Goal: Communication & Community: Share content

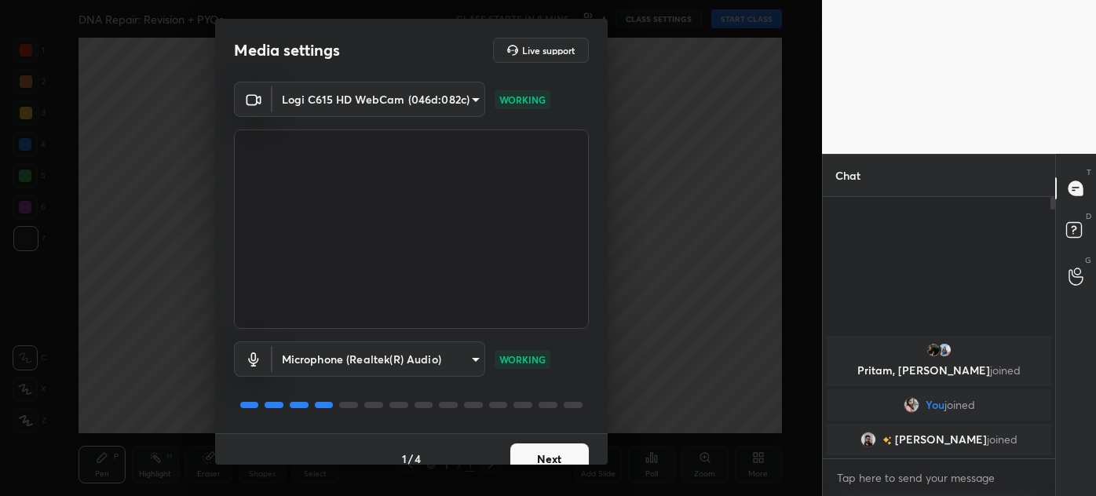
scroll to position [19, 0]
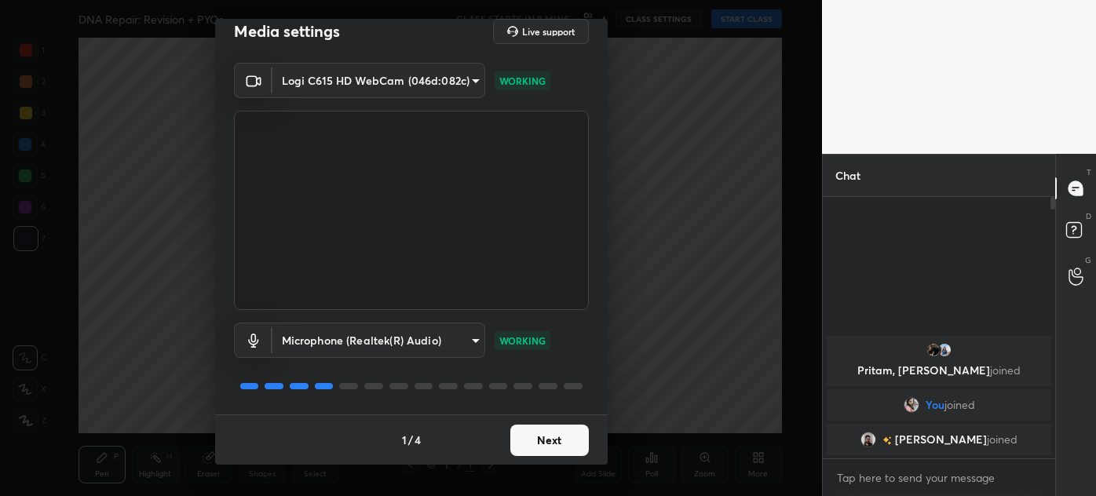
click at [561, 437] on button "Next" at bounding box center [549, 440] width 78 height 31
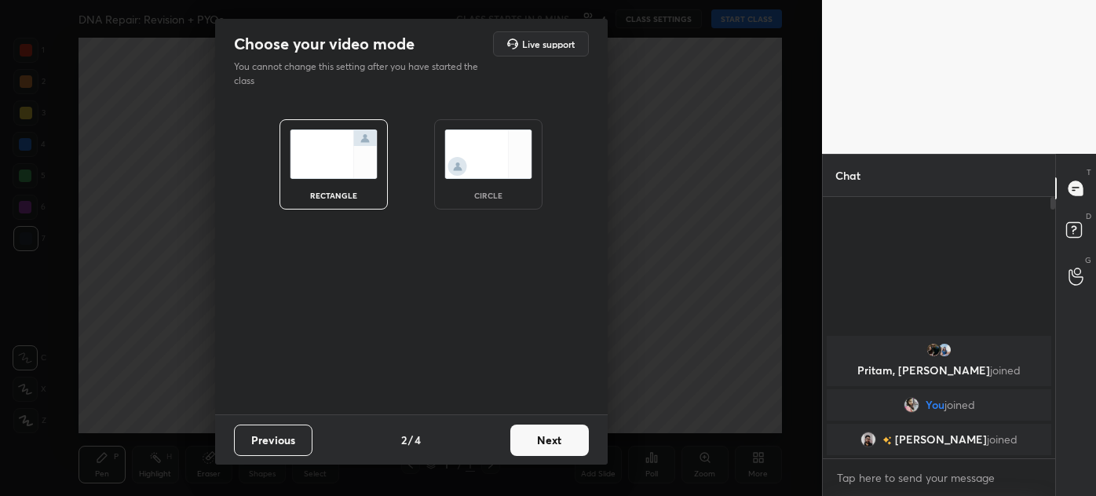
click at [490, 166] on img at bounding box center [488, 153] width 88 height 49
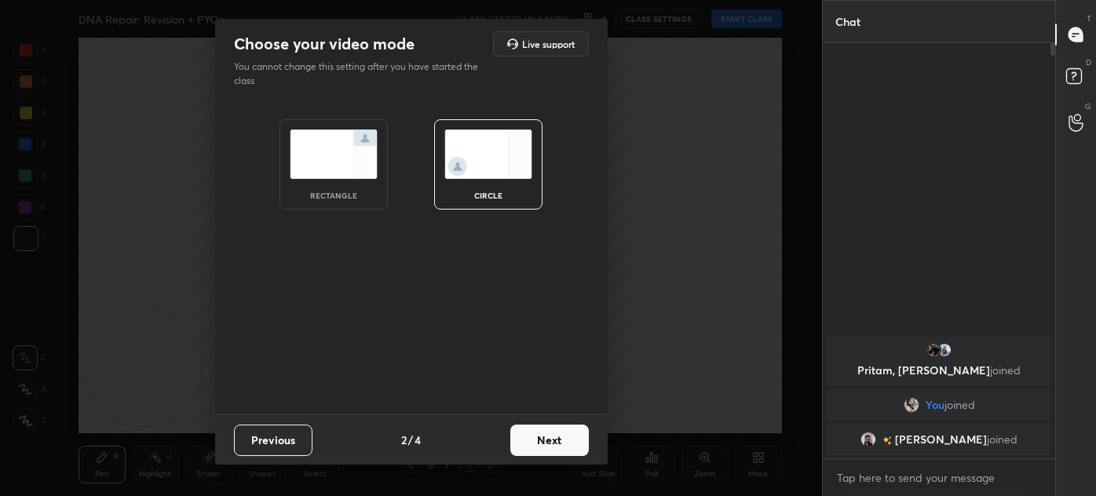
click at [552, 436] on button "Next" at bounding box center [549, 440] width 78 height 31
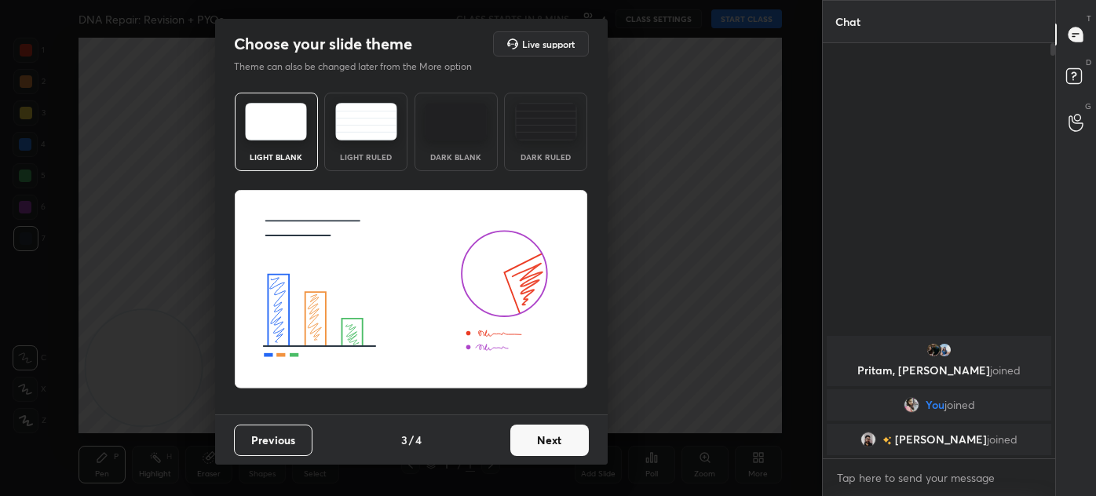
click at [545, 441] on button "Next" at bounding box center [549, 440] width 78 height 31
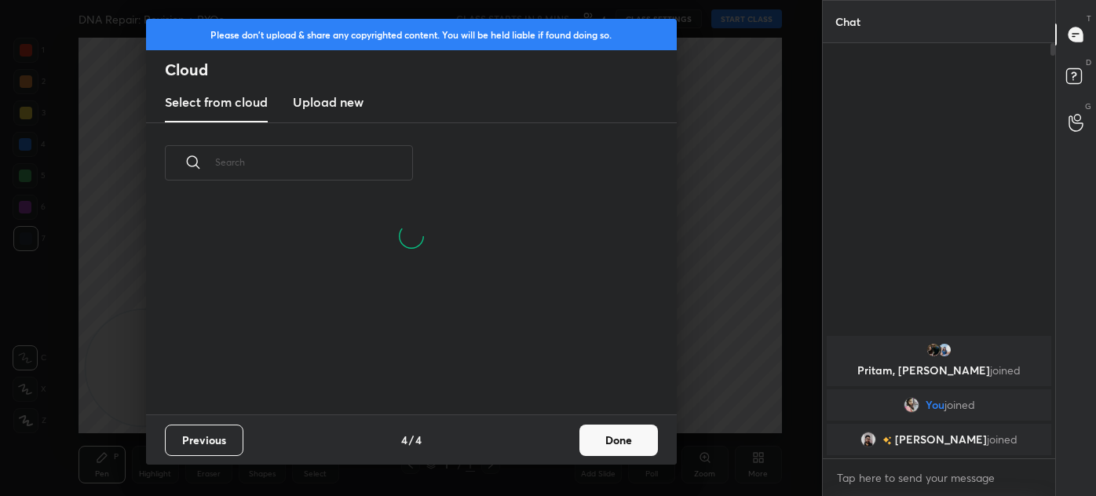
click at [620, 430] on button "Done" at bounding box center [618, 440] width 78 height 31
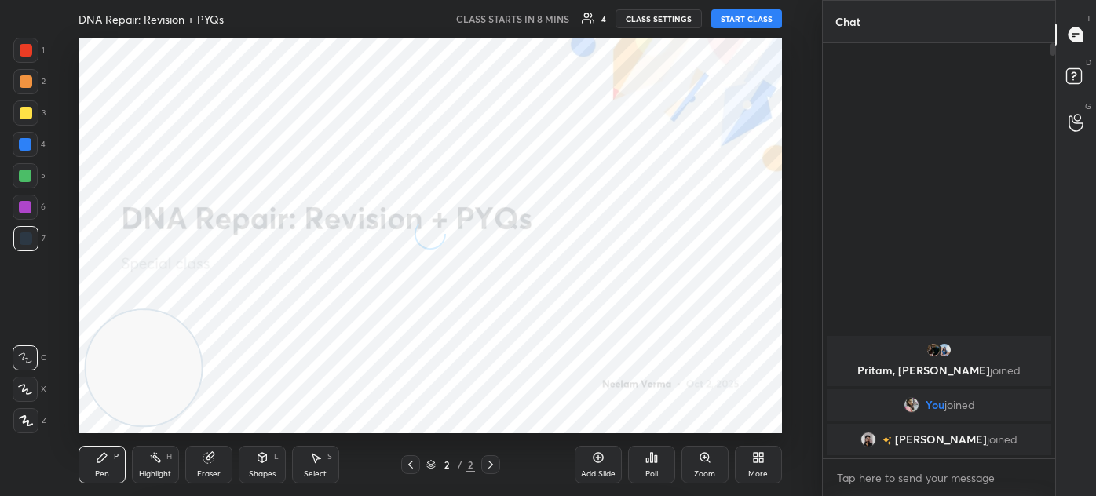
scroll to position [0, 0]
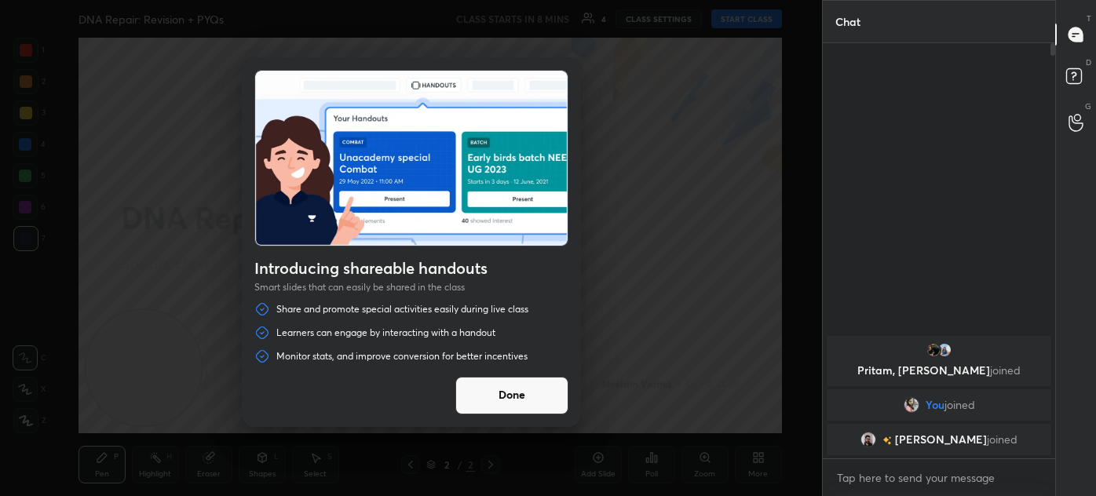
click at [521, 388] on button "Done" at bounding box center [511, 396] width 113 height 38
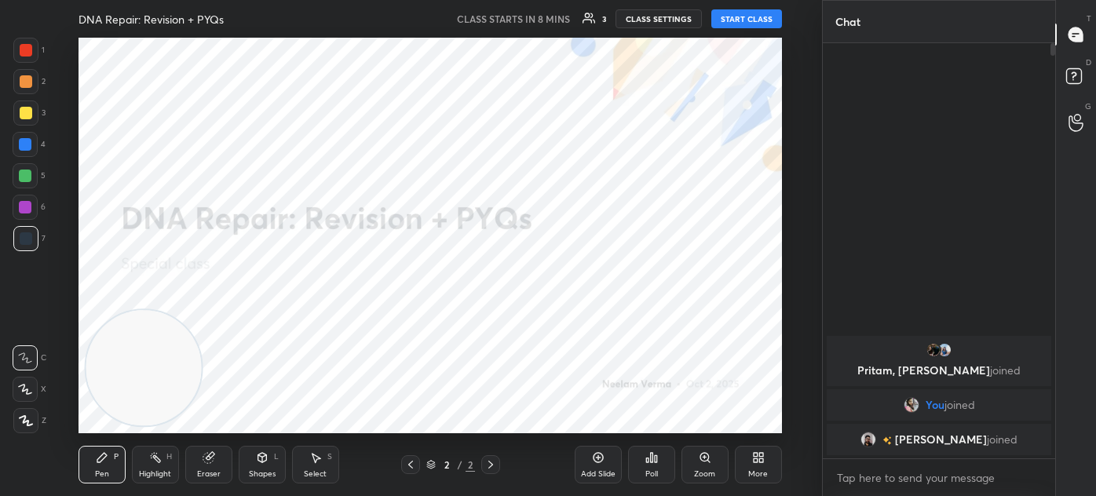
click at [755, 458] on icon at bounding box center [758, 457] width 13 height 13
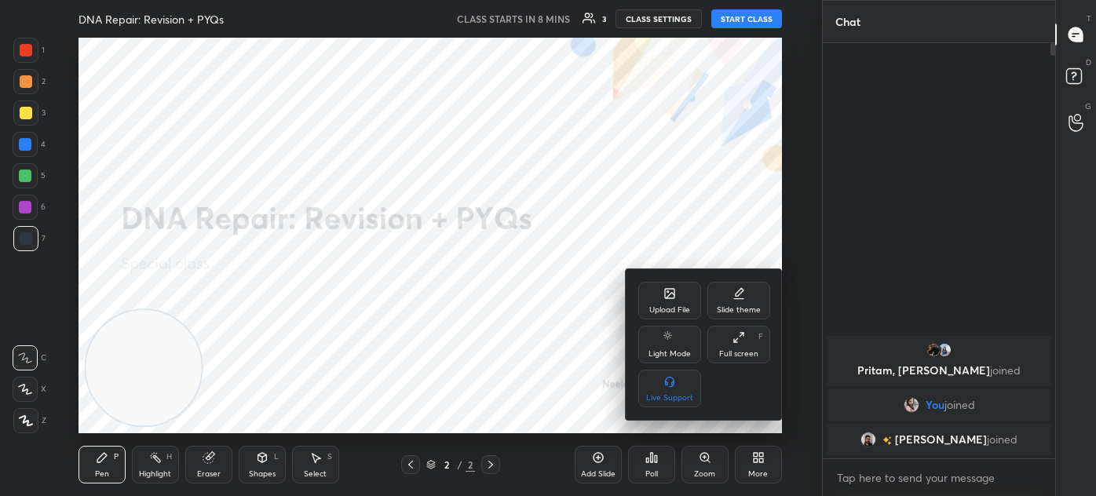
click at [669, 297] on icon at bounding box center [669, 293] width 9 height 9
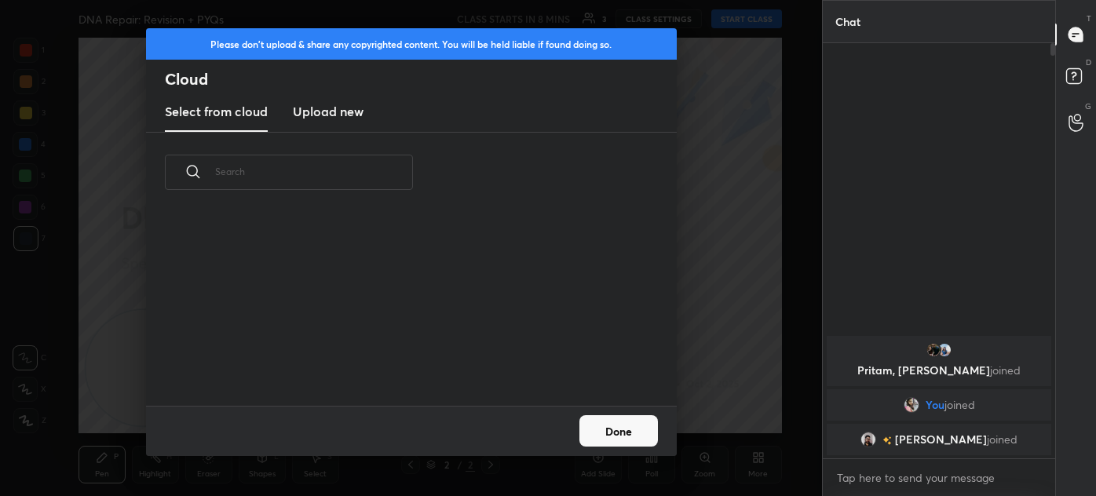
scroll to position [194, 504]
click at [339, 122] on new "Upload new" at bounding box center [328, 112] width 71 height 39
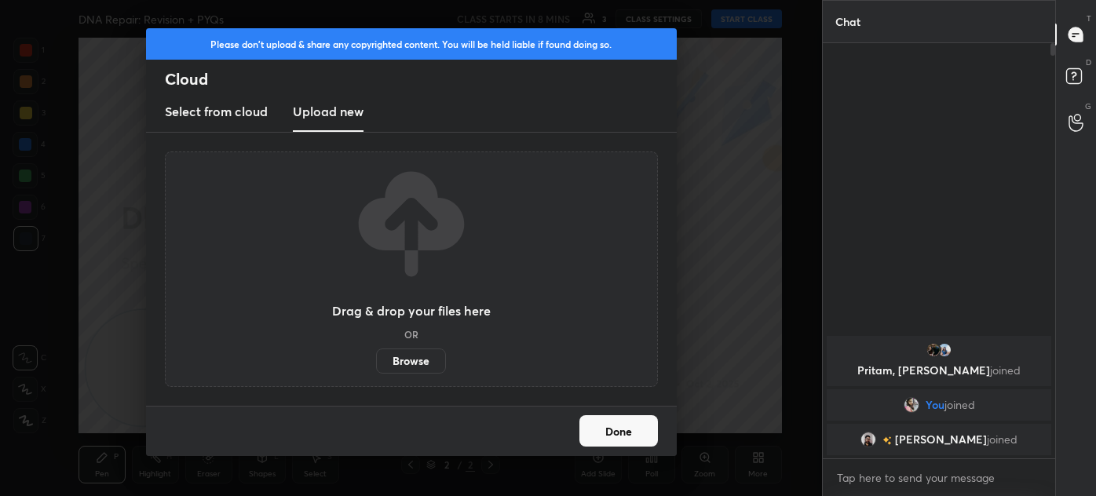
click at [403, 356] on label "Browse" at bounding box center [411, 360] width 70 height 25
click at [376, 356] on input "Browse" at bounding box center [376, 360] width 0 height 25
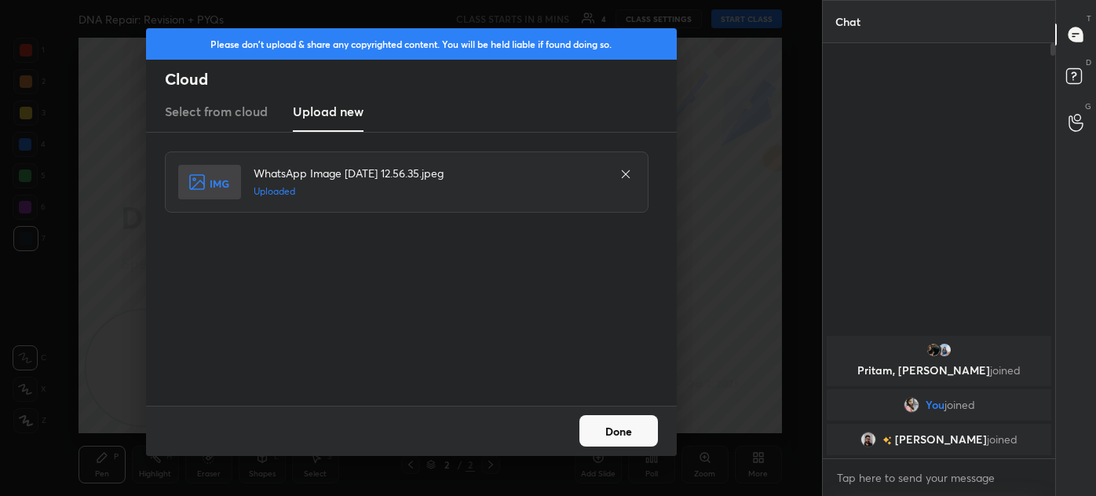
click at [640, 429] on button "Done" at bounding box center [618, 430] width 78 height 31
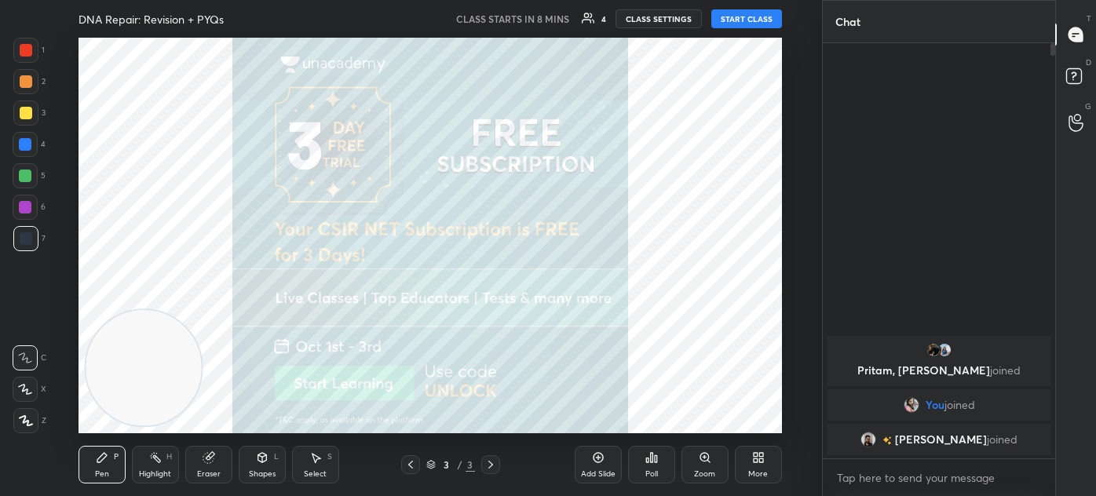
click at [759, 459] on icon at bounding box center [761, 460] width 4 height 4
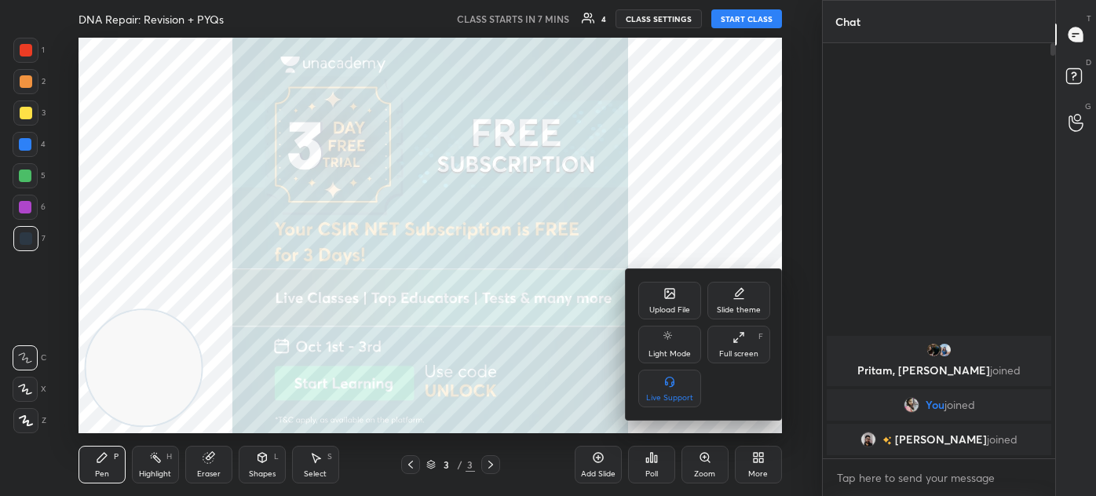
click at [676, 300] on div "Upload File" at bounding box center [669, 301] width 63 height 38
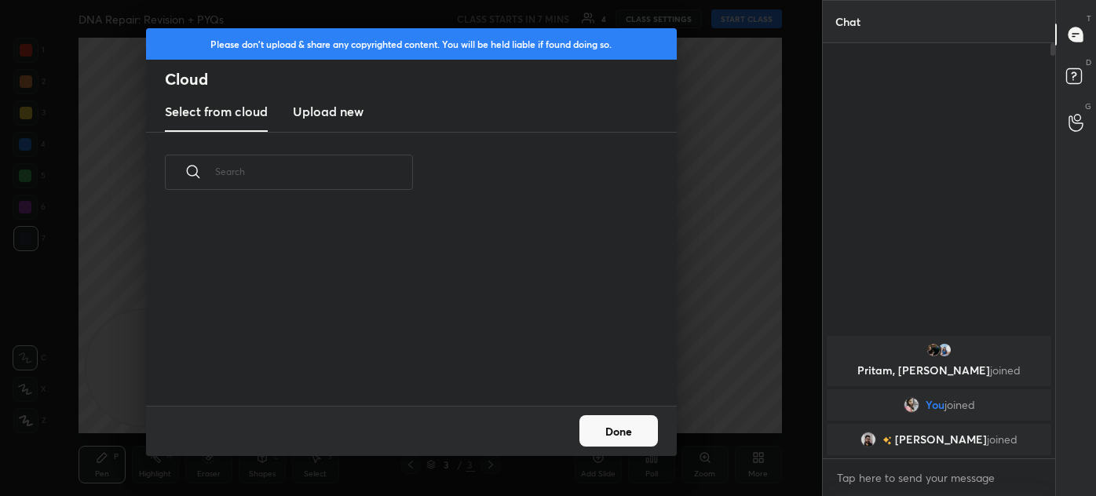
click at [339, 108] on h3 "Upload new" at bounding box center [328, 111] width 71 height 19
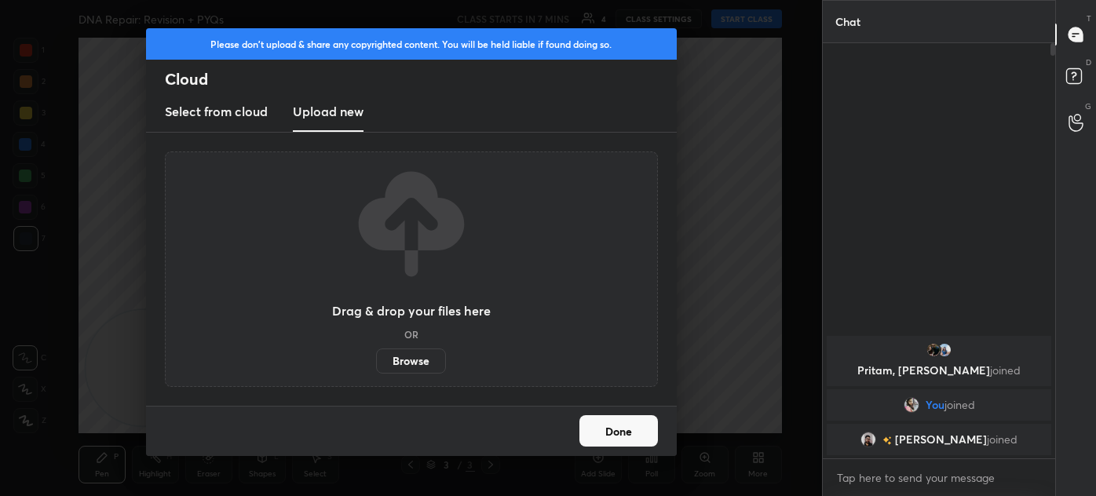
click at [407, 362] on label "Browse" at bounding box center [411, 360] width 70 height 25
click at [376, 362] on input "Browse" at bounding box center [376, 360] width 0 height 25
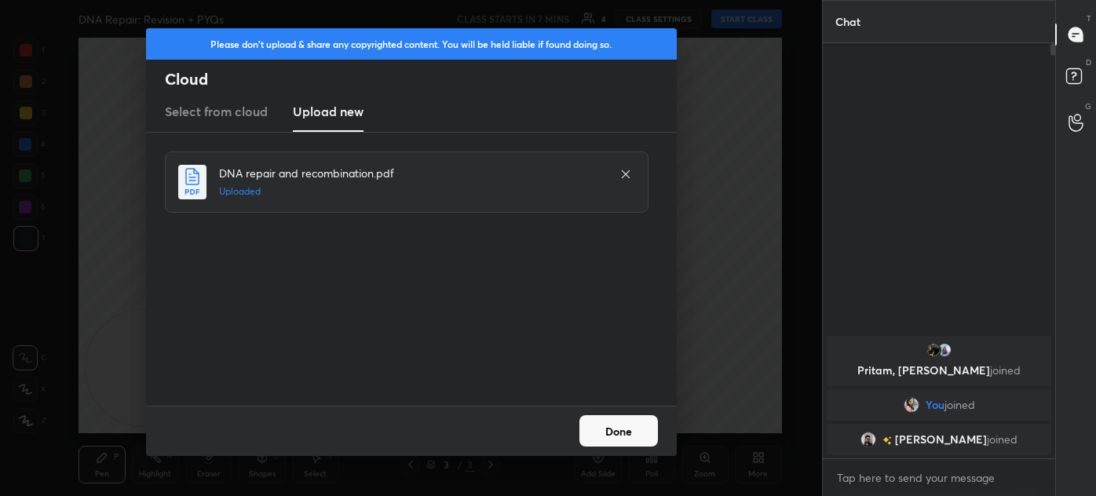
click at [609, 430] on button "Done" at bounding box center [618, 430] width 78 height 31
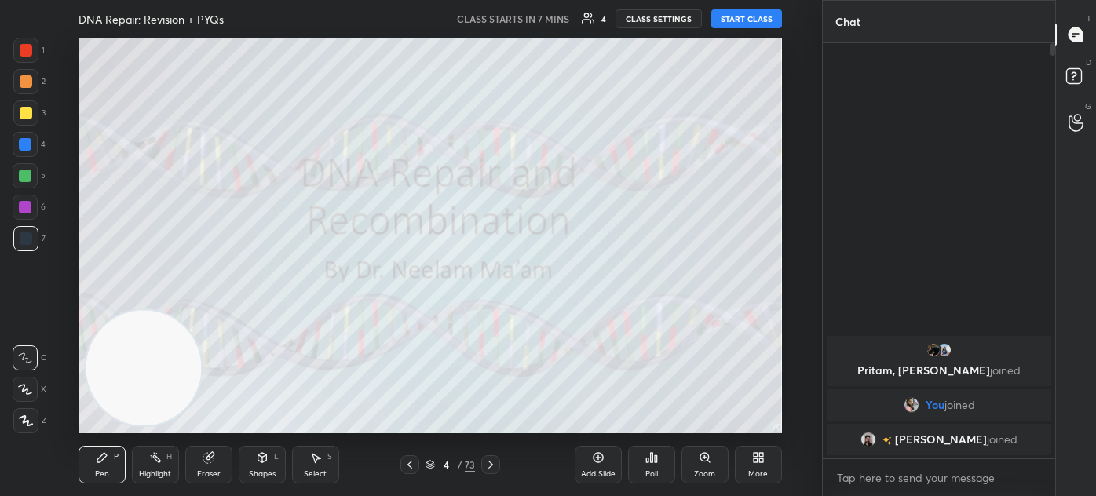
click at [413, 461] on icon at bounding box center [409, 464] width 13 height 13
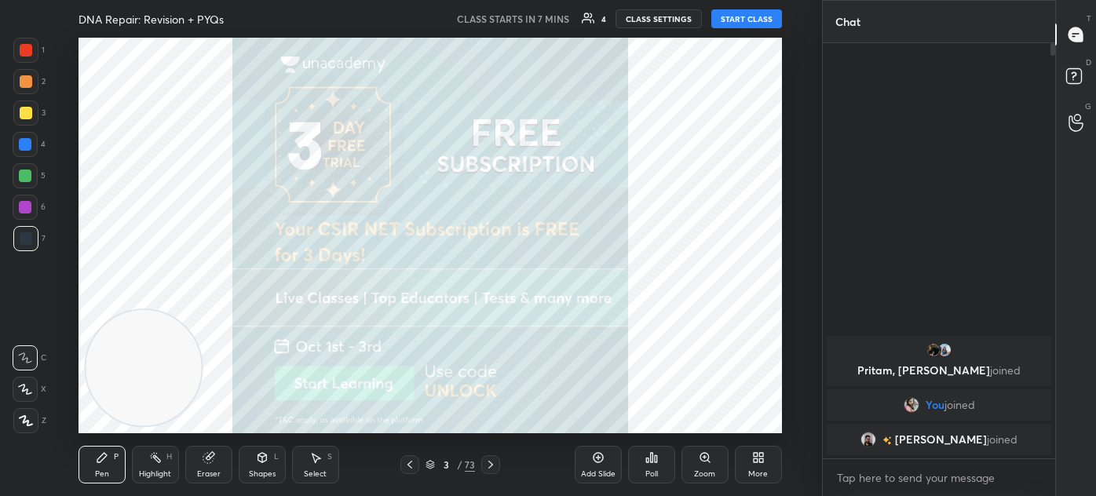
click at [875, 475] on body "1 2 3 4 5 6 7 C X Z C X Z E E Erase all H H DNA Repair: Revision + PYQs CLASS S…" at bounding box center [548, 248] width 1096 height 496
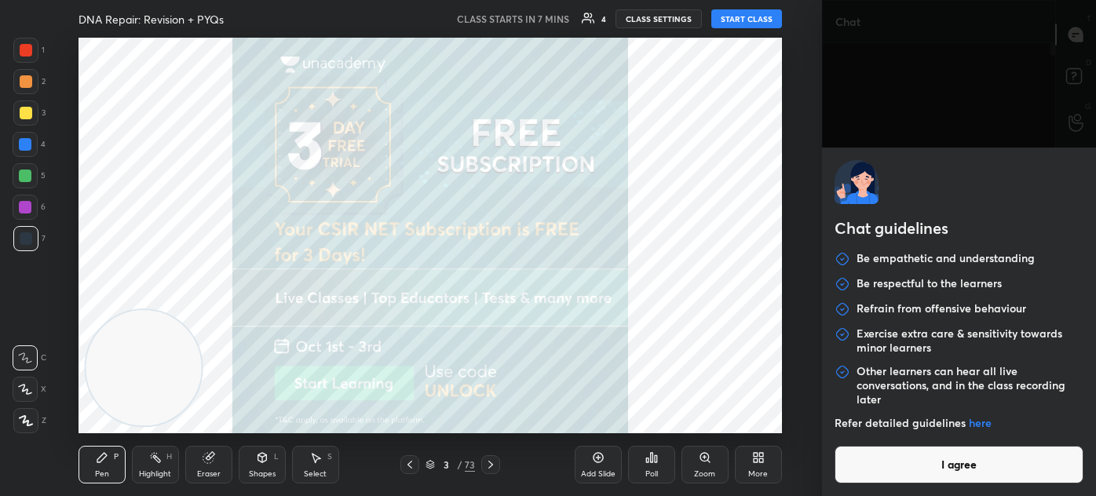
click at [878, 460] on button "I agree" at bounding box center [958, 465] width 249 height 38
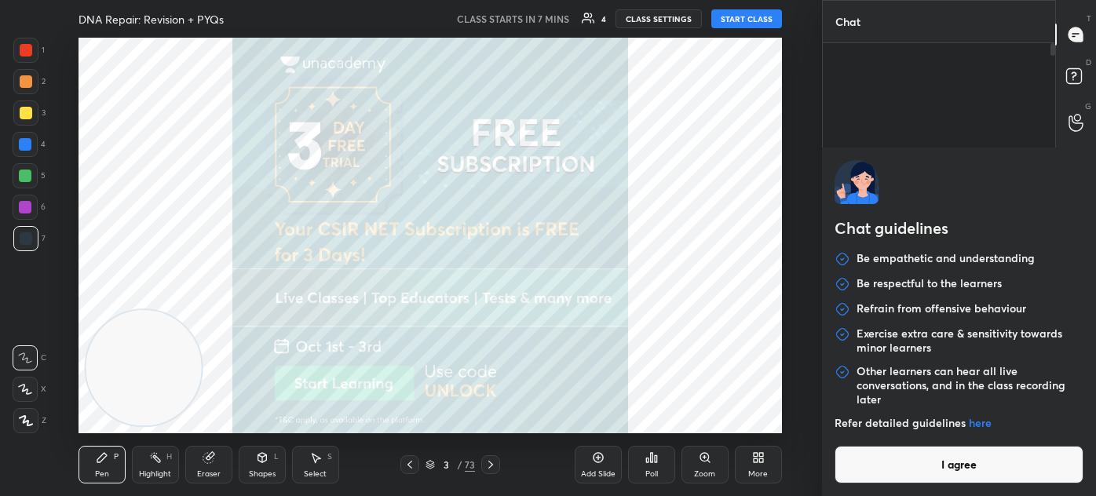
type textarea "x"
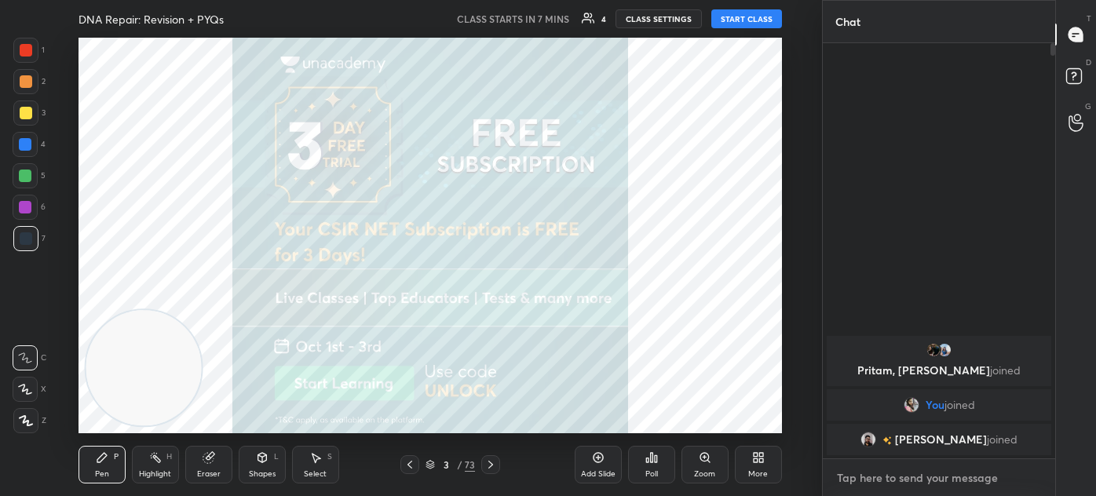
type textarea "f"
type textarea "x"
type textarea "fo"
type textarea "x"
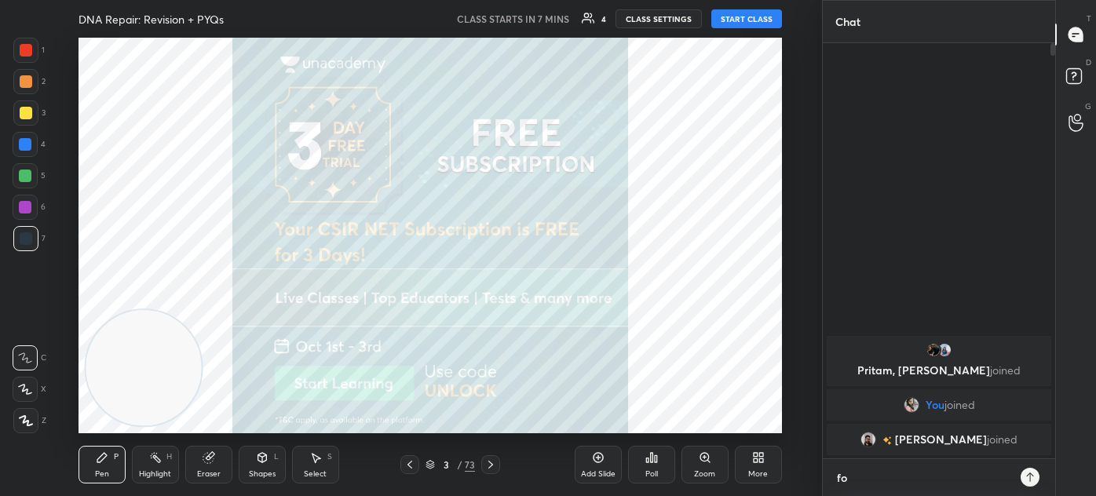
type textarea "fol"
type textarea "x"
type textarea "foll"
type textarea "x"
type textarea "follo"
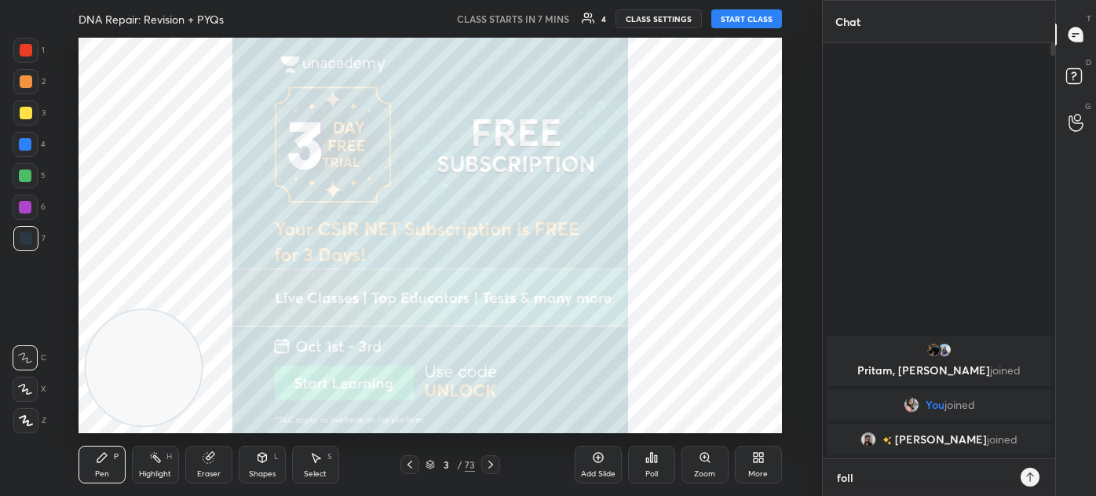
type textarea "x"
type textarea "follow"
type textarea "x"
type textarea "follow-"
type textarea "x"
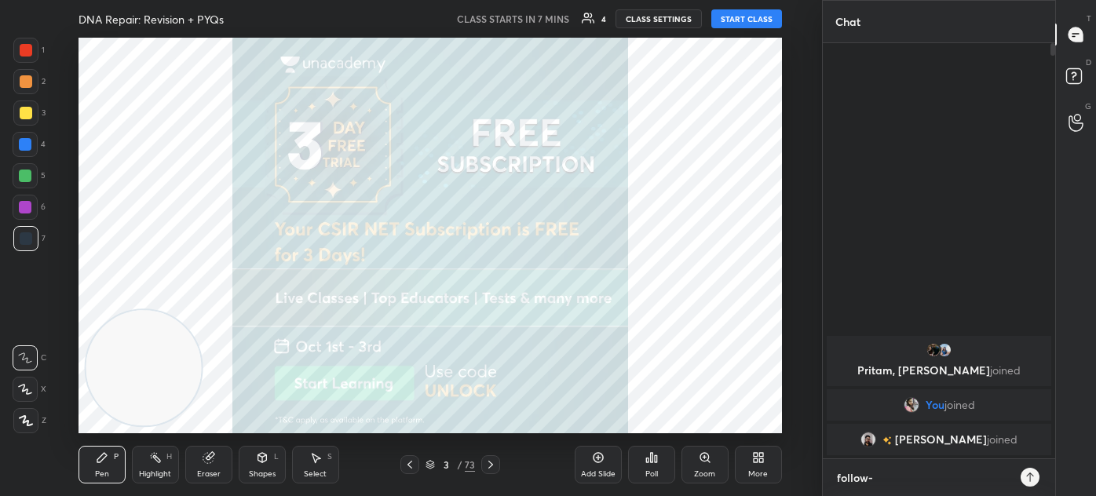
type textarea "follow-"
type textarea "x"
paste textarea "[URL][DOMAIN_NAME]"
type textarea "follow- [URL][DOMAIN_NAME]"
type textarea "x"
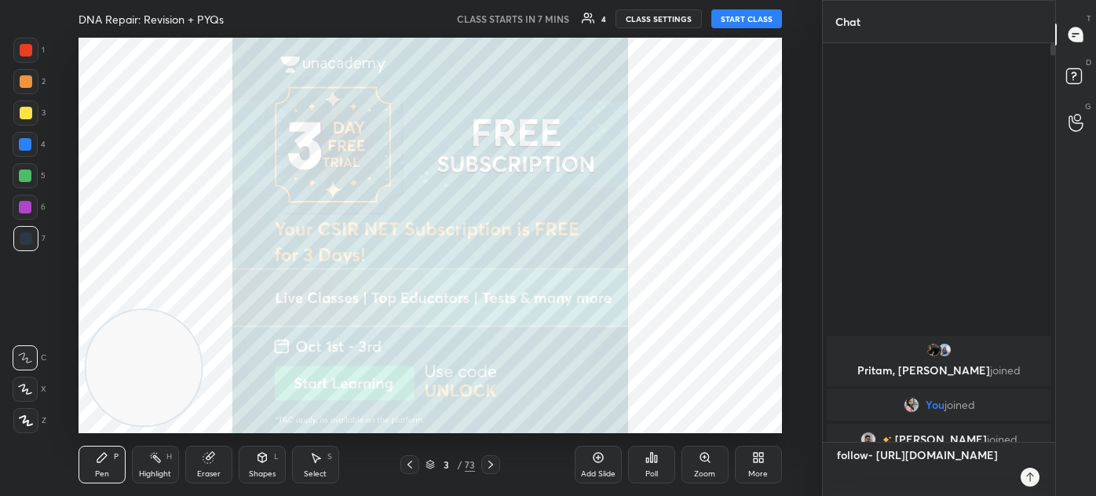
scroll to position [394, 228]
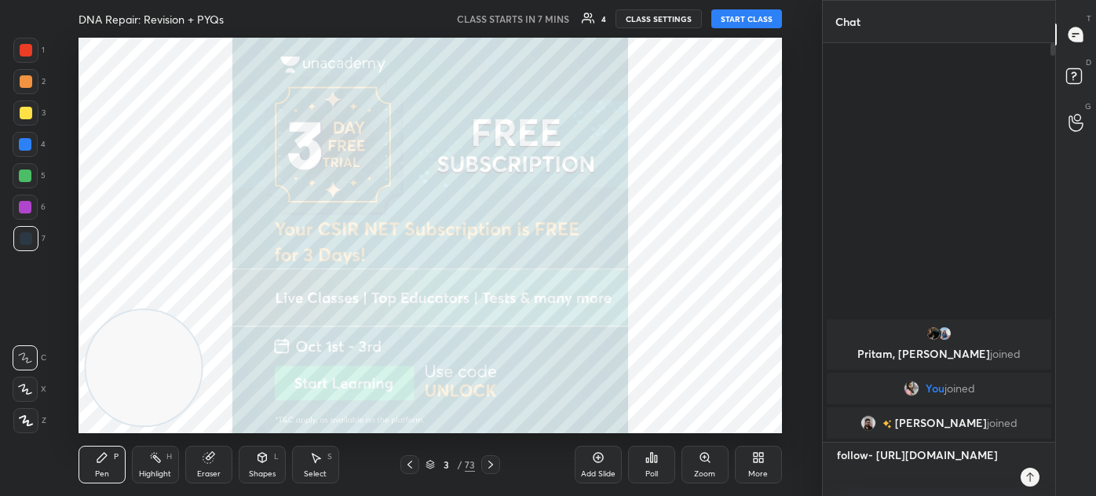
type textarea "follow- [URL][DOMAIN_NAME]"
type textarea "x"
type textarea "follow- [URL][DOMAIN_NAME]"
type textarea "x"
type textarea "follow- [URL][DOMAIN_NAME]"
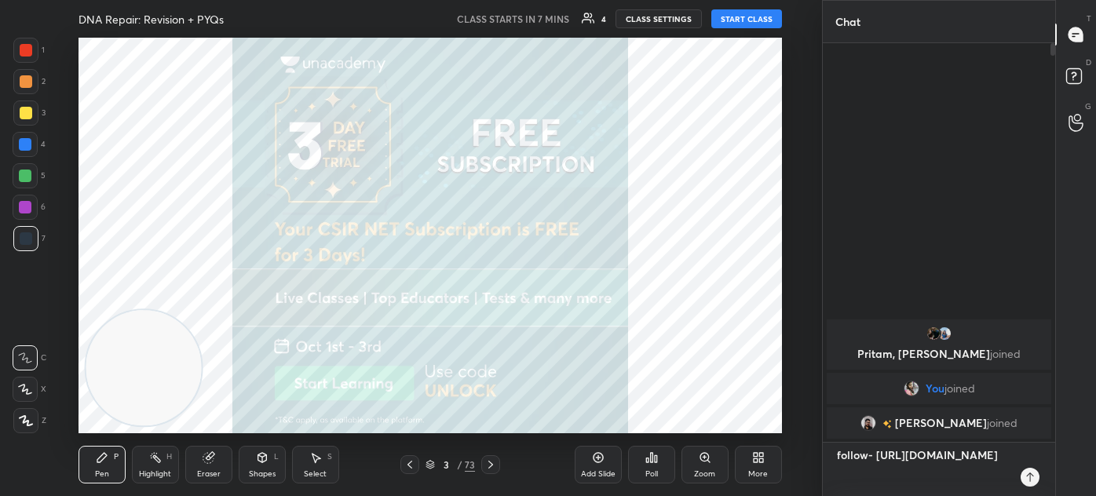
type textarea "x"
type textarea "follow- [URL][DOMAIN_NAME]"
type textarea "x"
type textarea "follow- [URL][DOMAIN_NAME]"
type textarea "x"
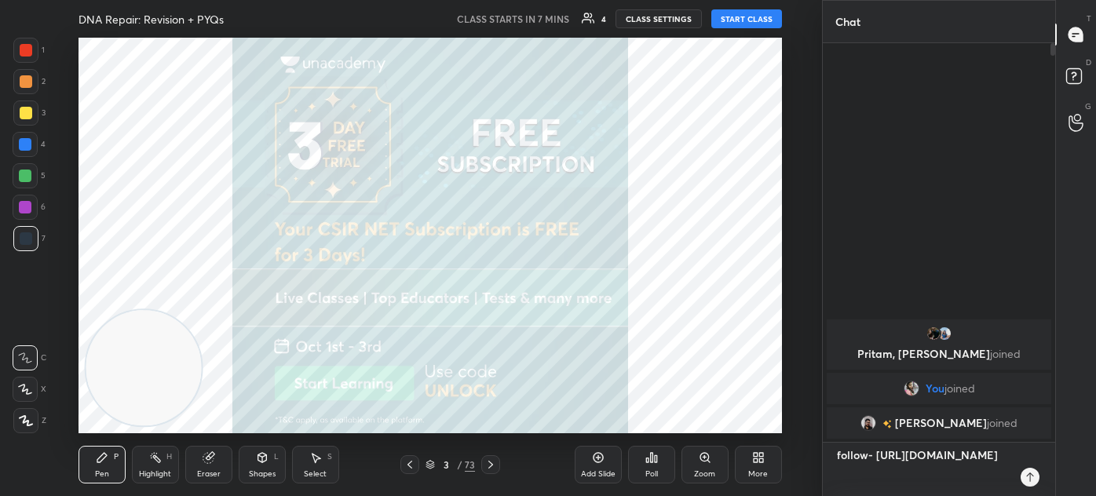
type textarea "follow- [URL][DOMAIN_NAME]"
type textarea "x"
type textarea "follow- [URL][DOMAIN_NAME]"
type textarea "x"
type textarea "follow- [URL][DOMAIN_NAME]"
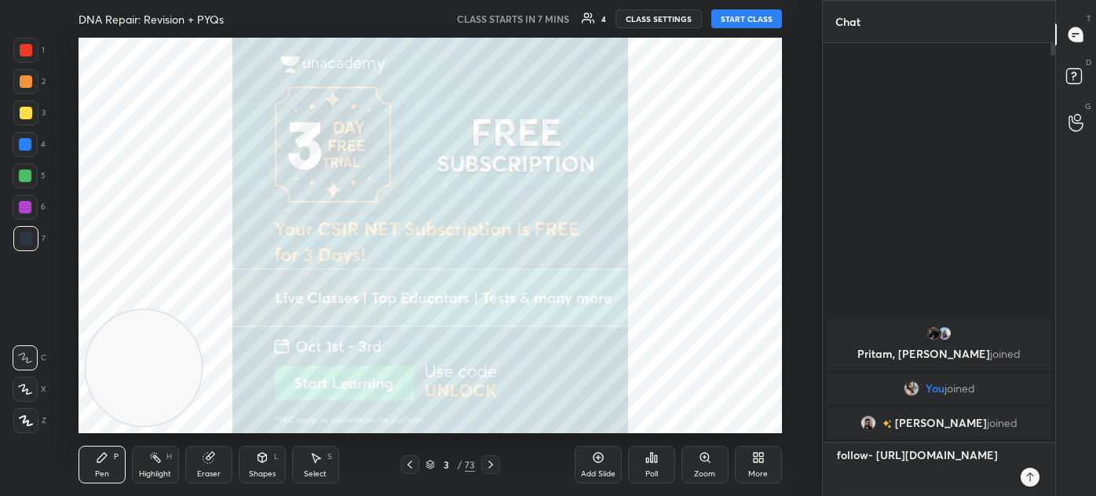
type textarea "x"
type textarea "follow- [URL][DOMAIN_NAME]"
type textarea "x"
type textarea "follow- [URL][DOMAIN_NAME]"
type textarea "x"
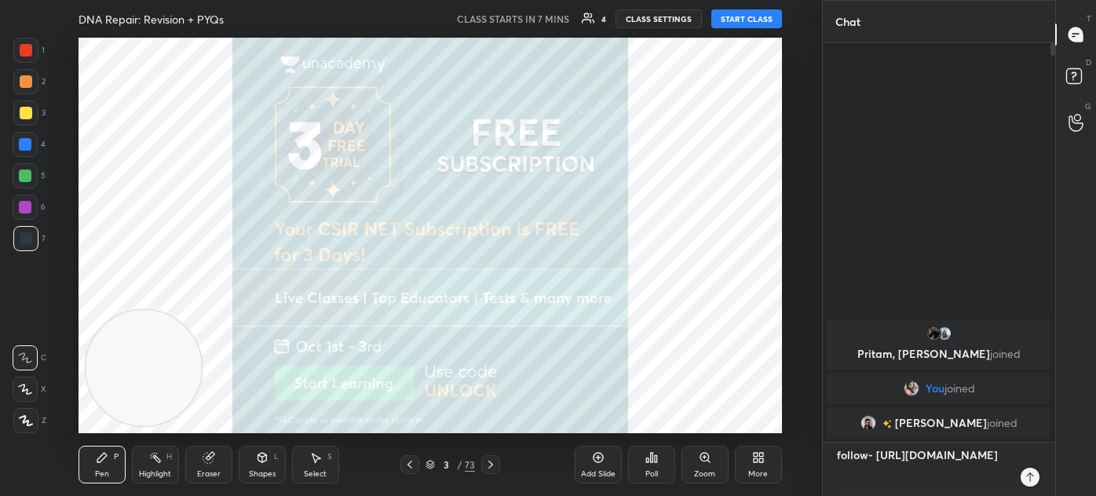
type textarea "follow- [URL][DOMAIN_NAME]"
type textarea "x"
type textarea "follow- [URL][DOMAIN_NAME]"
type textarea "x"
type textarea "follow- [URL][DOMAIN_NAME]"
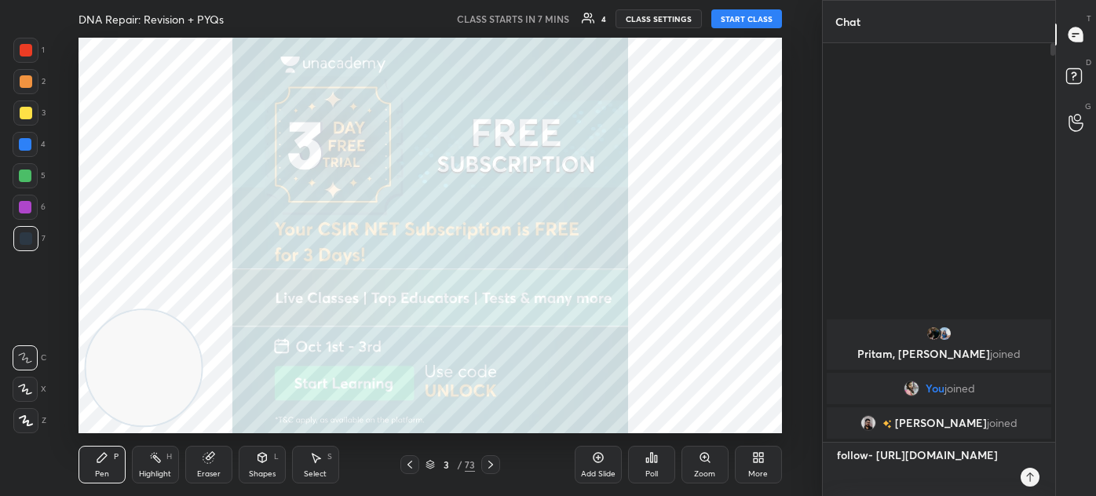
type textarea "x"
type textarea "follow- [URL][DOMAIN_NAME]"
type textarea "x"
type textarea "follow- [URL][DOMAIN_NAME]"
type textarea "x"
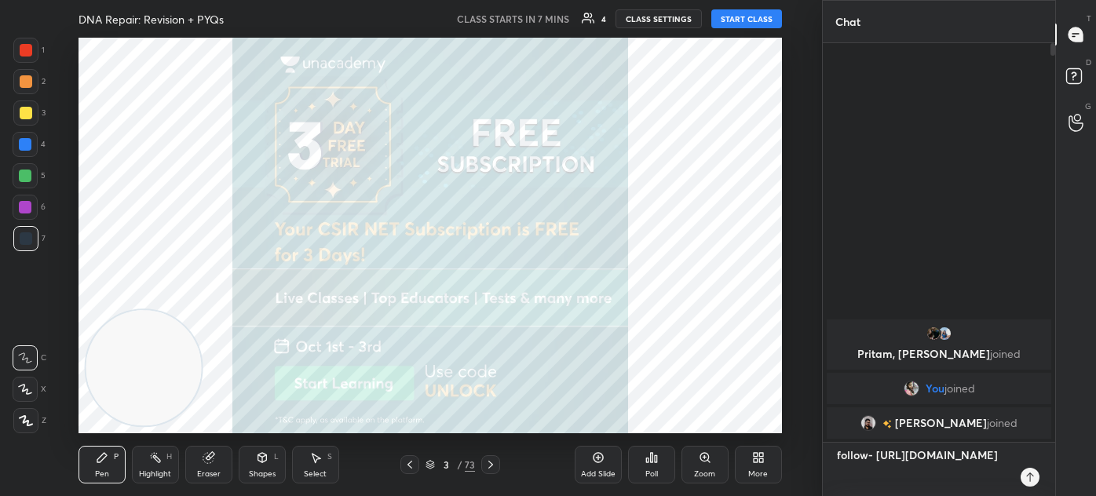
type textarea "follow- [URL][DOMAIN_NAME]"
type textarea "x"
type textarea "follow- [URL][DOMAIN_NAME]"
type textarea "x"
type textarea "follow- [URL][DOMAIN_NAME]"
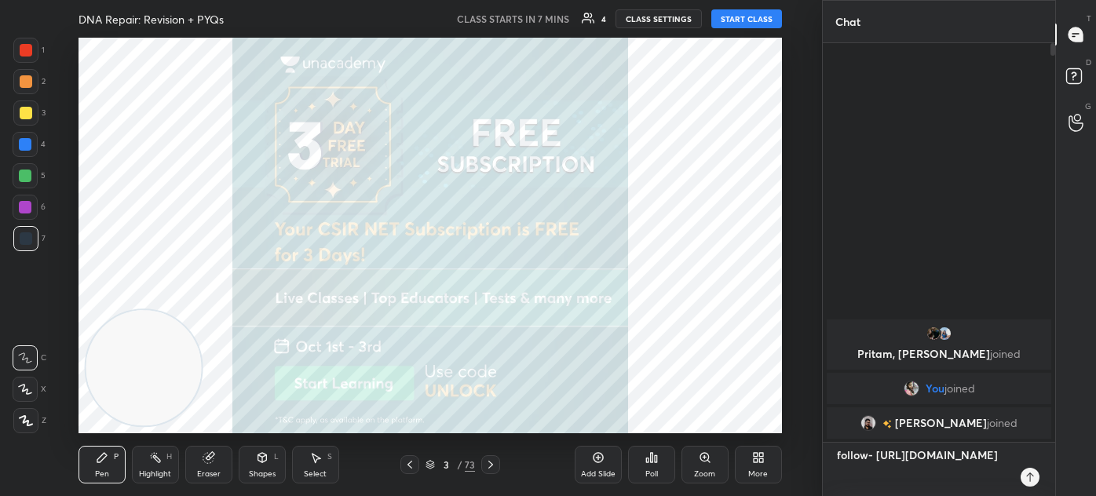
type textarea "x"
type textarea "follow- [URL][DOMAIN_NAME]"
type textarea "x"
type textarea "follow- [URL][DOMAIN_NAME]"
type textarea "x"
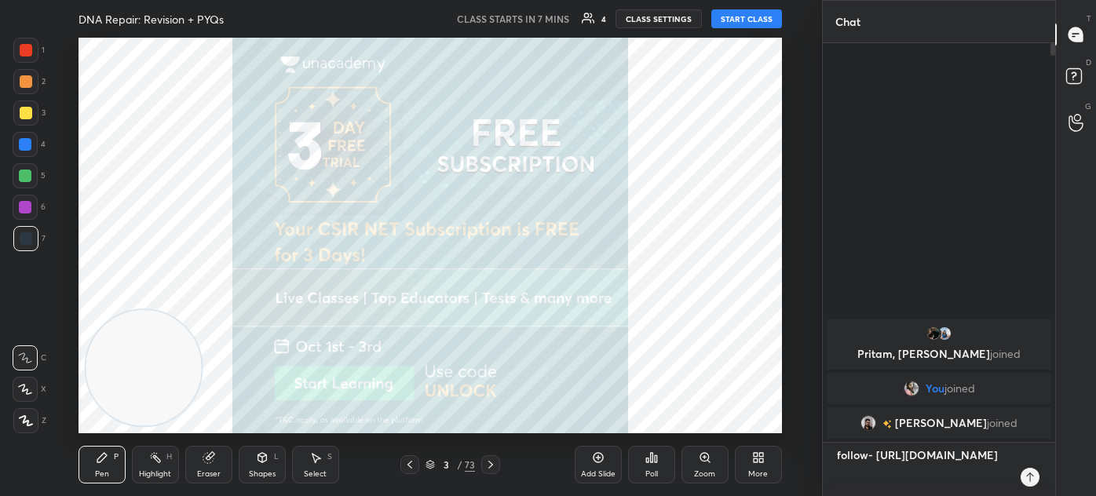
type textarea "follow- [URL][DOMAIN_NAME]"
type textarea "x"
type textarea "follow- [URL][DOMAIN_NAME]"
type textarea "x"
type textarea "follow- [URL][DOMAIN_NAME]"
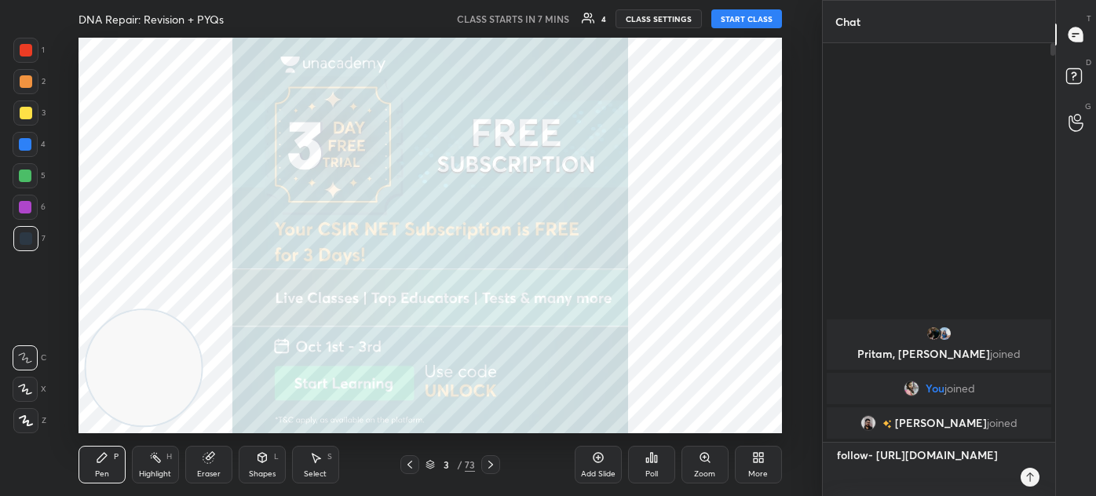
type textarea "x"
type textarea "follow- [URL][DOMAIN_NAME]"
type textarea "x"
type textarea "follow- [URL][DOMAIN_NAME]"
type textarea "x"
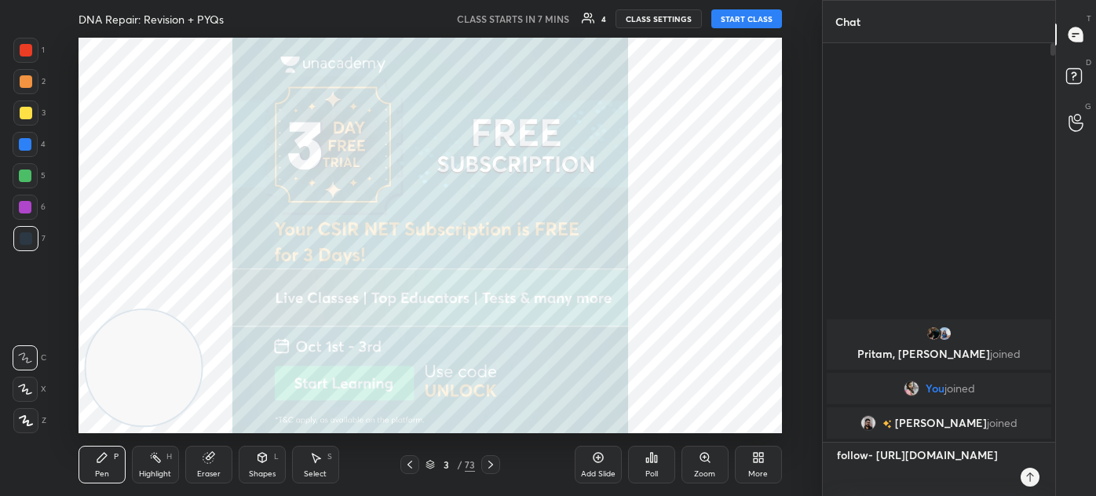
type textarea "follow- [URL][DOMAIN_NAME]"
type textarea "x"
type textarea "follow- [URL][DOMAIN_NAME]"
type textarea "x"
type textarea "follow- [URL][DOMAIN_NAME]"
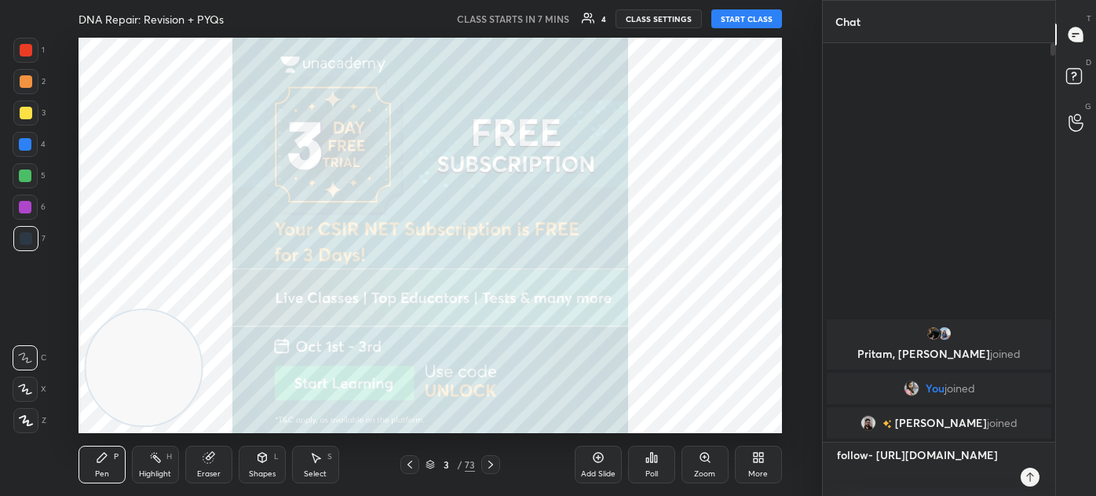
type textarea "x"
type textarea "follow- [URL][DOMAIN_NAME]"
type textarea "x"
type textarea "follow- [URL][DOMAIN_NAME]"
type textarea "x"
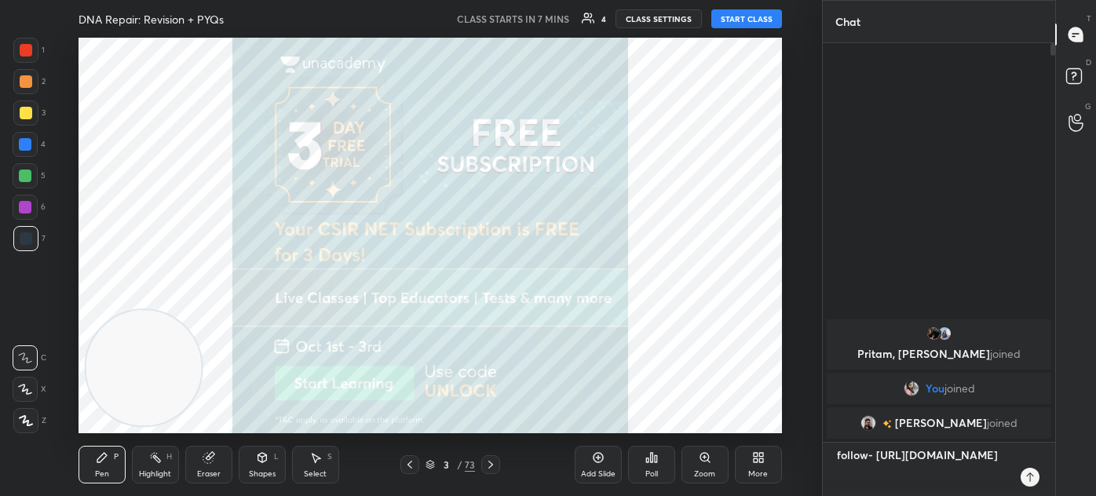
type textarea "follow- [URL][DOMAIN_NAME]"
type textarea "x"
type textarea "follow- [URL][DOMAIN_NAME]"
type textarea "x"
type textarea "follow- [URL][DOMAIN_NAME]"
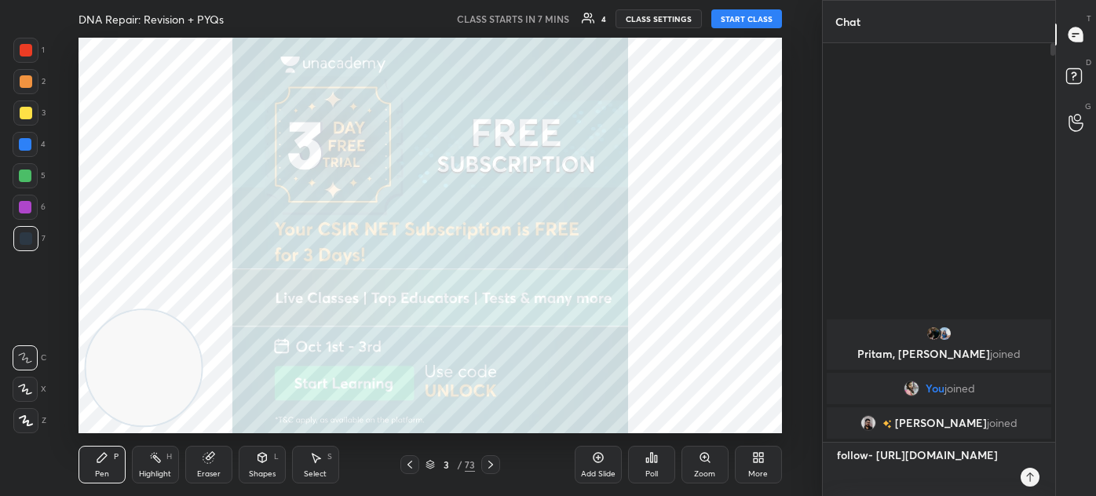
type textarea "x"
type textarea "follow- [URL][DOMAIN_NAME]"
type textarea "x"
type textarea "follow- [URL][DOMAIN_NAME]"
type textarea "x"
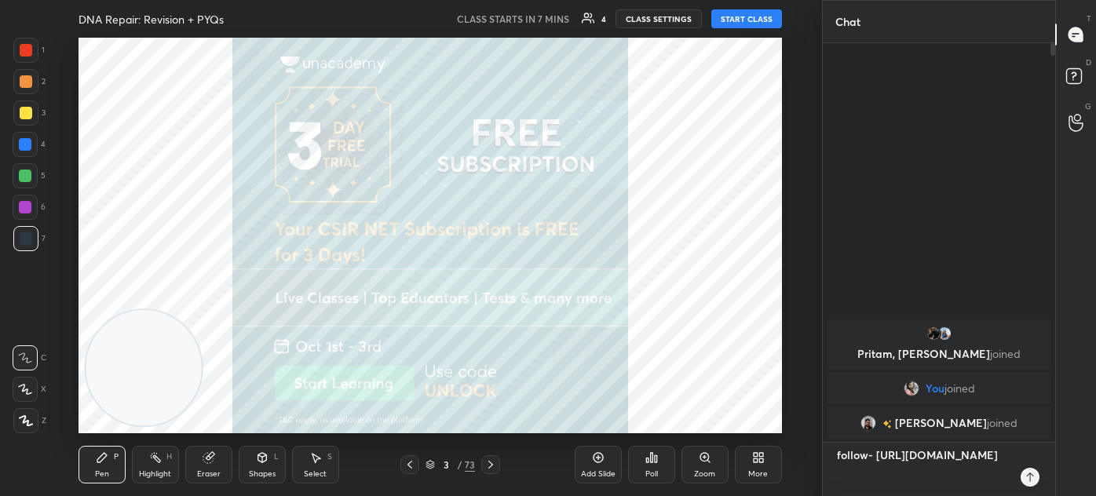
type textarea "follow- [URL][DOMAIN_NAME] t"
type textarea "x"
type textarea "follow- [URL][DOMAIN_NAME] te"
type textarea "x"
type textarea "follow- [URL][DOMAIN_NAME] tel"
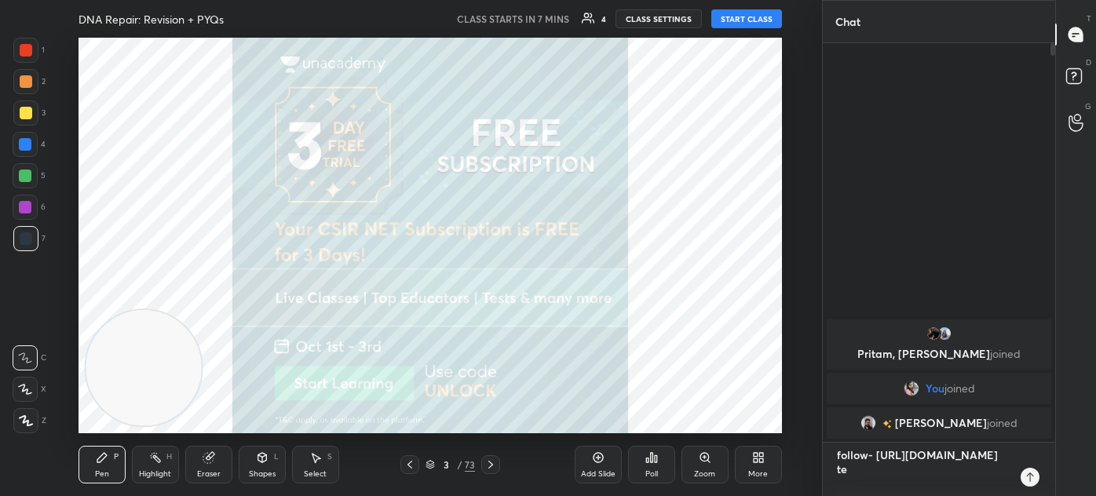
type textarea "x"
type textarea "follow- [URL][DOMAIN_NAME] tele"
type textarea "x"
type textarea "follow- [URL][DOMAIN_NAME] teleg"
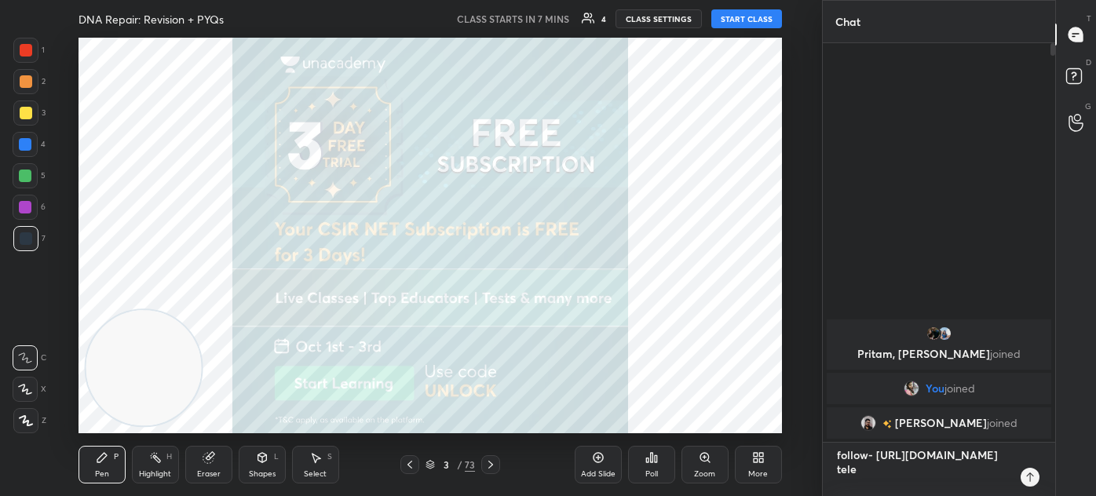
type textarea "x"
type textarea "follow- [URL][DOMAIN_NAME] telegr"
type textarea "x"
type textarea "follow- [URL][DOMAIN_NAME] telegra"
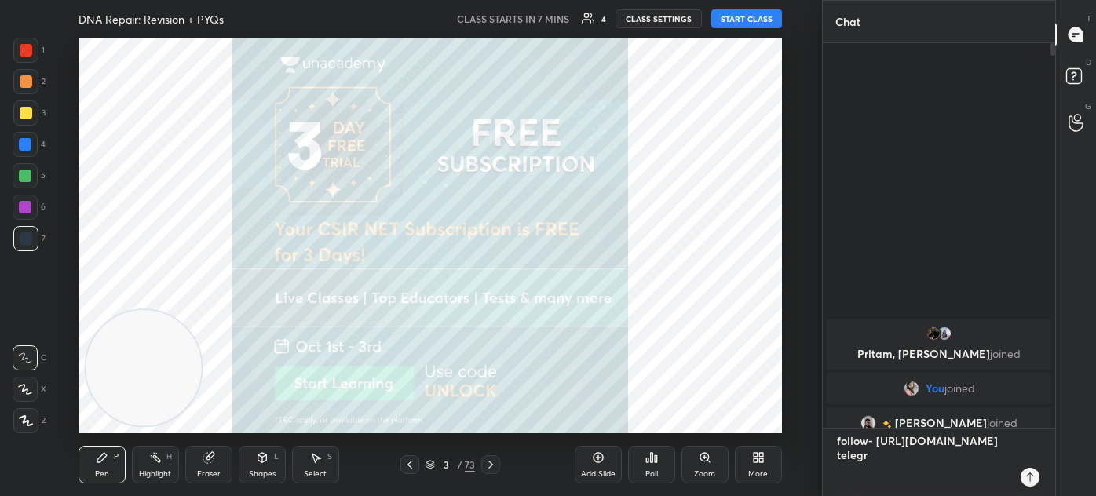
type textarea "x"
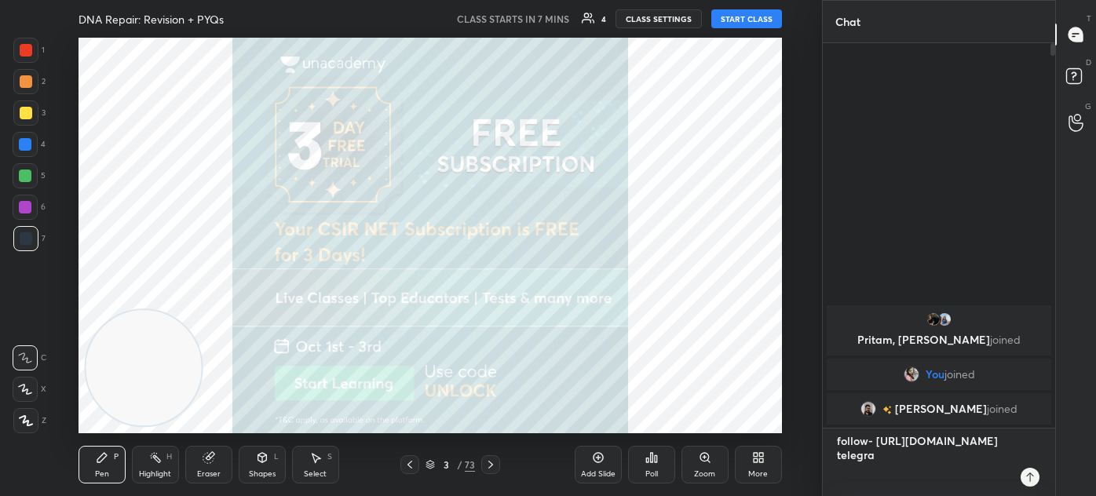
type textarea "follow- [URL][DOMAIN_NAME] telegram"
type textarea "x"
type textarea "follow- [URL][DOMAIN_NAME] telegram-"
type textarea "x"
type textarea "follow- [URL][DOMAIN_NAME] telegram-"
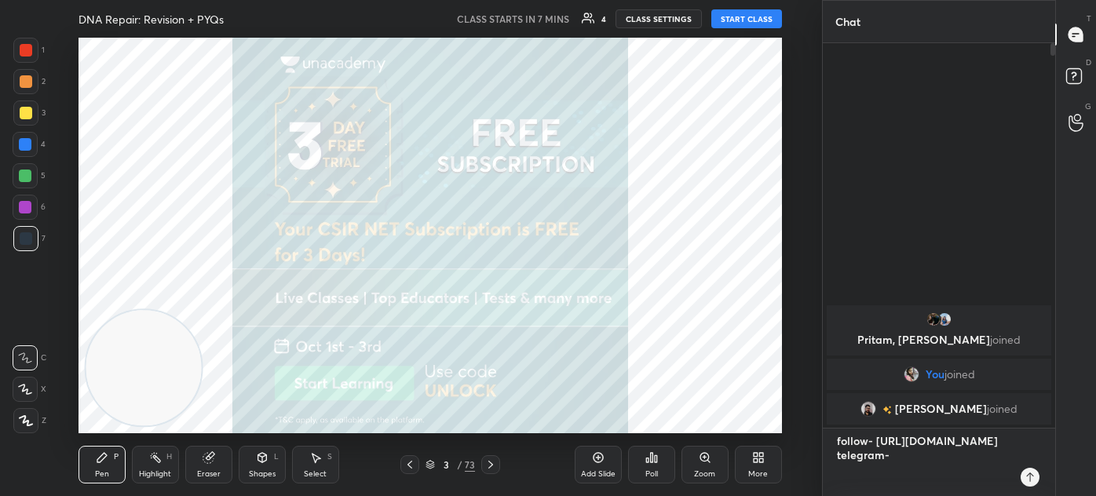
type textarea "x"
type textarea "follow- [URL][DOMAIN_NAME] telegram- t"
type textarea "x"
type textarea "follow- [URL][DOMAIN_NAME] telegram- t."
type textarea "x"
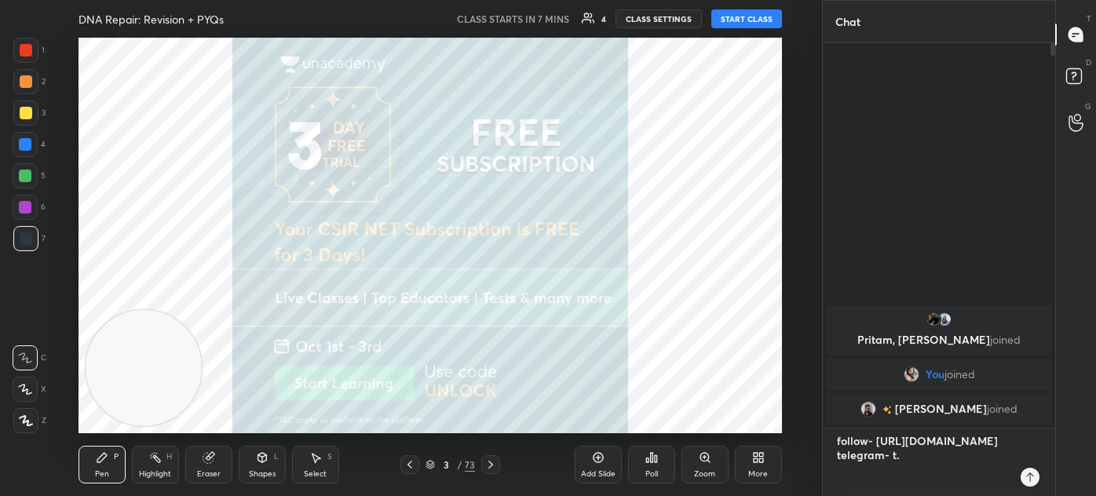
type textarea "follow- [URL][DOMAIN_NAME] telegram- t.m"
type textarea "x"
type textarea "follow- [URL][DOMAIN_NAME] telegram- [DOMAIN_NAME]"
type textarea "x"
type textarea "follow- [URL][DOMAIN_NAME] telegram- [DOMAIN_NAME][URL]"
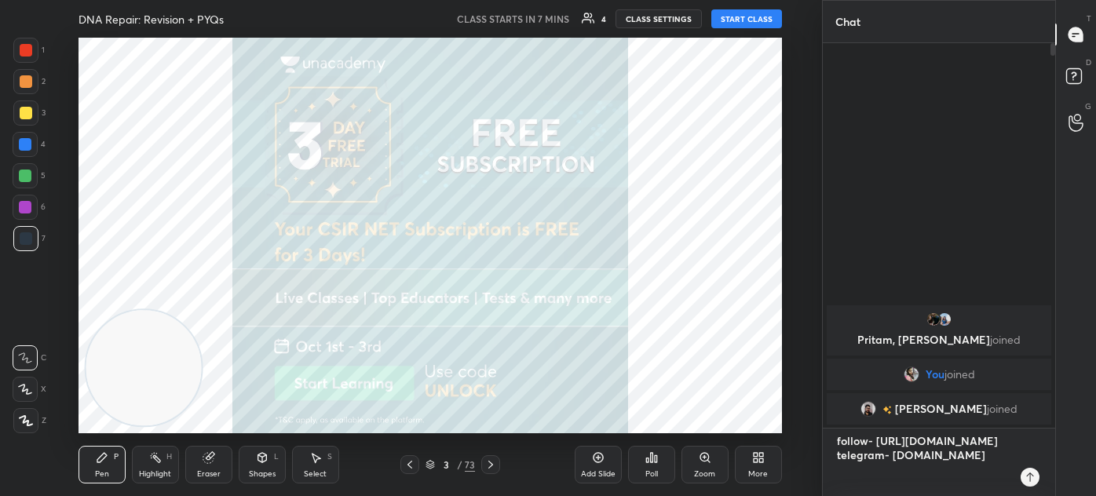
type textarea "x"
type textarea "follow- [URL][DOMAIN_NAME] telegram- [DOMAIN_NAME][URL]"
type textarea "x"
type textarea "follow- [URL][DOMAIN_NAME] telegram- [DOMAIN_NAME][URL]"
type textarea "x"
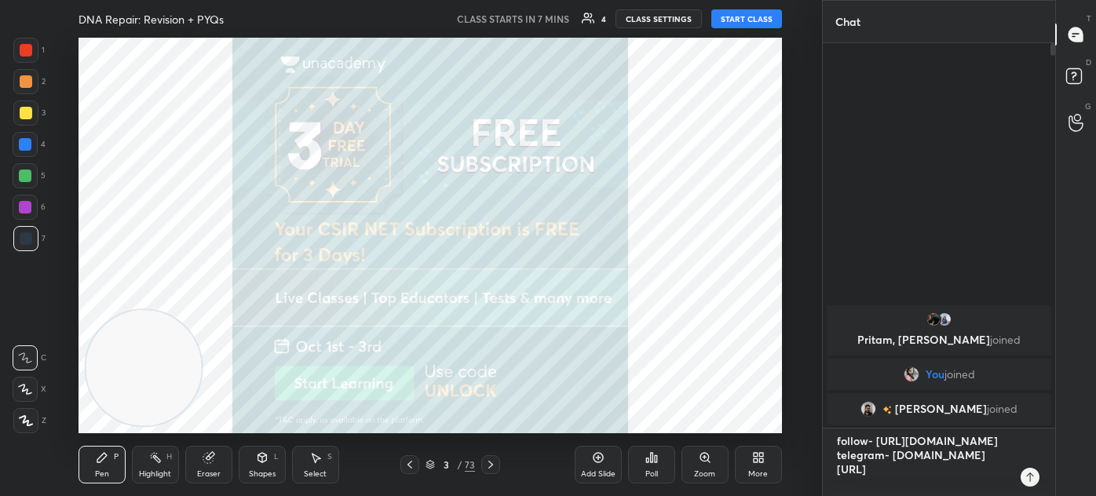
type textarea "follow- [URL][DOMAIN_NAME] telegram- [DOMAIN_NAME][URL]"
type textarea "x"
type textarea "follow- [URL][DOMAIN_NAME] telegram- [DOMAIN_NAME][URL][PERSON_NAME]"
type textarea "x"
type textarea "follow- [URL][DOMAIN_NAME] telegram- [DOMAIN_NAME][URL]"
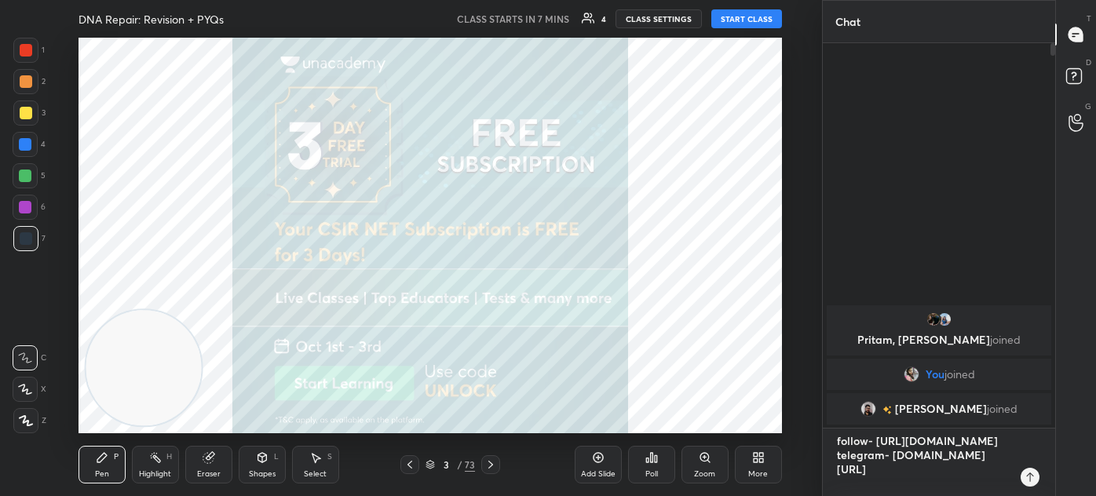
type textarea "x"
type textarea "follow- [URL][DOMAIN_NAME] telegram- [DOMAIN_NAME][URL][PERSON_NAME]"
type textarea "x"
type textarea "follow- [URL][DOMAIN_NAME] telegram- [DOMAIN_NAME][URL]"
type textarea "x"
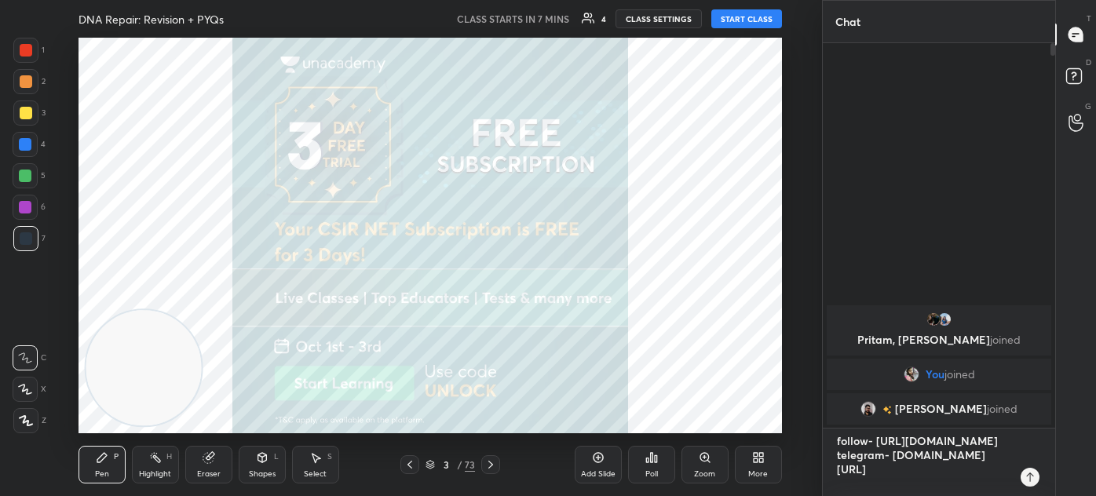
type textarea "follow- [URL][DOMAIN_NAME] telegram- [DOMAIN_NAME][URL]"
type textarea "x"
type textarea "follow- [URL][DOMAIN_NAME] telegram- [DOMAIN_NAME][URL]"
type textarea "x"
type textarea "follow- [URL][DOMAIN_NAME] telegram- [DOMAIN_NAME][URL]"
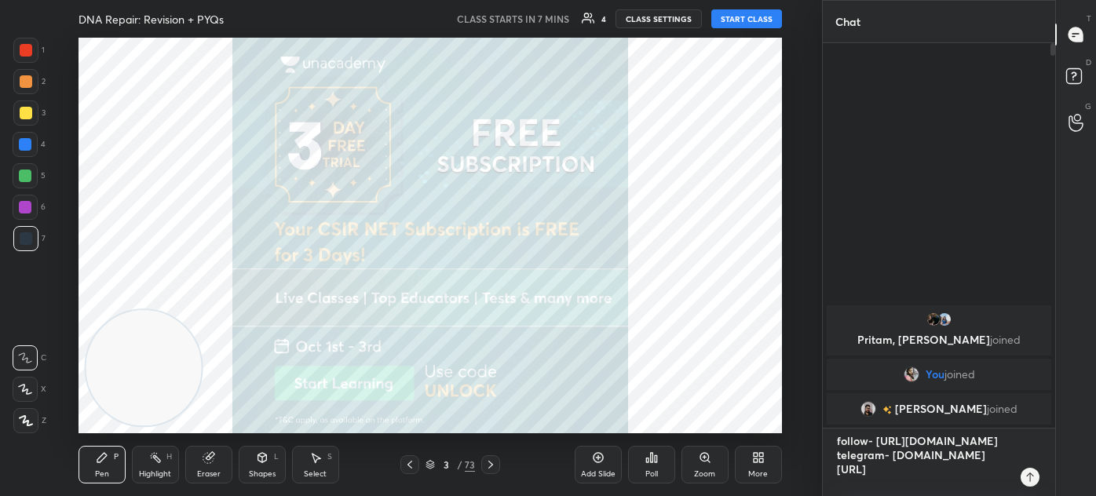
type textarea "x"
type textarea "follow- [URL][DOMAIN_NAME] telegram- [DOMAIN_NAME][URL]"
type textarea "x"
type textarea "follow- [URL][DOMAIN_NAME] telegram- [DOMAIN_NAME][URL]"
type textarea "x"
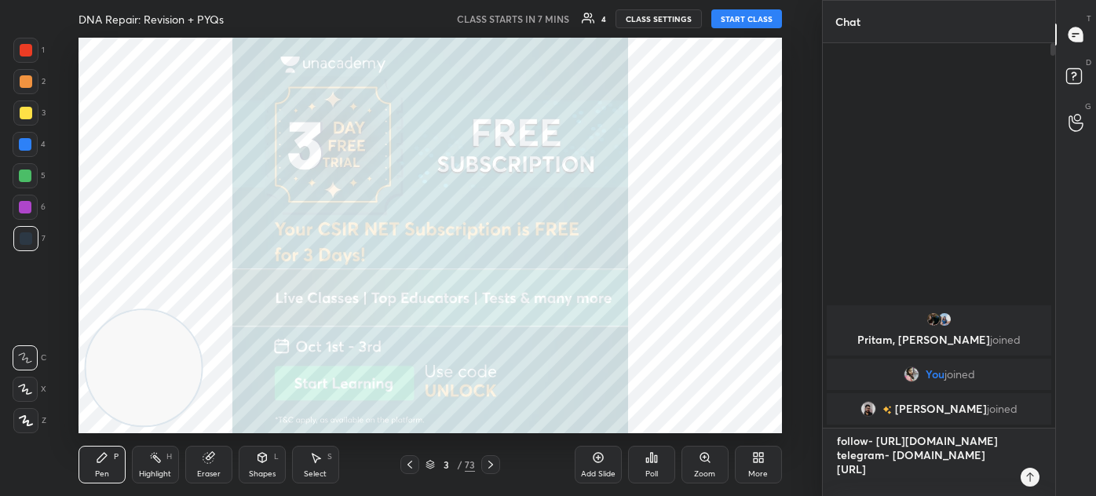
type textarea "follow- [URL][DOMAIN_NAME] telegram- [DOMAIN_NAME][URL]"
type textarea "x"
type textarea "follow- [URL][DOMAIN_NAME] telegram- [DOMAIN_NAME][URL]"
type textarea "x"
type textarea "follow- [URL][DOMAIN_NAME] telegram- [DOMAIN_NAME][URL]"
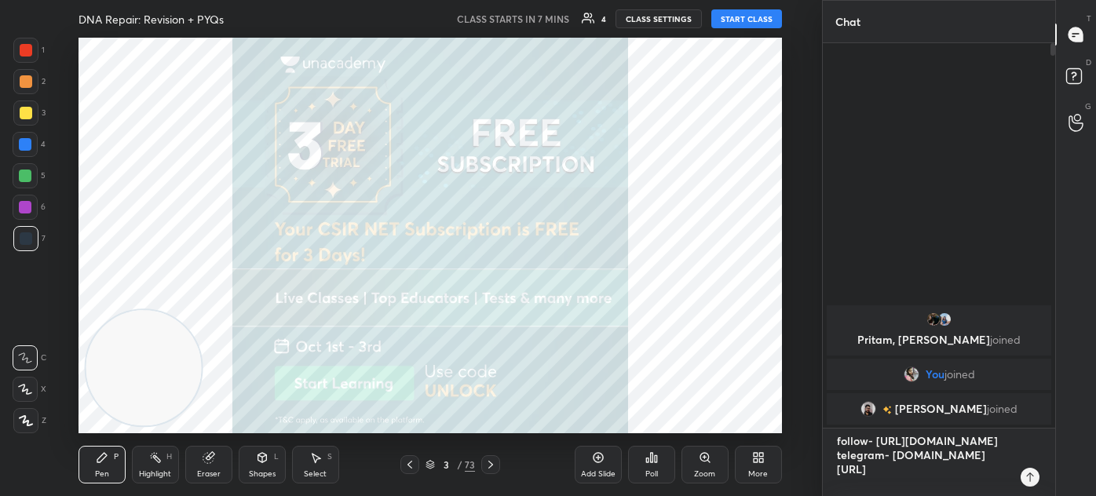
type textarea "x"
type textarea "follow- [URL][DOMAIN_NAME] telegram- [DOMAIN_NAME][URL]"
type textarea "x"
type textarea "follow- [URL][DOMAIN_NAME] telegram- [DOMAIN_NAME][URL]"
type textarea "x"
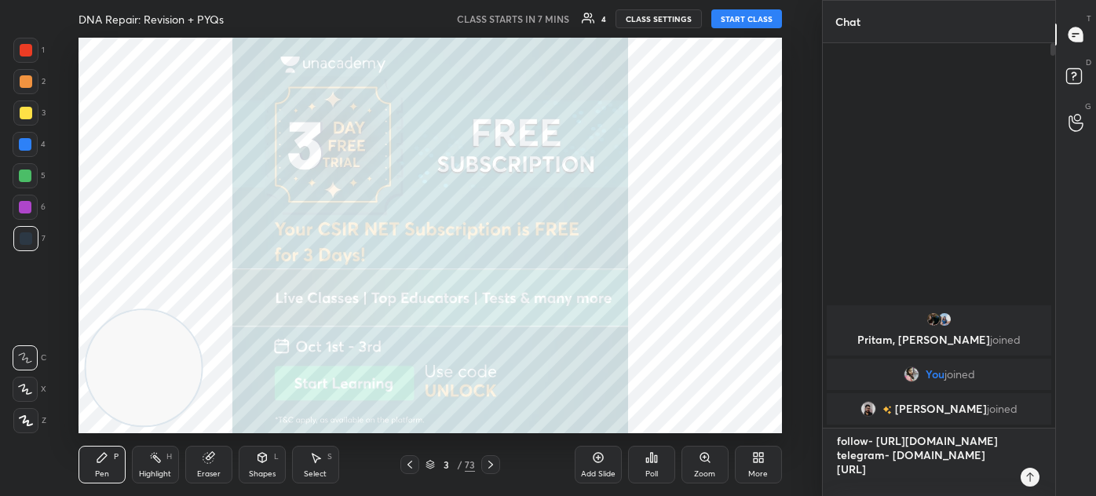
type textarea "follow- [URL][DOMAIN_NAME] telegram- [DOMAIN_NAME][URL]"
type textarea "x"
type textarea "follow- [URL][DOMAIN_NAME] telegram- [DOMAIN_NAME][URL]"
type textarea "x"
type textarea "follow- [URL][DOMAIN_NAME] telegram- [DOMAIN_NAME][URL]"
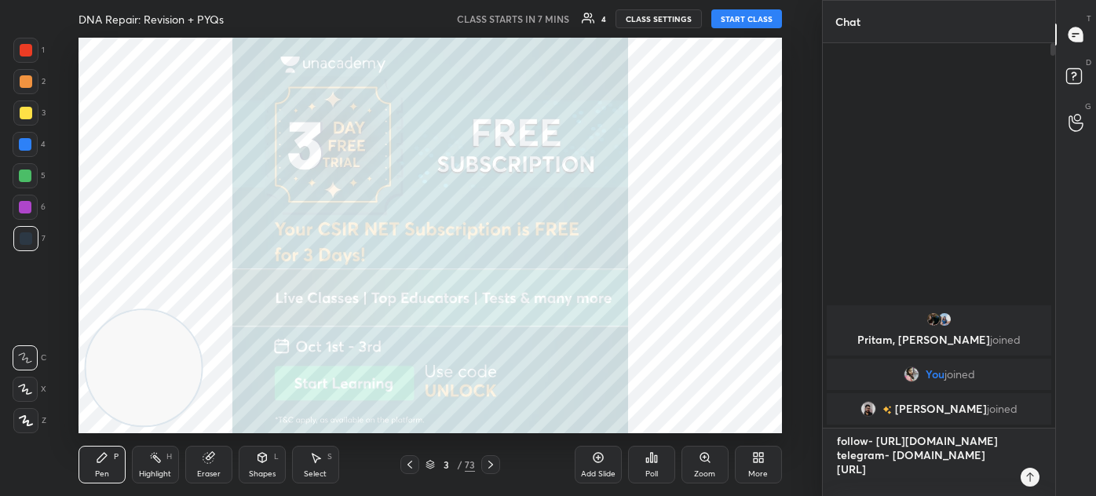
type textarea "x"
type textarea "follow- [URL][DOMAIN_NAME] telegram- [DOMAIN_NAME][URL]"
type textarea "x"
type textarea "follow- [URL][DOMAIN_NAME] telegram- [DOMAIN_NAME][URL]"
type textarea "x"
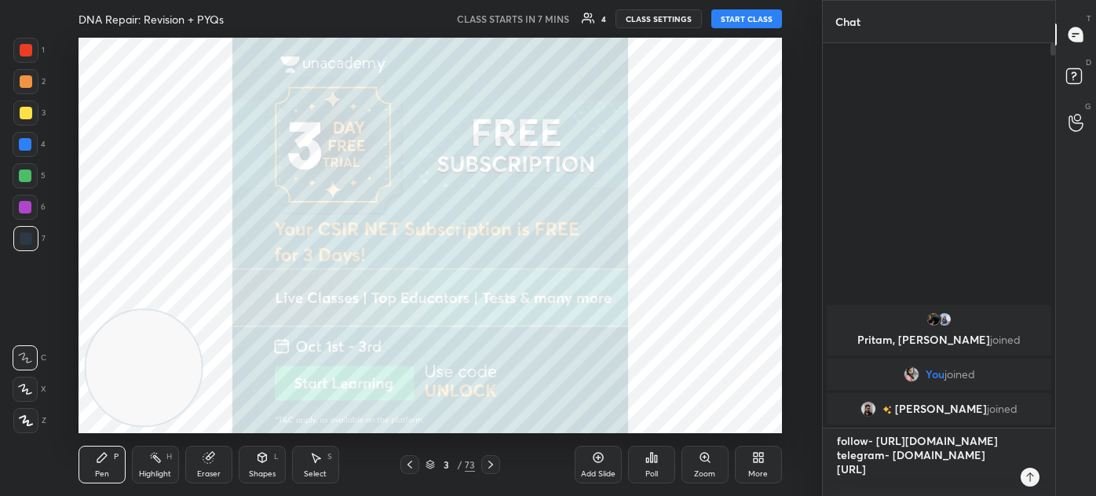
type textarea "follow- [URL][DOMAIN_NAME] telegram- [DOMAIN_NAME][URL]"
type textarea "x"
type textarea "follow- [URL][DOMAIN_NAME] telegram- [DOMAIN_NAME][URL]"
type textarea "x"
type textarea "follow- [URL][DOMAIN_NAME] telegram- [DOMAIN_NAME][URL]"
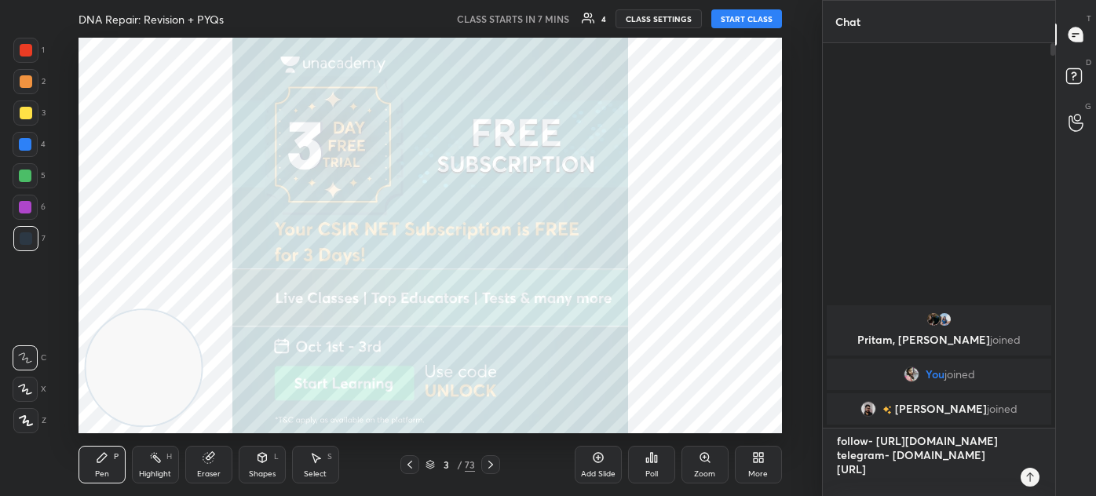
type textarea "x"
type textarea "follow- [URL][DOMAIN_NAME] telegram- [DOMAIN_NAME][URL]"
type textarea "x"
type textarea "follow- [URL][DOMAIN_NAME] telegram- [DOMAIN_NAME][URL]"
type textarea "x"
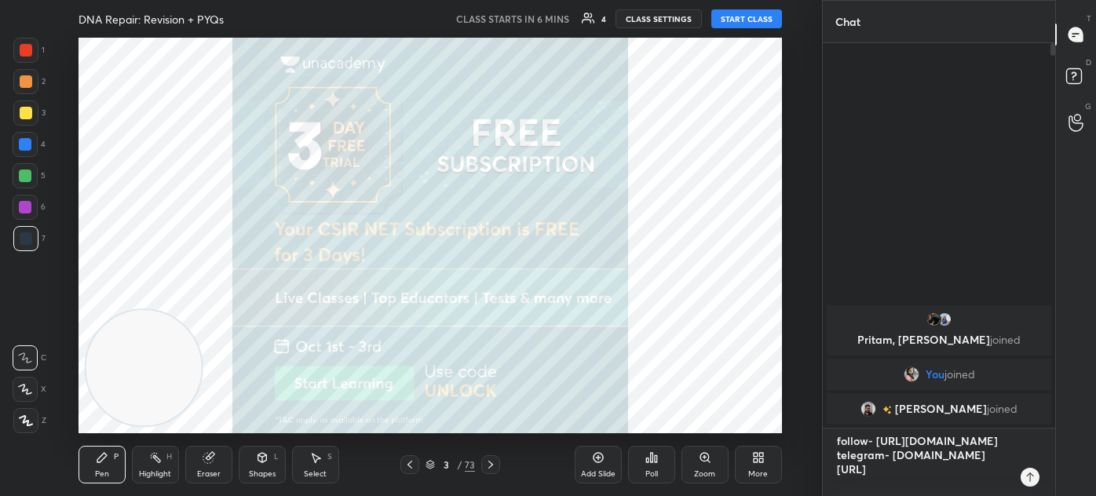
type textarea "follow- [URL][DOMAIN_NAME] telegram- [DOMAIN_NAME][URL] 3"
type textarea "x"
type textarea "follow- [URL][DOMAIN_NAME] telegram- [DOMAIN_NAME][URL] 3d"
type textarea "x"
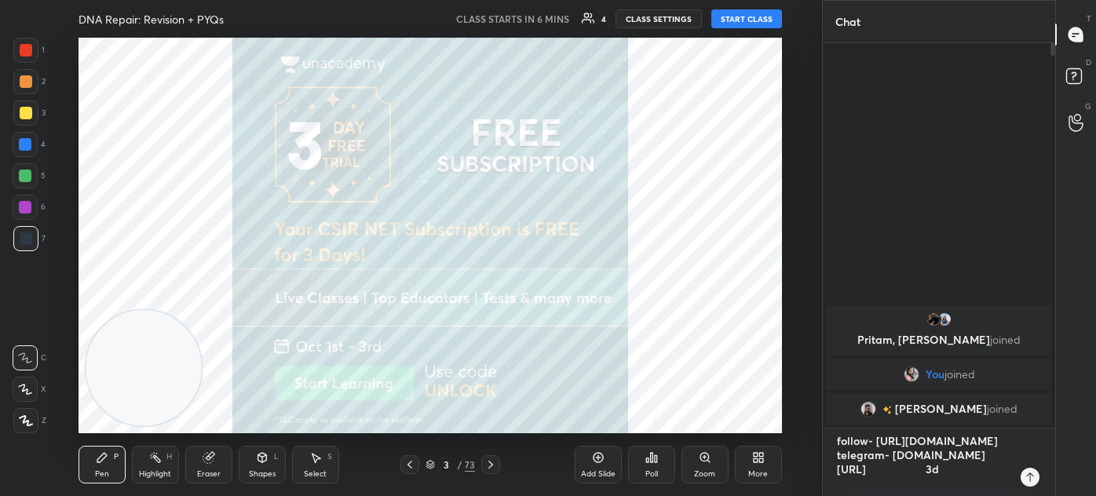
type textarea "follow- [URL][DOMAIN_NAME] telegram- [DOMAIN_NAME][URL] 3dF"
type textarea "x"
type textarea "follow- [URL][DOMAIN_NAME] telegram- [DOMAIN_NAME][URL] 3d"
type textarea "x"
type textarea "follow- [URL][DOMAIN_NAME] telegram- [DOMAIN_NAME][URL] 3"
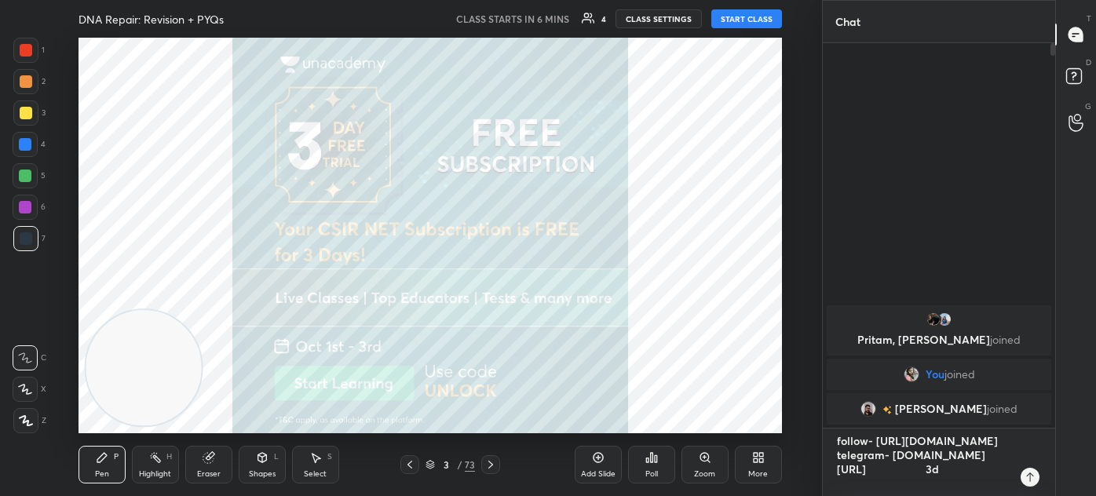
type textarea "x"
type textarea "follow- [URL][DOMAIN_NAME] telegram- [DOMAIN_NAME][URL] 3D"
type textarea "x"
type textarea "follow- [URL][DOMAIN_NAME] telegram- [DOMAIN_NAME][URL] 3DF"
type textarea "x"
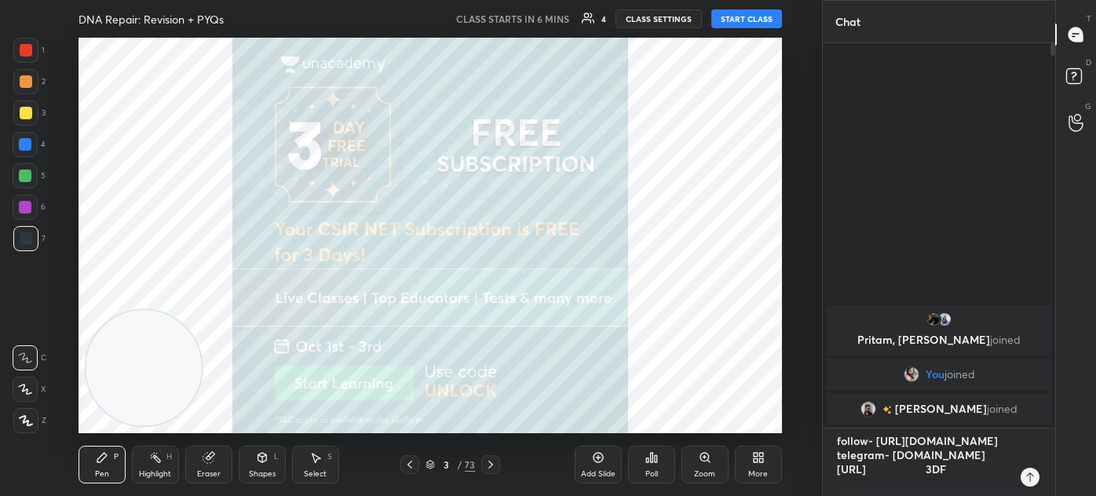
type textarea "follow- [URL][DOMAIN_NAME] telegram- [DOMAIN_NAME][URL] 3DFT"
type textarea "x"
type textarea "follow- [URL][DOMAIN_NAME] telegram- [DOMAIN_NAME][URL] 3DFT-"
type textarea "x"
type textarea "follow- [URL][DOMAIN_NAME] telegram- [DOMAIN_NAME][URL] 3DFT-"
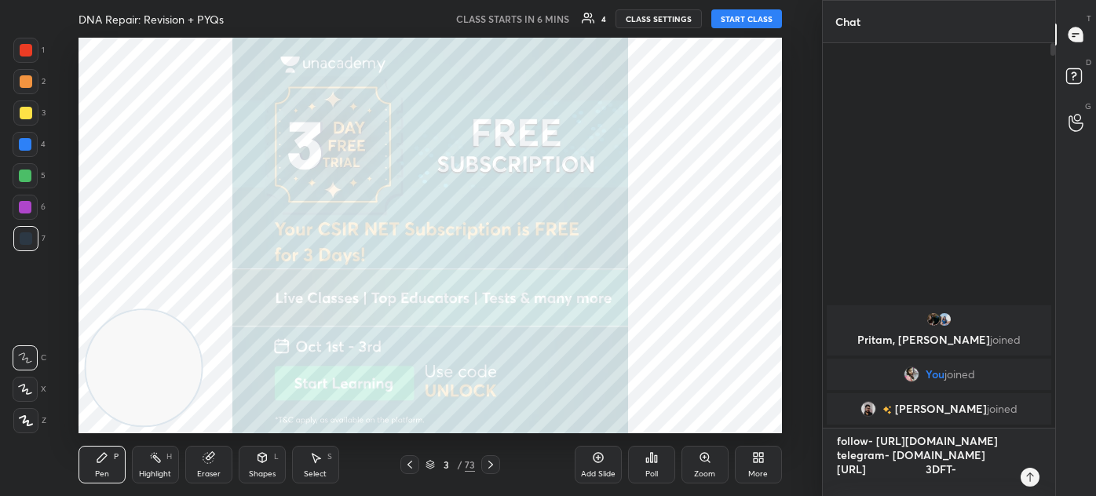
type textarea "x"
type textarea "follow- [URL][DOMAIN_NAME] telegram- [DOMAIN_NAME][URL] 3DFT-"
type textarea "x"
paste textarea "[URL][DOMAIN_NAME]"
type textarea "follow- [URL][DOMAIN_NAME] telegram- [DOMAIN_NAME][URL] 3DFT- [URL][DOMAIN_NAME]"
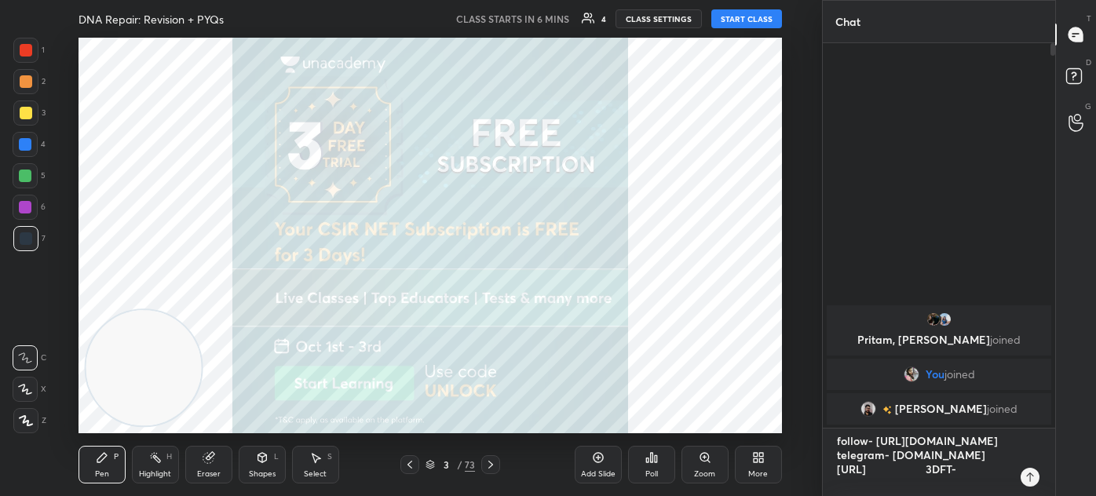
type textarea "x"
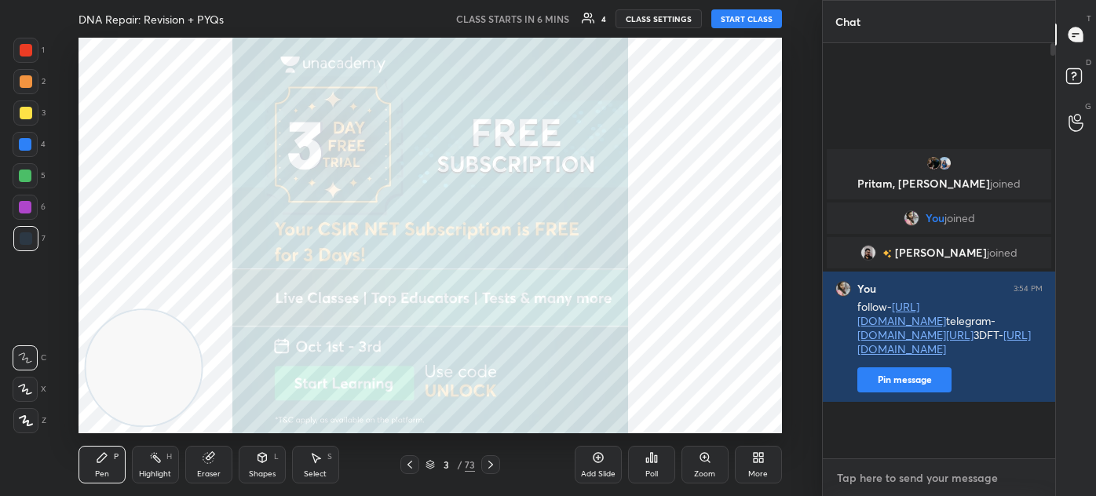
scroll to position [410, 228]
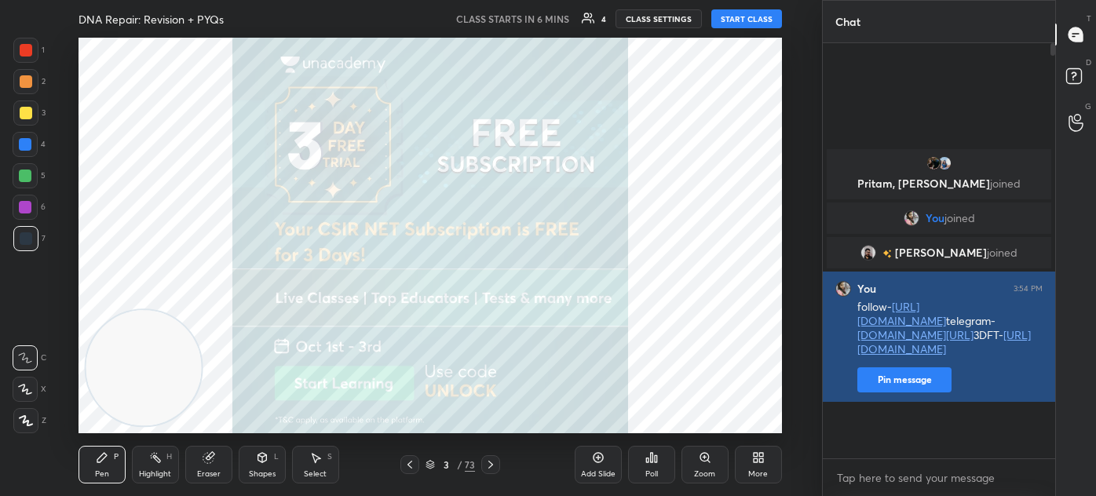
click at [912, 392] on button "Pin message" at bounding box center [904, 379] width 94 height 25
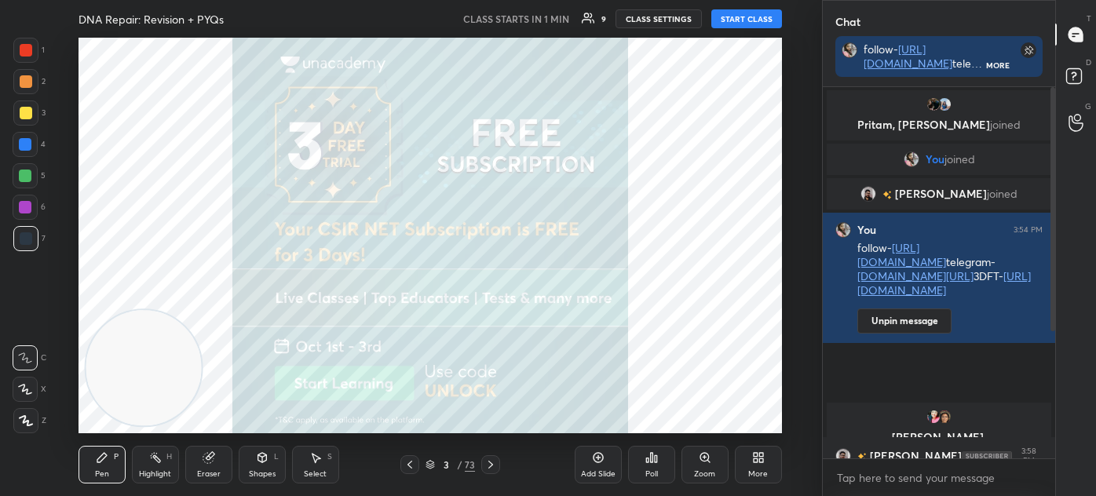
click at [750, 18] on button "START CLASS" at bounding box center [746, 18] width 71 height 19
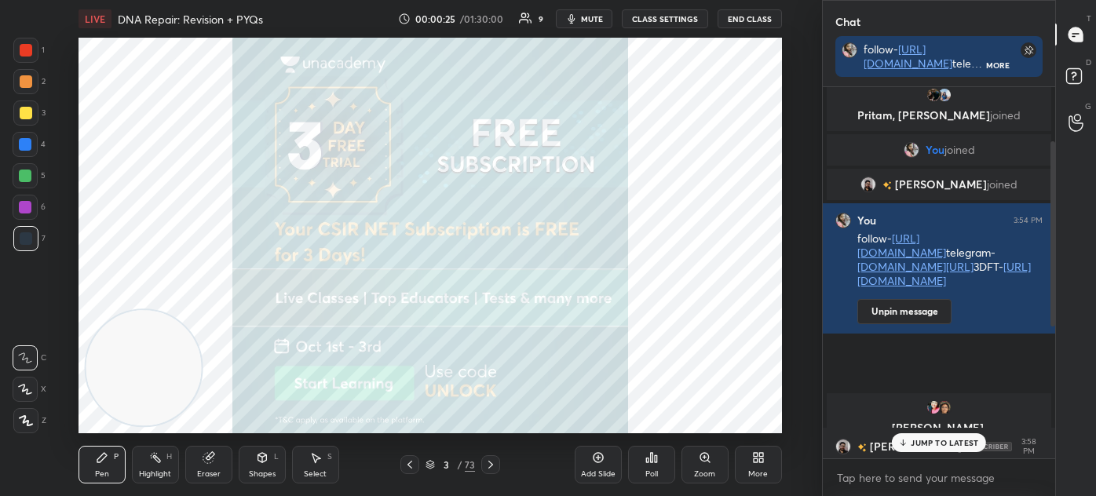
scroll to position [0, 0]
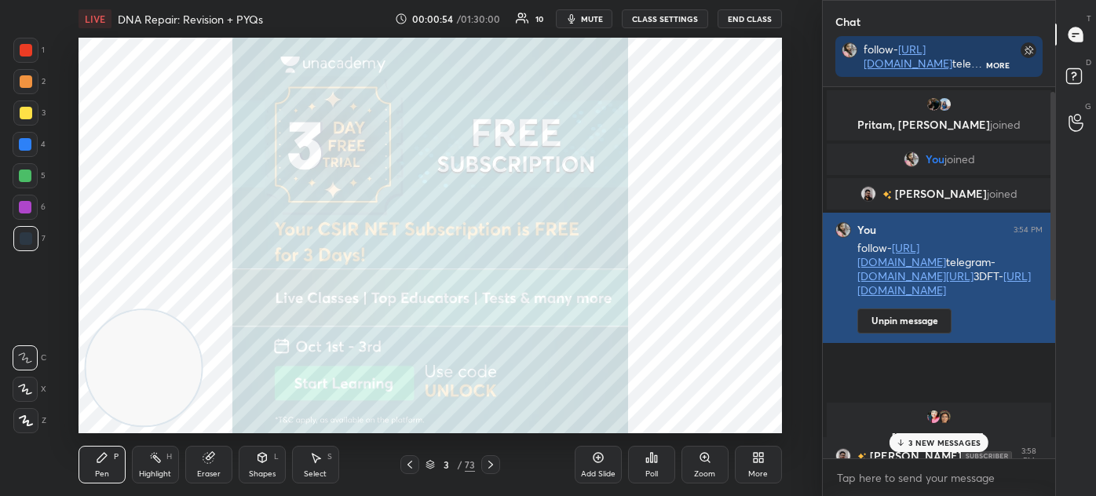
click at [942, 297] on link "[URL][DOMAIN_NAME]" at bounding box center [943, 282] width 173 height 29
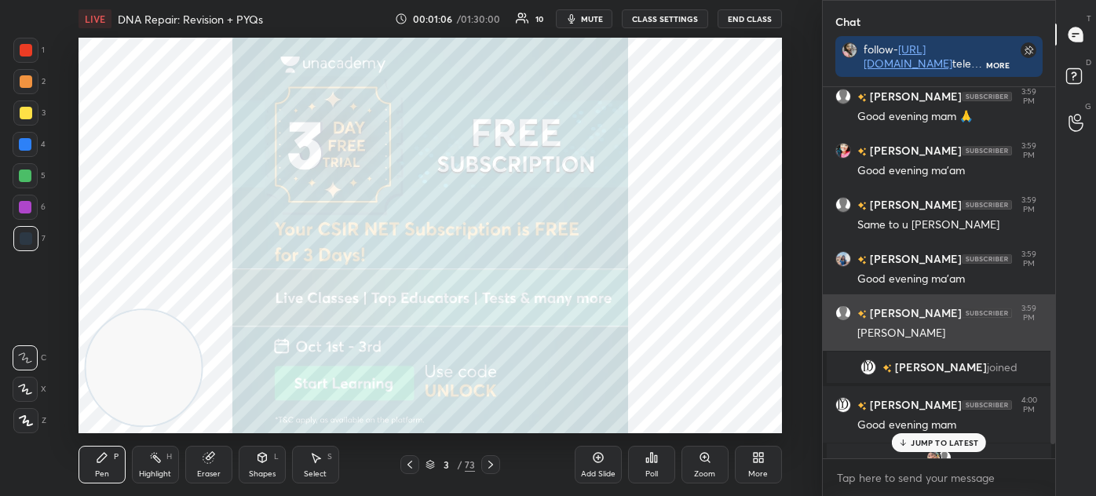
scroll to position [611, 0]
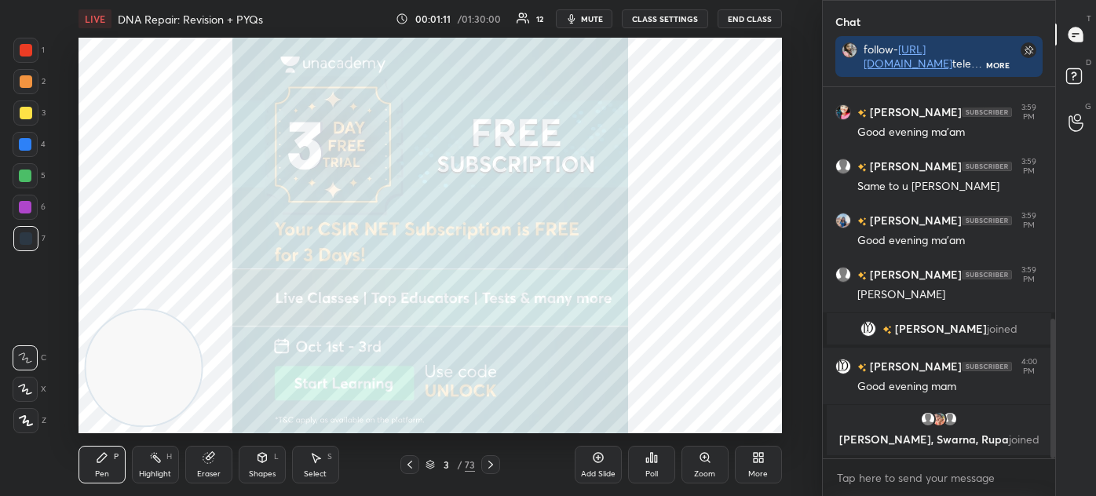
click at [16, 393] on div at bounding box center [25, 389] width 25 height 25
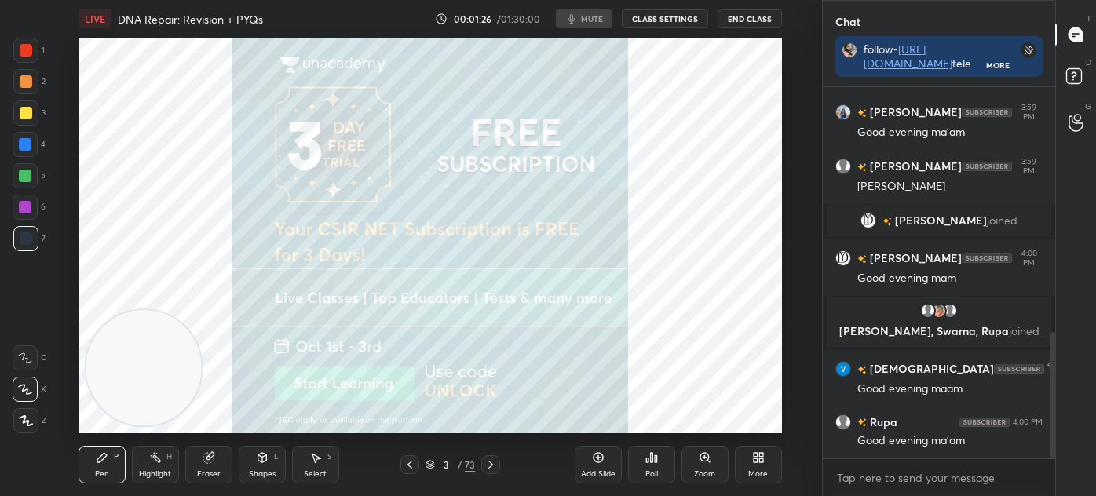
scroll to position [774, 0]
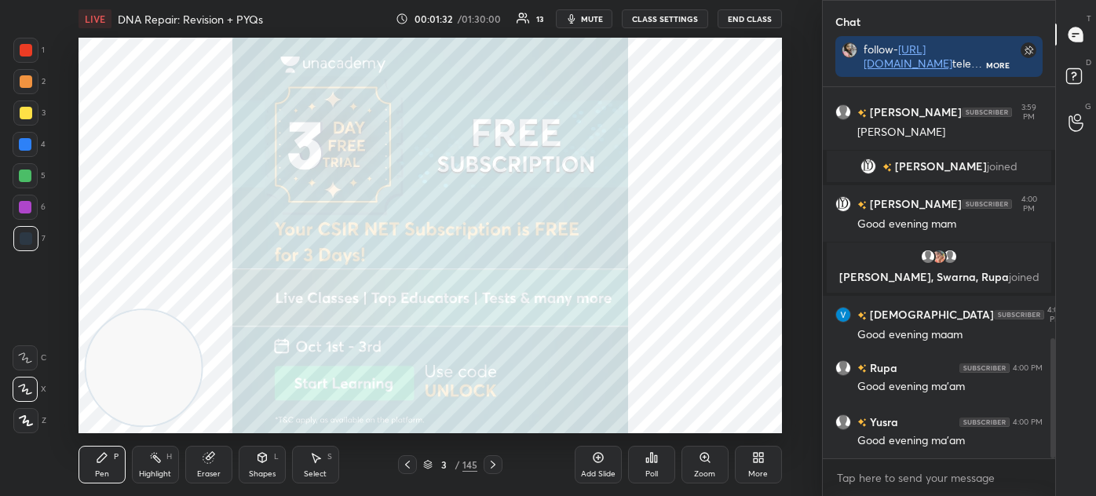
click at [265, 465] on div "Shapes L" at bounding box center [262, 465] width 47 height 38
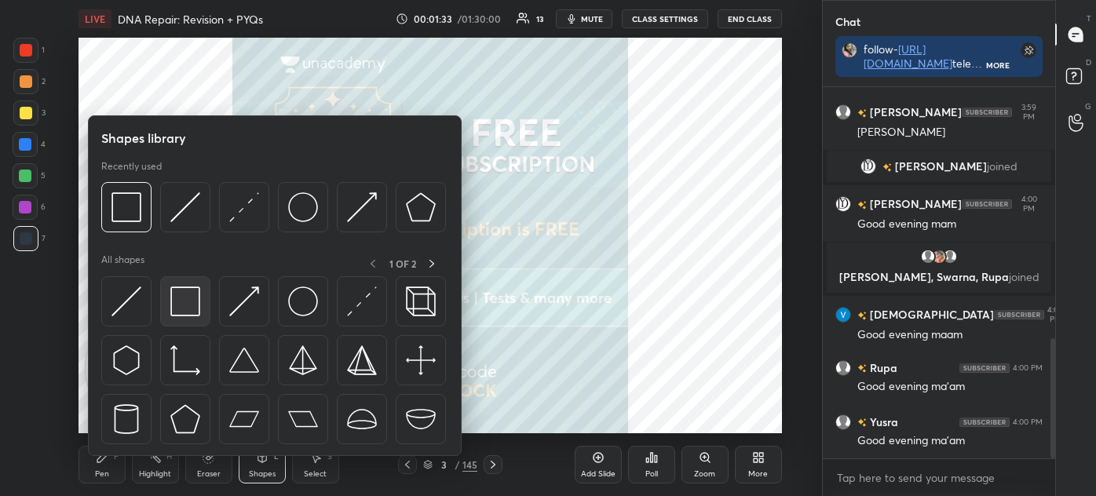
click at [188, 301] on img at bounding box center [185, 301] width 30 height 30
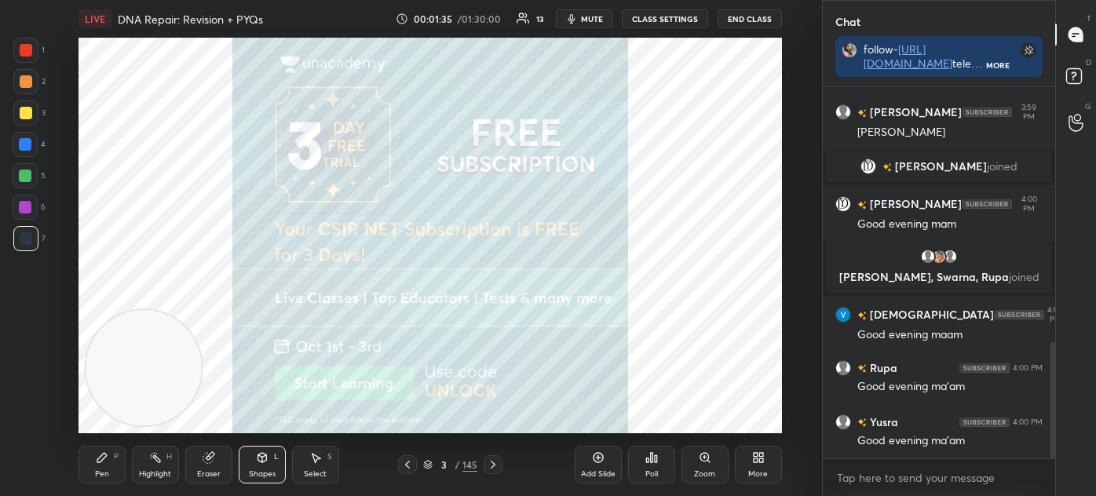
scroll to position [811, 0]
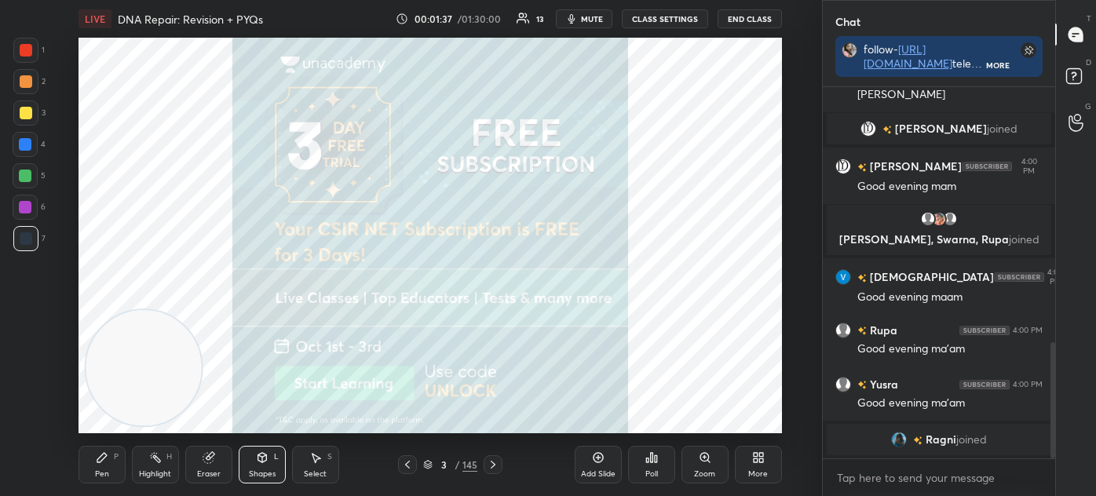
click at [104, 460] on icon at bounding box center [102, 457] width 13 height 13
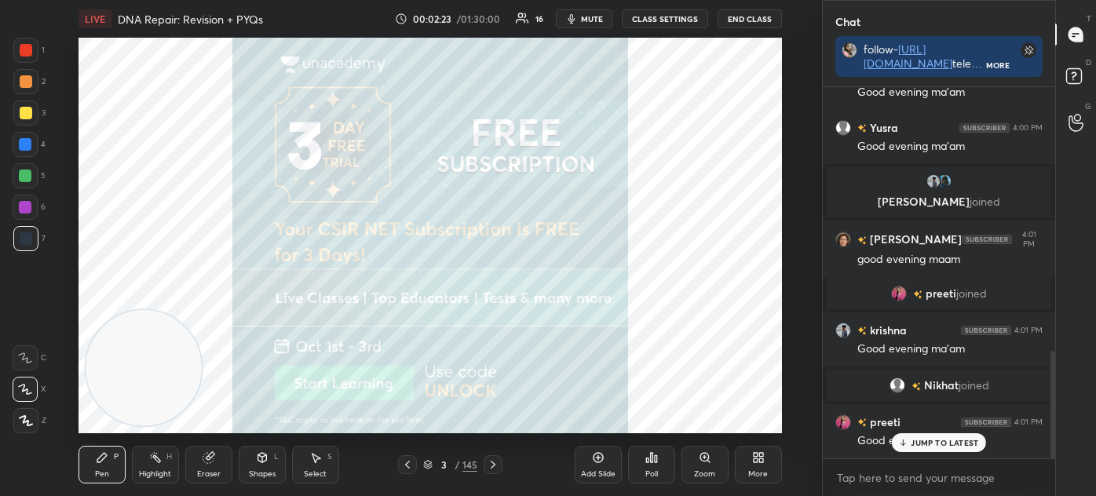
scroll to position [912, 0]
click at [28, 122] on div at bounding box center [25, 112] width 25 height 25
click at [31, 249] on div at bounding box center [25, 238] width 25 height 25
click at [27, 46] on div at bounding box center [26, 50] width 13 height 13
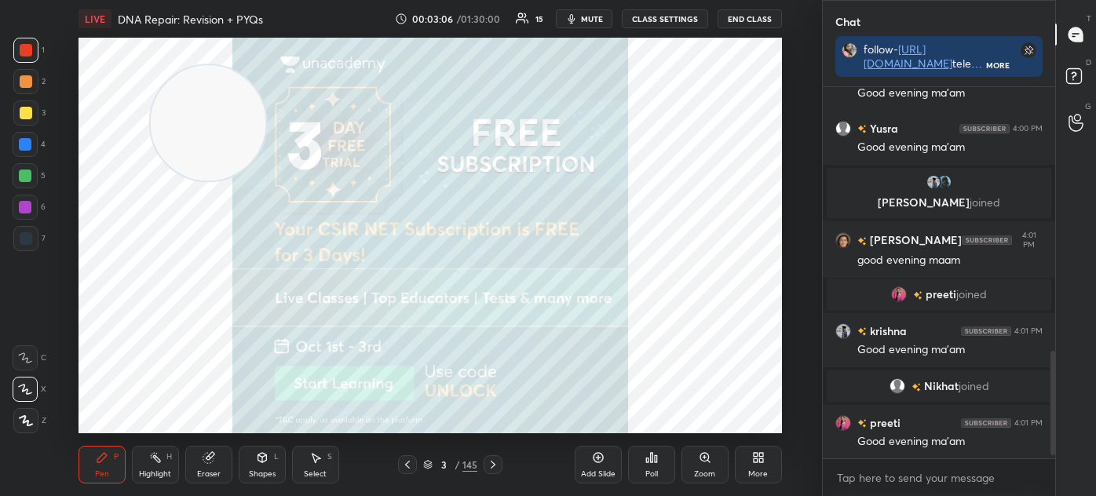
scroll to position [950, 0]
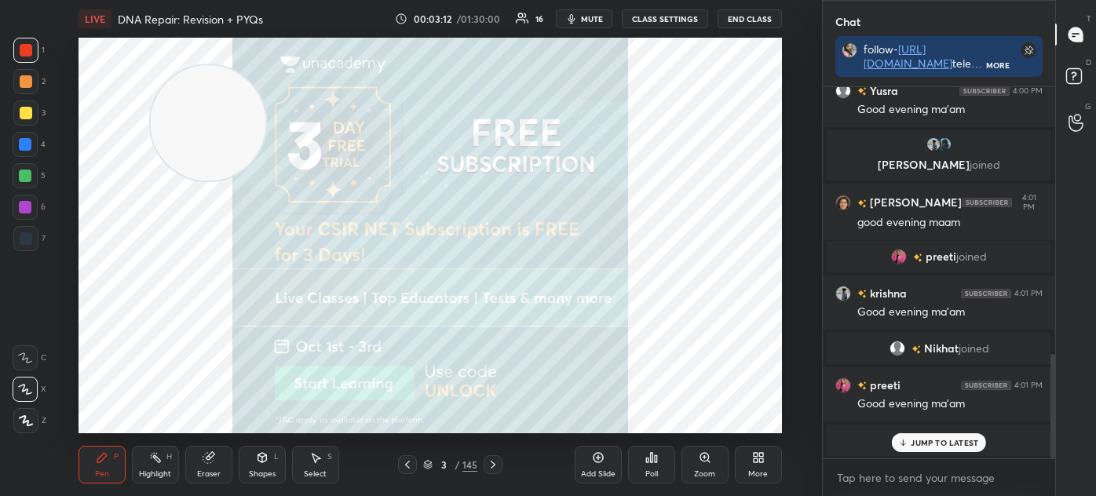
click at [917, 444] on p "JUMP TO LATEST" at bounding box center [943, 442] width 67 height 9
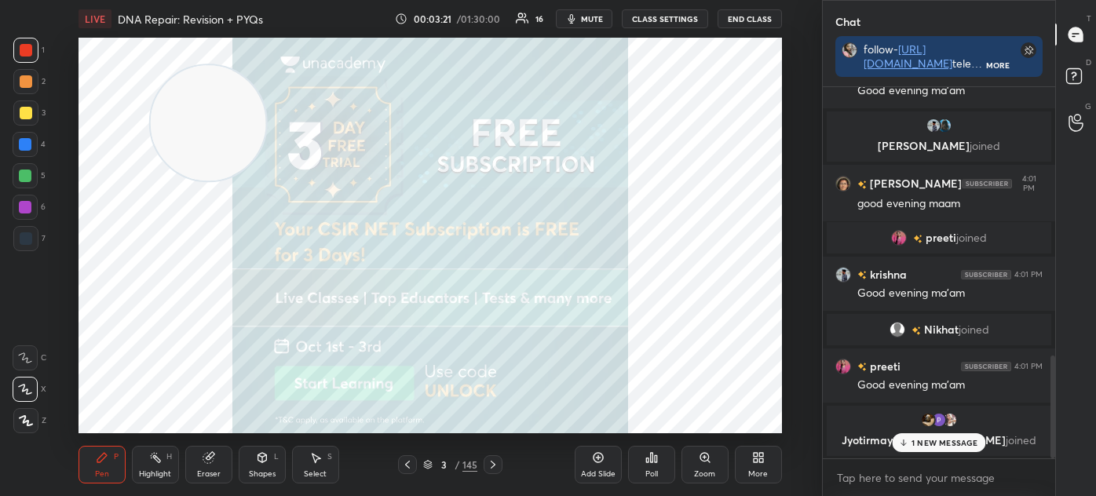
click at [920, 443] on p "1 NEW MESSAGE" at bounding box center [944, 442] width 67 height 9
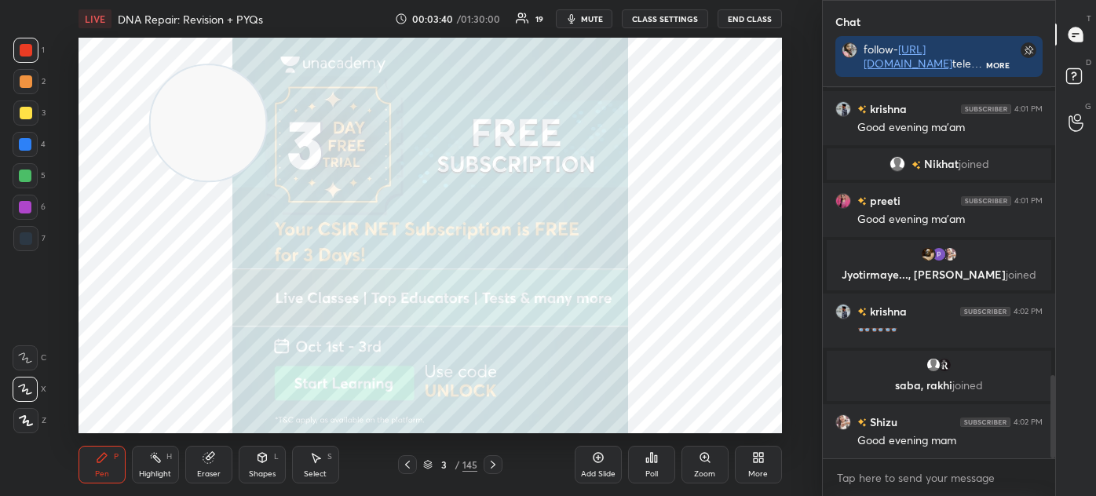
scroll to position [1326, 0]
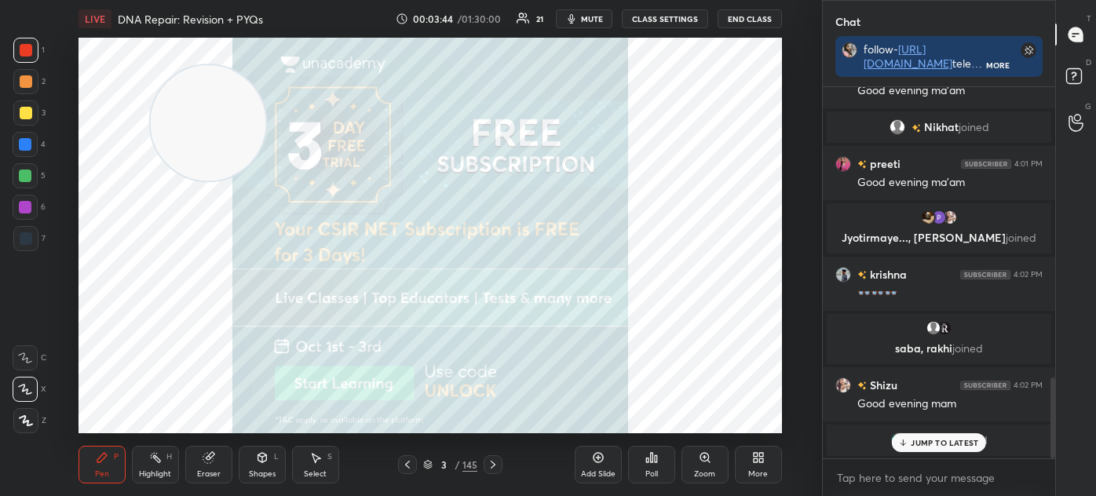
click at [963, 443] on p "JUMP TO LATEST" at bounding box center [943, 442] width 67 height 9
click at [405, 464] on icon at bounding box center [407, 464] width 13 height 13
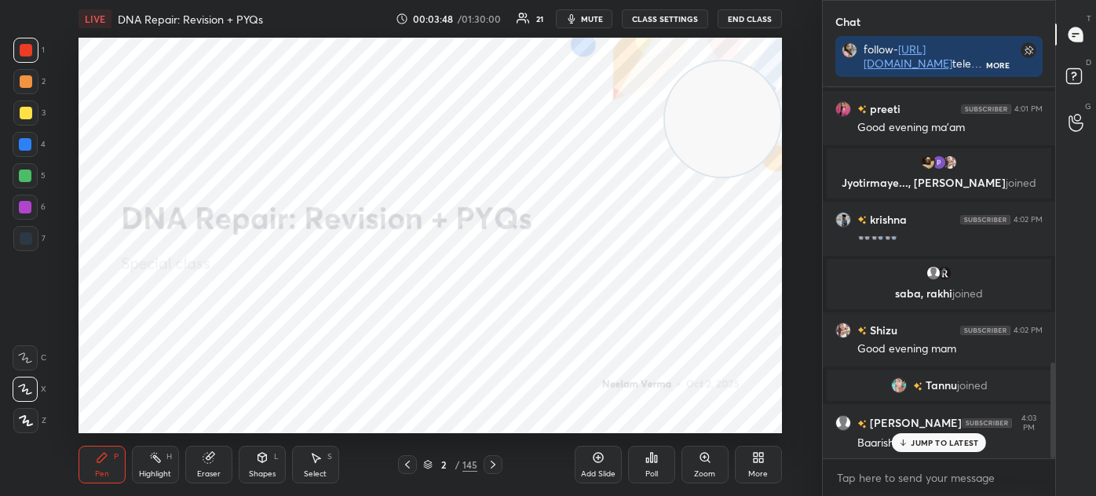
scroll to position [1071, 0]
click at [261, 472] on div "Shapes" at bounding box center [262, 474] width 27 height 8
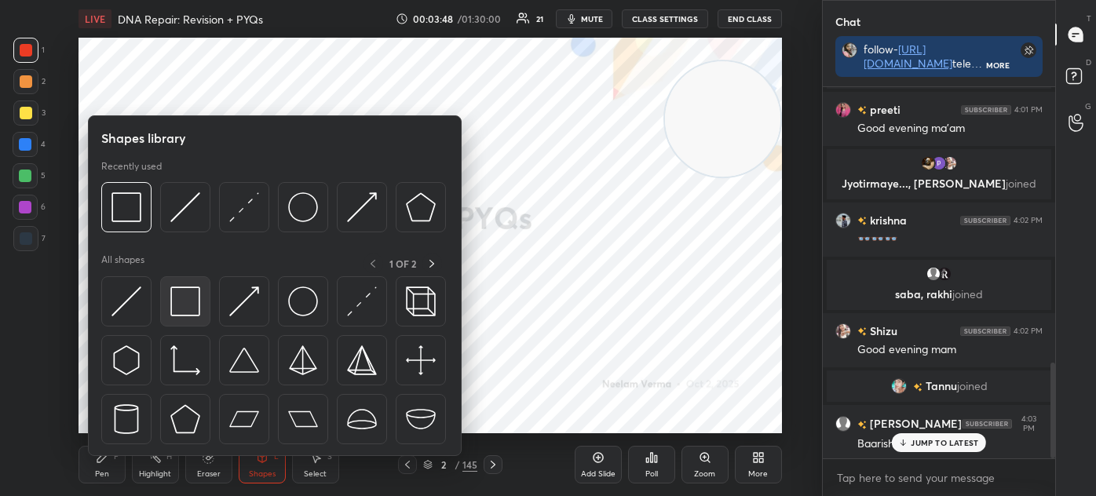
click at [195, 301] on img at bounding box center [185, 301] width 30 height 30
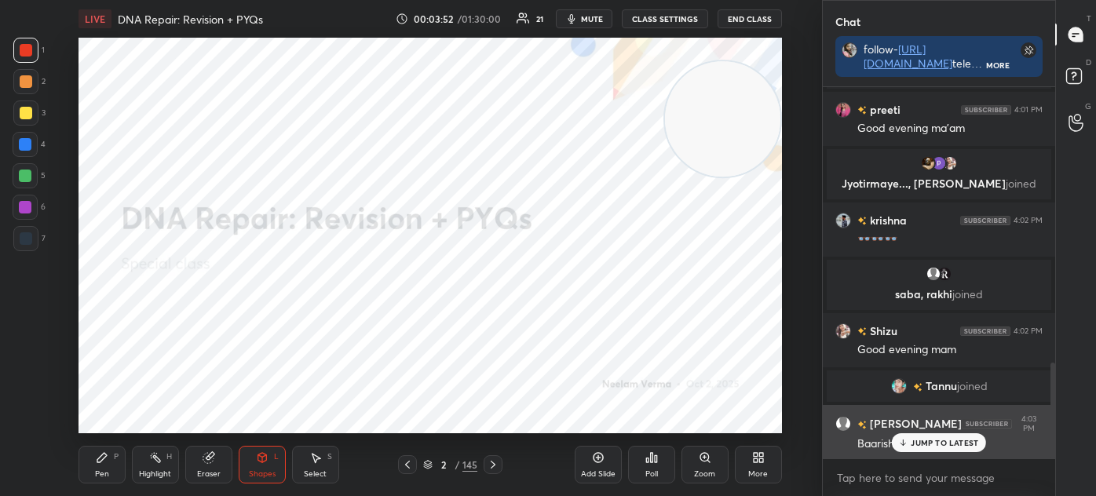
click at [931, 443] on p "JUMP TO LATEST" at bounding box center [943, 442] width 67 height 9
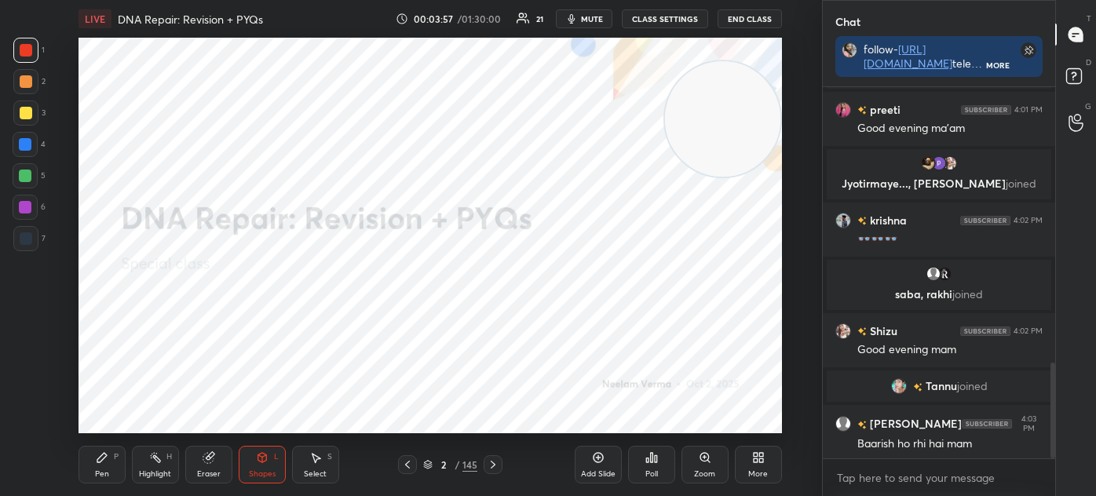
click at [410, 462] on icon at bounding box center [407, 464] width 13 height 13
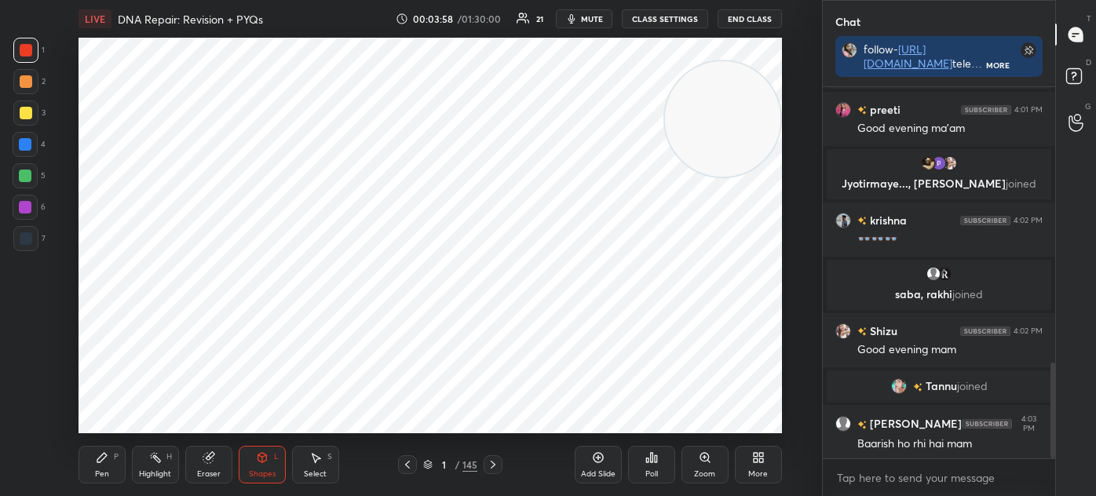
click at [41, 238] on div "7" at bounding box center [29, 238] width 32 height 25
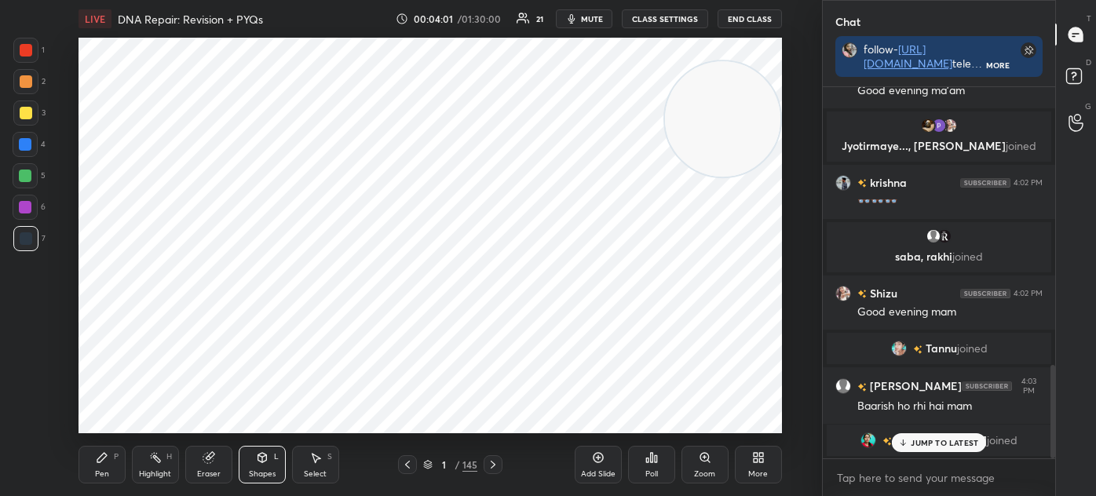
click at [104, 458] on icon at bounding box center [101, 457] width 9 height 9
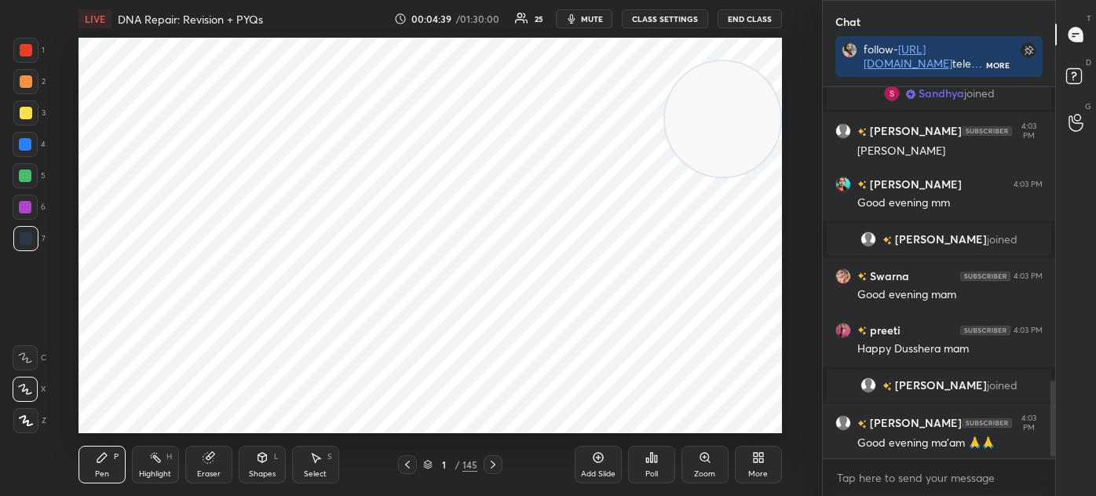
scroll to position [1438, 0]
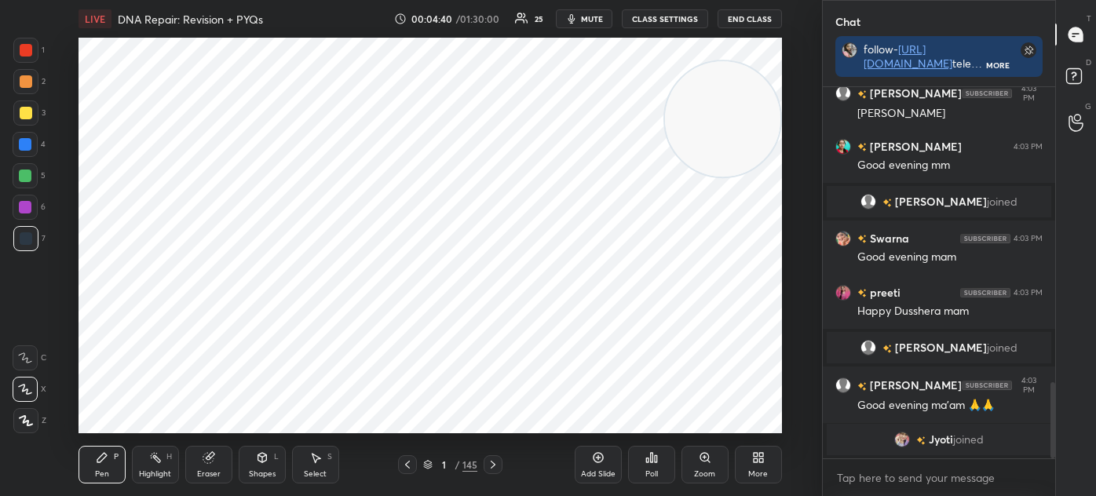
click at [205, 473] on div "Eraser" at bounding box center [209, 474] width 24 height 8
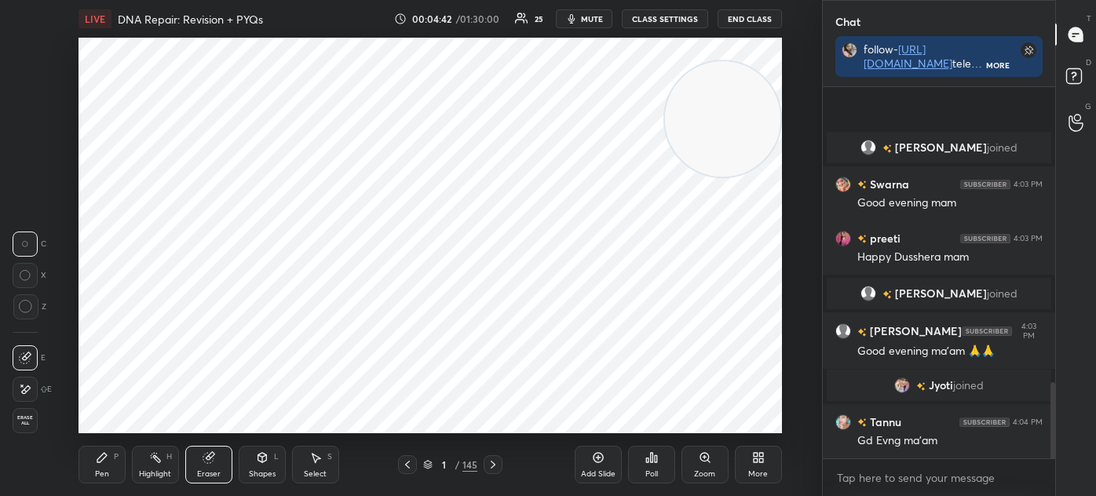
scroll to position [1460, 0]
click at [115, 458] on div "P" at bounding box center [116, 457] width 5 height 8
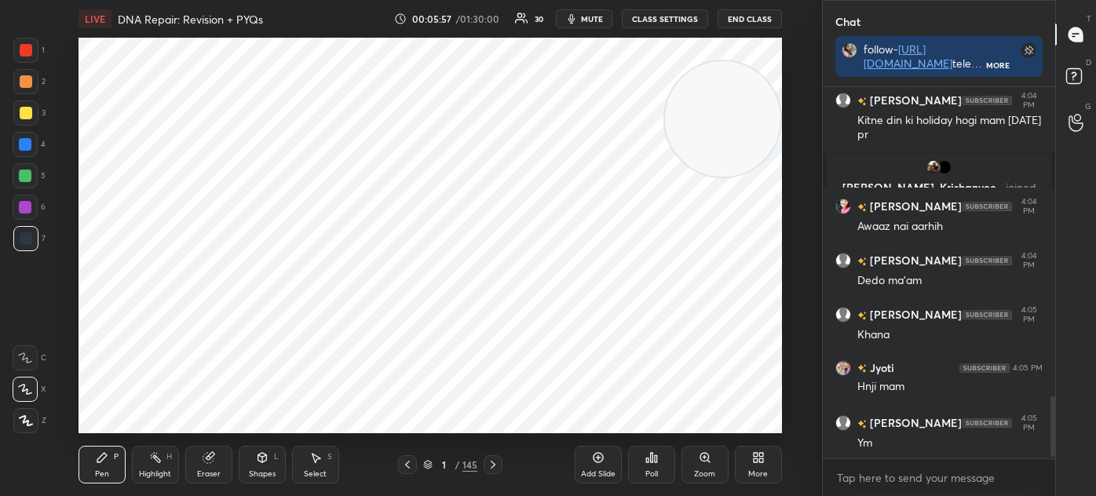
scroll to position [1890, 0]
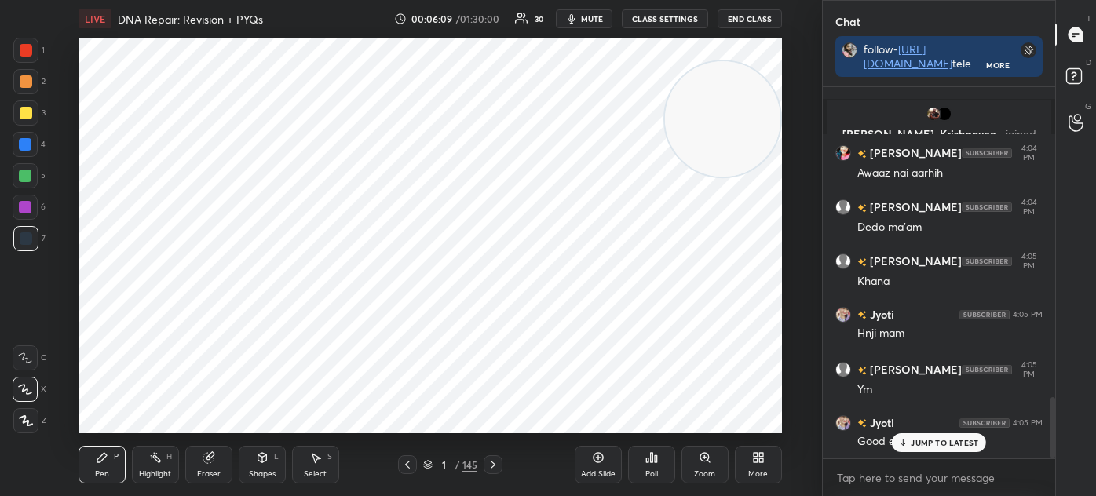
click at [431, 466] on icon at bounding box center [427, 464] width 9 height 9
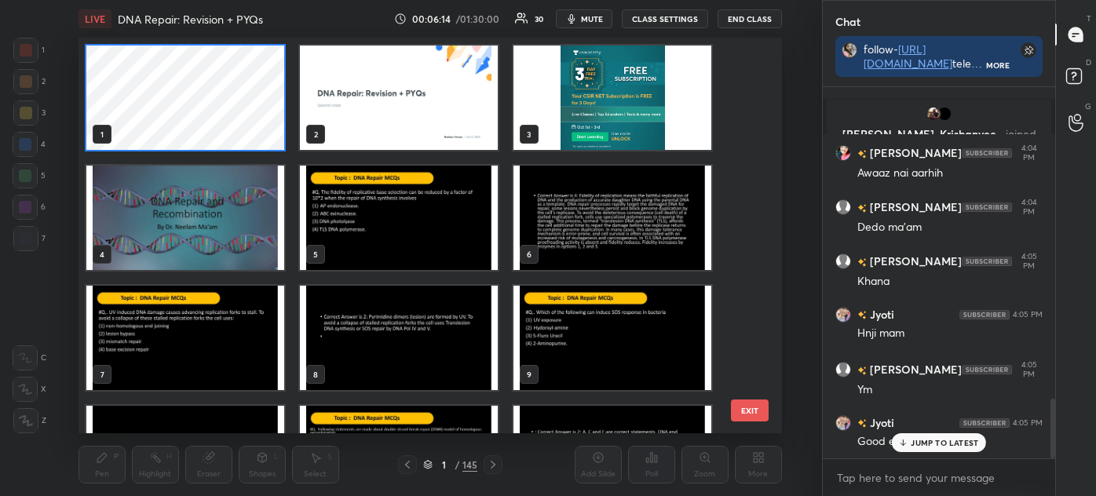
scroll to position [1944, 0]
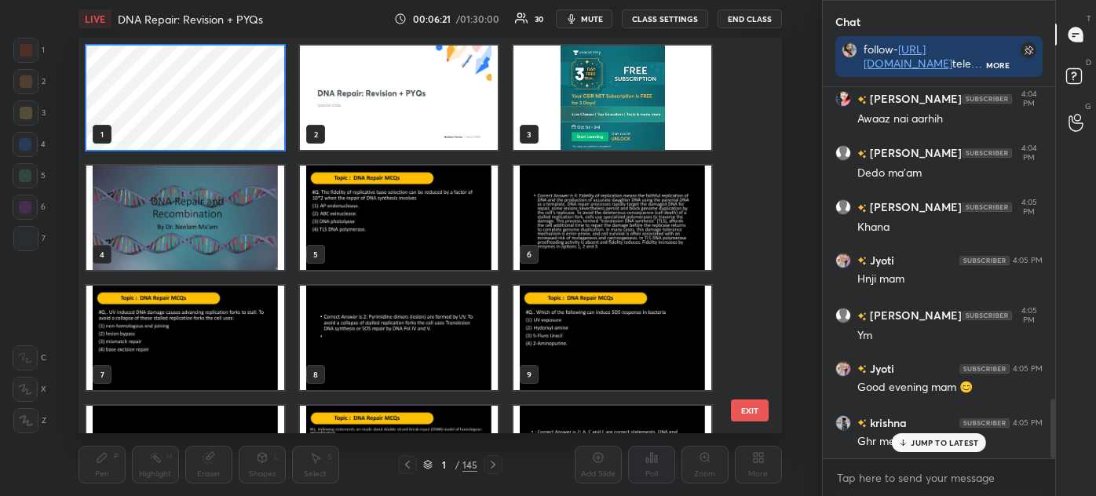
click at [403, 217] on img "grid" at bounding box center [399, 218] width 198 height 104
click at [405, 216] on img "grid" at bounding box center [399, 218] width 198 height 104
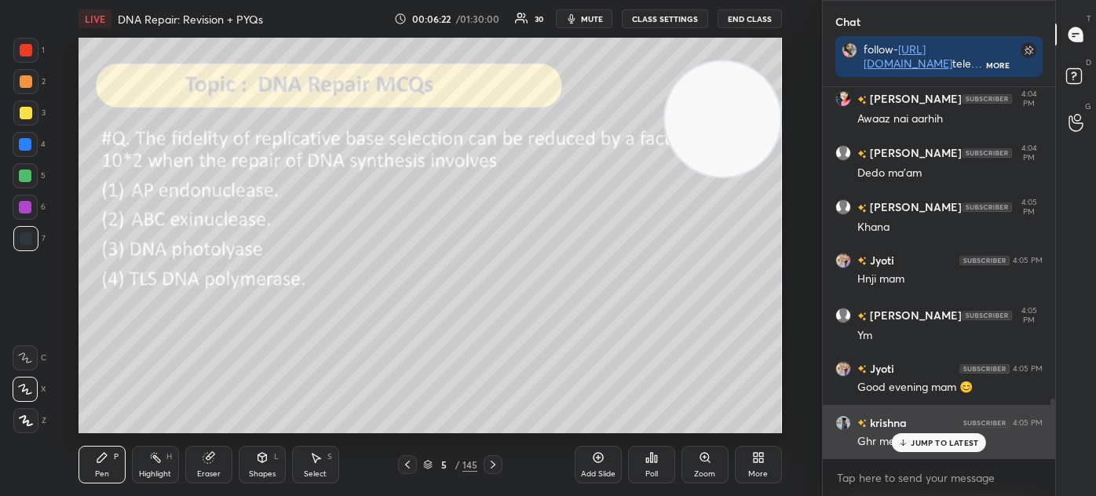
click at [926, 439] on p "JUMP TO LATEST" at bounding box center [943, 442] width 67 height 9
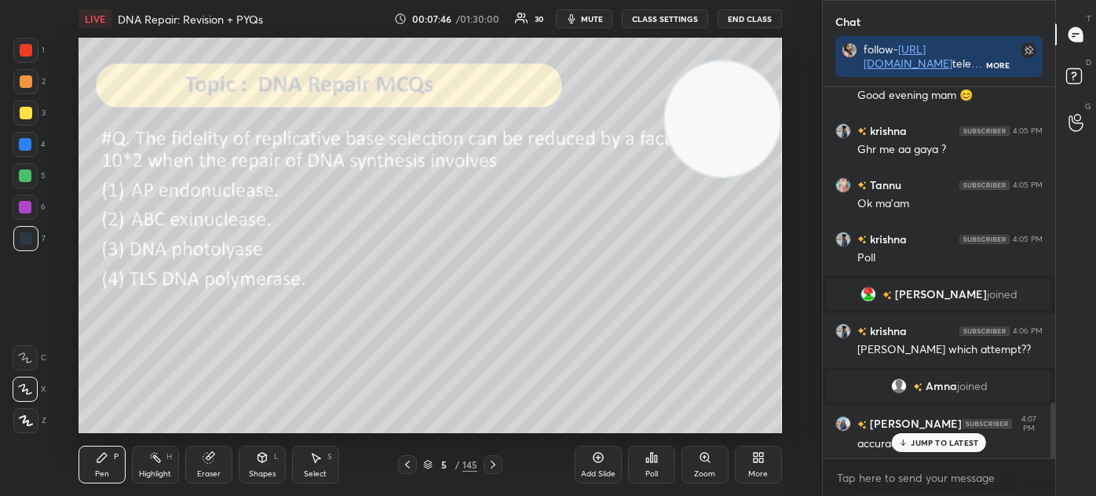
scroll to position [2168, 0]
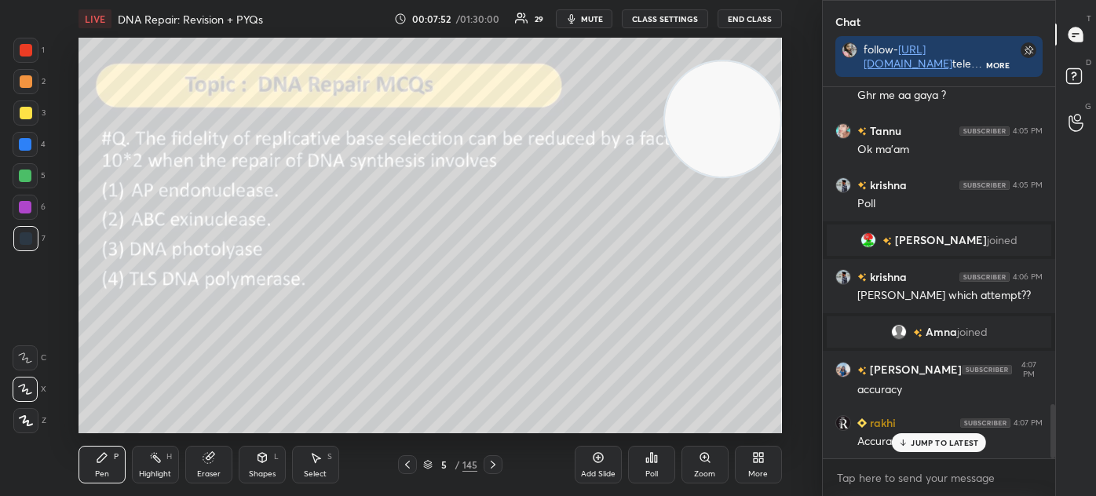
click at [29, 118] on div at bounding box center [26, 113] width 13 height 13
click at [326, 477] on div "Select S" at bounding box center [315, 465] width 47 height 38
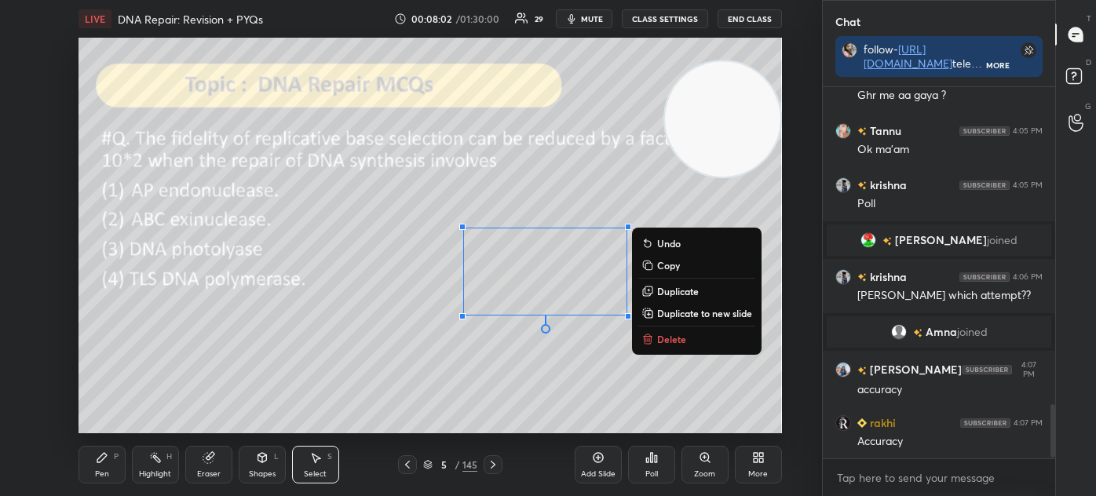
scroll to position [2222, 0]
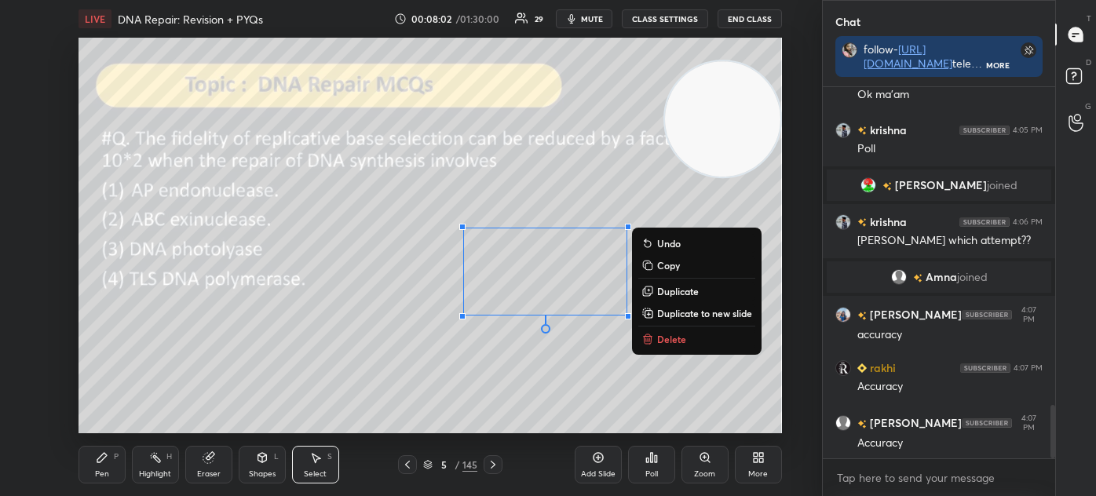
click at [680, 334] on p "Delete" at bounding box center [671, 339] width 29 height 13
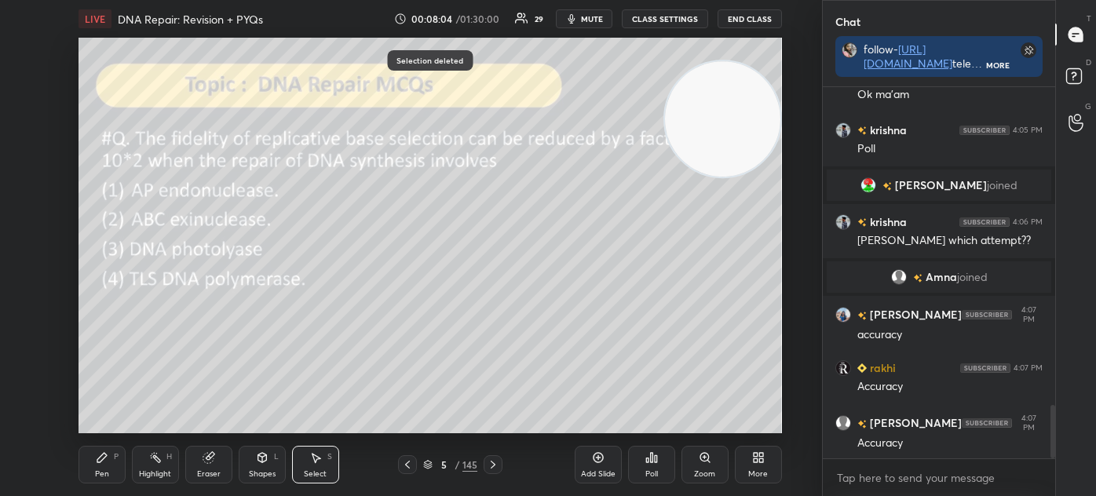
click at [97, 481] on div "Pen P" at bounding box center [101, 465] width 47 height 38
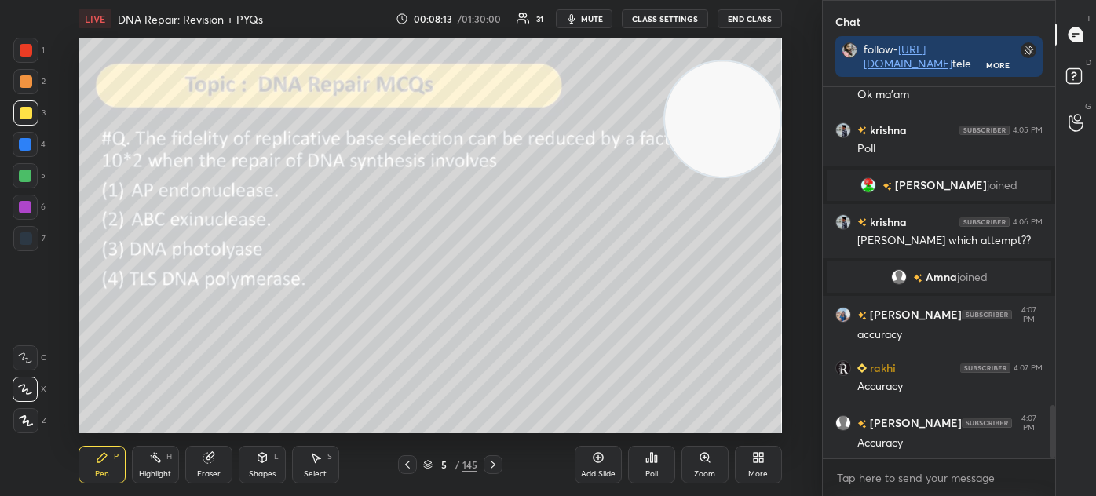
scroll to position [2260, 0]
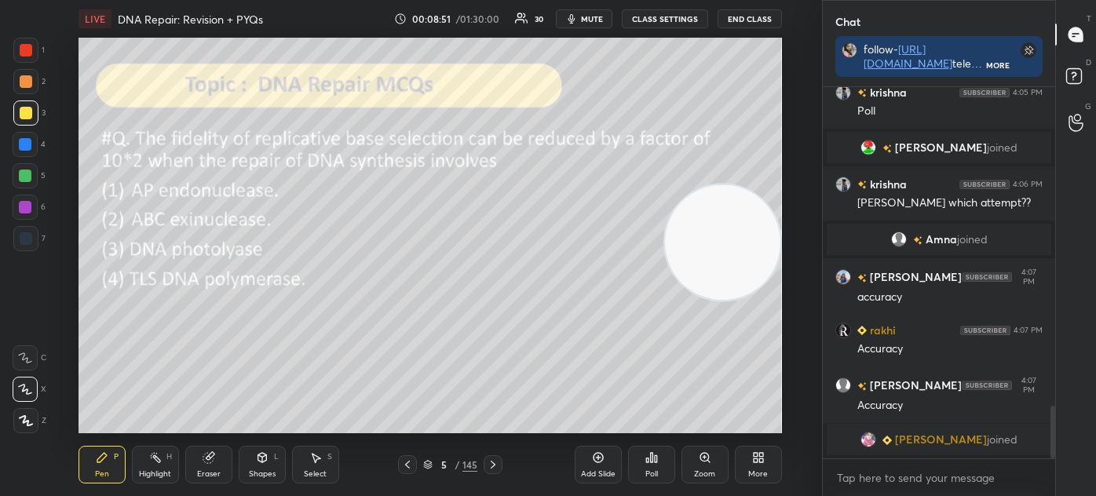
click at [431, 467] on icon at bounding box center [428, 467] width 8 height 2
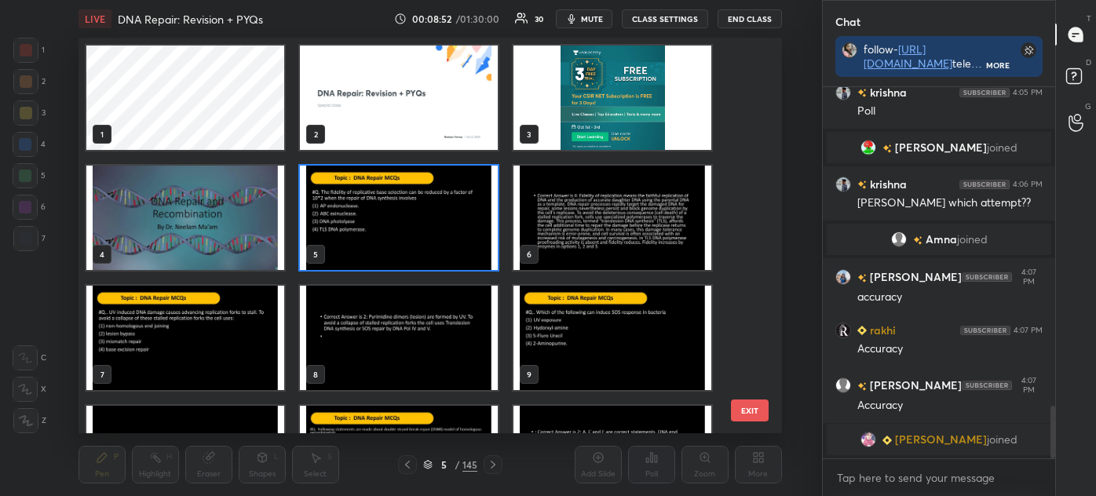
scroll to position [2285, 0]
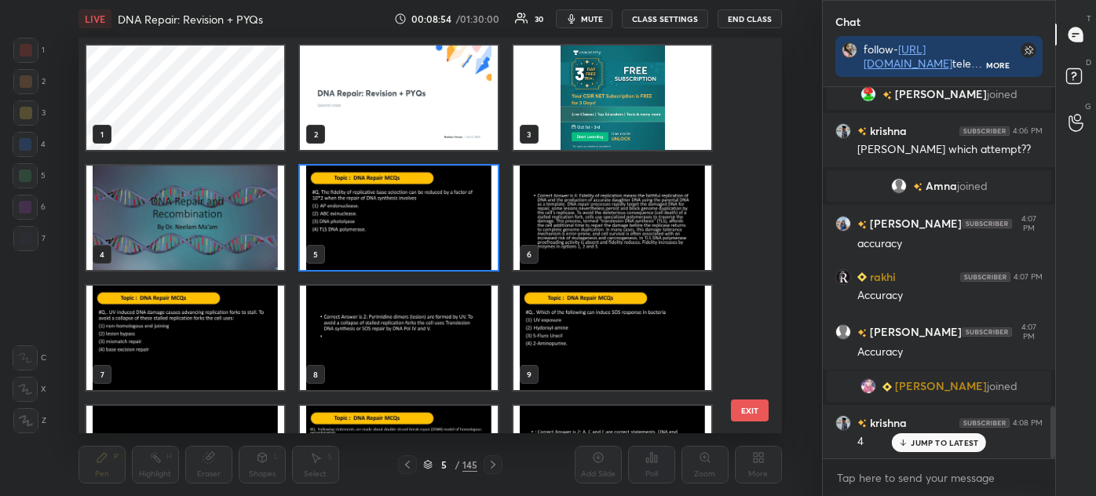
click at [389, 228] on img "grid" at bounding box center [399, 218] width 198 height 104
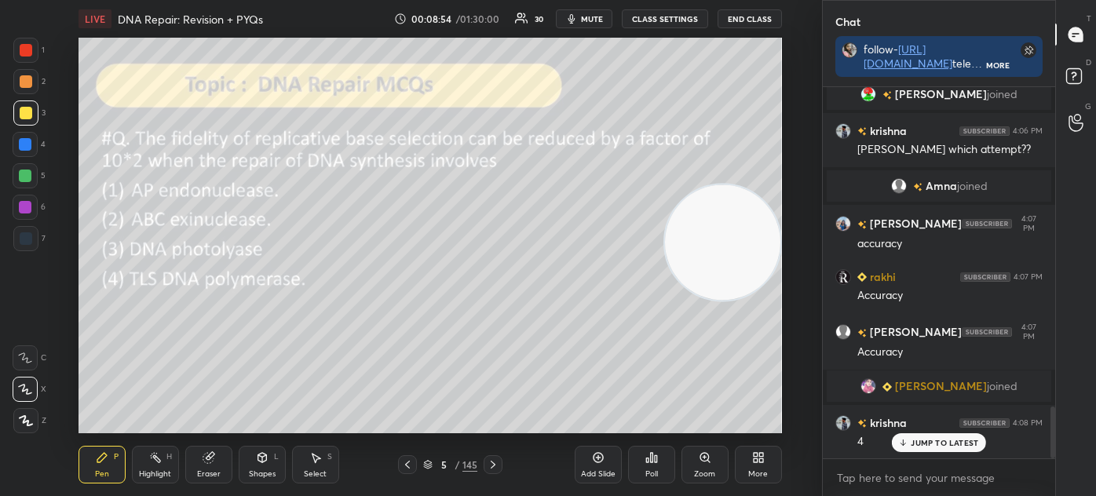
click at [387, 234] on img "grid" at bounding box center [399, 218] width 198 height 104
click at [651, 464] on div "Poll" at bounding box center [651, 465] width 47 height 38
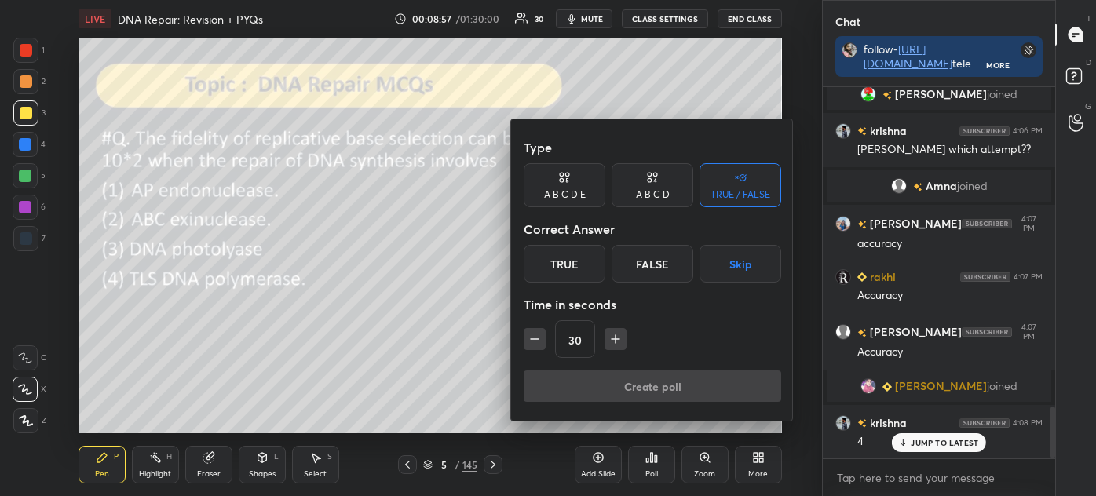
click at [647, 184] on icon at bounding box center [652, 178] width 13 height 16
click at [699, 269] on div "D" at bounding box center [705, 264] width 46 height 38
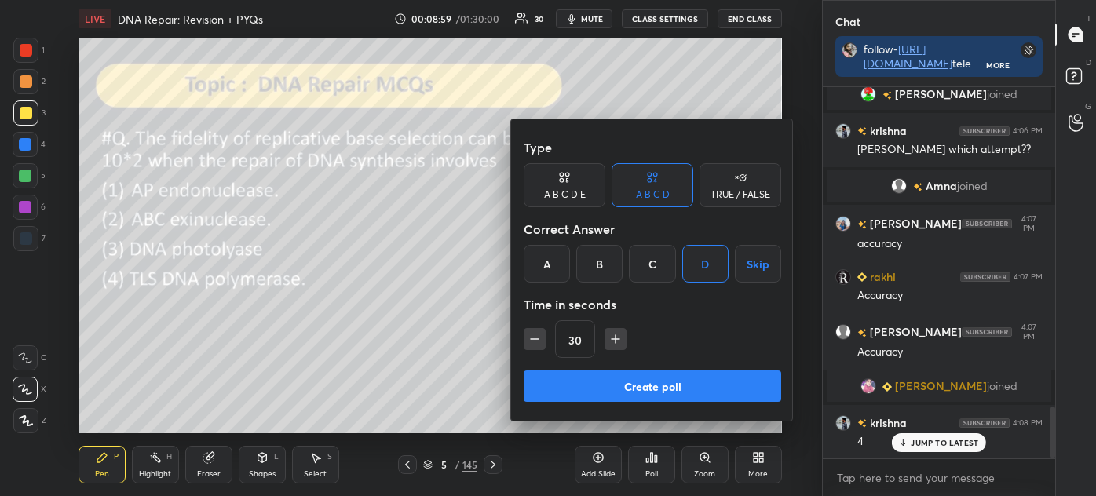
click at [618, 335] on icon "button" at bounding box center [615, 339] width 16 height 16
click at [616, 336] on icon "button" at bounding box center [615, 339] width 16 height 16
type input "60"
click at [632, 385] on button "Create poll" at bounding box center [651, 385] width 257 height 31
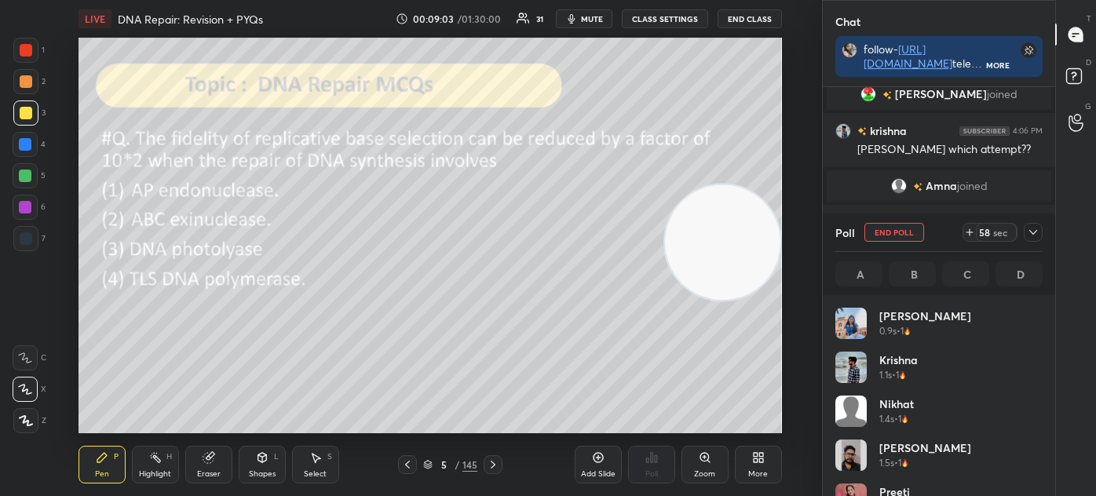
scroll to position [184, 202]
click at [1030, 231] on icon at bounding box center [1032, 232] width 13 height 13
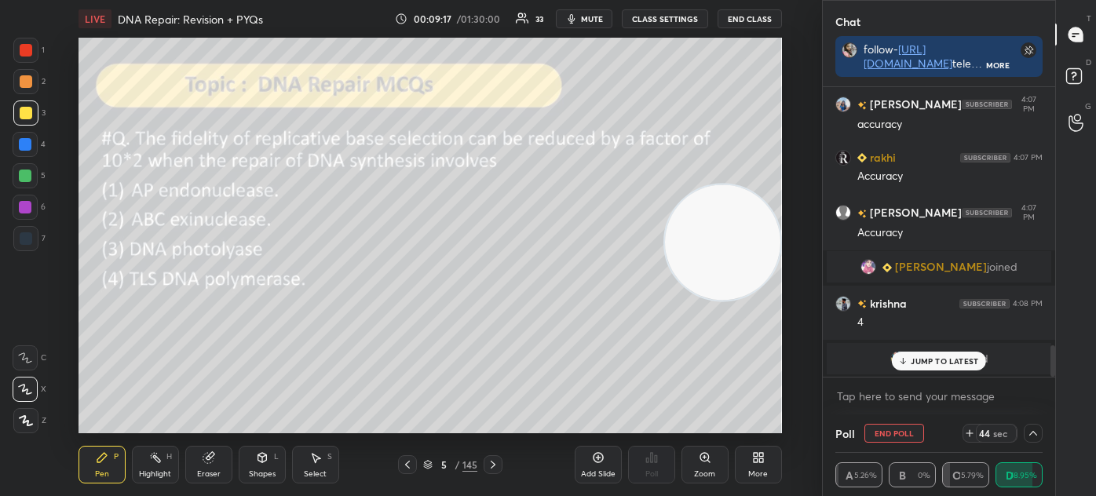
scroll to position [2405, 0]
click at [430, 464] on icon at bounding box center [428, 463] width 8 height 4
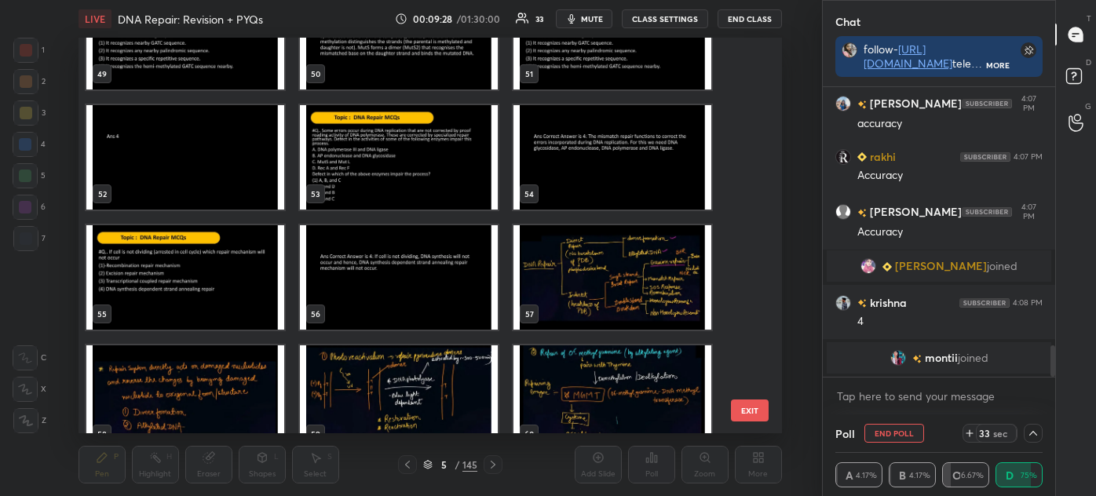
scroll to position [1998, 0]
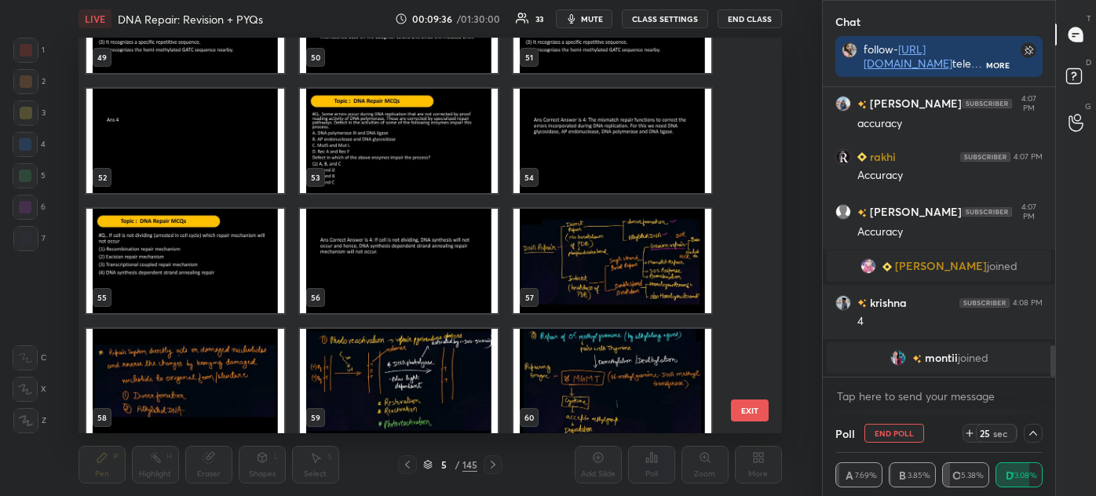
click at [603, 261] on img "grid" at bounding box center [612, 261] width 198 height 104
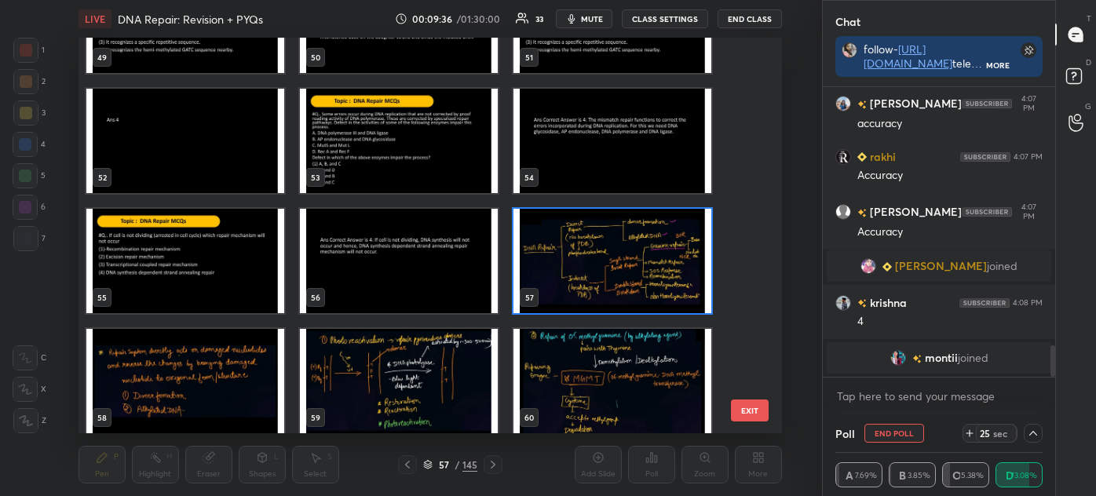
click at [609, 264] on img "grid" at bounding box center [612, 261] width 198 height 104
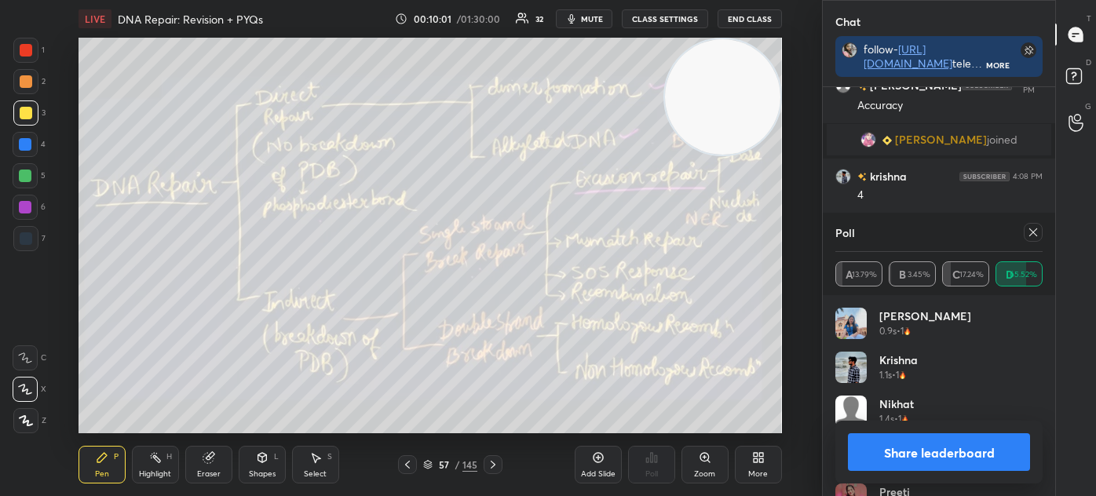
scroll to position [184, 202]
click at [425, 462] on icon at bounding box center [428, 463] width 8 height 4
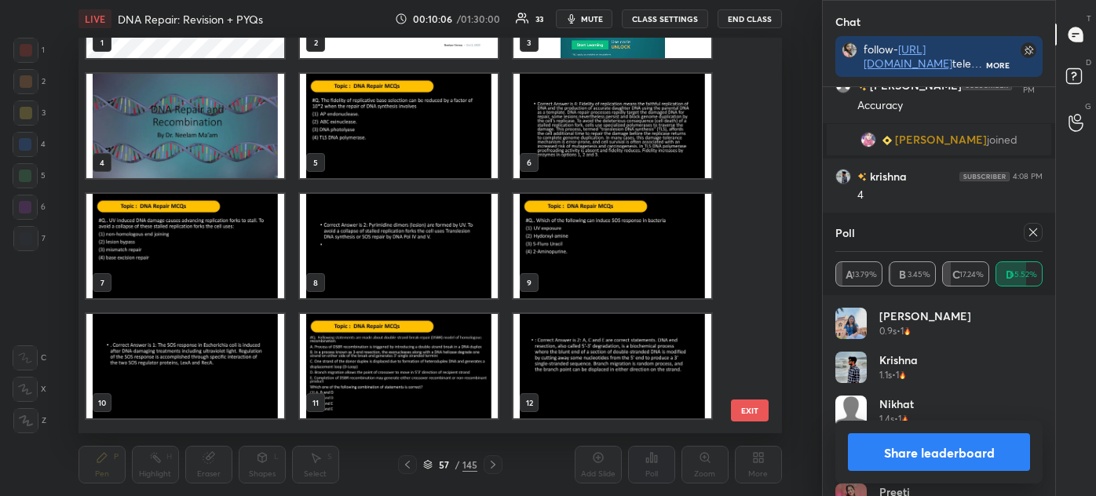
scroll to position [0, 0]
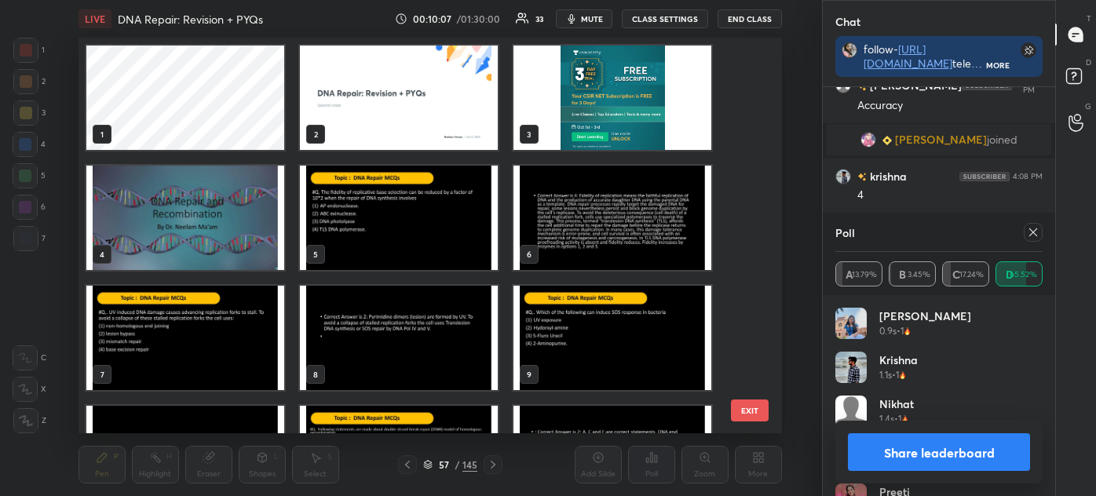
click at [393, 221] on img "grid" at bounding box center [399, 218] width 198 height 104
click at [396, 227] on img "grid" at bounding box center [399, 218] width 198 height 104
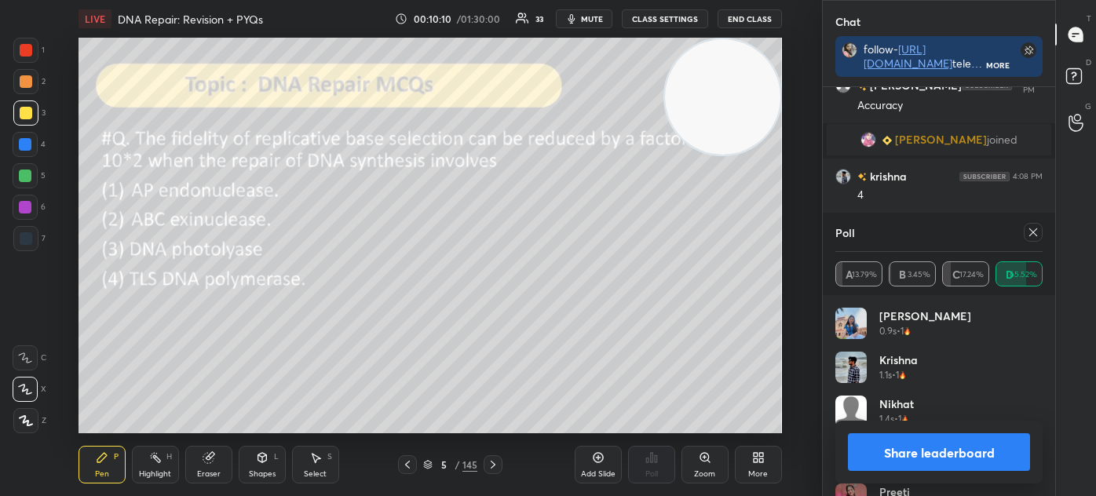
scroll to position [2543, 0]
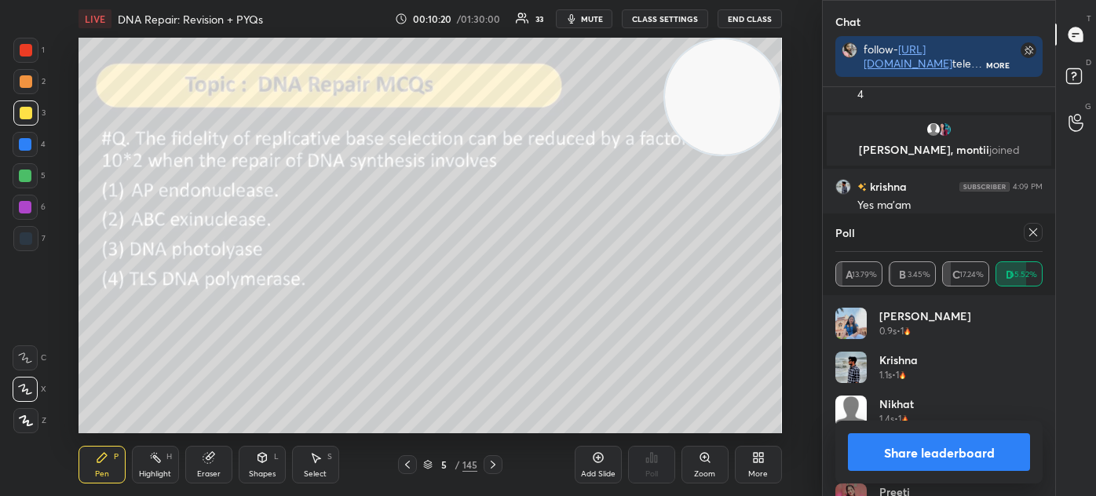
click at [1036, 232] on icon at bounding box center [1032, 232] width 13 height 13
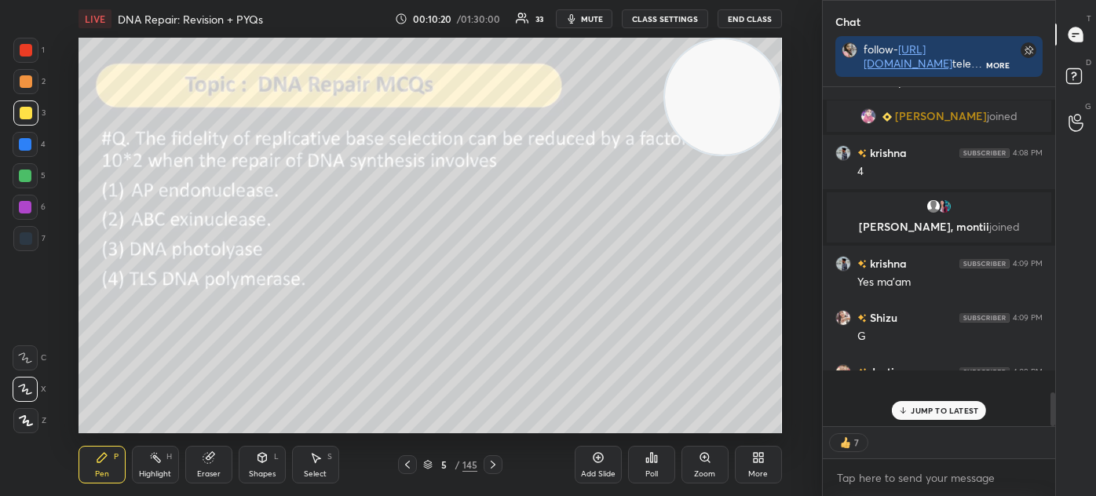
scroll to position [334, 228]
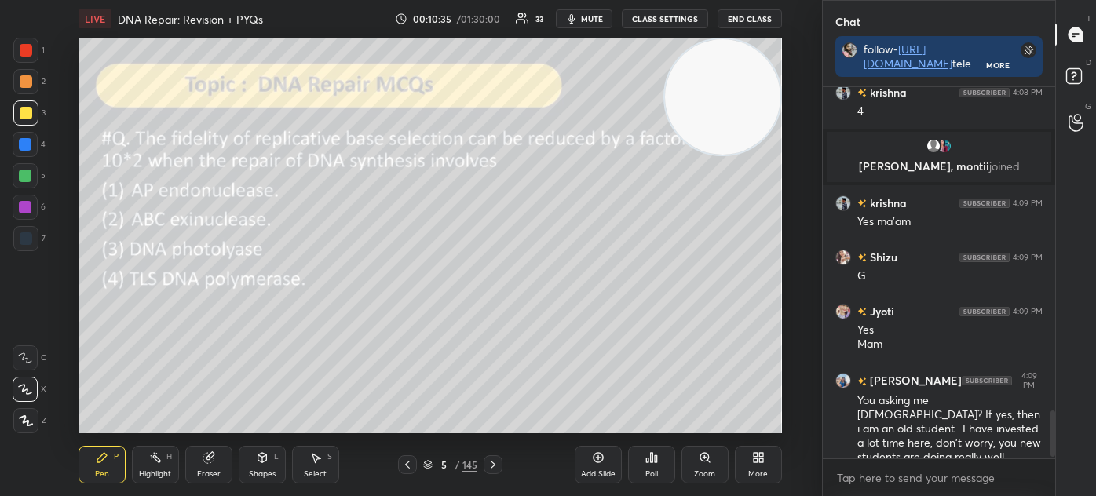
click at [430, 469] on icon at bounding box center [427, 464] width 9 height 9
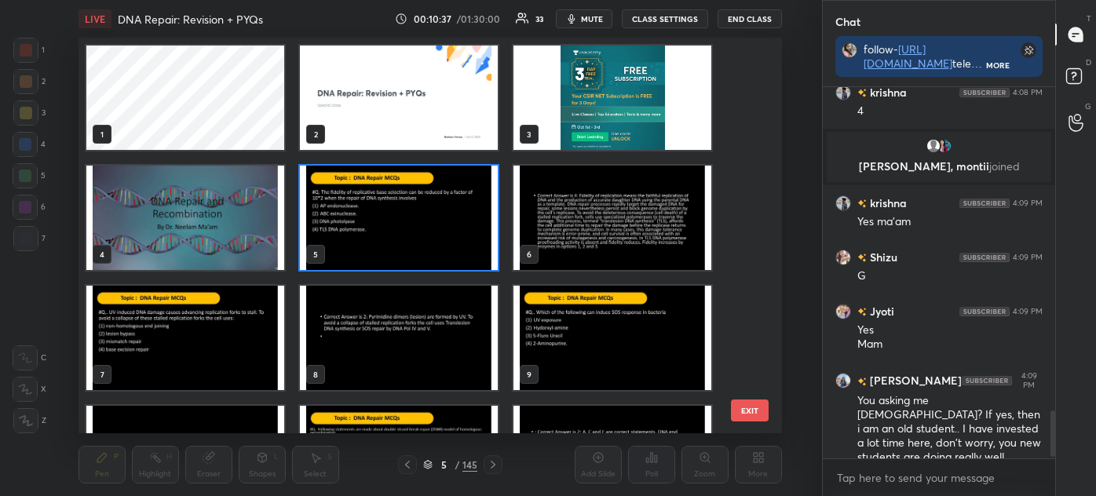
click at [237, 336] on img "grid" at bounding box center [185, 338] width 198 height 104
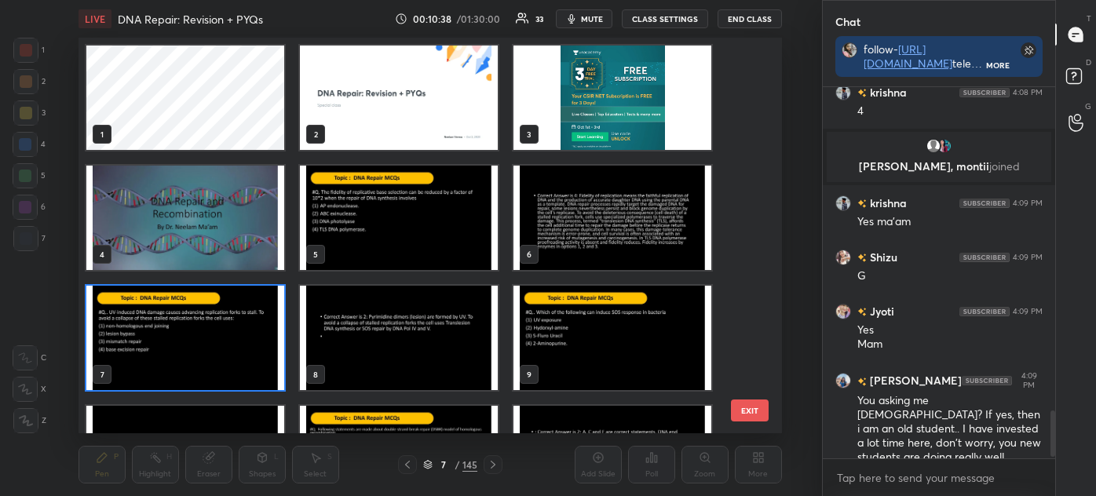
click at [242, 339] on img "grid" at bounding box center [185, 338] width 198 height 104
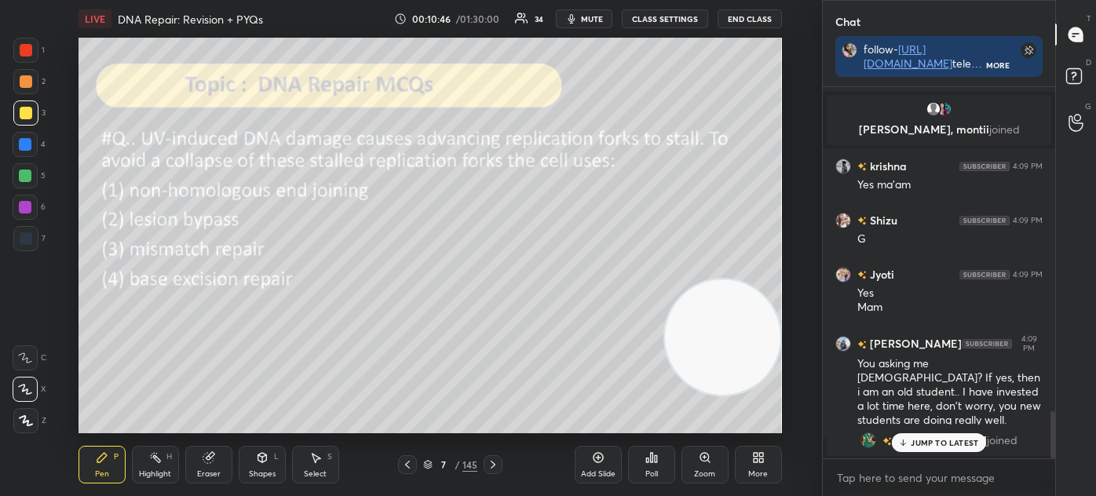
click at [948, 442] on p "JUMP TO LATEST" at bounding box center [943, 442] width 67 height 9
click at [427, 465] on icon at bounding box center [427, 464] width 9 height 9
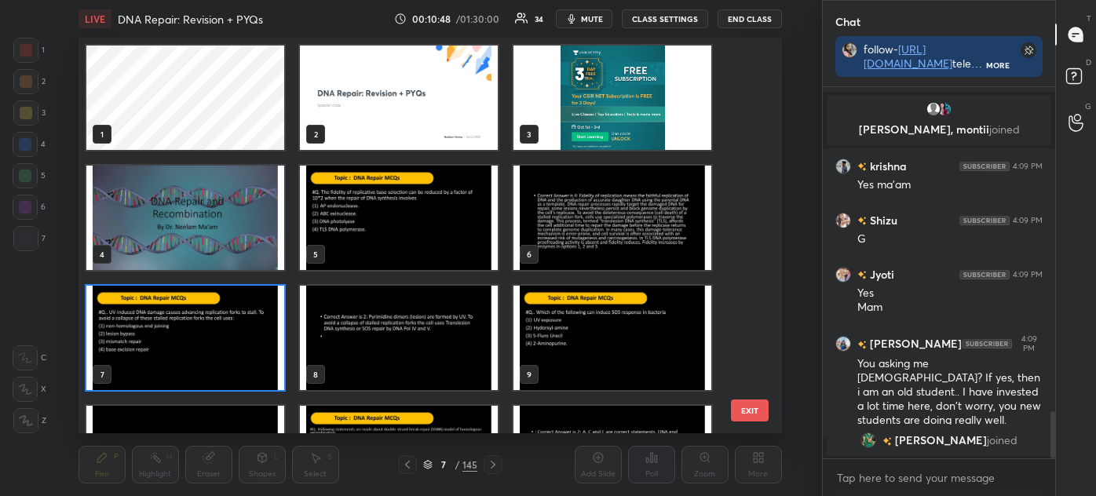
click at [210, 353] on img "grid" at bounding box center [185, 338] width 198 height 104
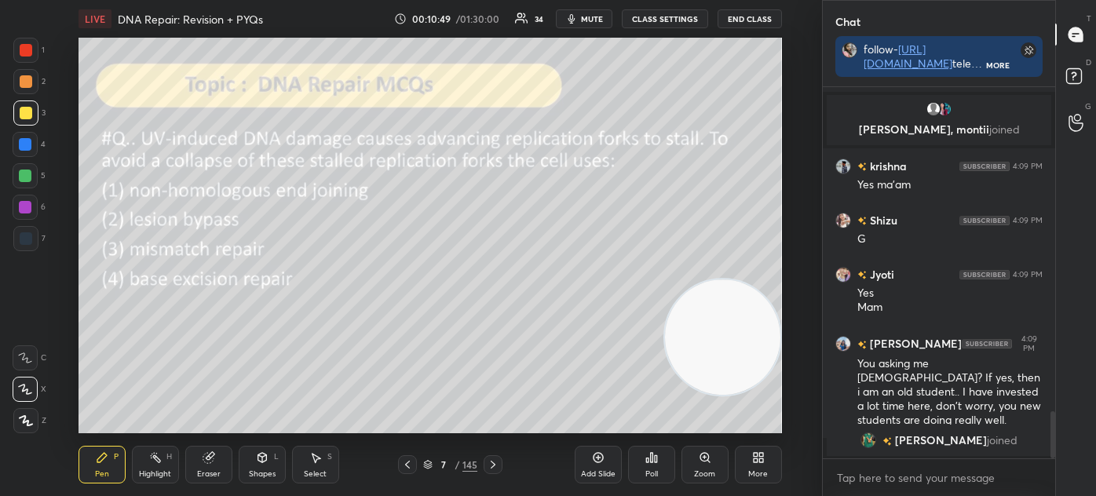
click at [215, 352] on img "grid" at bounding box center [185, 338] width 198 height 104
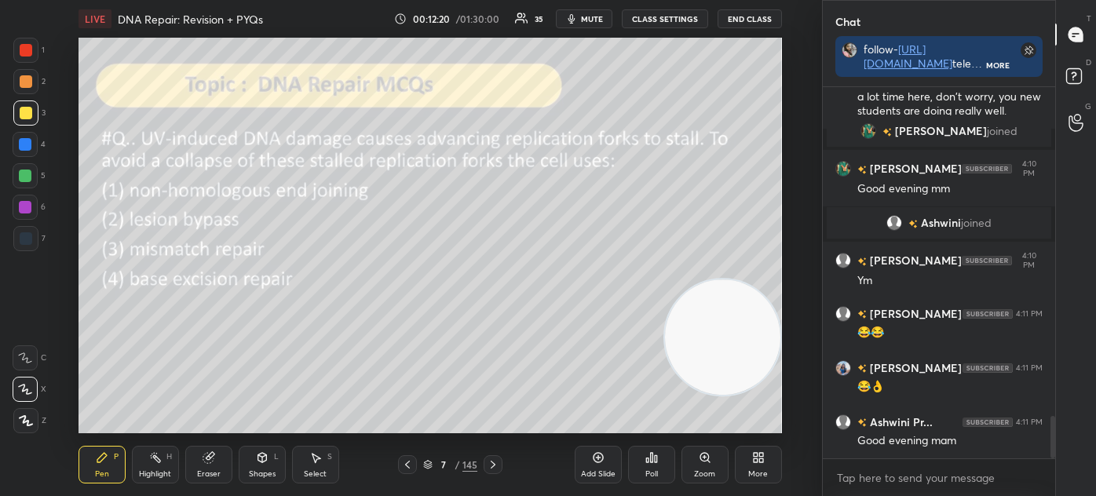
scroll to position [2852, 0]
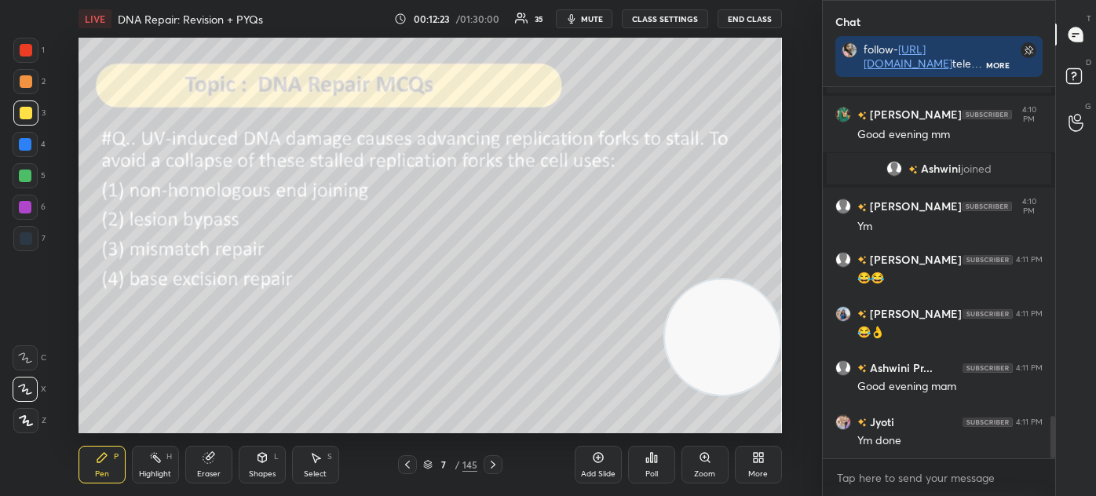
click at [432, 462] on icon at bounding box center [428, 463] width 8 height 4
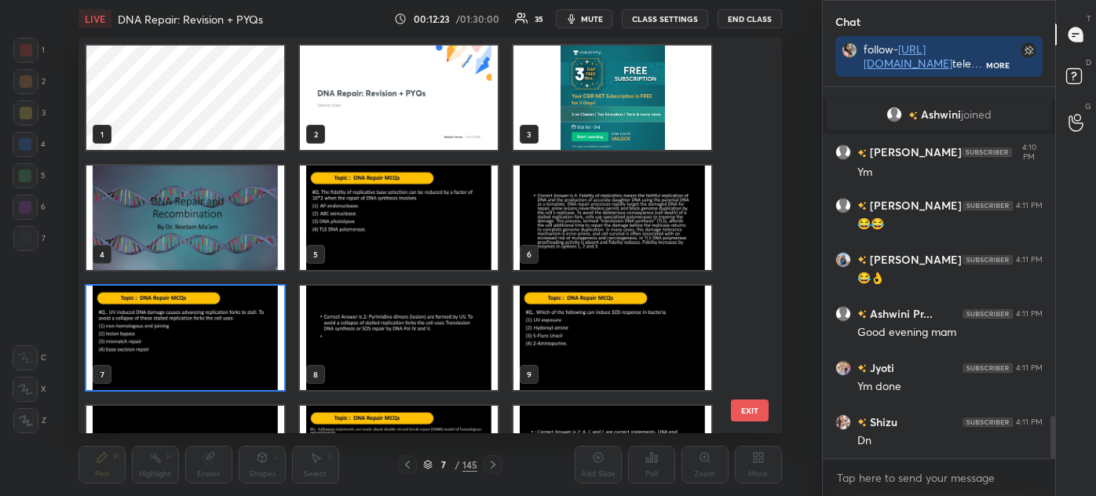
scroll to position [391, 695]
click at [206, 346] on img "grid" at bounding box center [185, 338] width 198 height 104
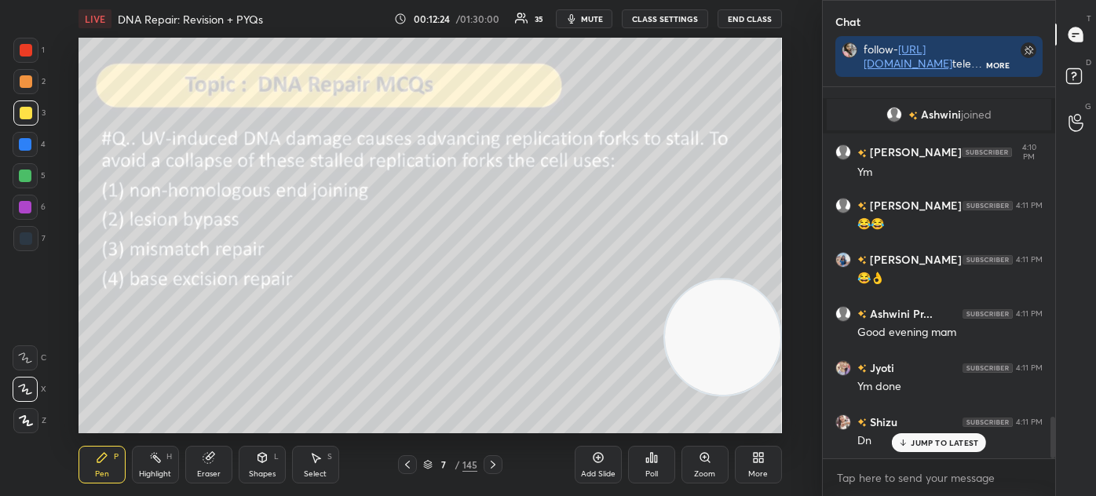
scroll to position [2973, 0]
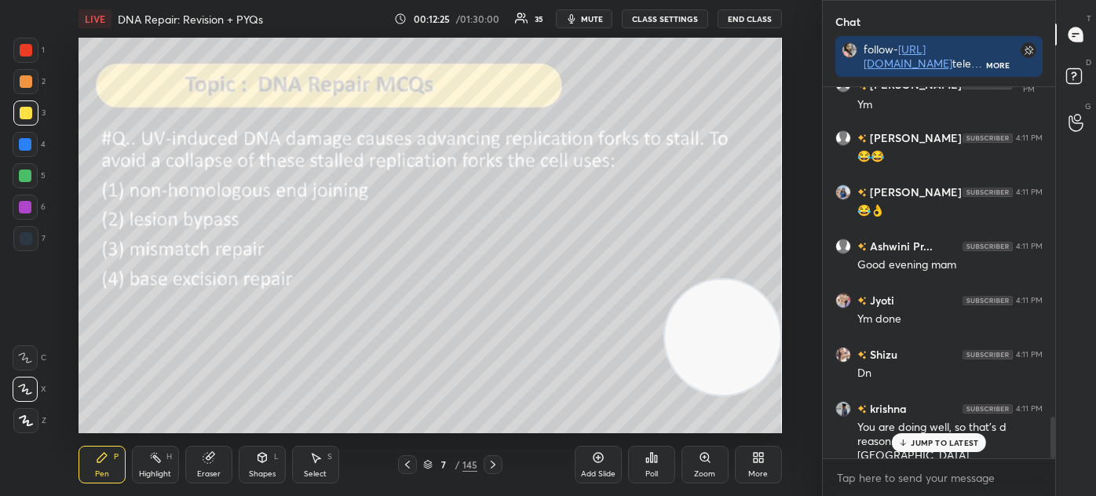
click at [656, 461] on icon at bounding box center [655, 458] width 2 height 7
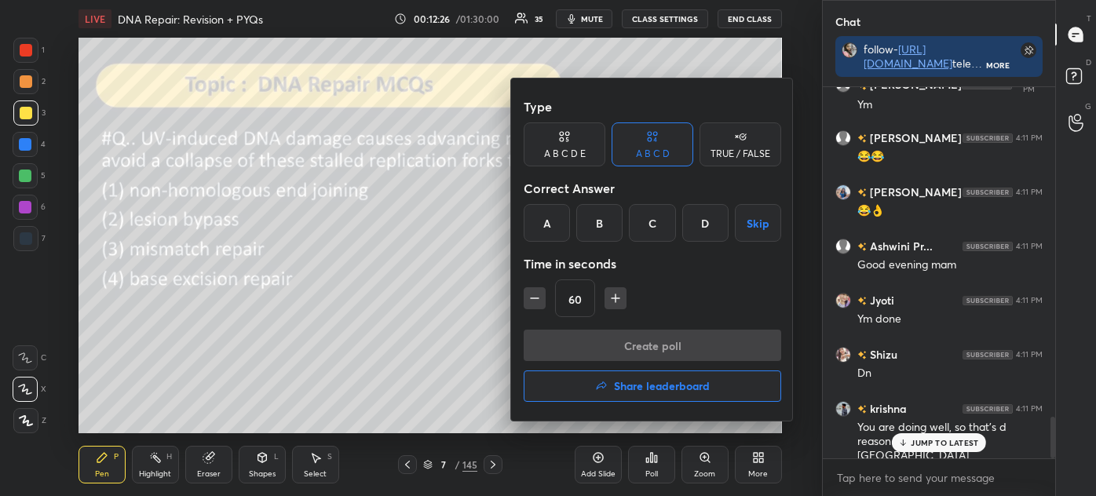
click at [608, 210] on div "B" at bounding box center [599, 223] width 46 height 38
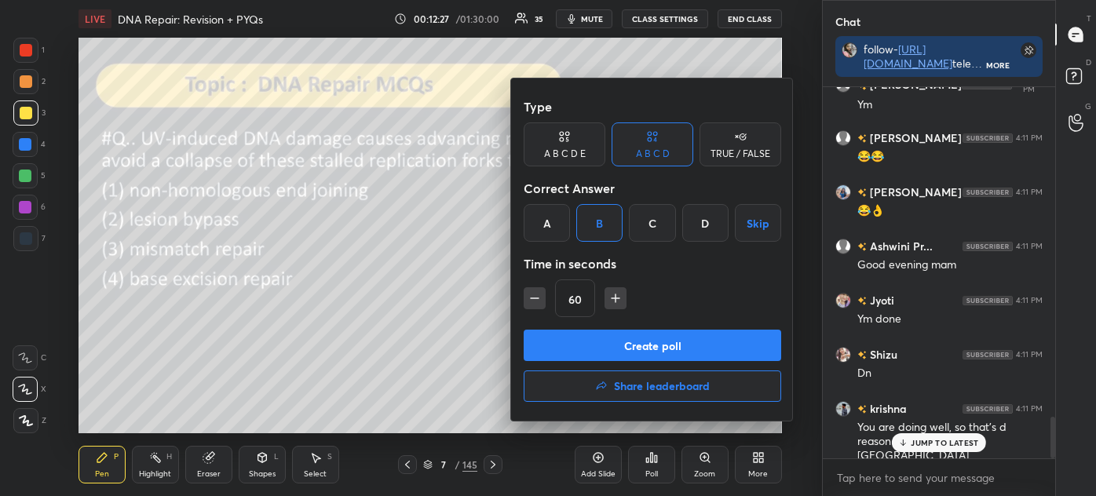
click at [661, 345] on button "Create poll" at bounding box center [651, 345] width 257 height 31
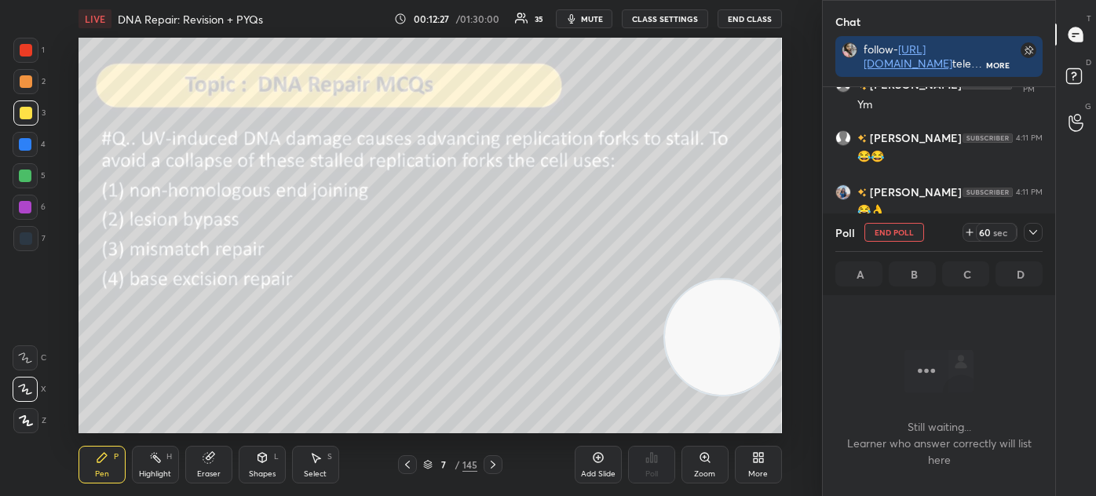
scroll to position [155, 228]
click at [1038, 233] on icon at bounding box center [1032, 232] width 13 height 13
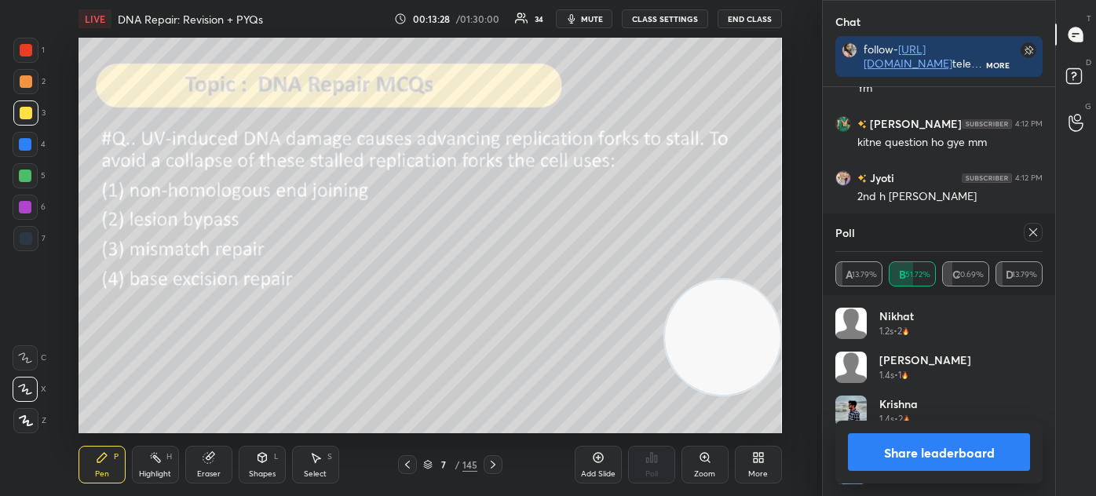
scroll to position [184, 202]
click at [1036, 237] on icon at bounding box center [1032, 232] width 13 height 13
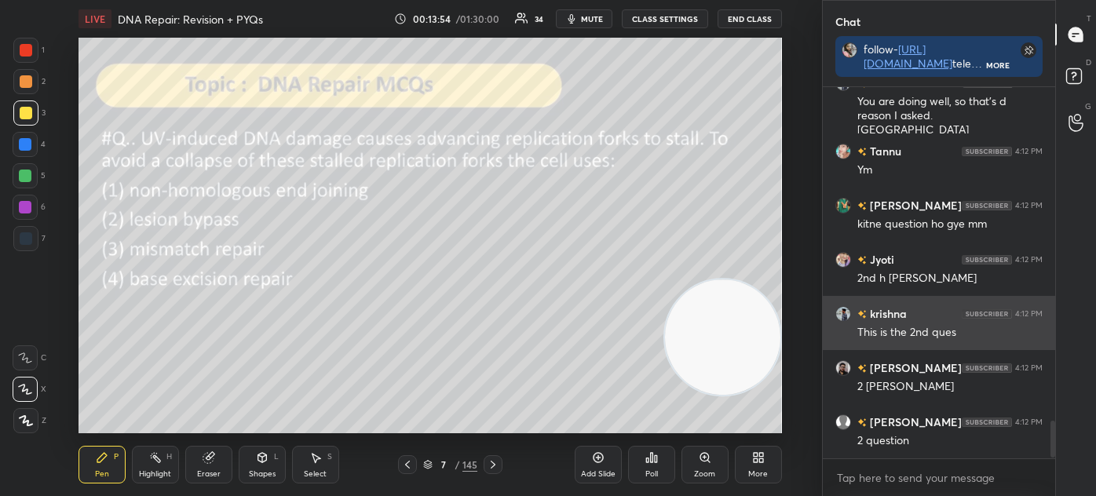
scroll to position [3352, 0]
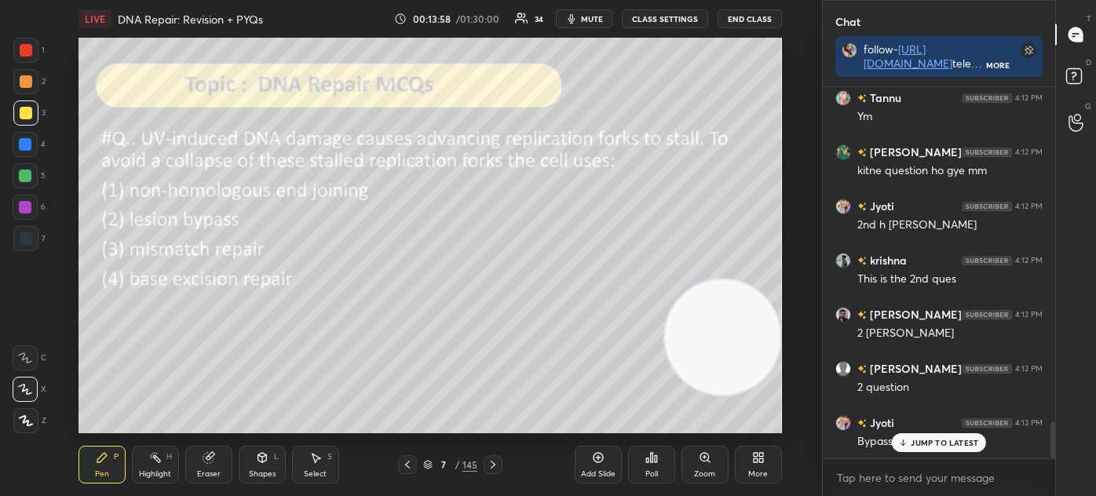
click at [423, 468] on icon at bounding box center [427, 464] width 9 height 9
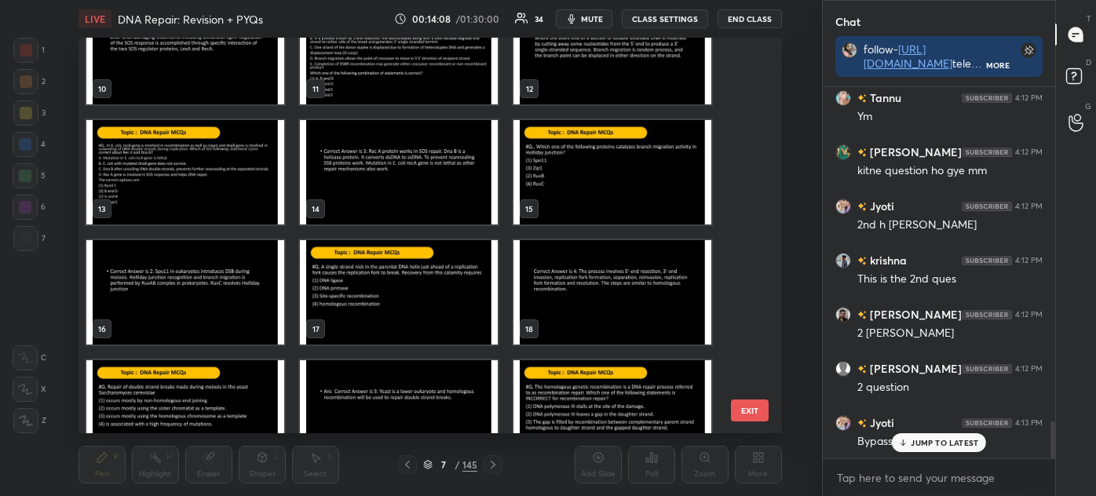
scroll to position [402, 0]
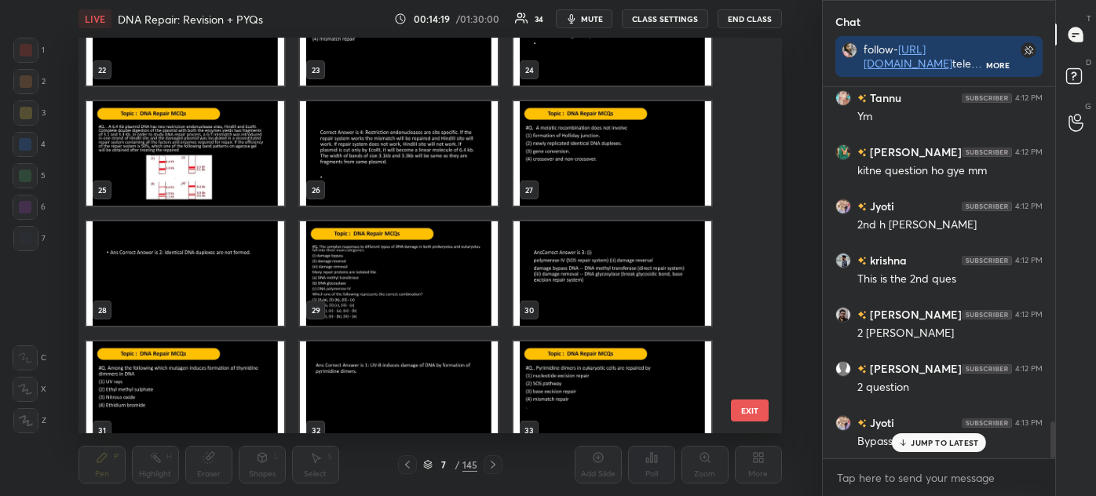
click at [398, 285] on img "grid" at bounding box center [399, 273] width 198 height 104
click at [399, 286] on img "grid" at bounding box center [399, 273] width 198 height 104
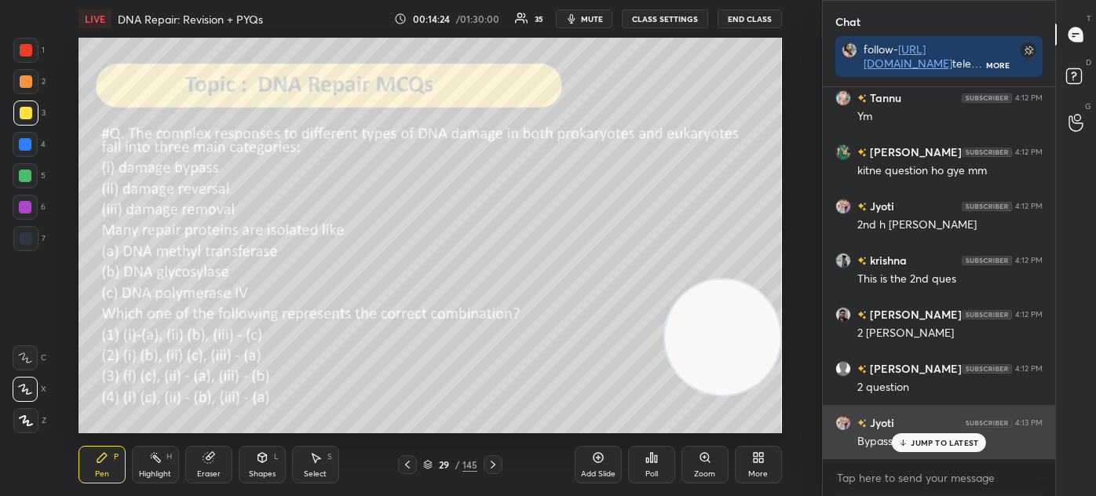
click at [958, 441] on p "JUMP TO LATEST" at bounding box center [943, 442] width 67 height 9
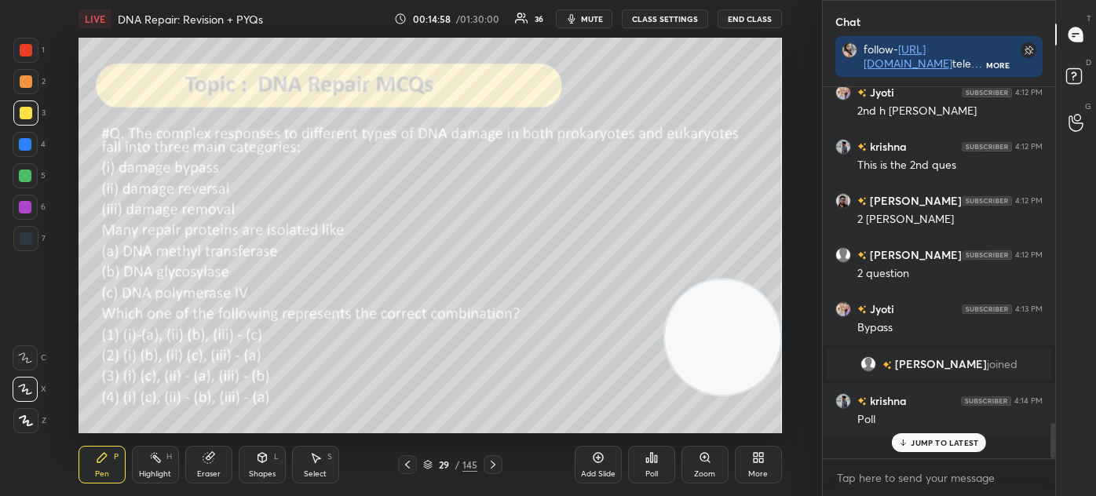
scroll to position [3212, 0]
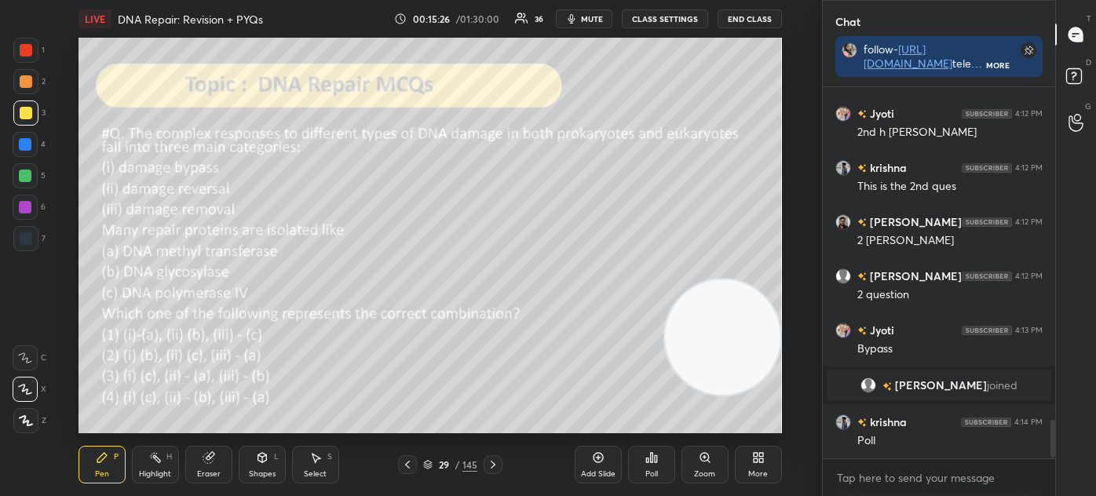
click at [431, 461] on icon at bounding box center [428, 463] width 8 height 4
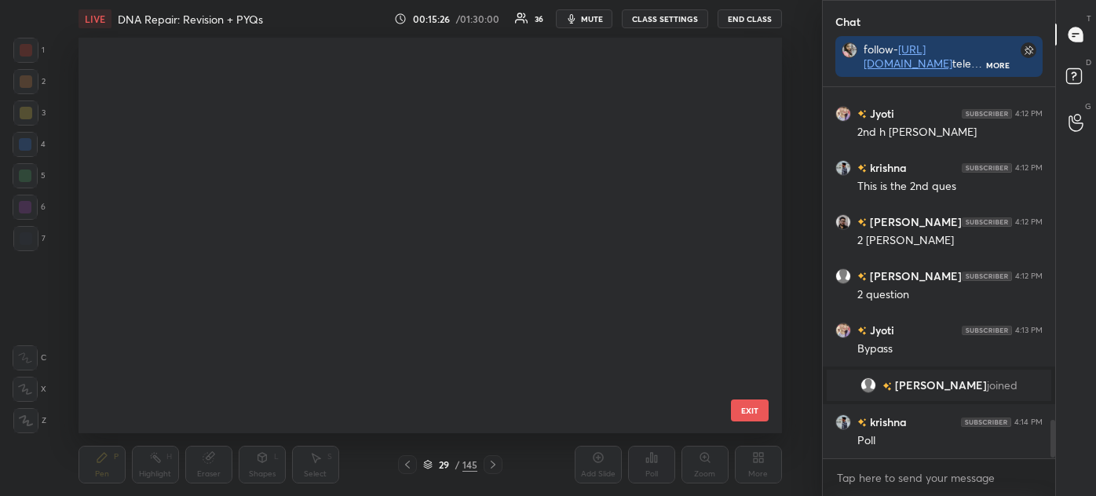
scroll to position [391, 695]
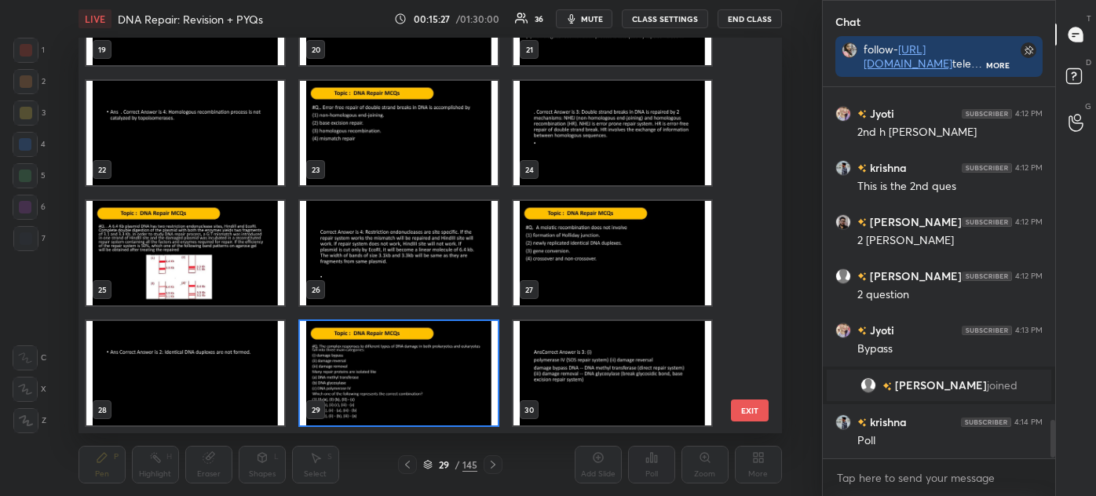
click at [435, 363] on img "grid" at bounding box center [399, 373] width 198 height 104
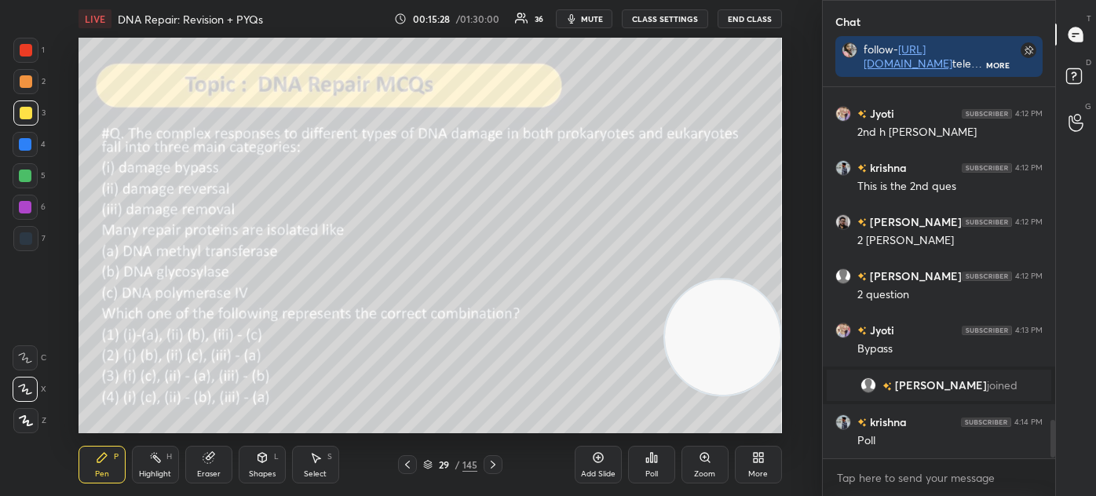
scroll to position [0, 0]
click at [427, 461] on icon at bounding box center [427, 464] width 9 height 9
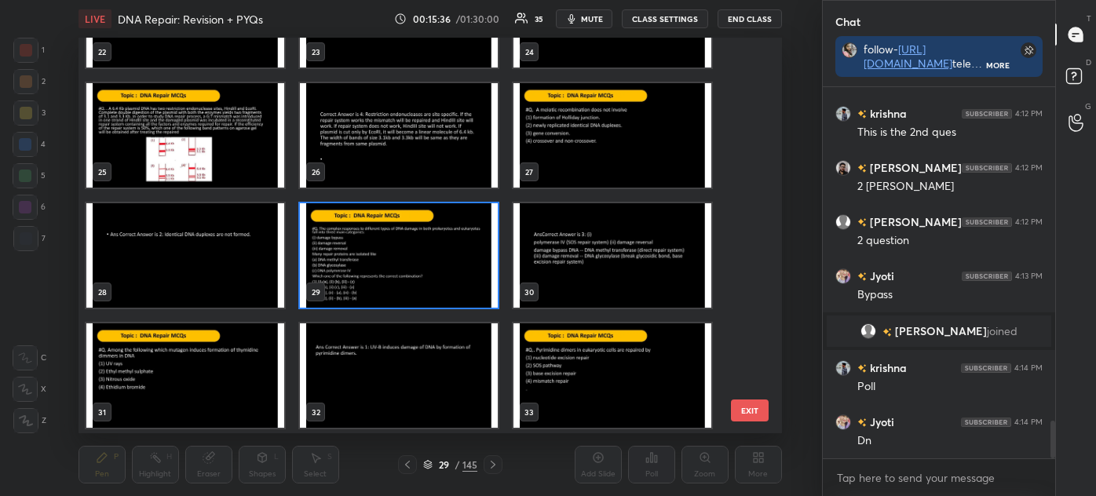
scroll to position [5, 4]
click at [427, 264] on img "grid" at bounding box center [399, 255] width 198 height 104
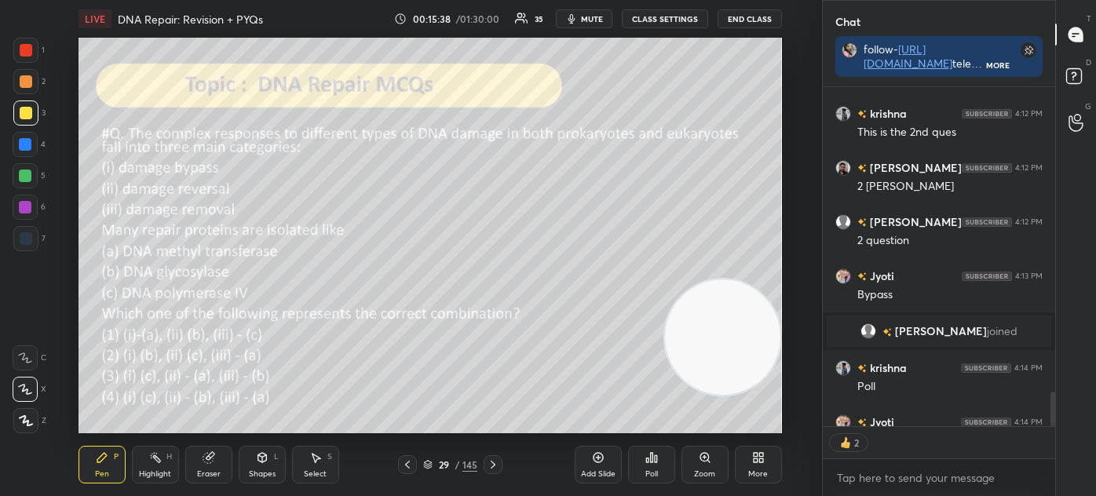
click at [426, 264] on img "grid" at bounding box center [399, 255] width 198 height 104
click at [659, 465] on div "Poll" at bounding box center [651, 465] width 47 height 38
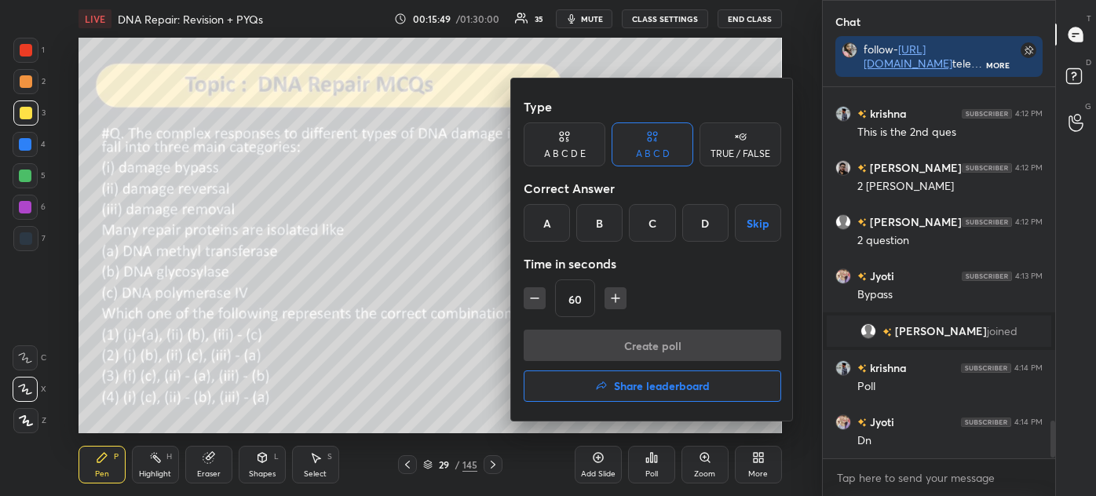
click at [658, 228] on div "C" at bounding box center [652, 223] width 46 height 38
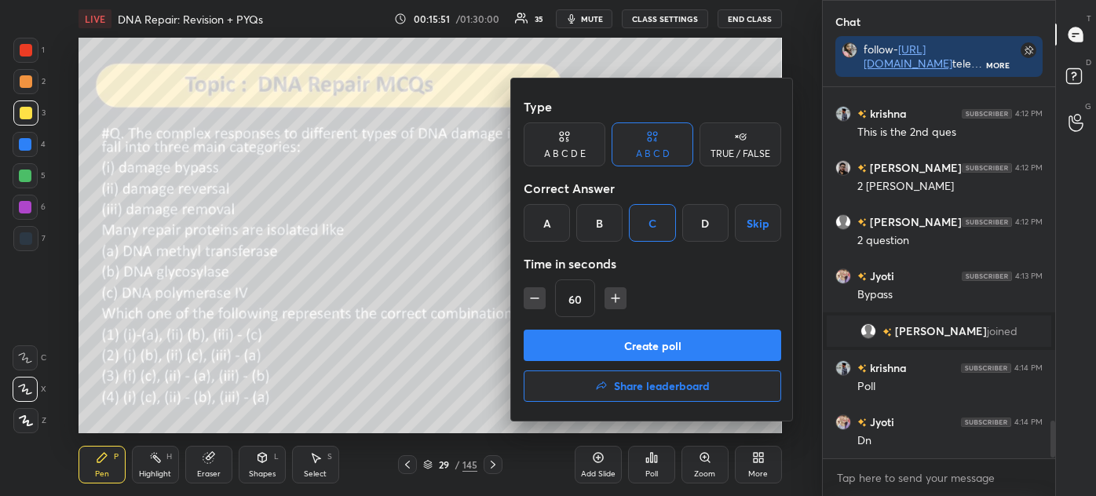
click at [653, 348] on button "Create poll" at bounding box center [651, 345] width 257 height 31
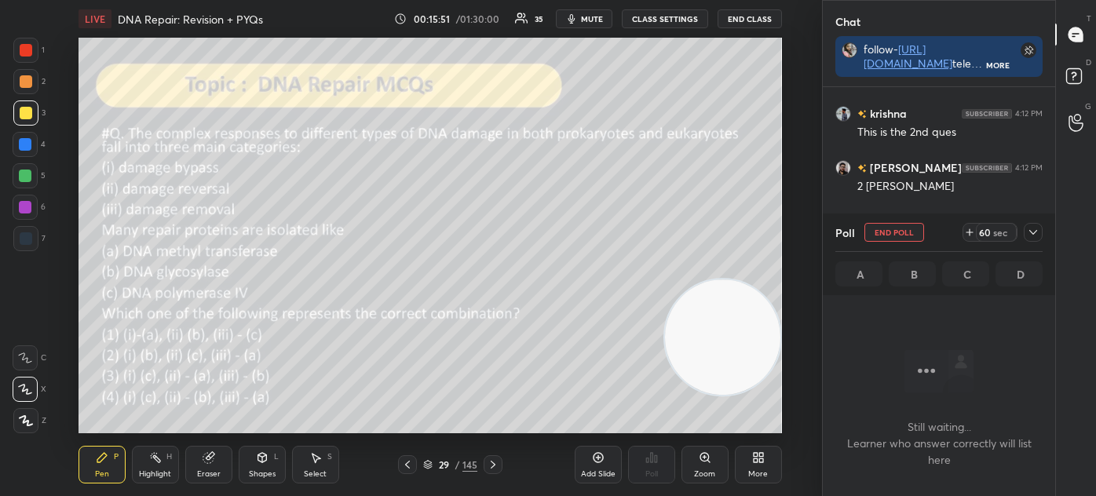
scroll to position [155, 228]
click at [1037, 234] on icon at bounding box center [1032, 232] width 13 height 13
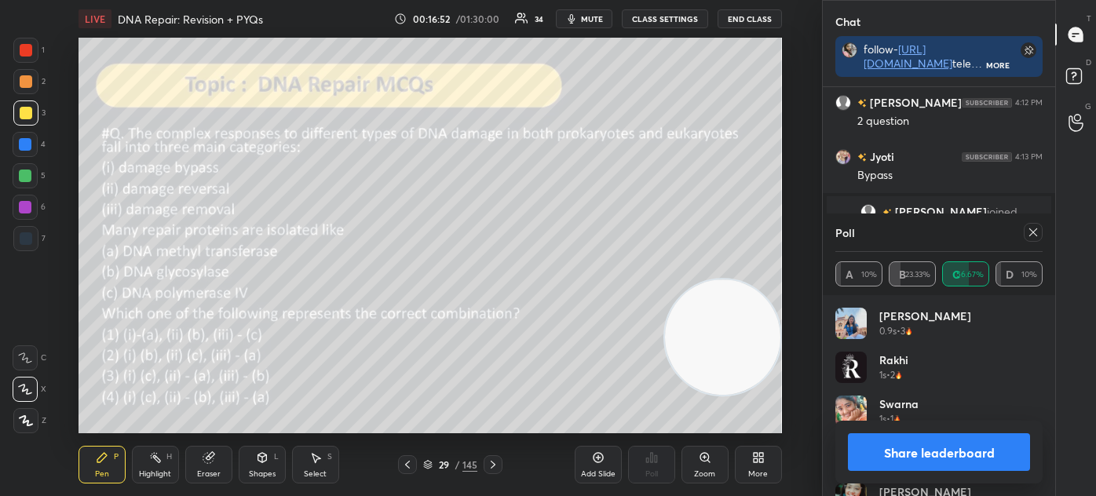
scroll to position [3428, 0]
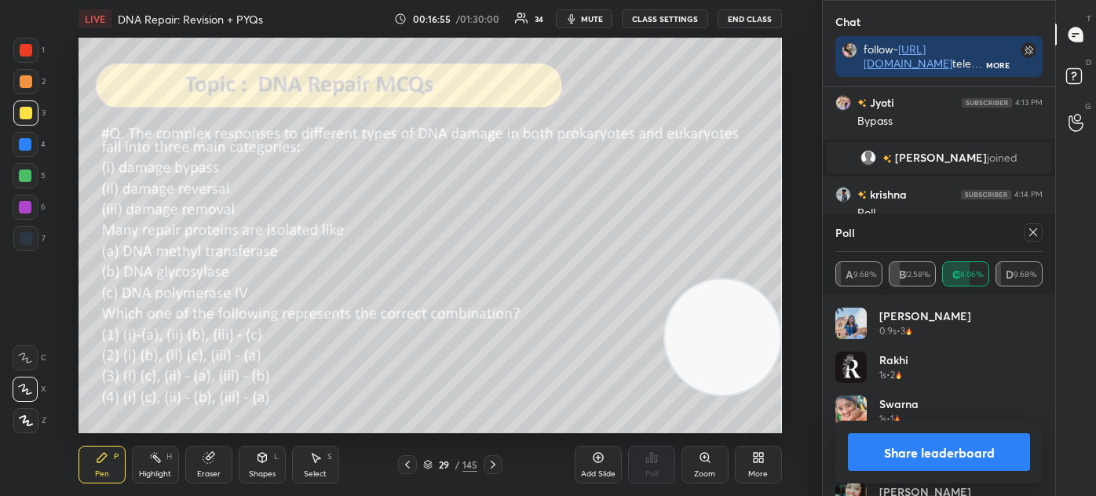
click at [1040, 229] on div at bounding box center [1032, 232] width 19 height 19
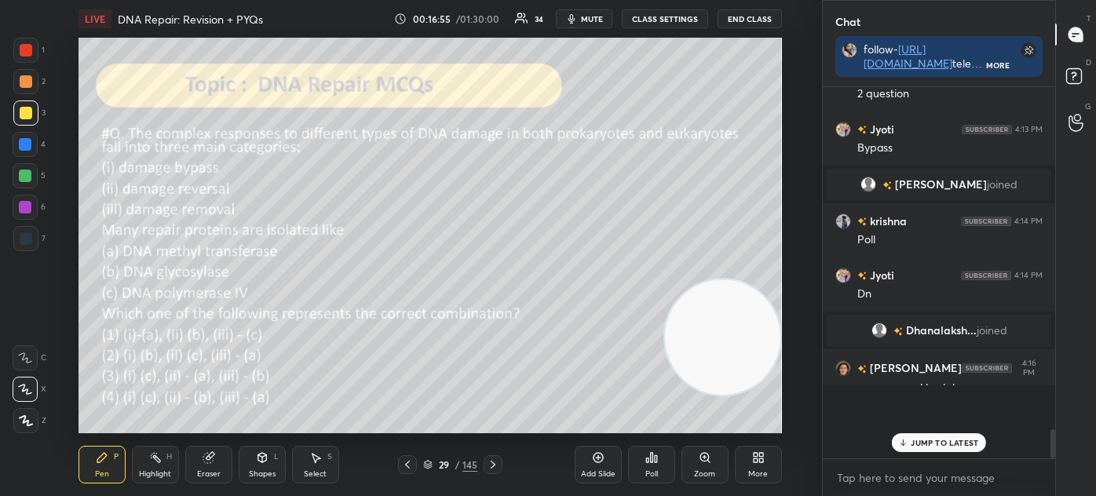
scroll to position [3353, 0]
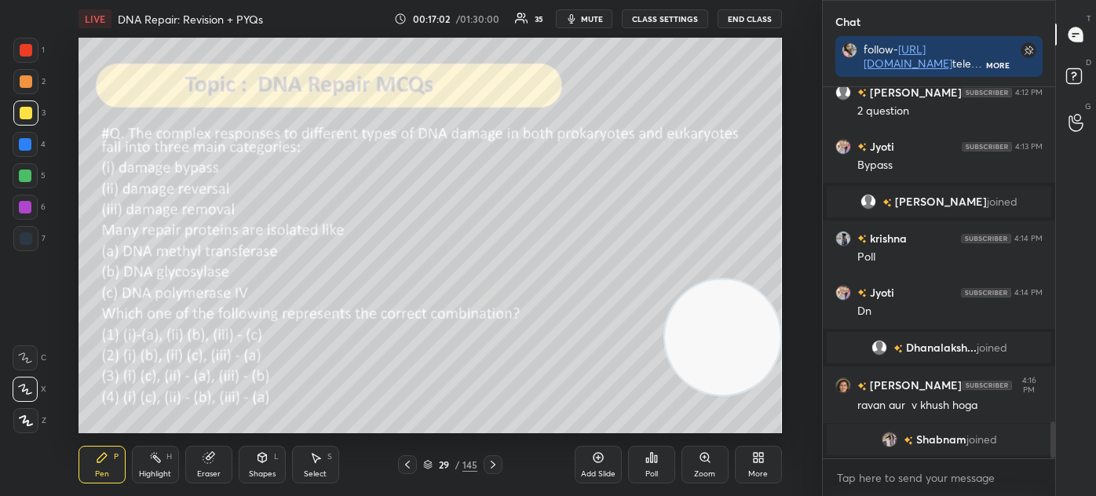
click at [431, 460] on icon at bounding box center [427, 464] width 9 height 9
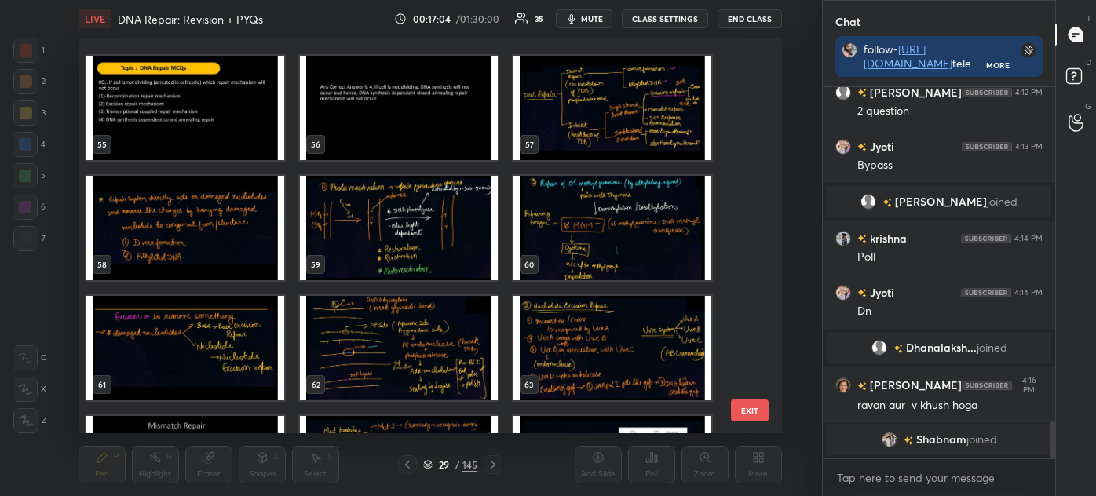
scroll to position [2149, 0]
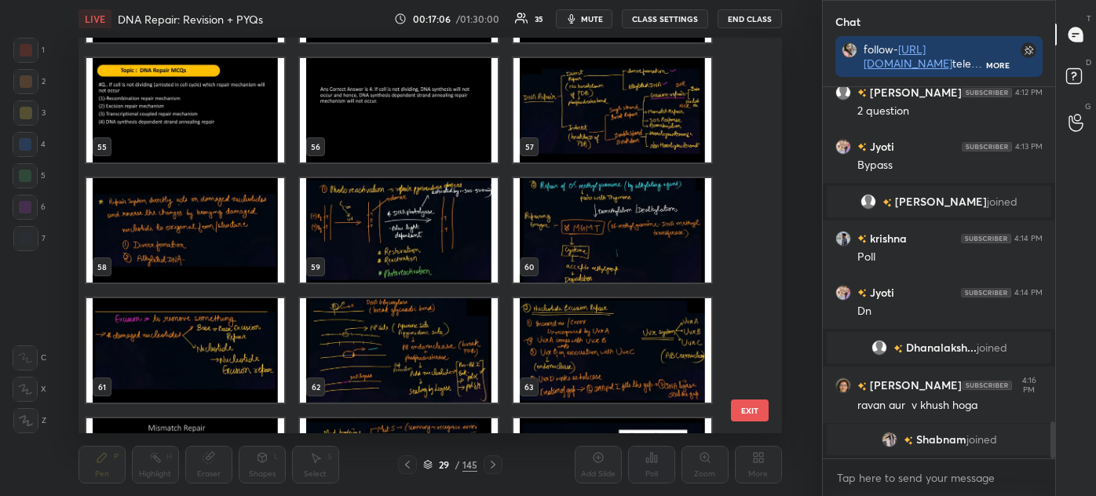
click at [173, 232] on img "grid" at bounding box center [185, 230] width 198 height 104
click at [177, 229] on img "grid" at bounding box center [185, 230] width 198 height 104
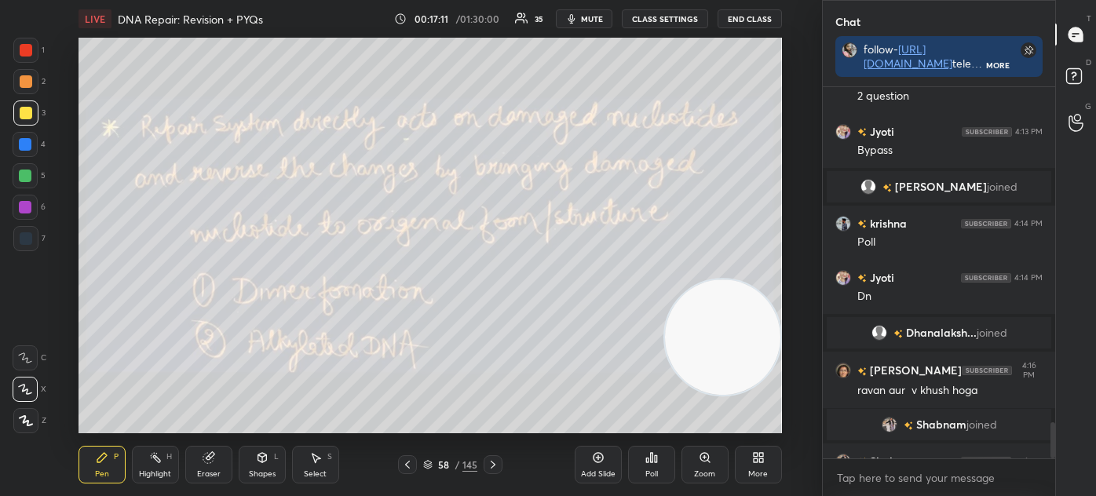
scroll to position [3423, 0]
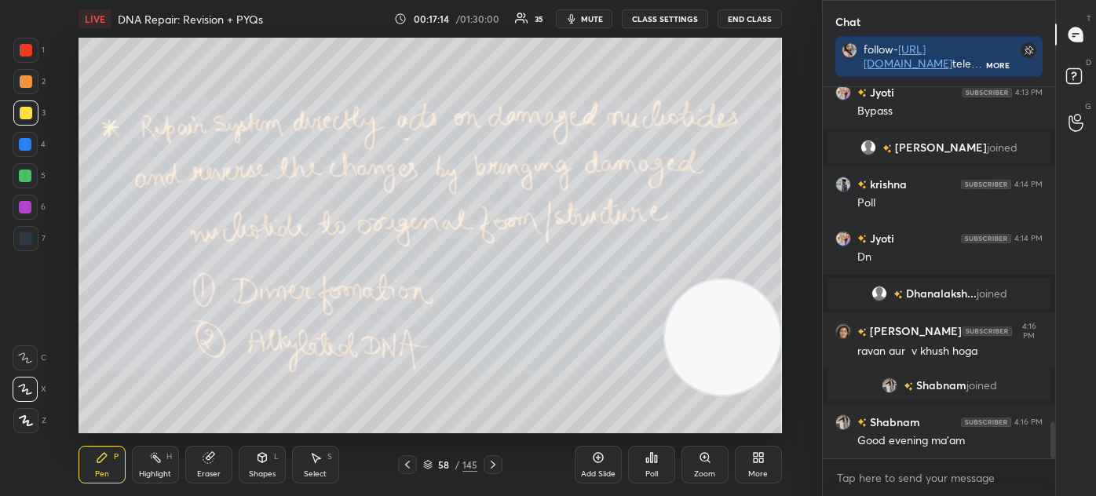
click at [494, 463] on icon at bounding box center [493, 464] width 13 height 13
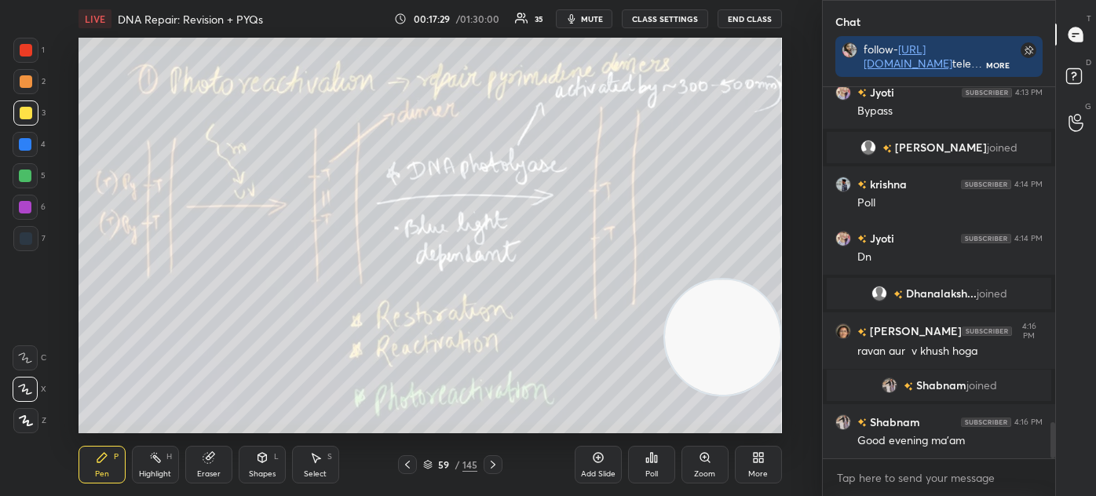
scroll to position [3477, 0]
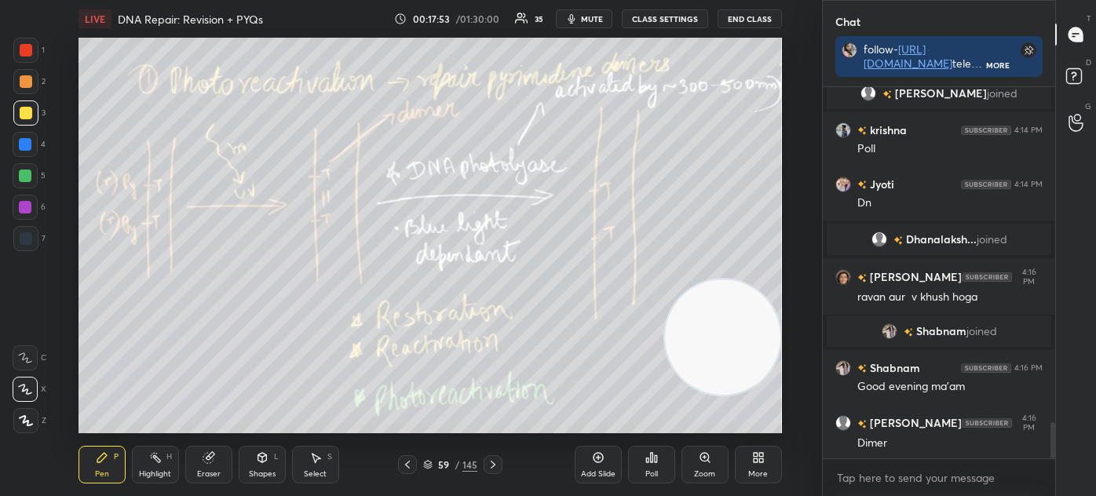
click at [490, 470] on icon at bounding box center [493, 464] width 13 height 13
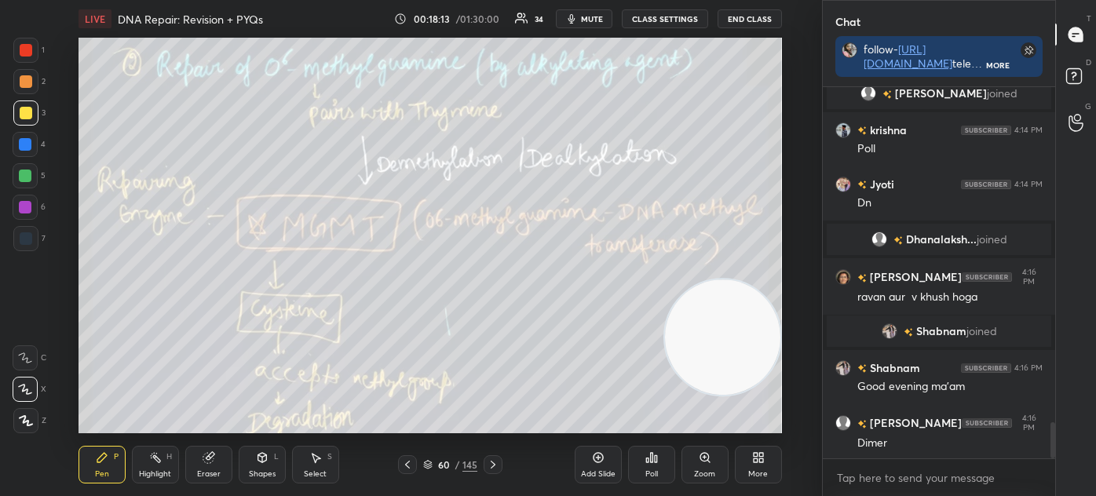
click at [433, 463] on div "60 / 145" at bounding box center [450, 465] width 54 height 14
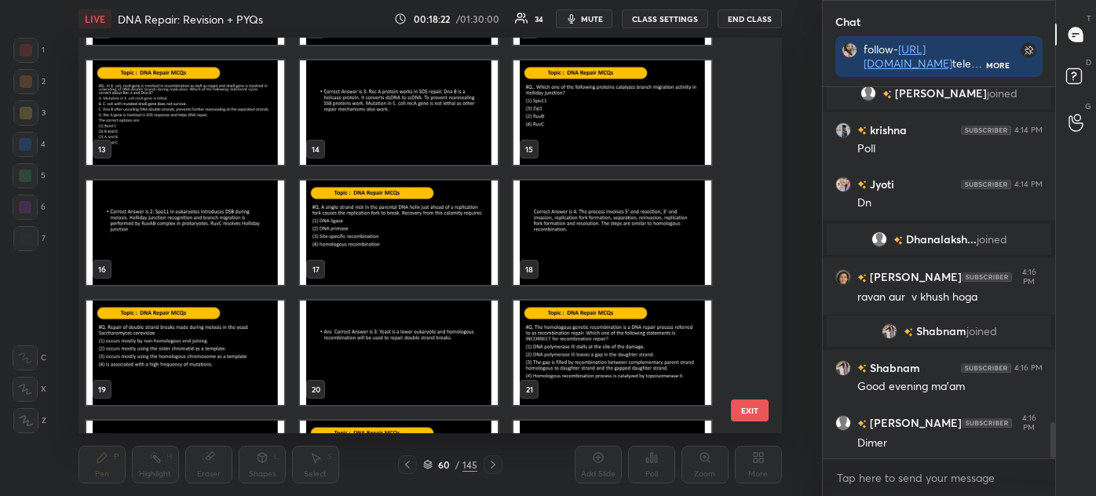
scroll to position [463, 0]
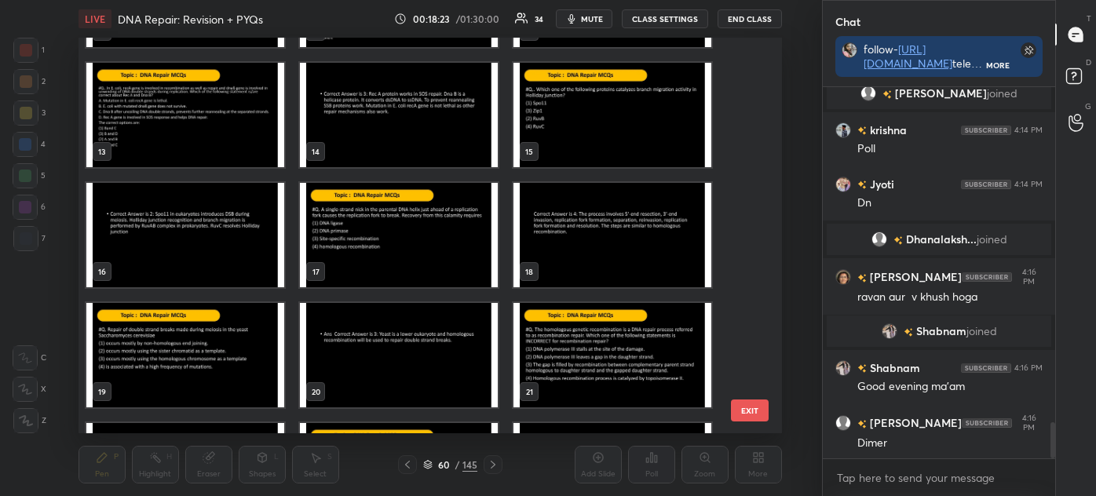
click at [215, 135] on img "grid" at bounding box center [185, 115] width 198 height 104
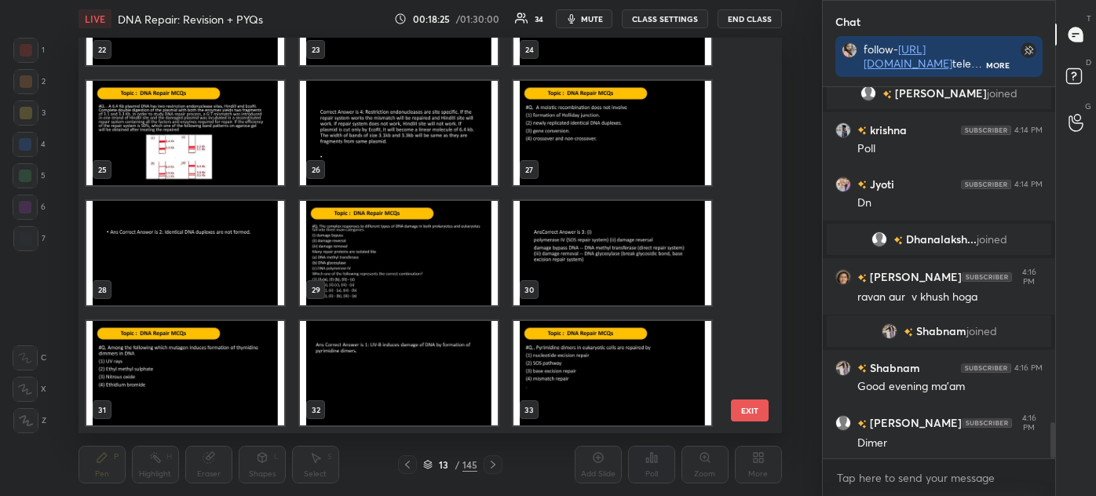
scroll to position [929, 0]
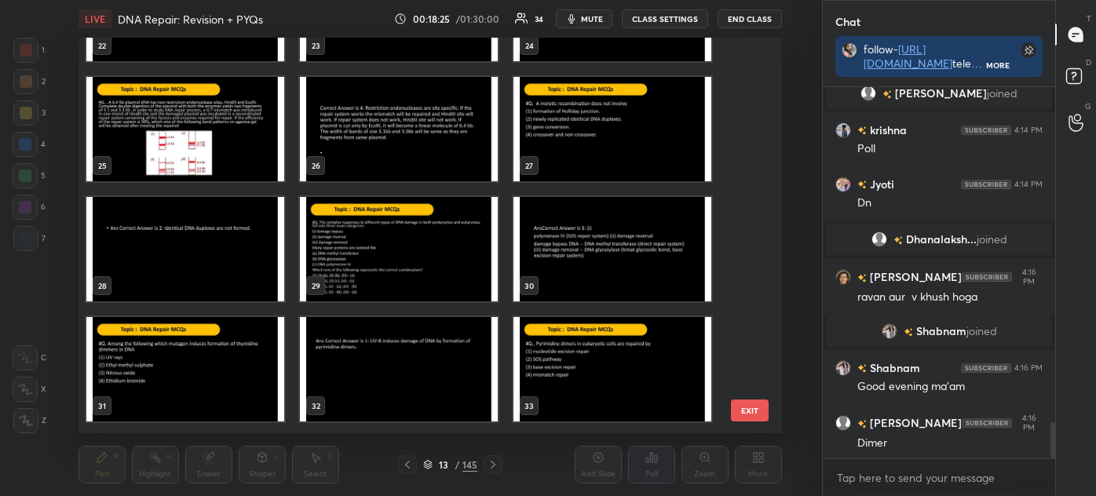
click at [450, 257] on img "grid" at bounding box center [399, 249] width 198 height 104
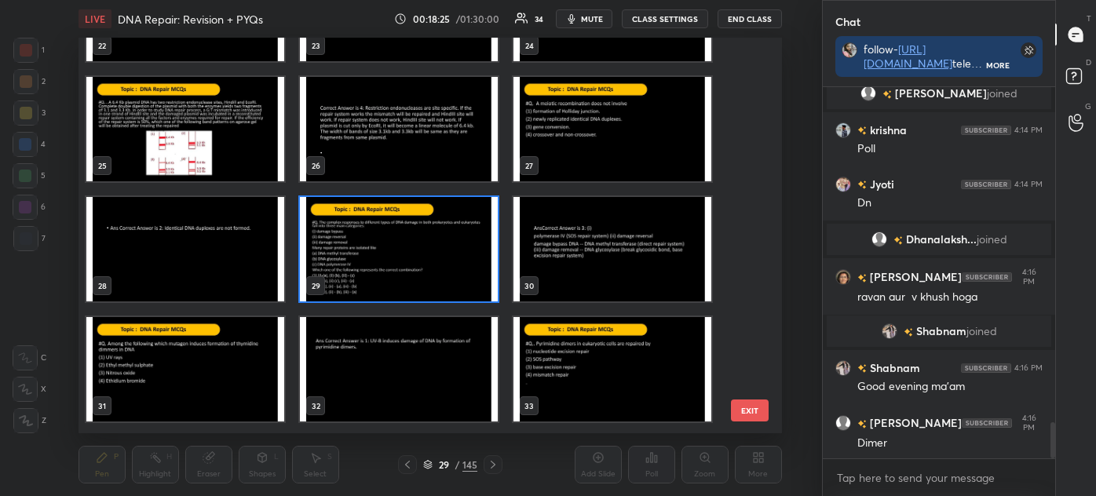
click at [447, 263] on img "grid" at bounding box center [399, 249] width 198 height 104
click at [441, 272] on img "grid" at bounding box center [399, 249] width 198 height 104
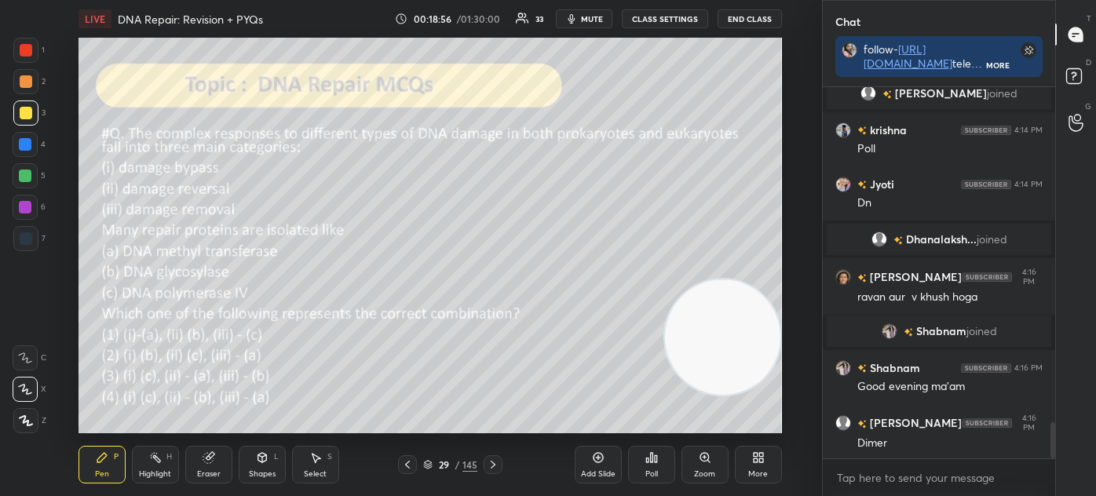
click at [494, 466] on icon at bounding box center [493, 464] width 13 height 13
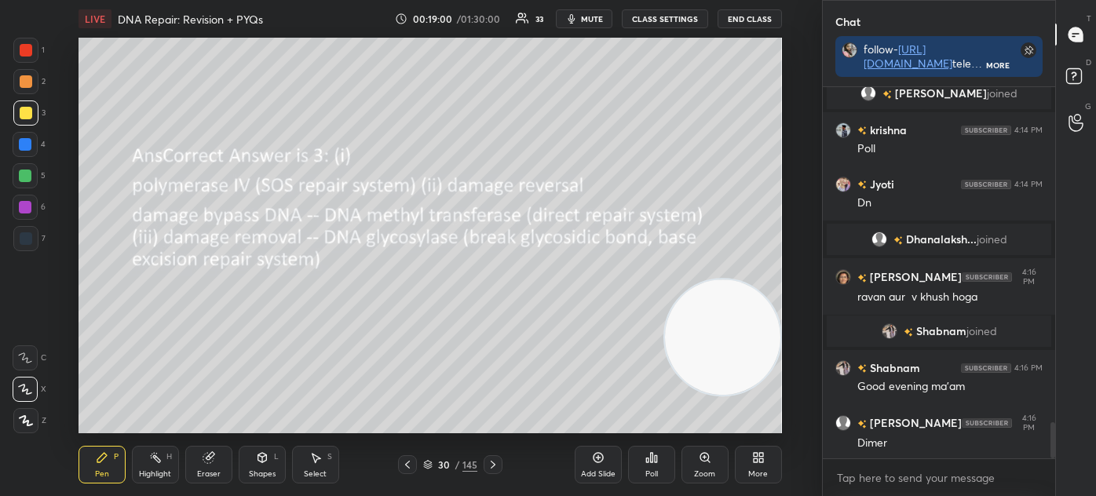
click at [427, 470] on div "30 / 145" at bounding box center [450, 465] width 54 height 14
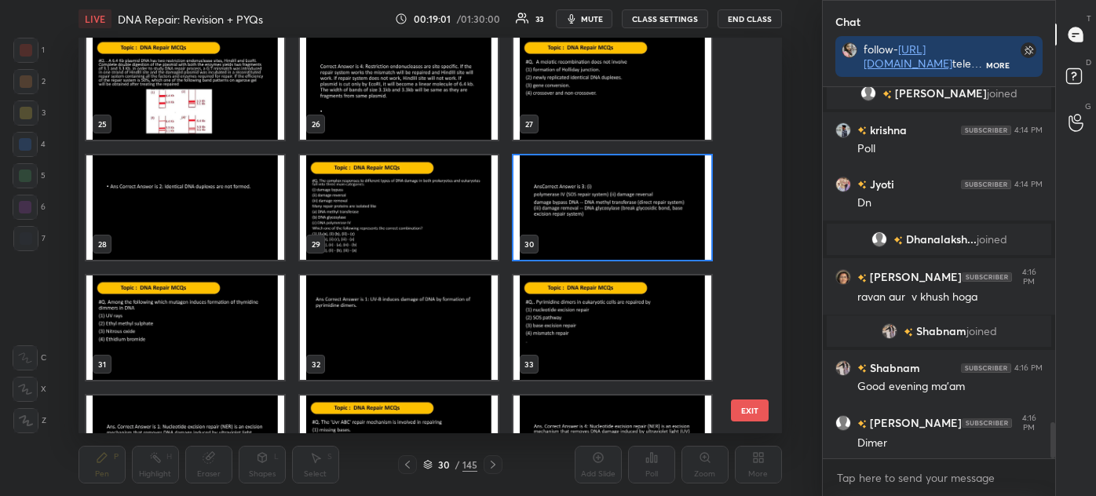
scroll to position [985, 0]
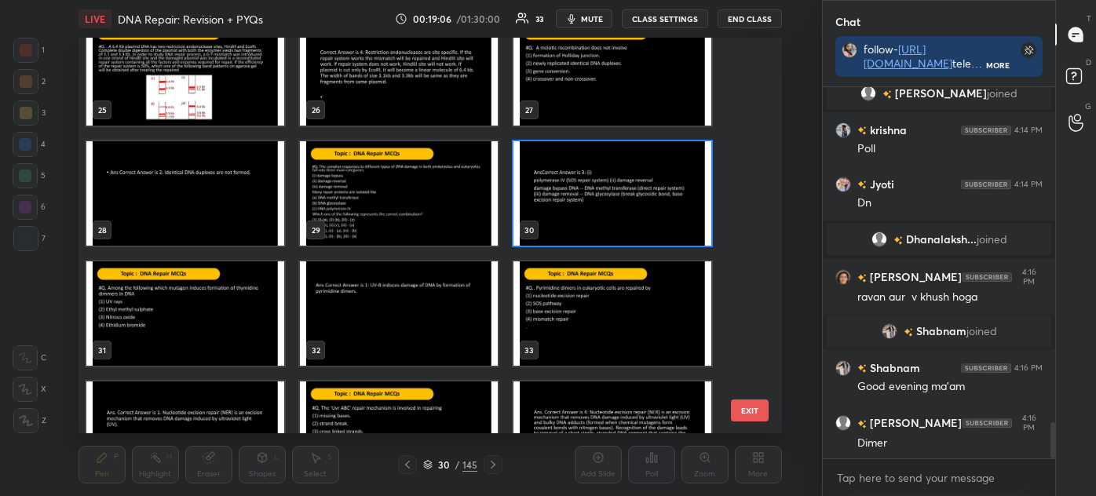
click at [199, 316] on img "grid" at bounding box center [185, 313] width 198 height 104
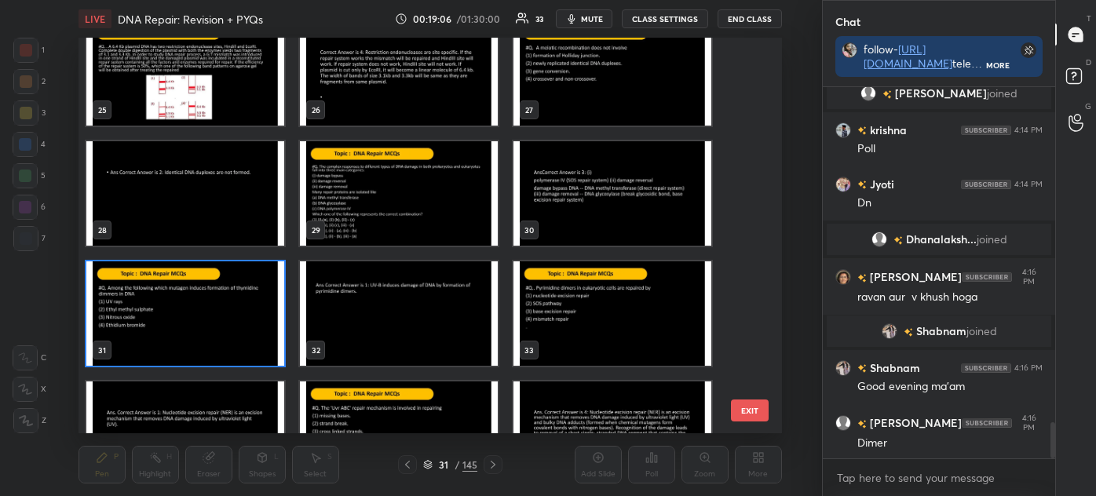
click at [203, 315] on img "grid" at bounding box center [185, 313] width 198 height 104
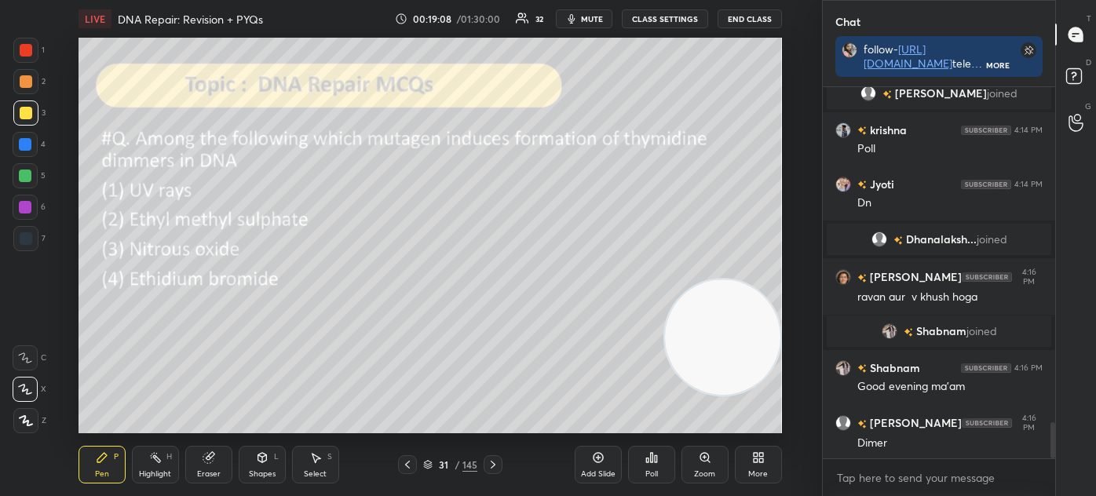
click at [656, 465] on div "Poll" at bounding box center [651, 465] width 47 height 38
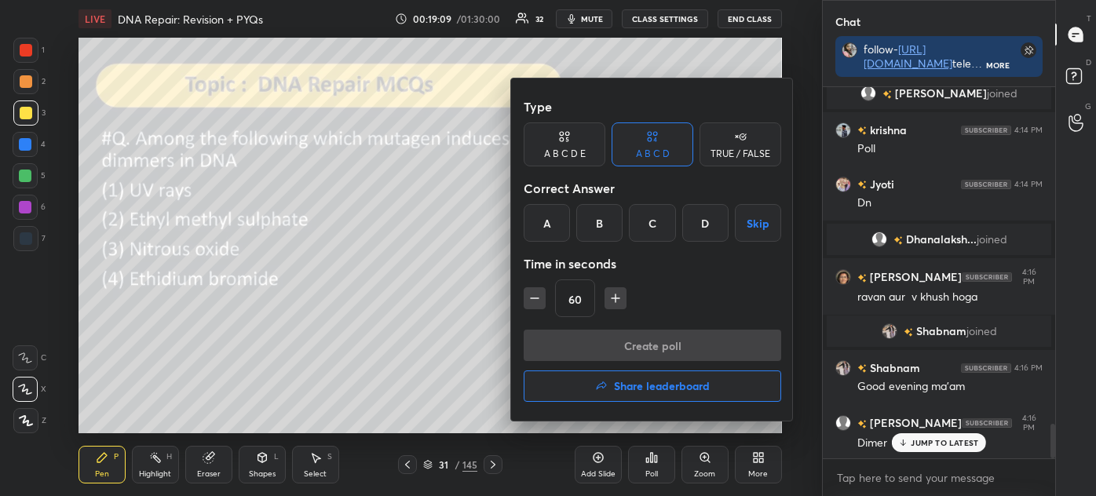
scroll to position [3601, 0]
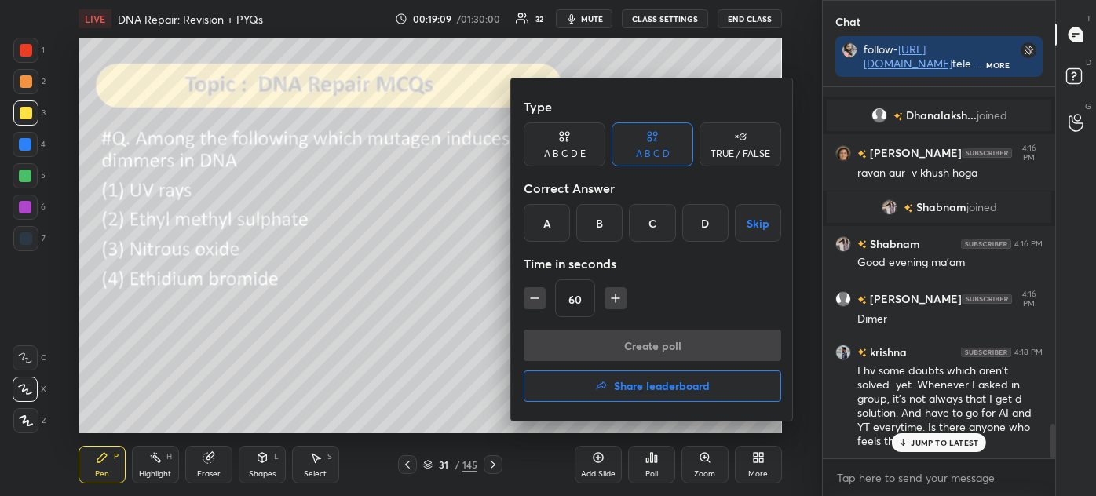
click at [551, 221] on div "A" at bounding box center [546, 223] width 46 height 38
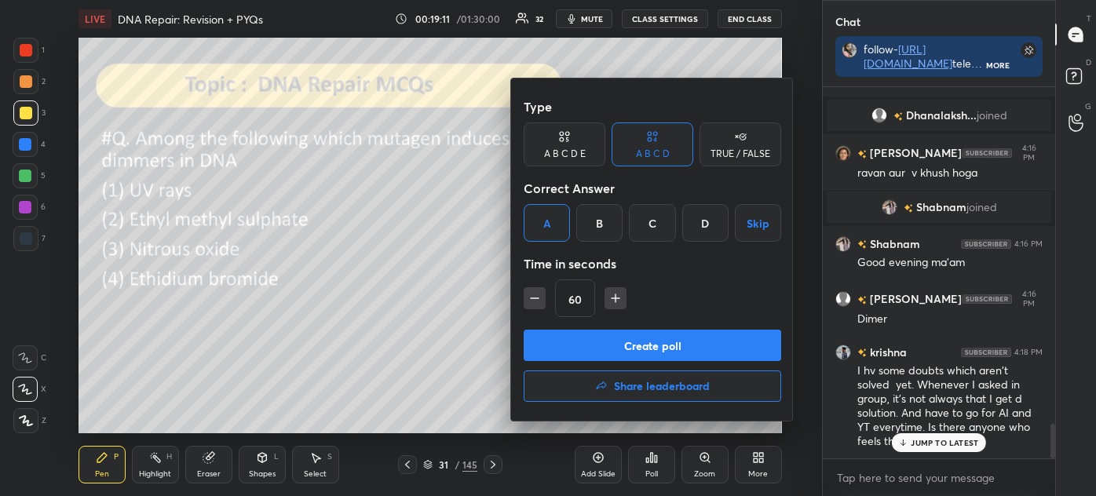
click at [917, 445] on div at bounding box center [548, 248] width 1096 height 496
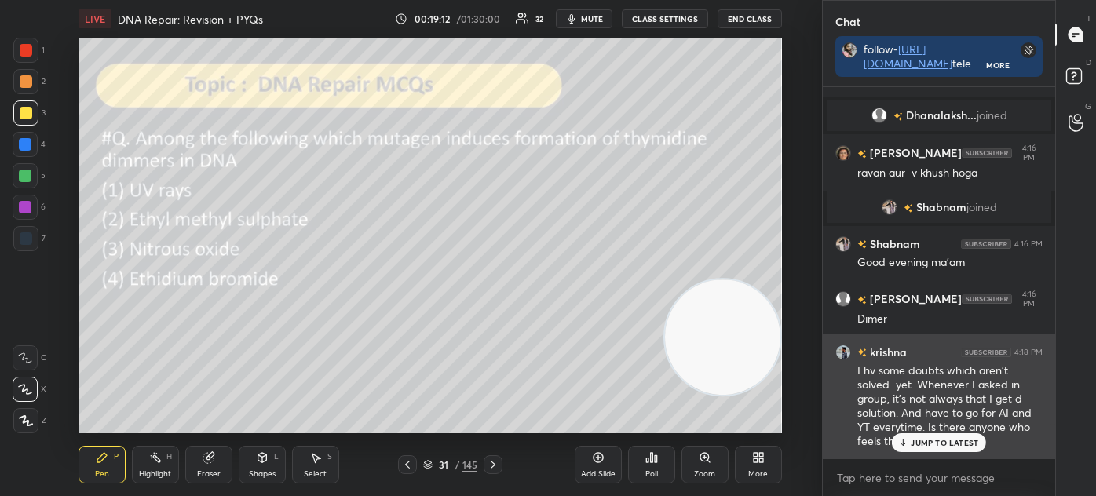
click at [925, 440] on p "JUMP TO LATEST" at bounding box center [943, 442] width 67 height 9
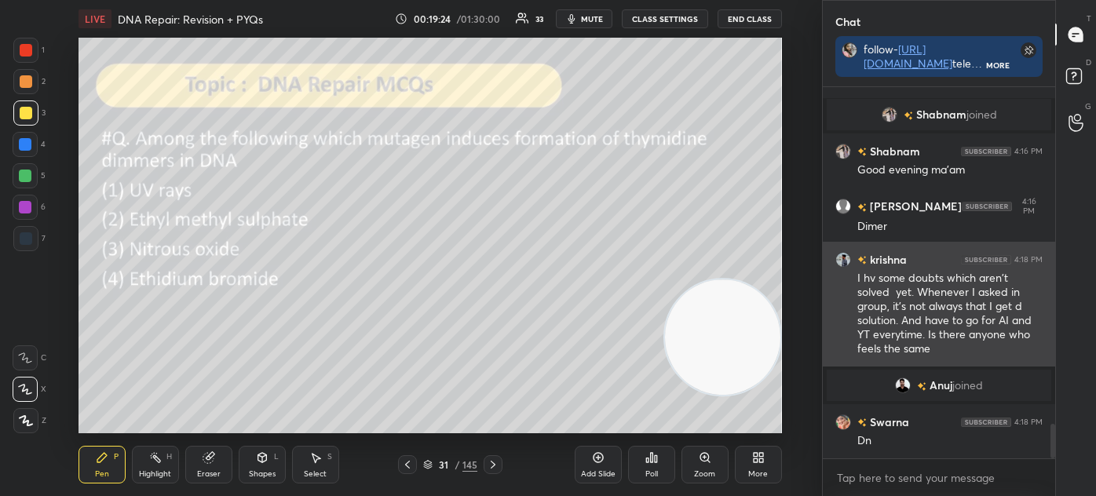
scroll to position [3590, 0]
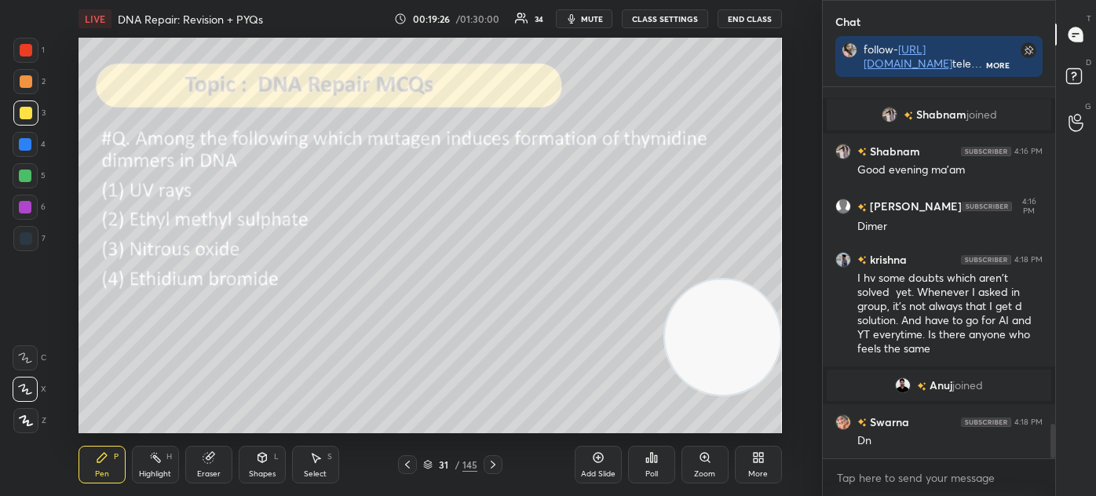
click at [644, 466] on div "Poll" at bounding box center [651, 465] width 47 height 38
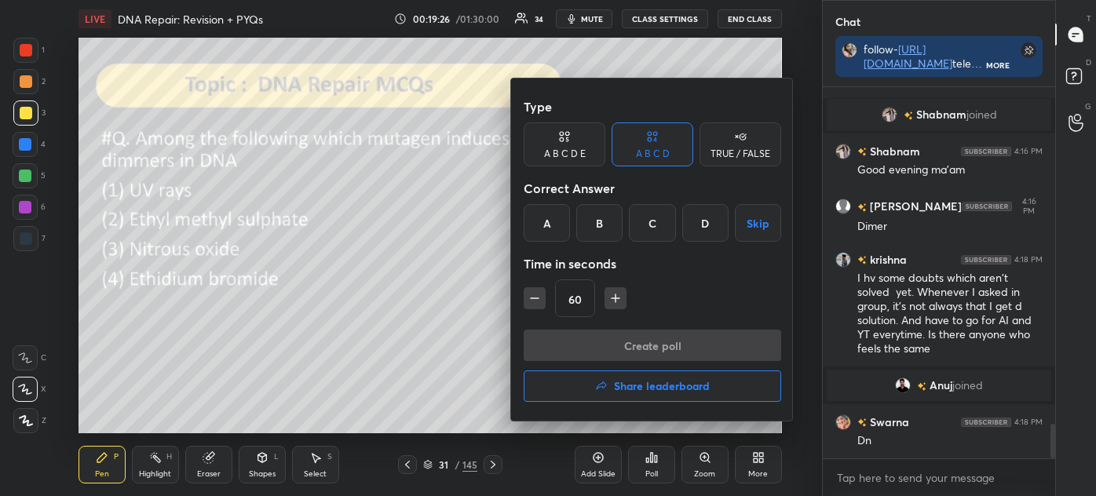
click at [538, 216] on div "A" at bounding box center [546, 223] width 46 height 38
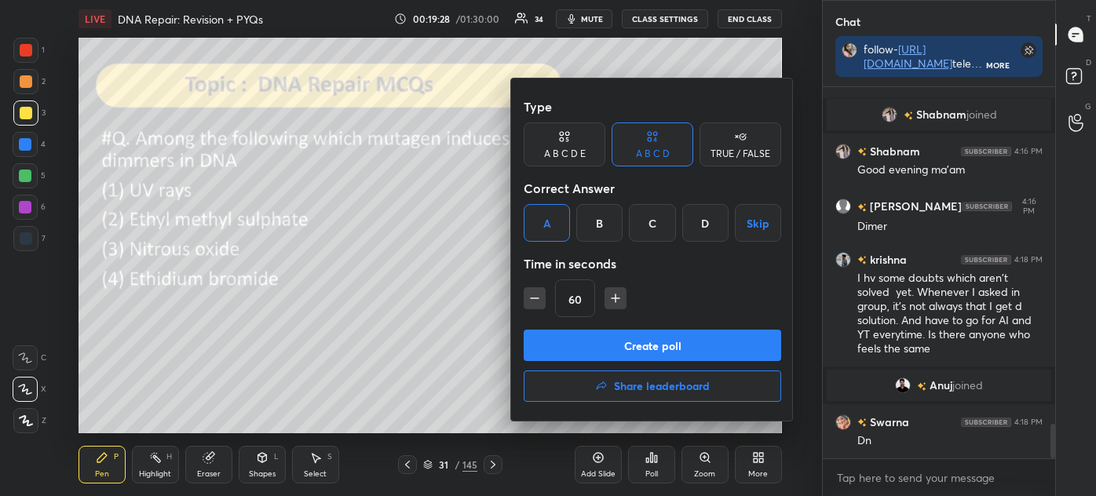
click at [611, 348] on button "Create poll" at bounding box center [651, 345] width 257 height 31
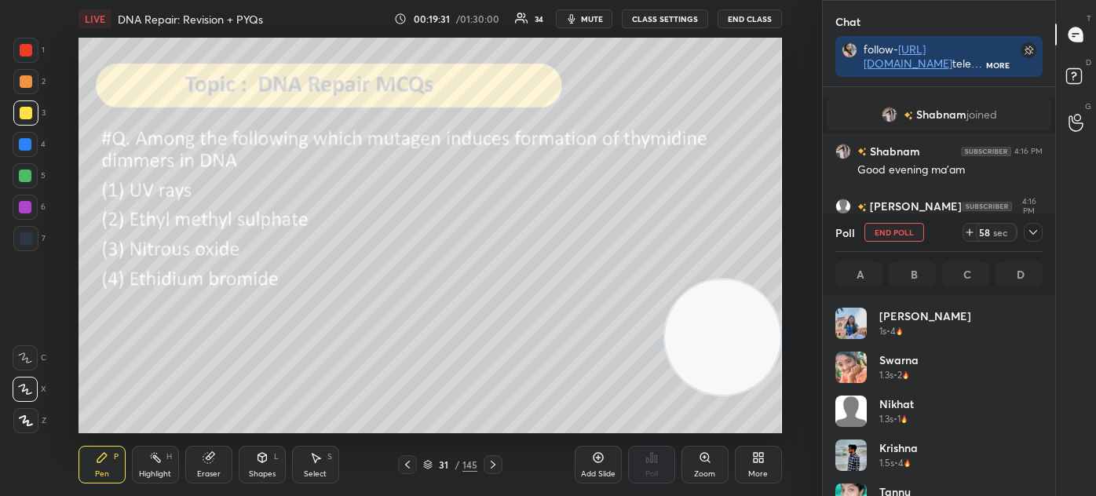
scroll to position [184, 202]
click at [1034, 228] on icon at bounding box center [1032, 232] width 13 height 13
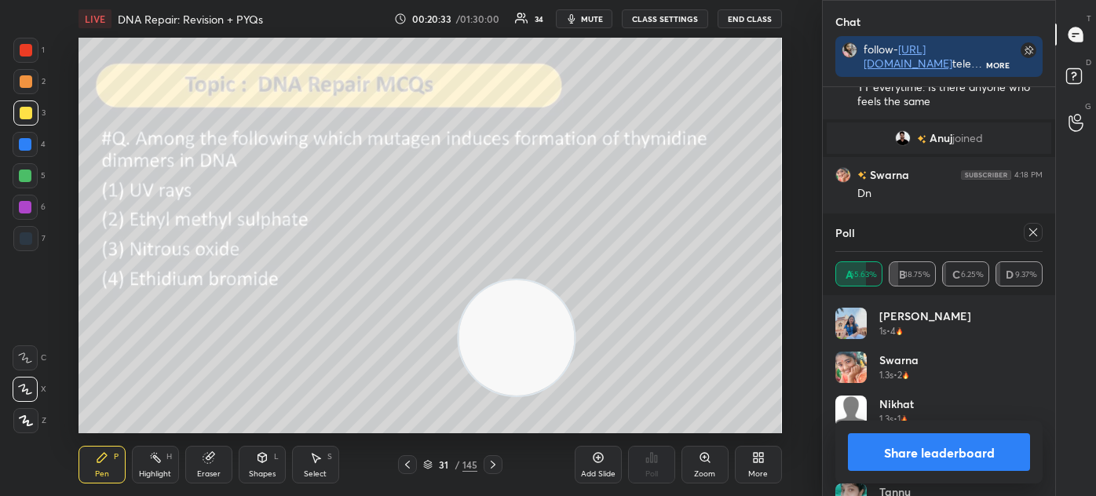
click at [1039, 227] on div at bounding box center [1032, 232] width 19 height 19
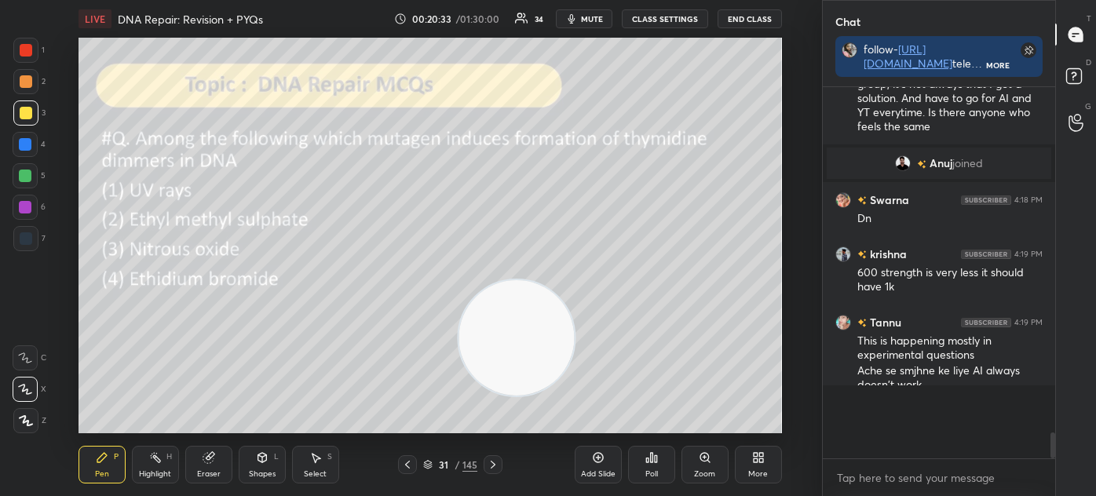
scroll to position [228, 228]
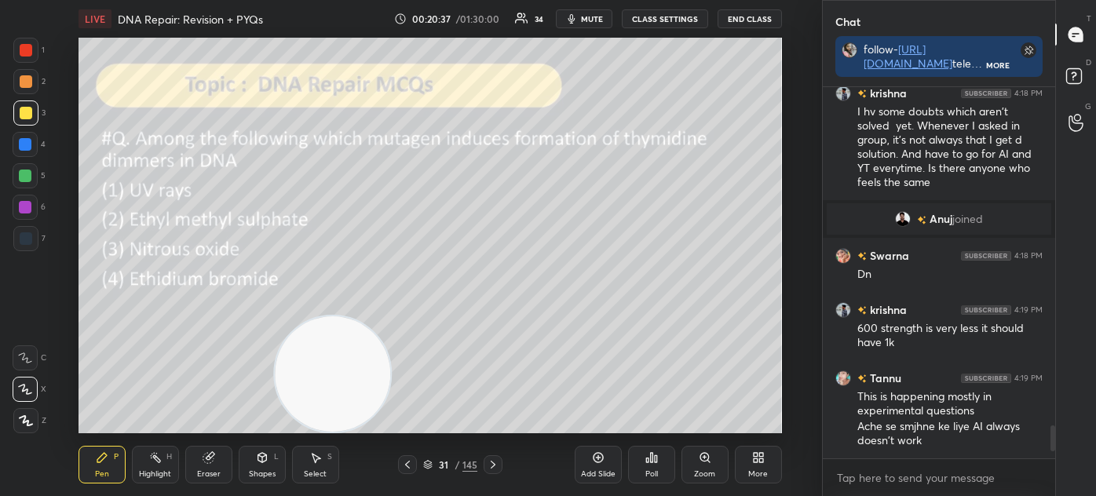
click at [337, 459] on div "Select S" at bounding box center [315, 465] width 47 height 38
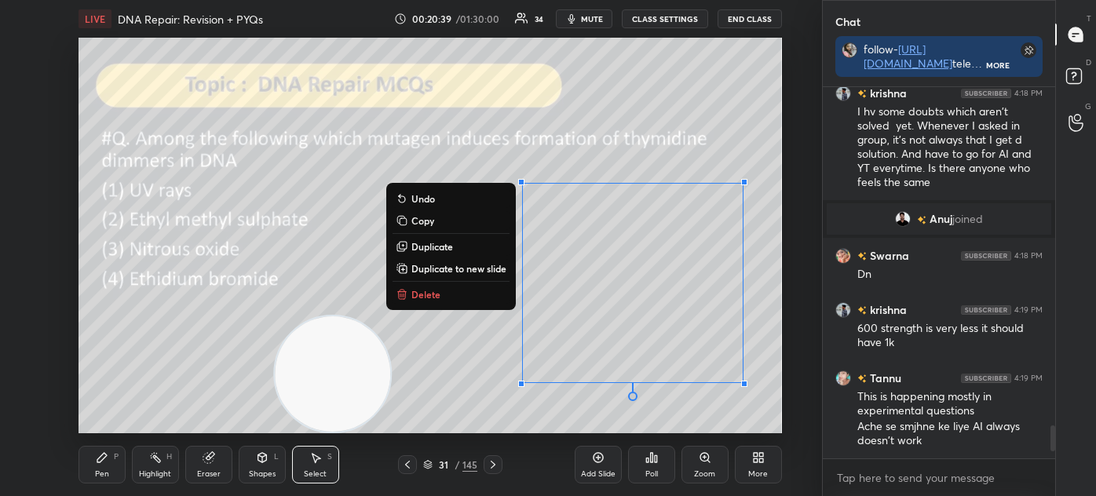
click at [458, 298] on button "Delete" at bounding box center [450, 294] width 117 height 19
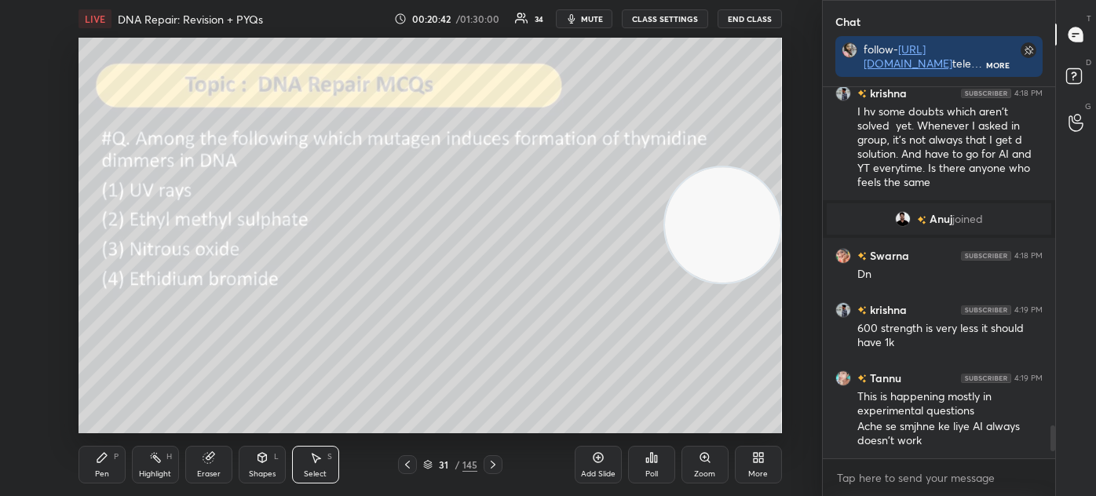
click at [97, 479] on div "Pen P" at bounding box center [101, 465] width 47 height 38
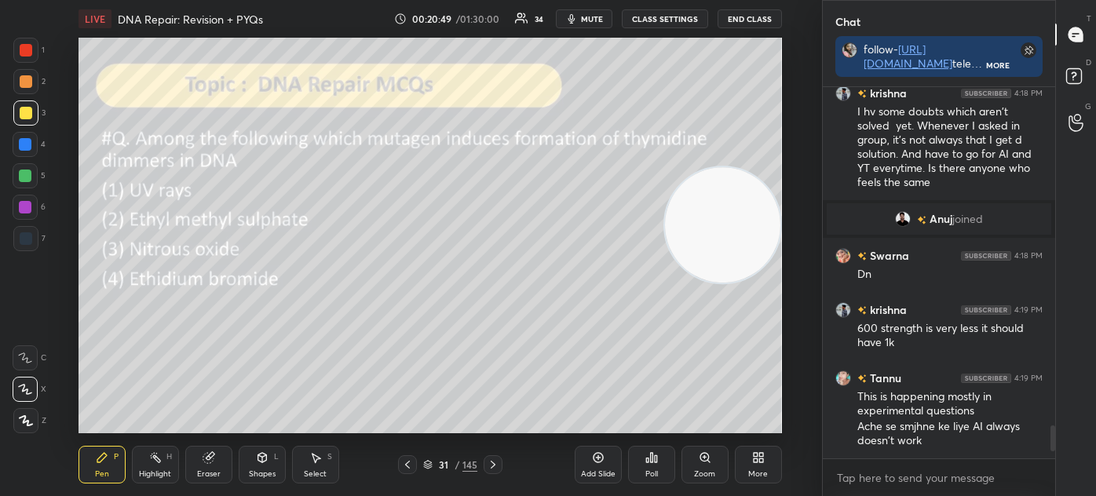
click at [272, 467] on div "Shapes L" at bounding box center [262, 465] width 47 height 38
click at [224, 463] on div "Eraser" at bounding box center [208, 465] width 47 height 38
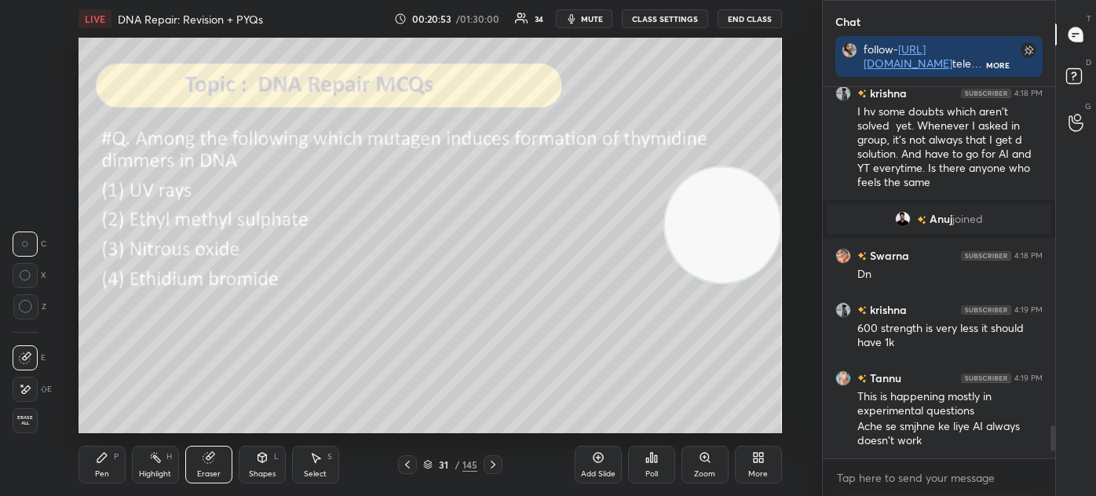
click at [104, 472] on div "Pen" at bounding box center [102, 474] width 14 height 8
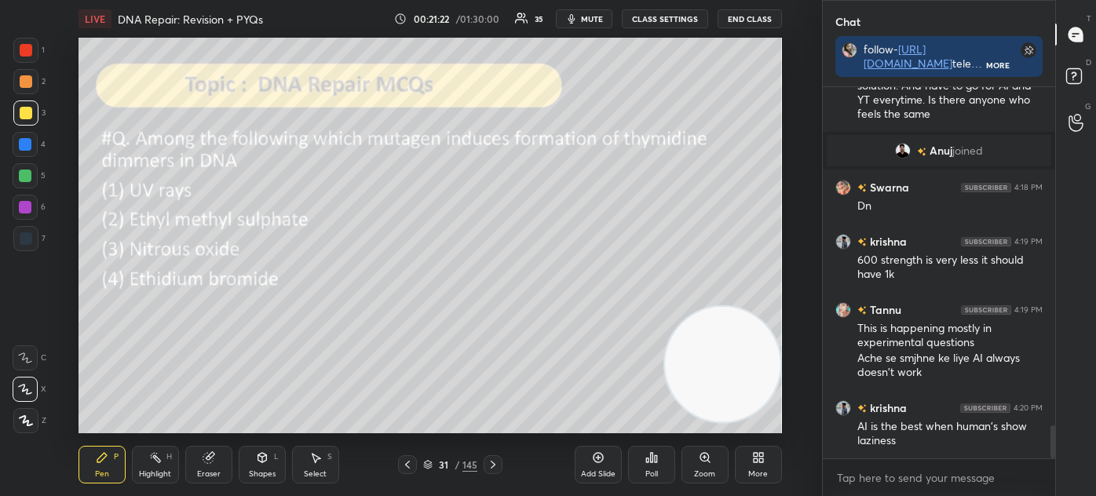
scroll to position [3863, 0]
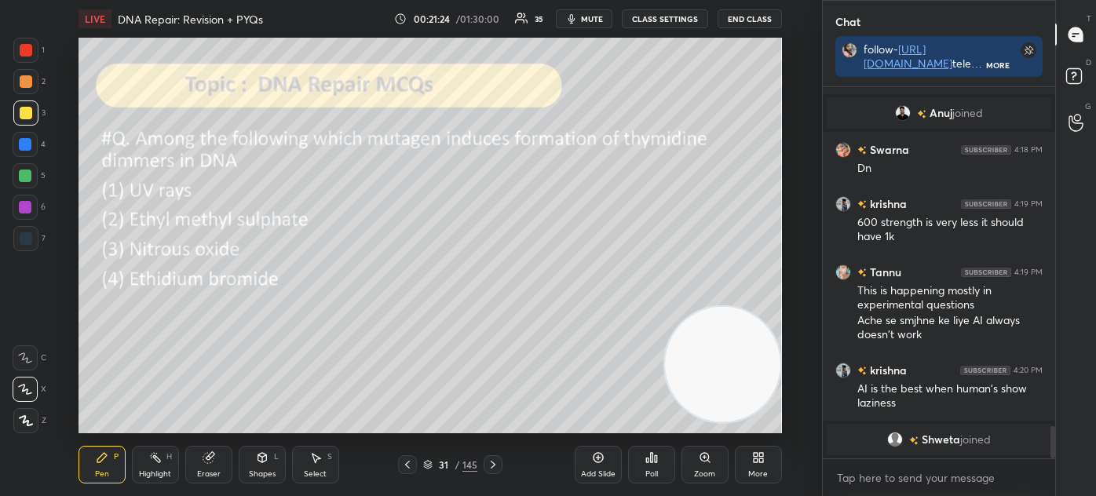
click at [334, 466] on div "Select S" at bounding box center [315, 465] width 47 height 38
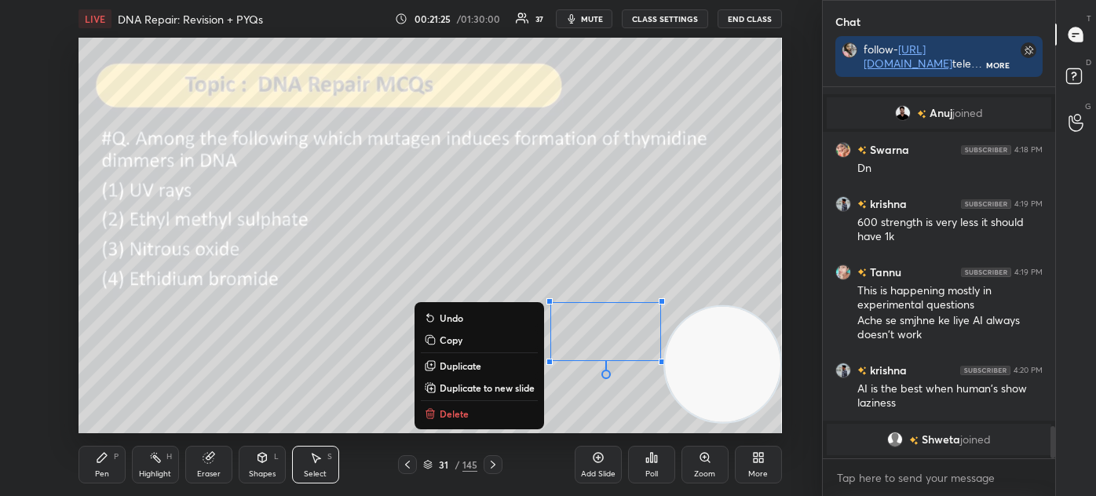
click at [505, 412] on button "Delete" at bounding box center [479, 413] width 117 height 19
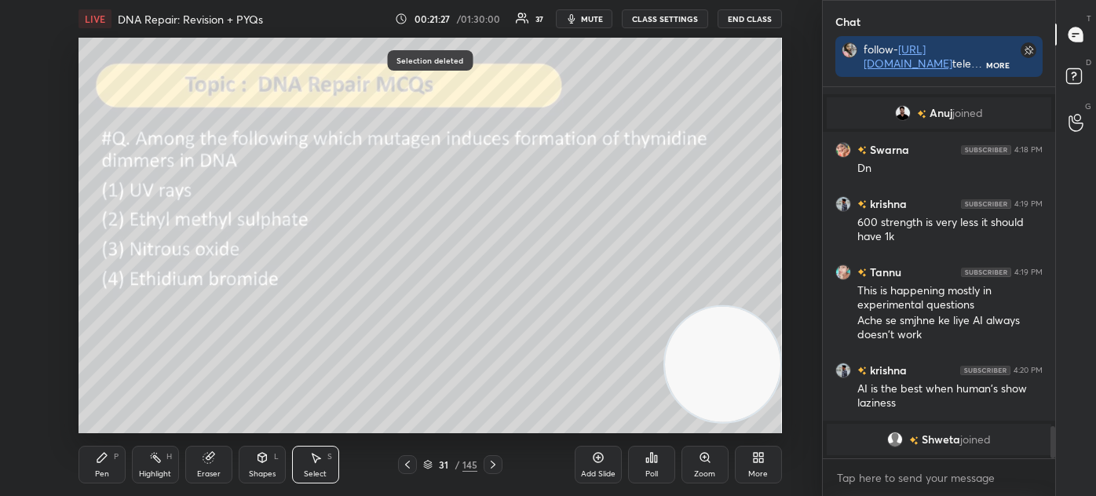
click at [83, 454] on div "Pen P" at bounding box center [101, 465] width 47 height 38
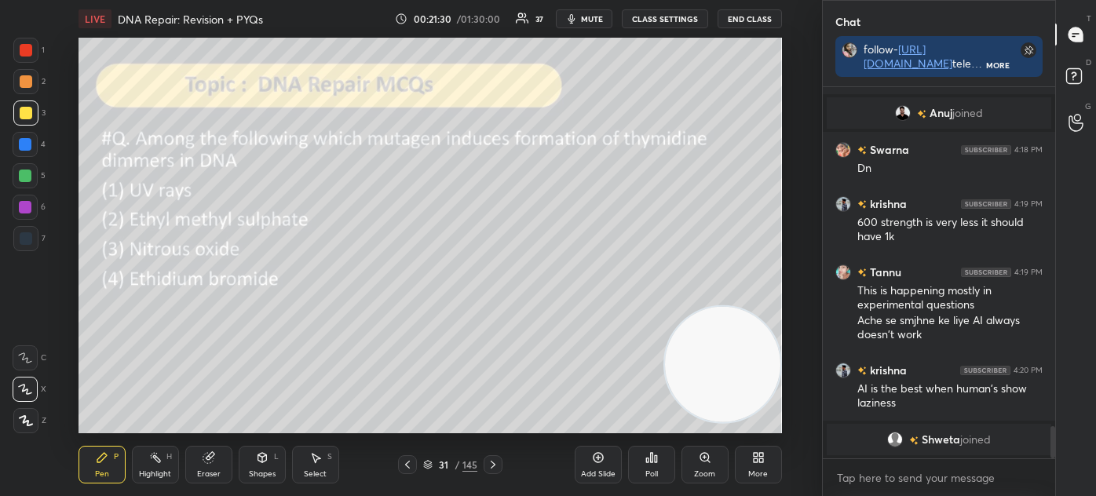
click at [427, 467] on icon at bounding box center [427, 464] width 9 height 9
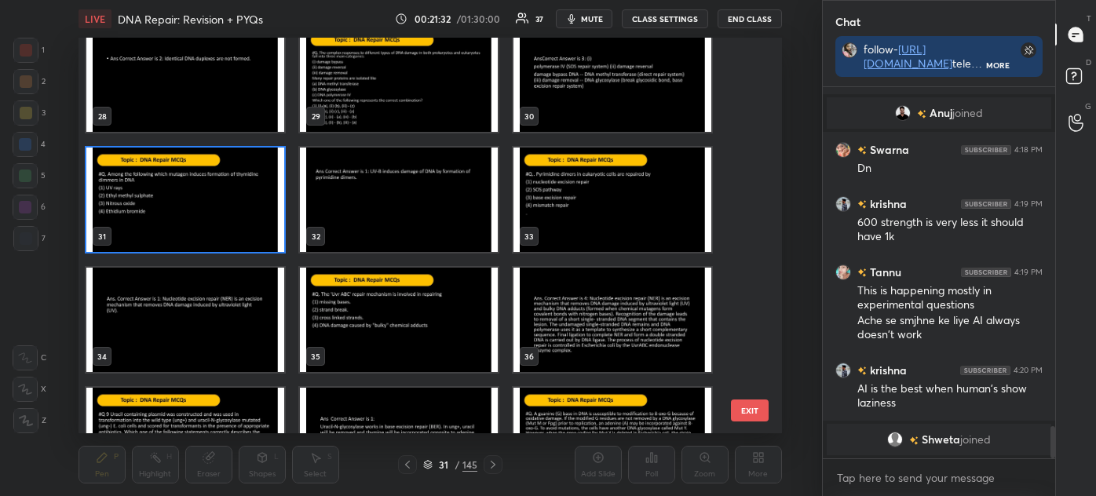
scroll to position [1092, 0]
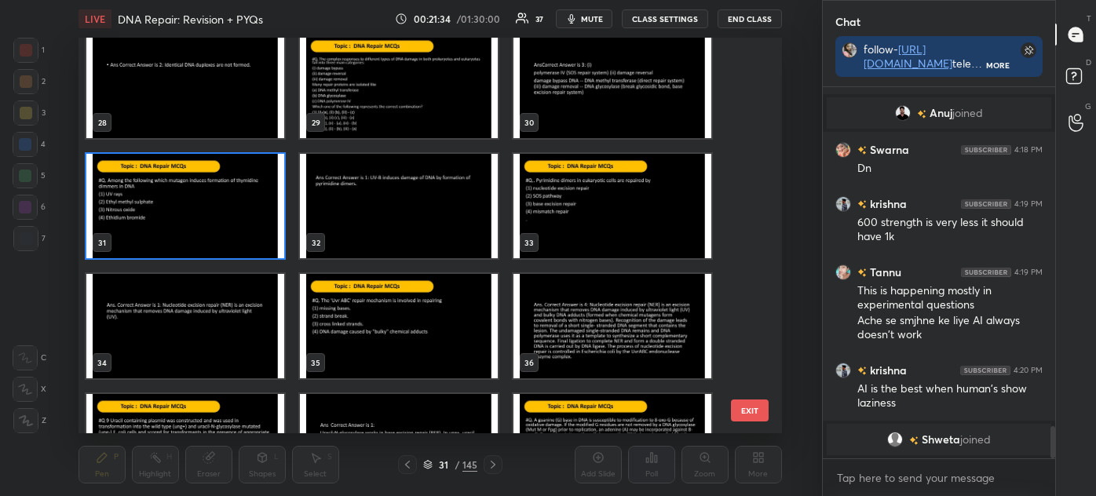
click at [603, 200] on img "grid" at bounding box center [612, 206] width 198 height 104
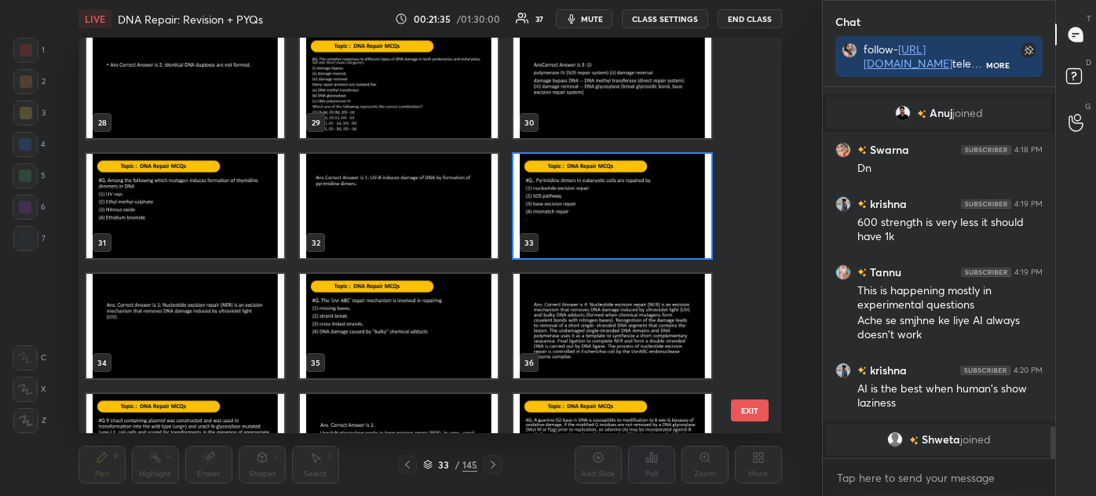
click at [603, 204] on img "grid" at bounding box center [612, 206] width 198 height 104
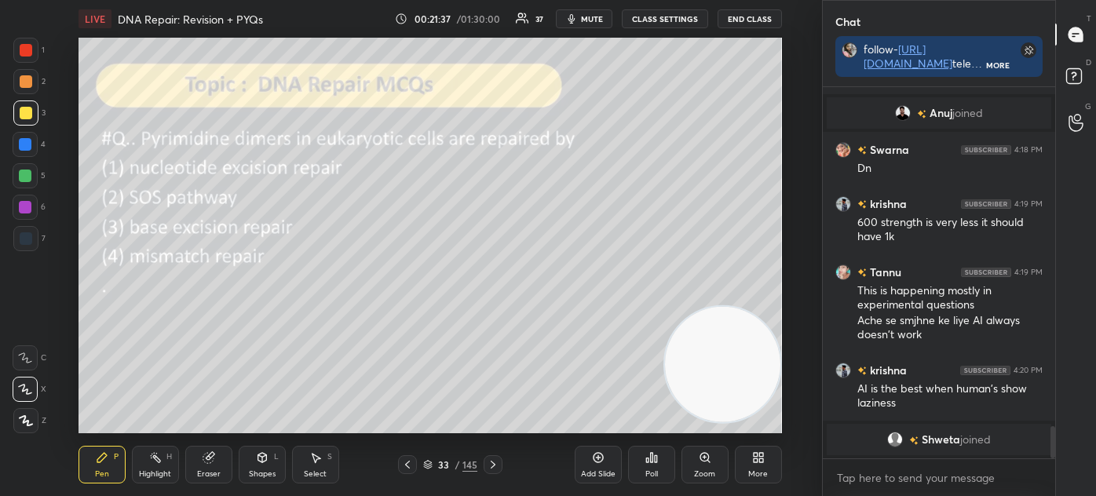
click at [655, 461] on icon at bounding box center [655, 458] width 2 height 7
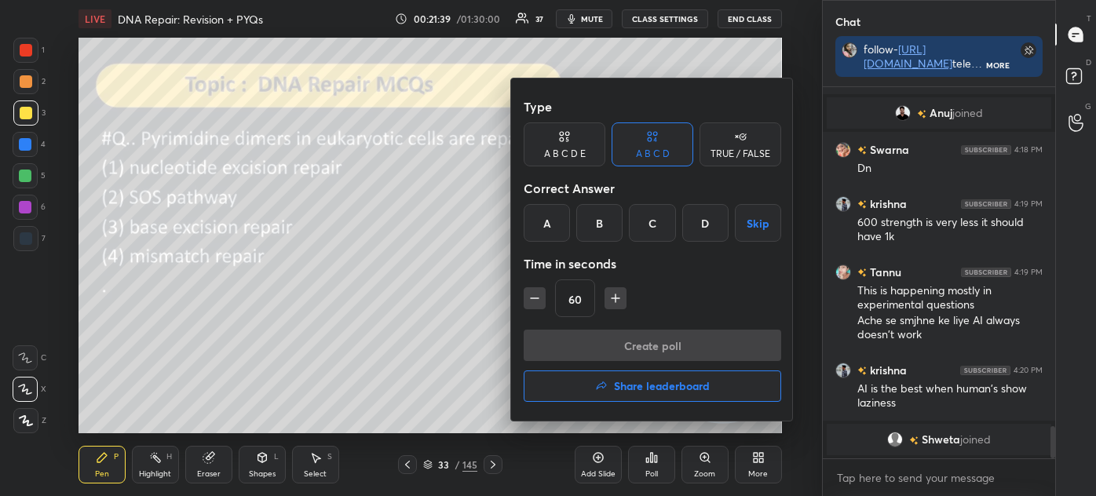
click at [544, 221] on div "A" at bounding box center [546, 223] width 46 height 38
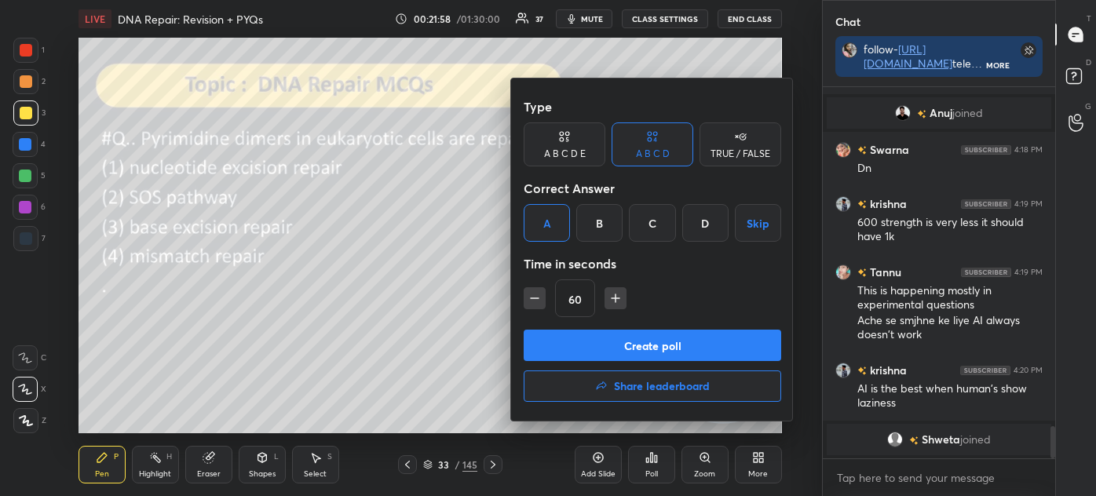
click at [649, 339] on button "Create poll" at bounding box center [651, 345] width 257 height 31
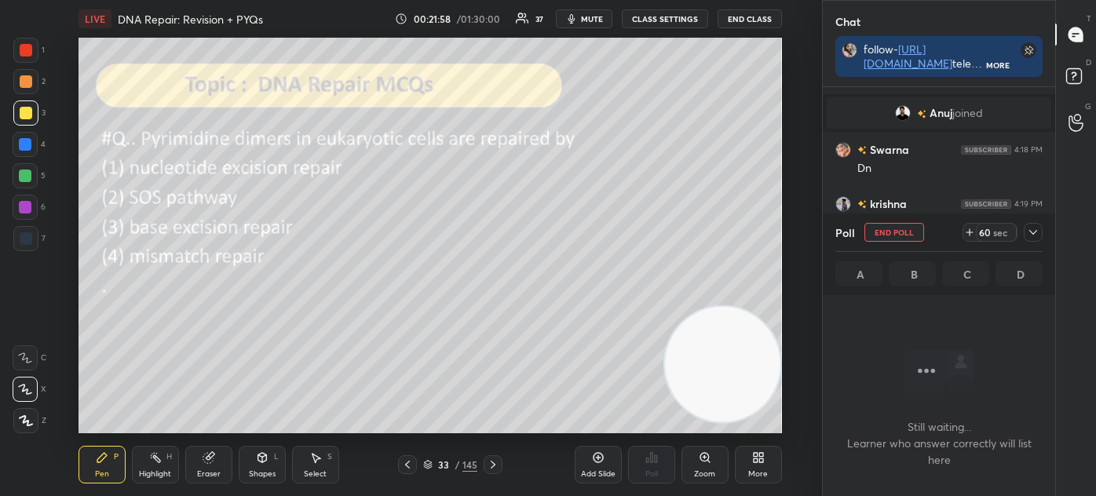
scroll to position [155, 228]
click at [1038, 232] on icon at bounding box center [1032, 232] width 13 height 13
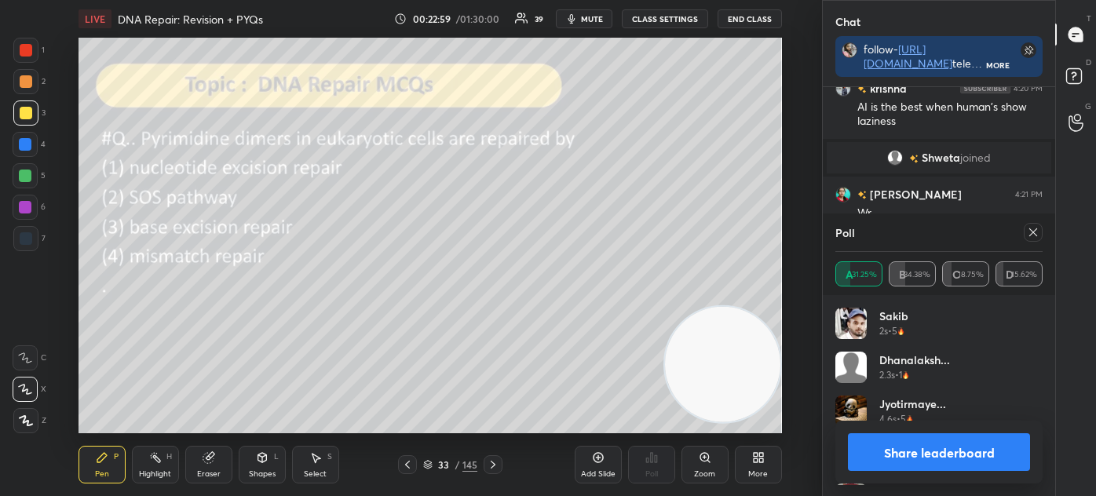
scroll to position [184, 202]
click at [1027, 232] on icon at bounding box center [1032, 232] width 13 height 13
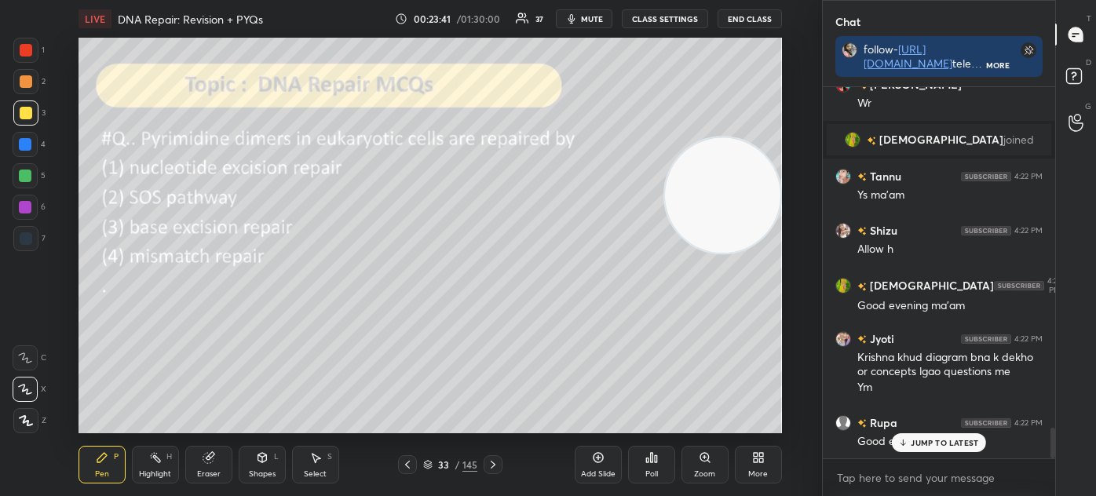
scroll to position [4204, 0]
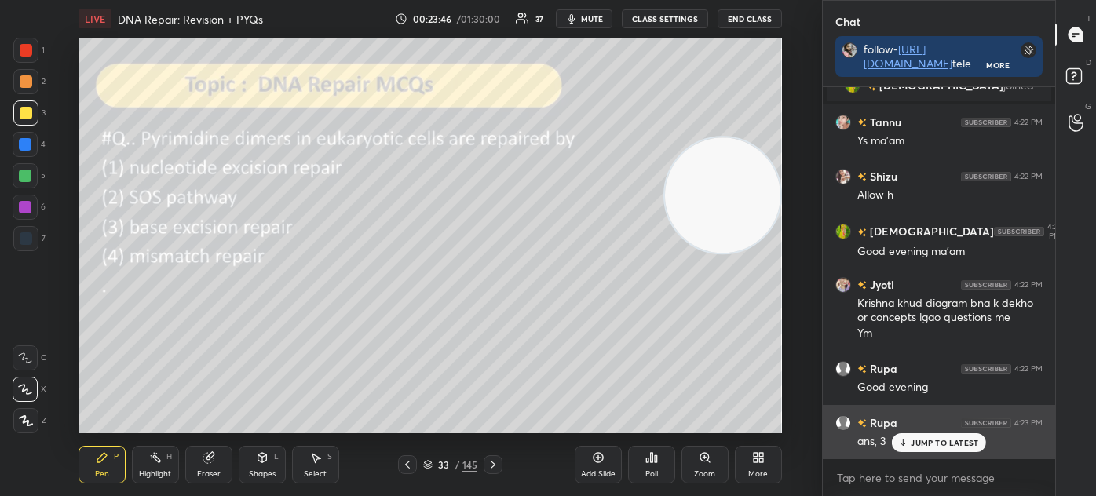
click at [922, 443] on p "JUMP TO LATEST" at bounding box center [943, 442] width 67 height 9
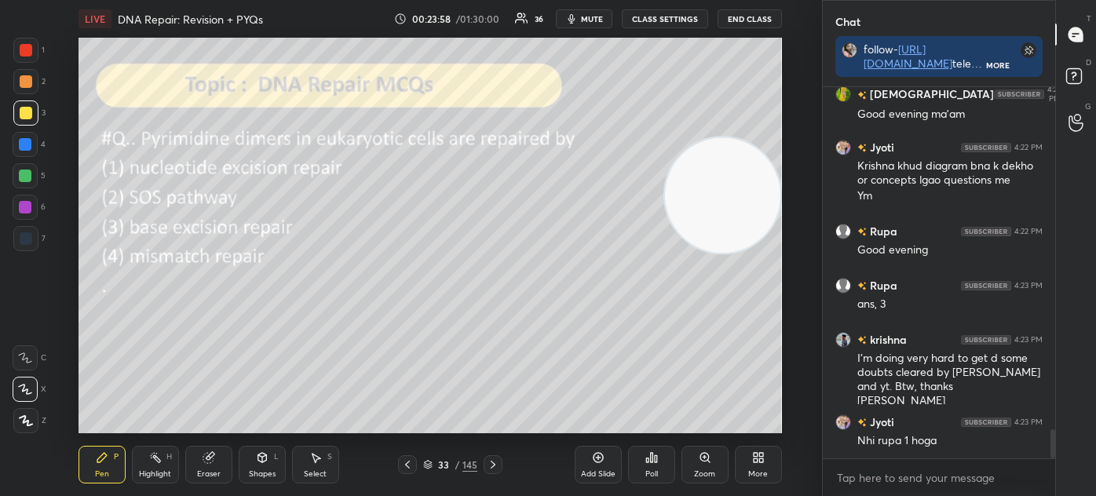
scroll to position [4395, 0]
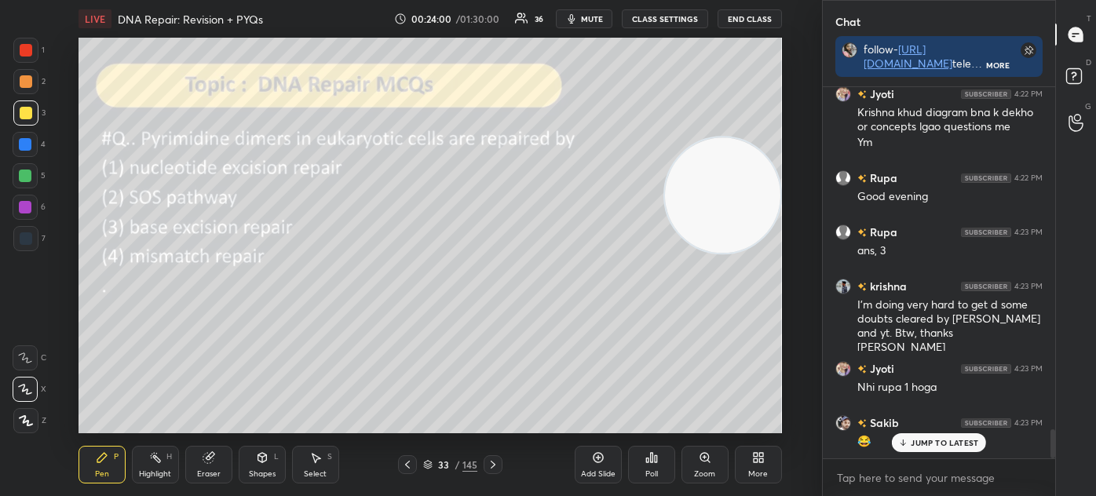
click at [934, 445] on p "JUMP TO LATEST" at bounding box center [943, 442] width 67 height 9
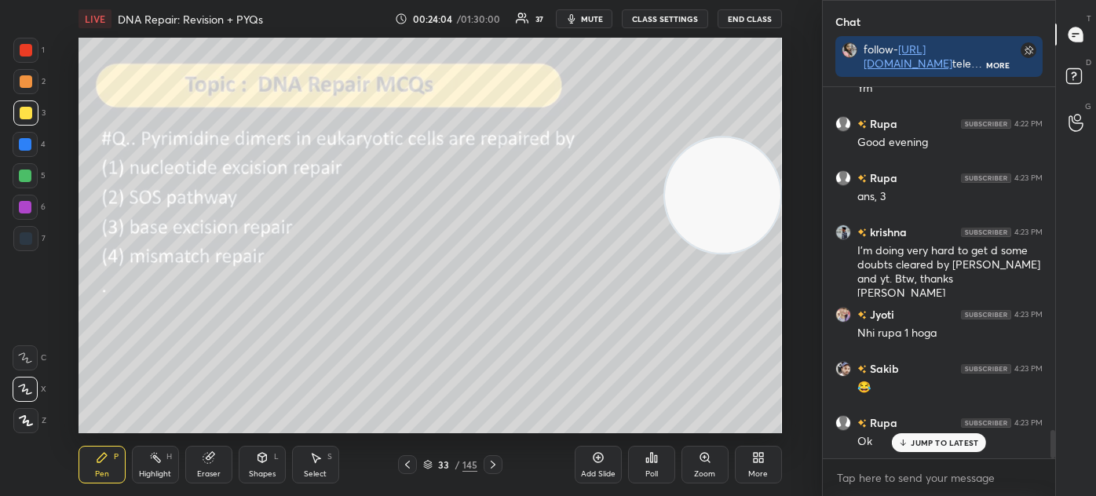
scroll to position [4486, 0]
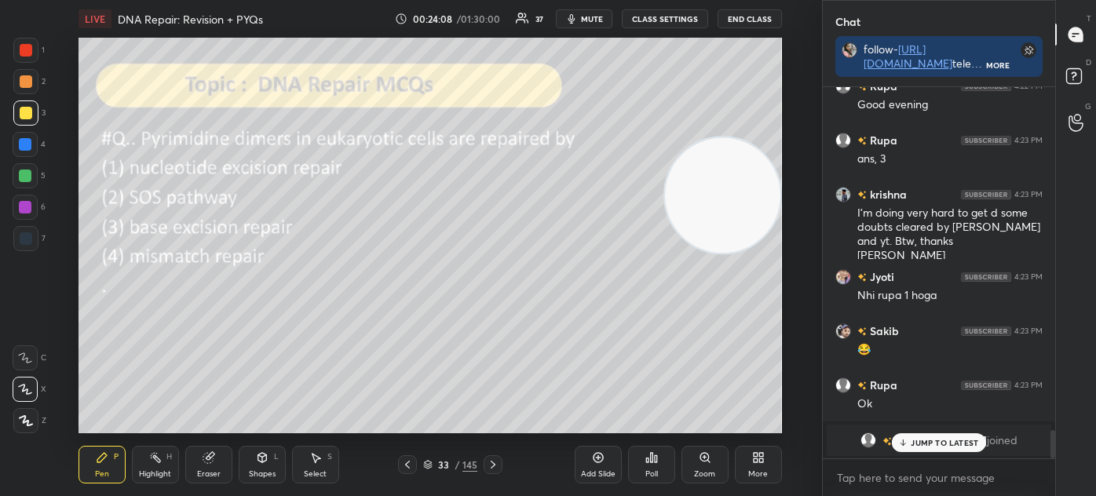
click at [909, 442] on div "JUMP TO LATEST" at bounding box center [938, 442] width 94 height 19
click at [428, 464] on icon at bounding box center [428, 463] width 8 height 4
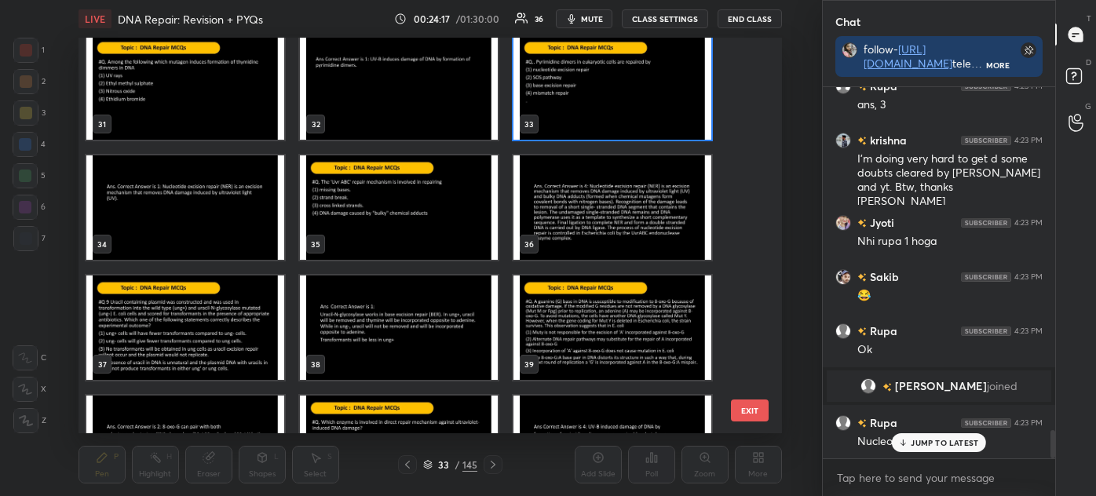
scroll to position [1208, 0]
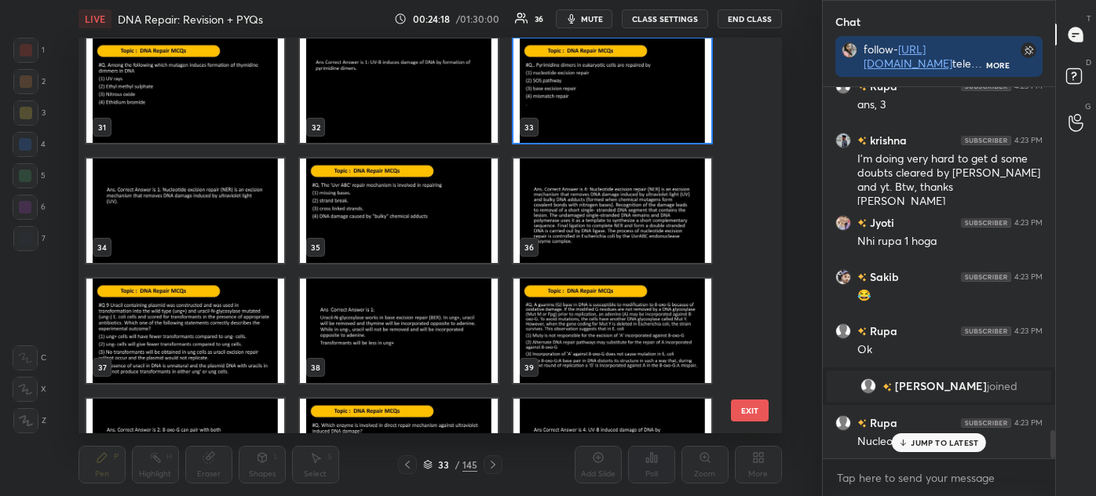
click at [410, 221] on img "grid" at bounding box center [399, 211] width 198 height 104
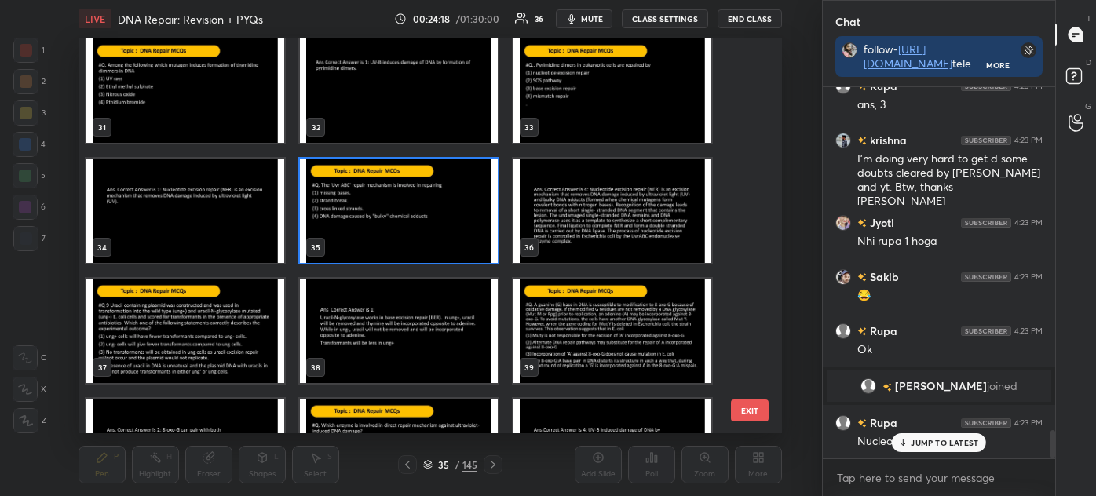
click at [412, 225] on img "grid" at bounding box center [399, 211] width 198 height 104
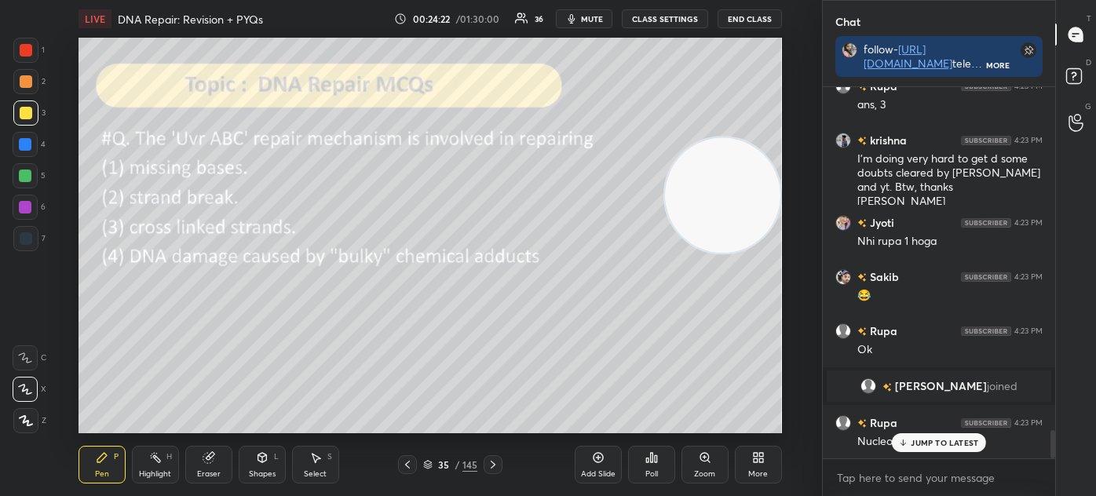
click at [431, 466] on icon at bounding box center [427, 464] width 9 height 9
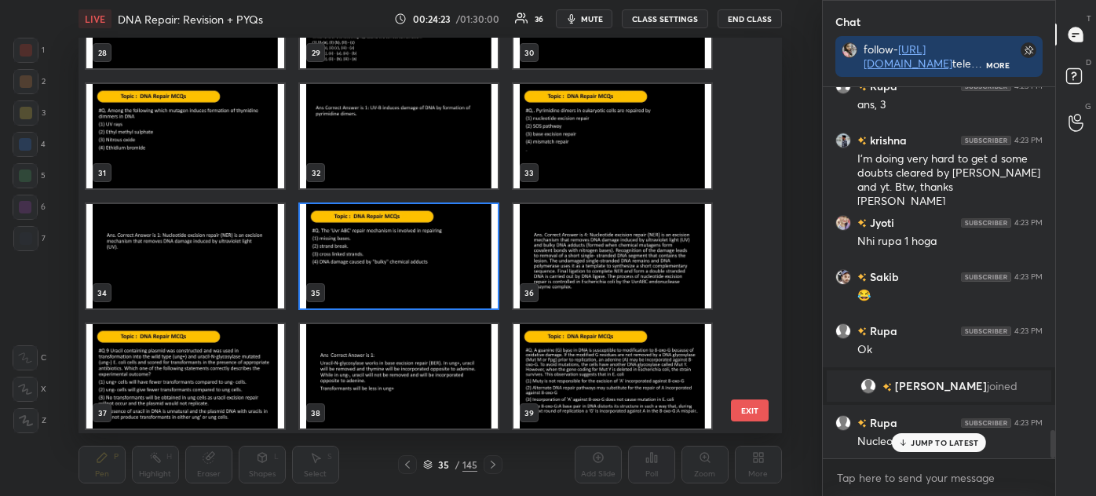
scroll to position [1175, 0]
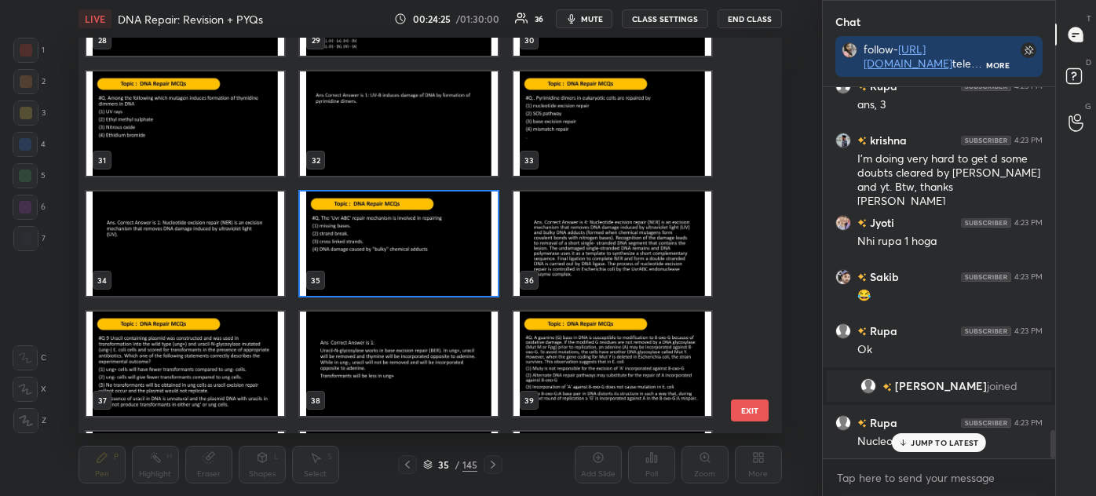
click at [408, 264] on img "grid" at bounding box center [399, 243] width 198 height 104
click at [410, 268] on img "grid" at bounding box center [399, 243] width 198 height 104
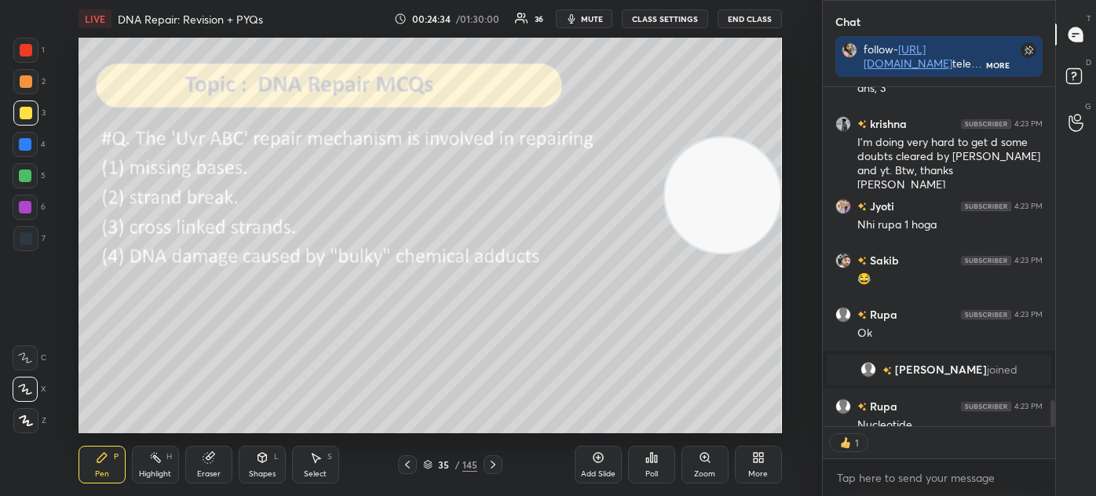
scroll to position [334, 228]
click at [427, 468] on icon at bounding box center [428, 467] width 8 height 2
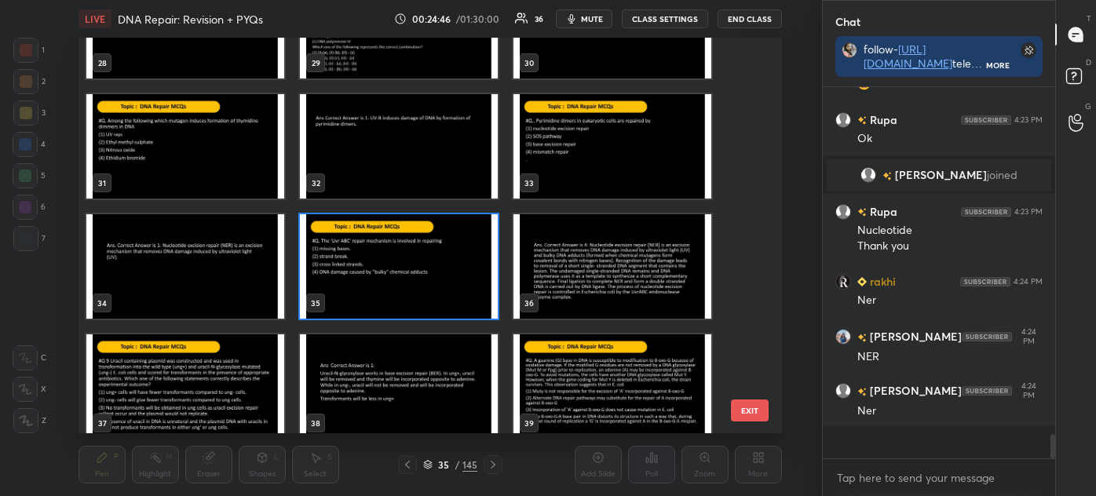
scroll to position [4719, 0]
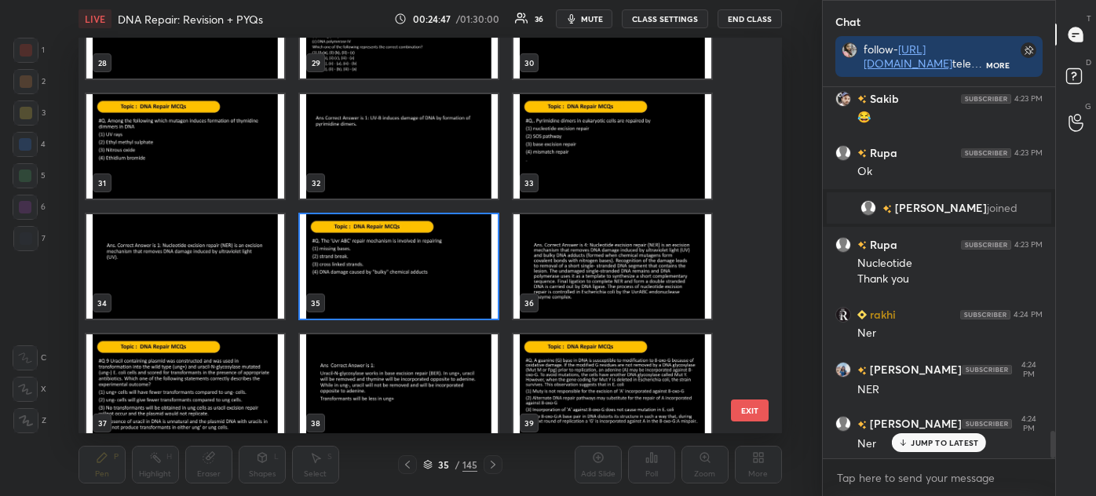
click at [441, 273] on img "grid" at bounding box center [399, 266] width 198 height 104
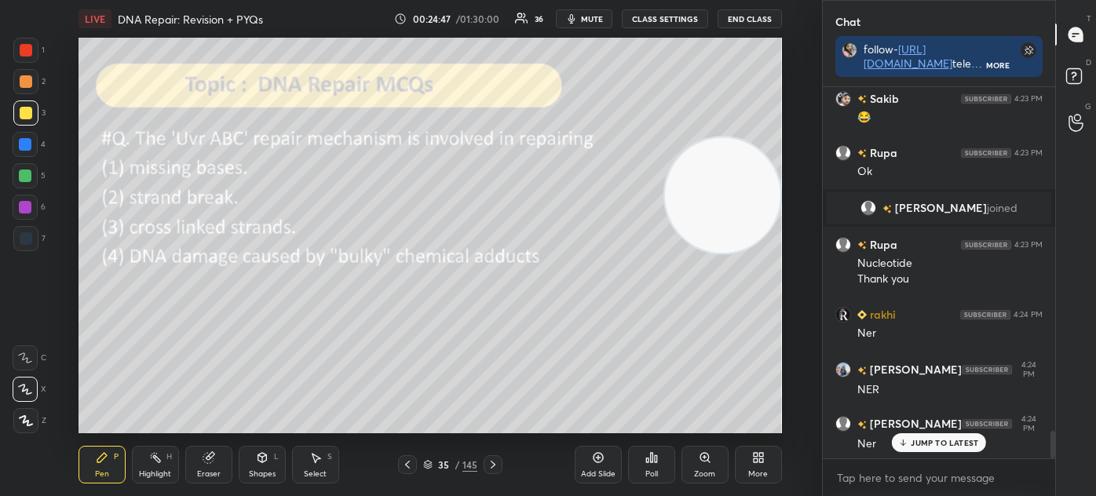
click at [446, 276] on img "grid" at bounding box center [399, 266] width 198 height 104
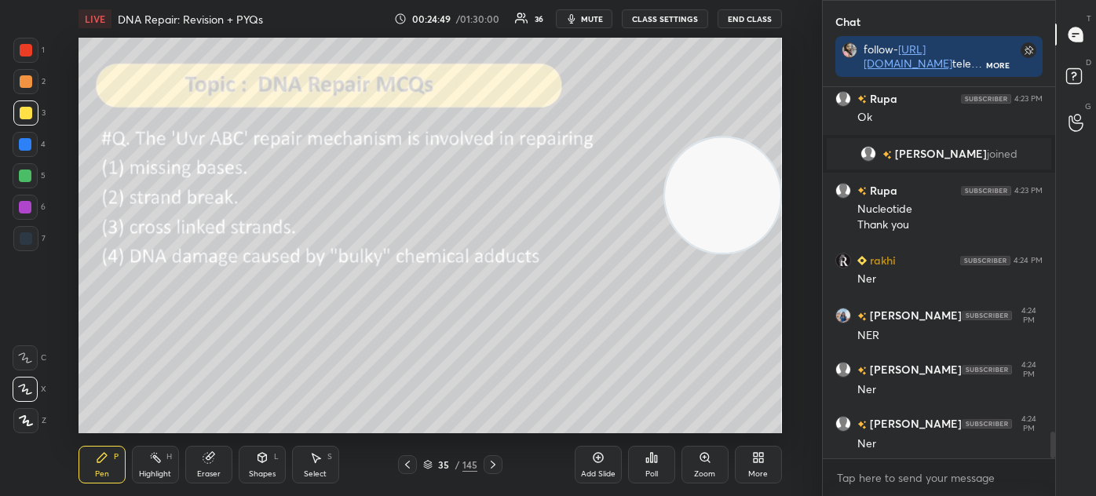
scroll to position [4828, 0]
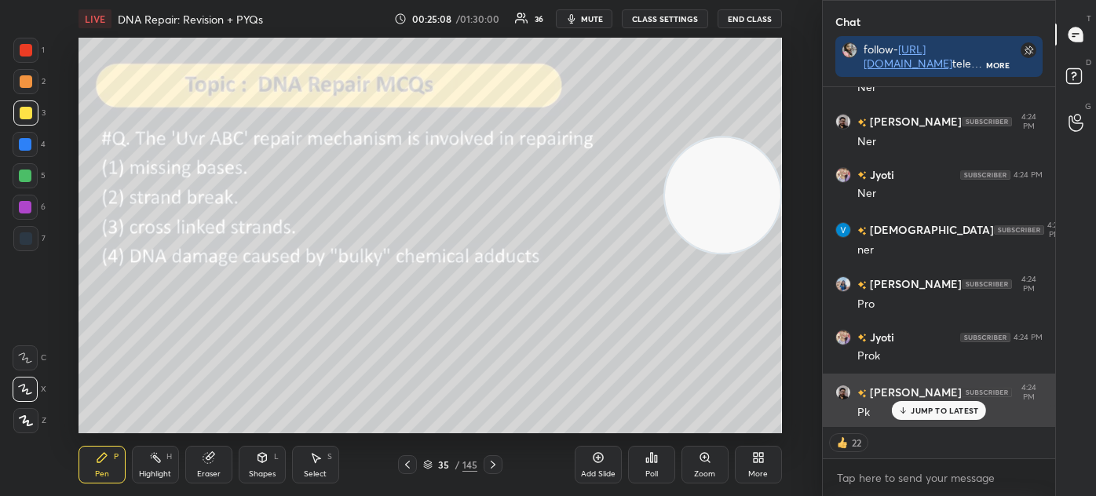
click at [932, 411] on p "JUMP TO LATEST" at bounding box center [943, 410] width 67 height 9
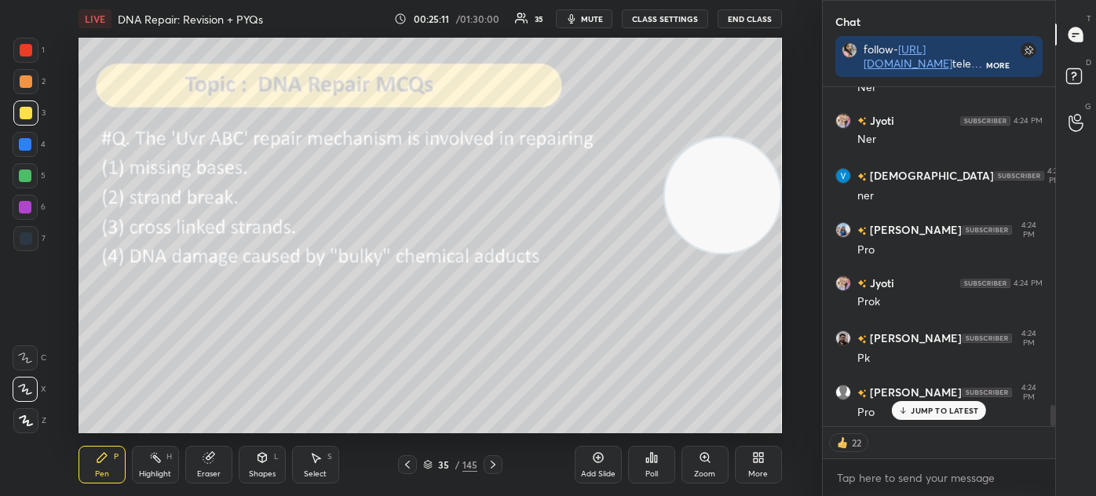
click at [661, 464] on div "Poll" at bounding box center [651, 465] width 47 height 38
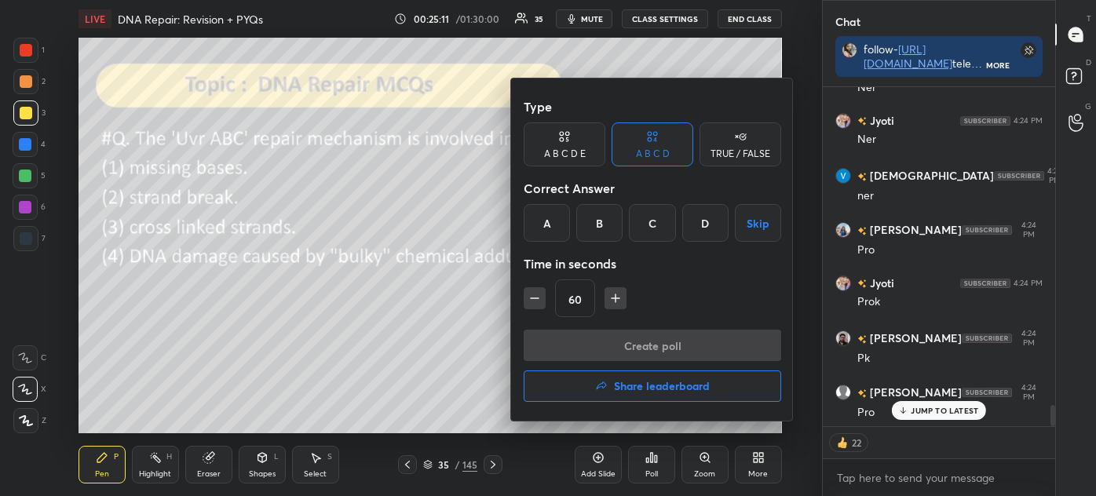
click at [701, 223] on div "D" at bounding box center [705, 223] width 46 height 38
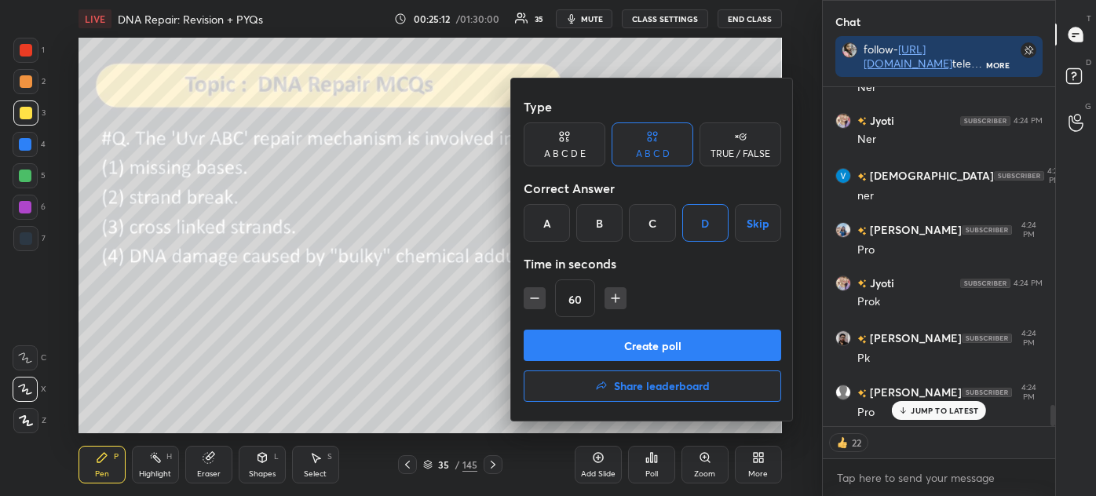
click at [659, 351] on button "Create poll" at bounding box center [651, 345] width 257 height 31
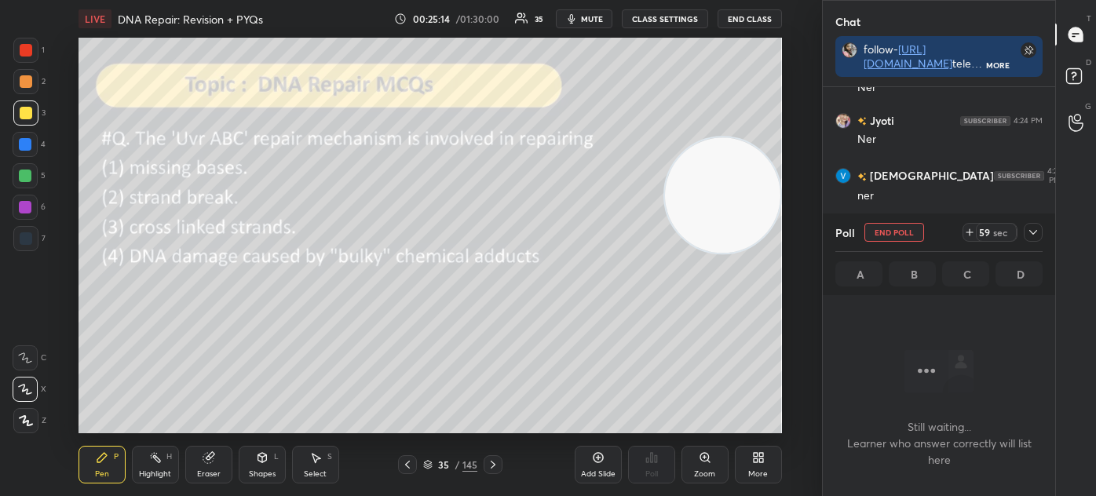
click at [1031, 228] on icon at bounding box center [1032, 232] width 13 height 13
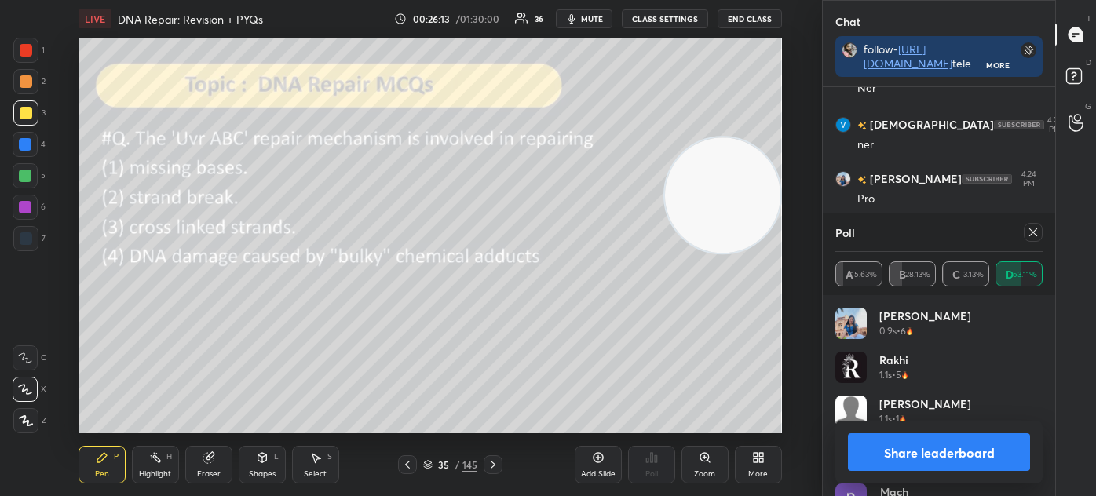
scroll to position [184, 202]
click at [1040, 232] on div at bounding box center [1032, 232] width 19 height 19
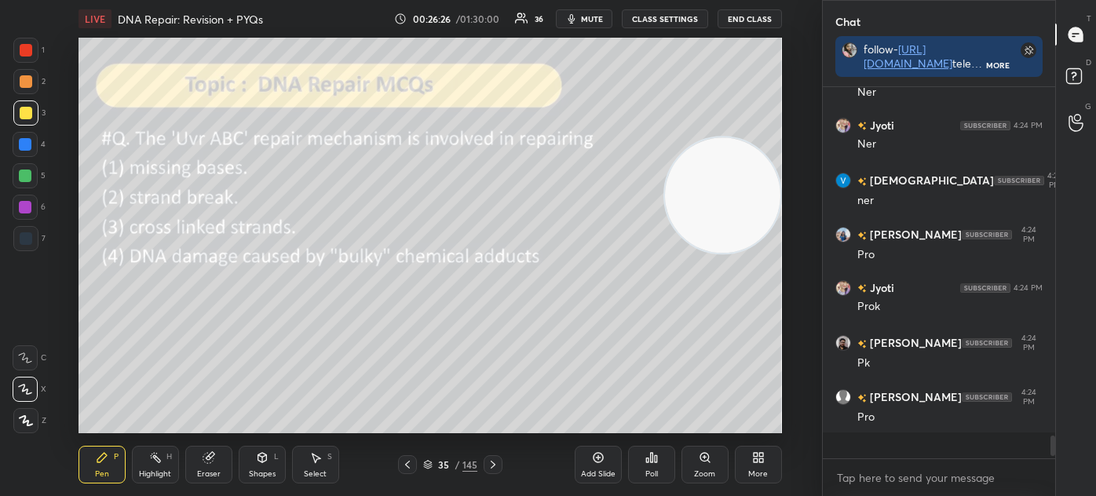
scroll to position [366, 228]
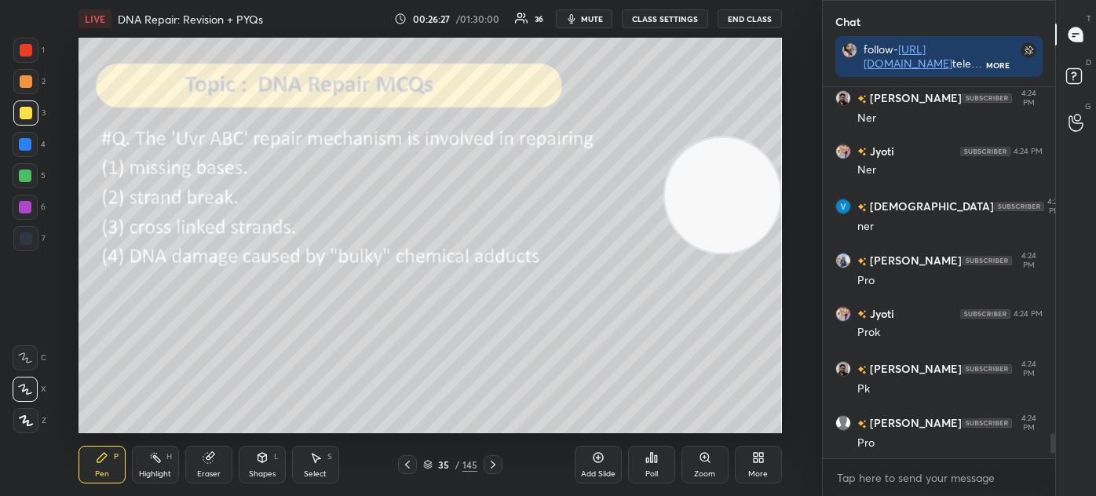
click at [498, 464] on icon at bounding box center [493, 464] width 13 height 13
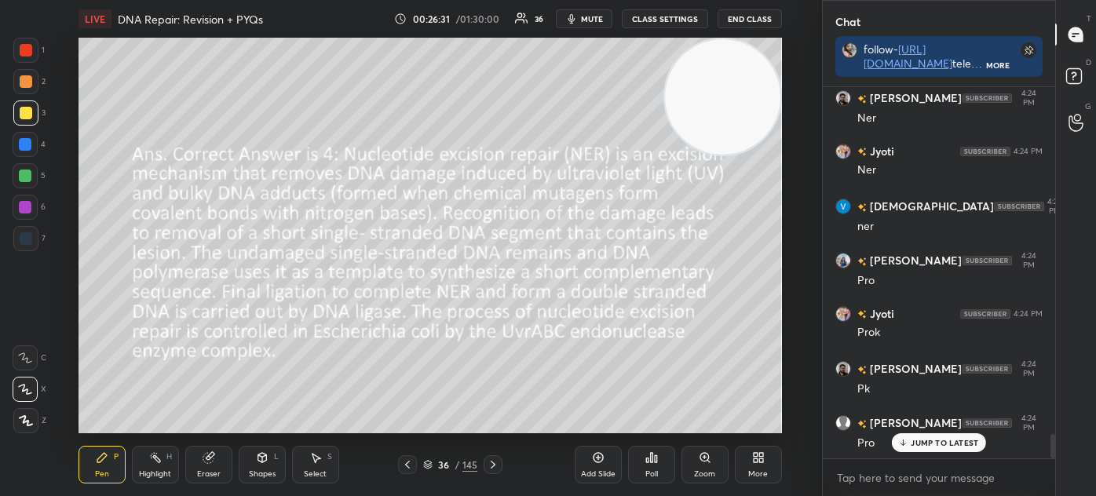
scroll to position [5206, 0]
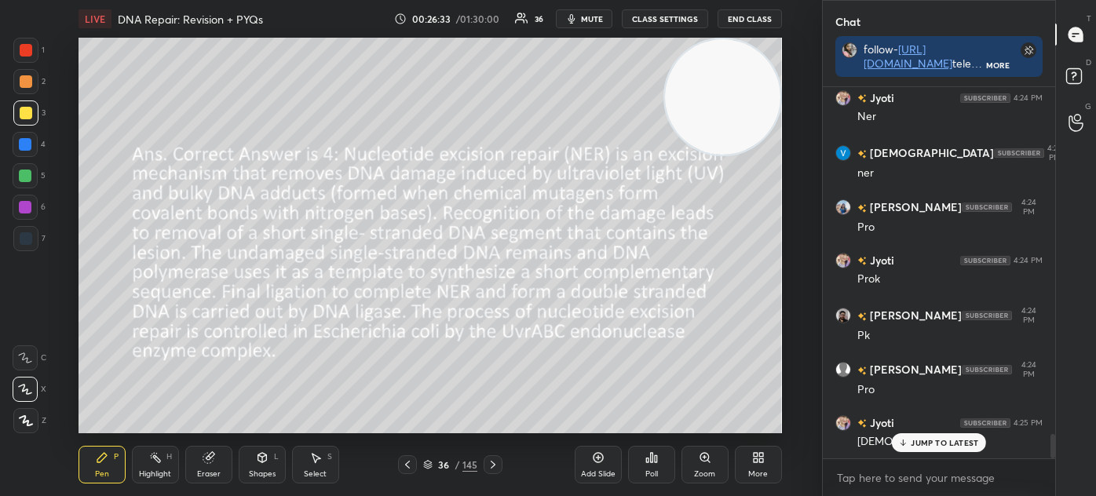
click at [251, 460] on div "Shapes L" at bounding box center [262, 465] width 47 height 38
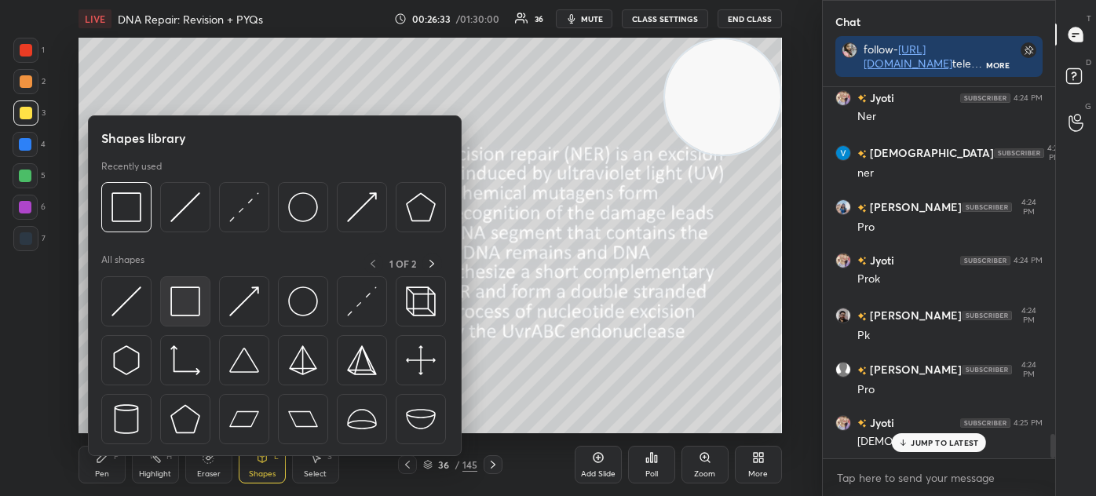
click at [196, 313] on img at bounding box center [185, 301] width 30 height 30
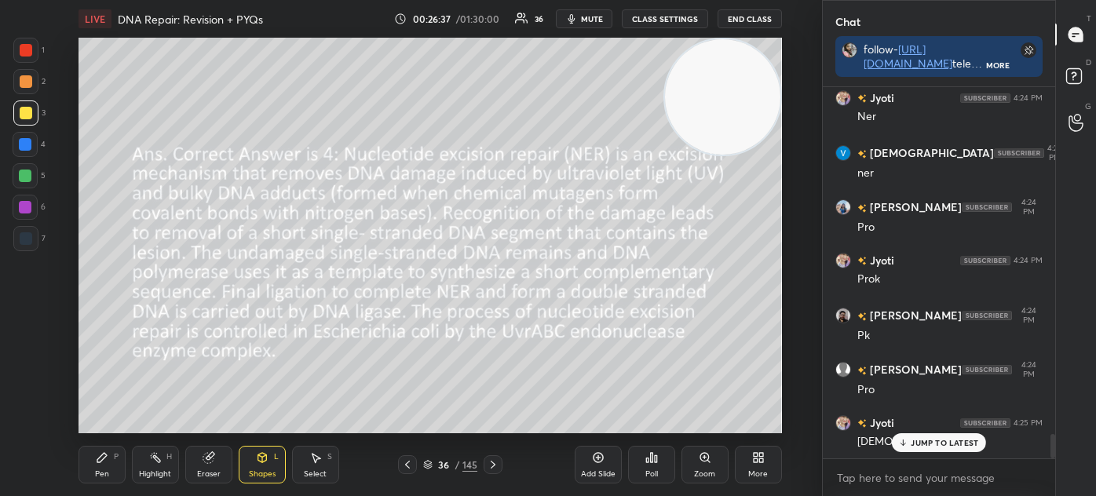
scroll to position [5261, 0]
click at [121, 443] on div "Pen P Highlight H Eraser Shapes L Select S 36 / 145 Add Slide Poll Zoom More" at bounding box center [429, 464] width 703 height 63
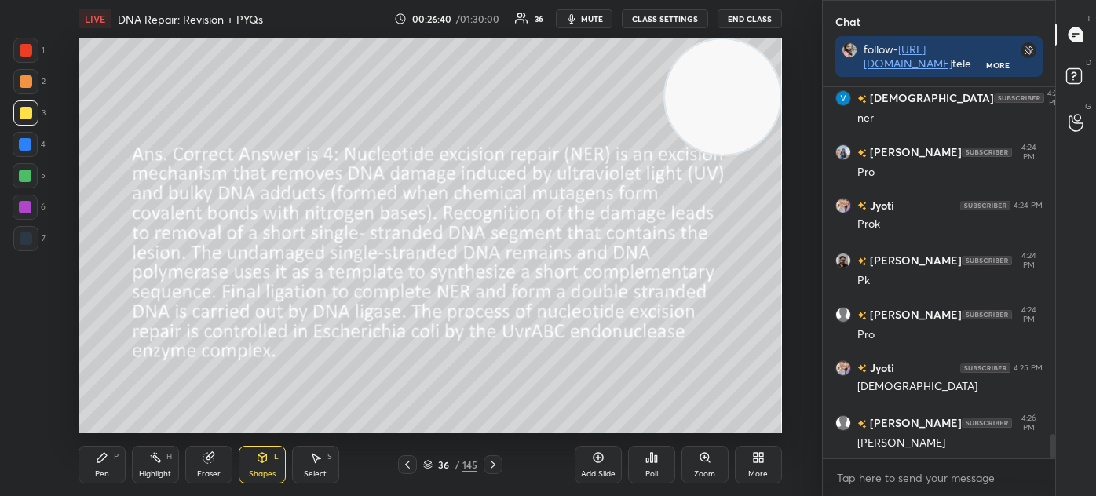
click at [108, 463] on icon at bounding box center [102, 457] width 13 height 13
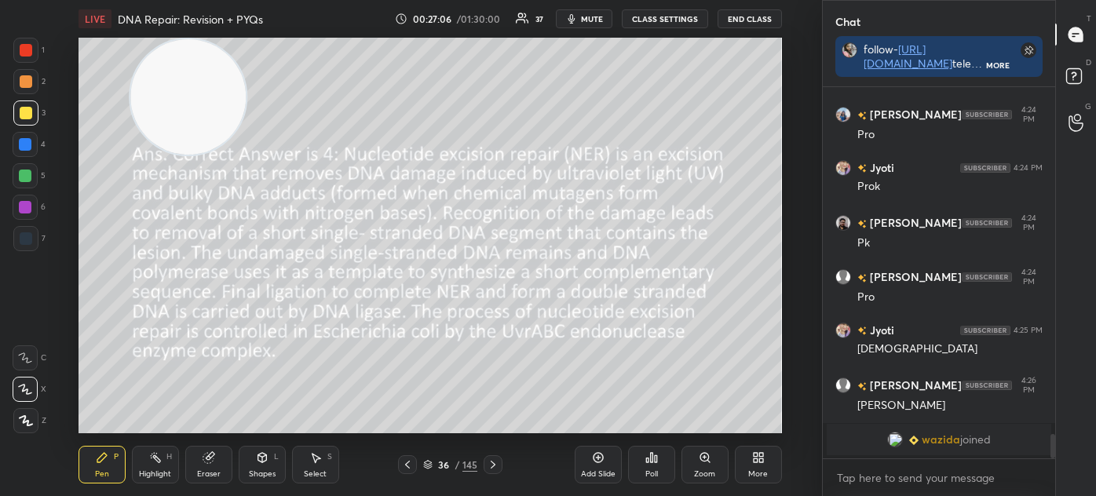
click at [264, 463] on icon at bounding box center [262, 457] width 13 height 13
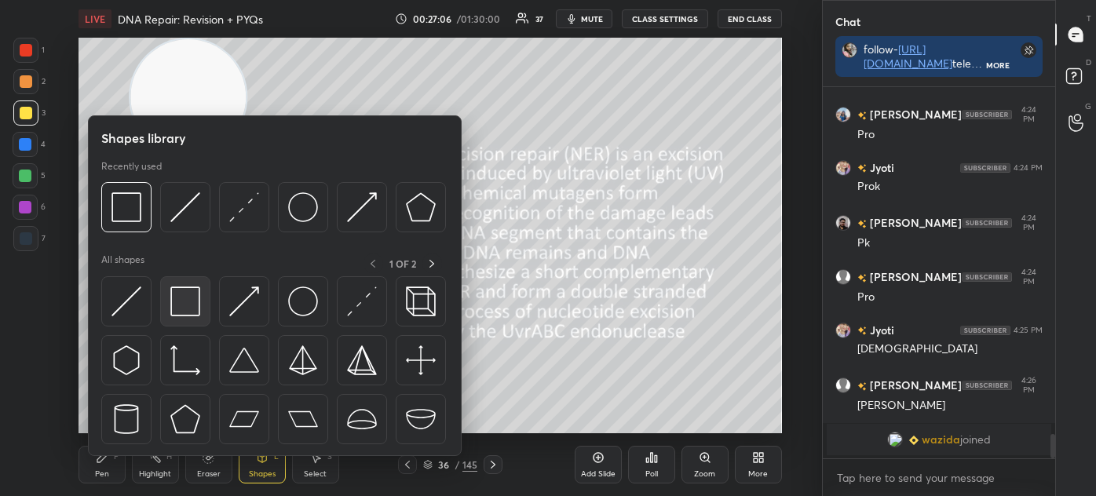
click at [177, 311] on img at bounding box center [185, 301] width 30 height 30
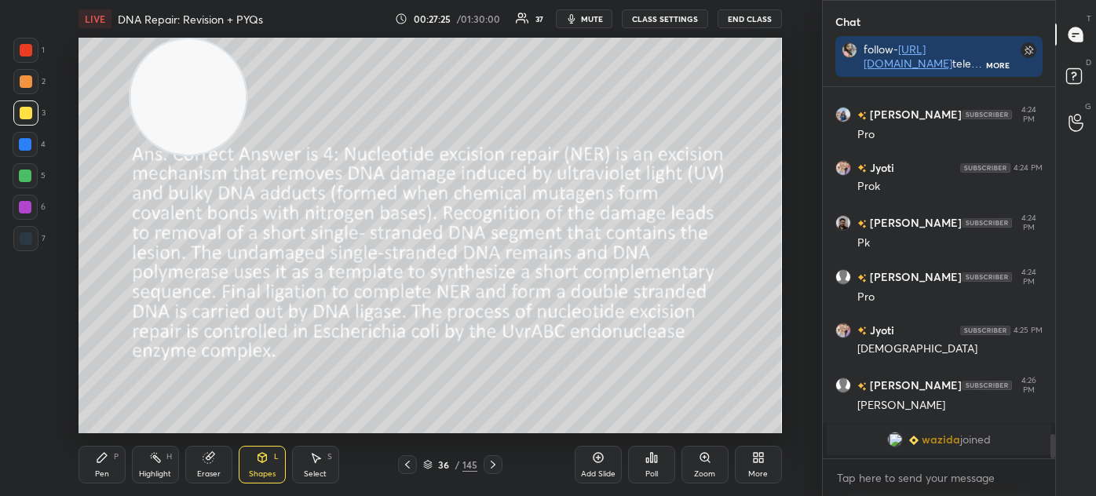
click at [427, 466] on icon at bounding box center [428, 466] width 8 height 2
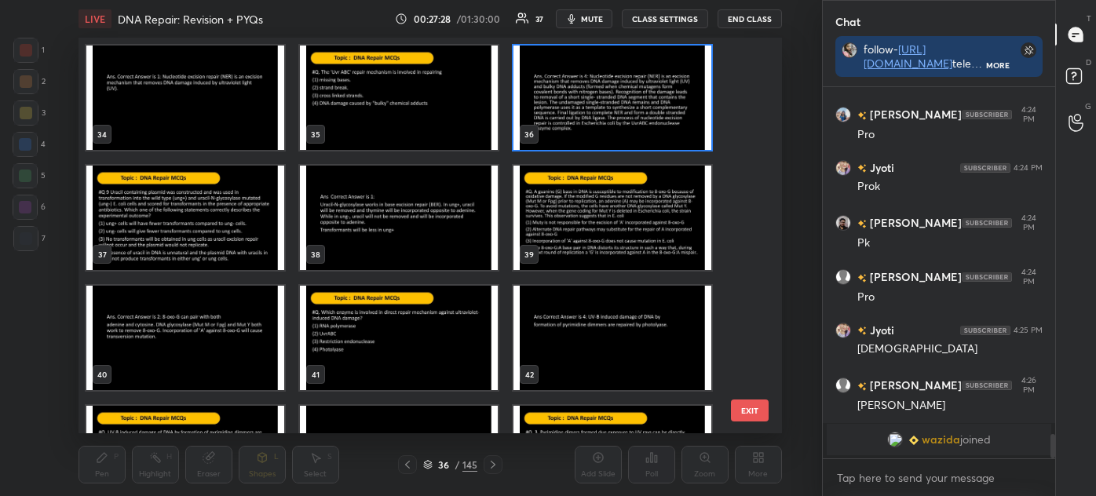
scroll to position [1320, 0]
click at [415, 342] on img "grid" at bounding box center [399, 338] width 198 height 104
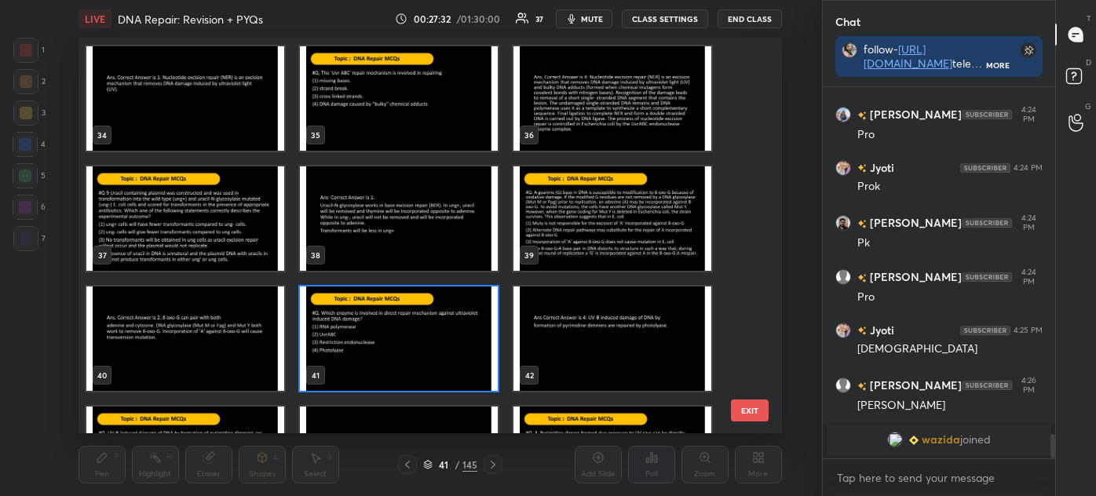
click at [418, 345] on img "grid" at bounding box center [399, 338] width 198 height 104
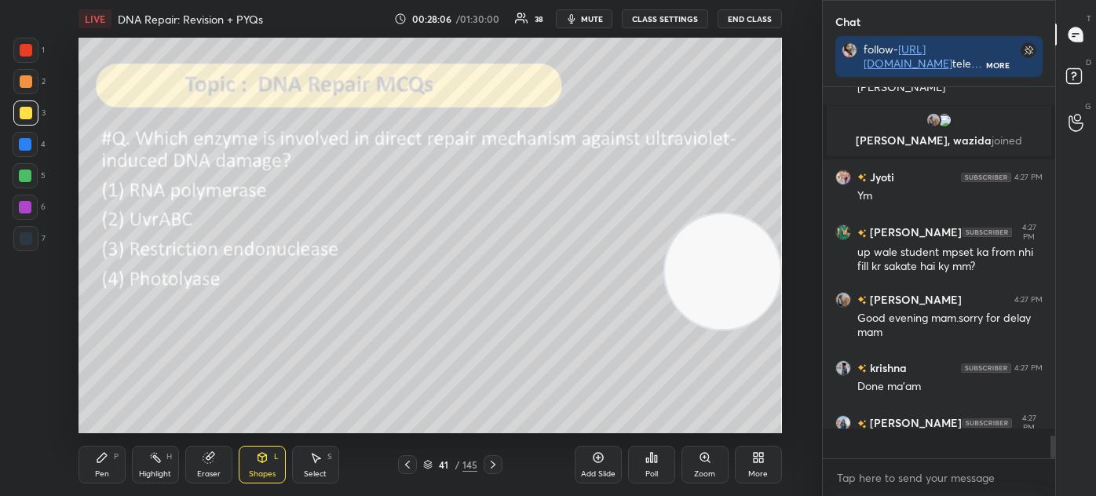
scroll to position [5156, 0]
click at [654, 466] on div "Poll" at bounding box center [651, 465] width 47 height 38
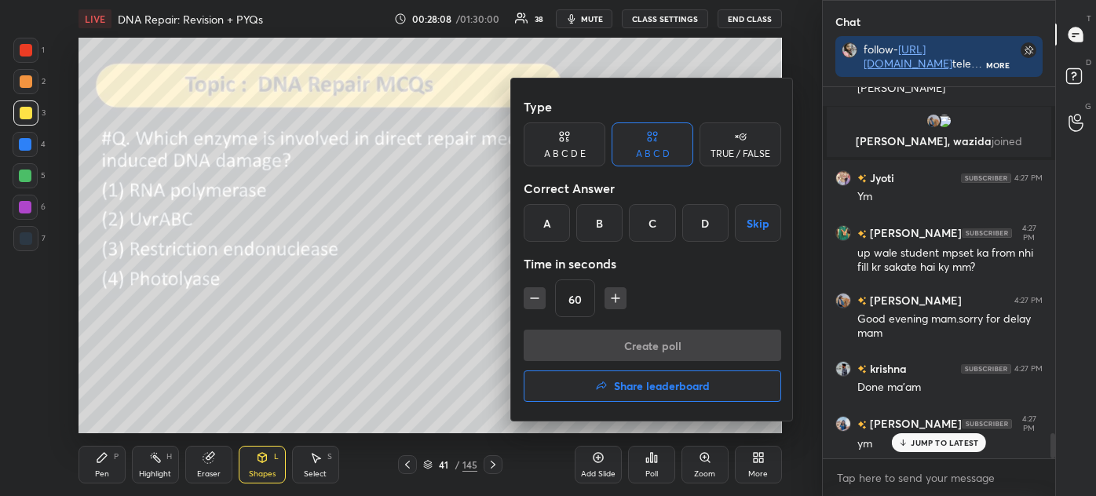
click at [702, 217] on div "D" at bounding box center [705, 223] width 46 height 38
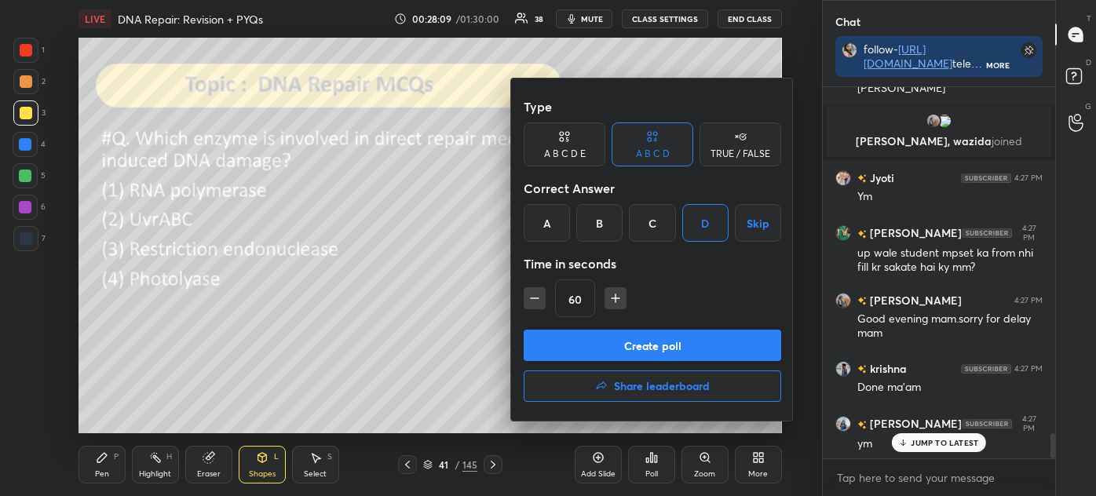
click at [661, 348] on button "Create poll" at bounding box center [651, 345] width 257 height 31
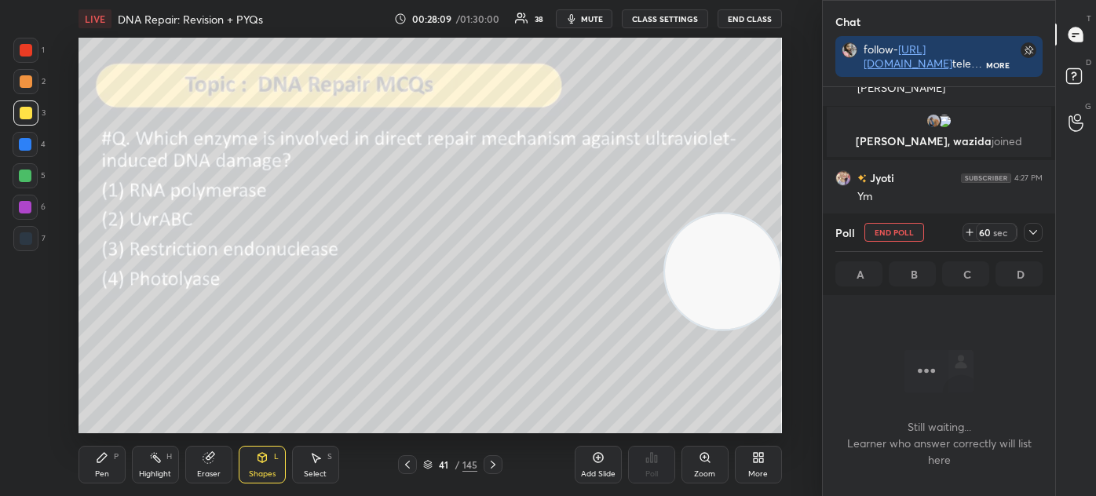
scroll to position [155, 228]
click at [1032, 229] on icon at bounding box center [1032, 232] width 13 height 13
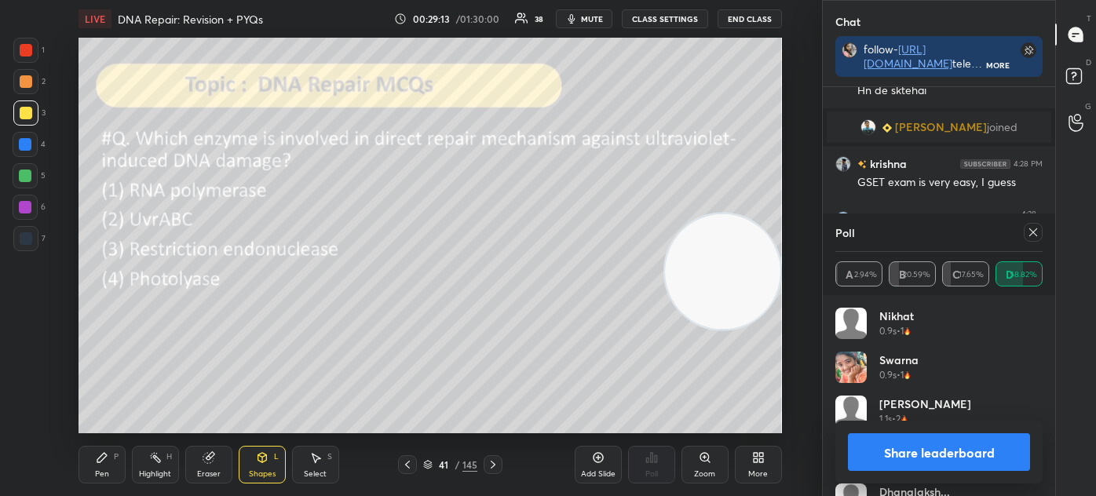
scroll to position [5481, 0]
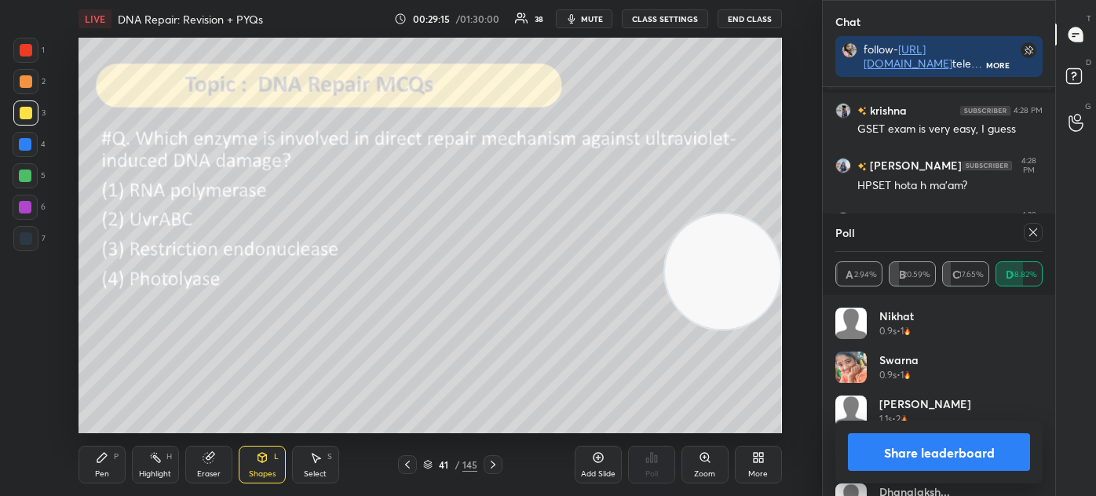
click at [1038, 232] on icon at bounding box center [1032, 232] width 13 height 13
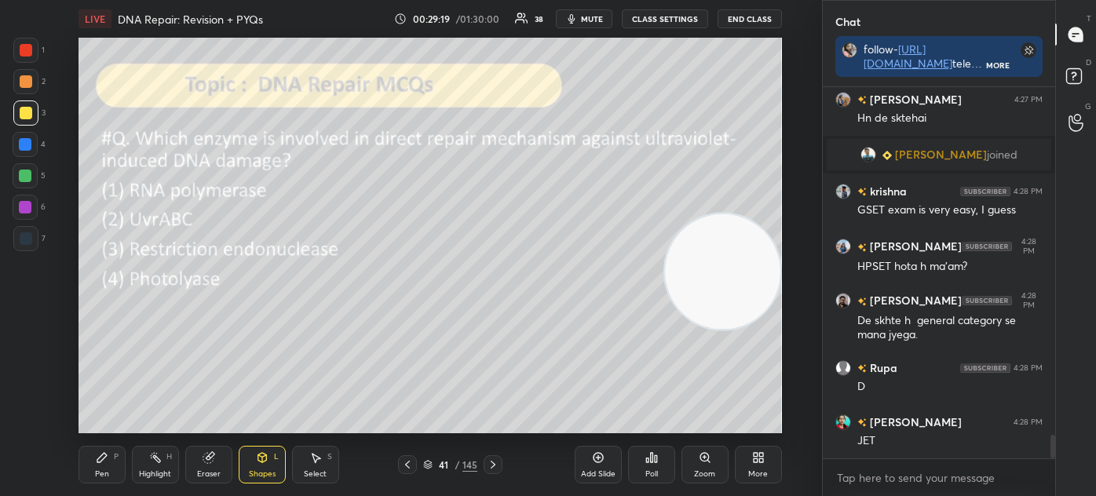
scroll to position [5453, 0]
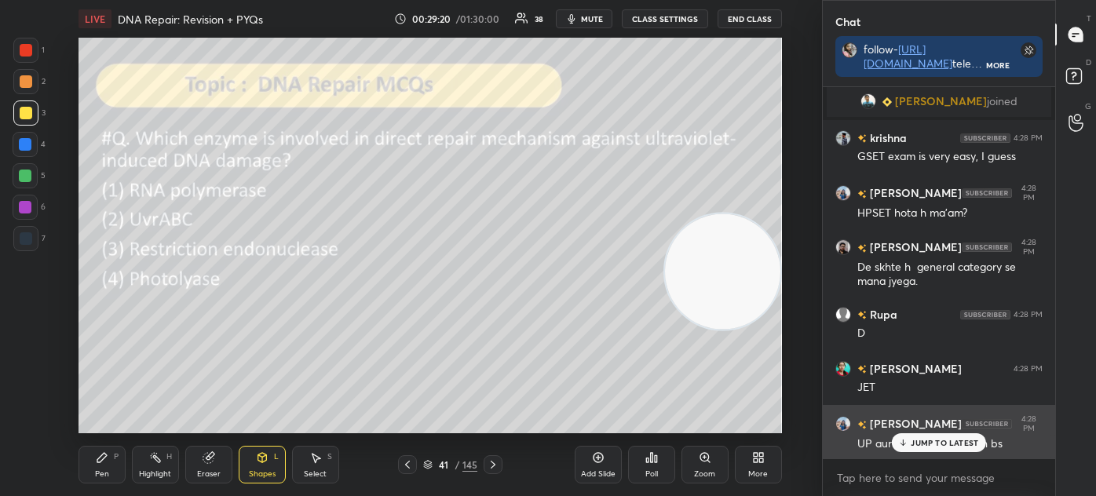
click at [924, 444] on p "JUMP TO LATEST" at bounding box center [943, 442] width 67 height 9
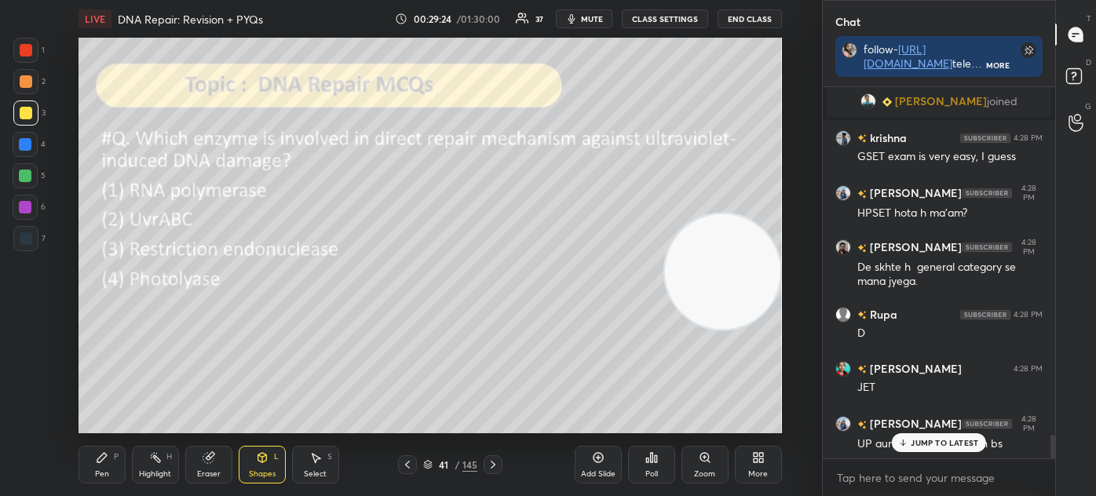
scroll to position [5507, 0]
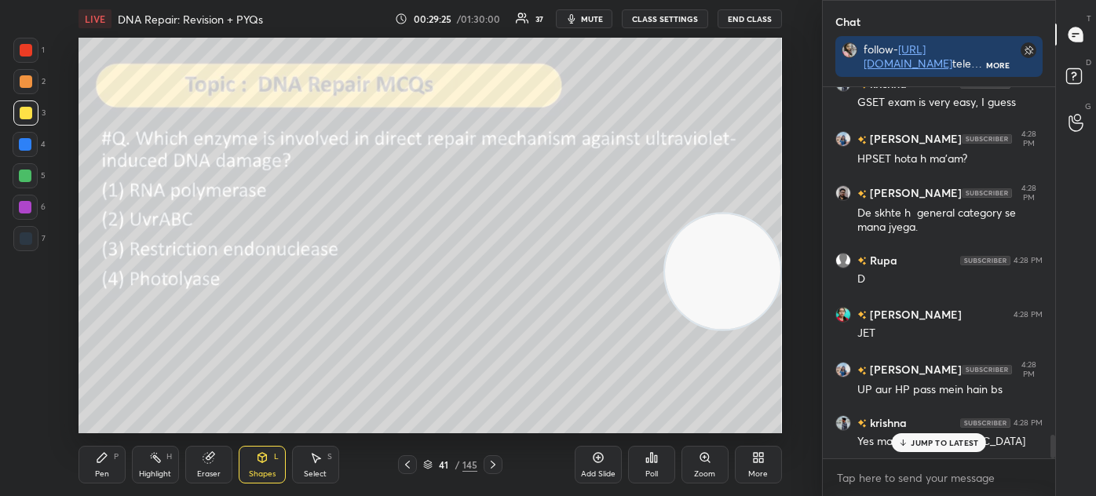
click at [912, 439] on p "JUMP TO LATEST" at bounding box center [943, 442] width 67 height 9
click at [108, 464] on div "Pen P" at bounding box center [101, 465] width 47 height 38
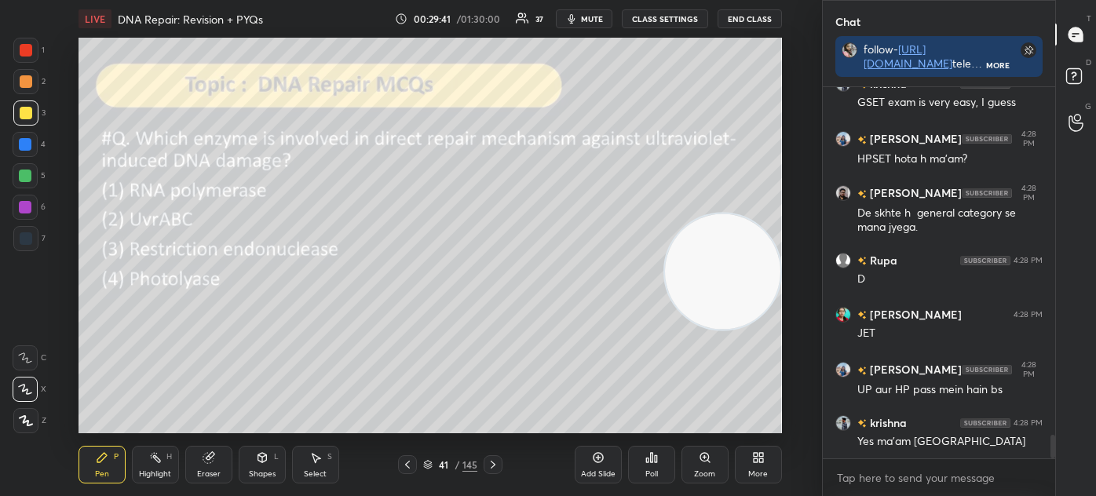
click at [425, 466] on icon at bounding box center [427, 464] width 9 height 9
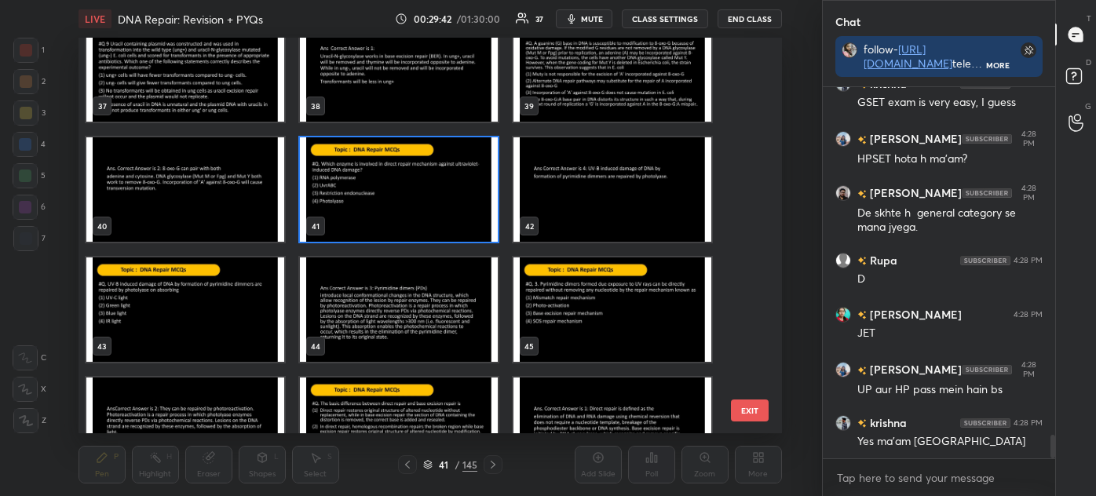
scroll to position [1467, 0]
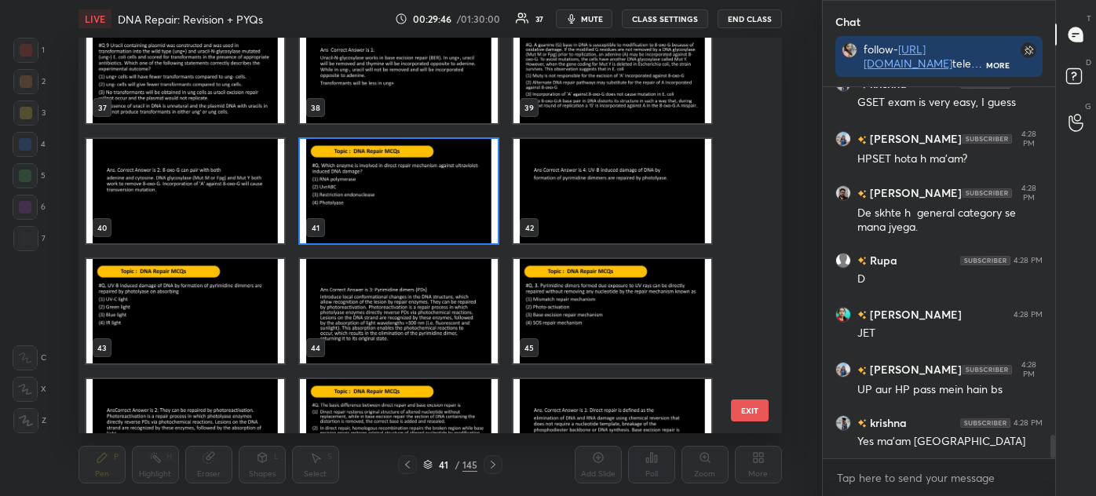
click at [184, 323] on img "grid" at bounding box center [185, 311] width 198 height 104
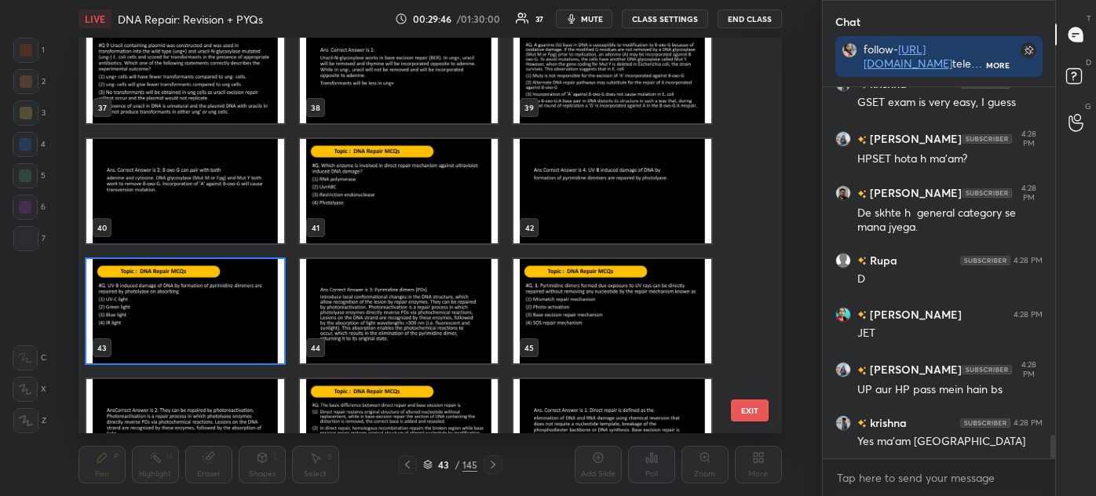
click at [186, 323] on img "grid" at bounding box center [185, 311] width 198 height 104
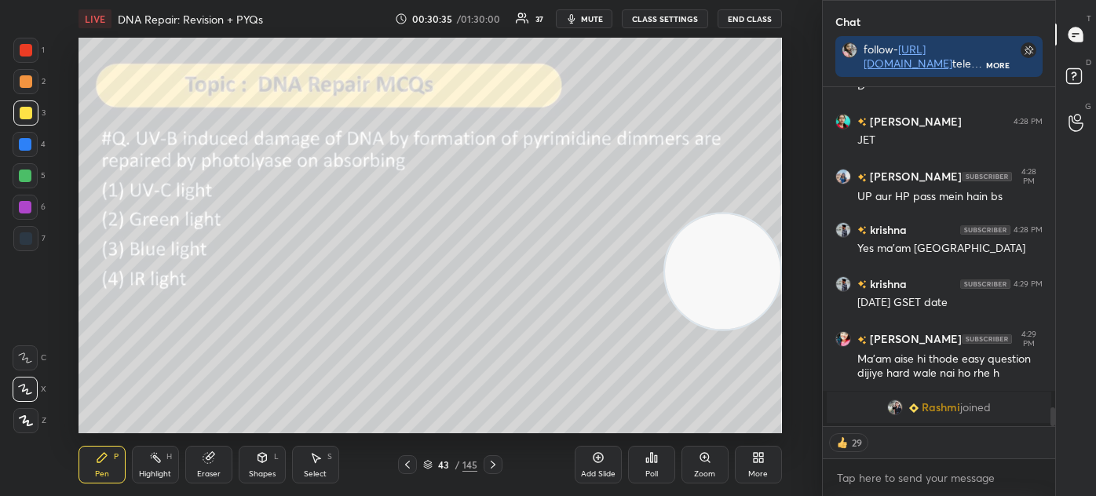
scroll to position [5635, 0]
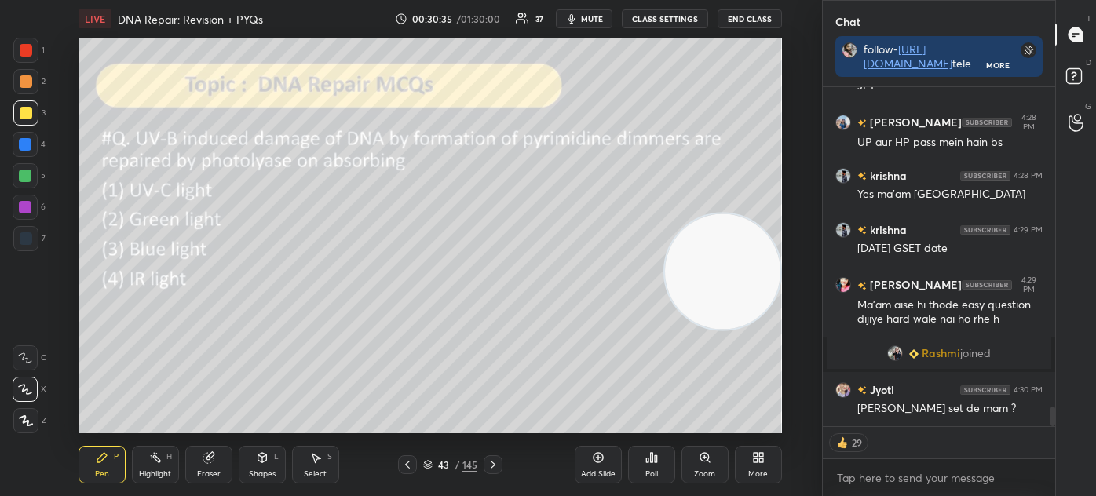
type textarea "x"
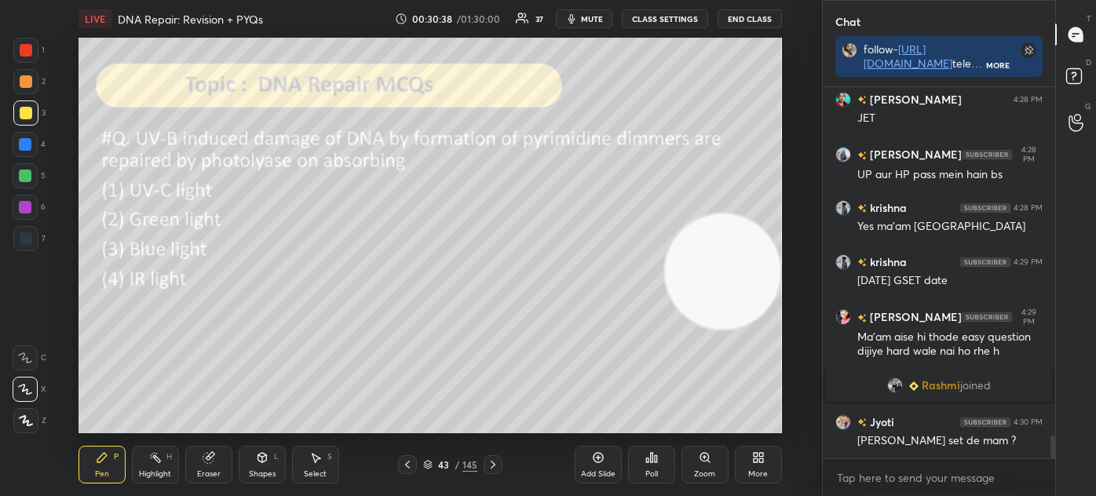
scroll to position [5657, 0]
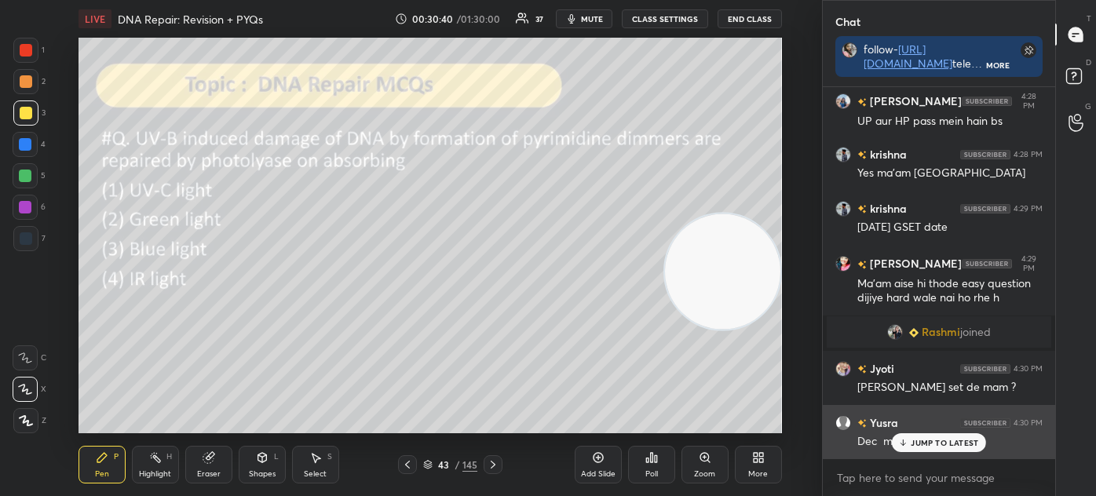
click at [935, 439] on p "JUMP TO LATEST" at bounding box center [943, 442] width 67 height 9
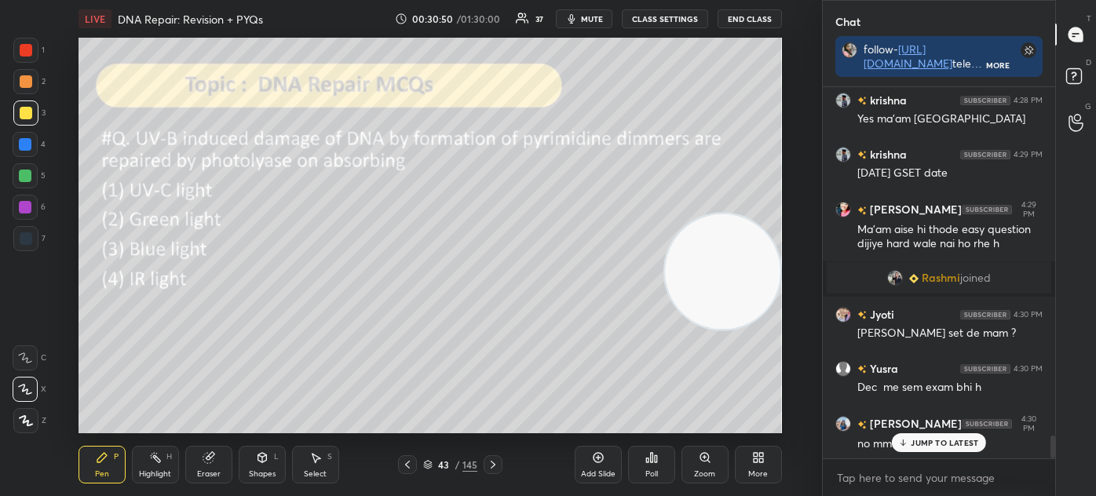
scroll to position [5765, 0]
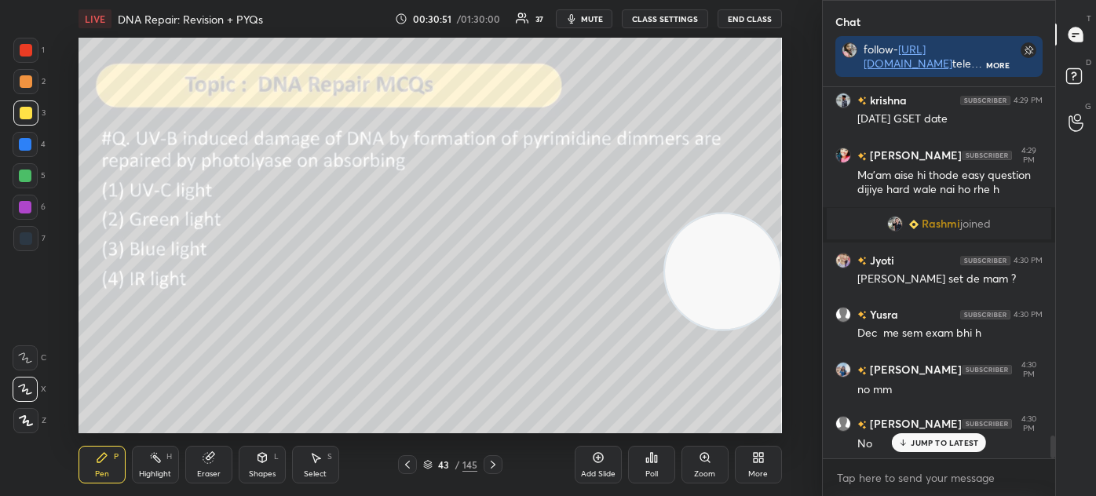
click at [655, 464] on div "Poll" at bounding box center [651, 465] width 47 height 38
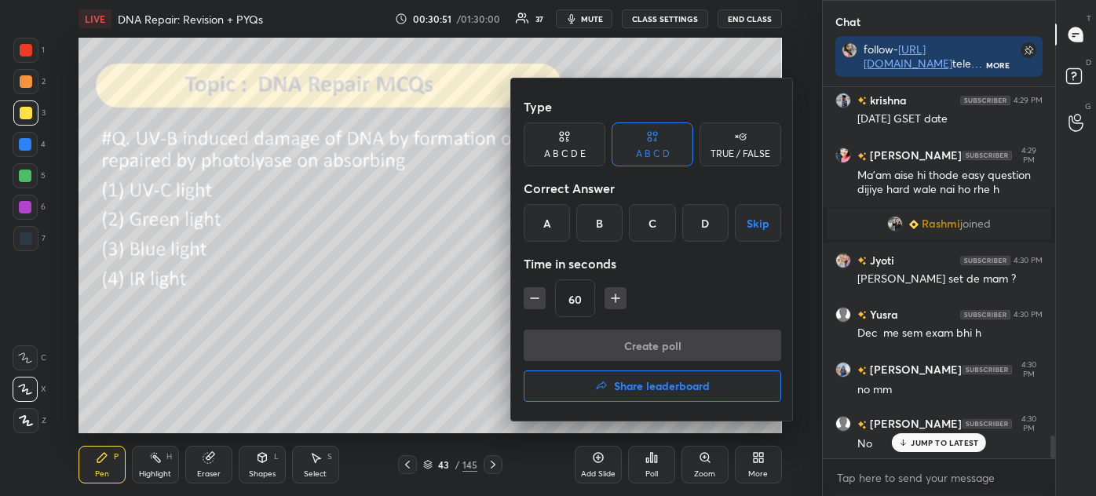
click at [638, 211] on div "C" at bounding box center [652, 223] width 46 height 38
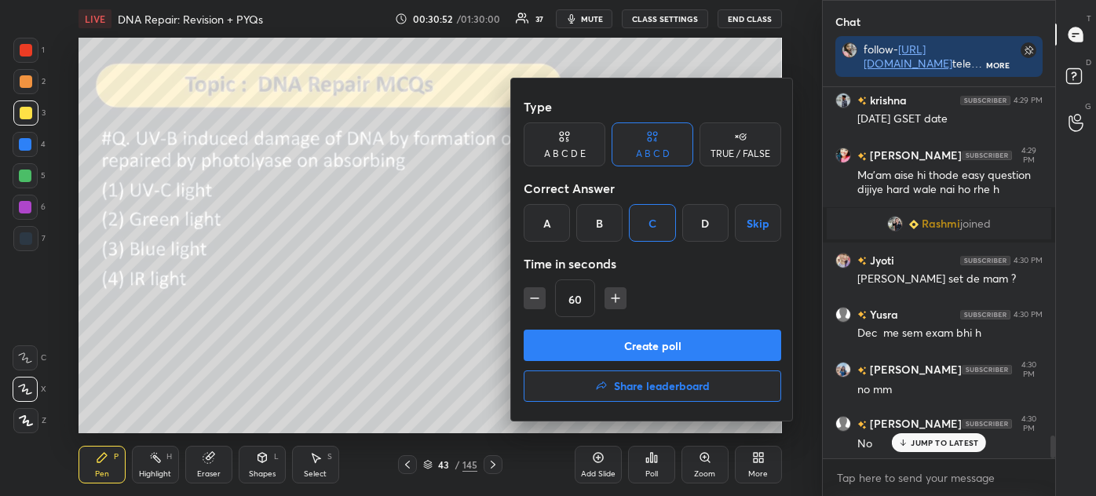
scroll to position [5874, 0]
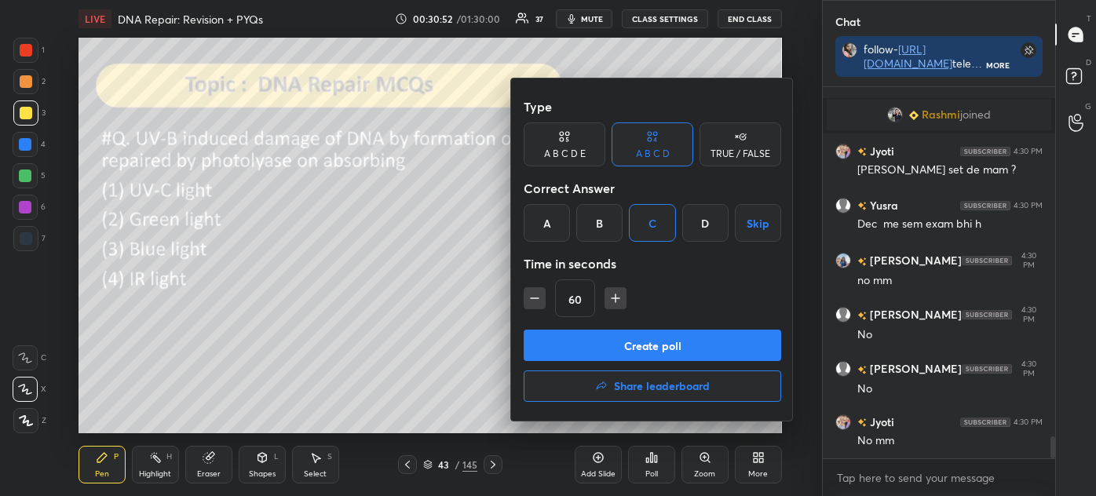
click at [531, 297] on icon "button" at bounding box center [535, 298] width 16 height 16
click at [530, 290] on button "button" at bounding box center [534, 298] width 22 height 22
type input "30"
click at [613, 348] on button "Create poll" at bounding box center [651, 345] width 257 height 31
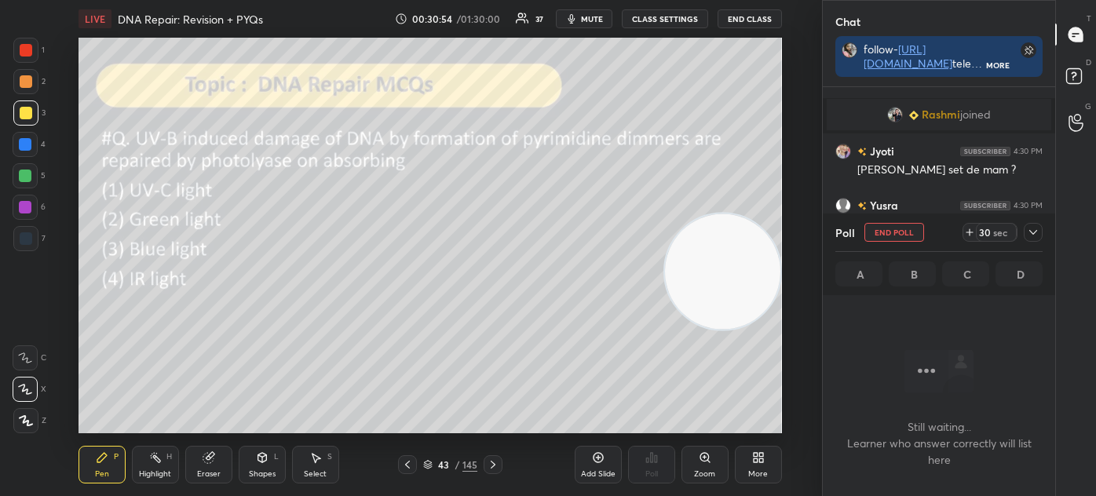
scroll to position [5, 4]
click at [1031, 228] on icon at bounding box center [1032, 232] width 13 height 13
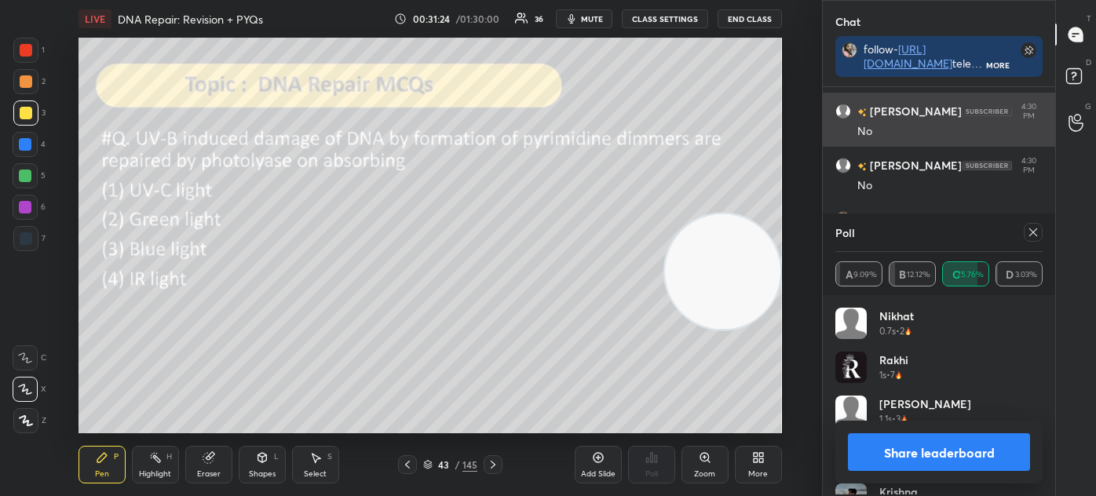
scroll to position [6131, 0]
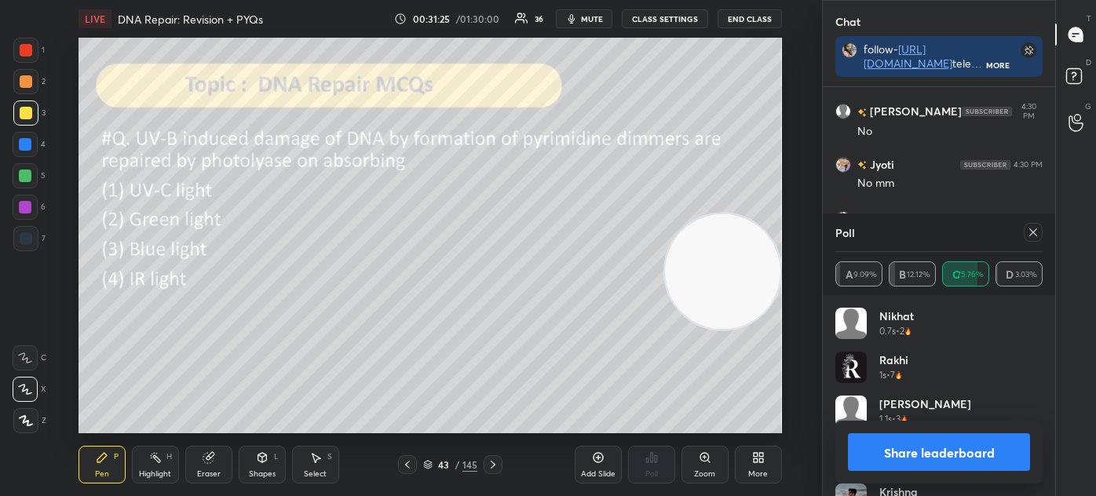
click at [1034, 232] on icon at bounding box center [1032, 232] width 13 height 13
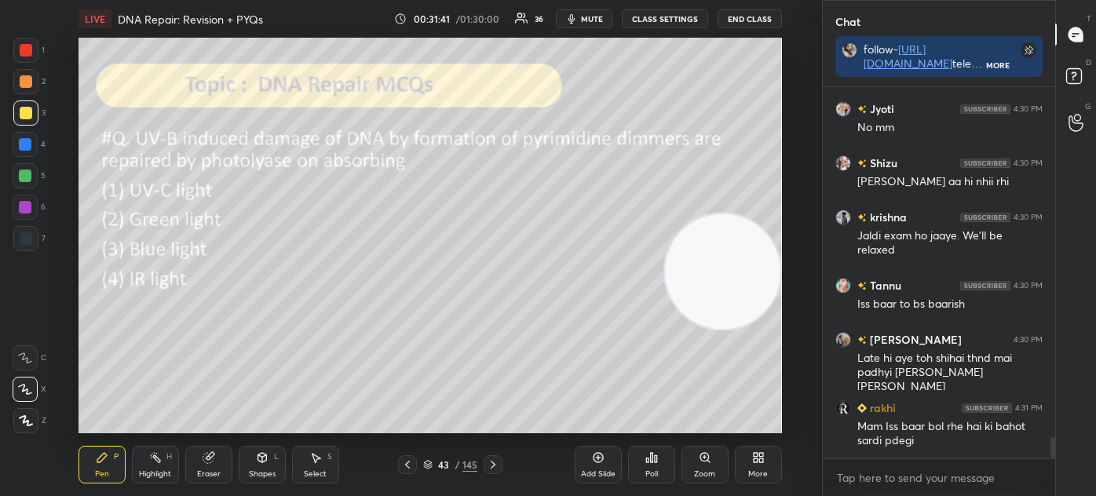
click at [428, 463] on icon at bounding box center [427, 464] width 9 height 9
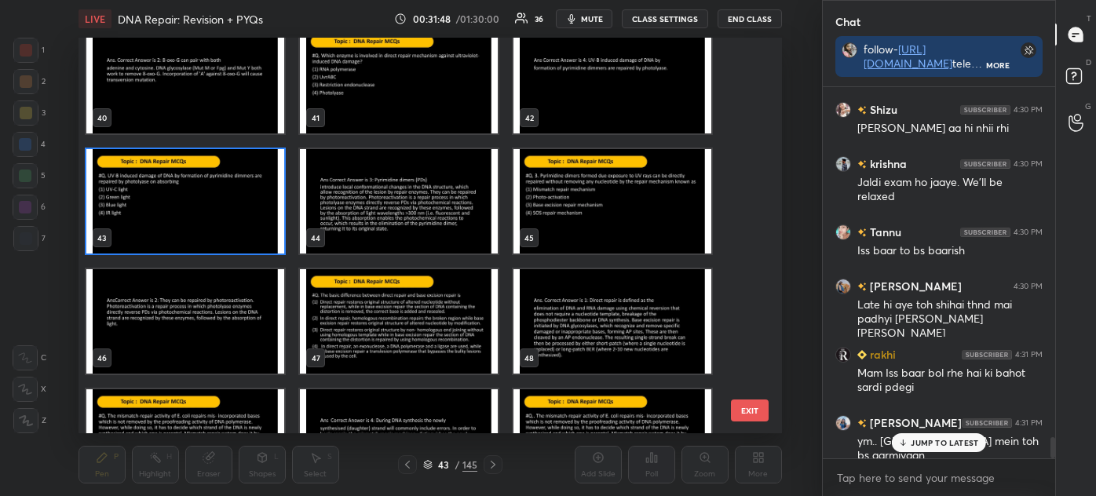
click at [590, 195] on img "grid" at bounding box center [612, 201] width 198 height 104
click at [588, 195] on img "grid" at bounding box center [612, 201] width 198 height 104
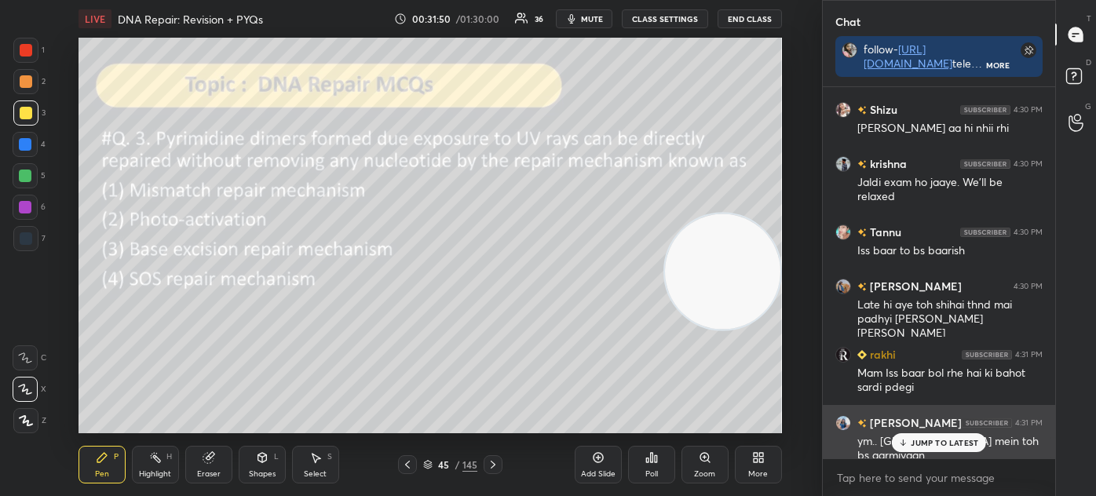
click at [910, 435] on div "JUMP TO LATEST" at bounding box center [938, 442] width 94 height 19
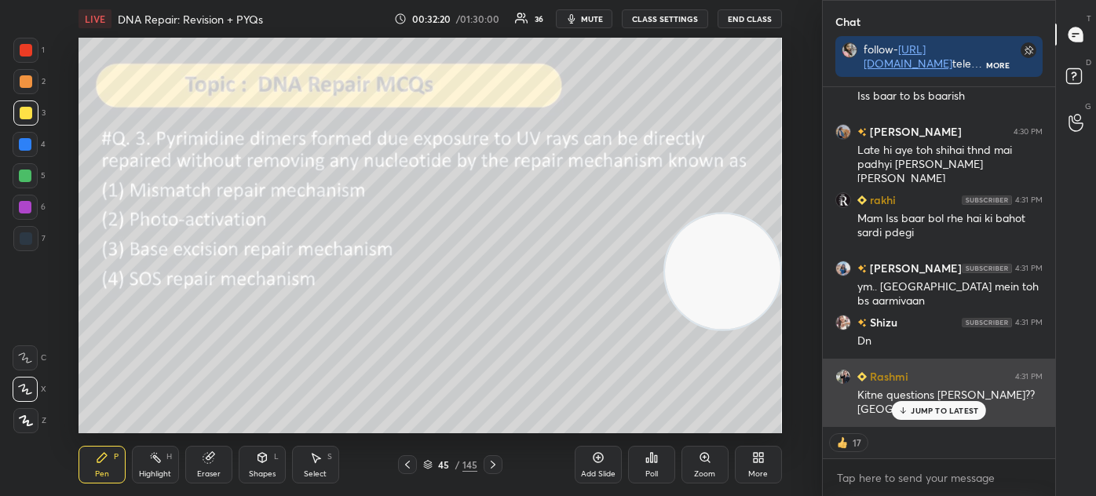
click at [942, 415] on p "JUMP TO LATEST" at bounding box center [943, 410] width 67 height 9
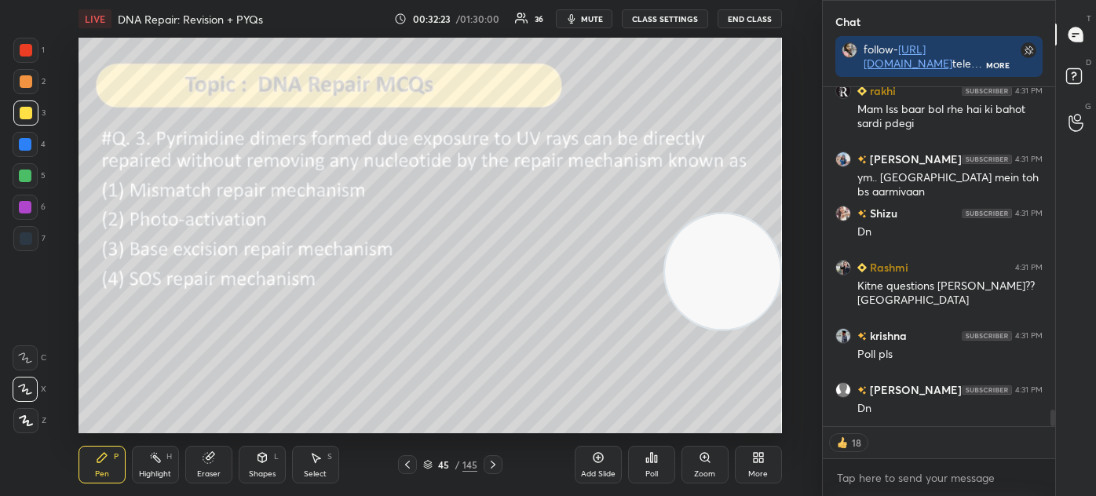
click at [642, 464] on div "Poll" at bounding box center [651, 465] width 47 height 38
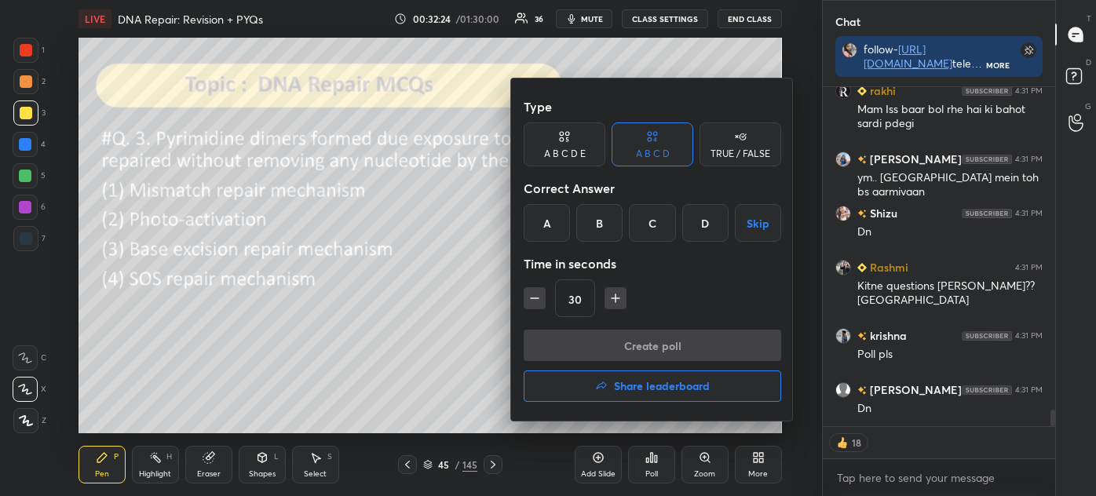
click at [609, 215] on div "B" at bounding box center [599, 223] width 46 height 38
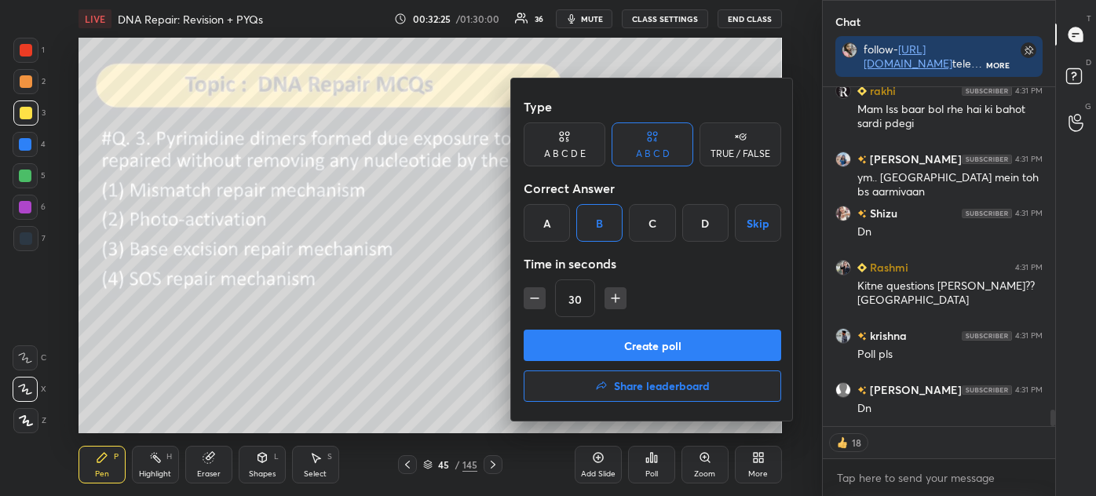
click at [622, 339] on button "Create poll" at bounding box center [651, 345] width 257 height 31
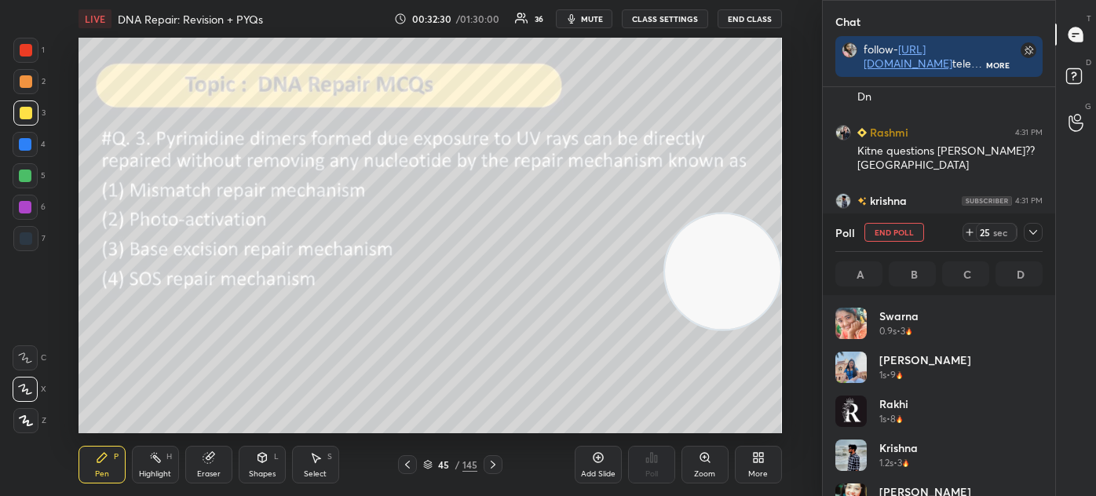
scroll to position [6608, 0]
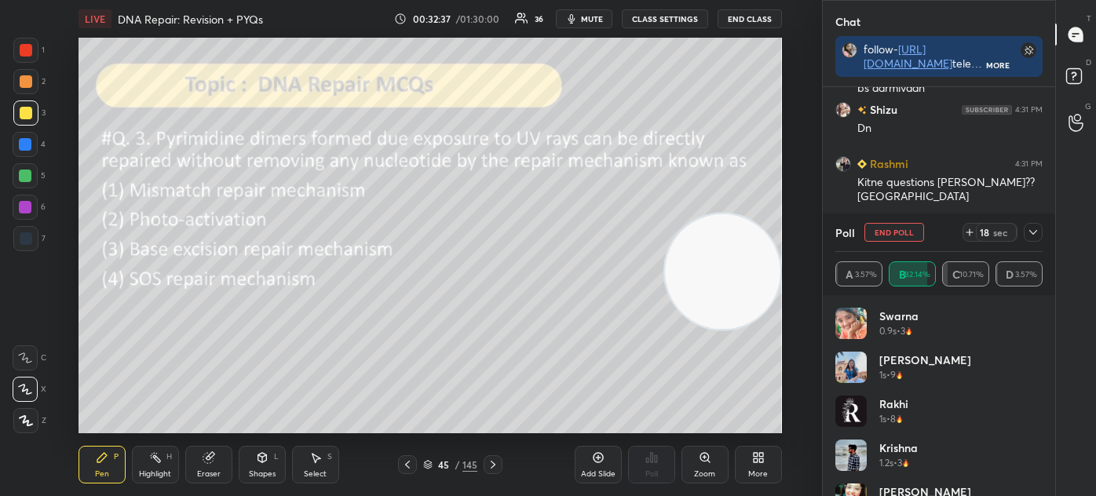
click at [1032, 227] on icon at bounding box center [1032, 232] width 13 height 13
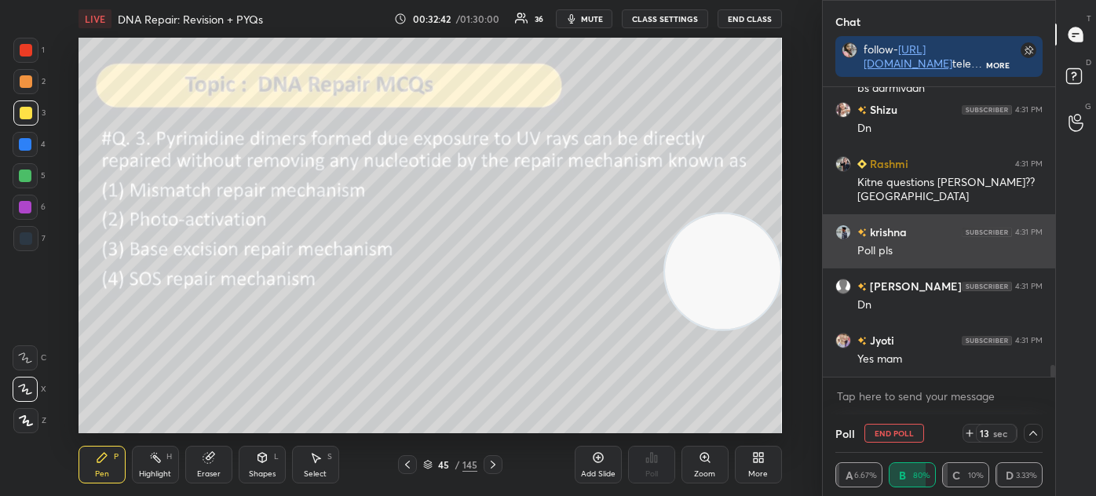
scroll to position [6675, 0]
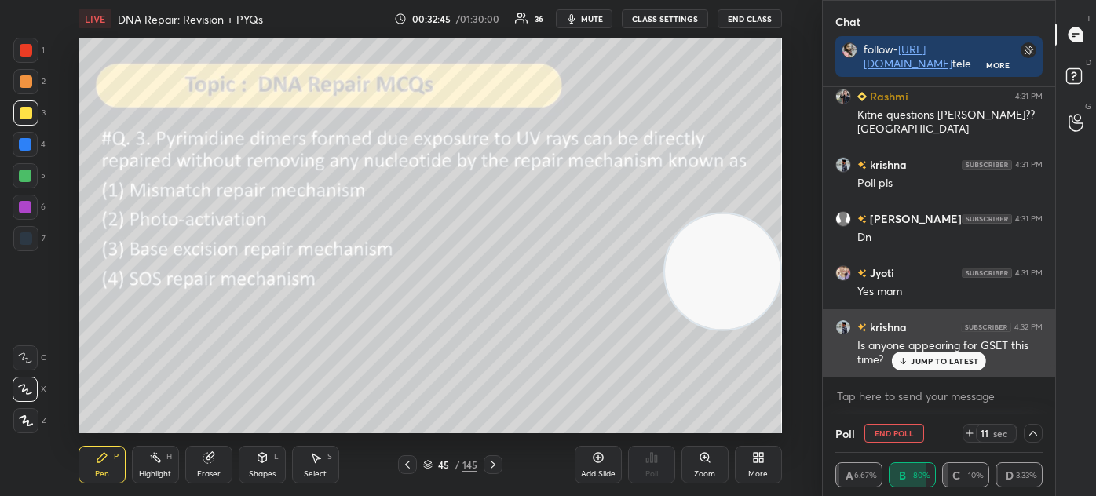
click at [928, 370] on div "JUMP TO LATEST" at bounding box center [938, 361] width 94 height 19
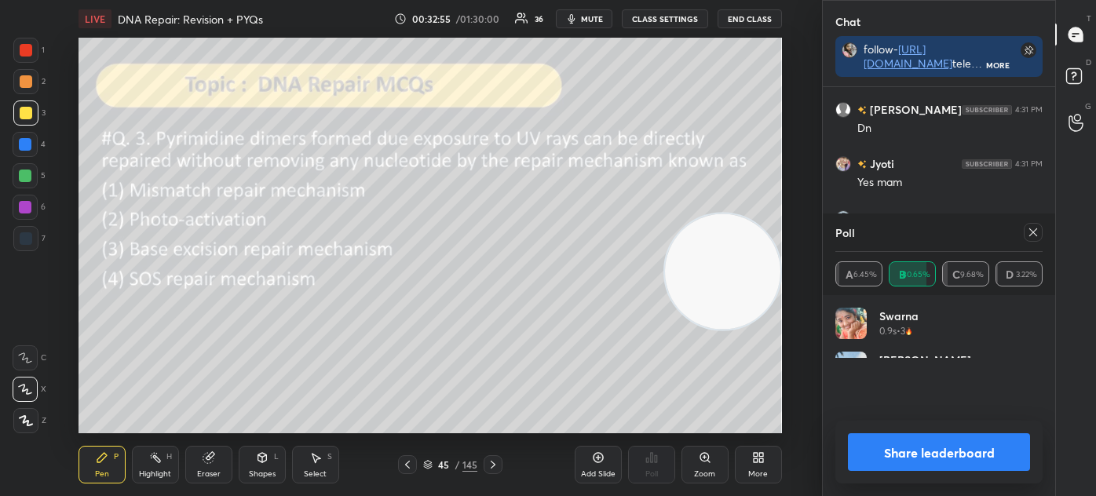
scroll to position [2, 4]
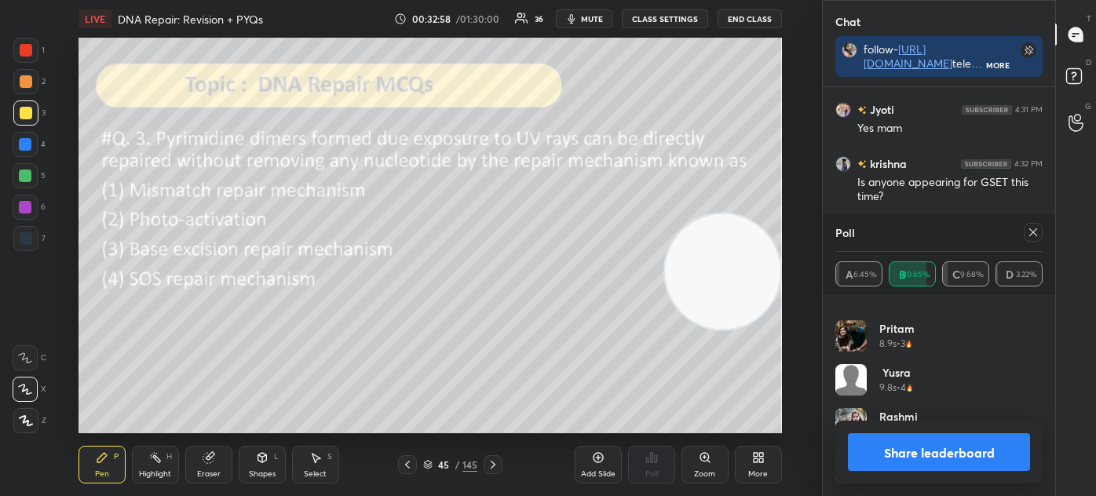
click at [1034, 231] on icon at bounding box center [1032, 232] width 13 height 13
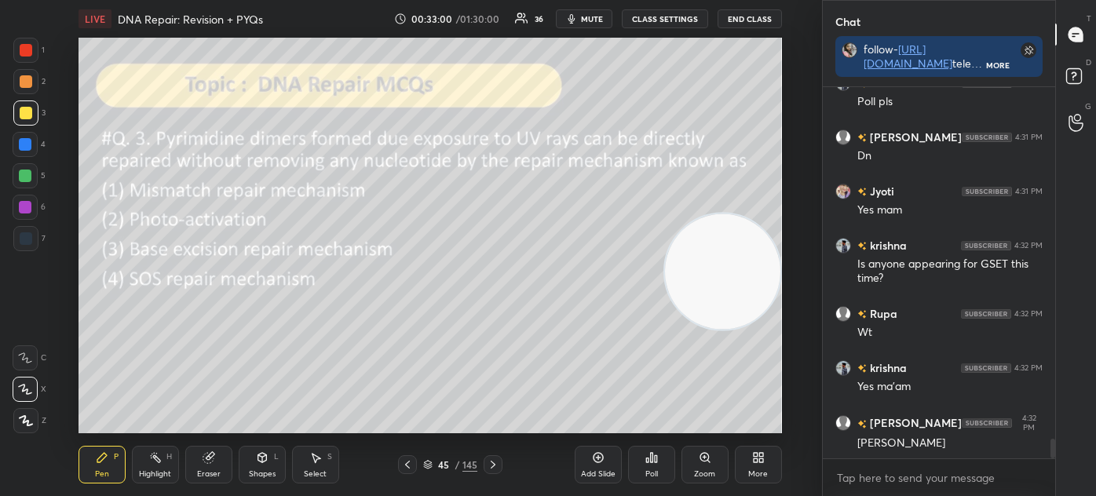
click at [317, 465] on div "Select S" at bounding box center [315, 465] width 47 height 38
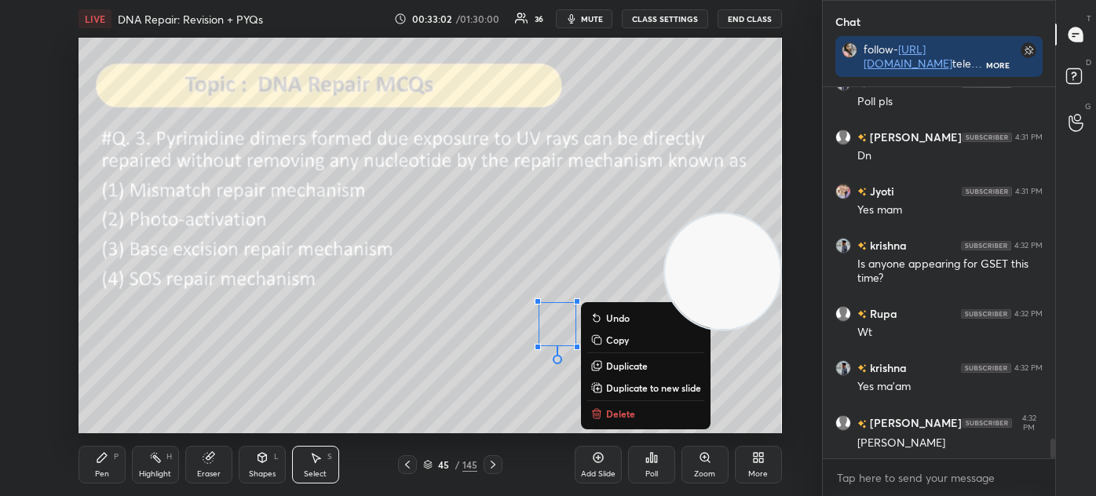
click at [628, 410] on p "Delete" at bounding box center [620, 413] width 29 height 13
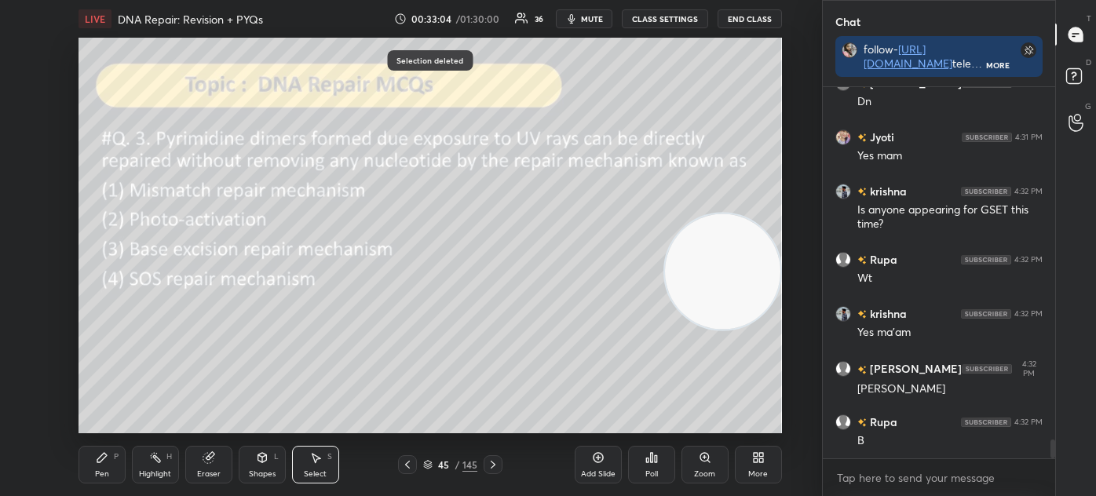
click at [88, 470] on div "Pen P" at bounding box center [101, 465] width 47 height 38
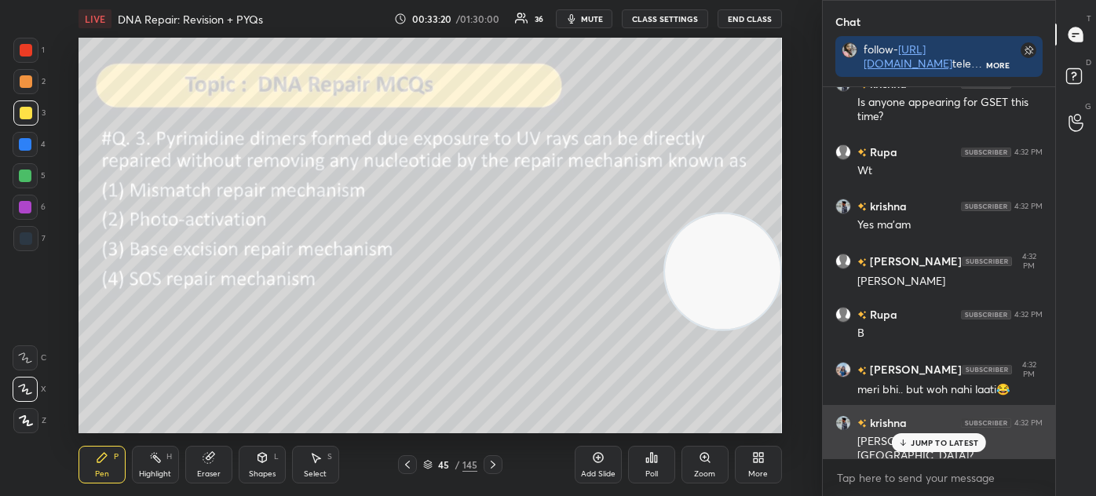
click at [923, 443] on p "JUMP TO LATEST" at bounding box center [943, 442] width 67 height 9
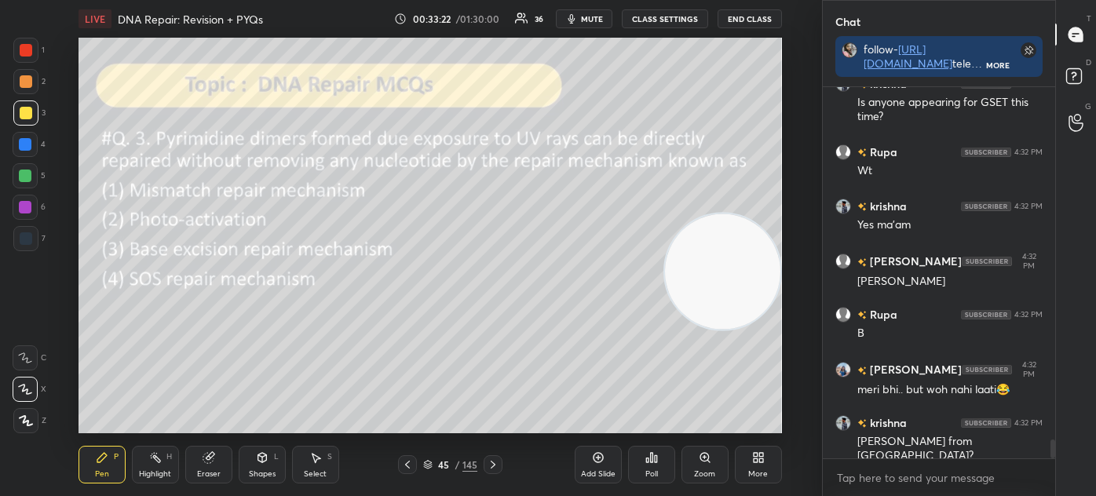
click at [425, 463] on icon at bounding box center [428, 463] width 8 height 4
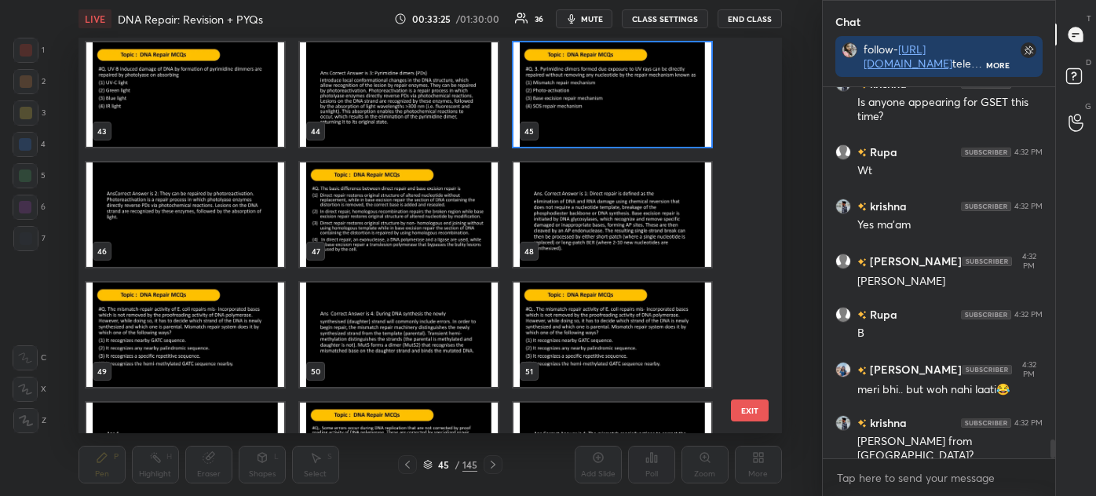
click at [410, 232] on img "grid" at bounding box center [399, 214] width 198 height 104
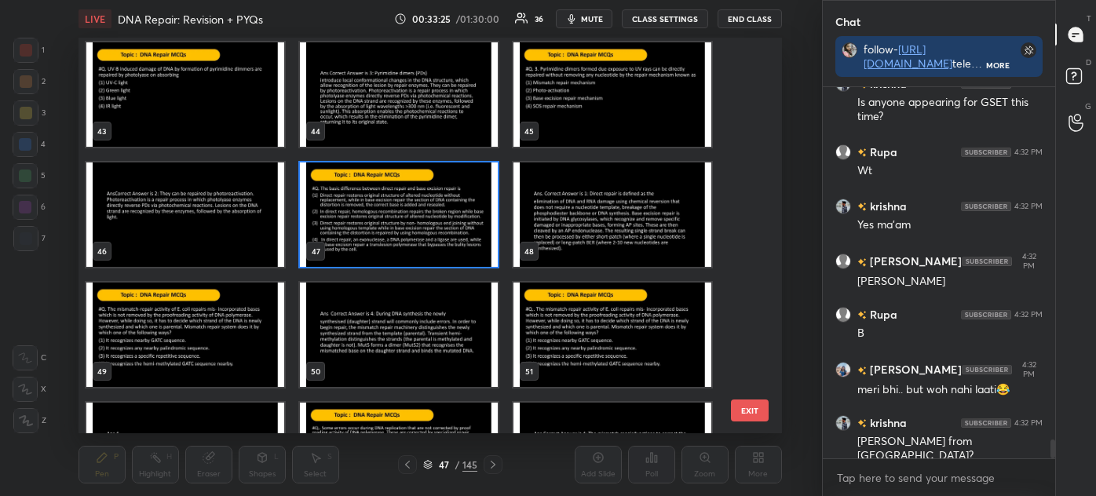
click at [411, 238] on img "grid" at bounding box center [399, 214] width 198 height 104
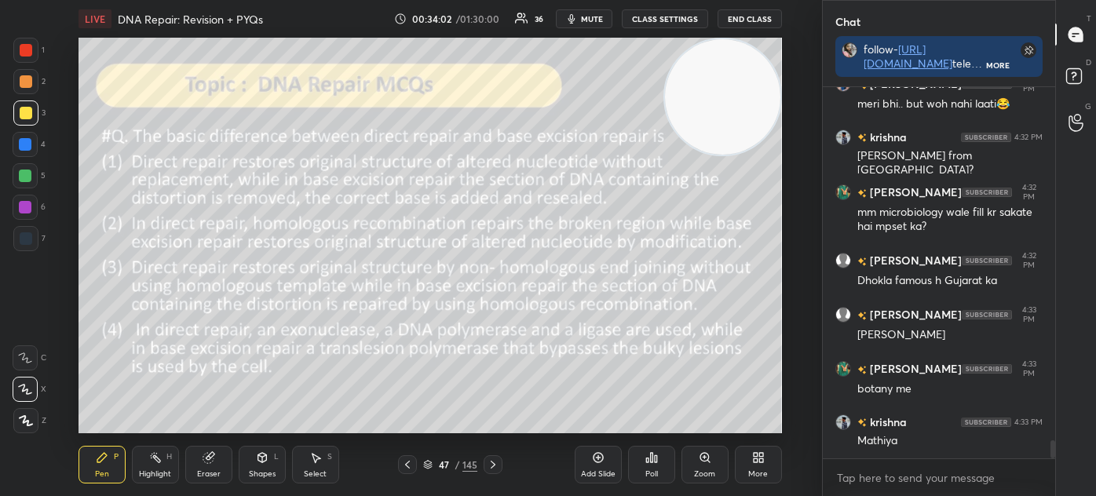
scroll to position [7257, 0]
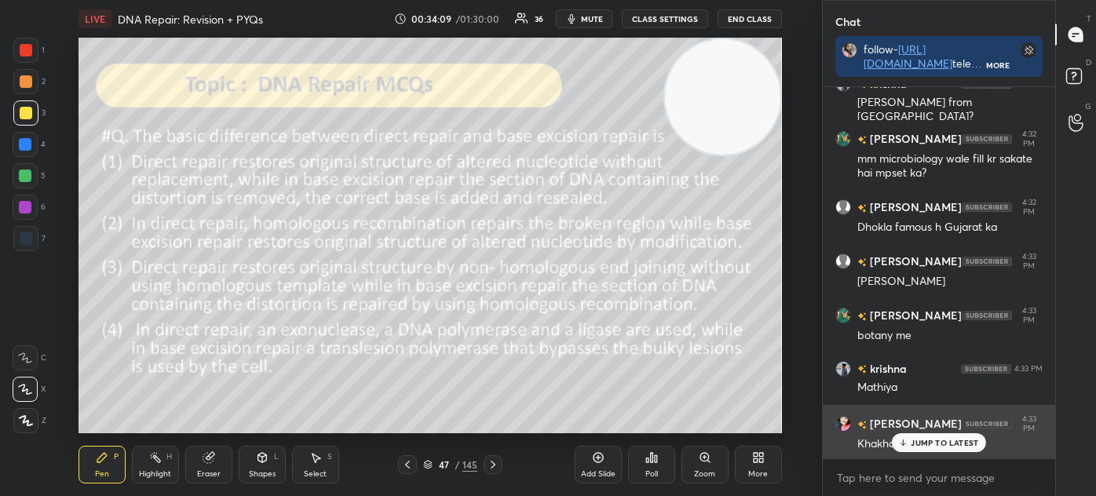
click at [911, 439] on p "JUMP TO LATEST" at bounding box center [943, 442] width 67 height 9
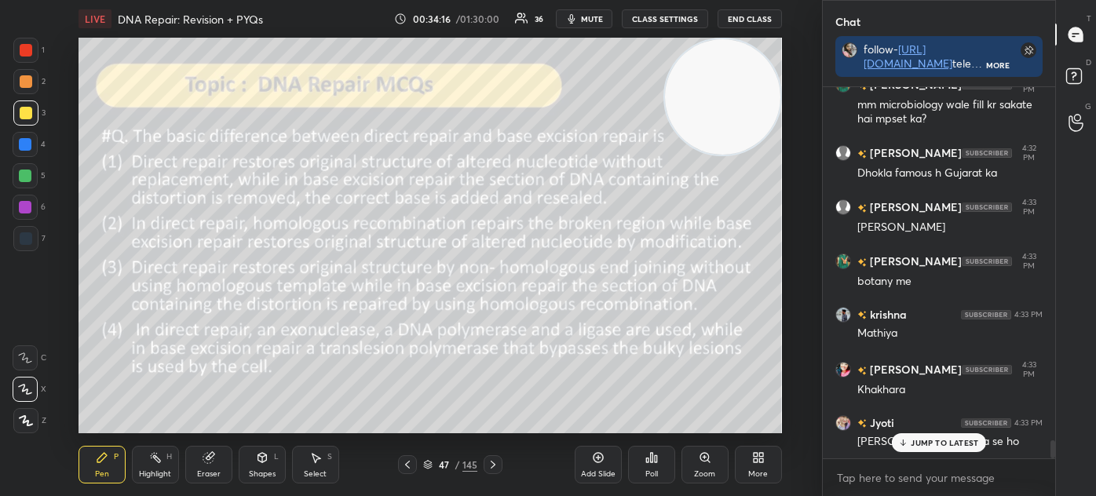
scroll to position [7366, 0]
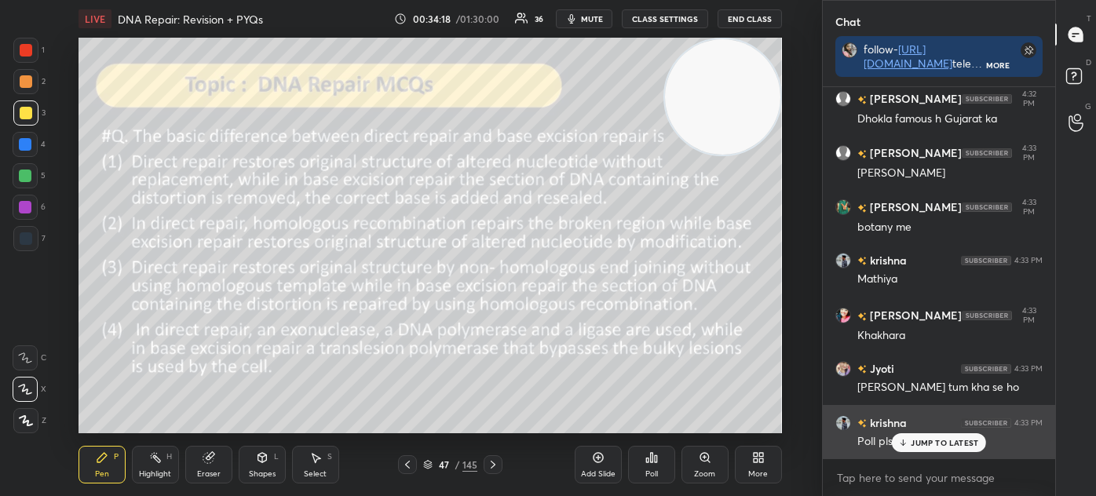
click at [933, 443] on p "JUMP TO LATEST" at bounding box center [943, 442] width 67 height 9
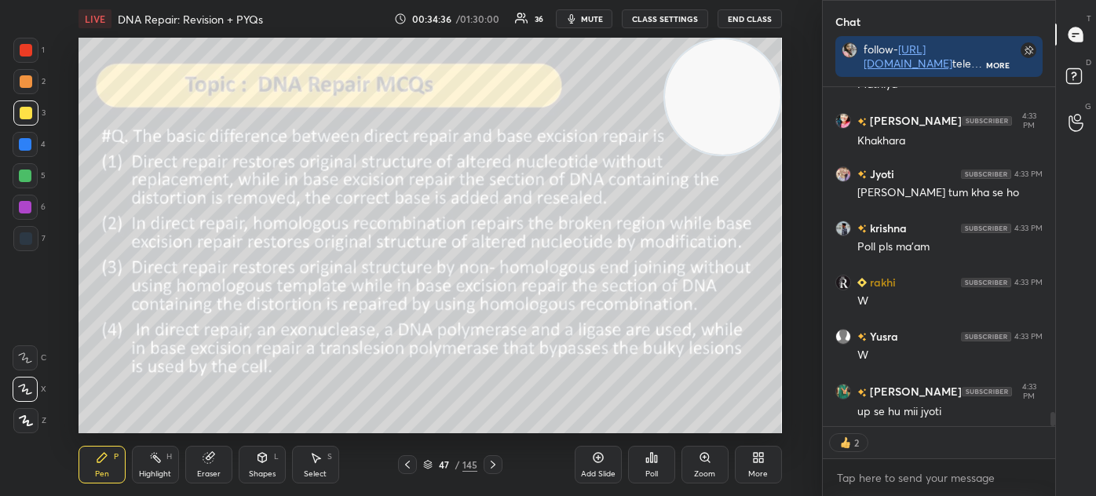
scroll to position [7615, 0]
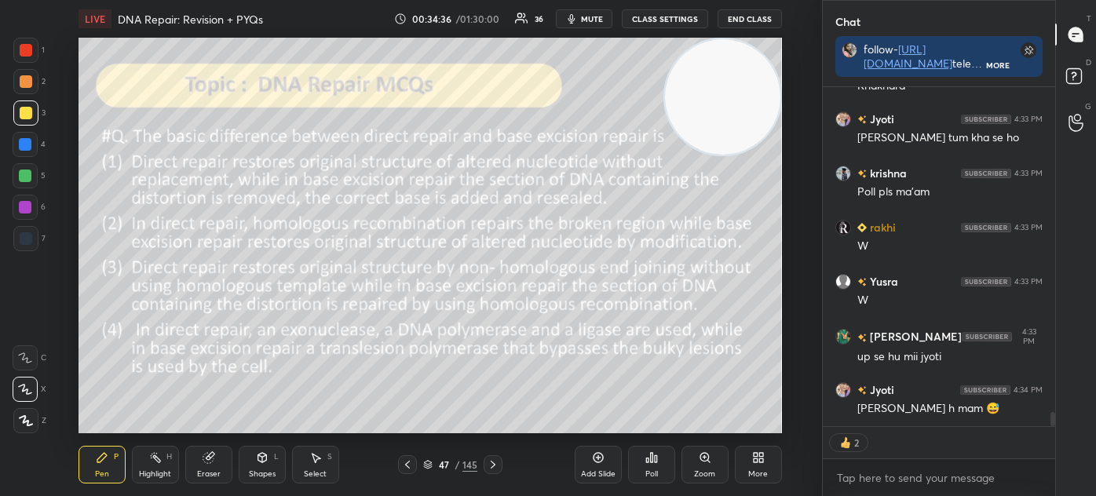
type textarea "x"
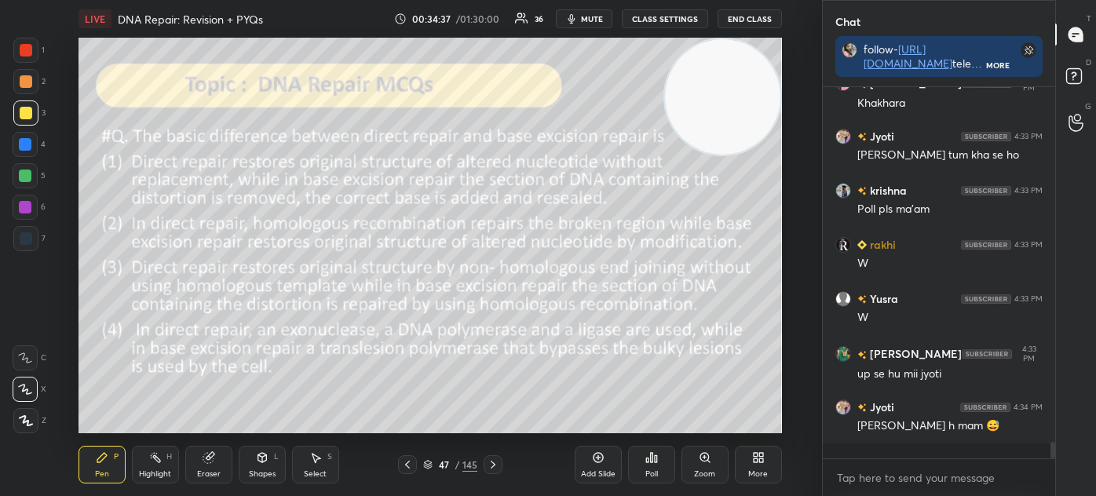
scroll to position [7583, 0]
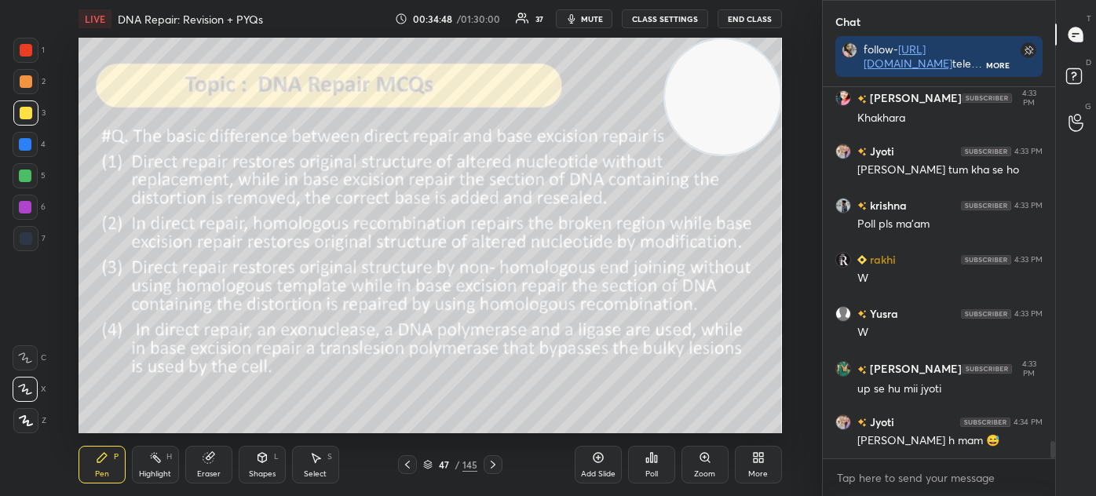
click at [427, 465] on icon at bounding box center [427, 464] width 9 height 9
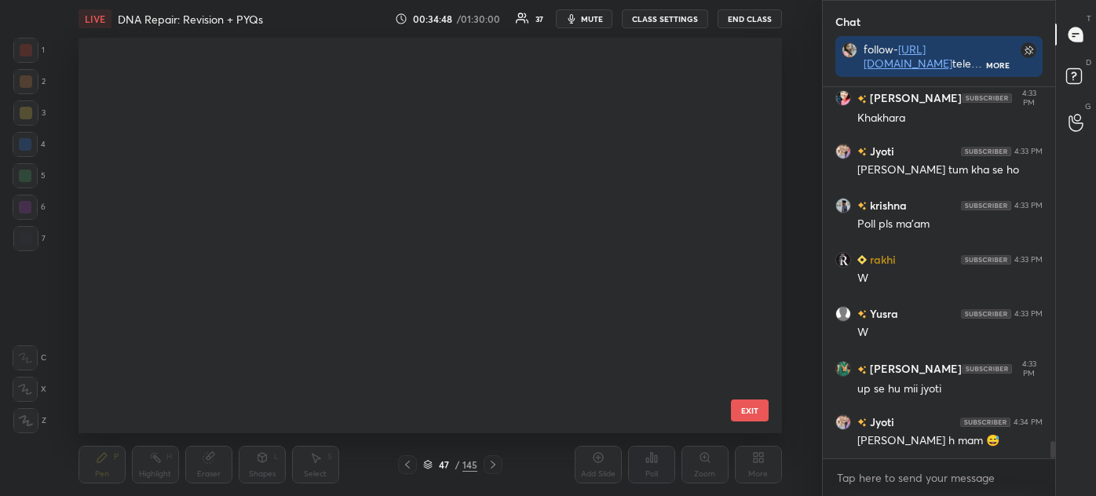
scroll to position [391, 695]
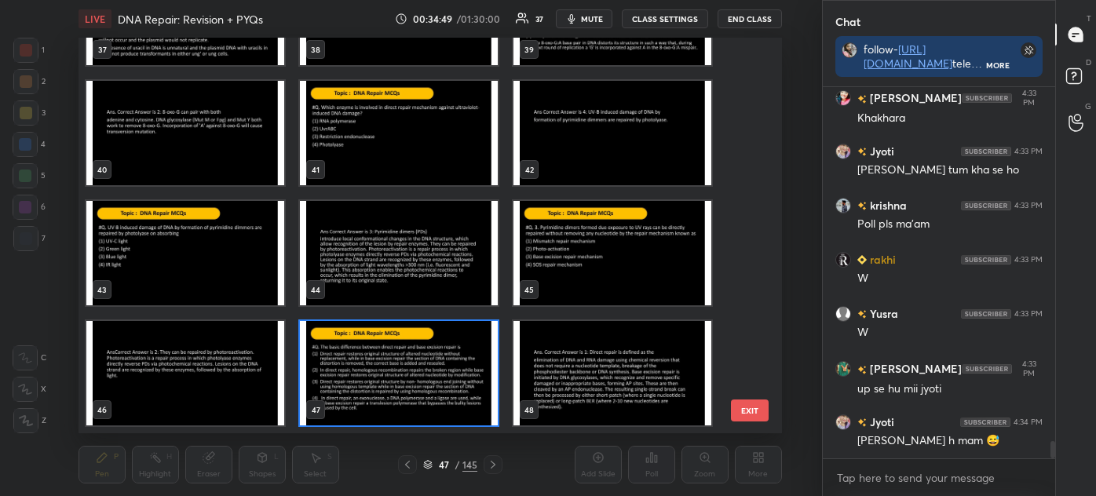
click at [407, 374] on img "grid" at bounding box center [399, 373] width 198 height 104
click at [410, 374] on img "grid" at bounding box center [399, 373] width 198 height 104
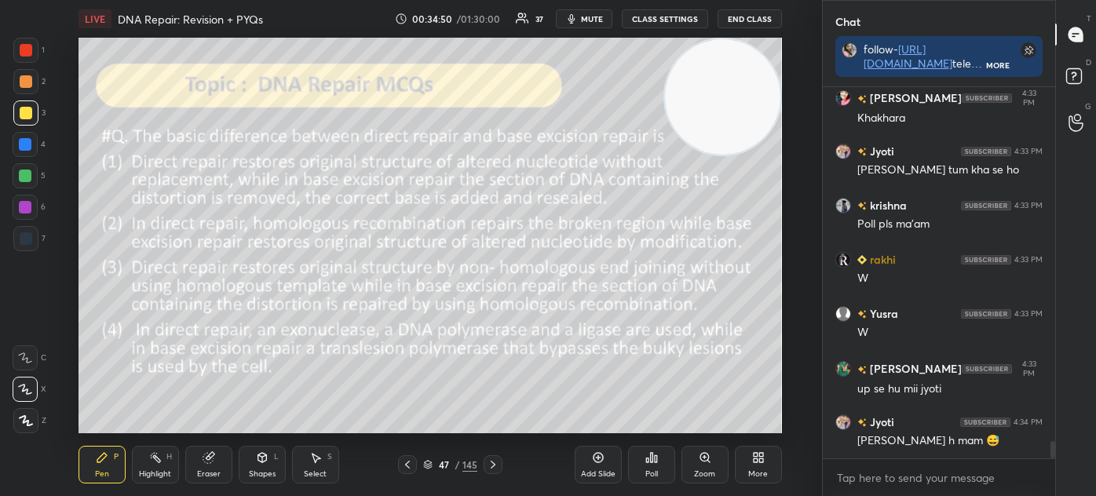
click at [655, 460] on icon at bounding box center [655, 458] width 2 height 7
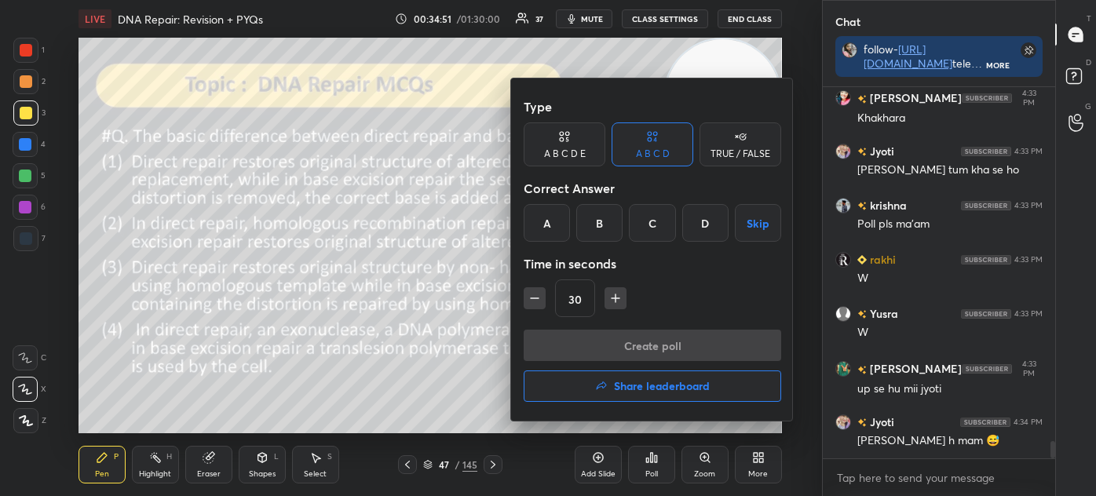
click at [544, 223] on div "A" at bounding box center [546, 223] width 46 height 38
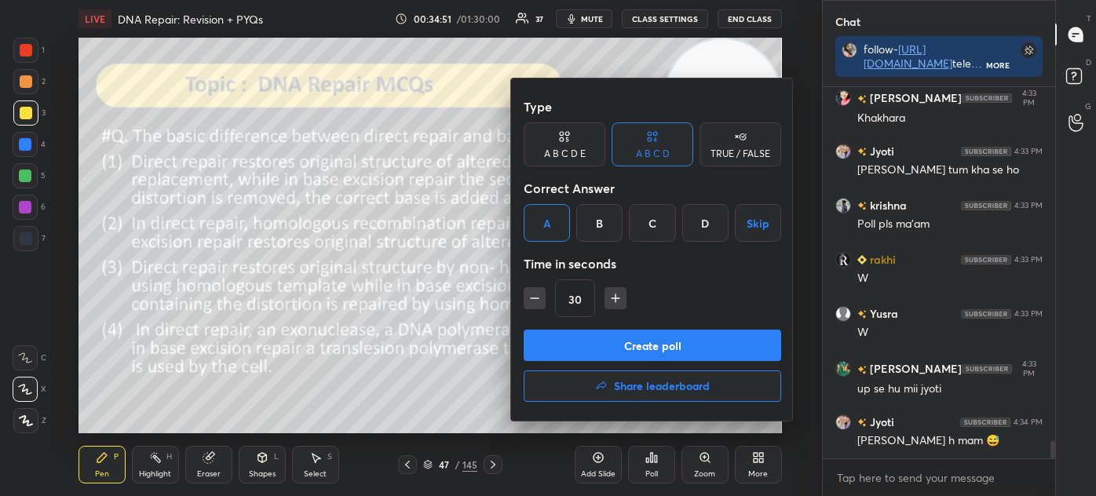
click at [614, 298] on icon "button" at bounding box center [615, 298] width 8 height 0
click at [615, 297] on icon "button" at bounding box center [615, 298] width 0 height 8
type input "60"
click at [620, 348] on button "Create poll" at bounding box center [651, 345] width 257 height 31
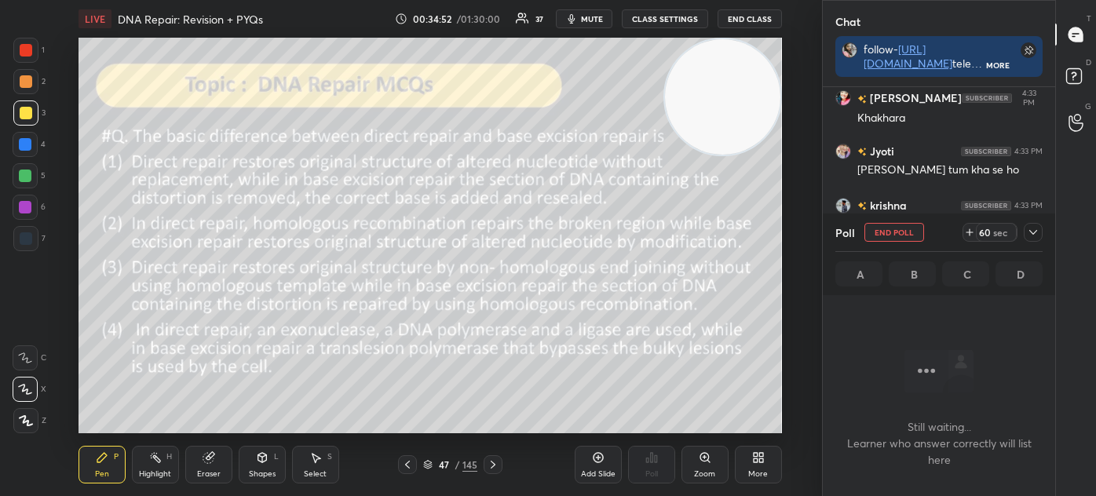
scroll to position [5, 4]
click at [1030, 233] on icon at bounding box center [1032, 232] width 13 height 13
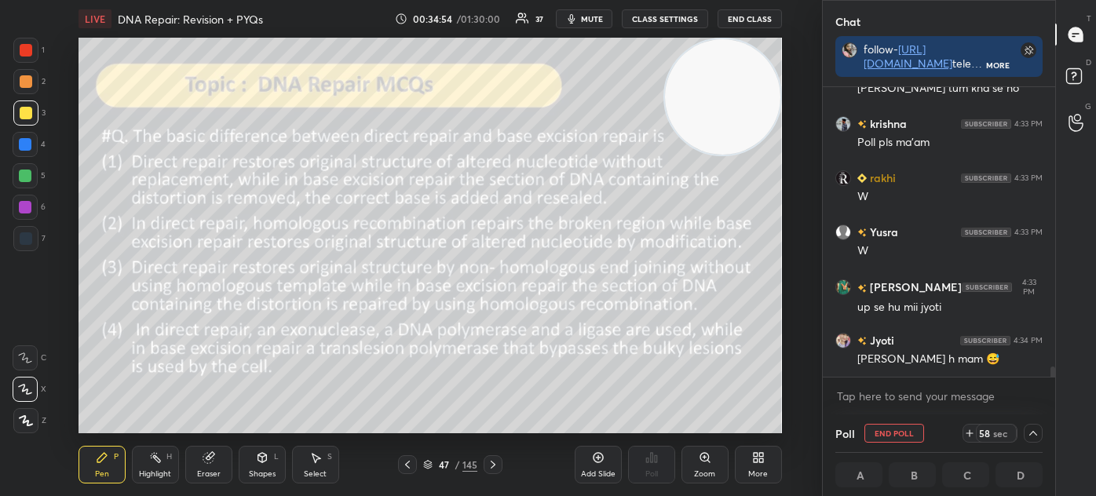
scroll to position [0, 4]
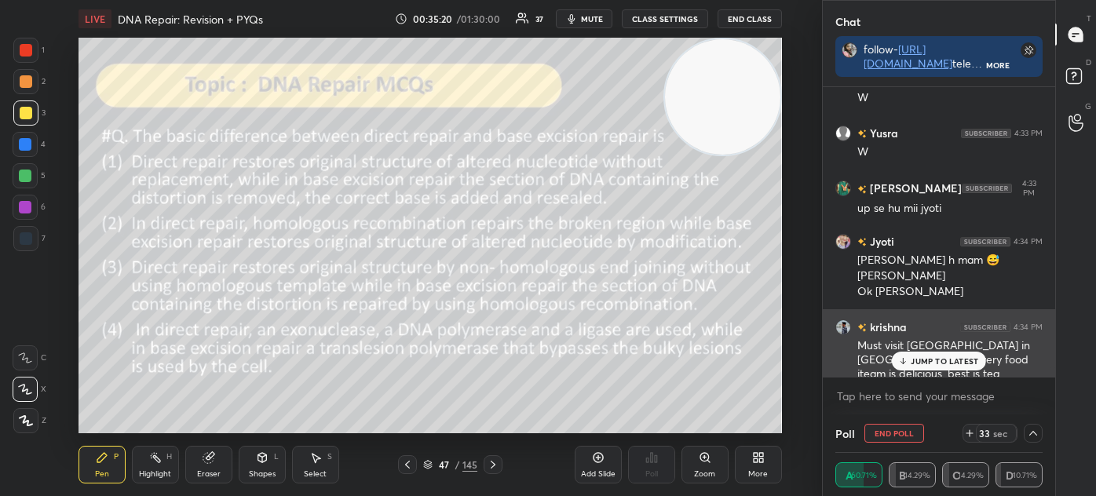
click at [935, 361] on p "JUMP TO LATEST" at bounding box center [943, 360] width 67 height 9
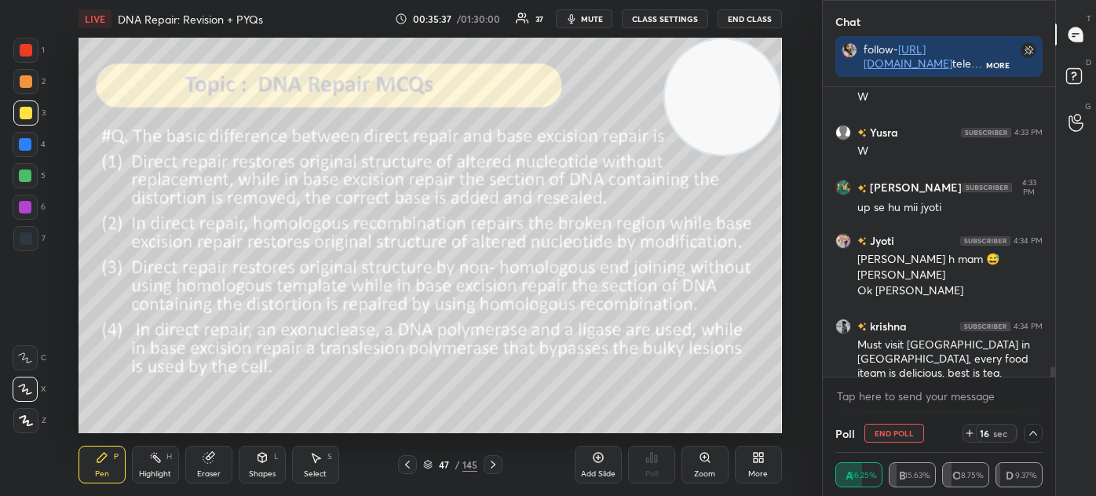
scroll to position [7818, 0]
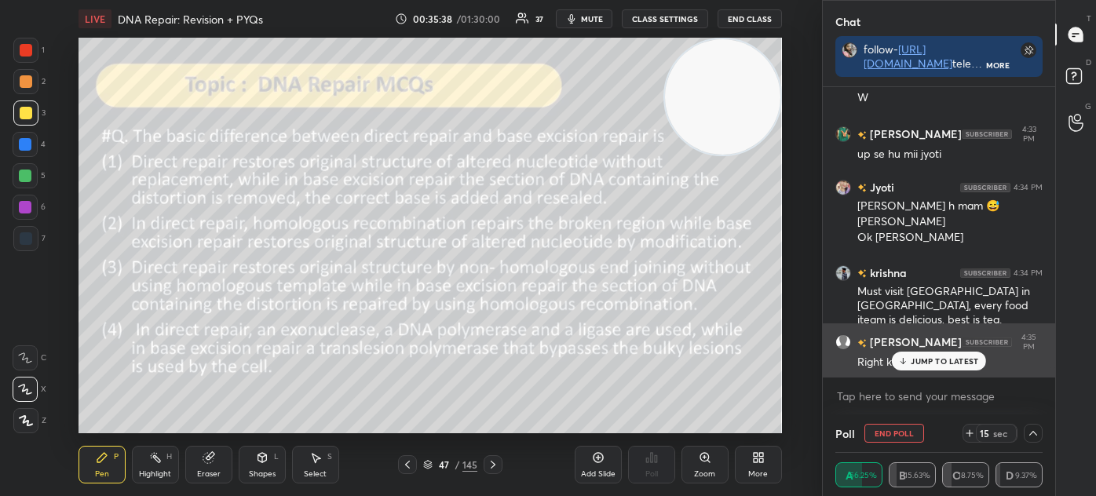
click at [927, 362] on p "JUMP TO LATEST" at bounding box center [943, 360] width 67 height 9
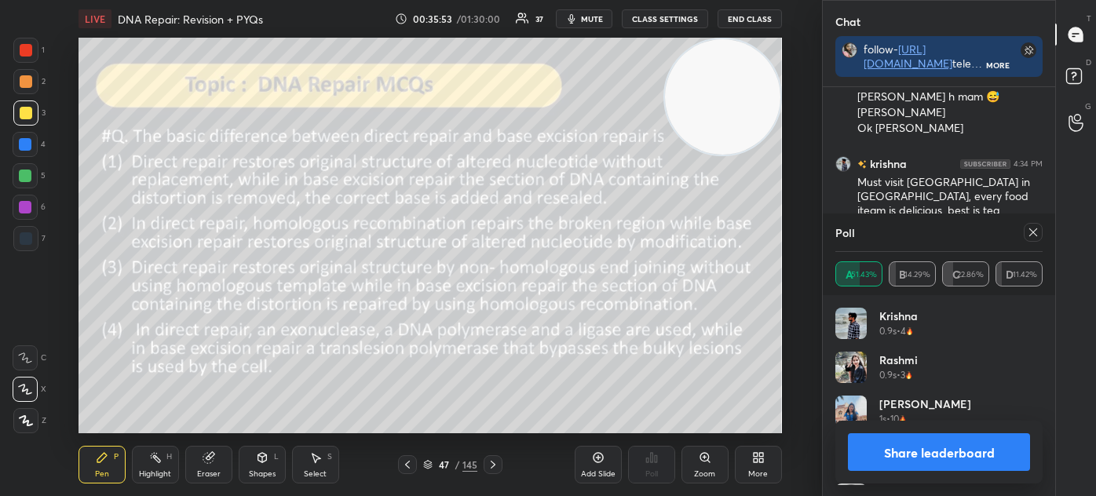
scroll to position [184, 202]
click at [1032, 228] on icon at bounding box center [1032, 232] width 13 height 13
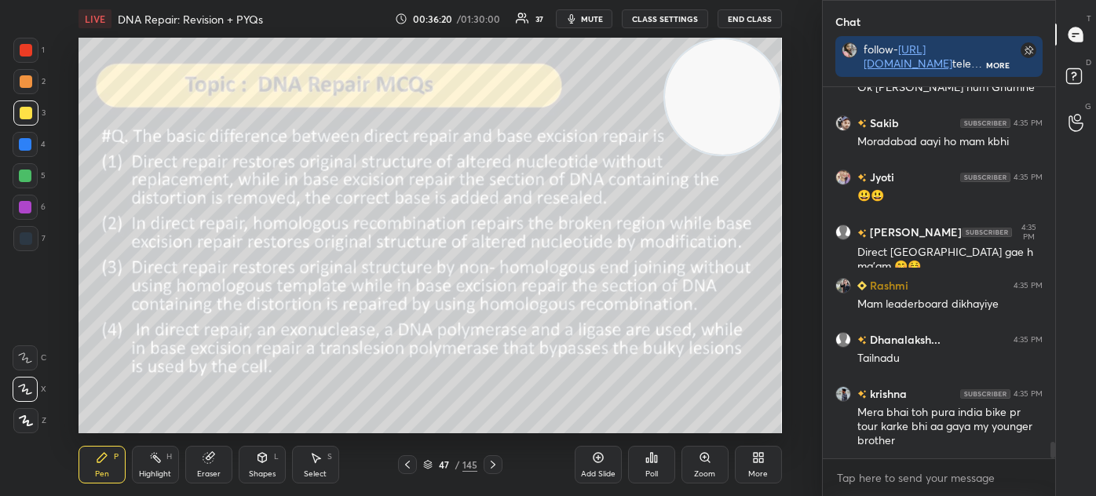
scroll to position [8198, 0]
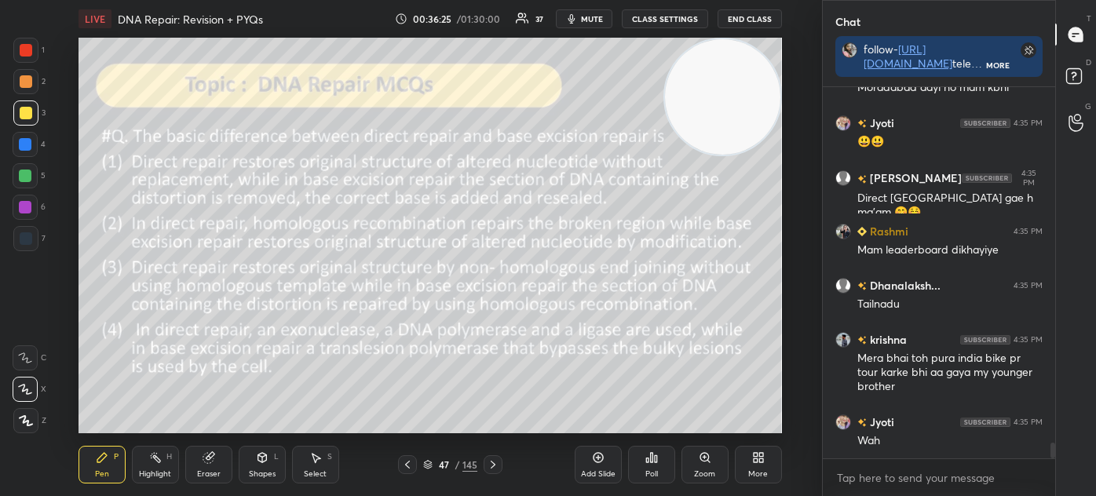
click at [428, 463] on icon at bounding box center [427, 464] width 9 height 9
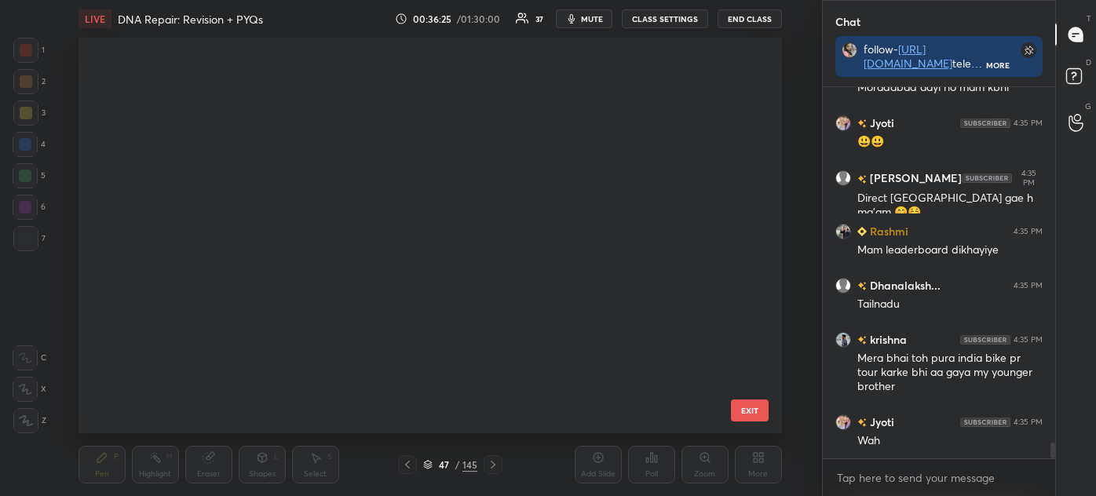
scroll to position [391, 695]
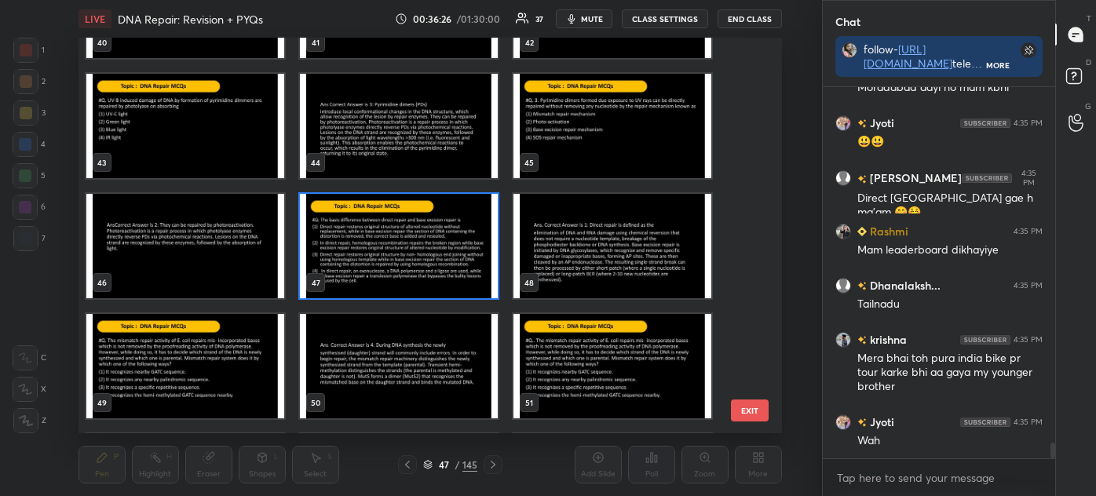
click at [575, 221] on img "grid" at bounding box center [612, 246] width 198 height 104
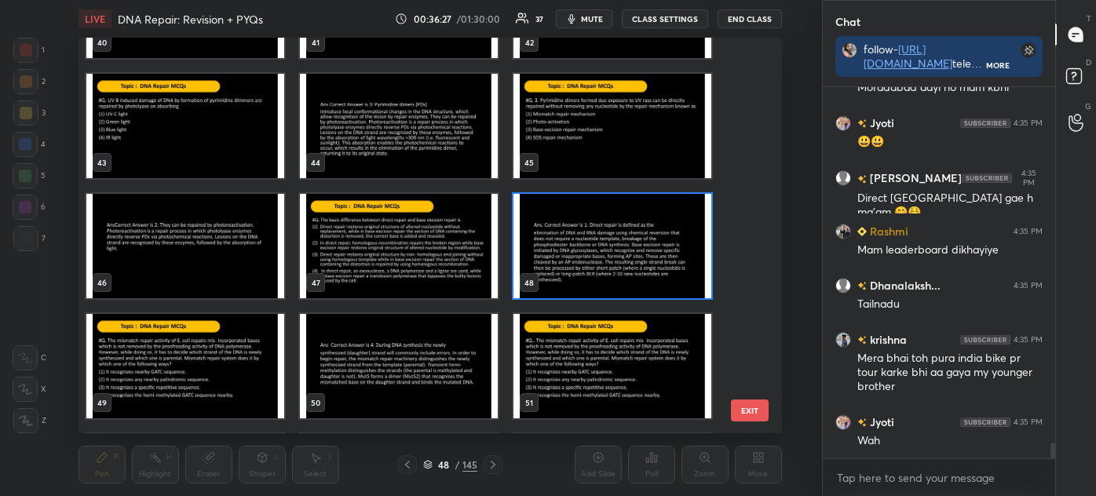
click at [586, 231] on img "grid" at bounding box center [612, 246] width 198 height 104
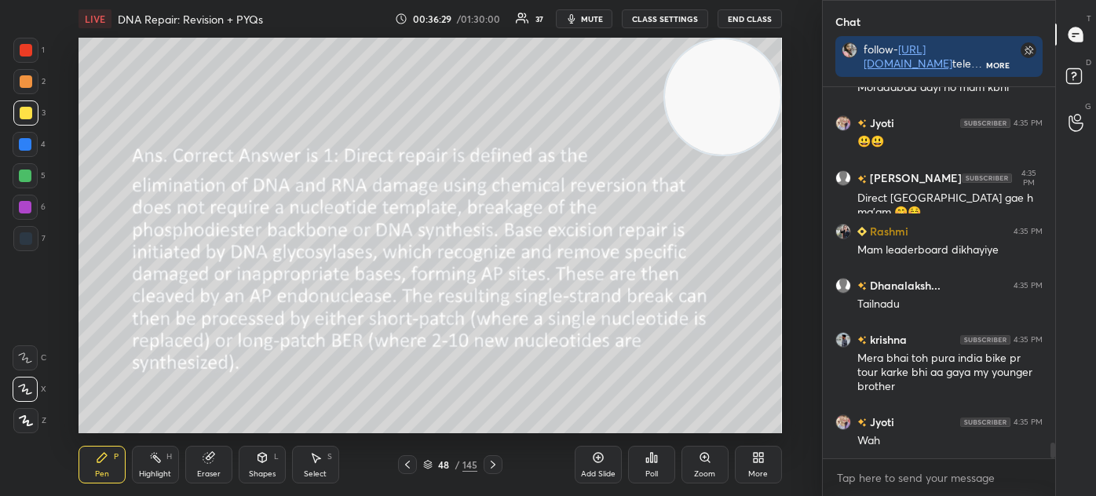
click at [657, 462] on div "Poll" at bounding box center [651, 465] width 47 height 38
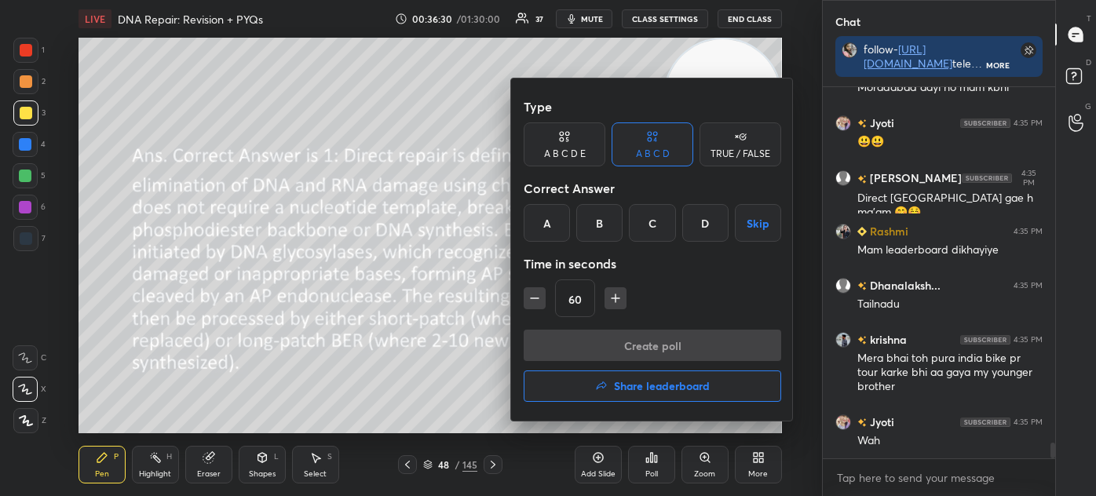
click at [648, 376] on button "Share leaderboard" at bounding box center [651, 385] width 257 height 31
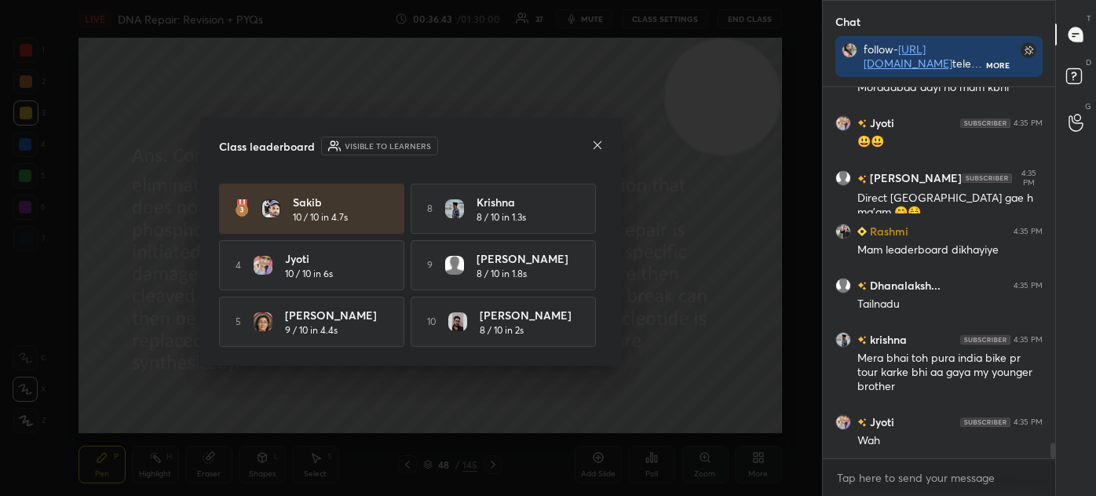
click at [596, 140] on icon at bounding box center [597, 145] width 13 height 13
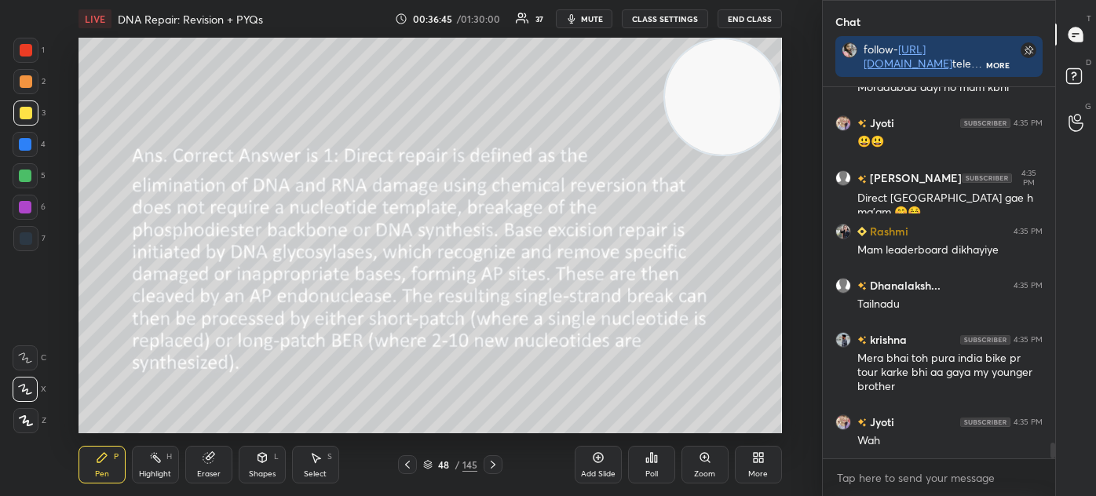
click at [425, 468] on icon at bounding box center [428, 467] width 8 height 2
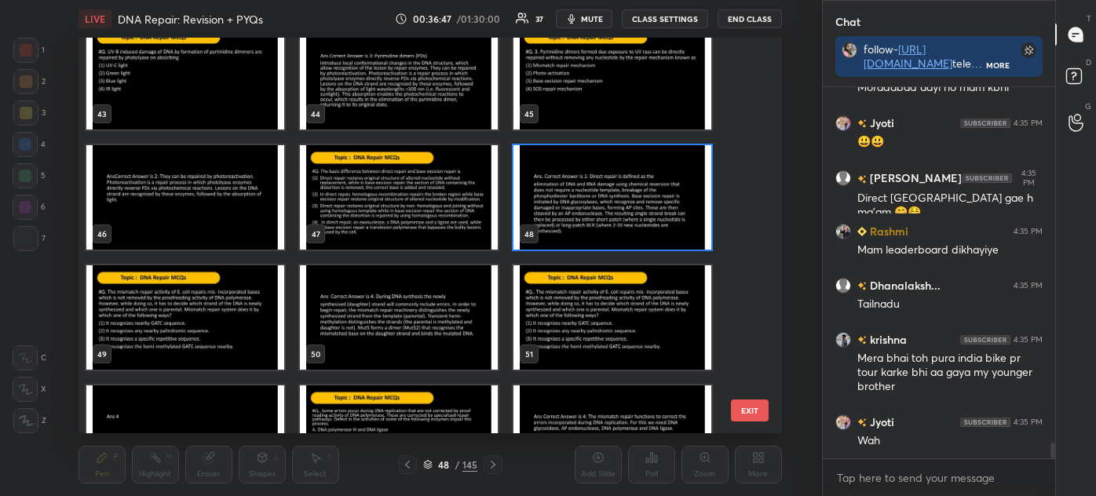
click at [243, 323] on img "grid" at bounding box center [185, 317] width 198 height 104
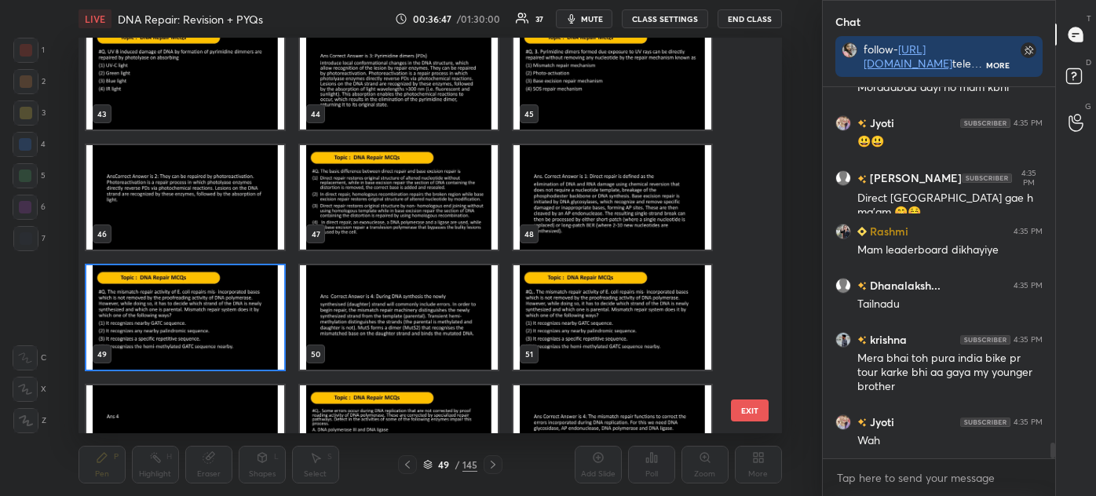
click at [245, 323] on img "grid" at bounding box center [185, 317] width 198 height 104
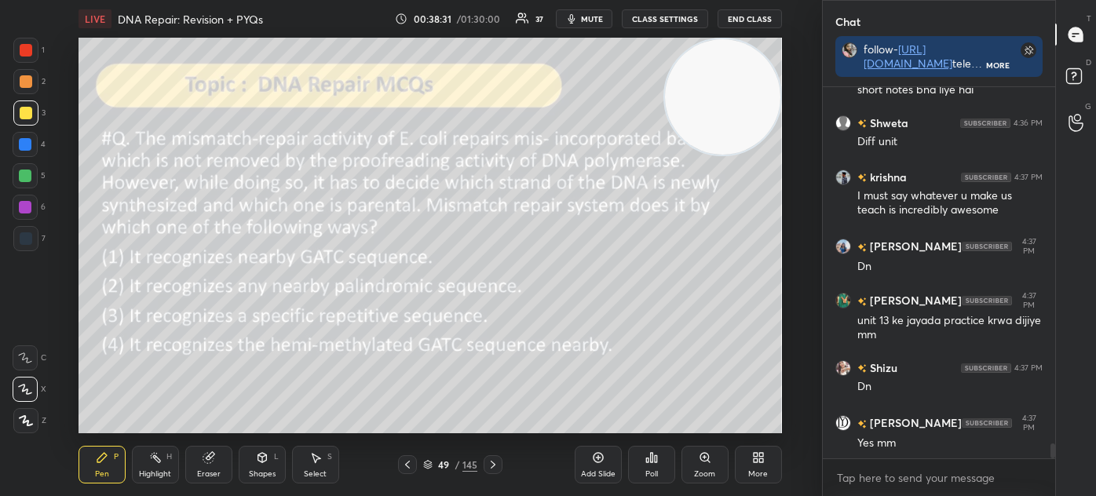
scroll to position [8836, 0]
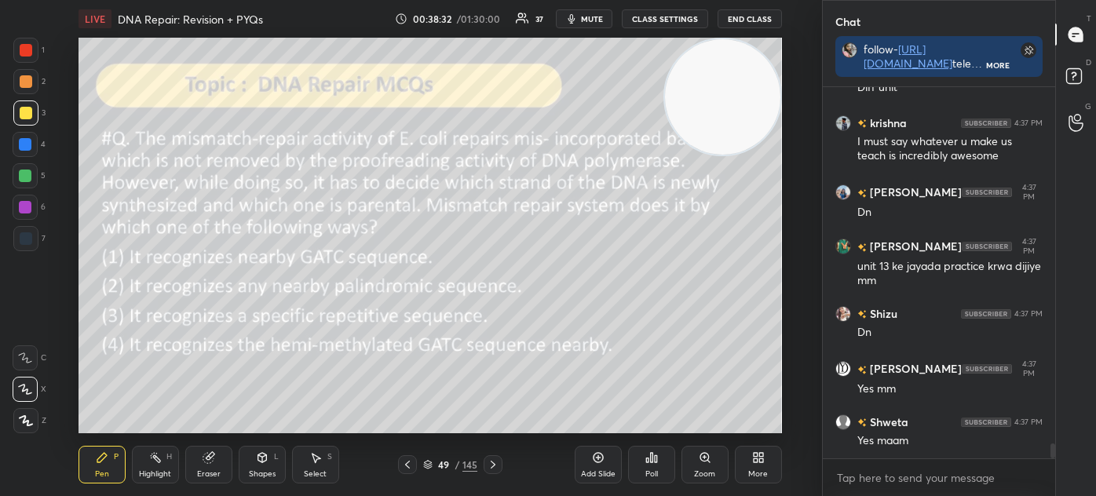
click at [209, 466] on div "Eraser" at bounding box center [208, 465] width 47 height 38
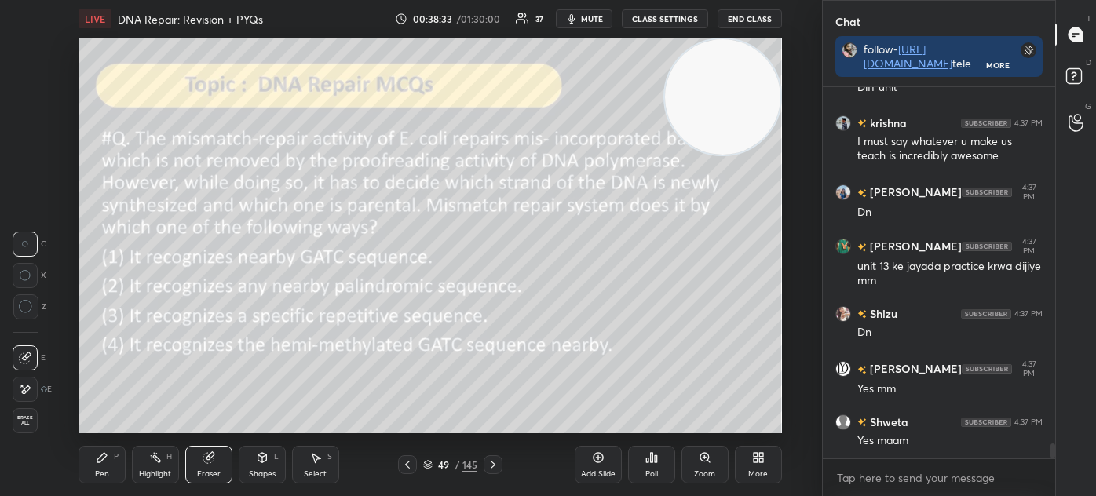
scroll to position [8890, 0]
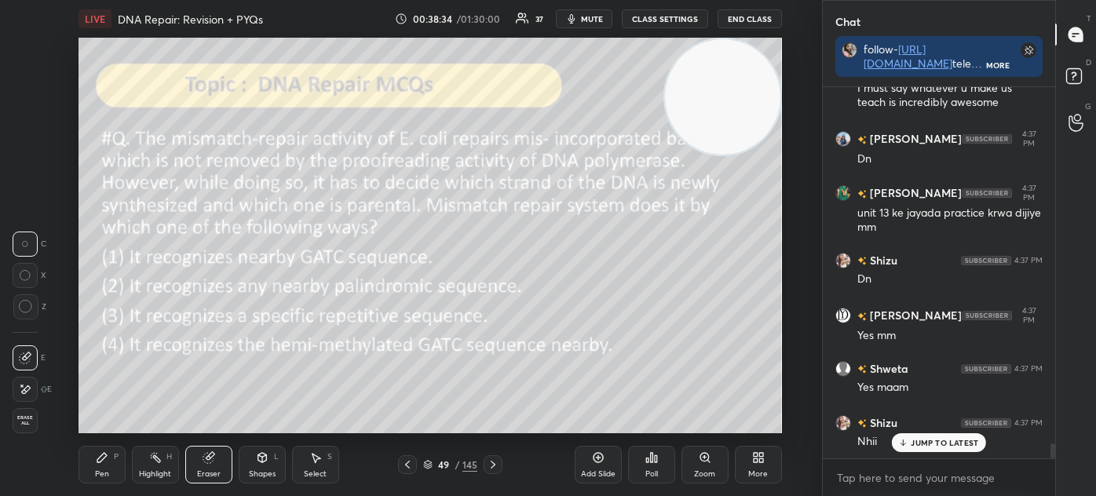
click at [109, 445] on div "Pen P Highlight H Eraser Shapes L Select S 49 / 145 Add Slide Poll Zoom More" at bounding box center [429, 464] width 703 height 63
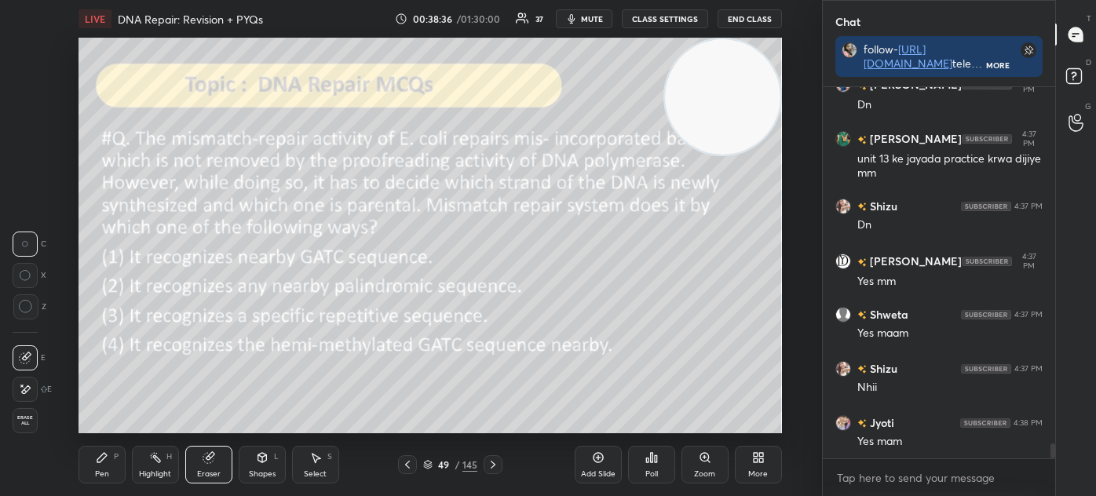
scroll to position [9027, 0]
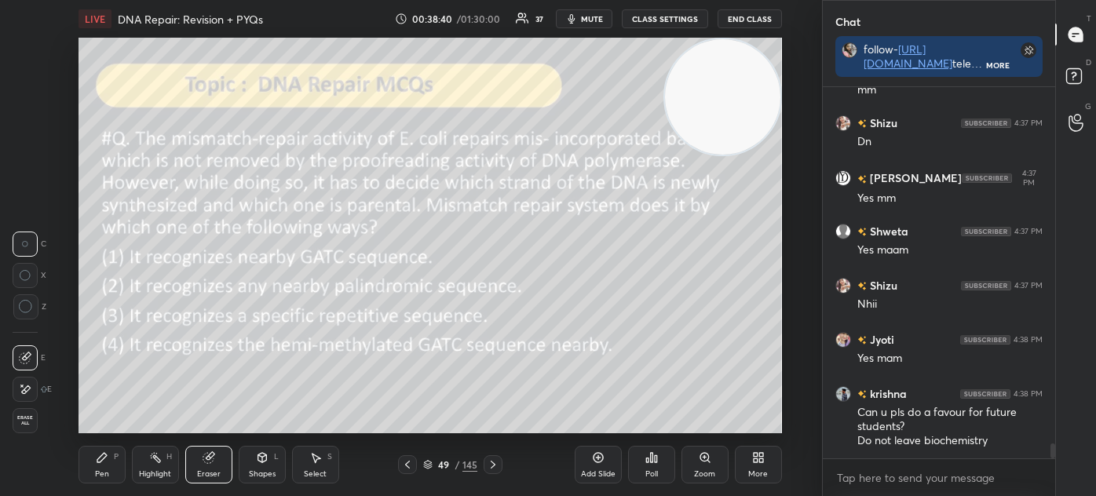
click at [95, 480] on div "Pen P" at bounding box center [101, 465] width 47 height 38
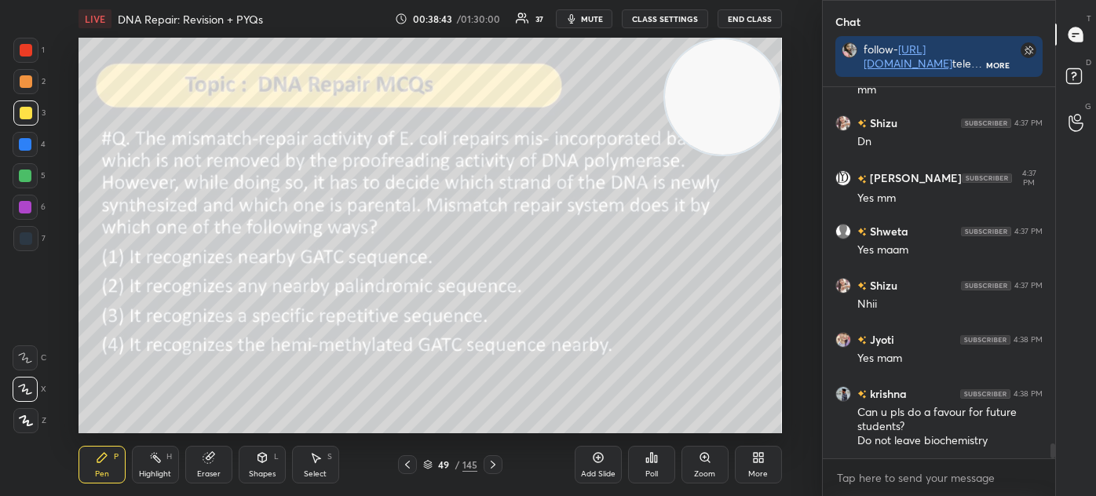
click at [213, 459] on icon at bounding box center [208, 457] width 13 height 13
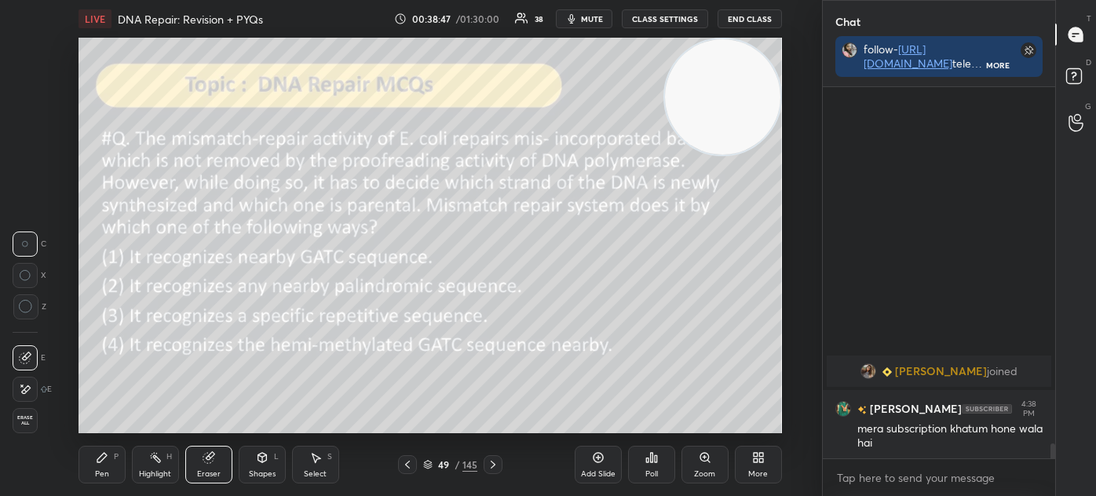
scroll to position [8081, 0]
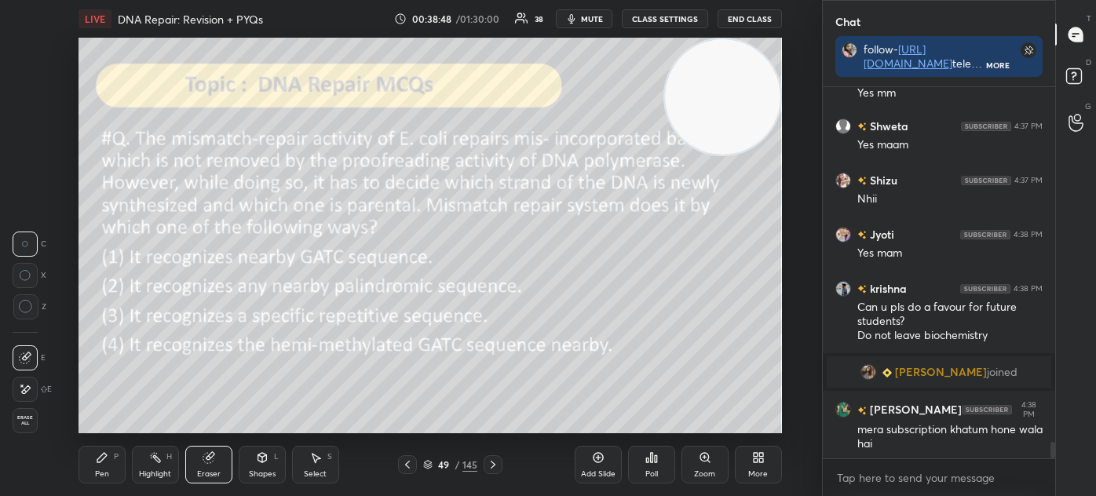
click at [107, 470] on div "Pen" at bounding box center [102, 474] width 14 height 8
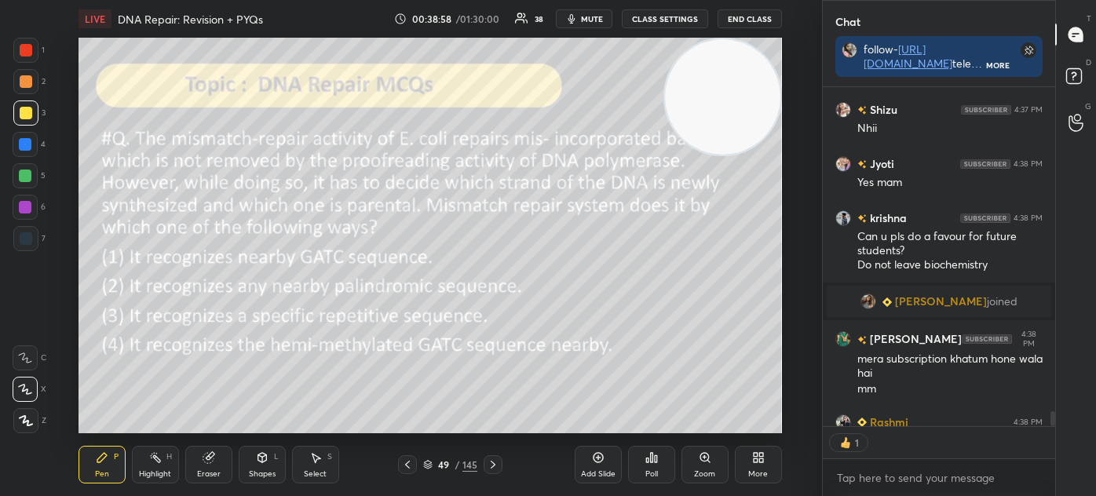
scroll to position [5, 4]
type textarea "x"
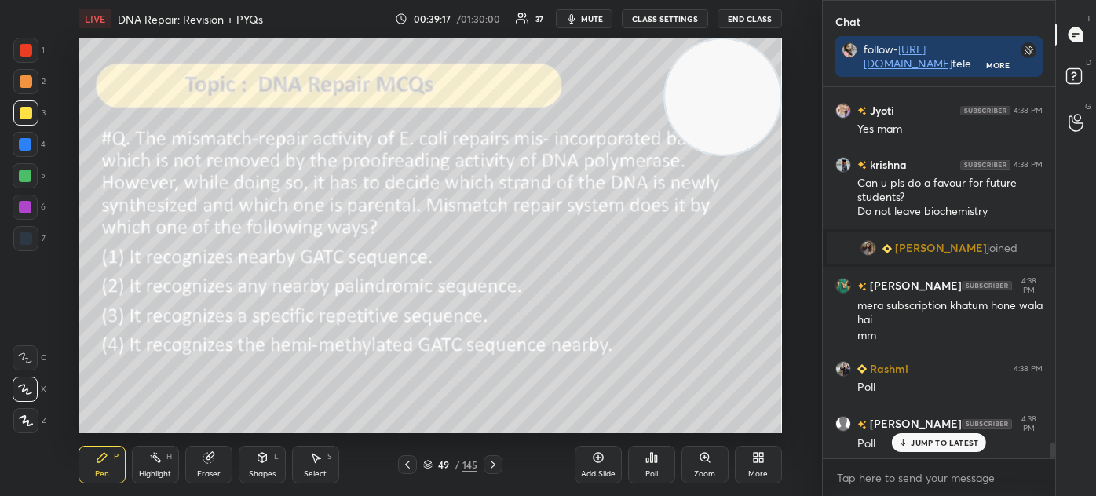
click at [427, 463] on icon at bounding box center [427, 464] width 9 height 9
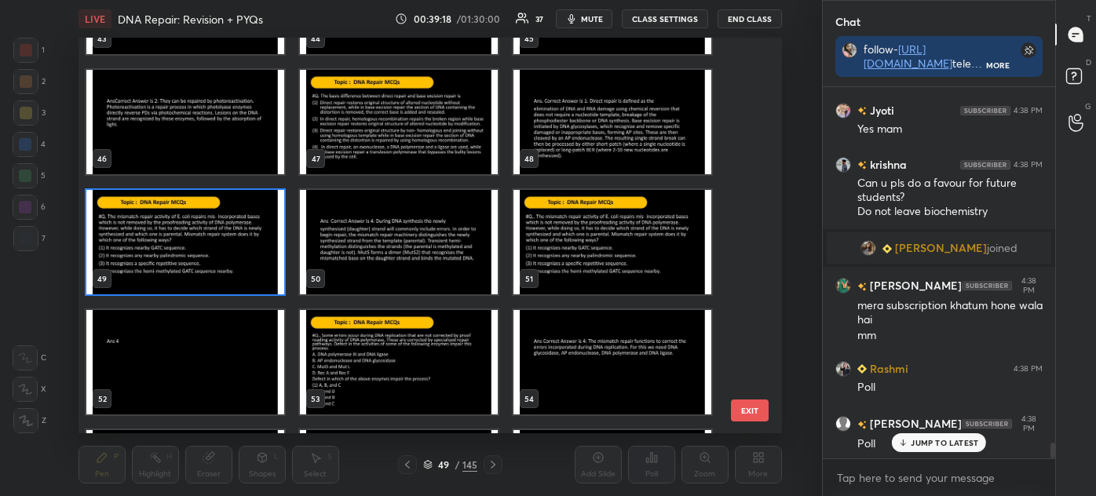
scroll to position [1778, 0]
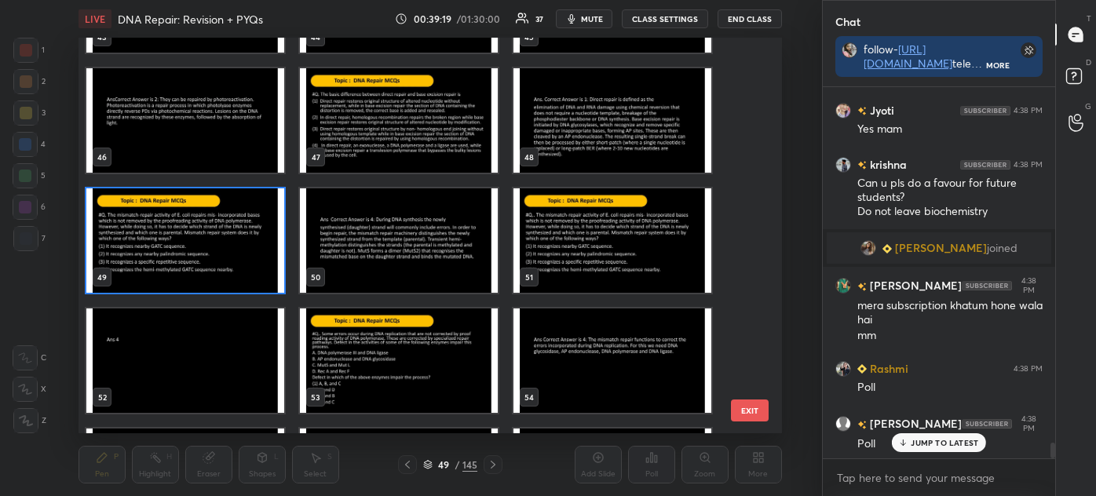
click at [154, 253] on img "grid" at bounding box center [185, 240] width 198 height 104
click at [155, 251] on img "grid" at bounding box center [185, 240] width 198 height 104
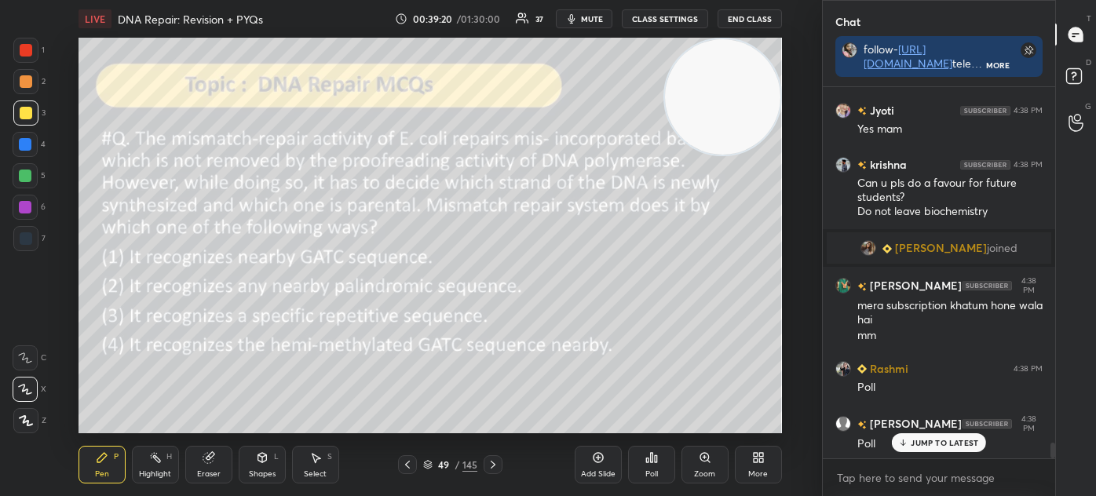
click at [647, 472] on div "Poll" at bounding box center [651, 474] width 13 height 8
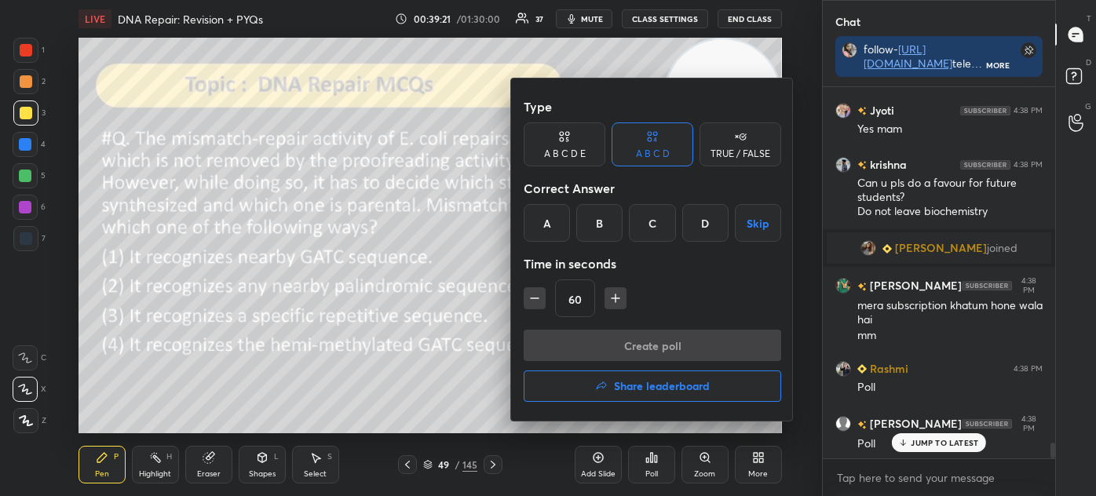
click at [701, 222] on div "D" at bounding box center [705, 223] width 46 height 38
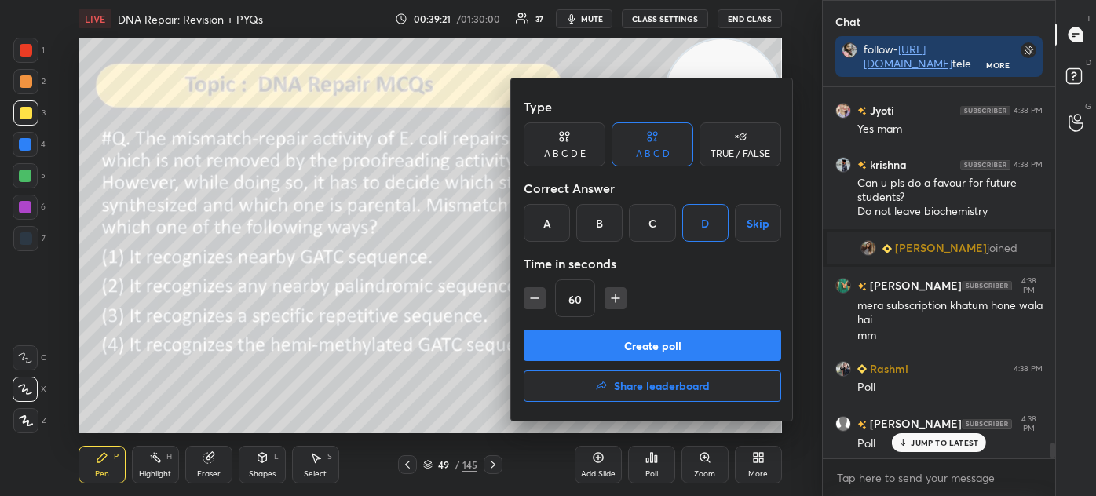
click at [527, 299] on icon "button" at bounding box center [535, 298] width 16 height 16
click at [533, 298] on icon "button" at bounding box center [534, 298] width 8 height 0
type input "30"
click at [616, 341] on button "Create poll" at bounding box center [651, 345] width 257 height 31
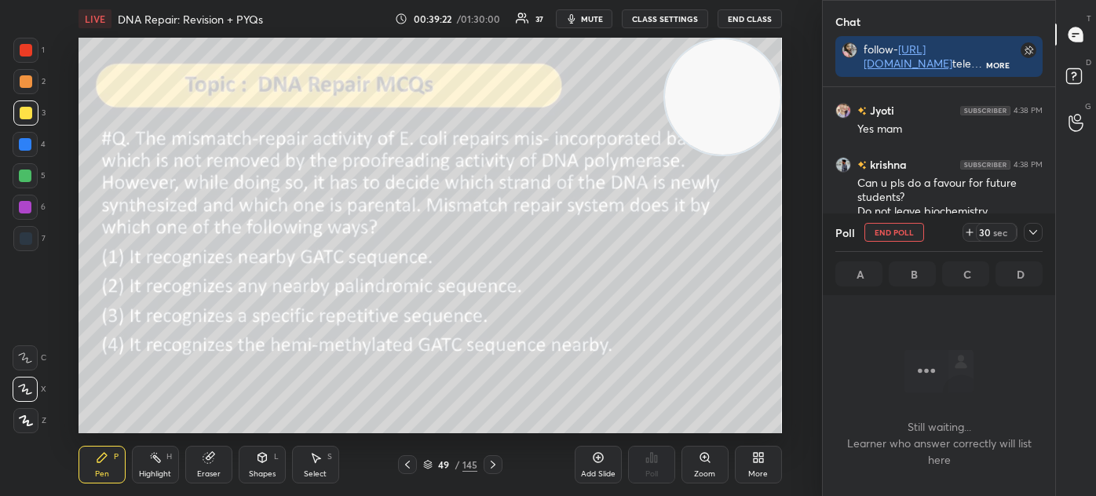
scroll to position [5, 4]
click at [1036, 232] on icon at bounding box center [1033, 232] width 8 height 5
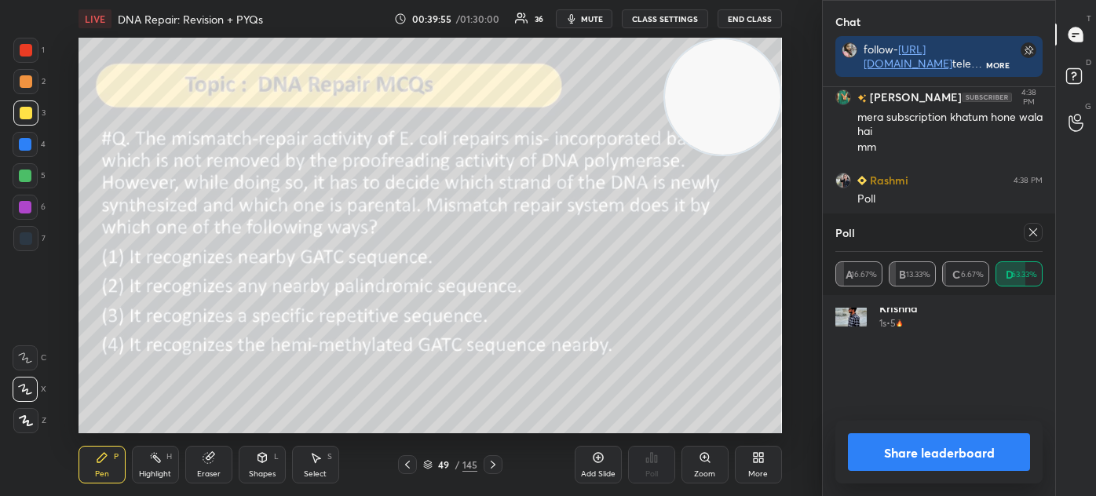
scroll to position [295, 0]
click at [1029, 230] on icon at bounding box center [1032, 232] width 13 height 13
type textarea "x"
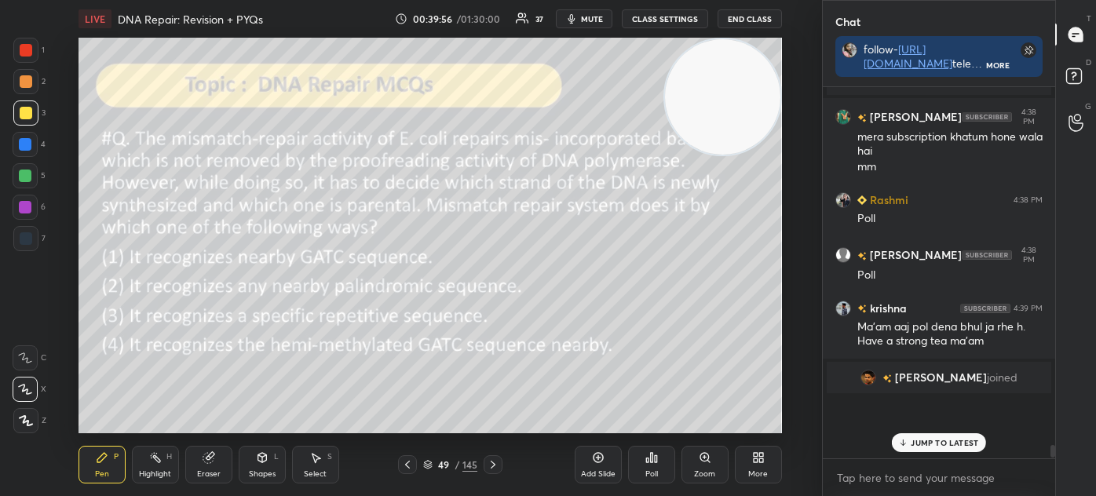
scroll to position [5, 4]
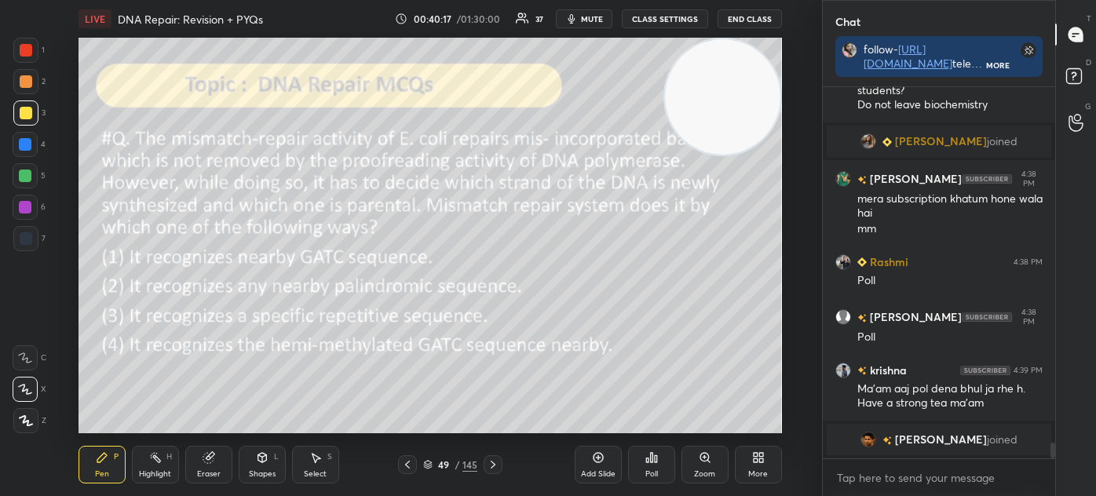
click at [428, 463] on icon at bounding box center [427, 464] width 9 height 9
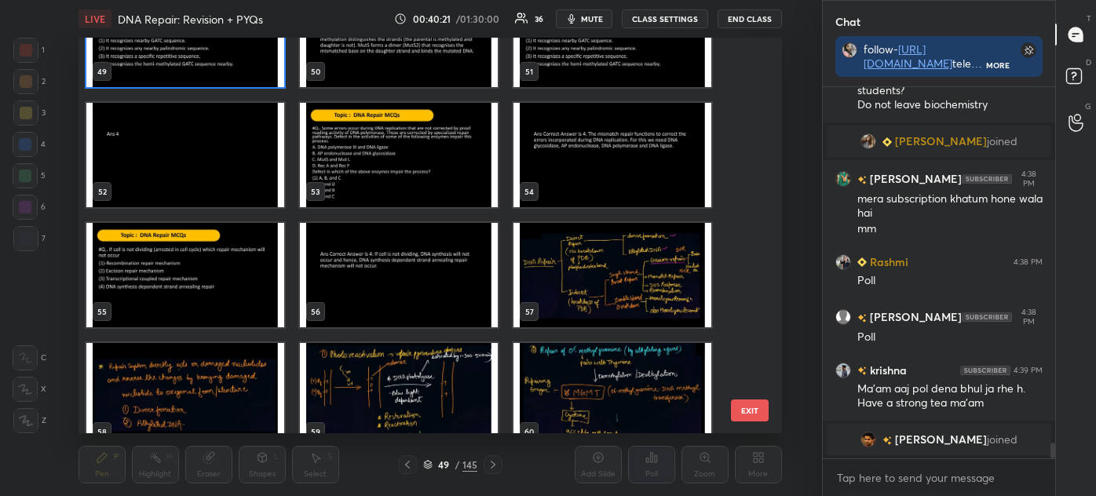
click at [416, 170] on img "grid" at bounding box center [399, 155] width 198 height 104
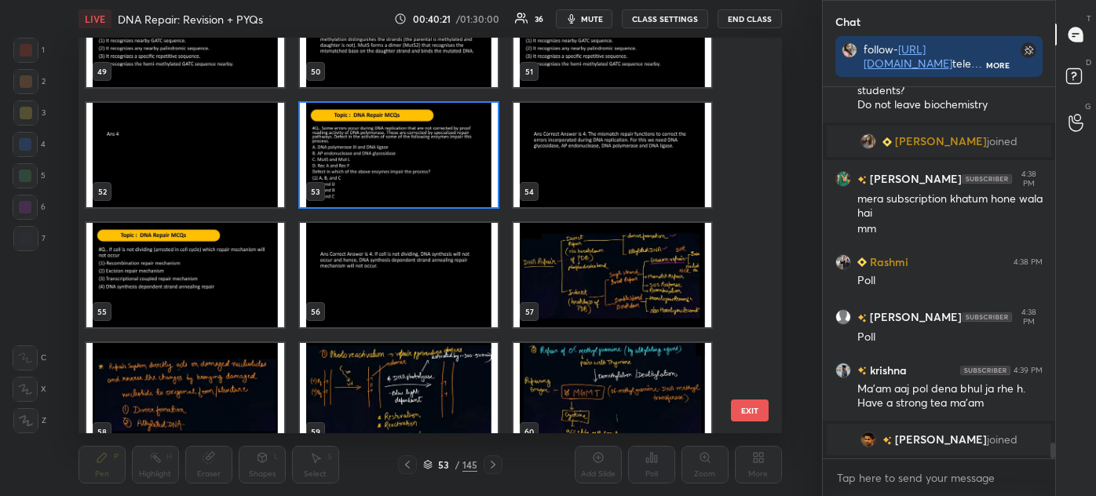
click at [416, 171] on img "grid" at bounding box center [399, 155] width 198 height 104
click at [417, 175] on img "grid" at bounding box center [399, 155] width 198 height 104
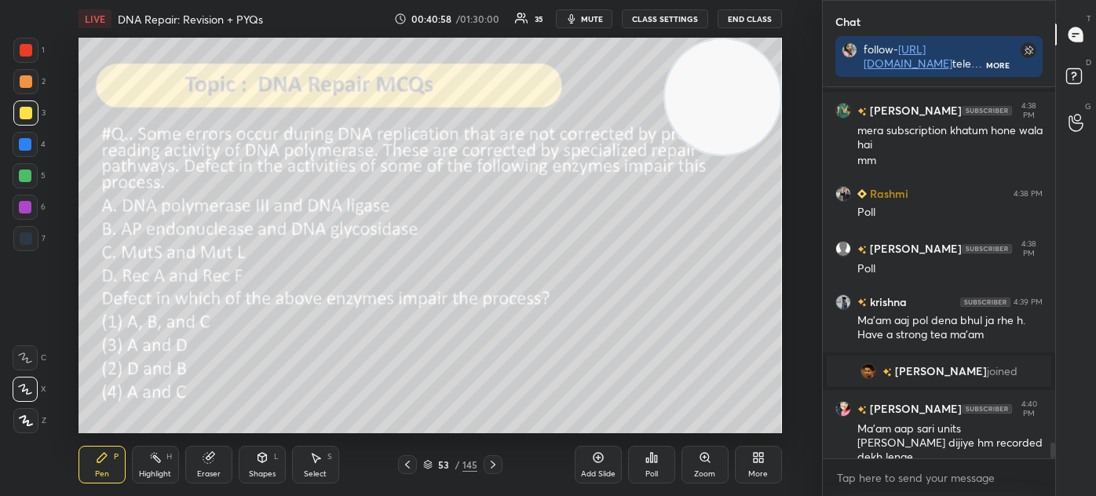
scroll to position [8232, 0]
click at [426, 464] on icon at bounding box center [428, 463] width 8 height 4
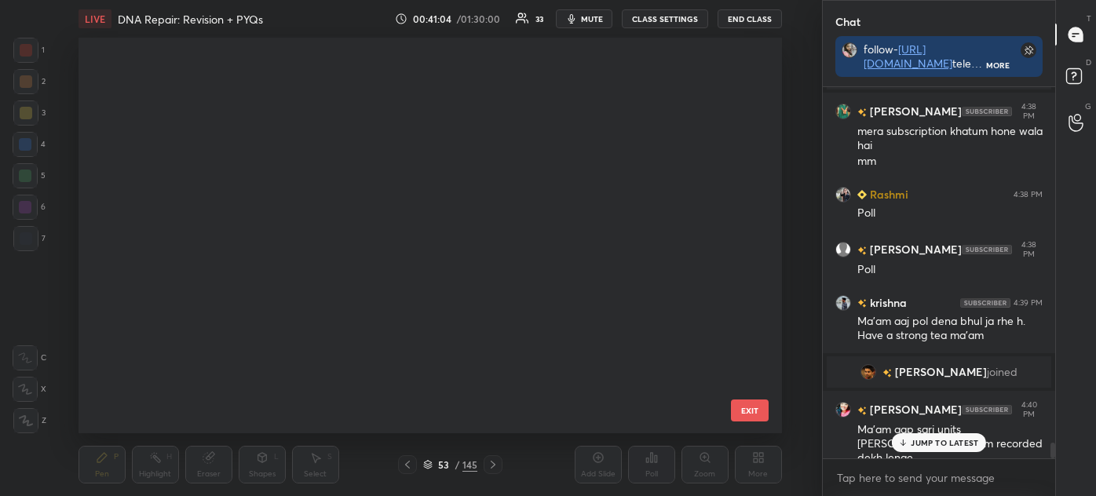
scroll to position [391, 695]
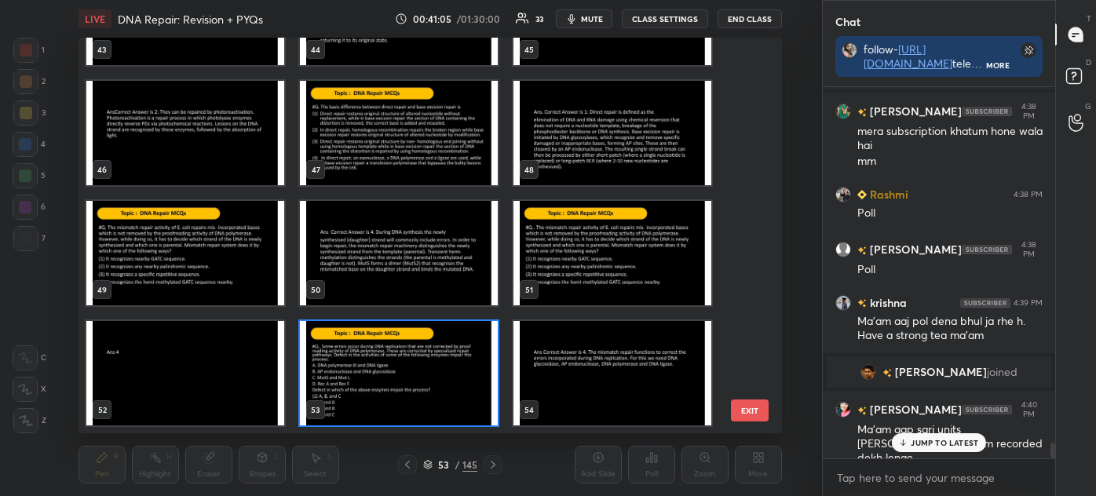
click at [421, 372] on img "grid" at bounding box center [399, 373] width 198 height 104
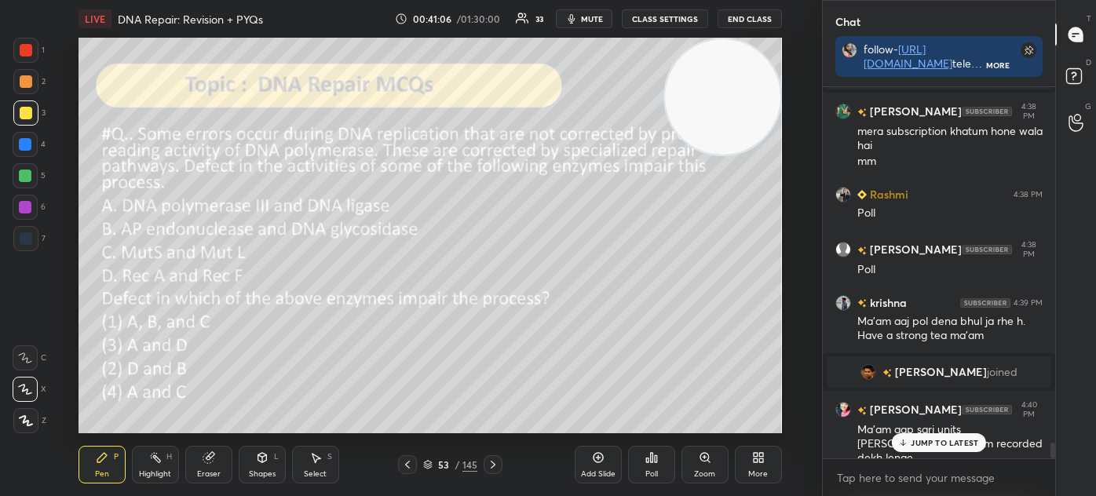
click at [422, 374] on img "grid" at bounding box center [399, 373] width 198 height 104
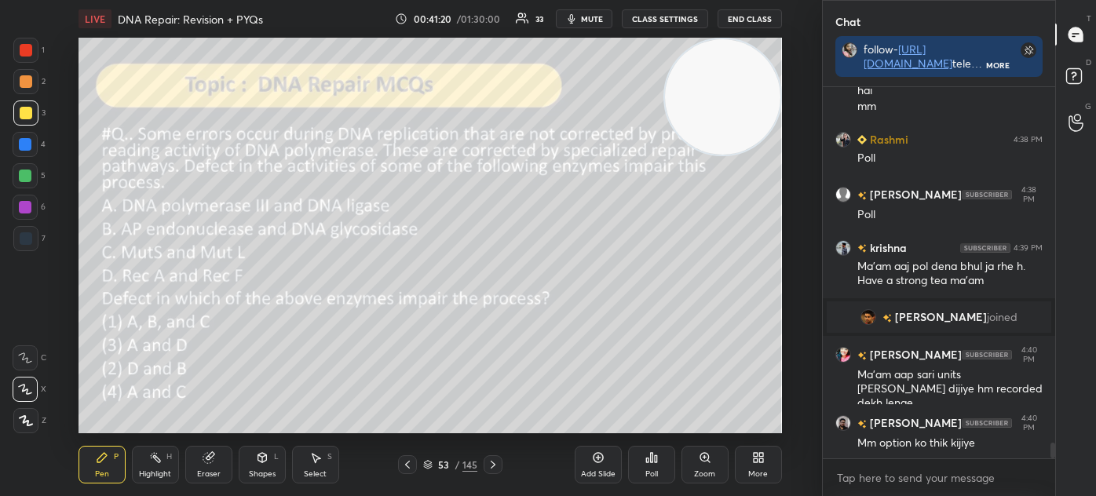
scroll to position [8341, 0]
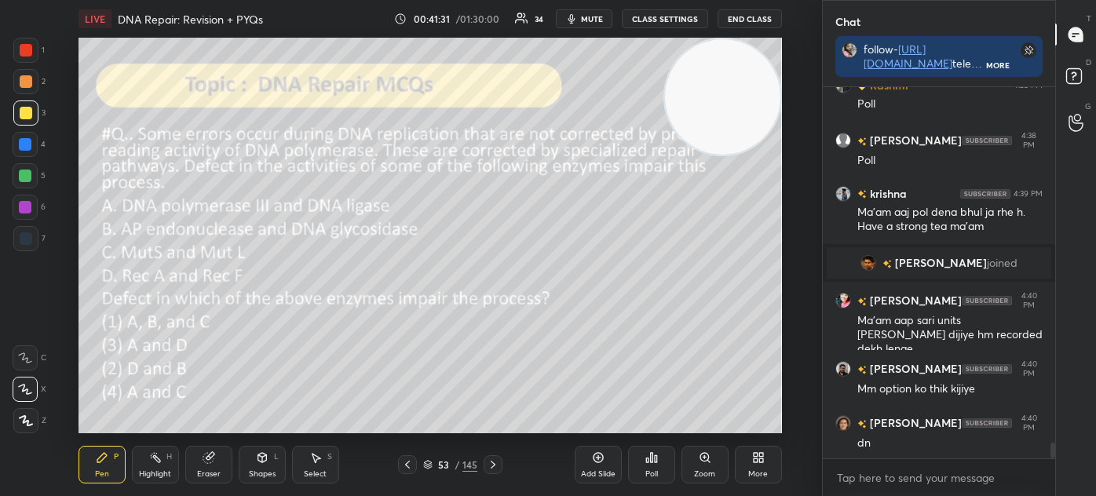
click at [425, 464] on icon at bounding box center [428, 463] width 8 height 4
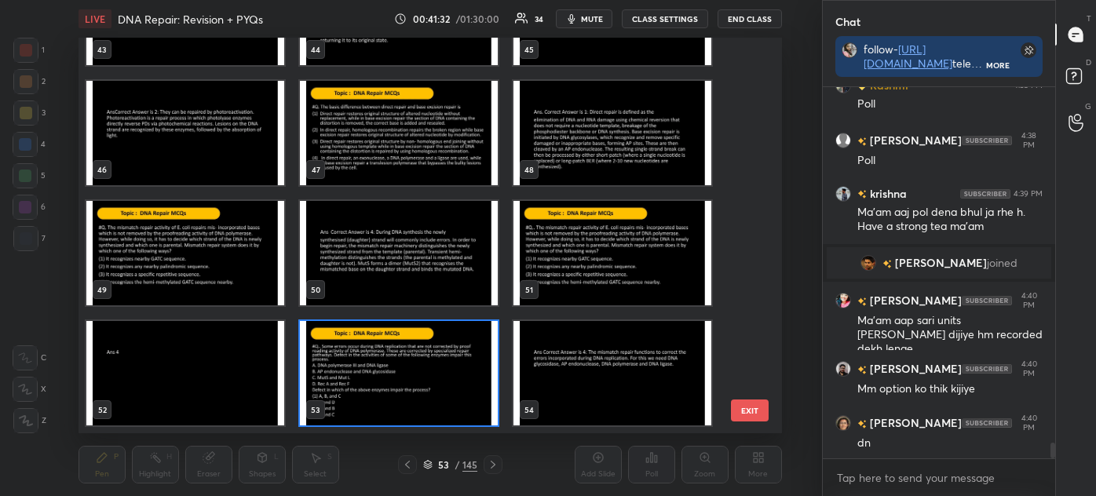
scroll to position [8395, 0]
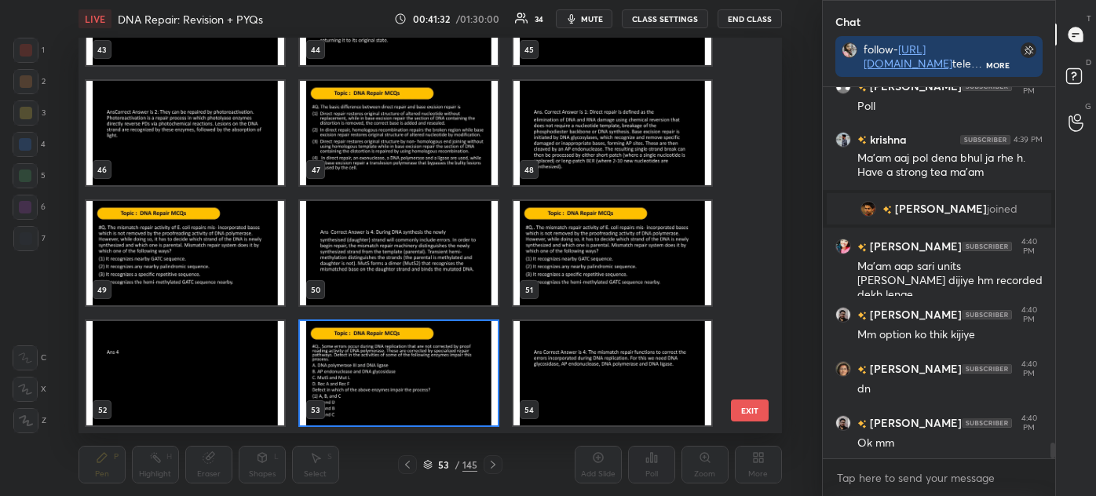
click at [417, 380] on img "grid" at bounding box center [399, 373] width 198 height 104
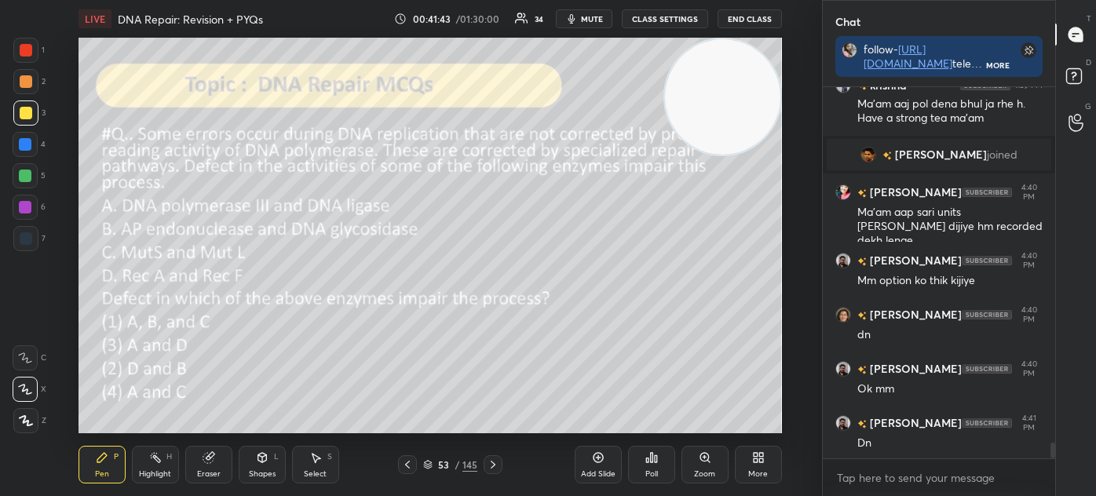
scroll to position [8504, 0]
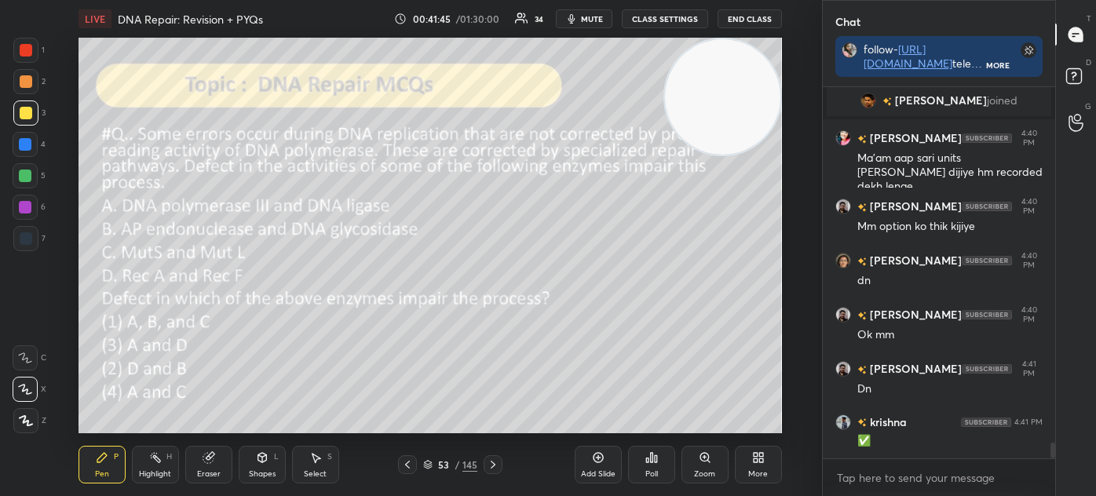
click at [656, 464] on div "Poll" at bounding box center [651, 465] width 47 height 38
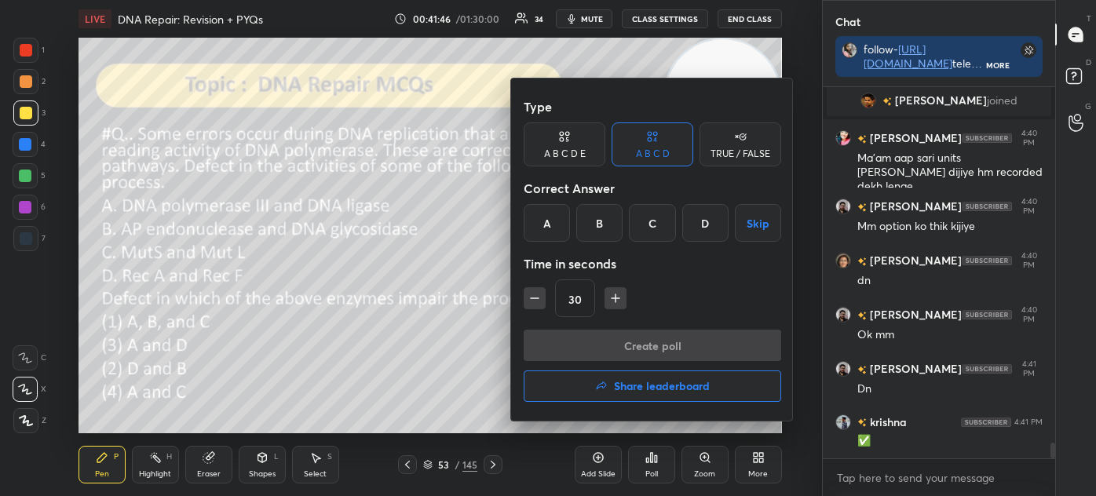
click at [700, 219] on div "D" at bounding box center [705, 223] width 46 height 38
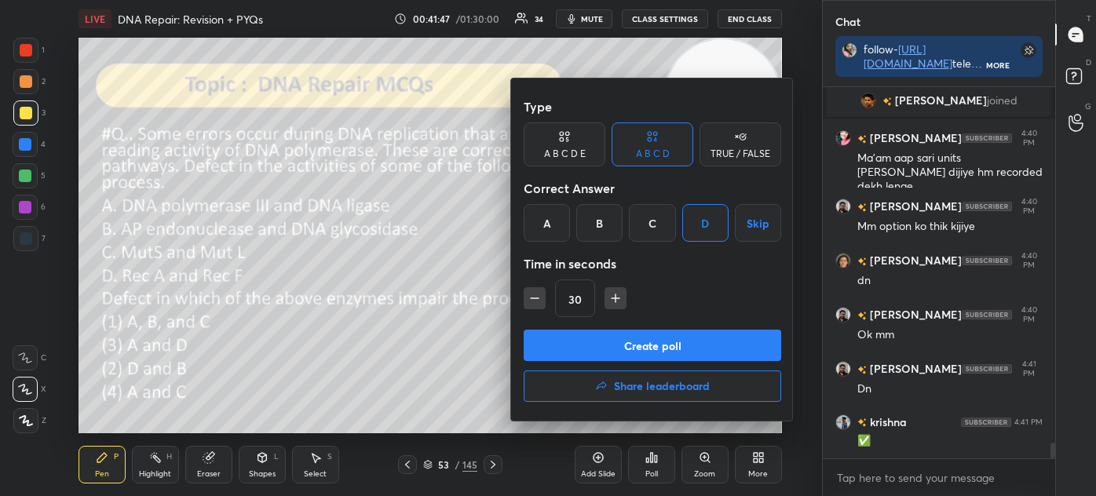
click at [613, 294] on icon "button" at bounding box center [615, 298] width 16 height 16
type input "45"
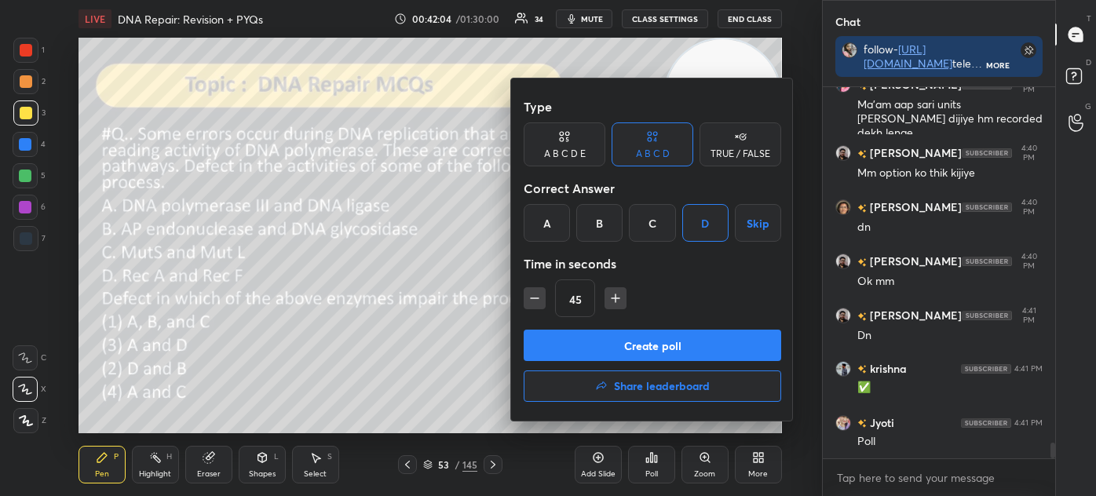
scroll to position [8611, 0]
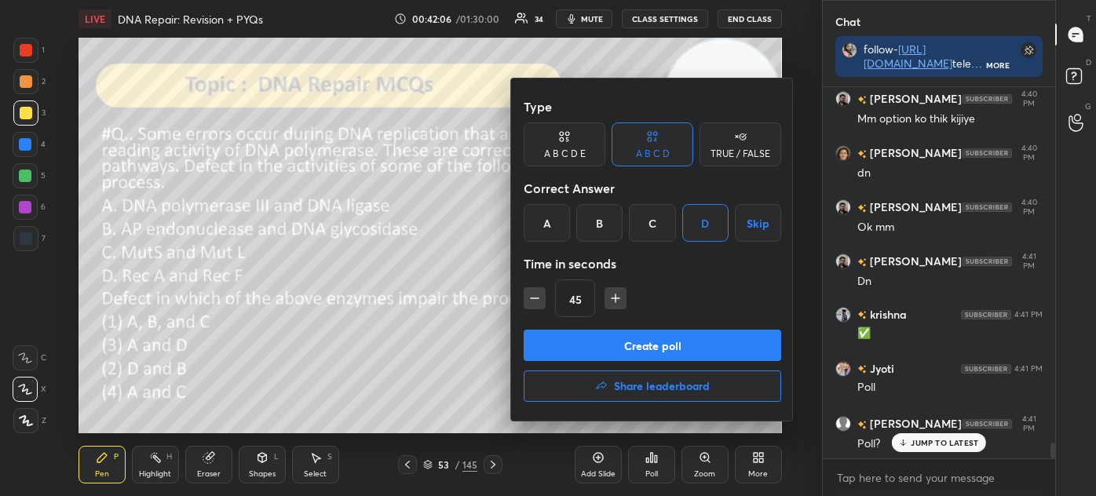
click at [647, 345] on button "Create poll" at bounding box center [651, 345] width 257 height 31
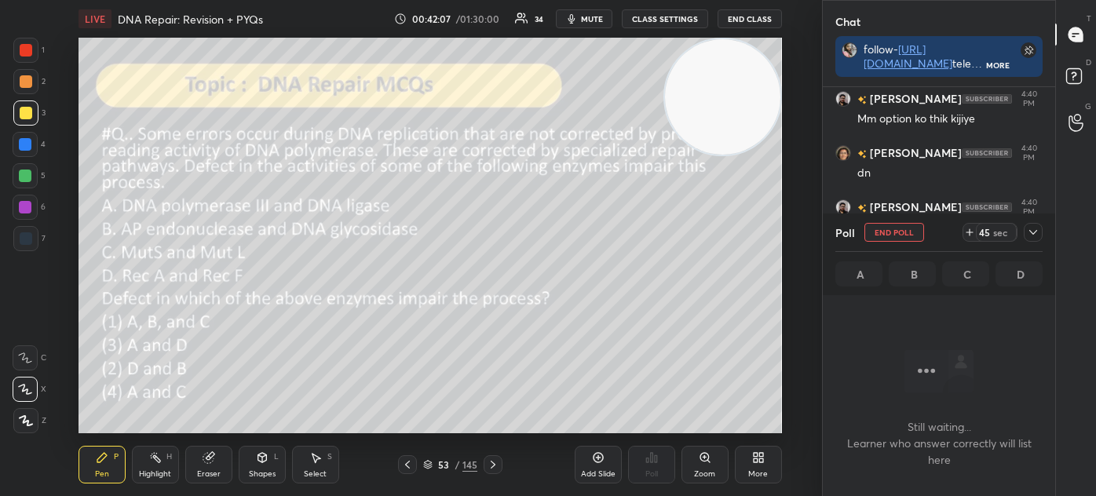
scroll to position [155, 228]
click at [1030, 232] on icon at bounding box center [1033, 232] width 8 height 5
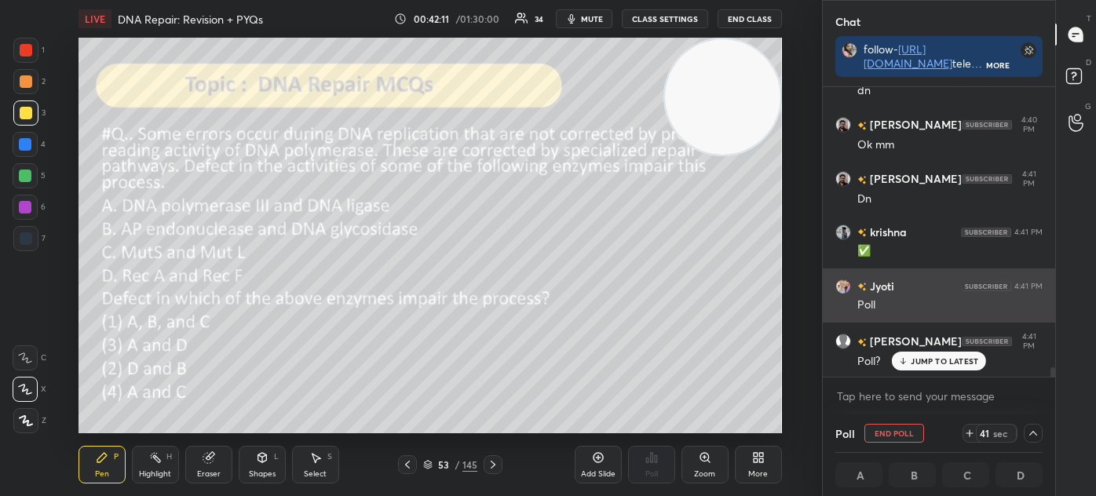
scroll to position [8730, 0]
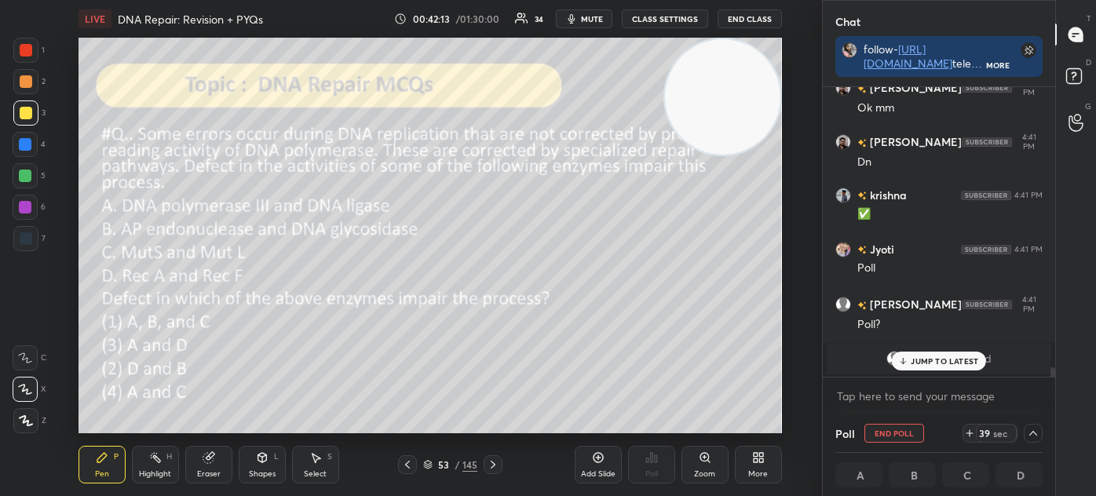
click at [939, 359] on p "JUMP TO LATEST" at bounding box center [943, 360] width 67 height 9
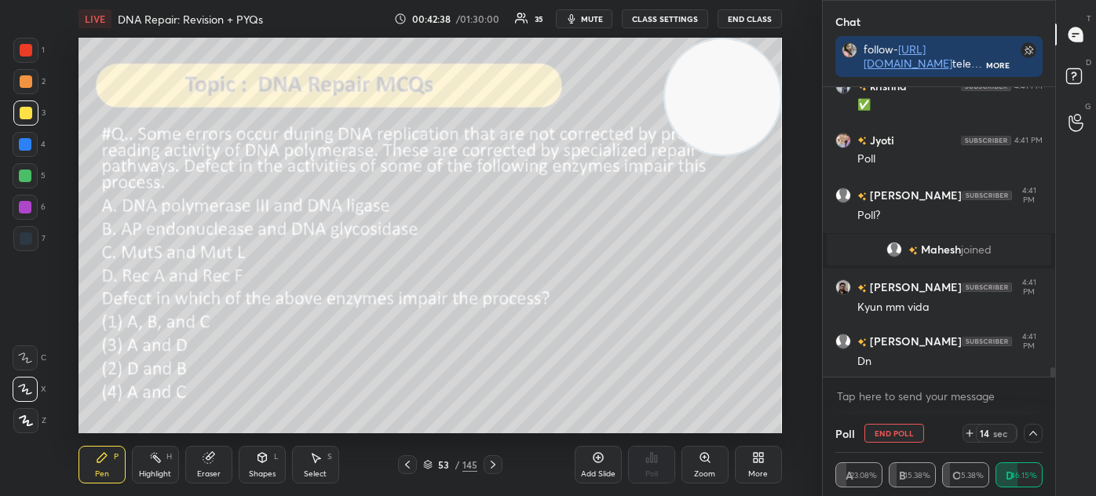
scroll to position [8701, 0]
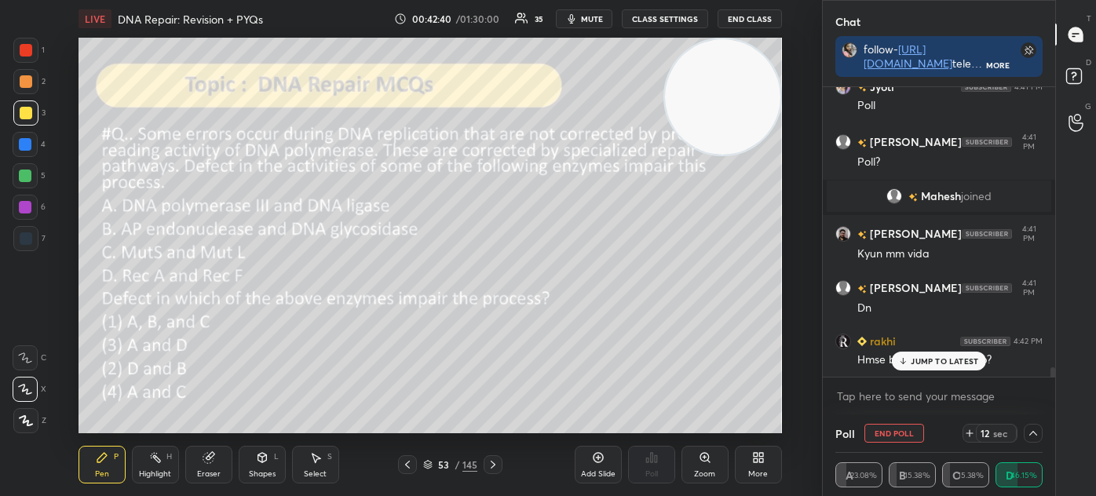
click at [954, 361] on p "JUMP TO LATEST" at bounding box center [943, 360] width 67 height 9
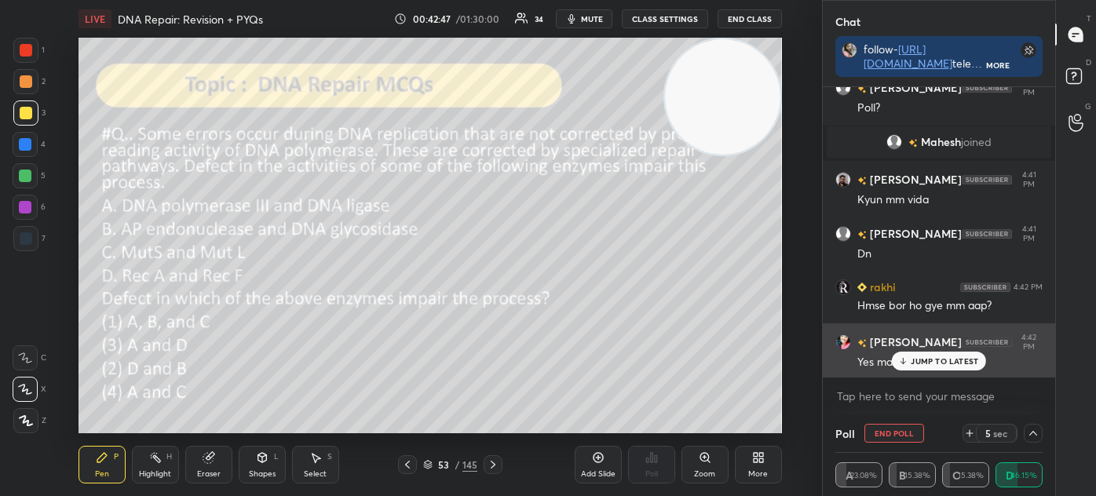
click at [917, 366] on div "JUMP TO LATEST" at bounding box center [938, 361] width 94 height 19
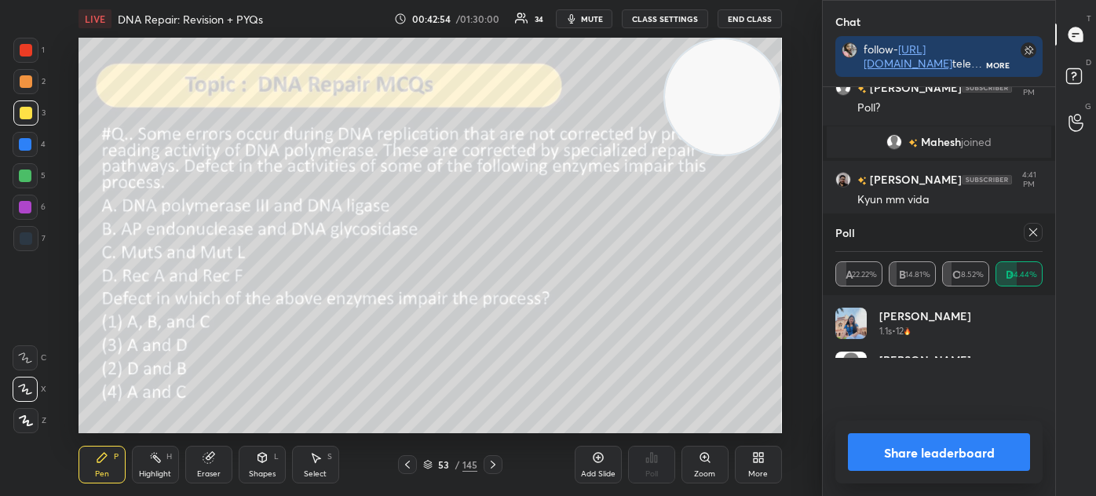
click at [1037, 233] on icon at bounding box center [1032, 232] width 13 height 13
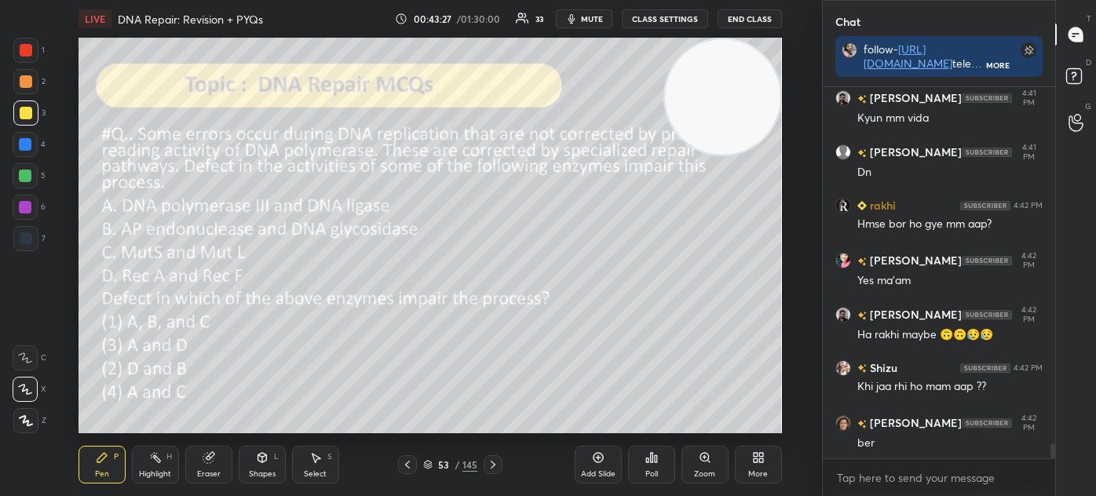
scroll to position [8891, 0]
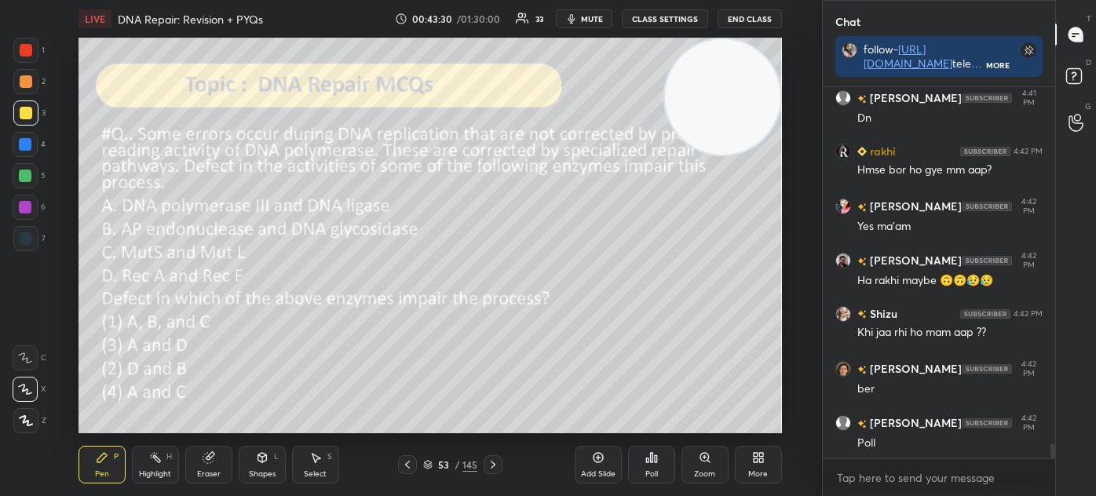
click at [428, 464] on icon at bounding box center [427, 464] width 9 height 9
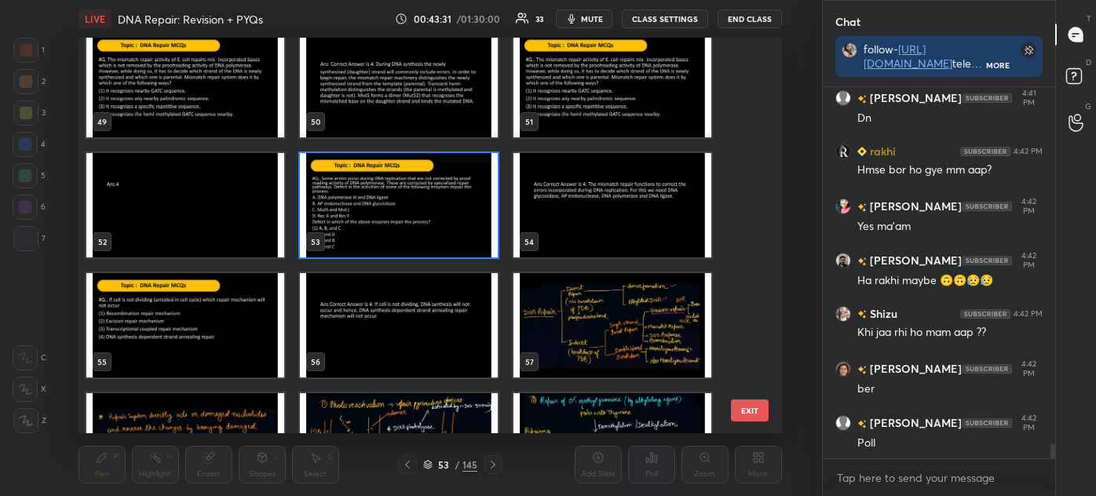
scroll to position [1949, 0]
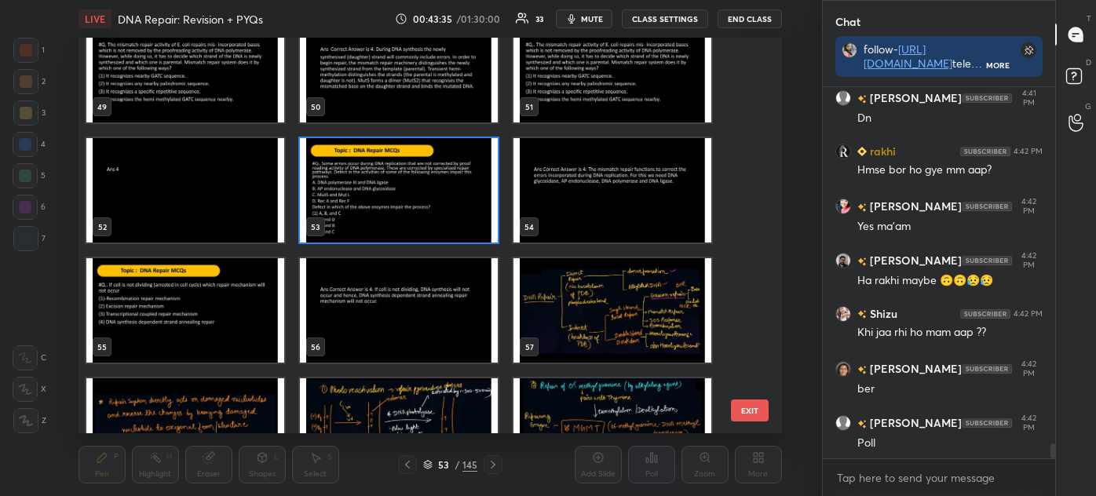
click at [209, 315] on img "grid" at bounding box center [185, 310] width 198 height 104
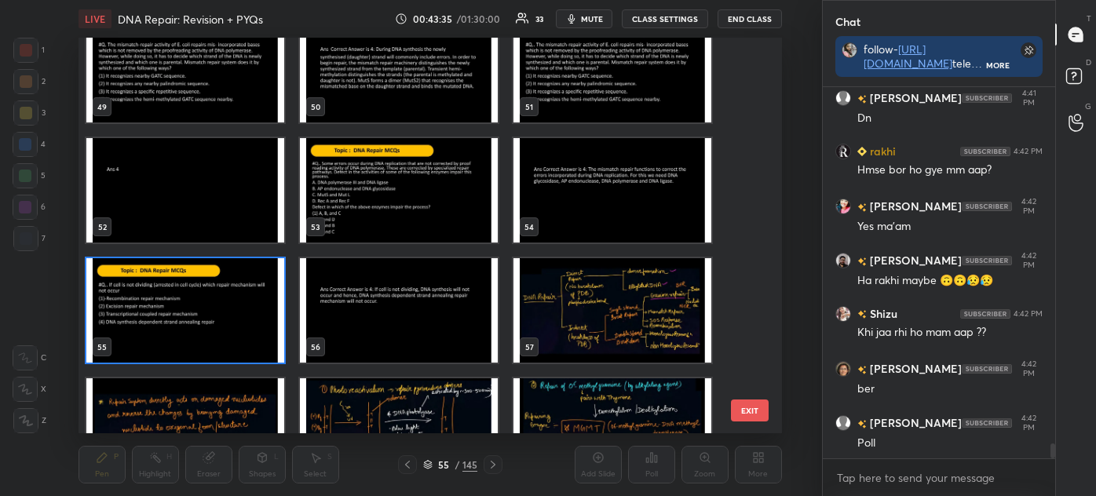
click at [211, 316] on img "grid" at bounding box center [185, 310] width 198 height 104
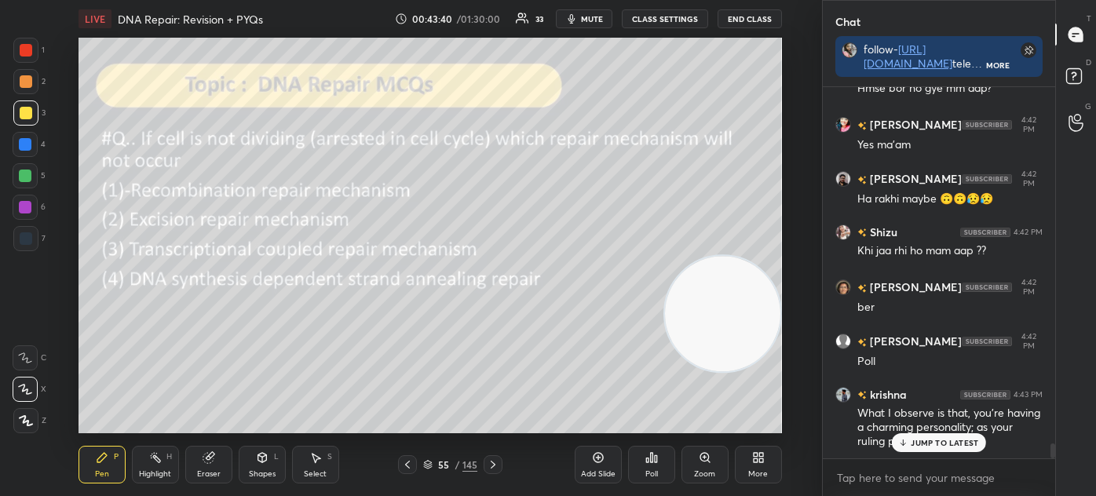
scroll to position [9042, 0]
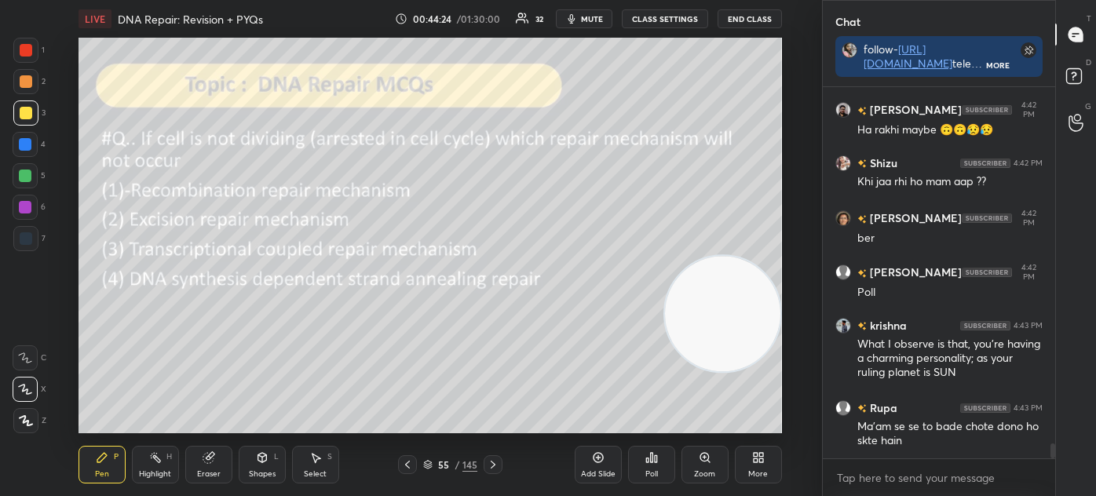
click at [215, 472] on div "Eraser" at bounding box center [209, 474] width 24 height 8
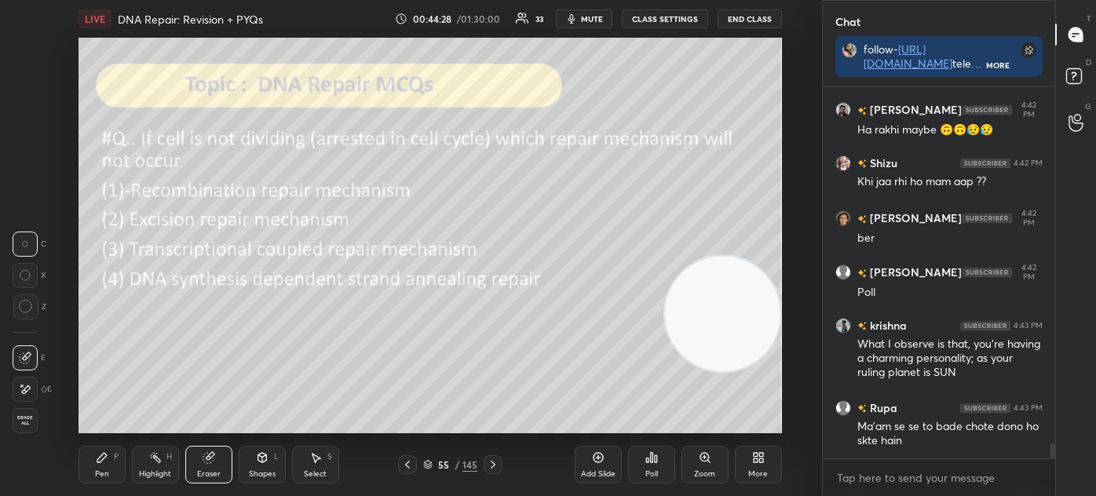
click at [119, 469] on div "Pen P" at bounding box center [101, 465] width 47 height 38
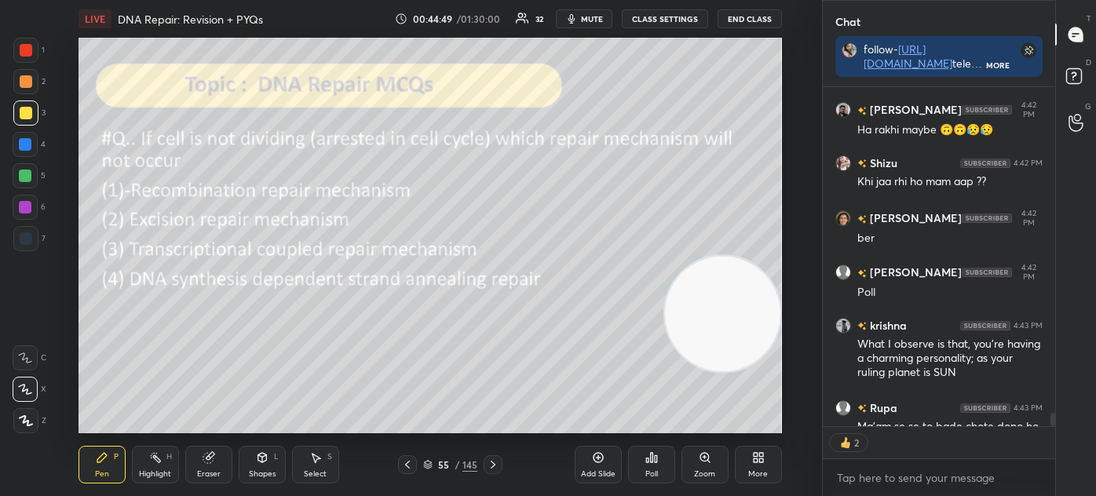
scroll to position [334, 228]
click at [655, 465] on div "Poll" at bounding box center [651, 465] width 47 height 38
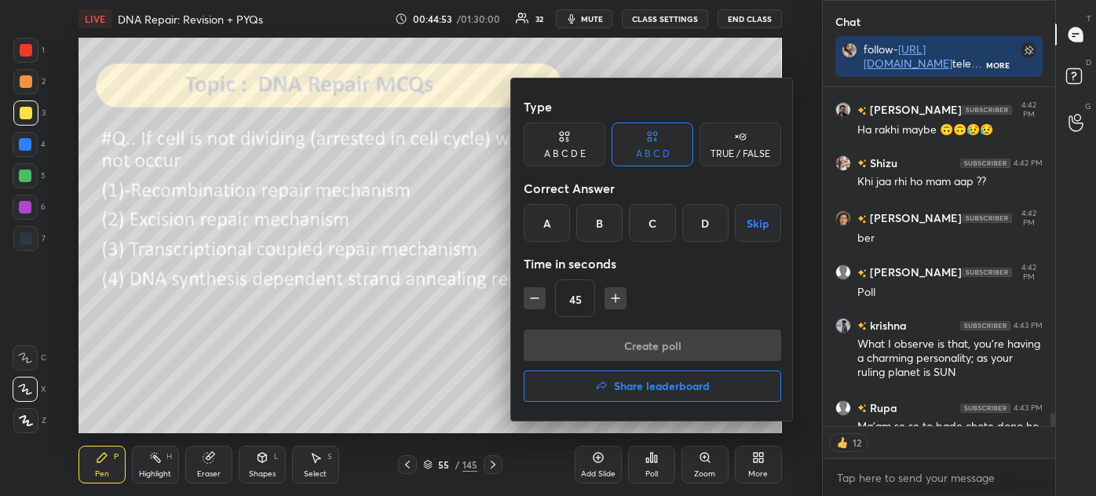
type textarea "x"
click at [699, 218] on div "D" at bounding box center [705, 223] width 46 height 38
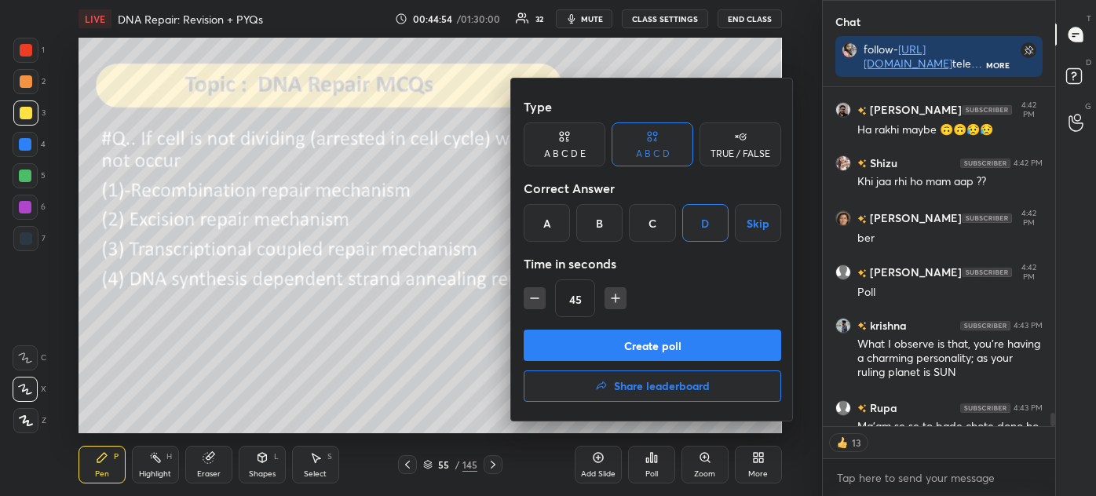
click at [617, 293] on icon "button" at bounding box center [615, 298] width 16 height 16
type input "60"
click at [632, 332] on button "Create poll" at bounding box center [651, 345] width 257 height 31
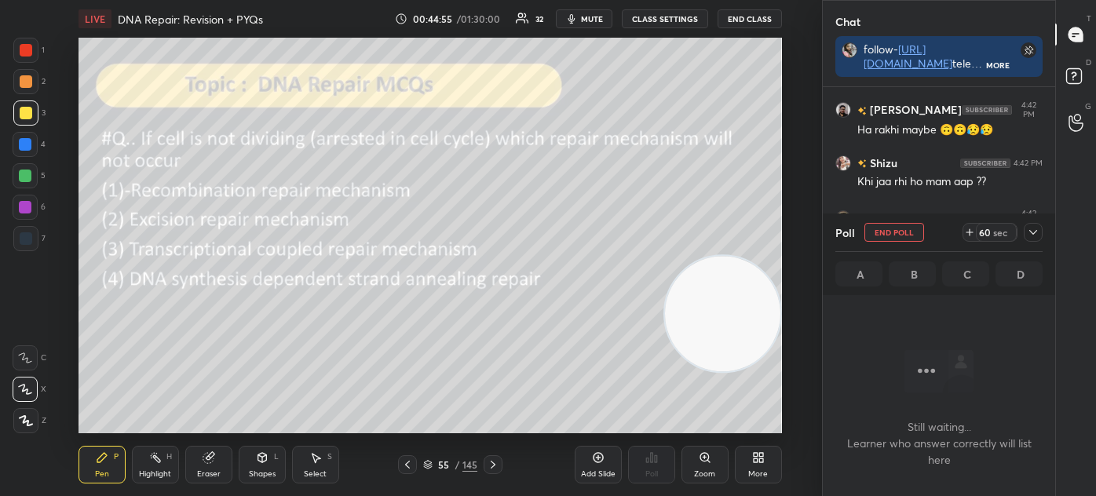
scroll to position [155, 228]
click at [1025, 232] on div at bounding box center [1032, 232] width 19 height 19
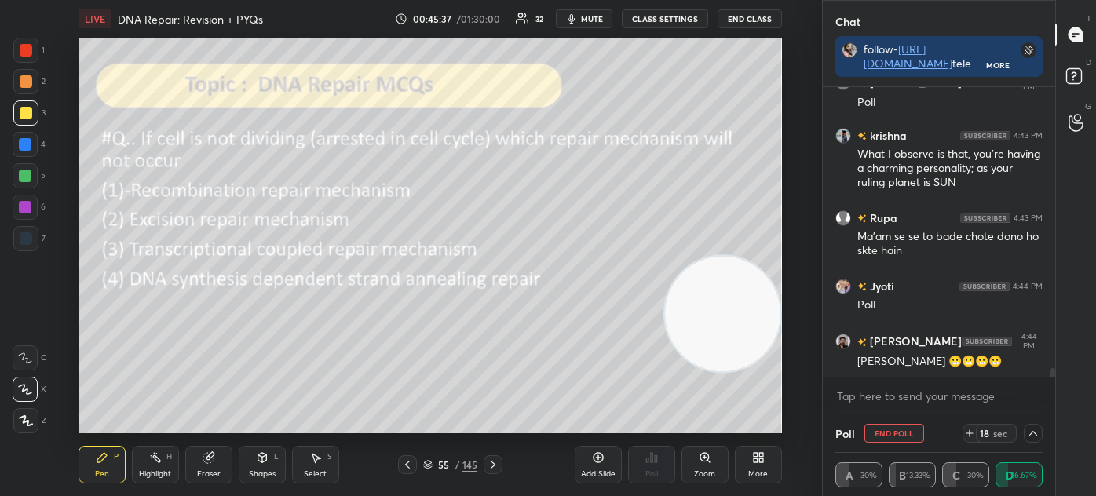
scroll to position [9285, 0]
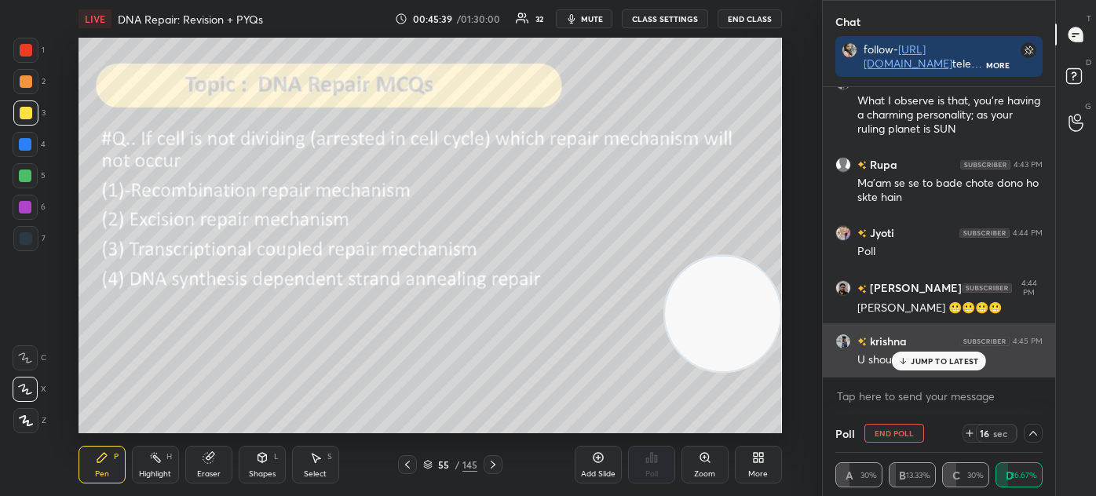
click at [906, 355] on div "JUMP TO LATEST" at bounding box center [938, 361] width 94 height 19
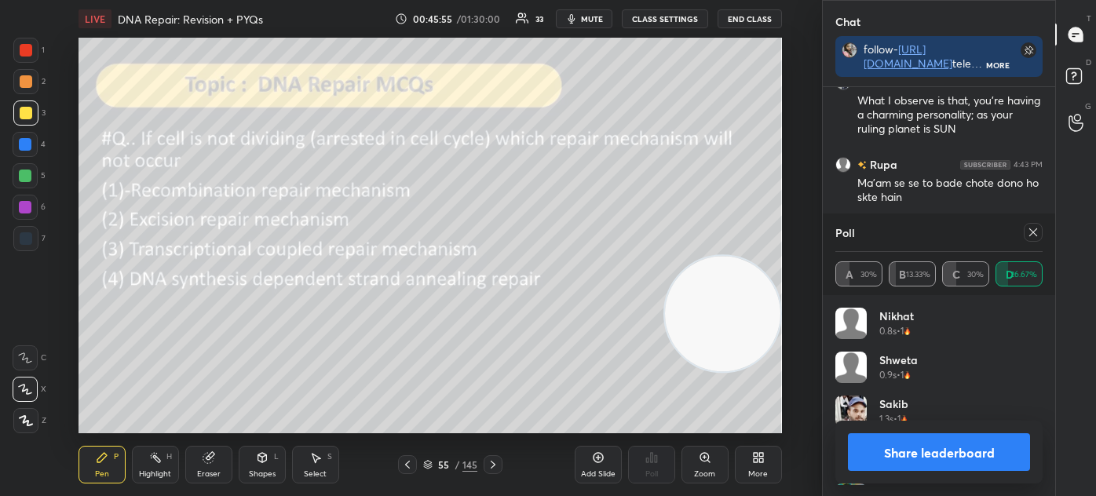
scroll to position [184, 202]
click at [1030, 229] on icon at bounding box center [1032, 232] width 13 height 13
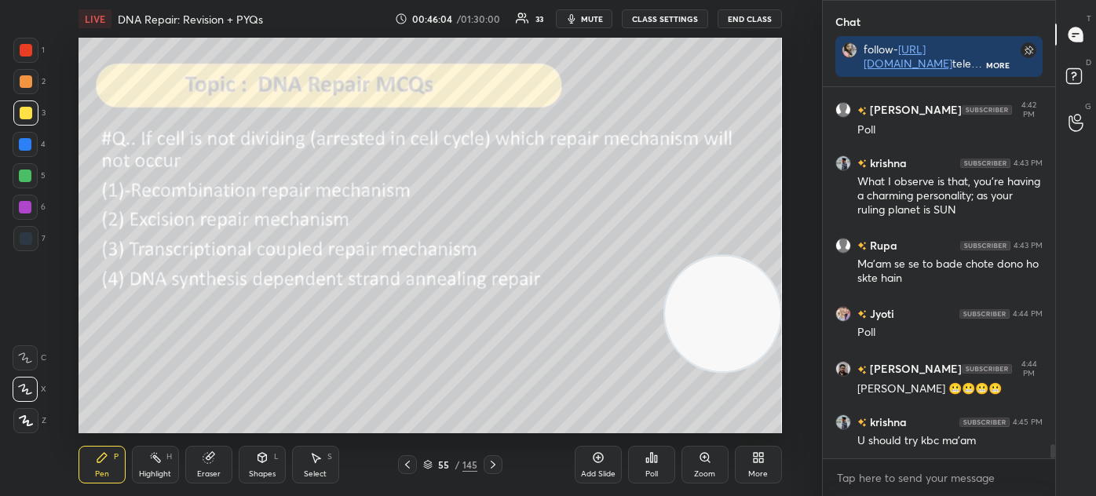
scroll to position [9258, 0]
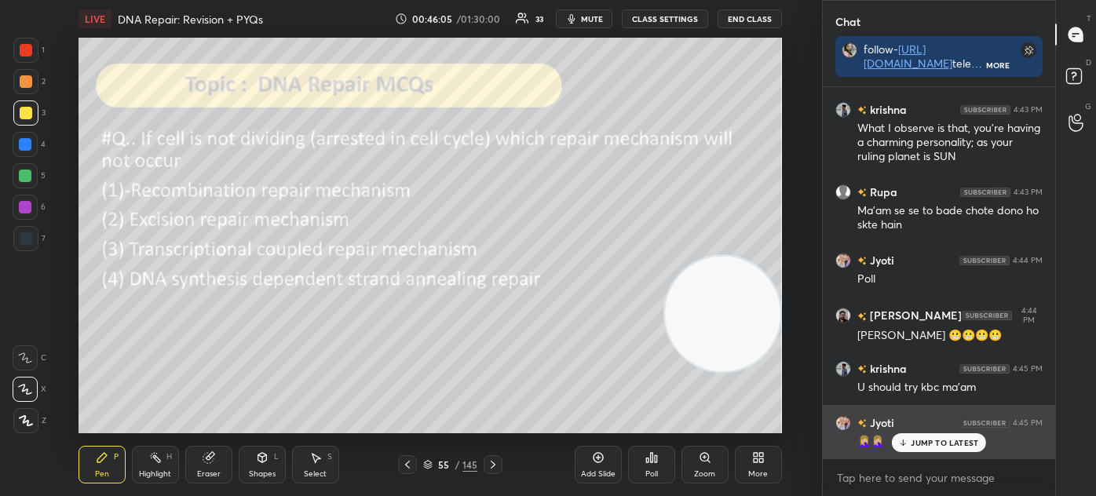
click at [915, 438] on p "JUMP TO LATEST" at bounding box center [943, 442] width 67 height 9
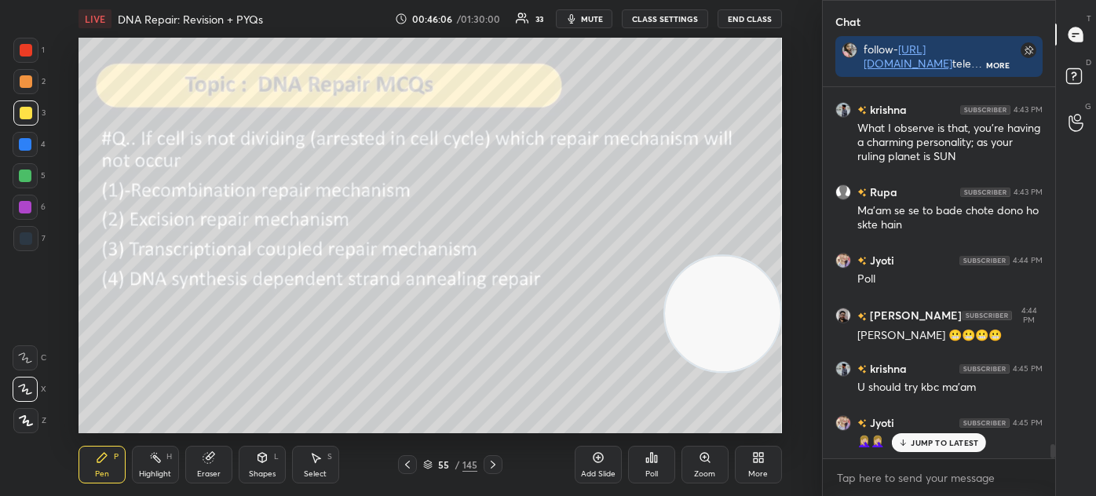
scroll to position [9312, 0]
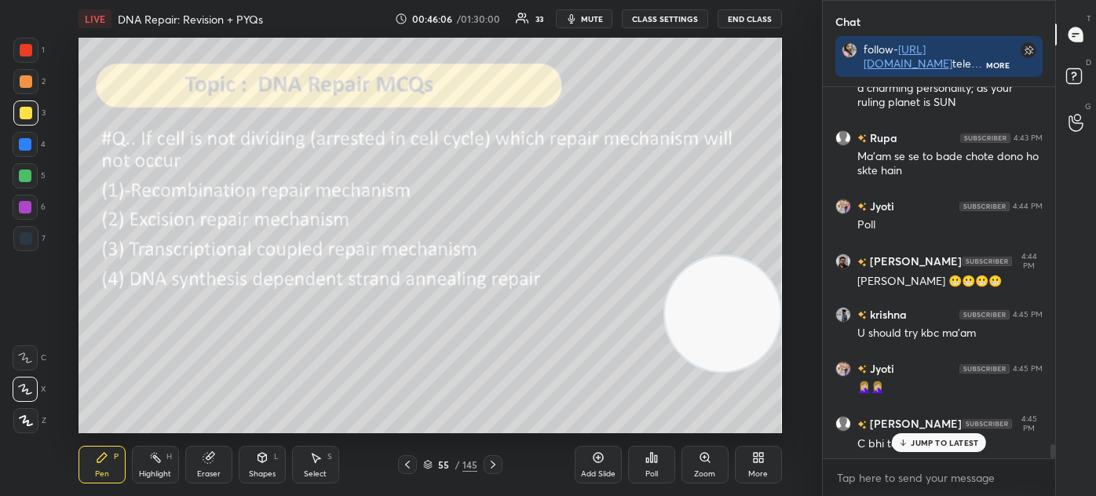
click at [428, 464] on icon at bounding box center [427, 464] width 9 height 9
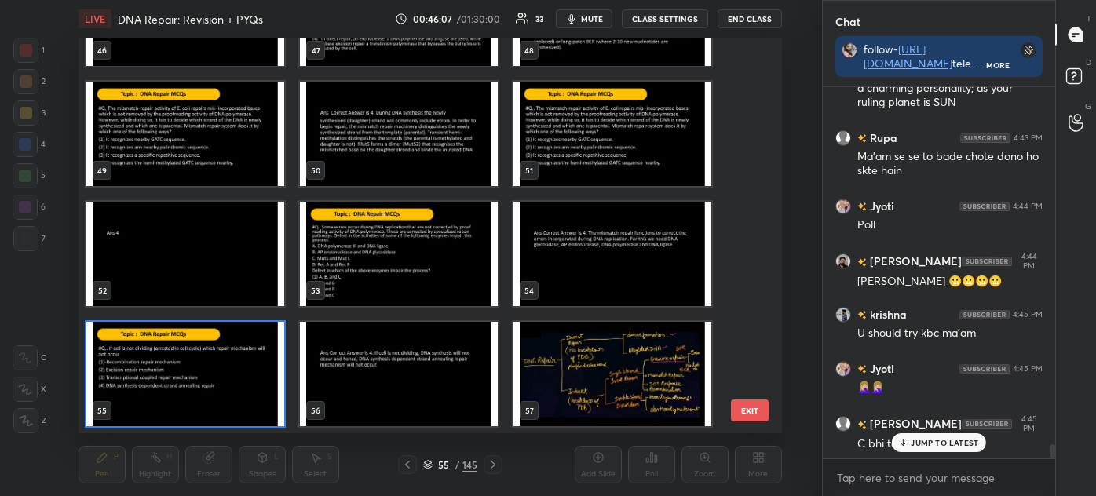
click at [914, 442] on p "JUMP TO LATEST" at bounding box center [943, 442] width 67 height 9
click at [143, 378] on img "grid" at bounding box center [185, 374] width 198 height 104
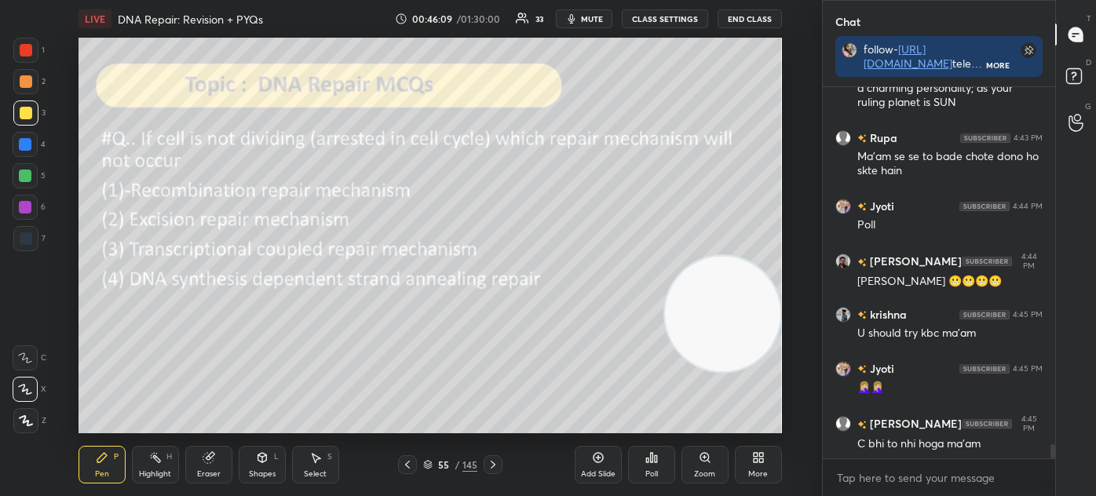
click at [152, 379] on img "grid" at bounding box center [185, 374] width 198 height 104
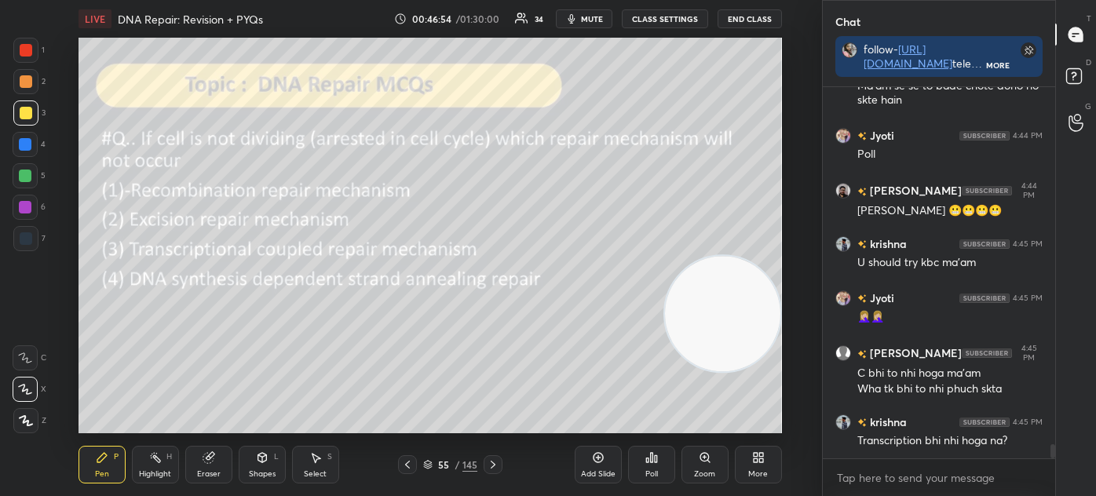
click at [499, 468] on div at bounding box center [492, 464] width 19 height 19
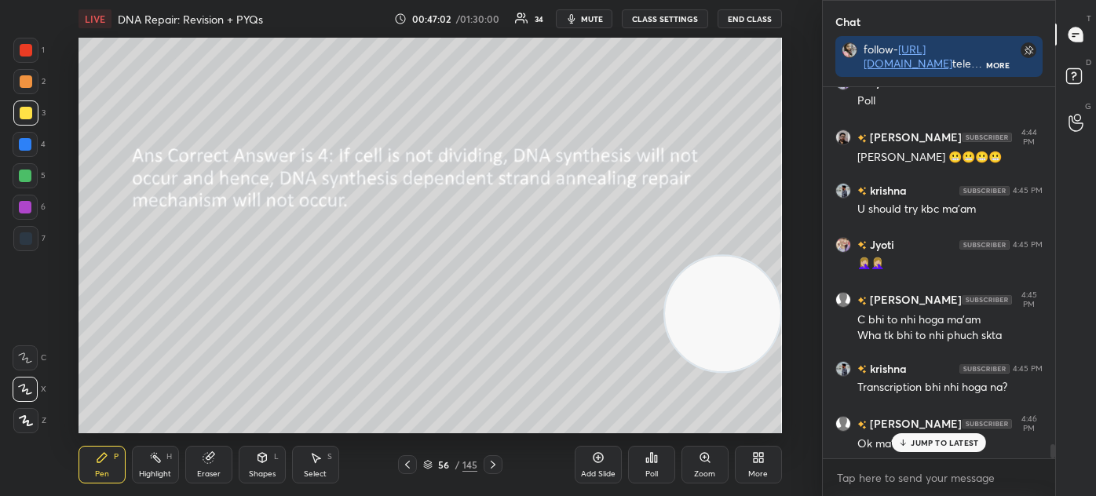
scroll to position [9490, 0]
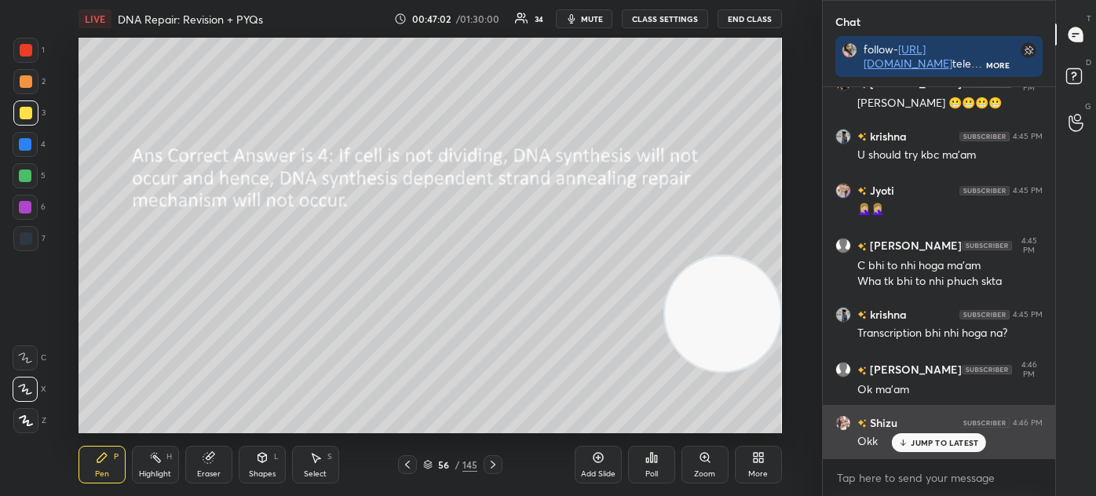
click at [918, 443] on p "JUMP TO LATEST" at bounding box center [943, 442] width 67 height 9
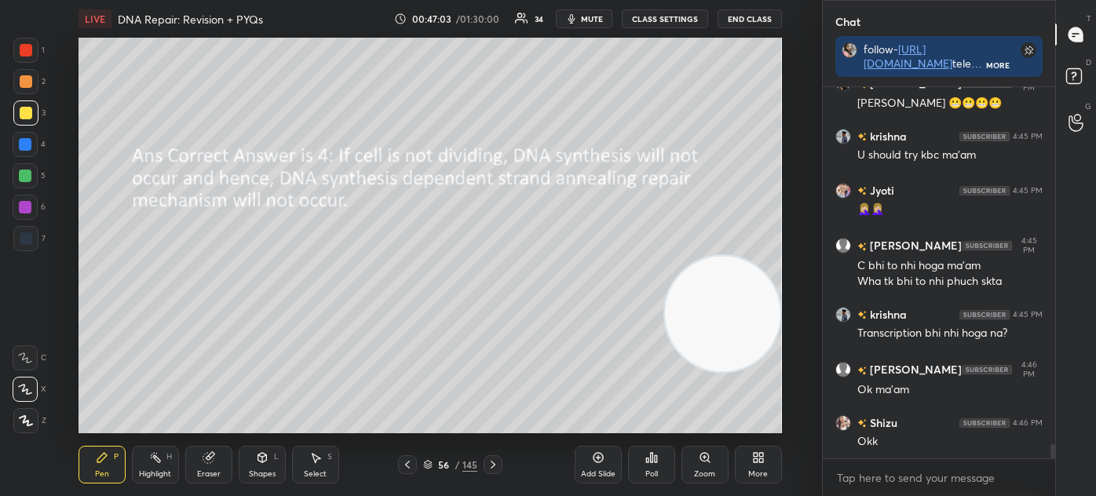
click at [428, 464] on icon at bounding box center [427, 464] width 9 height 9
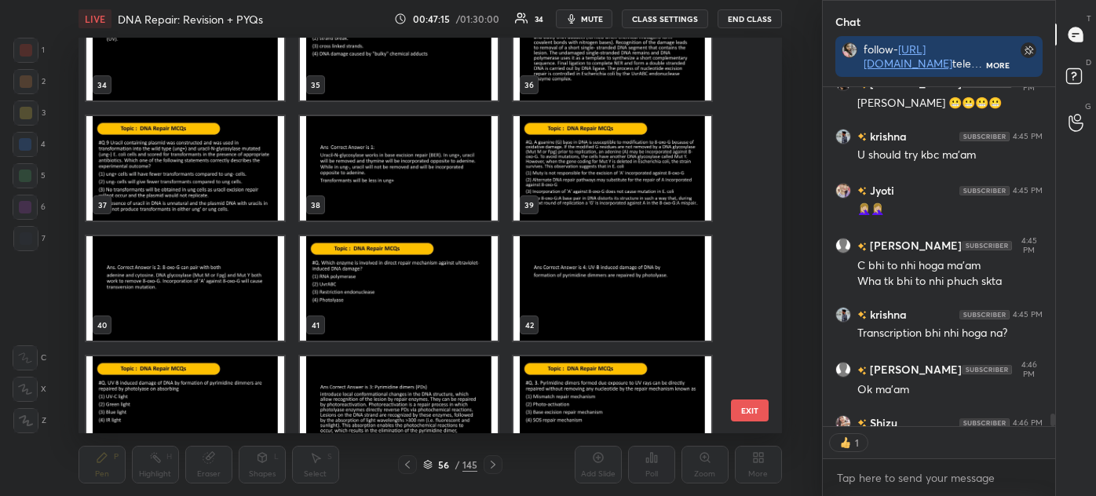
scroll to position [5, 4]
click at [573, 166] on img "grid" at bounding box center [612, 168] width 198 height 104
click at [578, 169] on img "grid" at bounding box center [612, 168] width 198 height 104
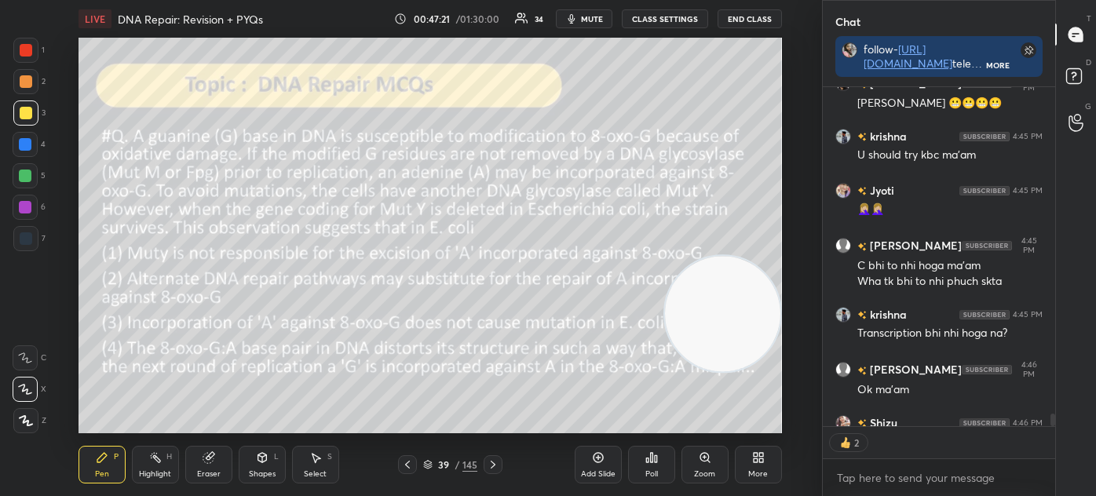
click at [432, 464] on icon at bounding box center [427, 464] width 9 height 9
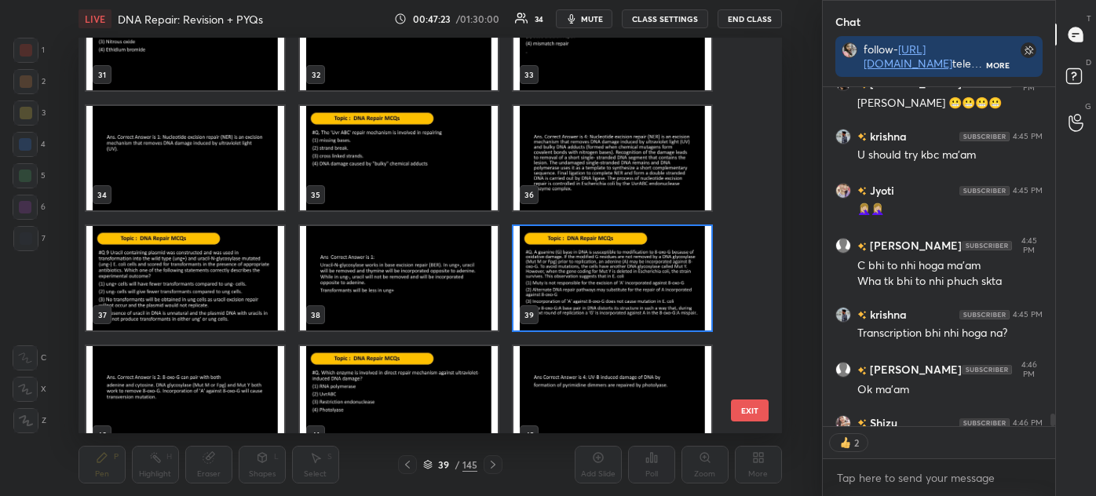
scroll to position [1256, 0]
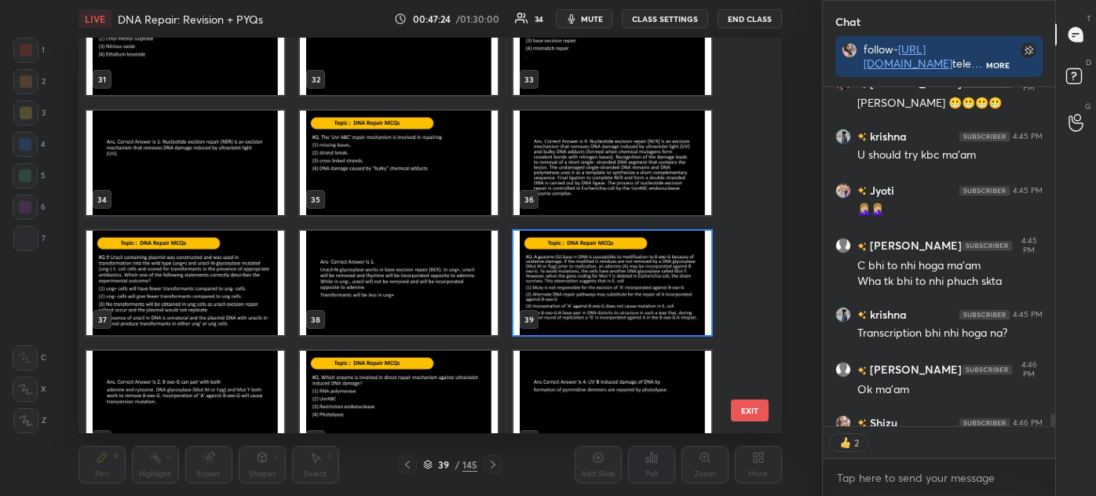
click at [215, 290] on img "grid" at bounding box center [185, 283] width 198 height 104
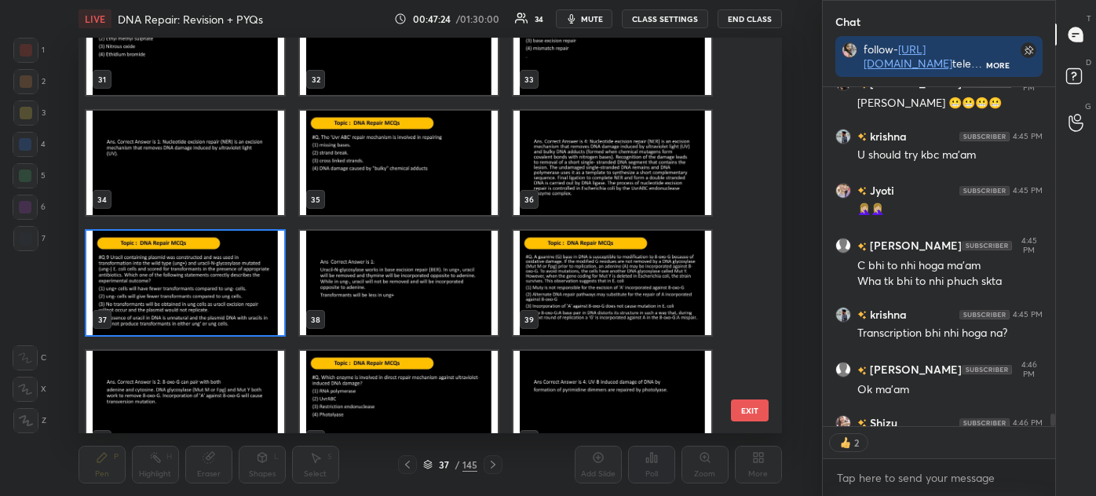
click at [220, 297] on img "grid" at bounding box center [185, 283] width 198 height 104
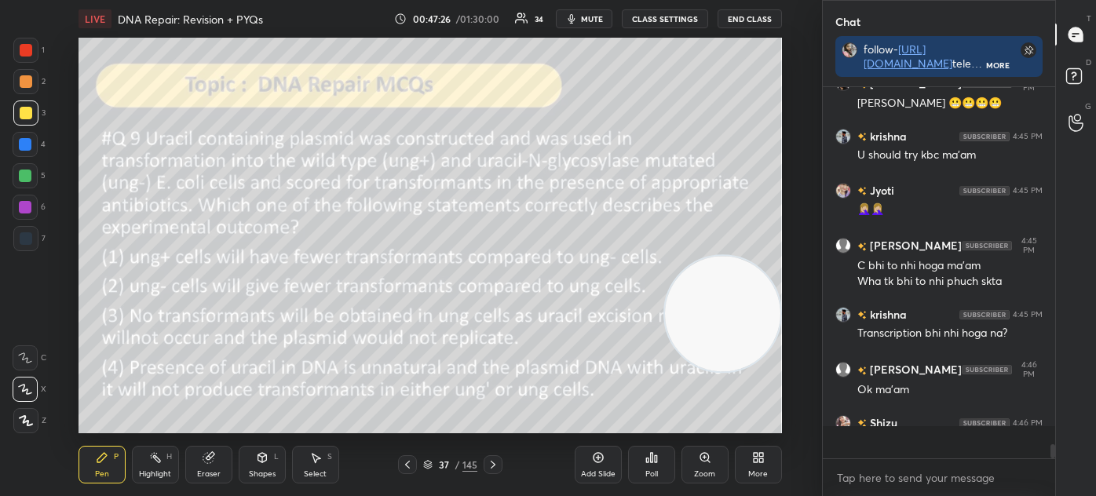
scroll to position [9490, 0]
click at [425, 464] on icon at bounding box center [427, 464] width 9 height 9
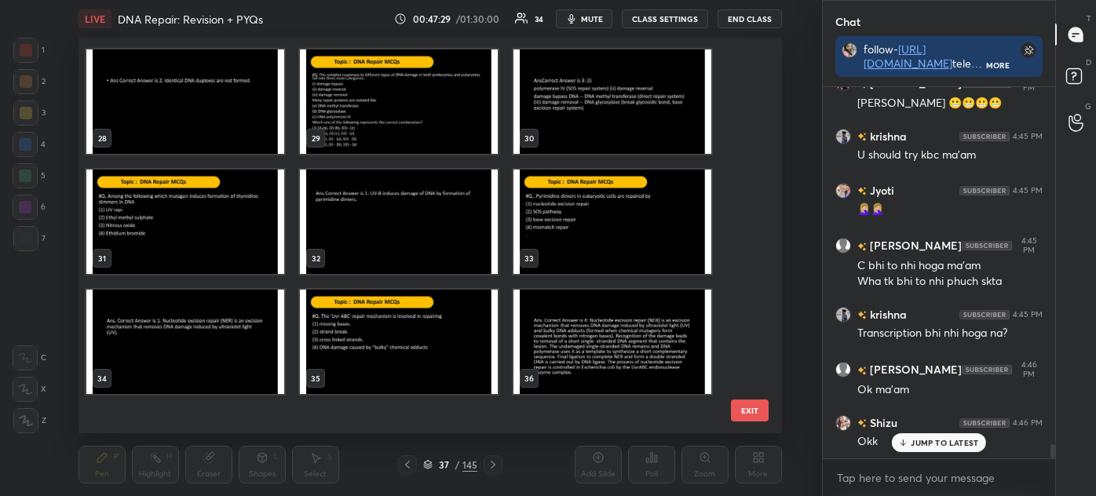
scroll to position [999, 0]
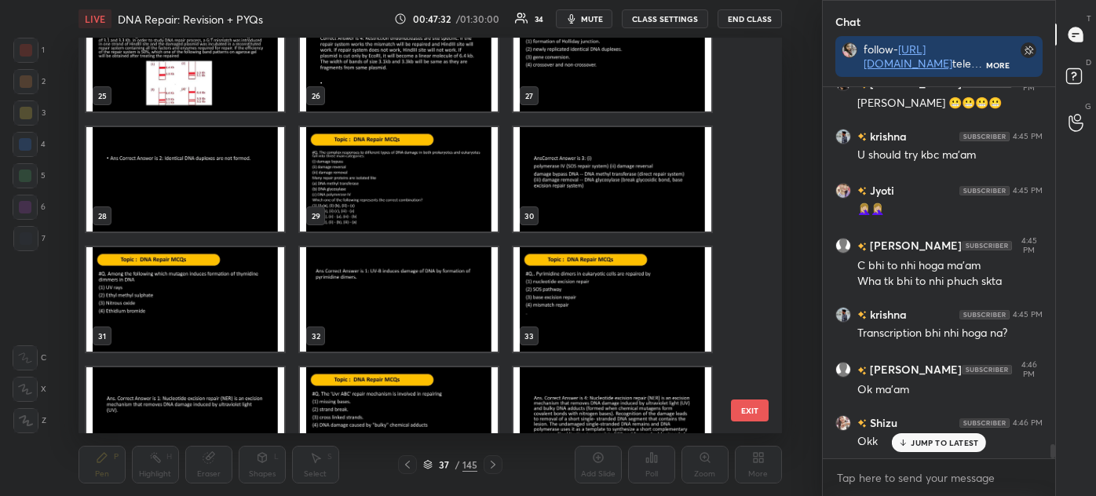
click at [574, 286] on img "grid" at bounding box center [612, 299] width 198 height 104
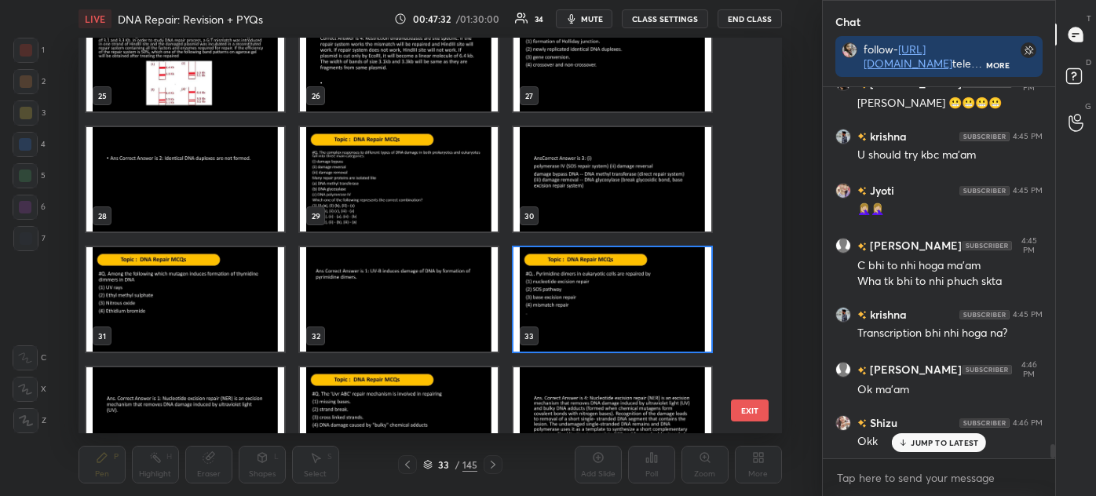
click at [579, 290] on img "grid" at bounding box center [612, 299] width 198 height 104
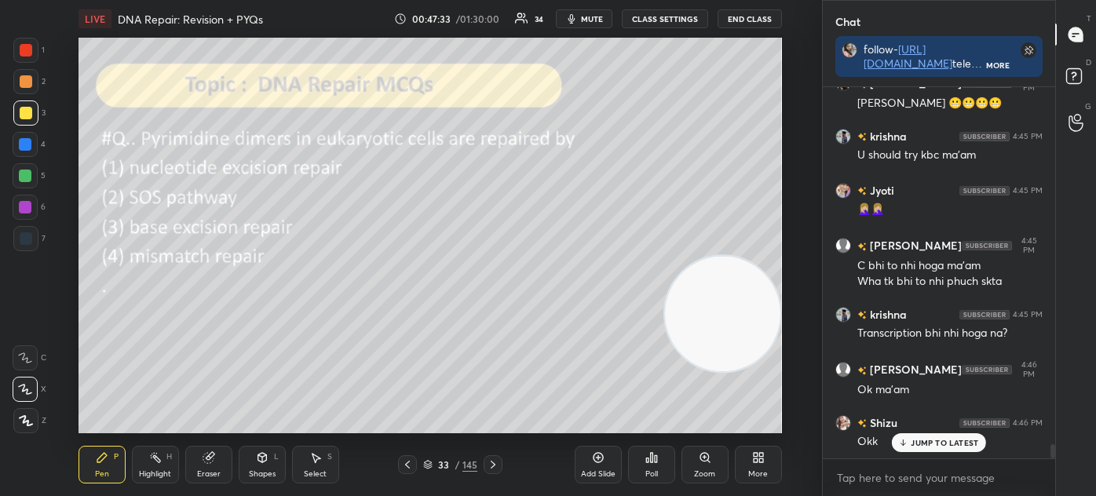
click at [405, 463] on icon at bounding box center [407, 464] width 13 height 13
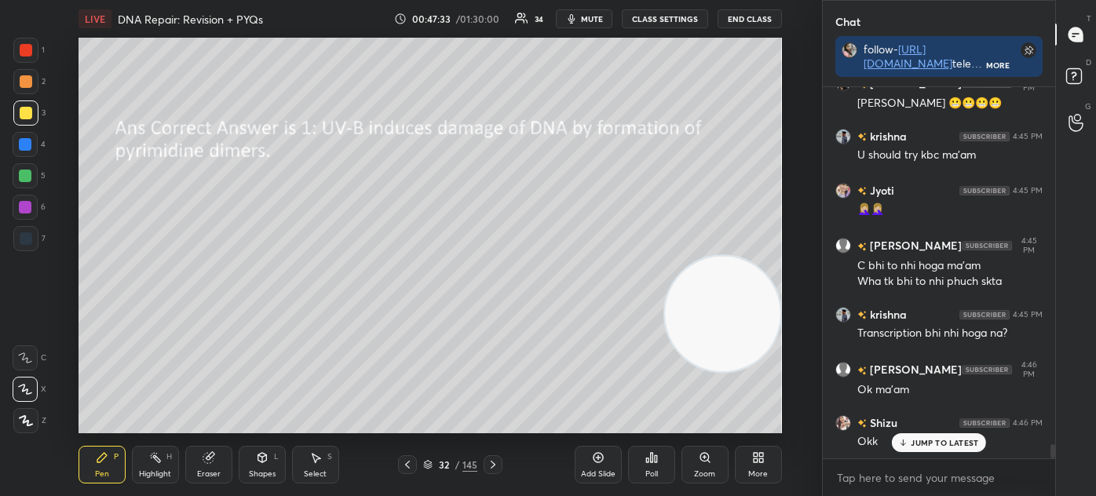
click at [408, 463] on icon at bounding box center [407, 465] width 5 height 8
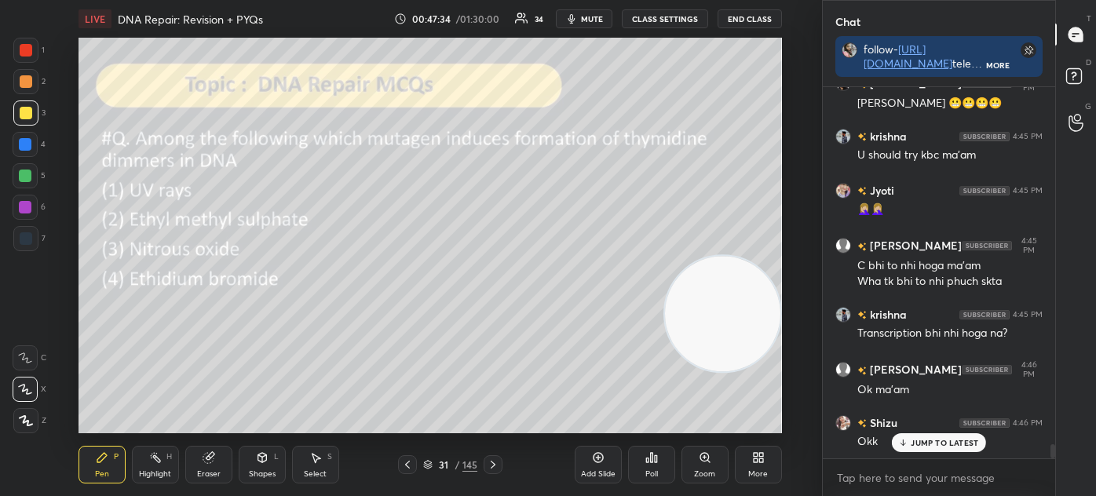
click at [403, 462] on icon at bounding box center [407, 464] width 13 height 13
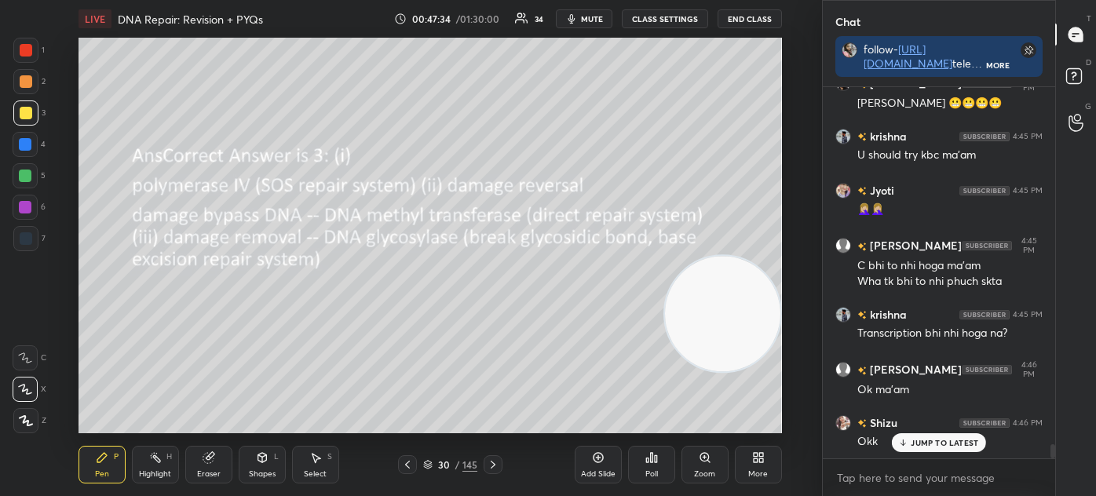
click at [404, 462] on icon at bounding box center [407, 464] width 13 height 13
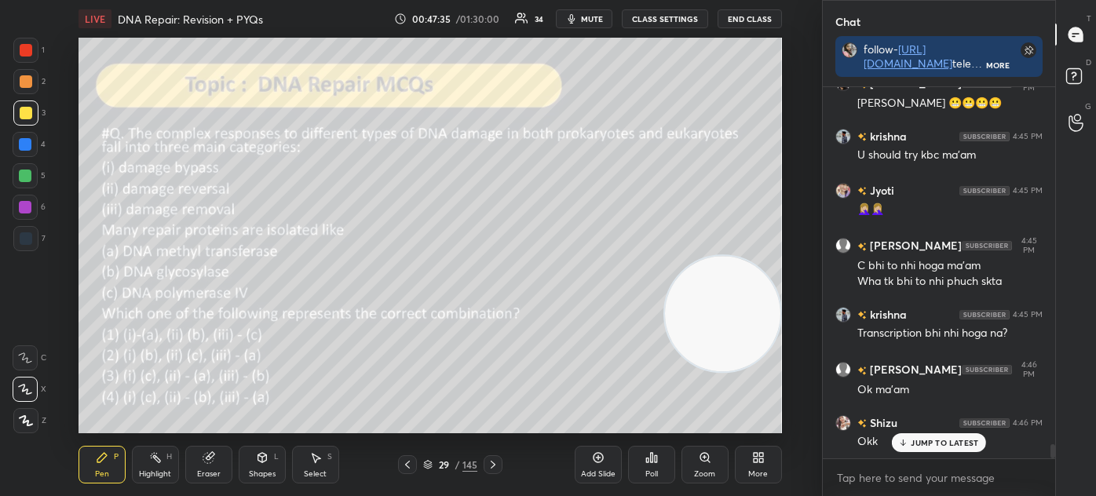
click at [403, 463] on icon at bounding box center [407, 464] width 13 height 13
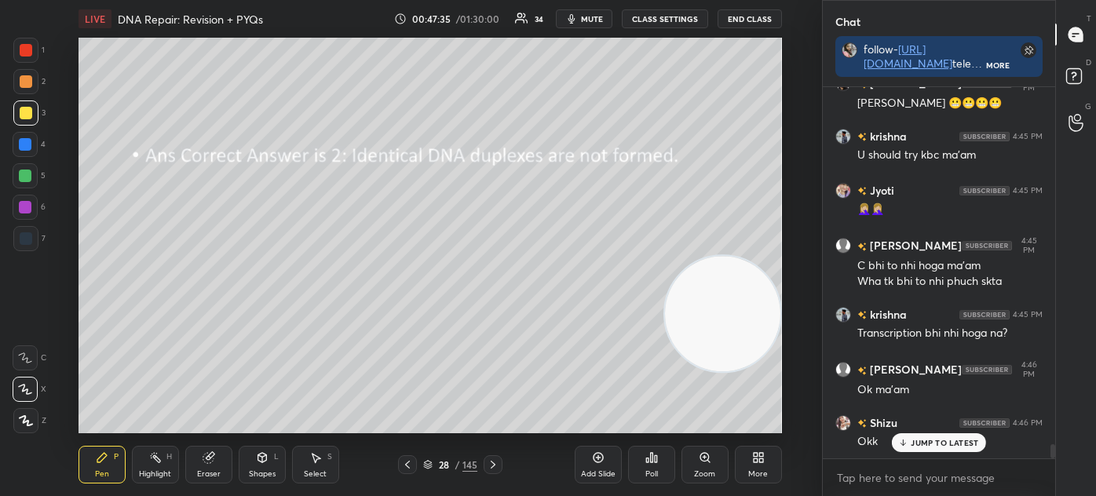
click at [403, 461] on icon at bounding box center [407, 464] width 13 height 13
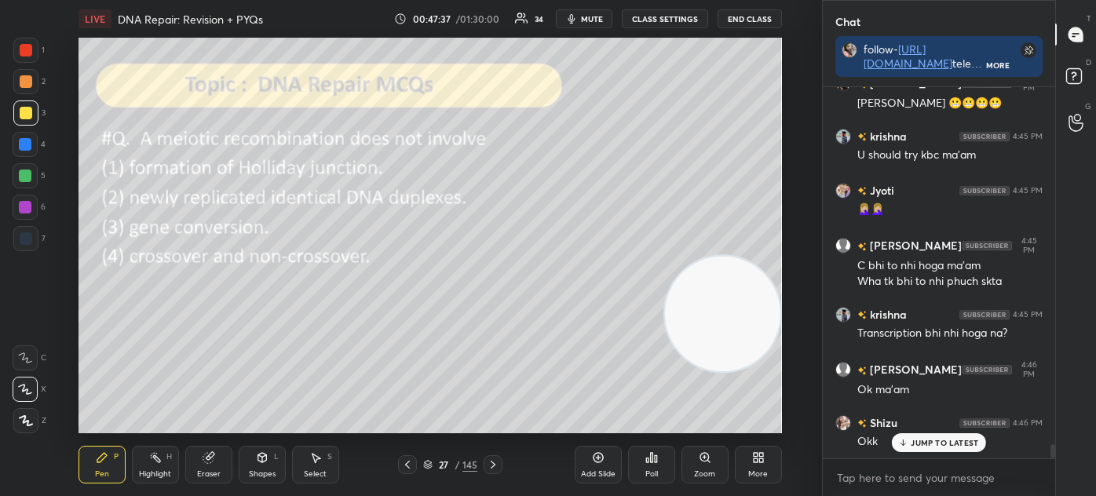
click at [432, 465] on icon at bounding box center [428, 466] width 8 height 2
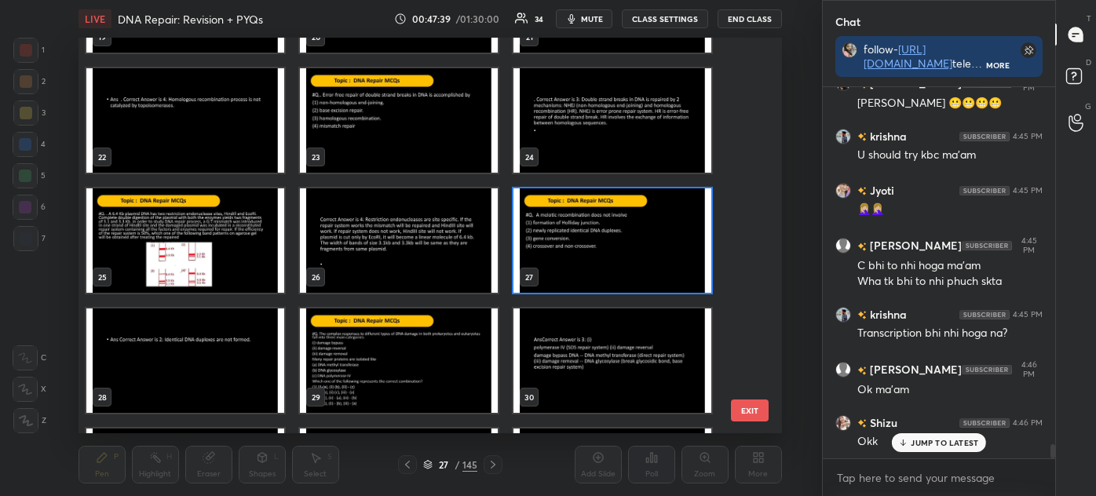
scroll to position [816, 0]
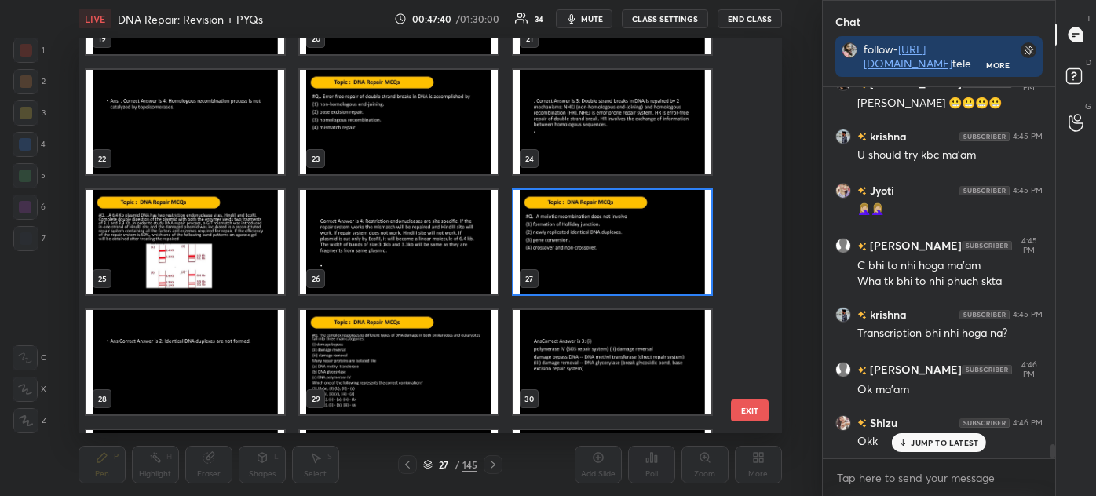
click at [590, 259] on img "grid" at bounding box center [612, 242] width 198 height 104
click at [593, 264] on img "grid" at bounding box center [612, 242] width 198 height 104
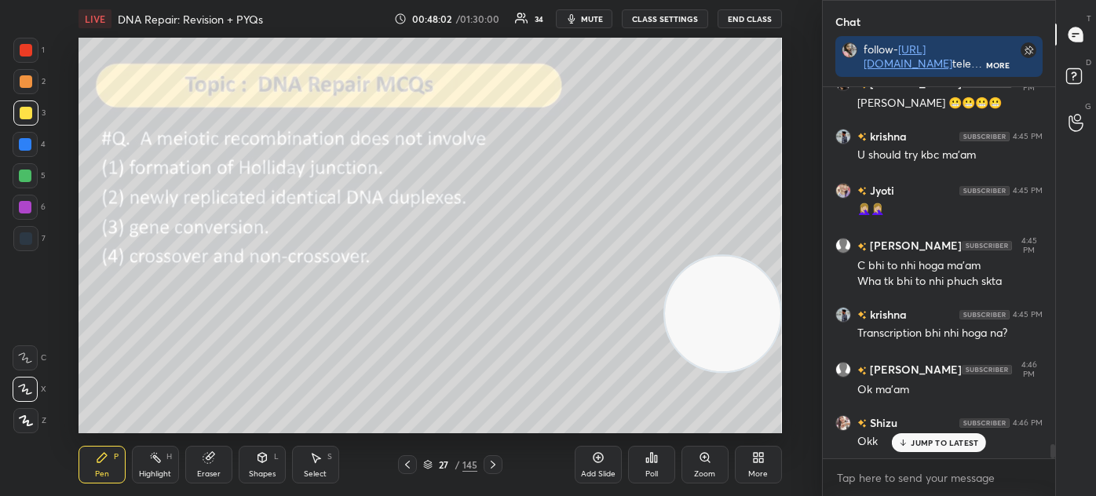
click at [939, 439] on p "JUMP TO LATEST" at bounding box center [943, 442] width 67 height 9
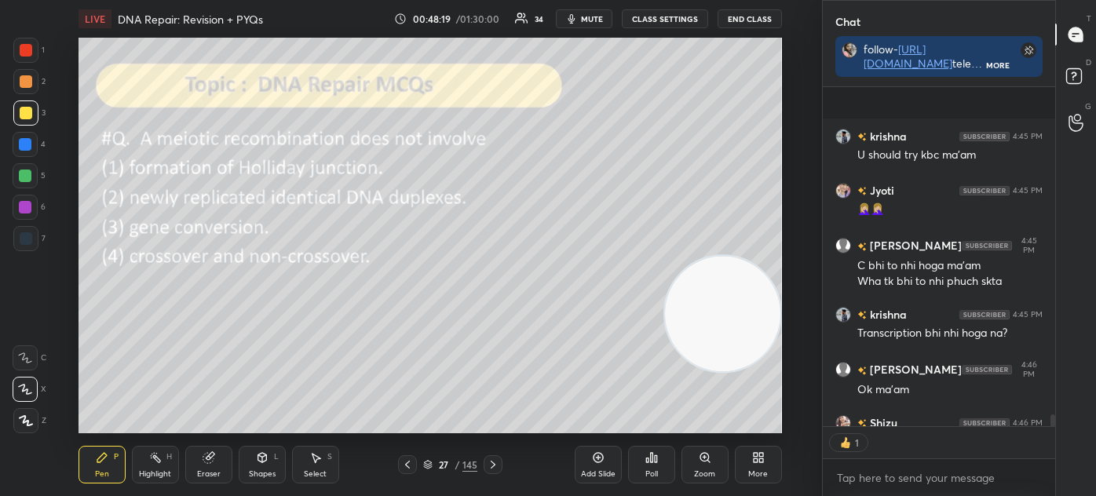
scroll to position [9577, 0]
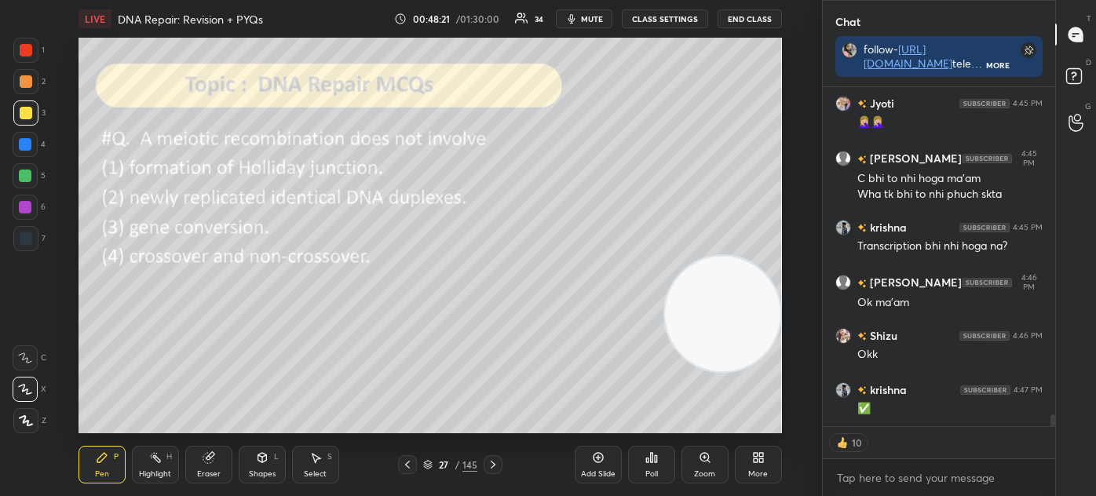
click at [654, 465] on div "Poll" at bounding box center [651, 465] width 47 height 38
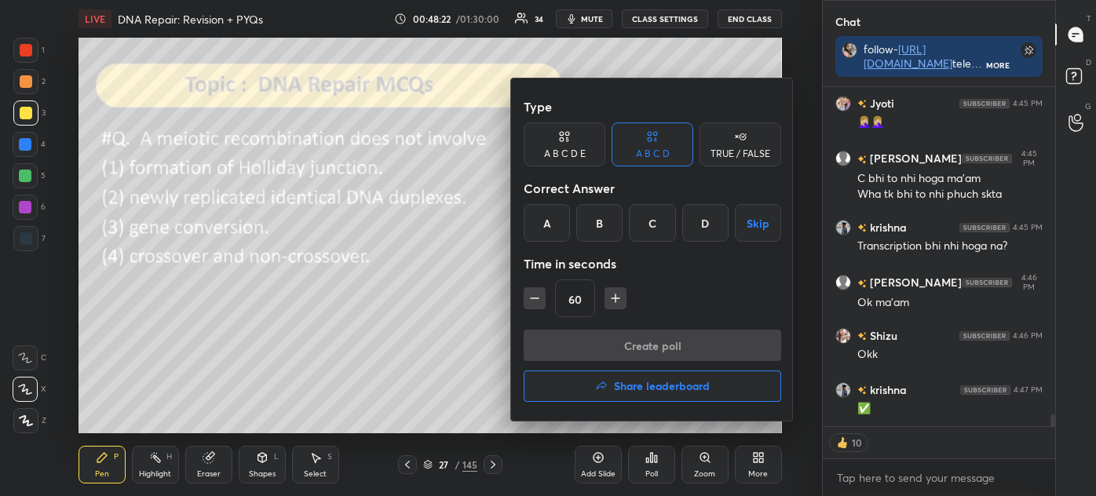
click at [603, 215] on div "B" at bounding box center [599, 223] width 46 height 38
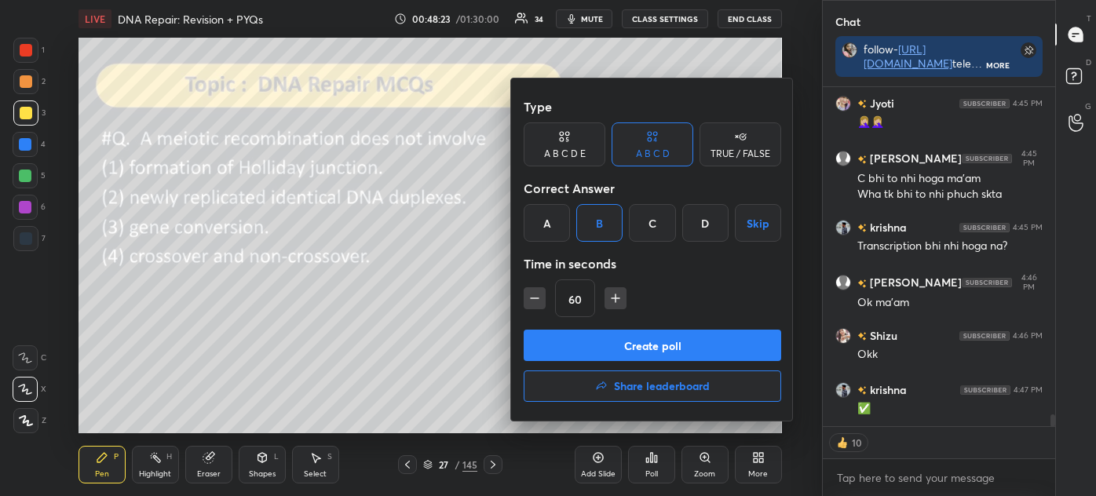
click at [622, 351] on button "Create poll" at bounding box center [651, 345] width 257 height 31
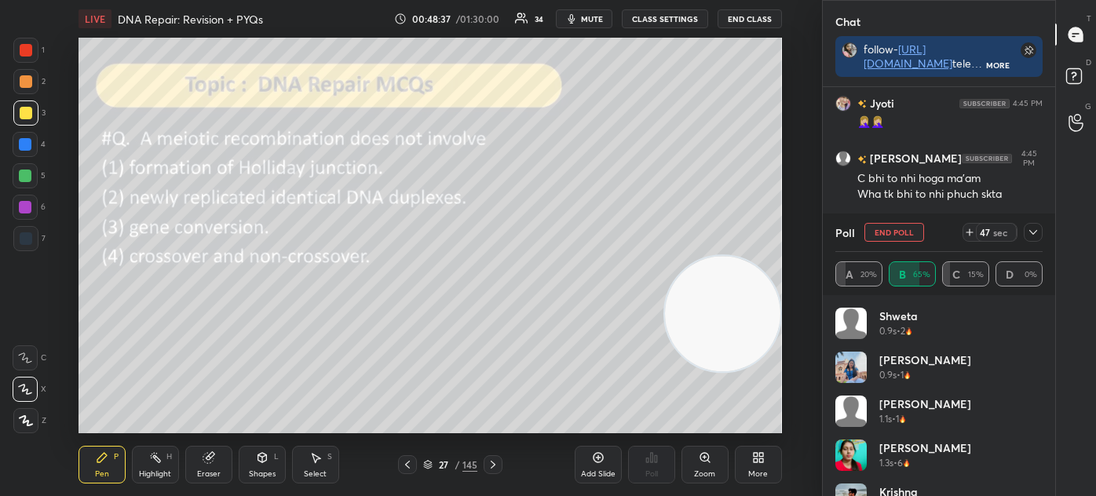
scroll to position [9626, 0]
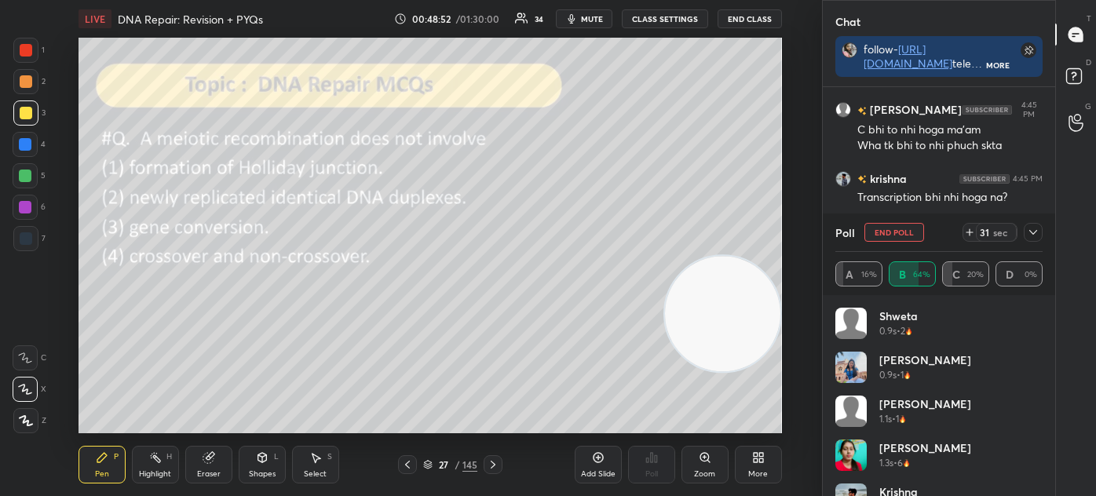
click at [1036, 225] on div at bounding box center [1032, 232] width 19 height 19
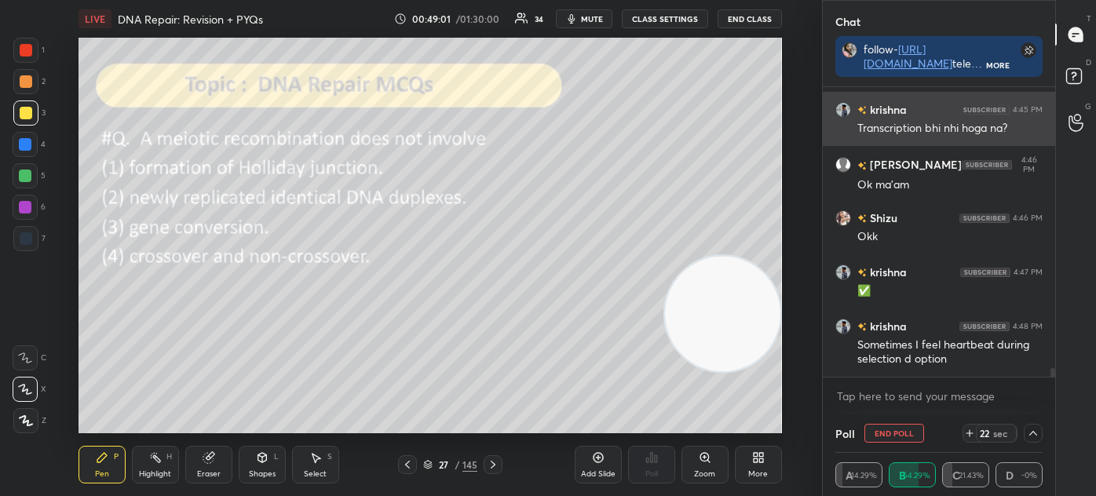
scroll to position [9749, 0]
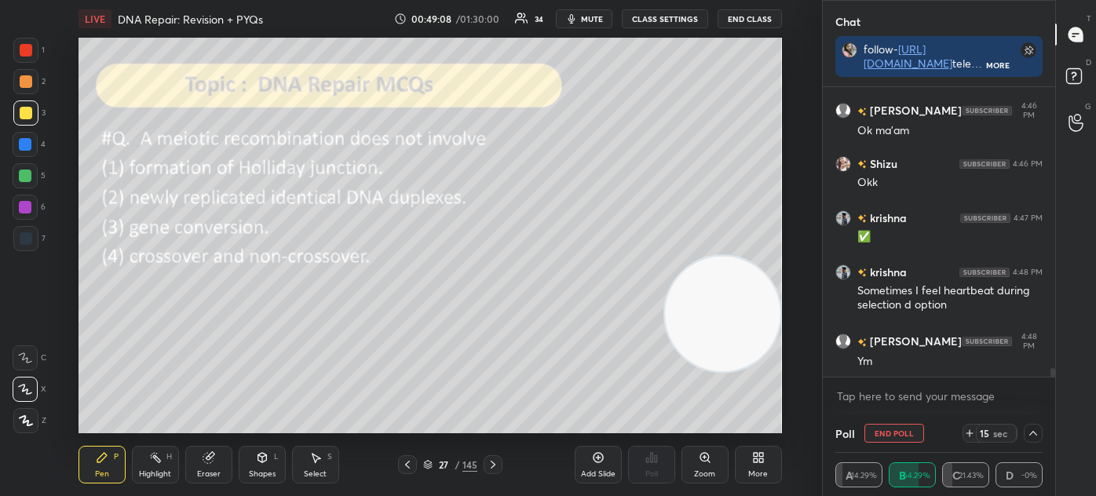
click at [433, 467] on div "27 / 145" at bounding box center [450, 465] width 54 height 14
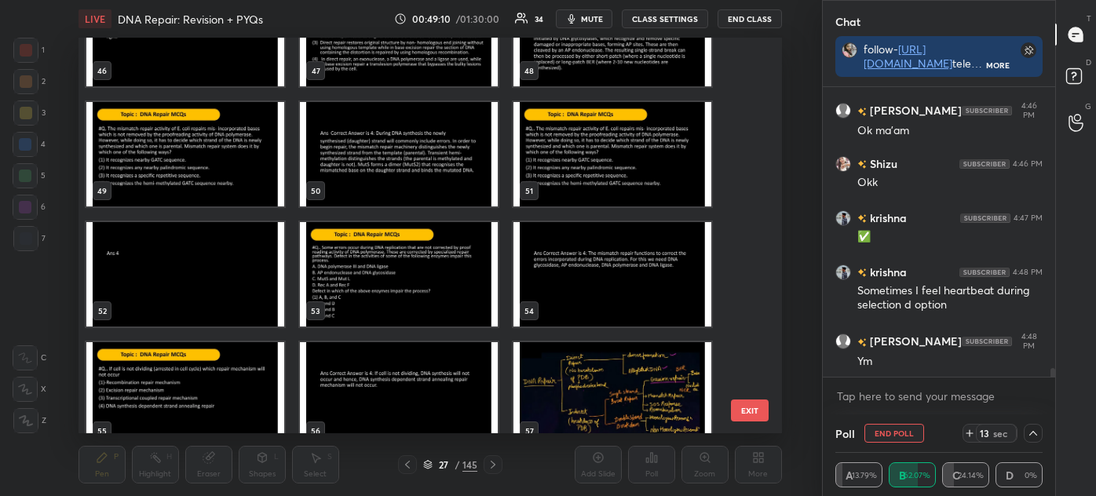
scroll to position [1967, 0]
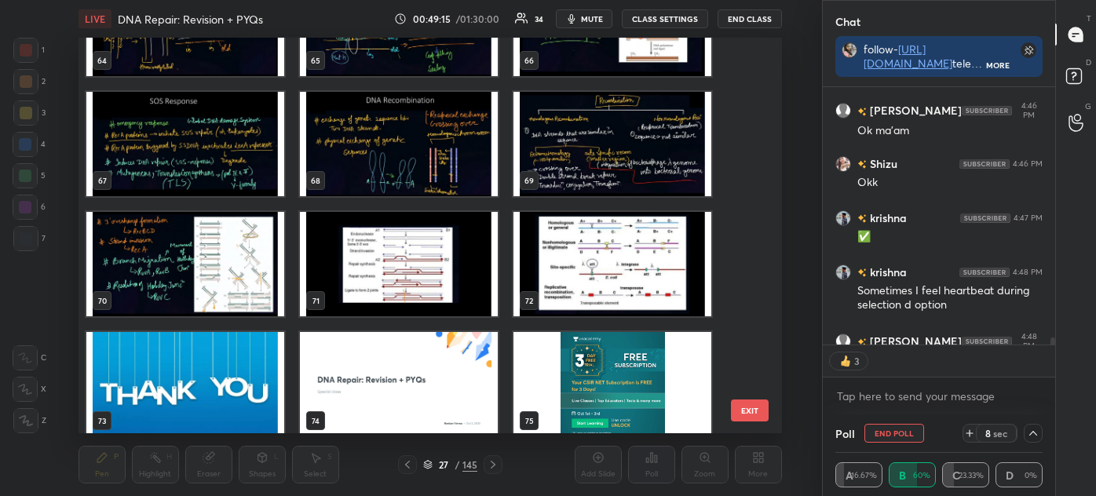
click at [214, 283] on img "grid" at bounding box center [185, 264] width 198 height 104
click at [220, 282] on img "grid" at bounding box center [185, 264] width 198 height 104
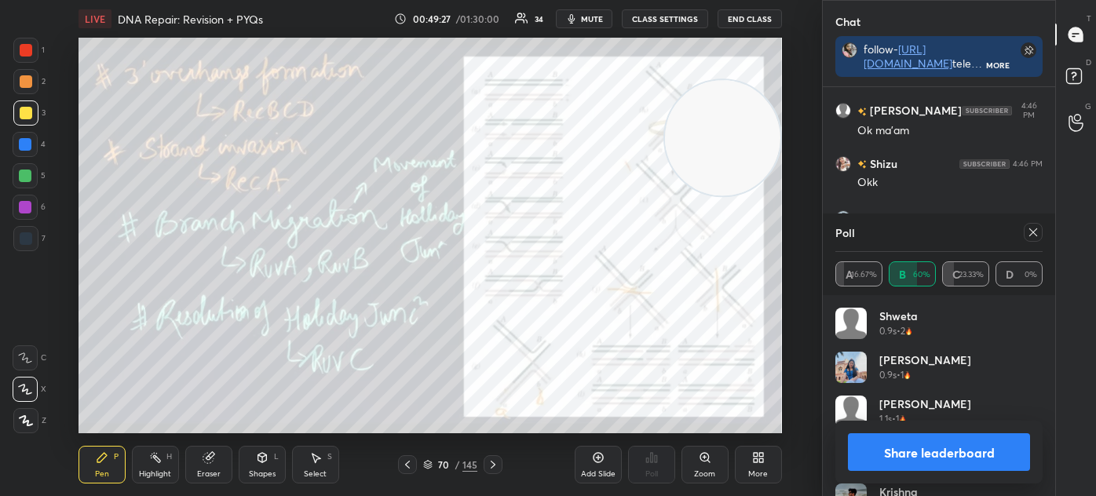
scroll to position [9749, 0]
click at [427, 462] on icon at bounding box center [427, 464] width 9 height 9
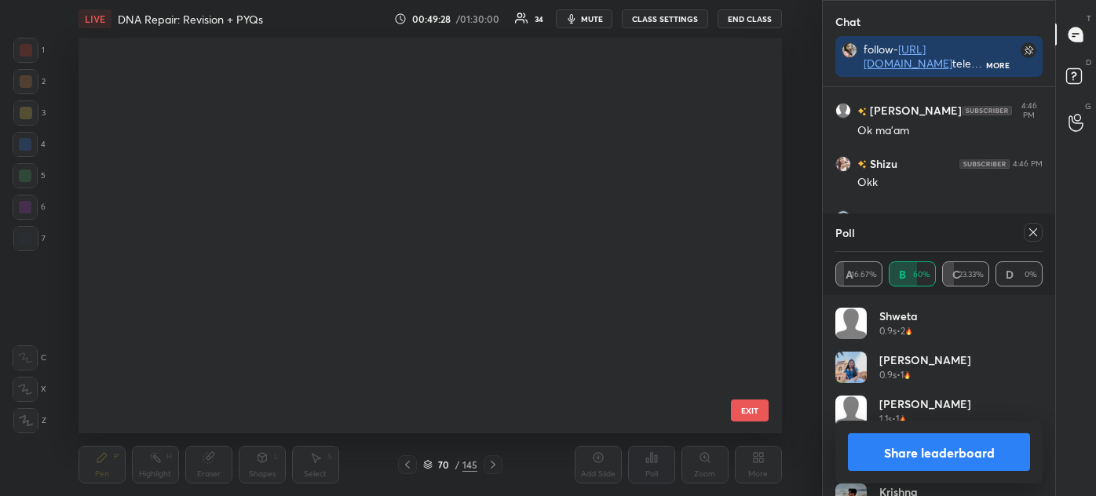
scroll to position [5, 8]
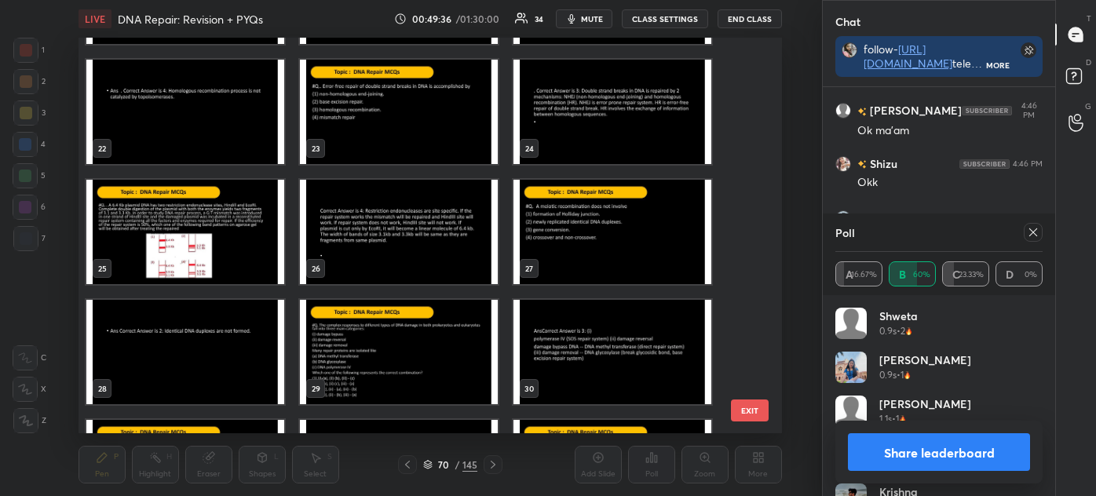
click at [589, 224] on img "grid" at bounding box center [612, 232] width 198 height 104
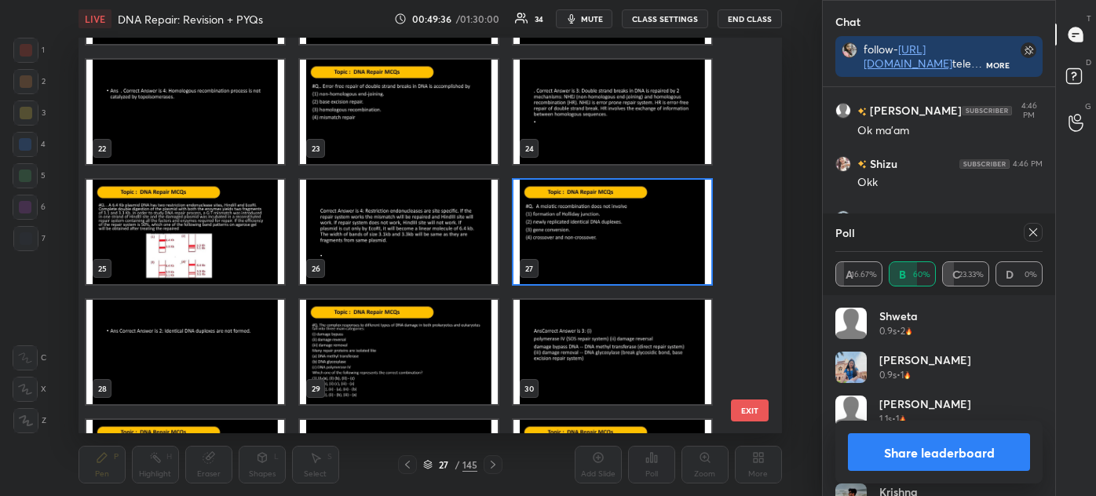
click at [589, 229] on img "grid" at bounding box center [612, 232] width 198 height 104
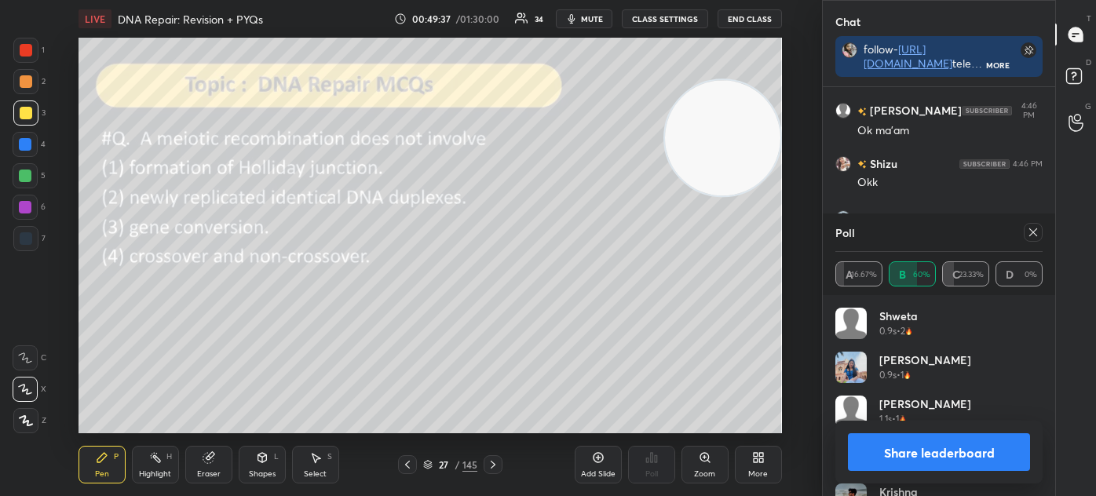
click at [1030, 233] on icon at bounding box center [1032, 232] width 13 height 13
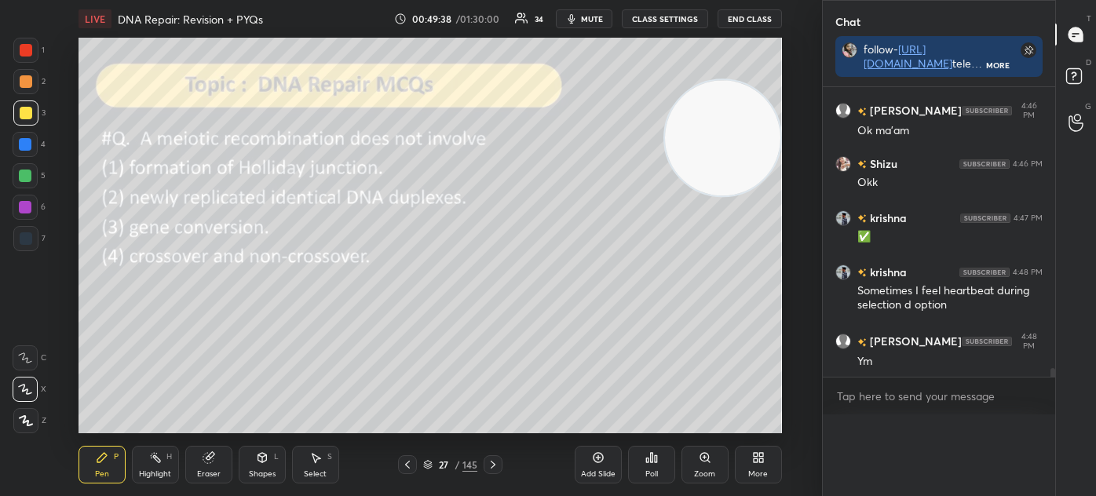
scroll to position [9803, 0]
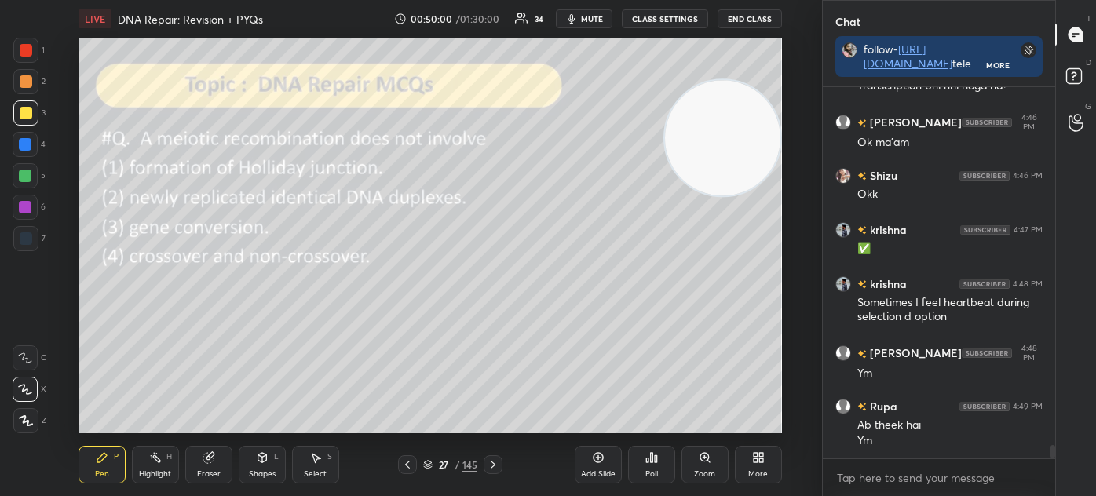
click at [31, 173] on div at bounding box center [25, 176] width 13 height 13
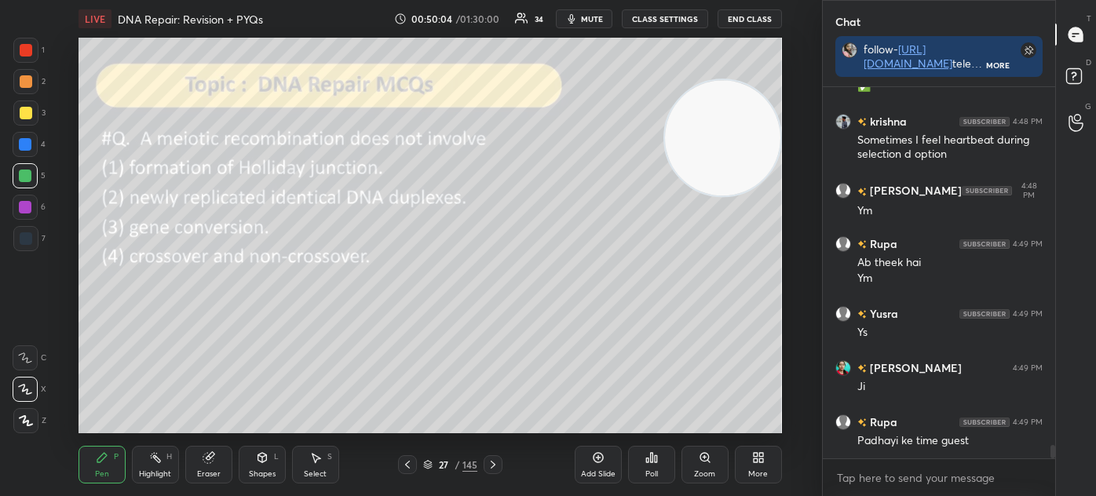
click at [429, 469] on icon at bounding box center [427, 464] width 9 height 9
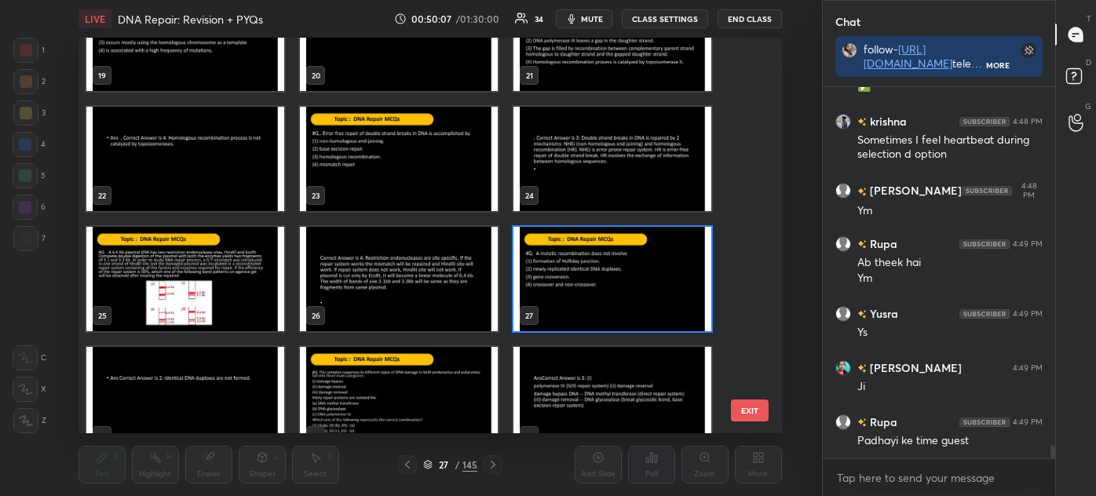
click at [239, 307] on img "grid" at bounding box center [185, 279] width 198 height 104
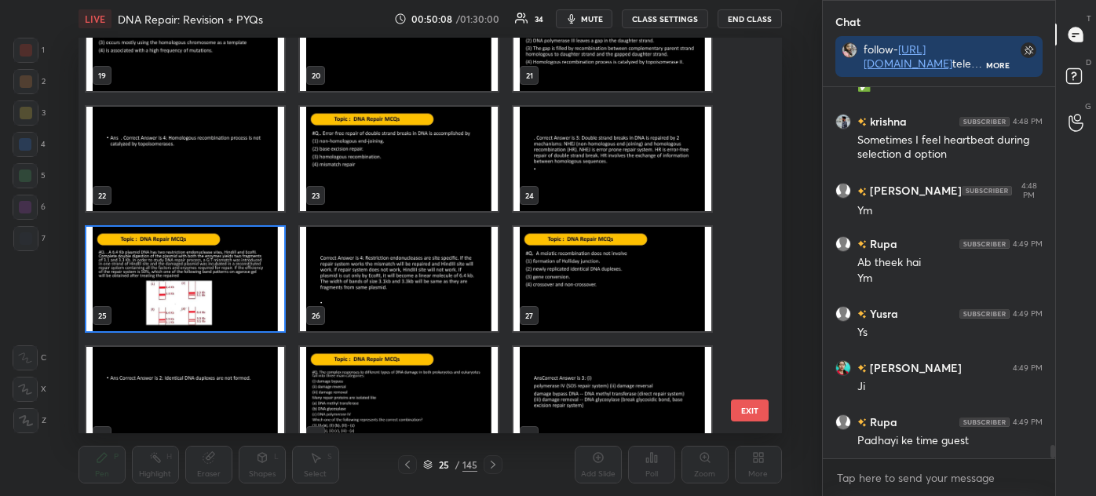
click at [244, 308] on img "grid" at bounding box center [185, 279] width 198 height 104
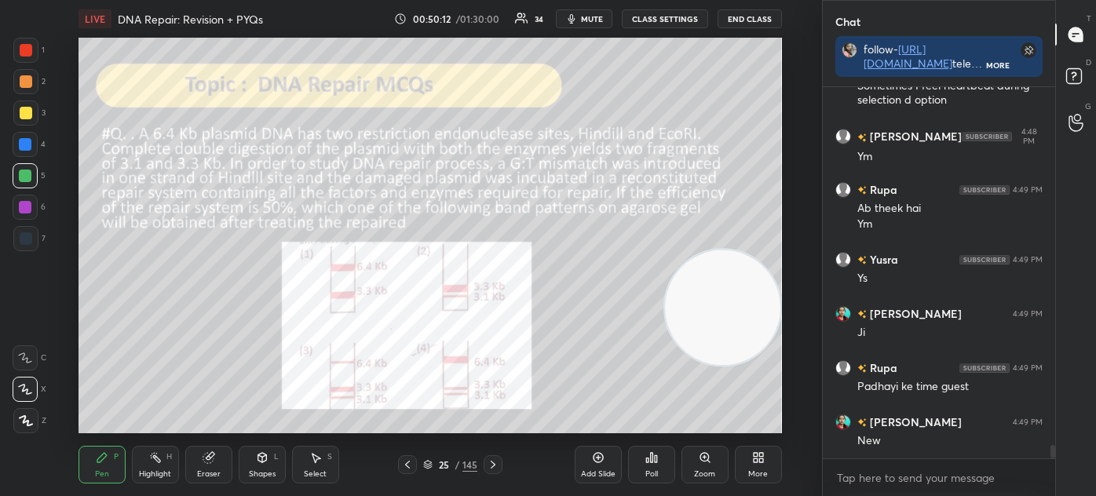
click at [430, 469] on icon at bounding box center [427, 464] width 9 height 9
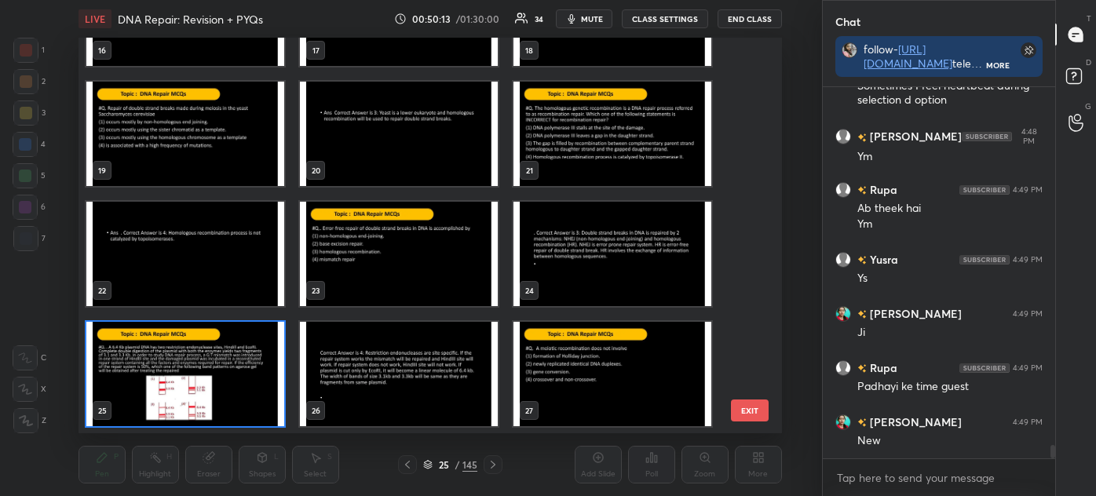
click at [412, 257] on img "grid" at bounding box center [399, 254] width 198 height 104
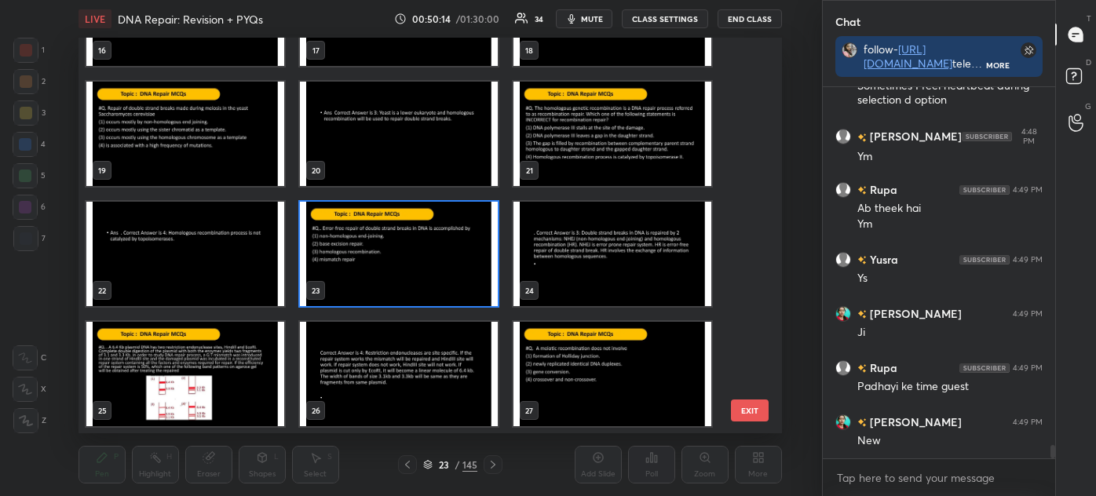
click at [412, 259] on img "grid" at bounding box center [399, 254] width 198 height 104
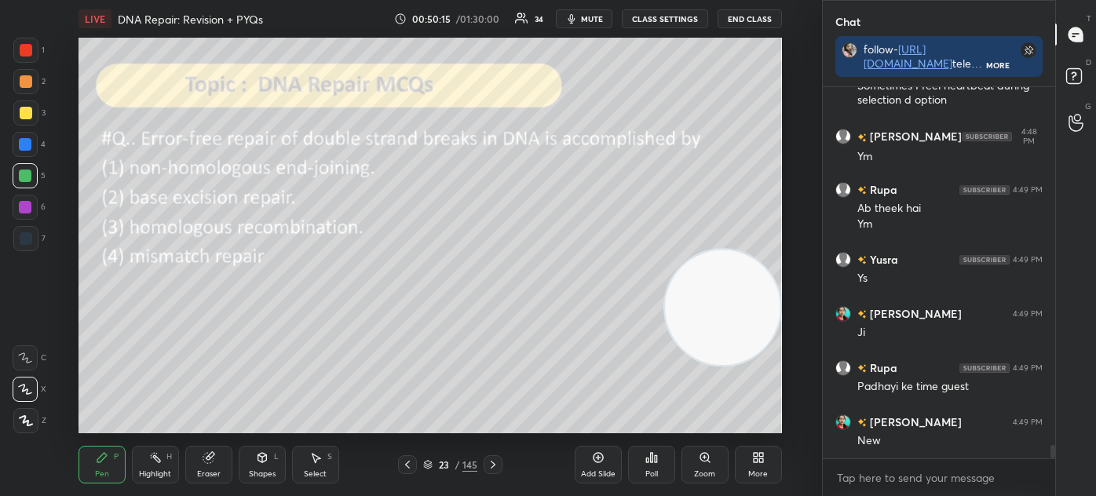
click at [433, 465] on div "23 / 145" at bounding box center [450, 465] width 54 height 14
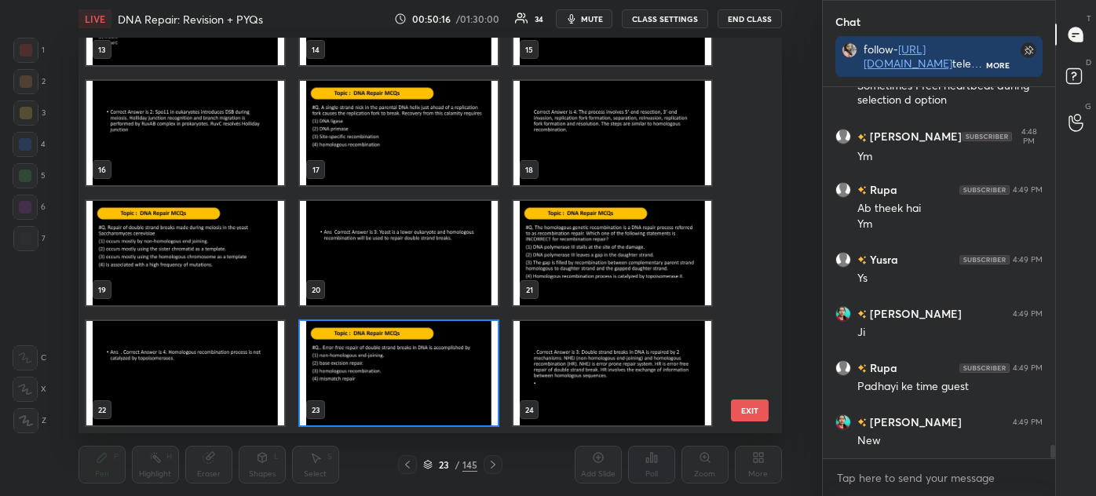
click at [414, 366] on img "grid" at bounding box center [399, 373] width 198 height 104
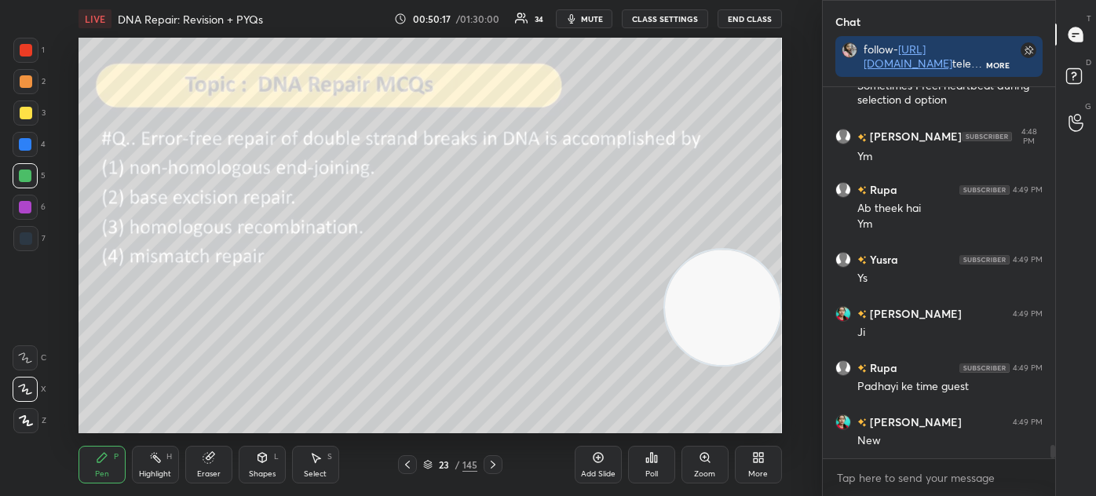
click at [416, 368] on img "grid" at bounding box center [399, 373] width 198 height 104
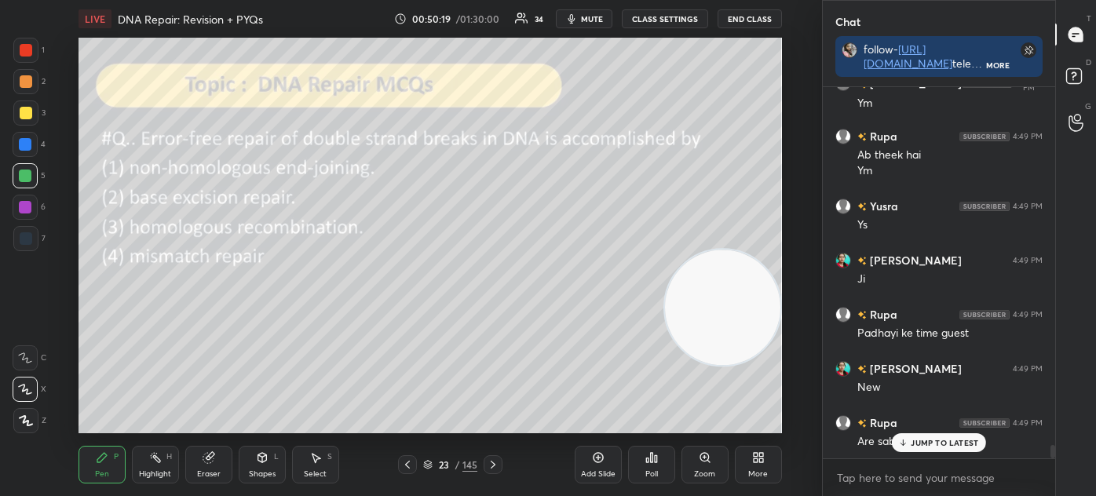
click at [20, 113] on div at bounding box center [26, 113] width 13 height 13
click at [902, 439] on icon at bounding box center [903, 442] width 10 height 9
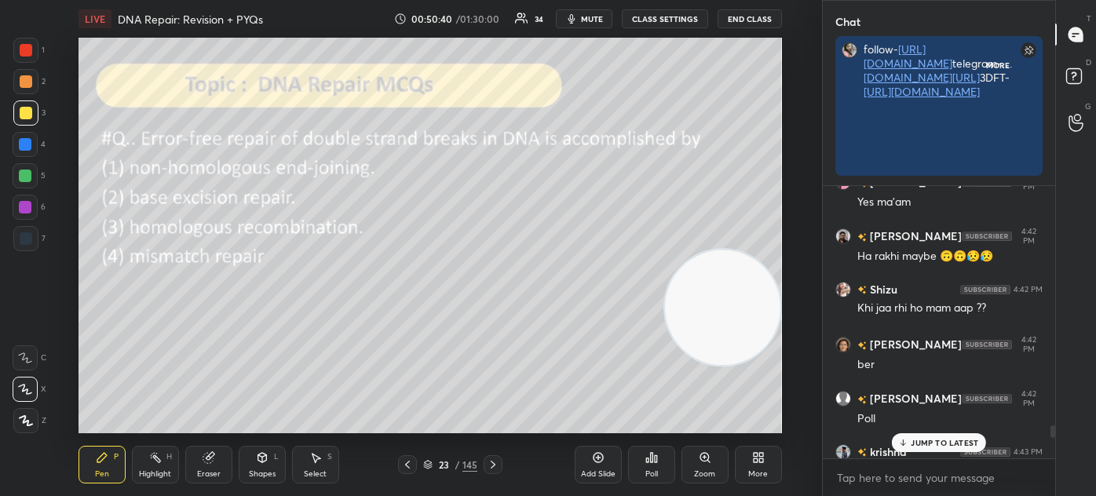
scroll to position [10157, 0]
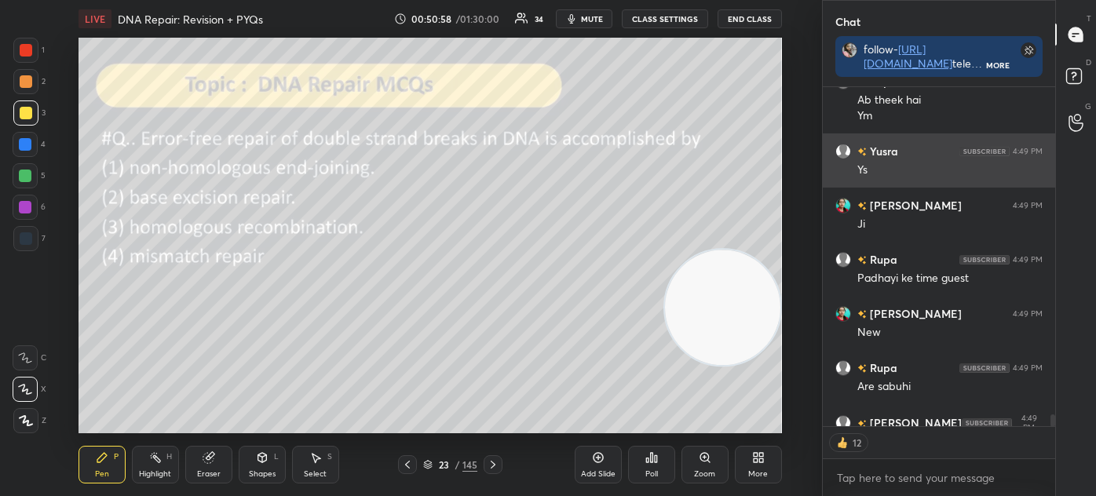
type textarea "x"
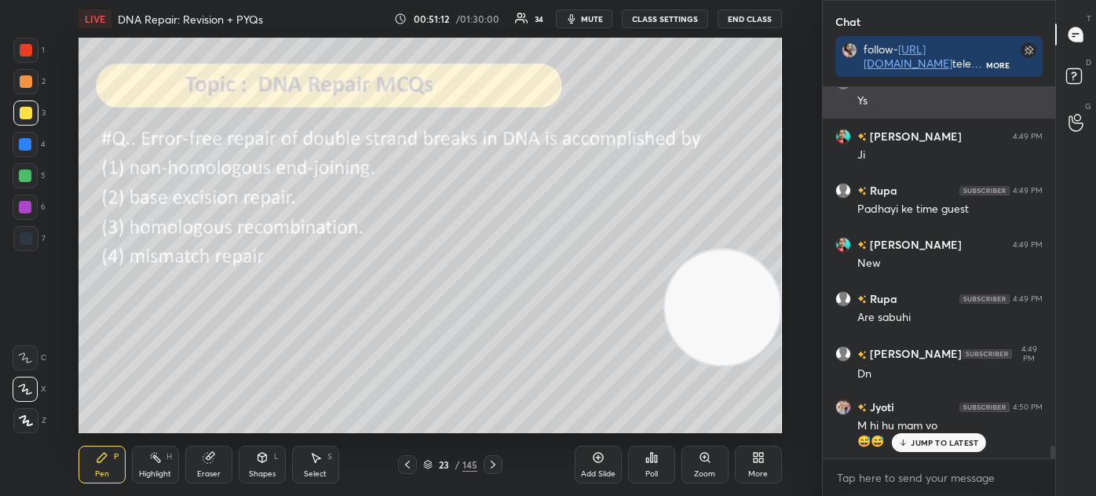
scroll to position [10407, 0]
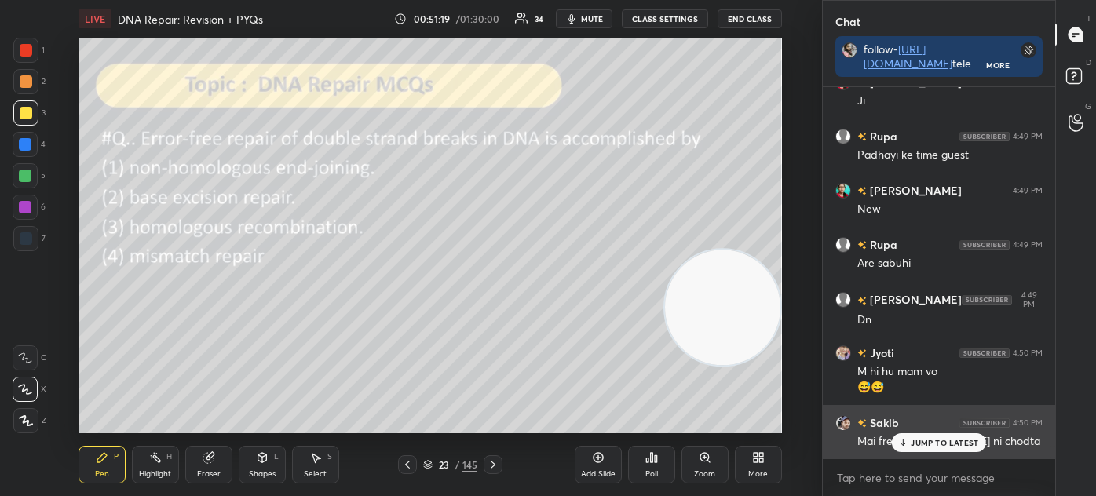
click at [956, 440] on p "JUMP TO LATEST" at bounding box center [943, 442] width 67 height 9
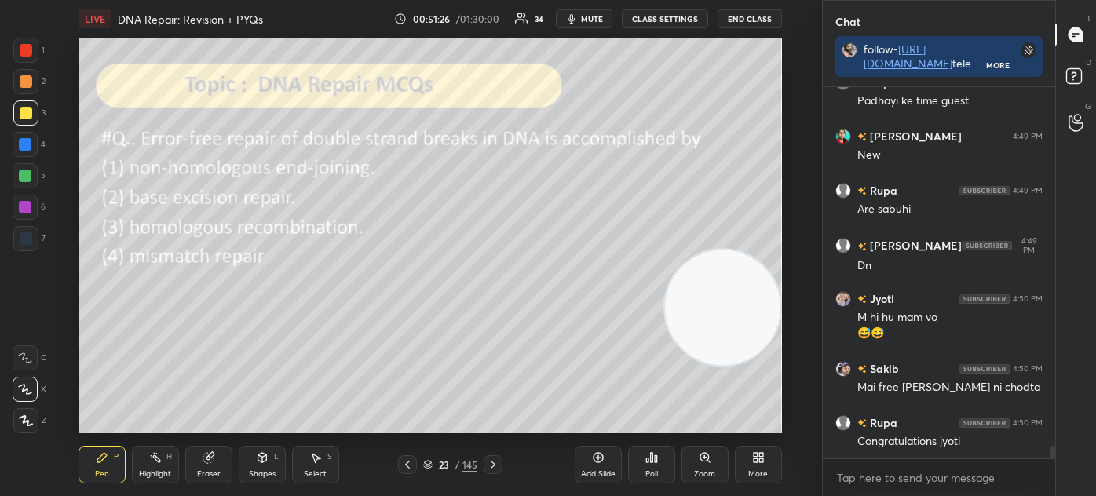
scroll to position [10516, 0]
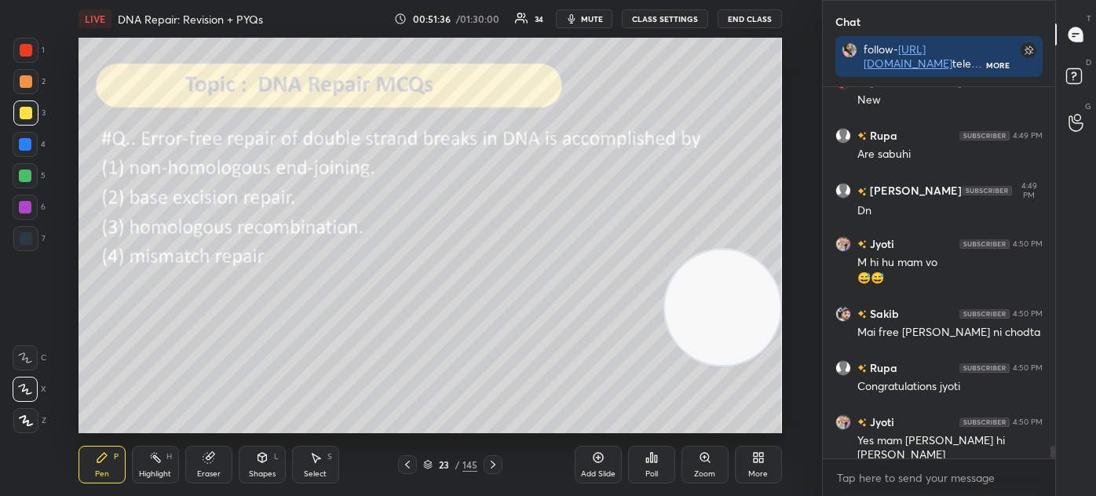
click at [648, 472] on div "Poll" at bounding box center [651, 474] width 13 height 8
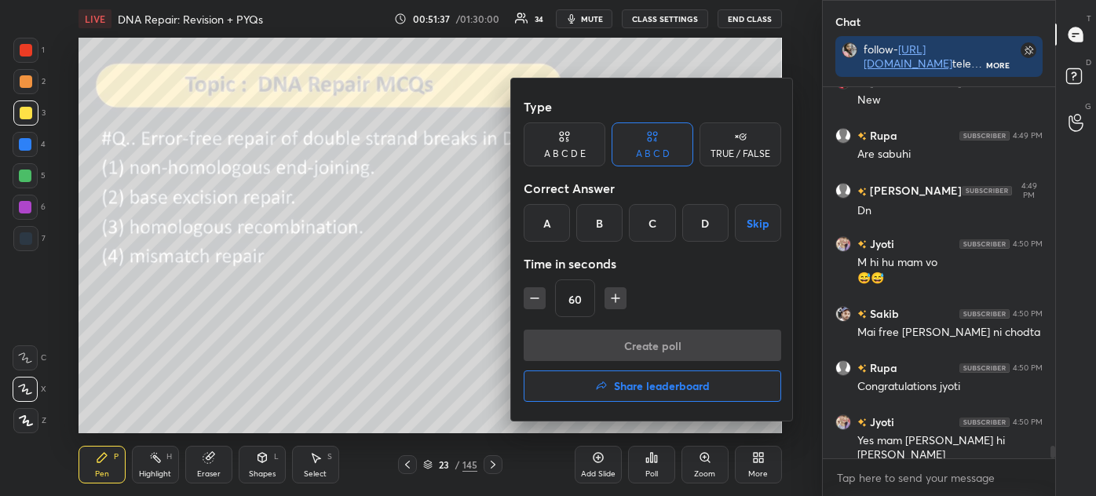
click at [645, 222] on div "C" at bounding box center [652, 223] width 46 height 38
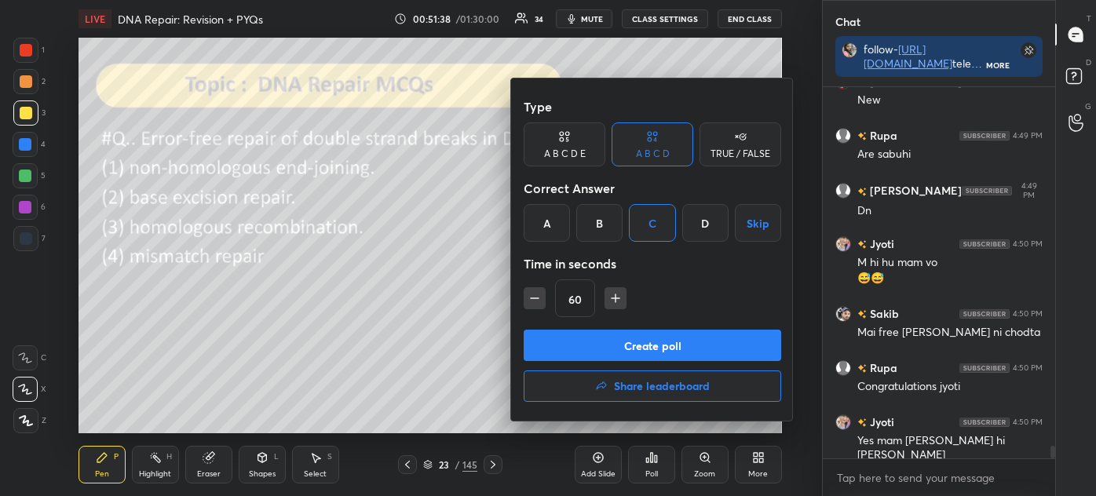
click at [524, 301] on button "button" at bounding box center [534, 298] width 22 height 22
click at [616, 290] on icon "button" at bounding box center [615, 298] width 16 height 16
type input "60"
click at [615, 345] on button "Create poll" at bounding box center [651, 345] width 257 height 31
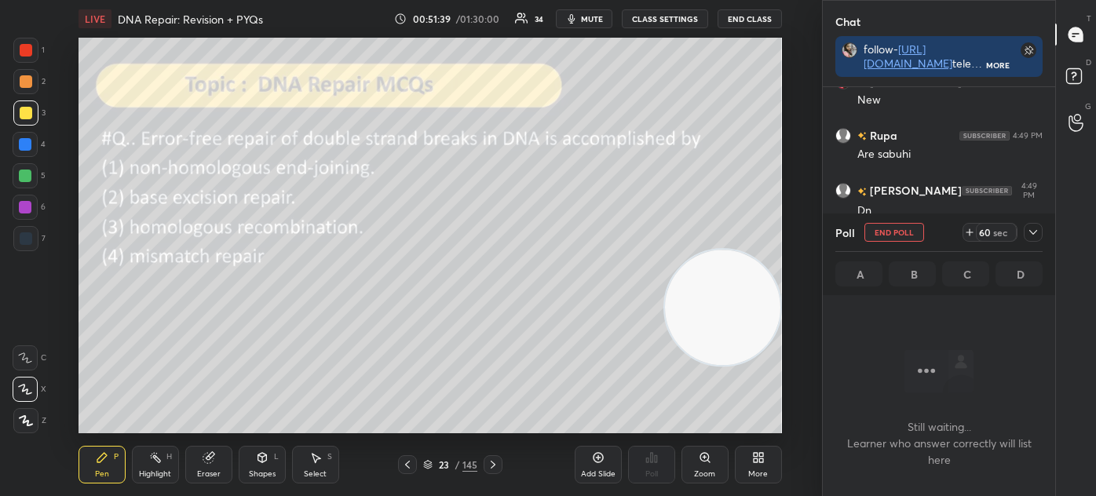
scroll to position [155, 228]
click at [1034, 232] on icon at bounding box center [1032, 232] width 13 height 13
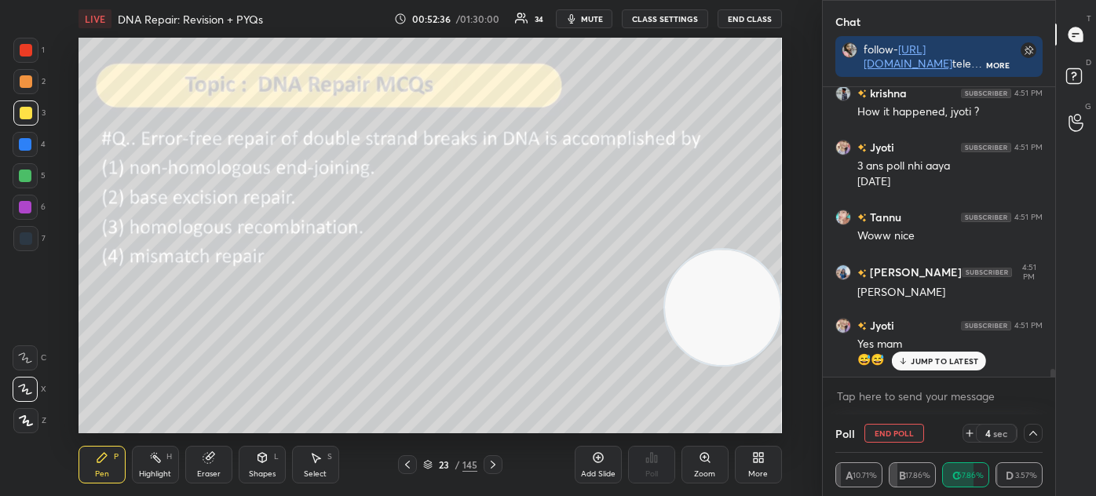
scroll to position [11007, 0]
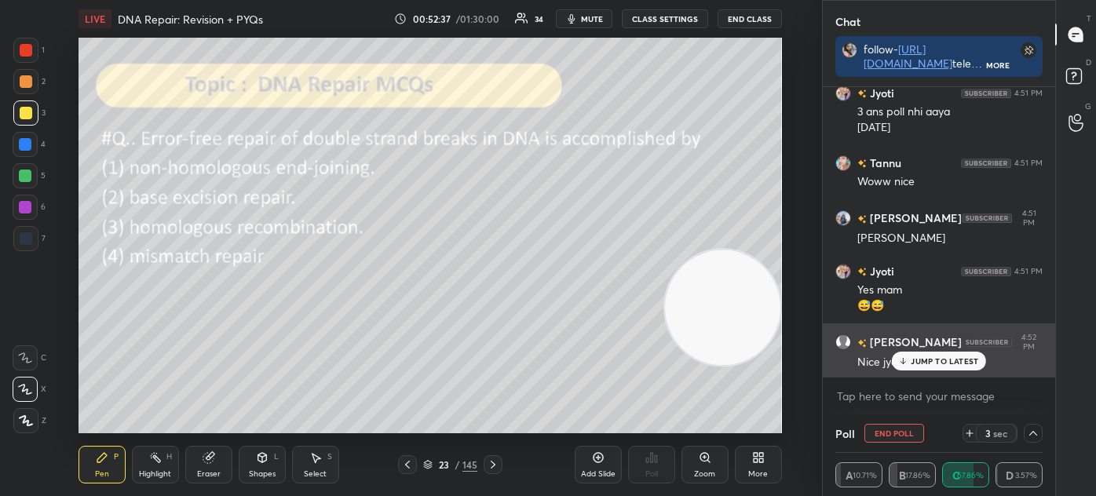
click at [921, 361] on p "JUMP TO LATEST" at bounding box center [943, 360] width 67 height 9
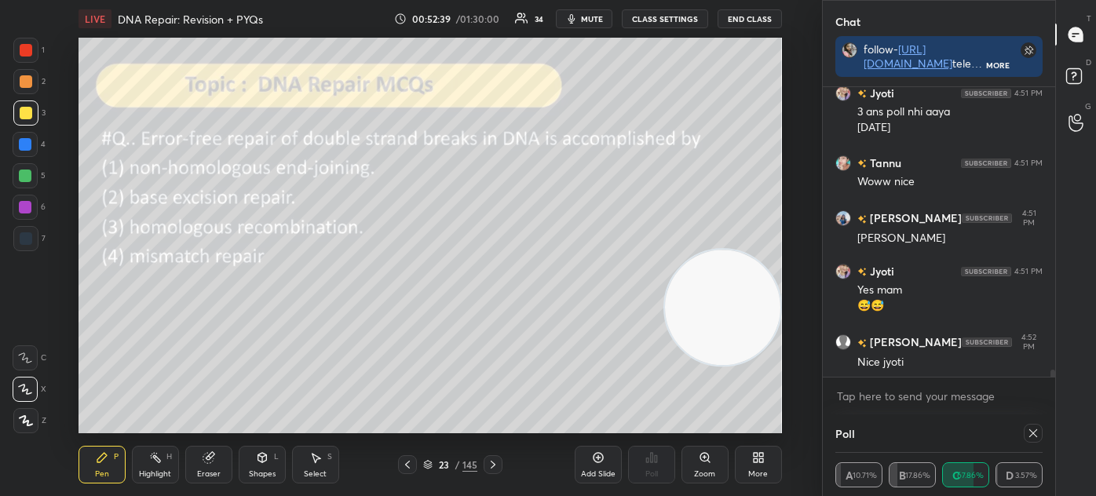
scroll to position [102, 202]
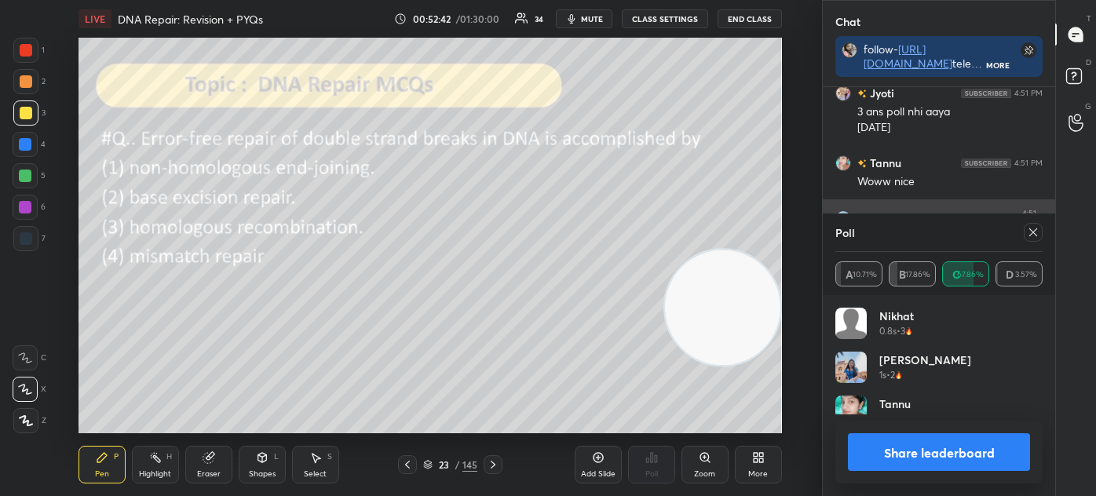
click at [1031, 229] on icon at bounding box center [1032, 232] width 13 height 13
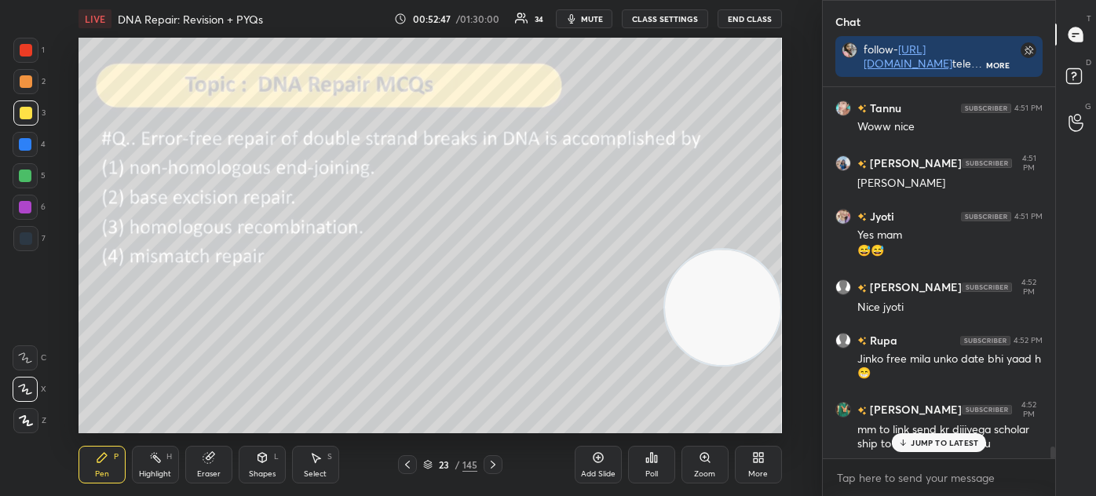
scroll to position [11116, 0]
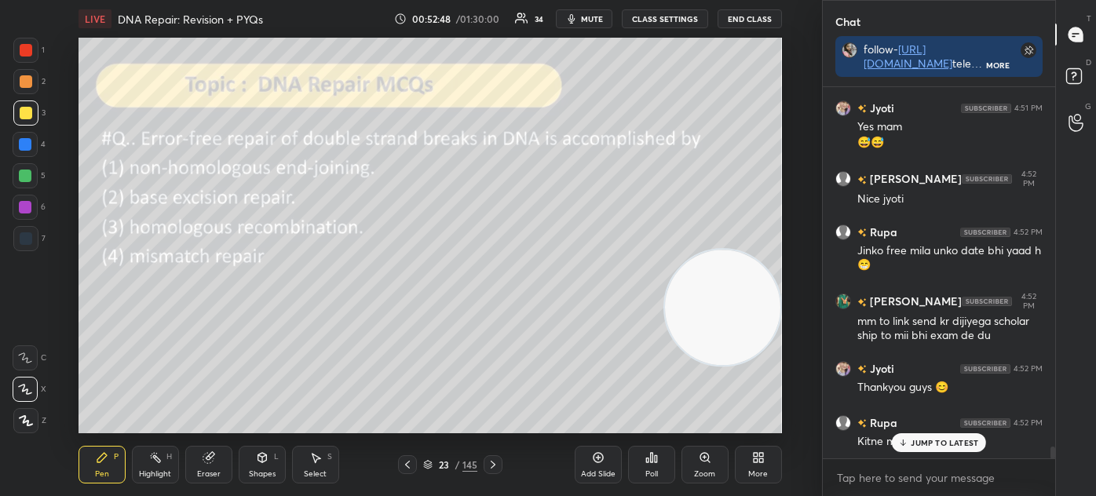
click at [928, 441] on p "JUMP TO LATEST" at bounding box center [943, 442] width 67 height 9
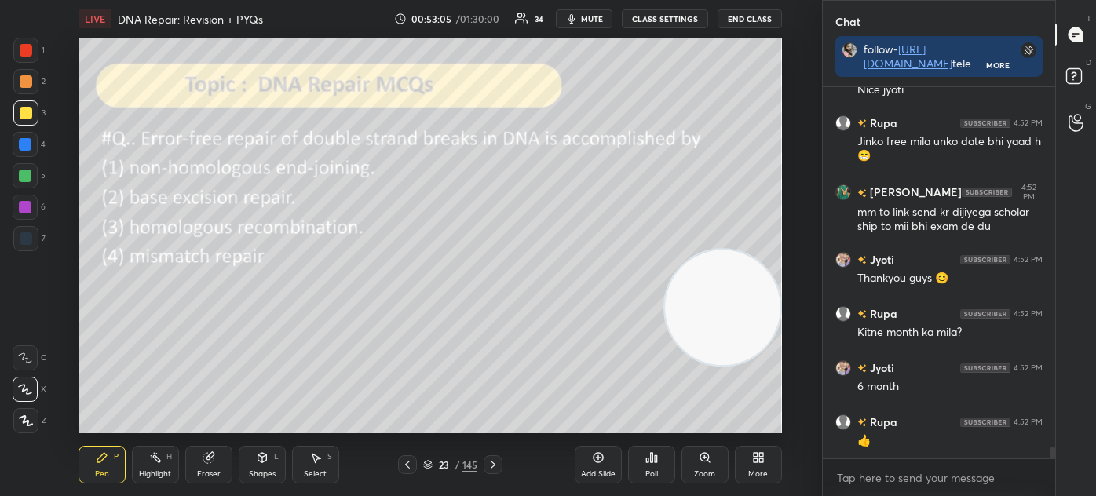
click at [428, 465] on icon at bounding box center [428, 463] width 8 height 4
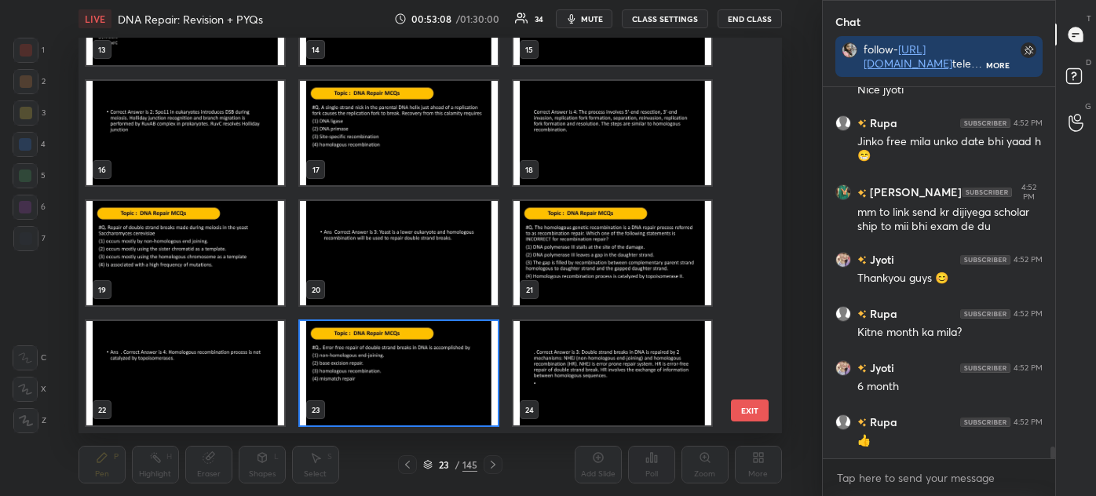
click at [573, 255] on img "grid" at bounding box center [612, 253] width 198 height 104
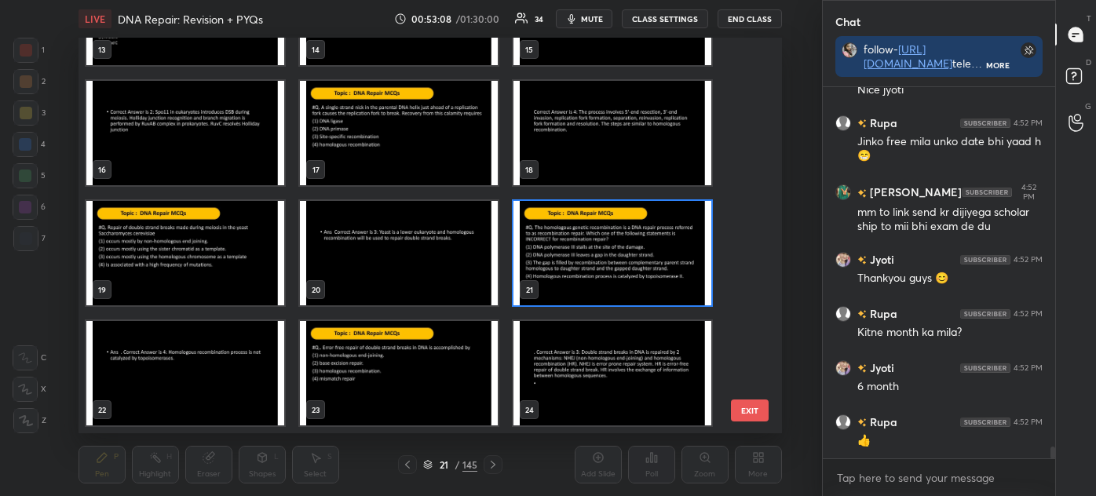
click at [578, 259] on img "grid" at bounding box center [612, 253] width 198 height 104
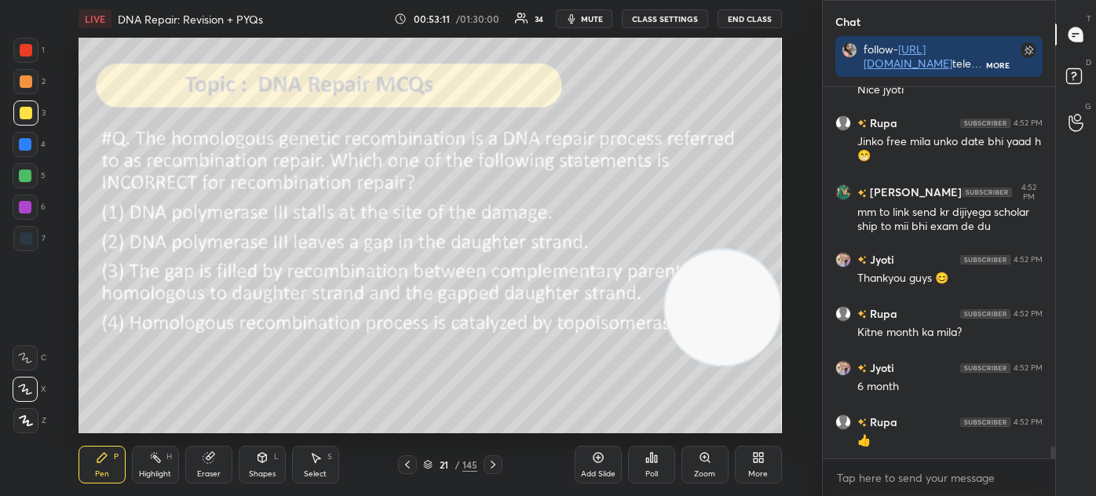
click at [427, 466] on icon at bounding box center [428, 466] width 8 height 2
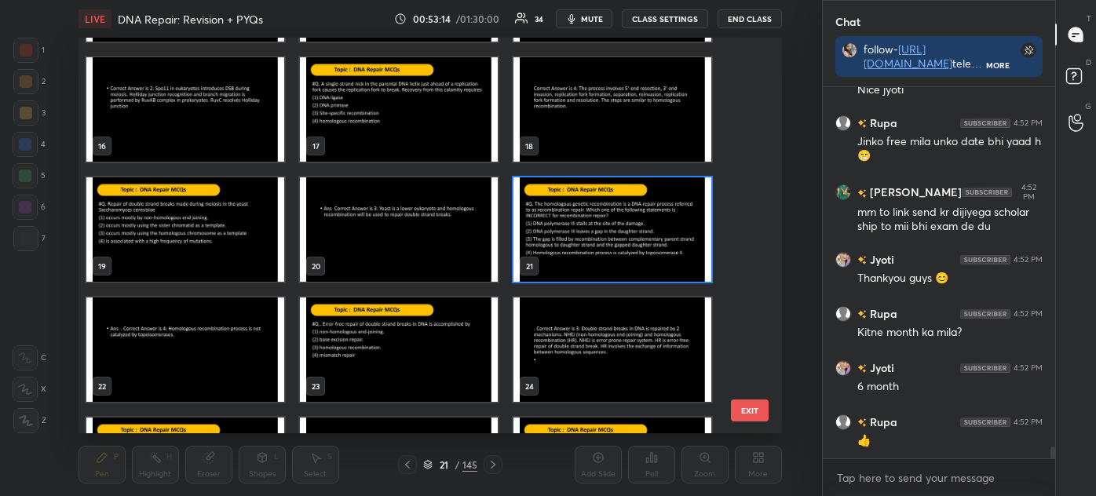
click at [613, 233] on img "grid" at bounding box center [612, 229] width 198 height 104
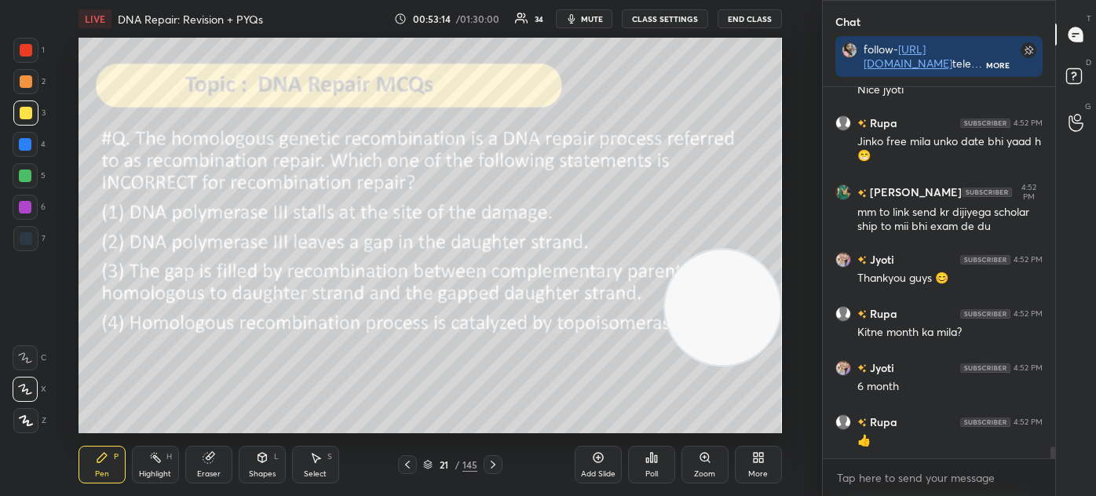
click at [614, 237] on img "grid" at bounding box center [612, 229] width 198 height 104
click at [695, 330] on video at bounding box center [722, 307] width 115 height 115
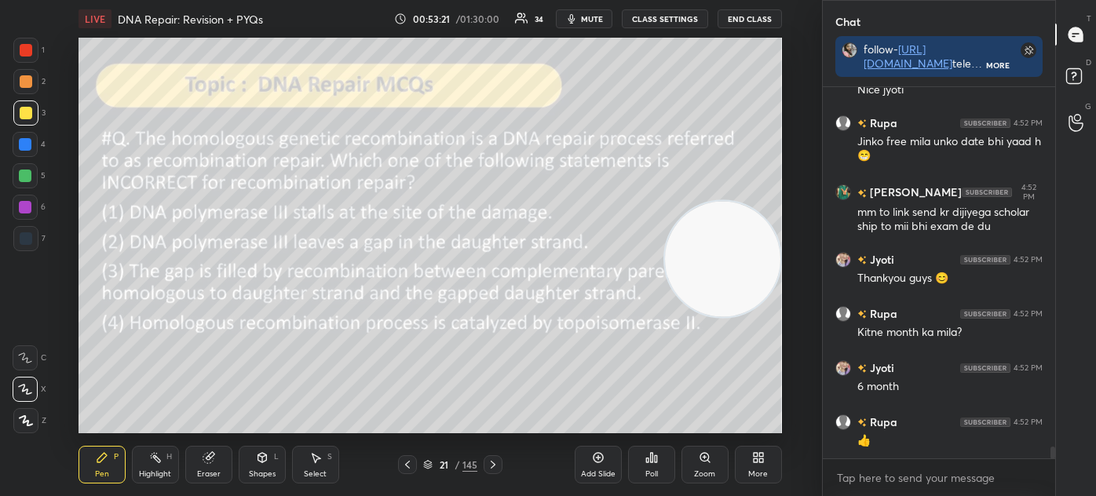
click at [274, 466] on div "Shapes L" at bounding box center [262, 465] width 47 height 38
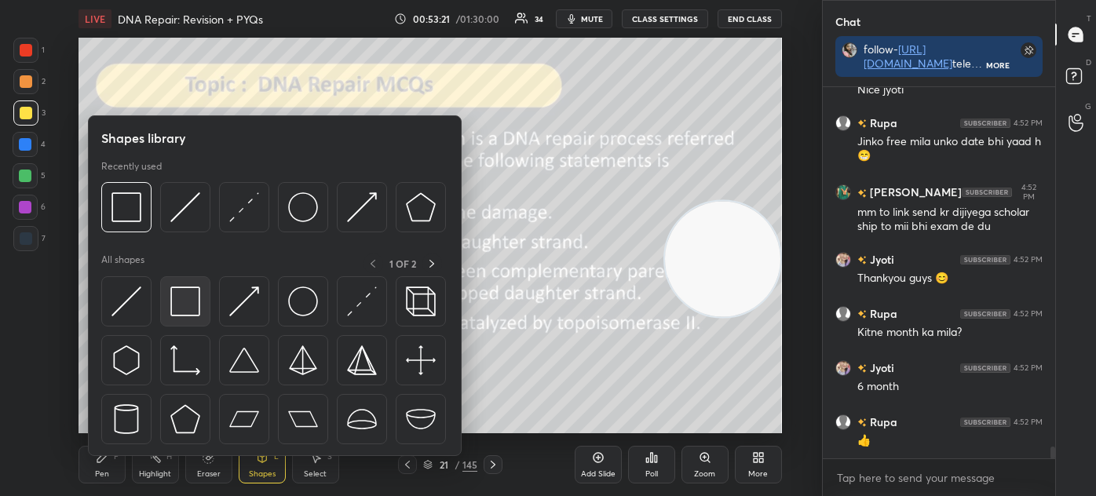
click at [186, 303] on img at bounding box center [185, 301] width 30 height 30
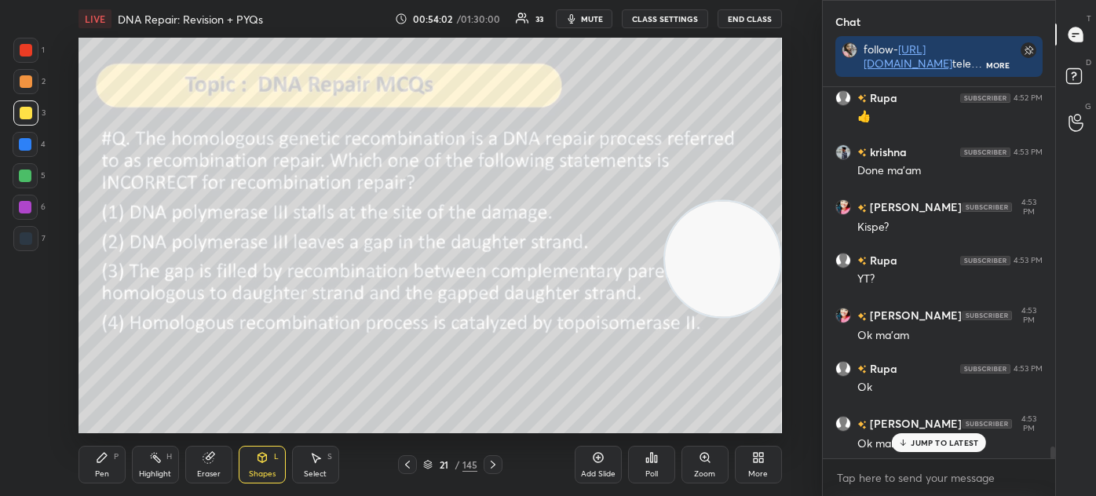
scroll to position [11673, 0]
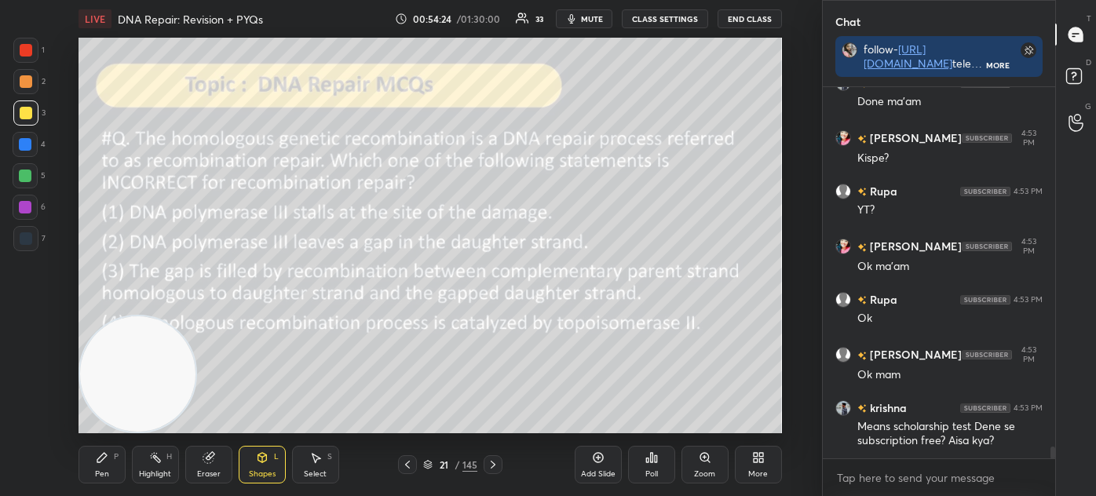
click at [650, 464] on icon at bounding box center [651, 457] width 13 height 13
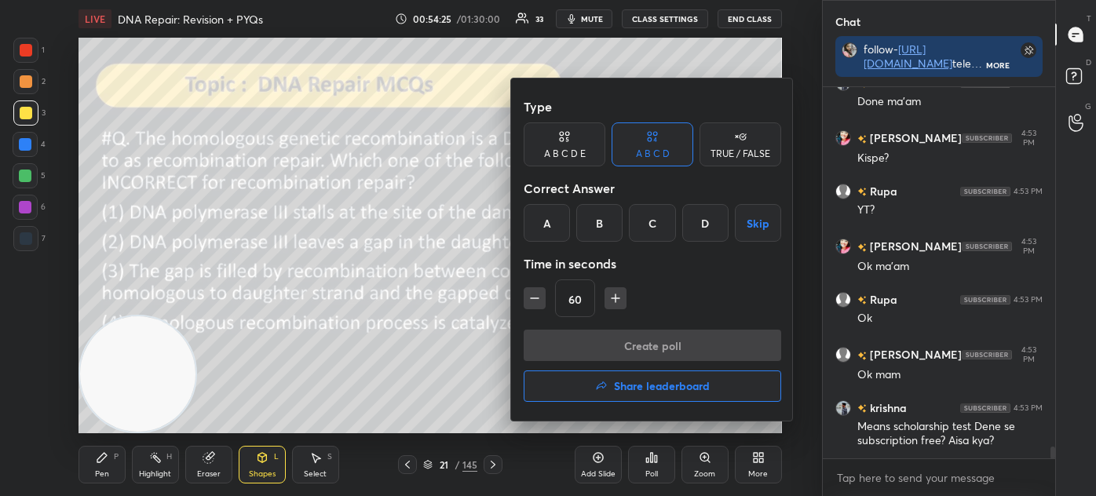
click at [711, 222] on div "D" at bounding box center [705, 223] width 46 height 38
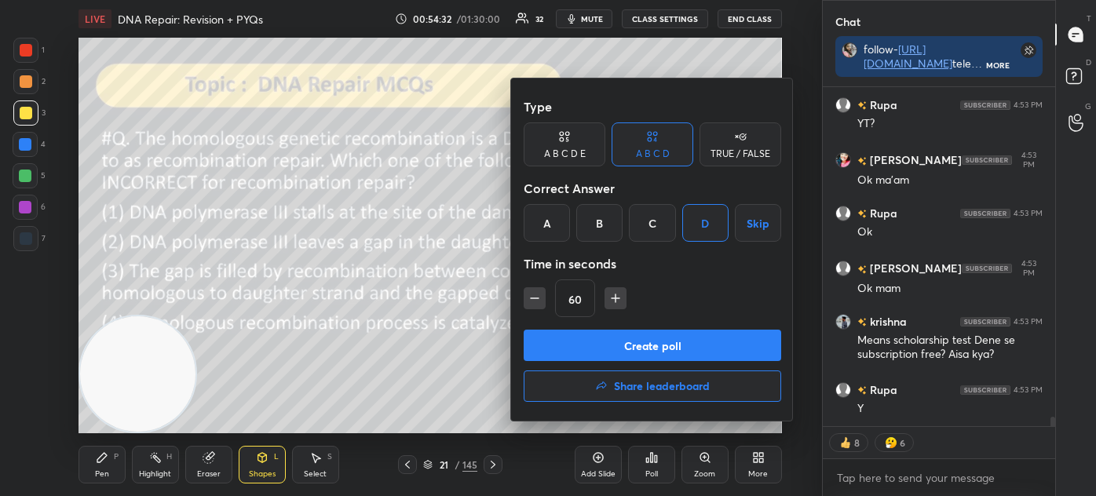
scroll to position [11827, 0]
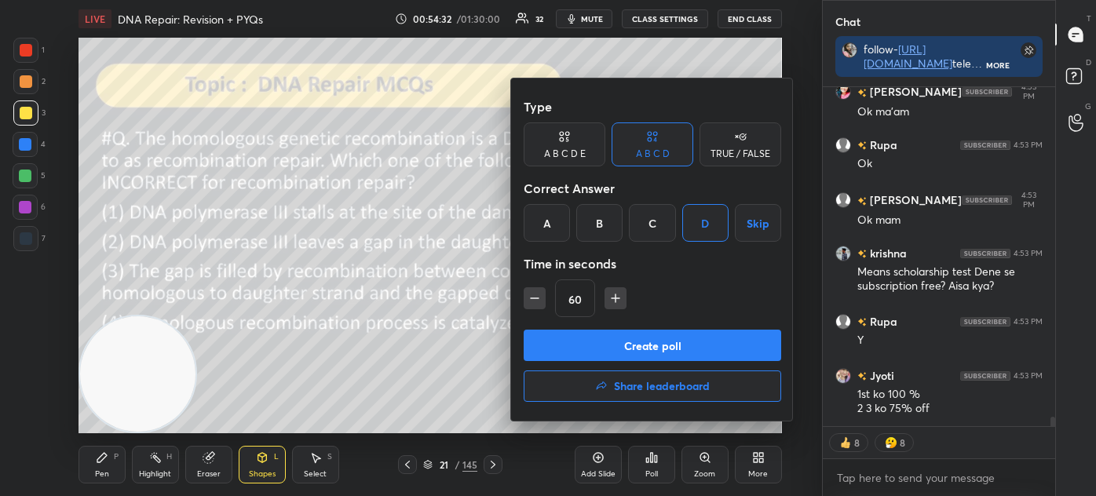
click at [731, 345] on button "Create poll" at bounding box center [651, 345] width 257 height 31
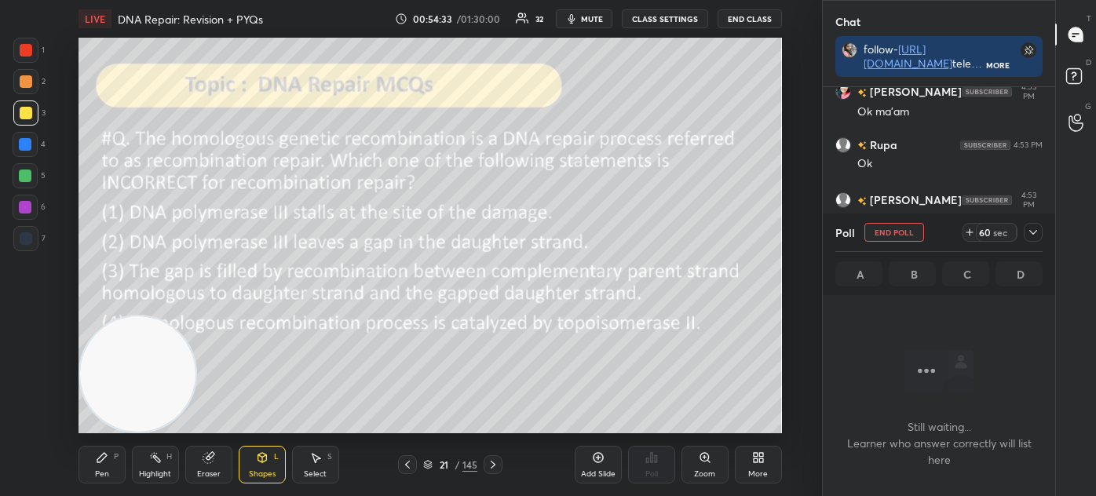
scroll to position [253, 228]
click at [1036, 233] on icon at bounding box center [1032, 232] width 13 height 13
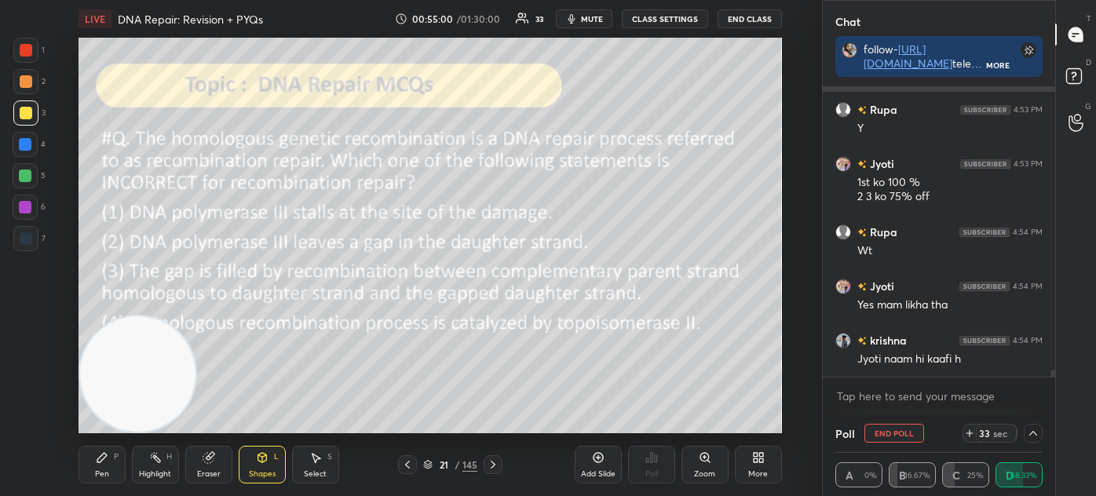
scroll to position [12093, 0]
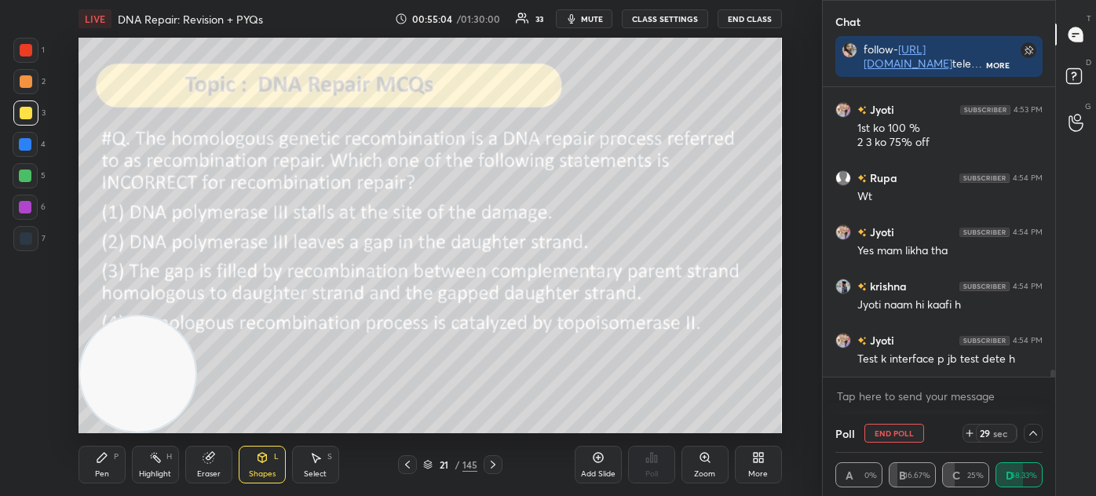
click at [20, 111] on div at bounding box center [26, 113] width 13 height 13
click at [114, 455] on div "P" at bounding box center [116, 457] width 5 height 8
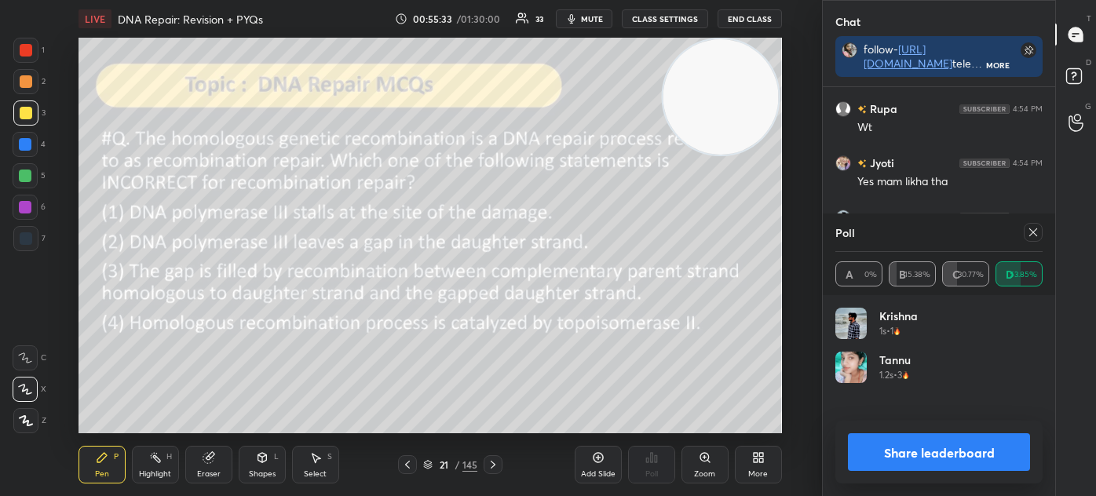
scroll to position [12179, 0]
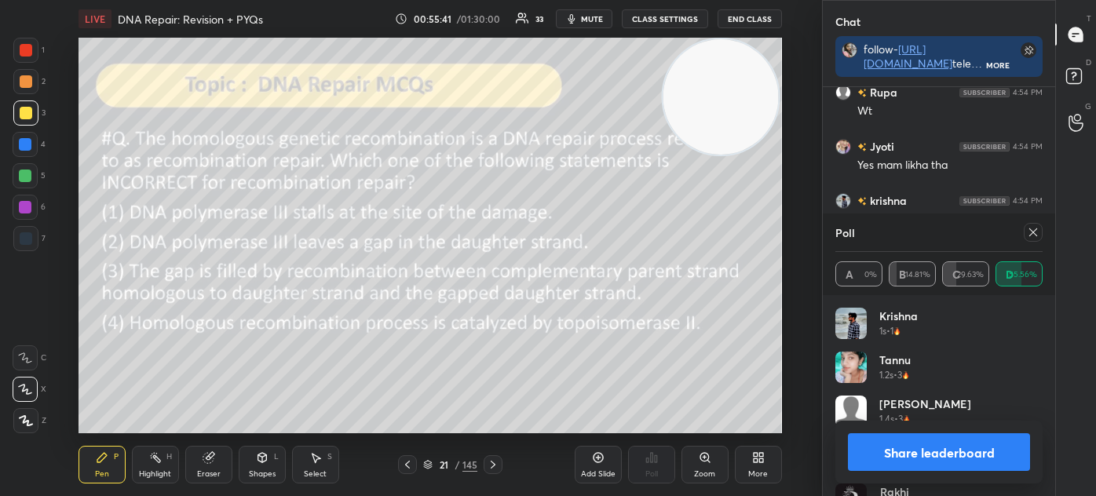
click at [1031, 231] on icon at bounding box center [1032, 232] width 13 height 13
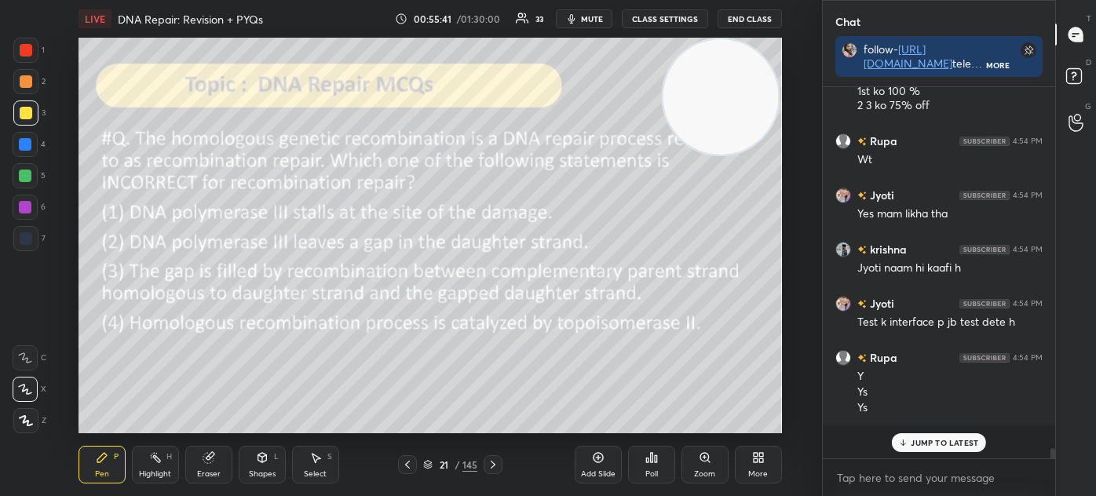
scroll to position [353, 228]
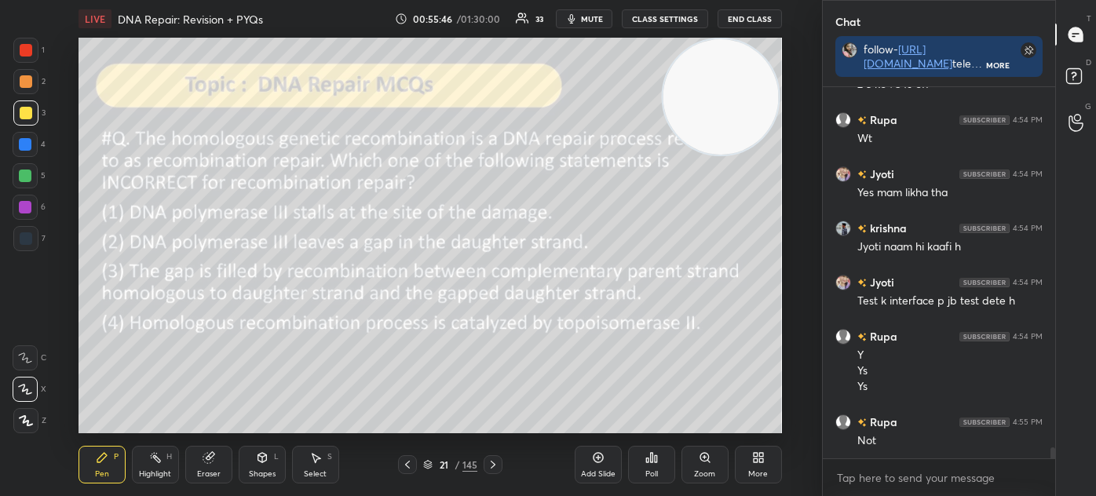
click at [498, 464] on icon at bounding box center [493, 464] width 13 height 13
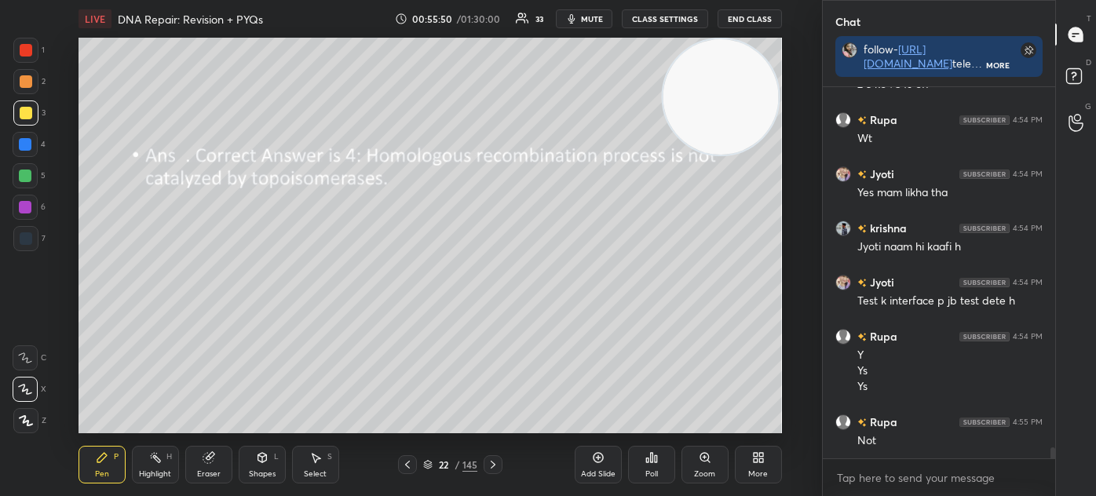
click at [428, 467] on icon at bounding box center [428, 466] width 8 height 2
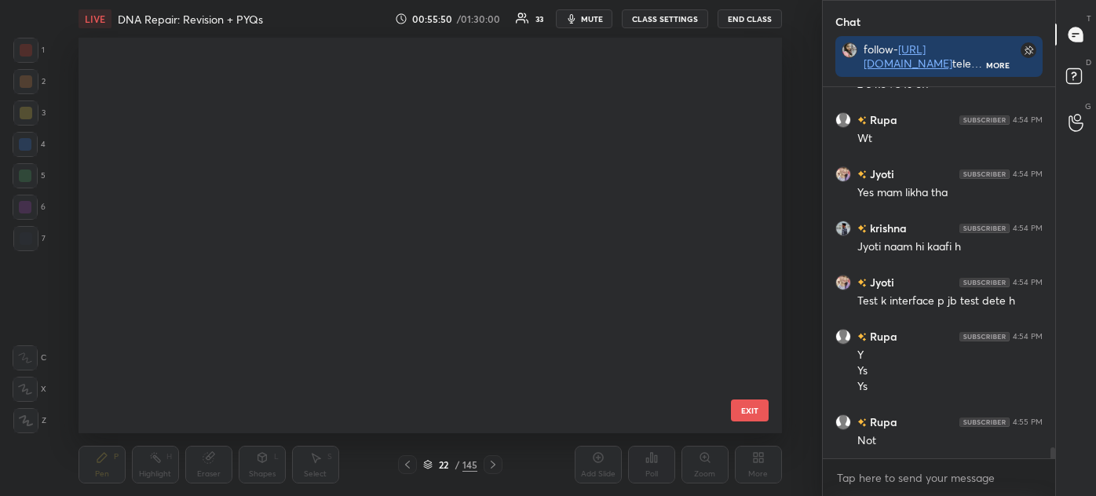
scroll to position [391, 695]
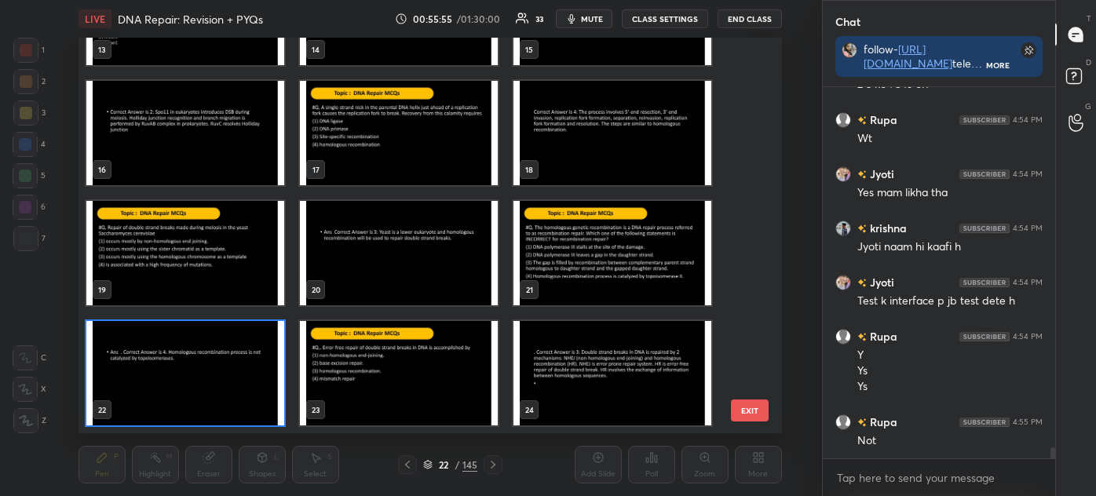
click at [186, 254] on img "grid" at bounding box center [185, 253] width 198 height 104
click at [195, 258] on img "grid" at bounding box center [185, 253] width 198 height 104
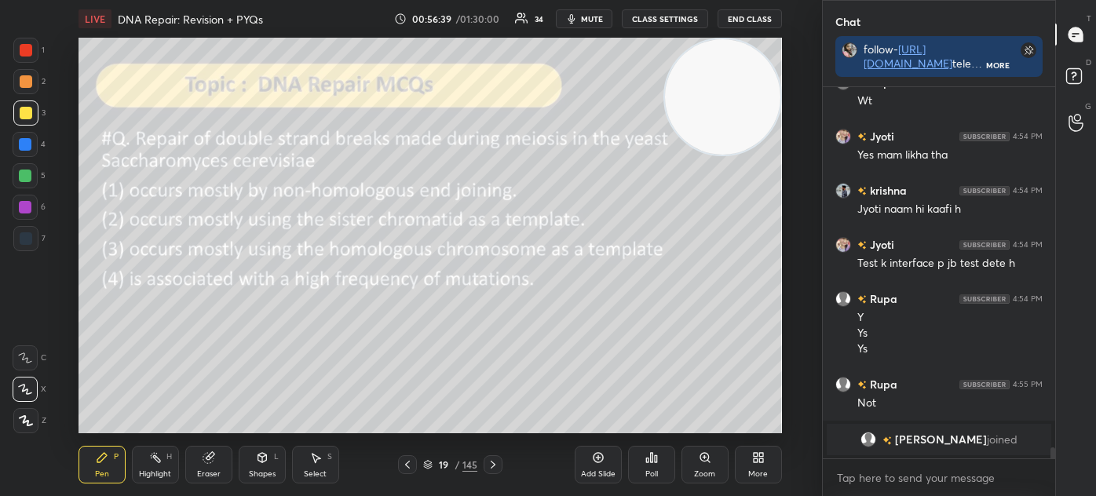
scroll to position [5, 4]
click at [651, 464] on icon at bounding box center [651, 457] width 13 height 13
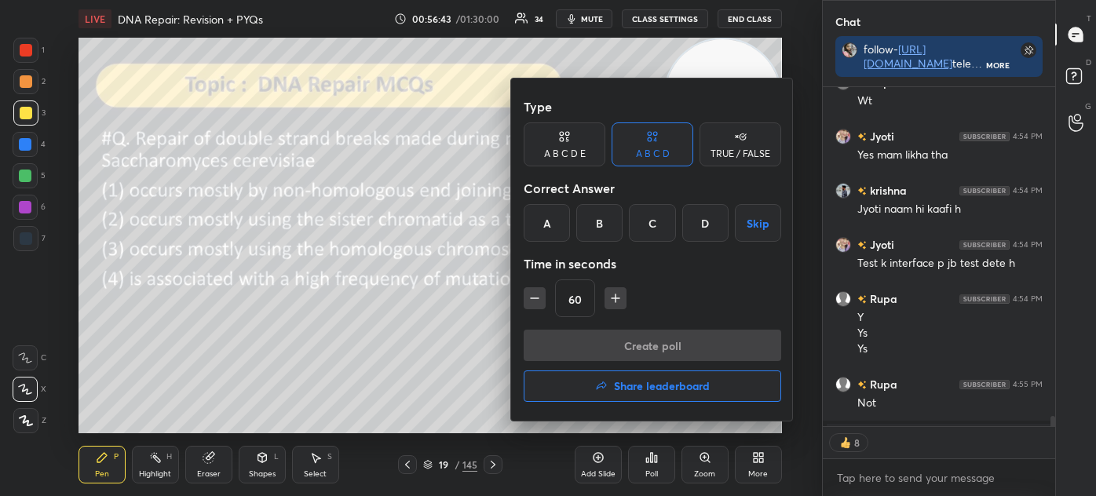
click at [659, 225] on div "C" at bounding box center [652, 223] width 46 height 38
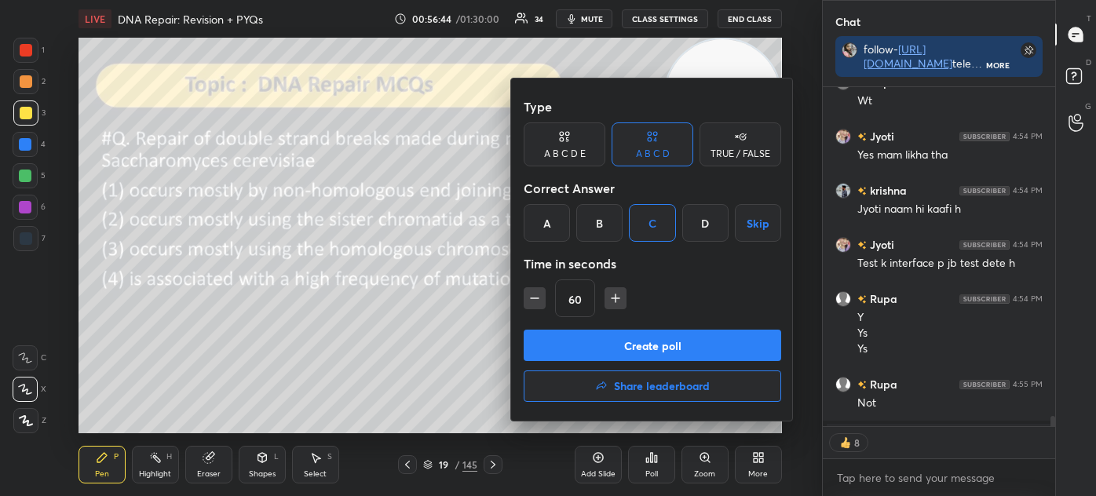
click at [636, 347] on button "Create poll" at bounding box center [651, 345] width 257 height 31
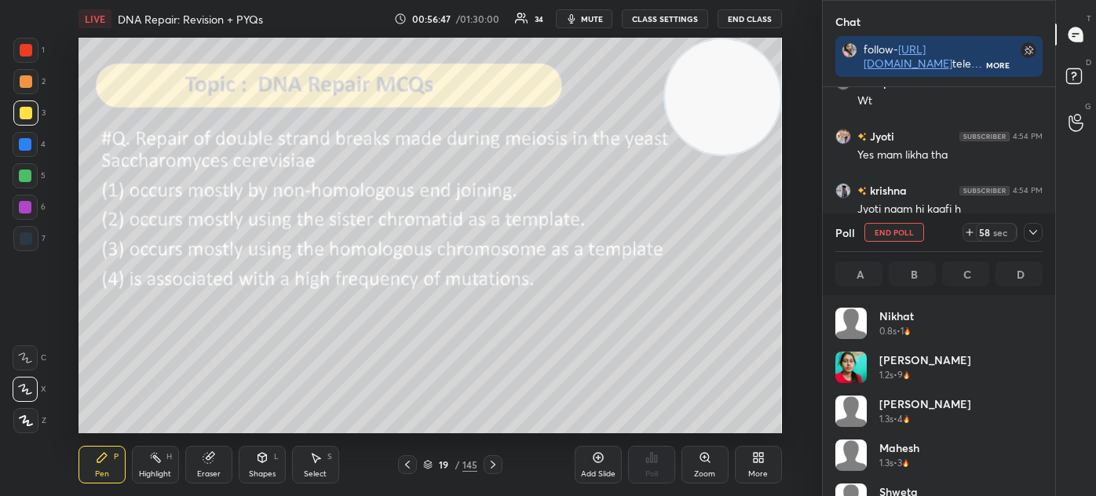
click at [1030, 228] on icon at bounding box center [1032, 232] width 13 height 13
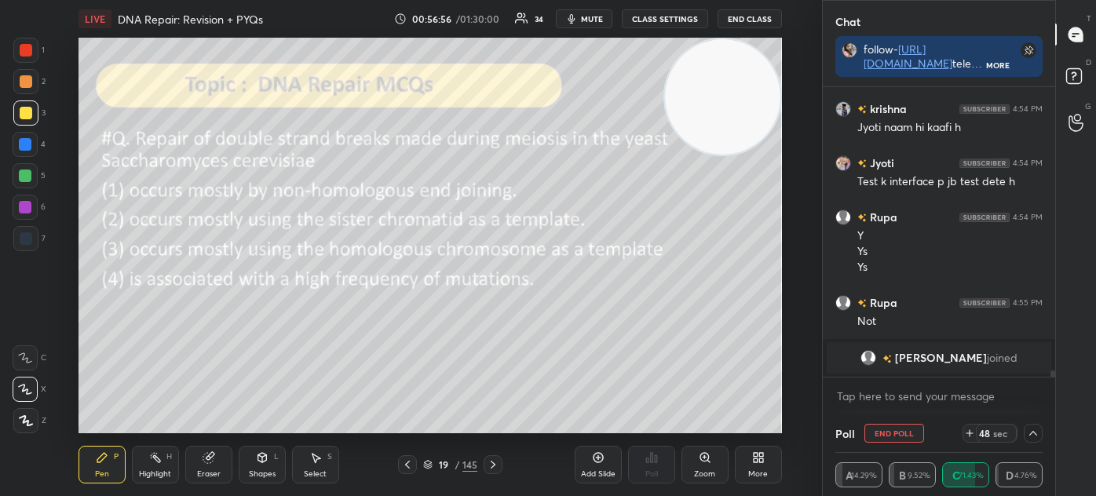
click at [429, 463] on icon at bounding box center [427, 464] width 9 height 9
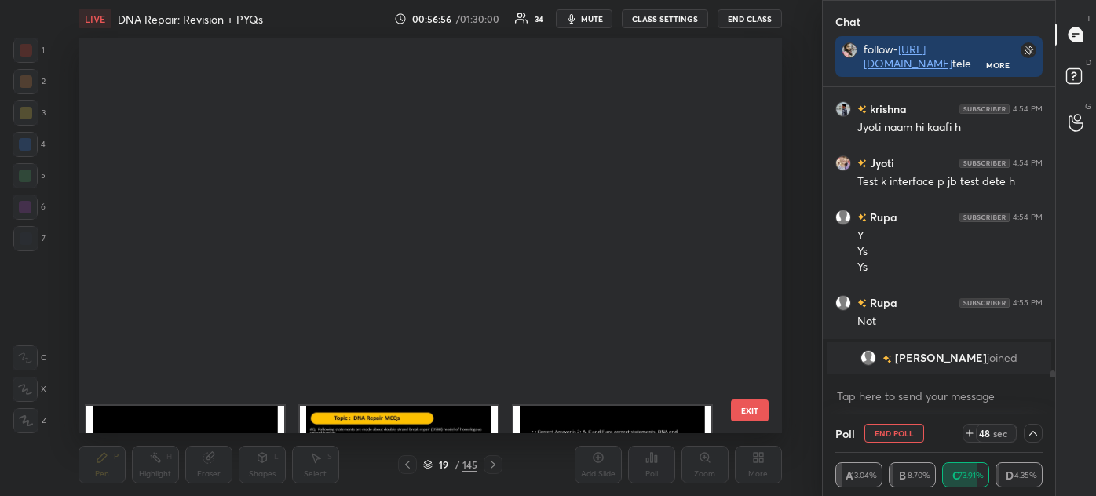
scroll to position [391, 695]
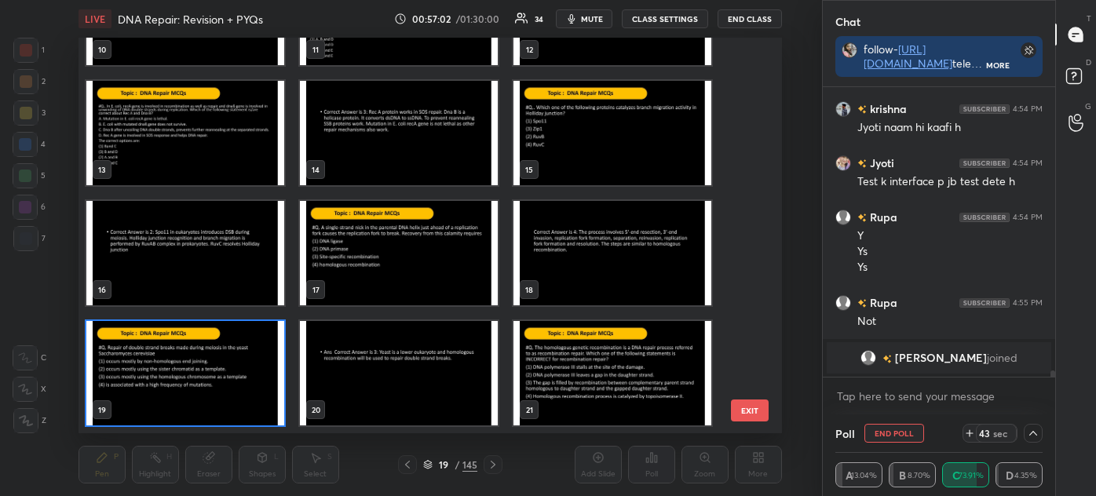
click at [220, 388] on img "grid" at bounding box center [185, 373] width 198 height 104
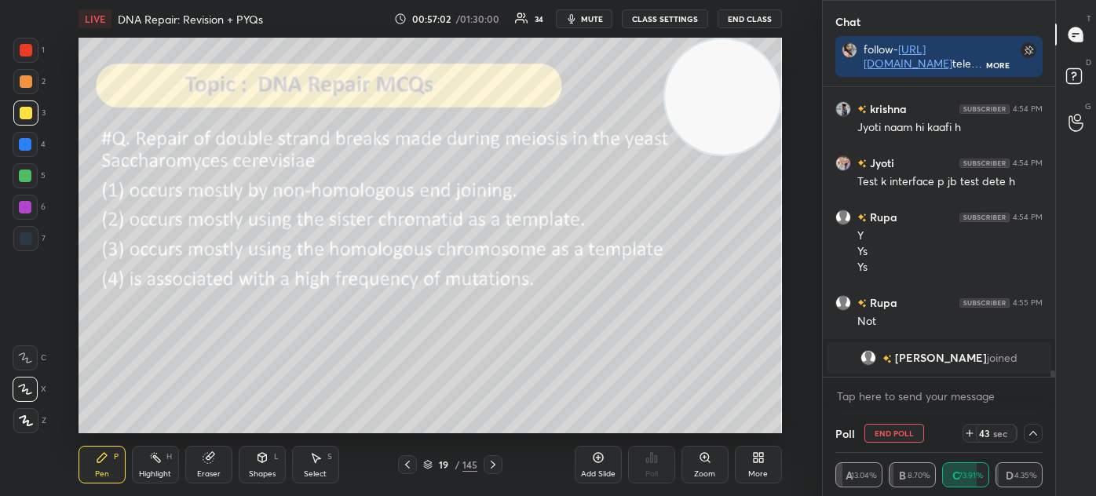
click at [224, 380] on img "grid" at bounding box center [185, 373] width 198 height 104
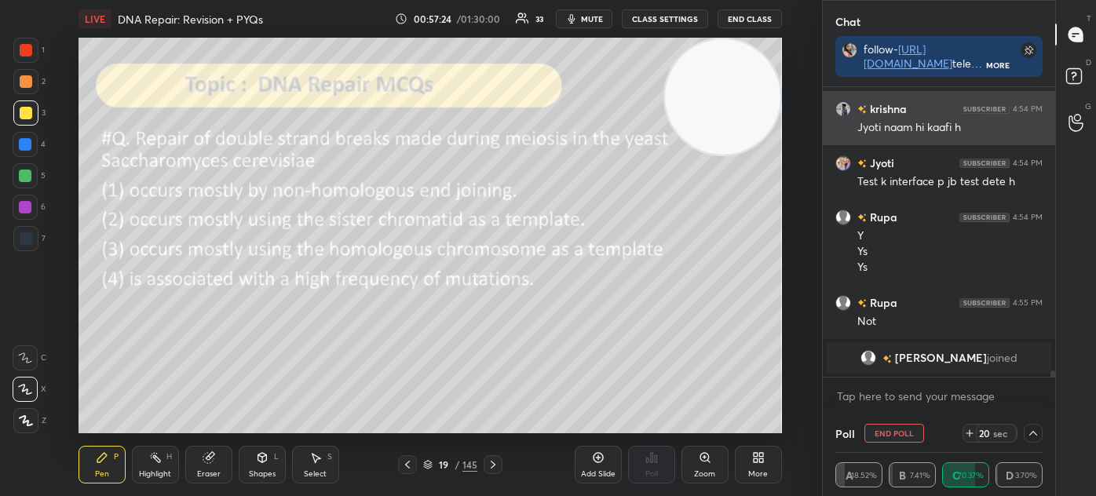
scroll to position [10993, 0]
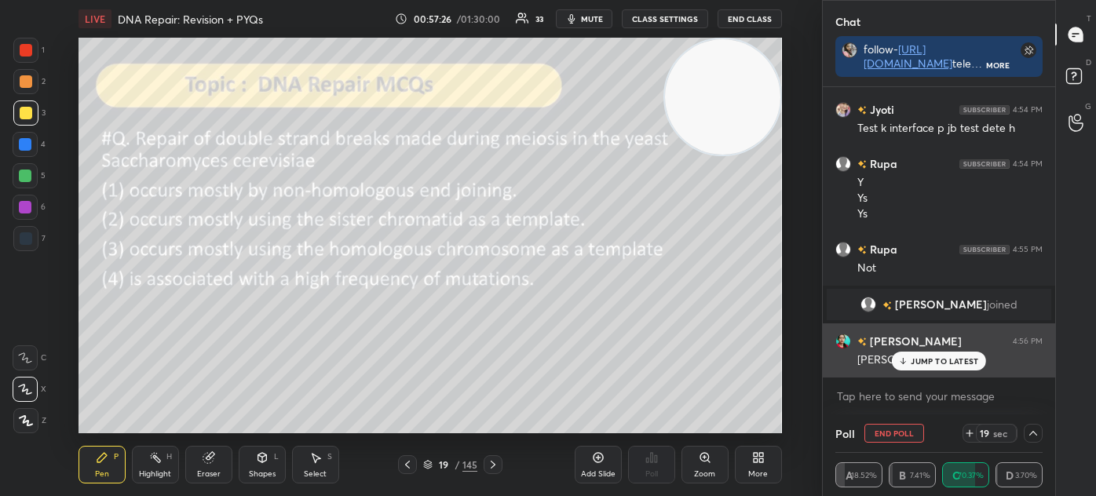
click at [905, 361] on icon at bounding box center [903, 360] width 10 height 9
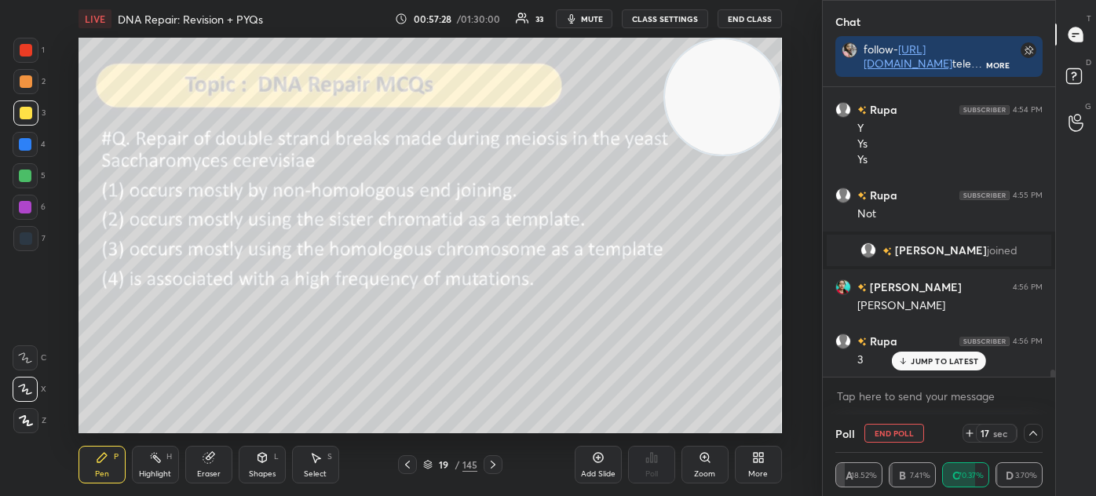
click at [412, 463] on icon at bounding box center [407, 464] width 13 height 13
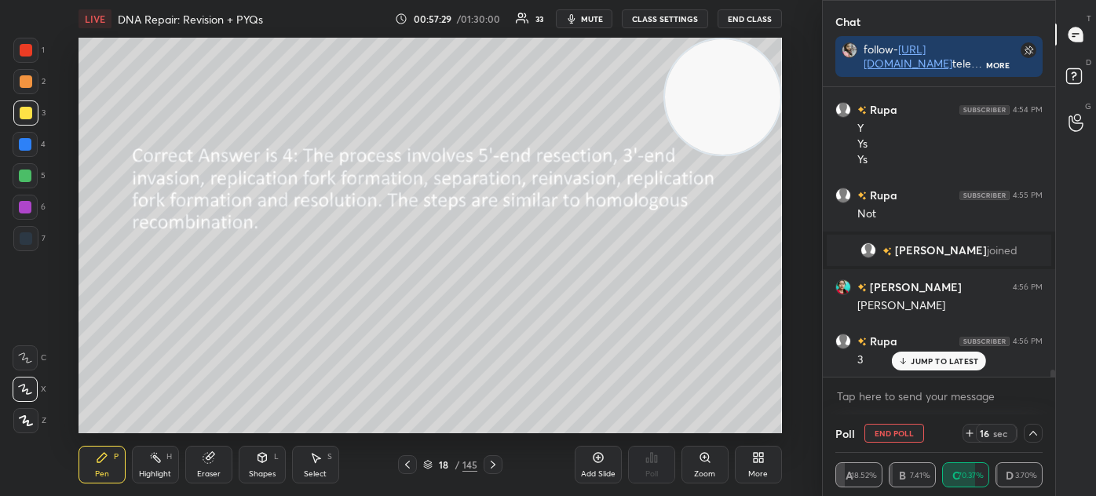
click at [409, 462] on icon at bounding box center [407, 464] width 13 height 13
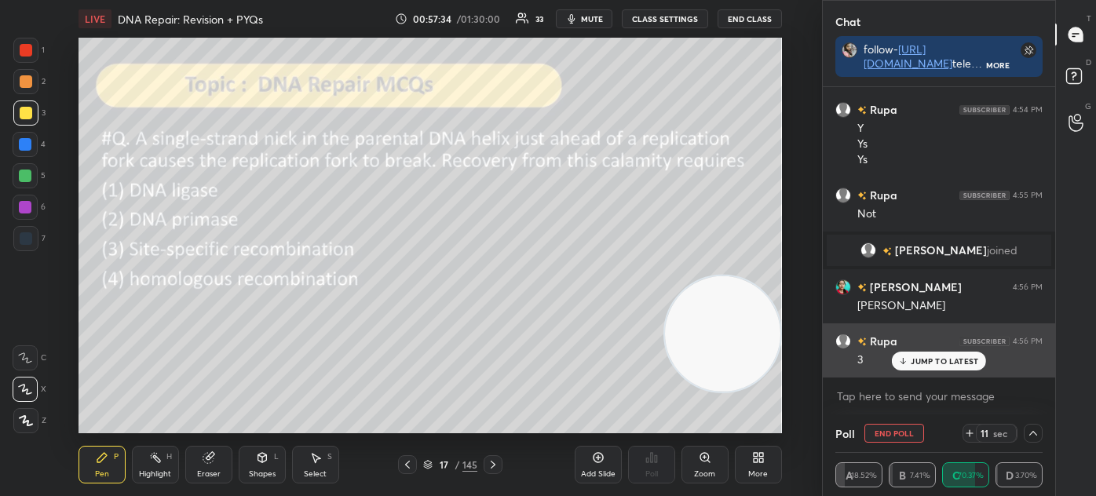
click at [922, 357] on p "JUMP TO LATEST" at bounding box center [943, 360] width 67 height 9
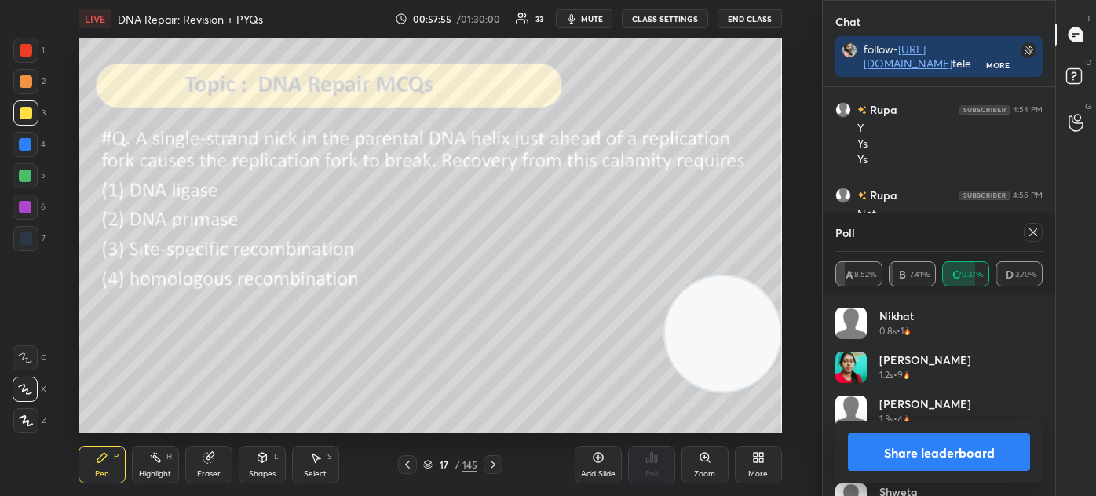
scroll to position [11101, 0]
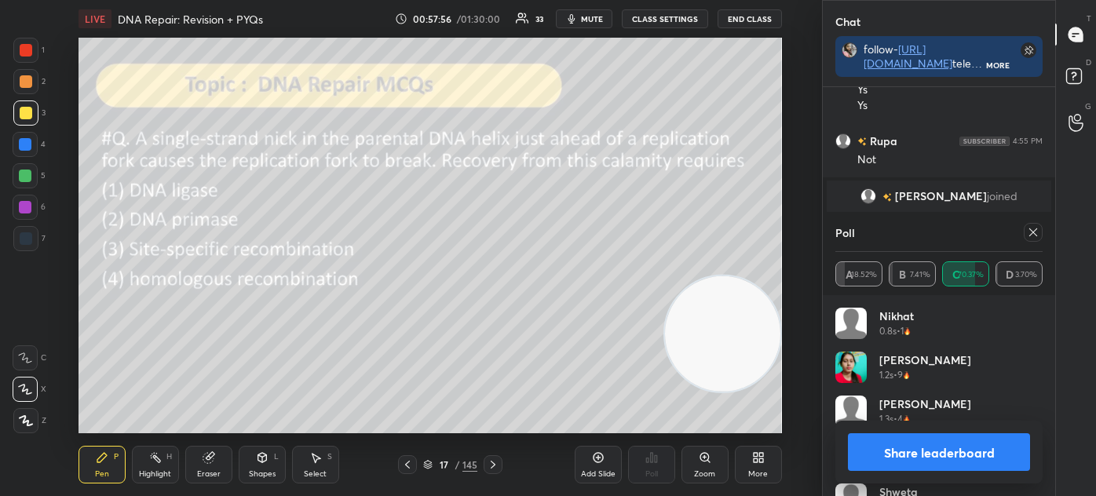
click at [1030, 230] on icon at bounding box center [1033, 232] width 8 height 8
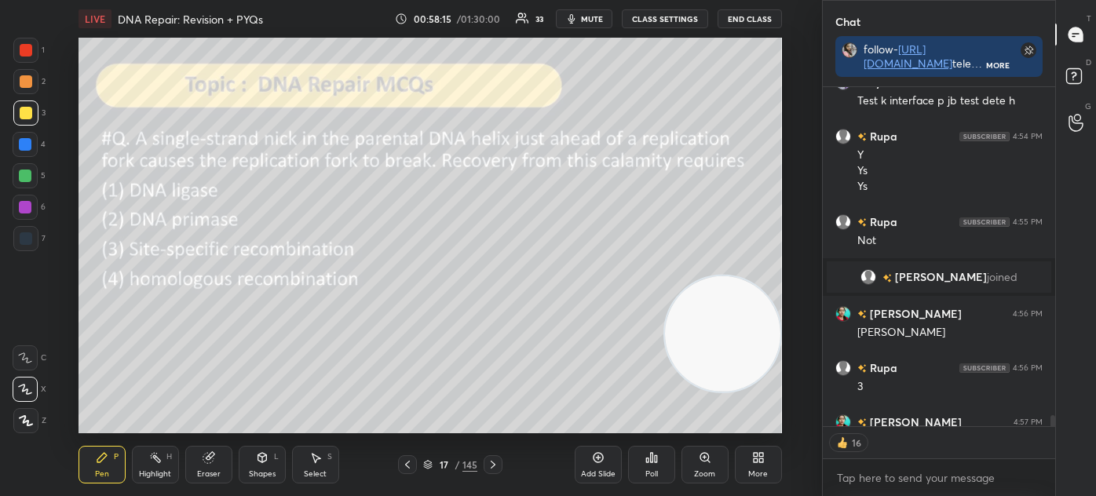
scroll to position [11053, 0]
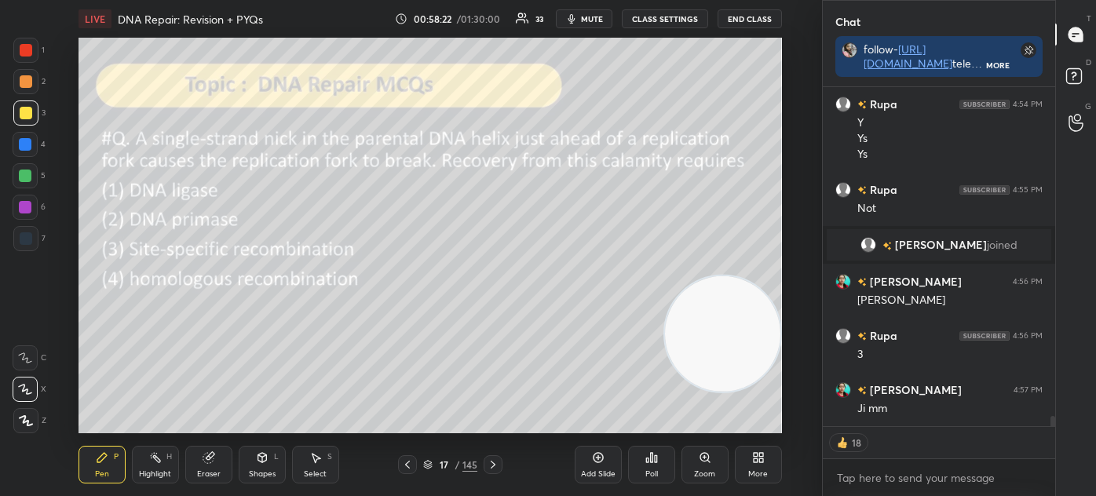
click at [428, 464] on icon at bounding box center [428, 463] width 8 height 4
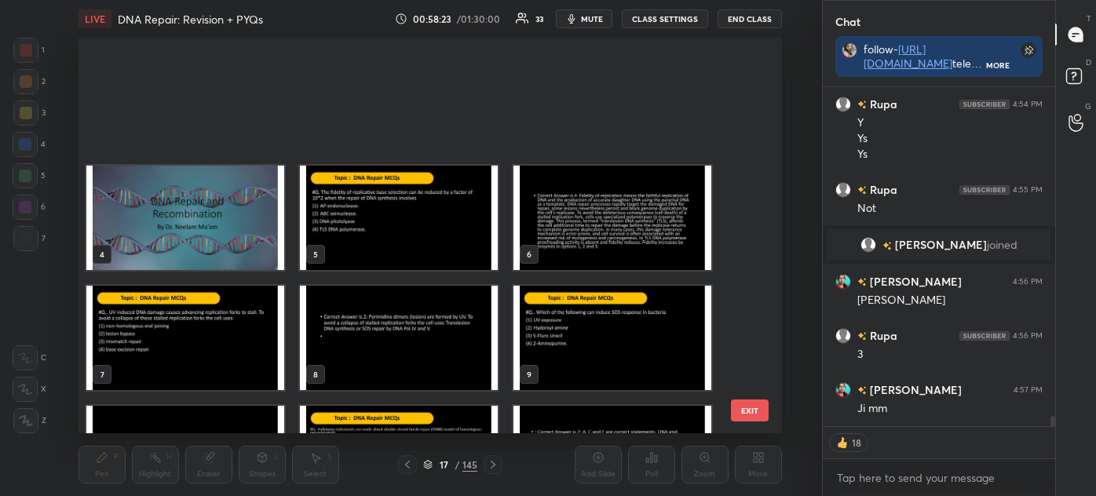
scroll to position [391, 695]
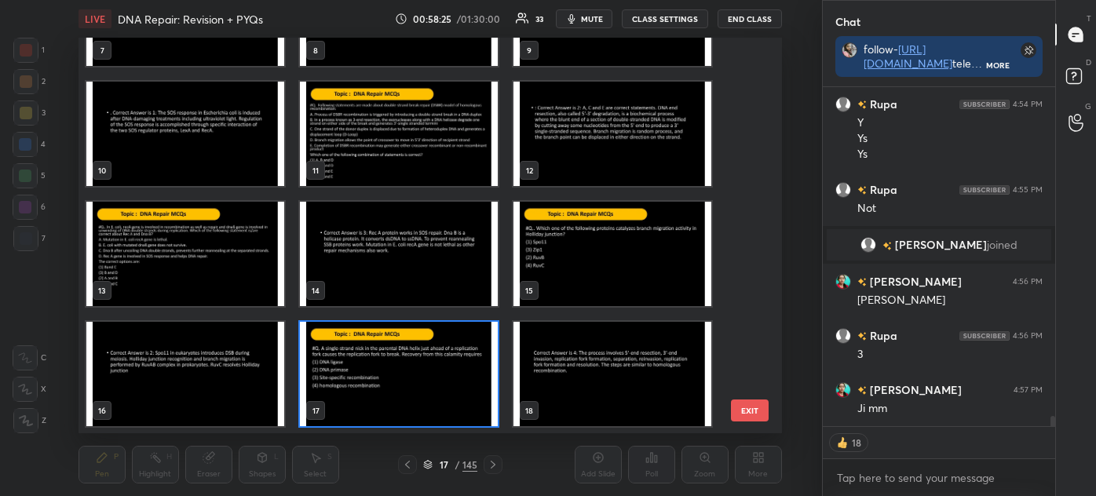
click at [393, 375] on img "grid" at bounding box center [399, 374] width 198 height 104
click at [396, 375] on img "grid" at bounding box center [399, 374] width 198 height 104
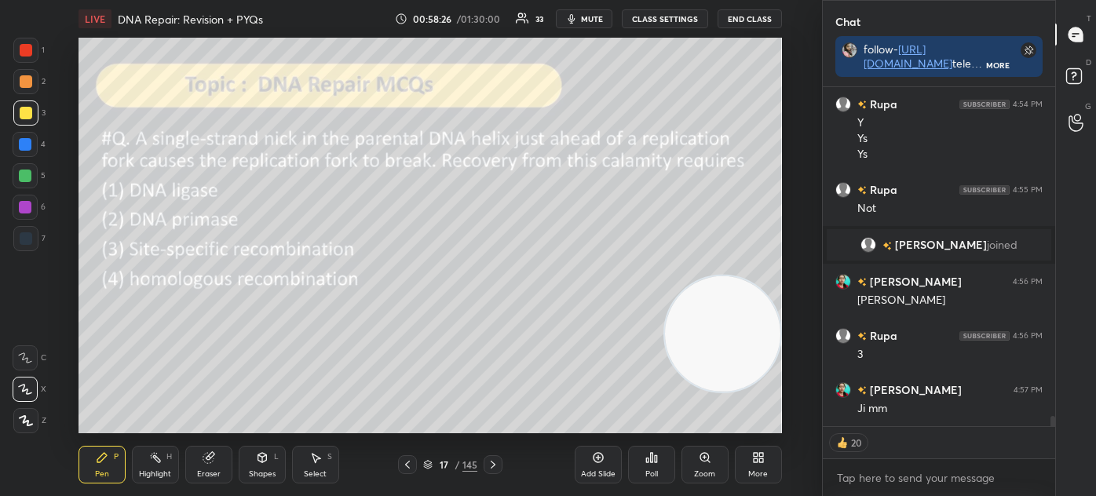
click at [651, 467] on div "Poll" at bounding box center [651, 465] width 47 height 38
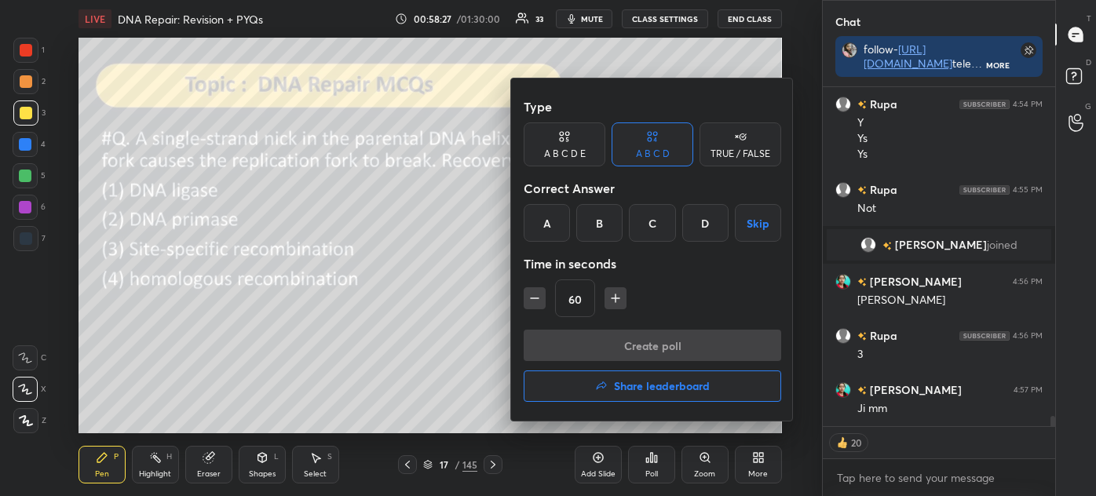
click at [701, 217] on div "D" at bounding box center [705, 223] width 46 height 38
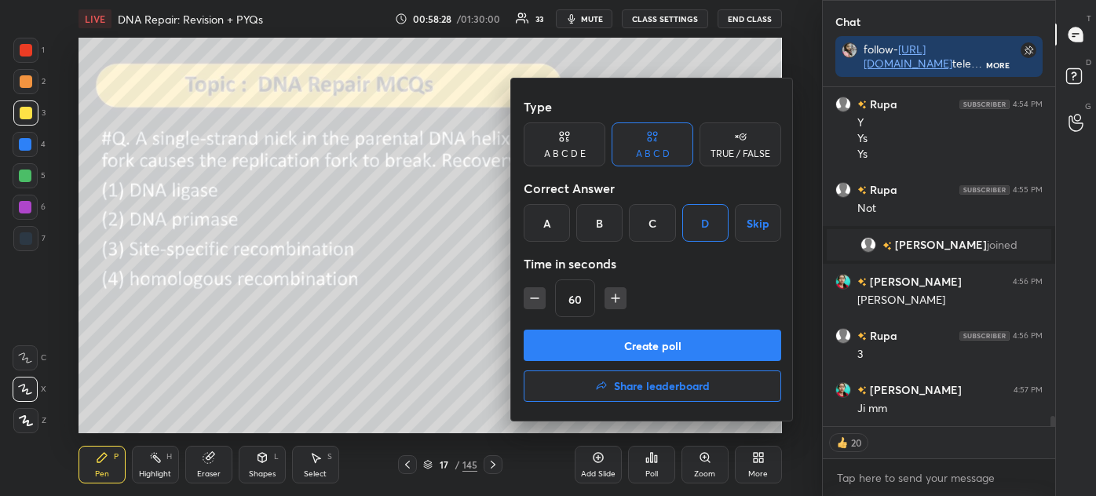
click at [657, 342] on button "Create poll" at bounding box center [651, 345] width 257 height 31
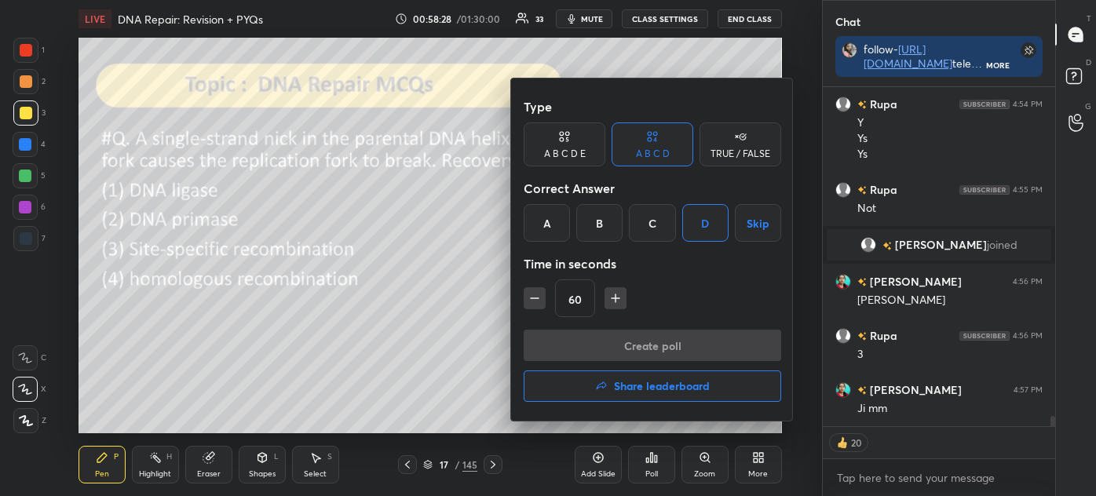
scroll to position [211, 228]
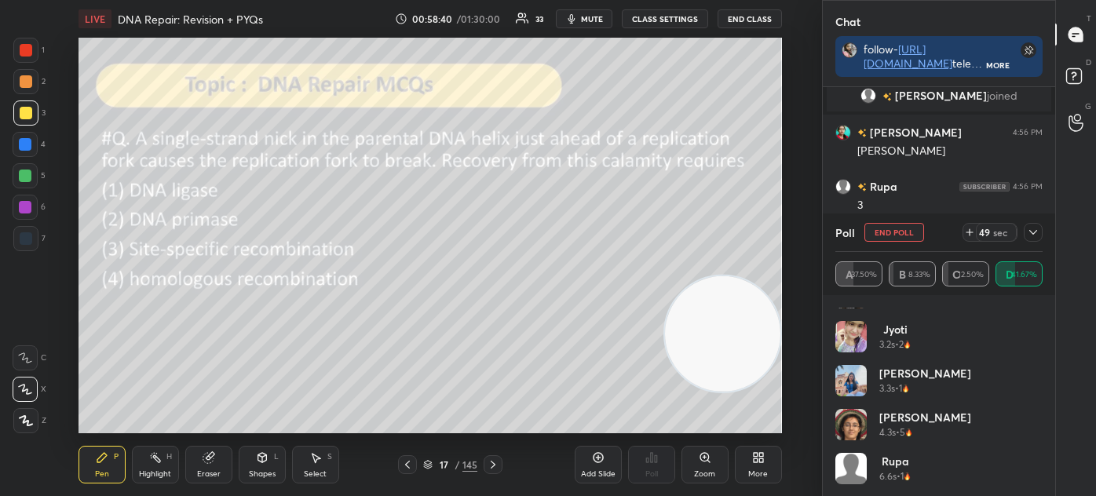
click at [1038, 228] on icon at bounding box center [1032, 232] width 13 height 13
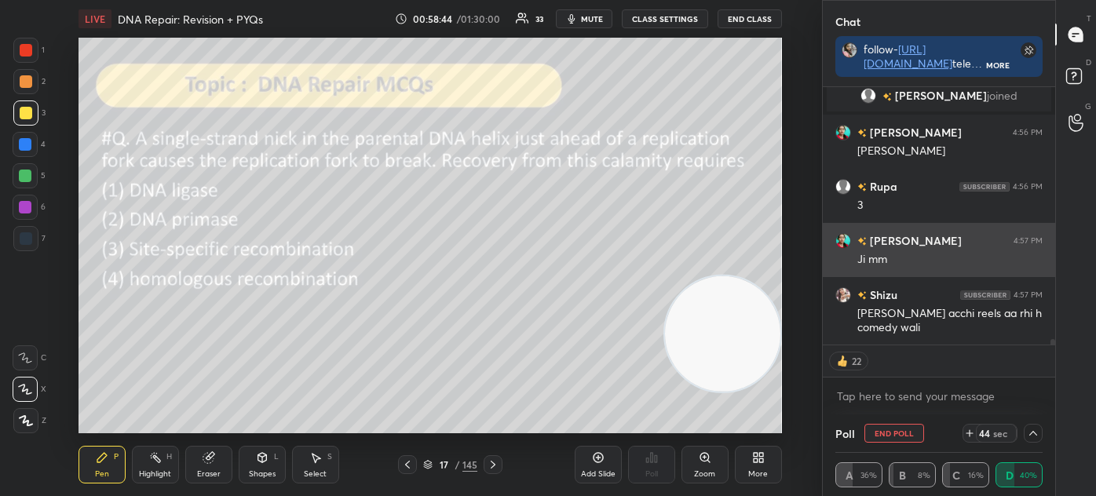
click at [961, 235] on div "NISHU 4:57 PM" at bounding box center [938, 240] width 207 height 16
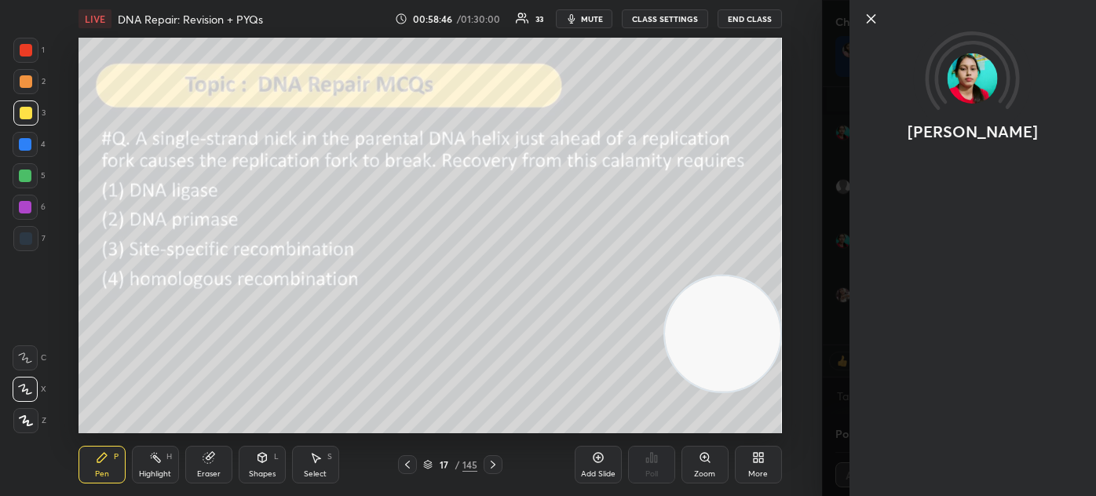
click at [854, 19] on div at bounding box center [972, 45] width 246 height 90
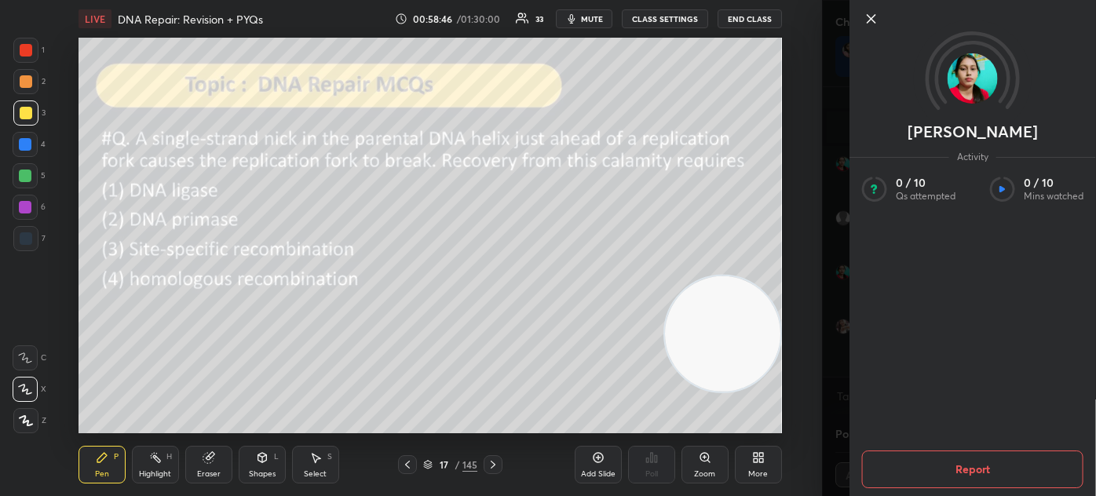
click at [866, 16] on icon at bounding box center [871, 18] width 19 height 19
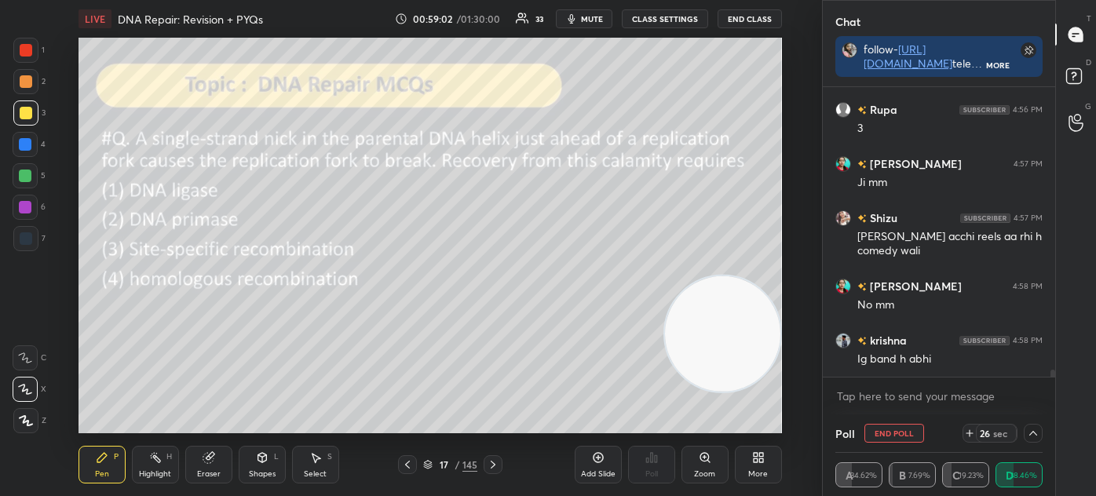
click at [213, 474] on div "Eraser" at bounding box center [209, 474] width 24 height 8
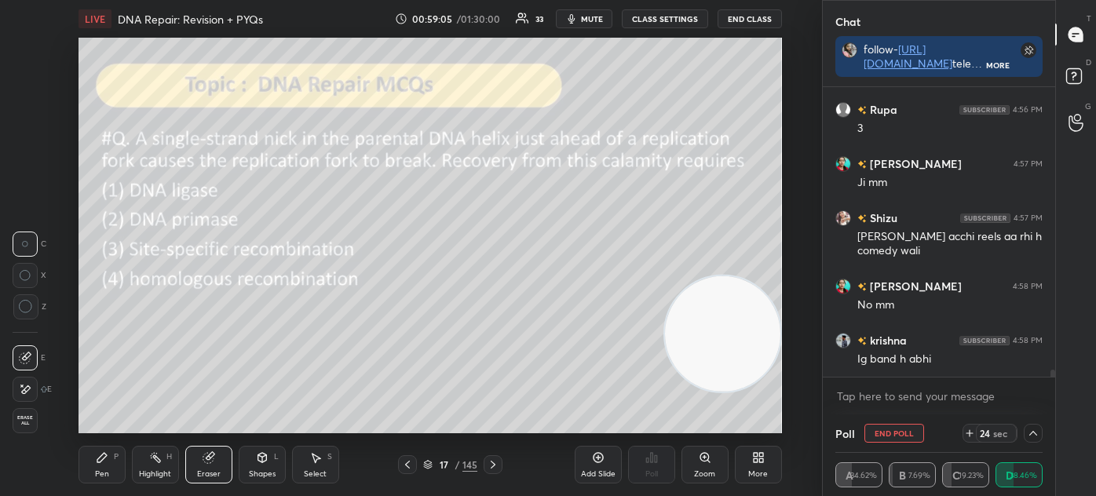
click at [97, 464] on icon at bounding box center [102, 457] width 13 height 13
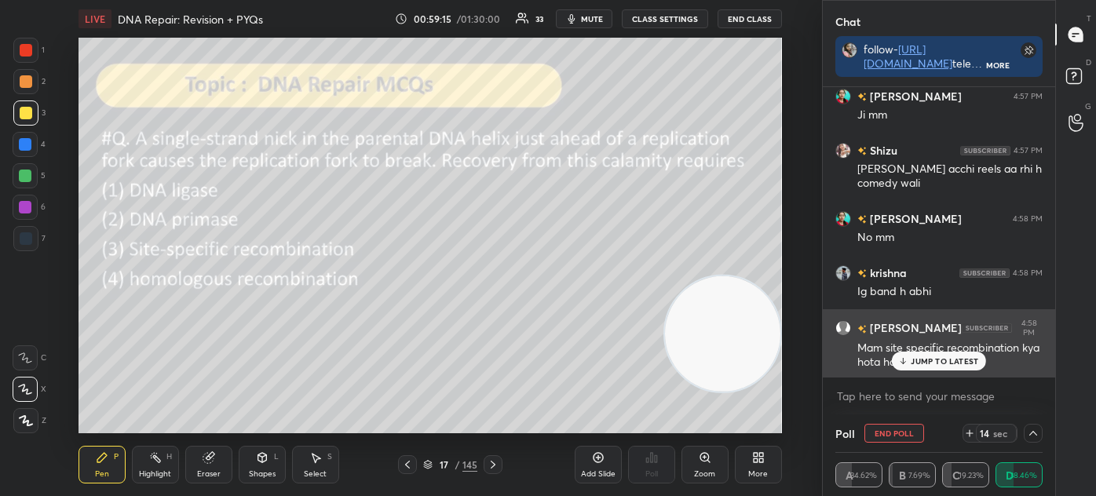
click at [924, 358] on p "JUMP TO LATEST" at bounding box center [943, 360] width 67 height 9
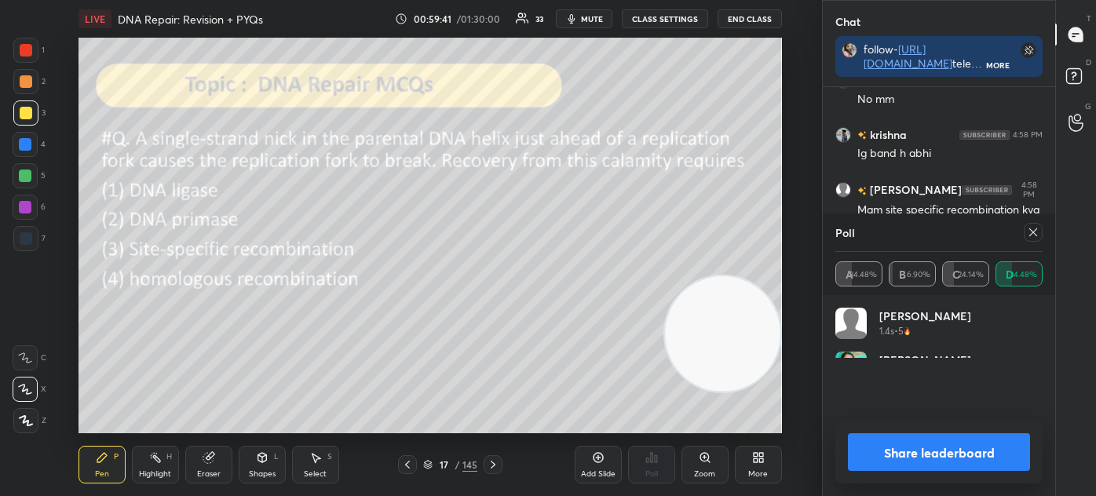
scroll to position [11539, 0]
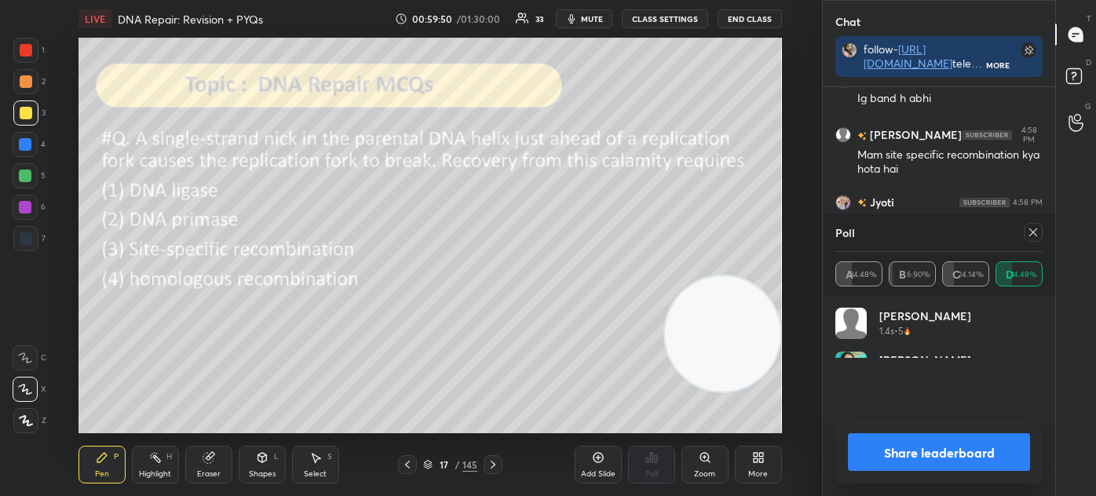
click at [1037, 231] on icon at bounding box center [1032, 232] width 13 height 13
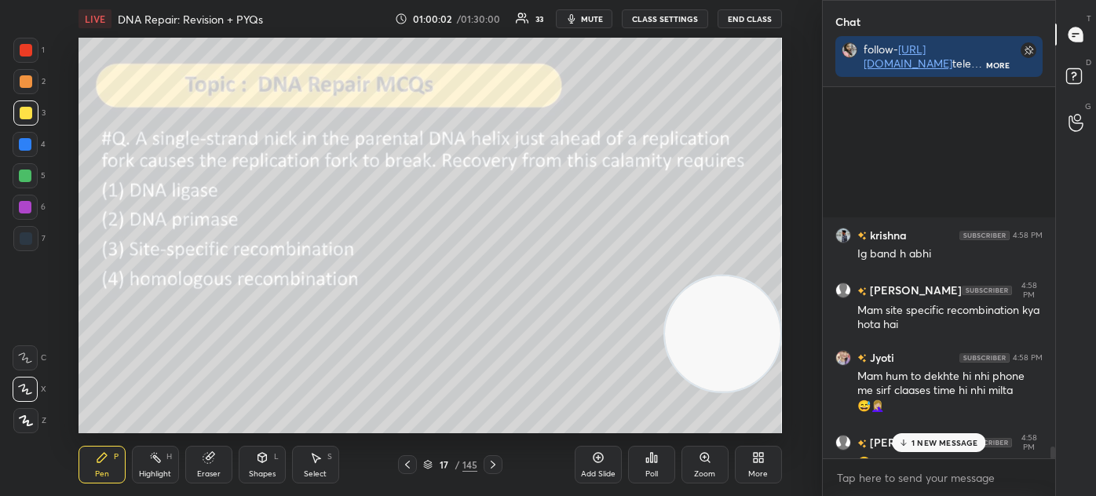
scroll to position [11581, 0]
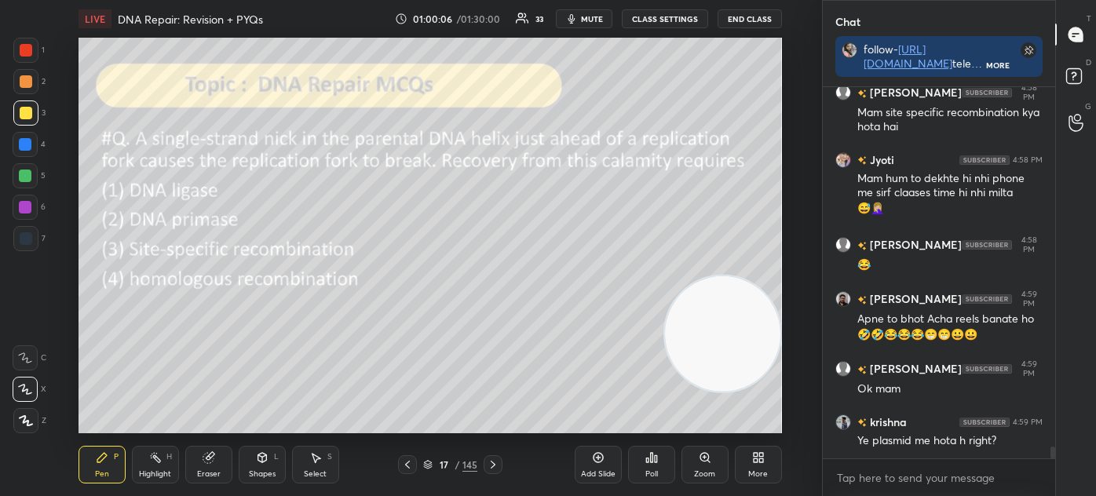
click at [431, 458] on div "17 / 145" at bounding box center [450, 465] width 54 height 14
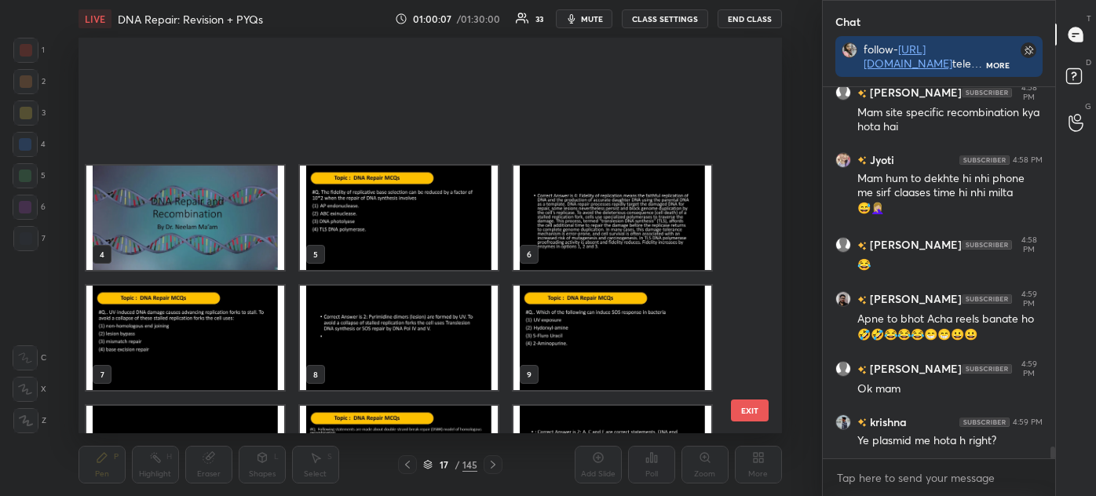
scroll to position [391, 695]
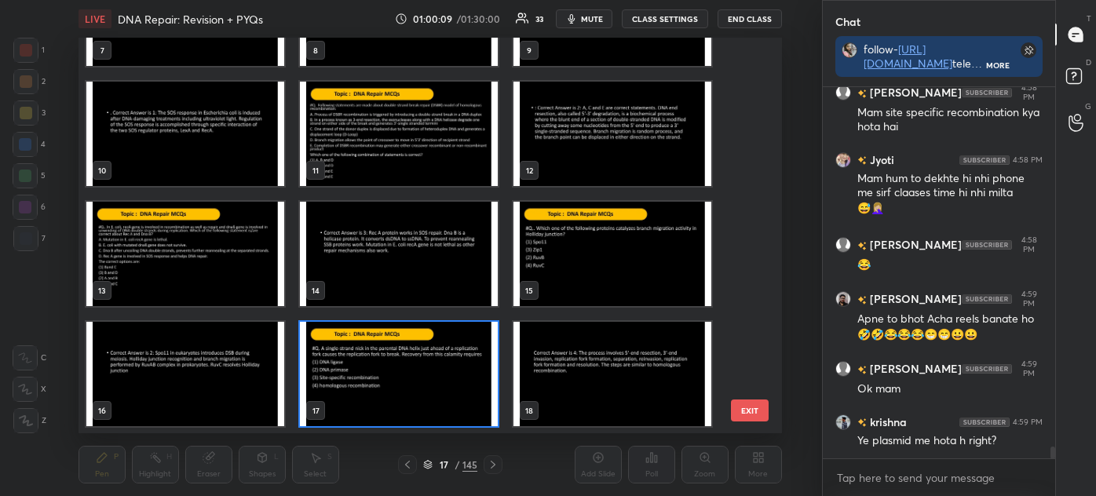
click at [579, 257] on img "grid" at bounding box center [612, 254] width 198 height 104
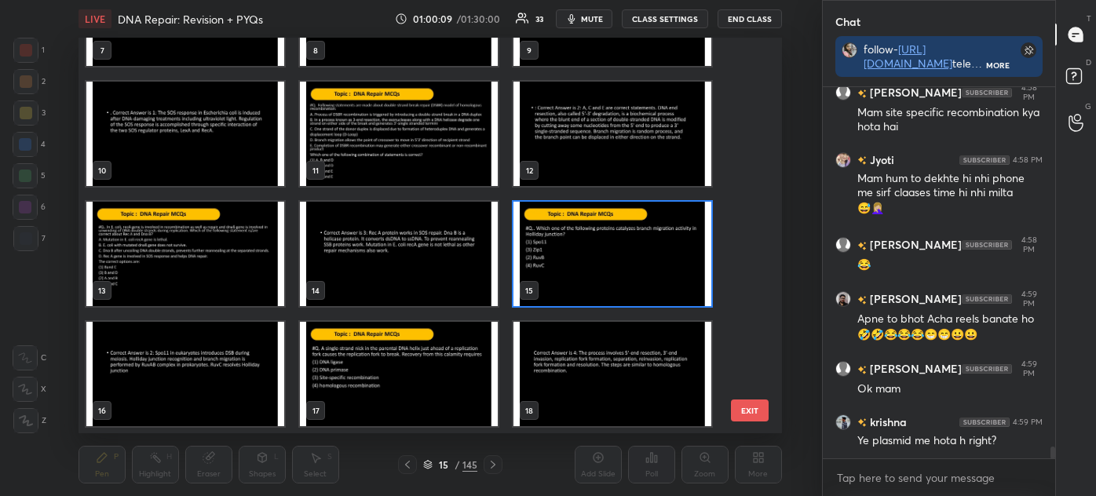
scroll to position [11635, 0]
click at [578, 255] on img "grid" at bounding box center [612, 254] width 198 height 104
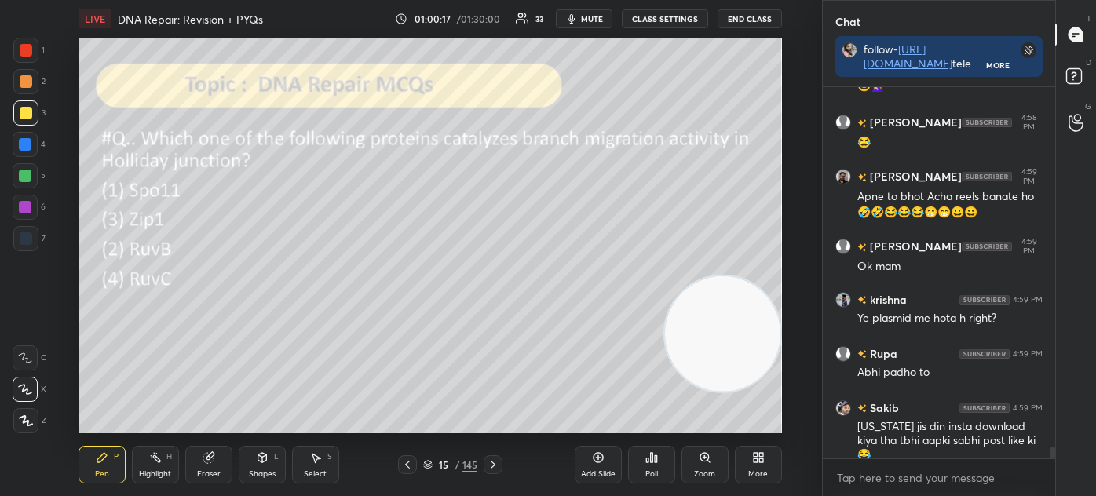
scroll to position [11786, 0]
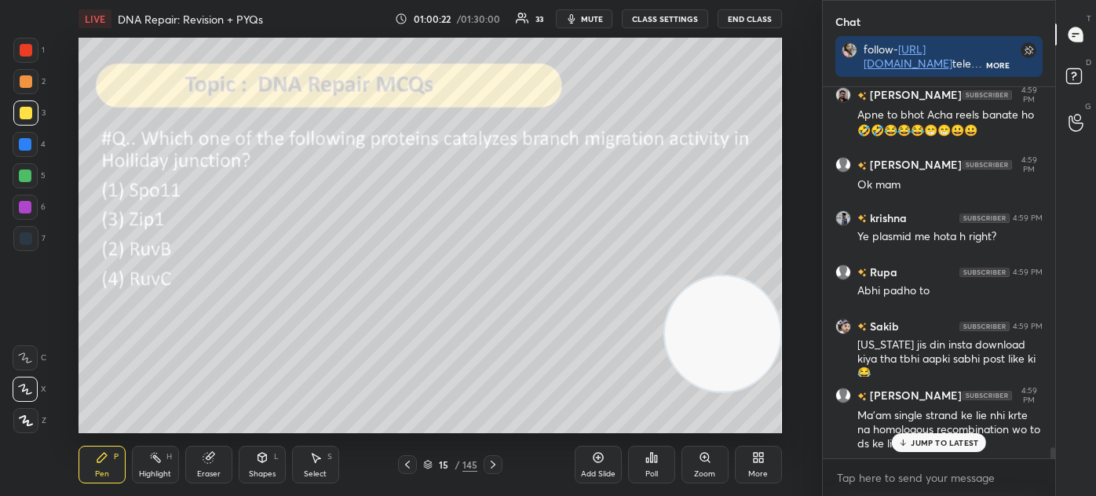
click at [425, 464] on icon at bounding box center [427, 464] width 9 height 9
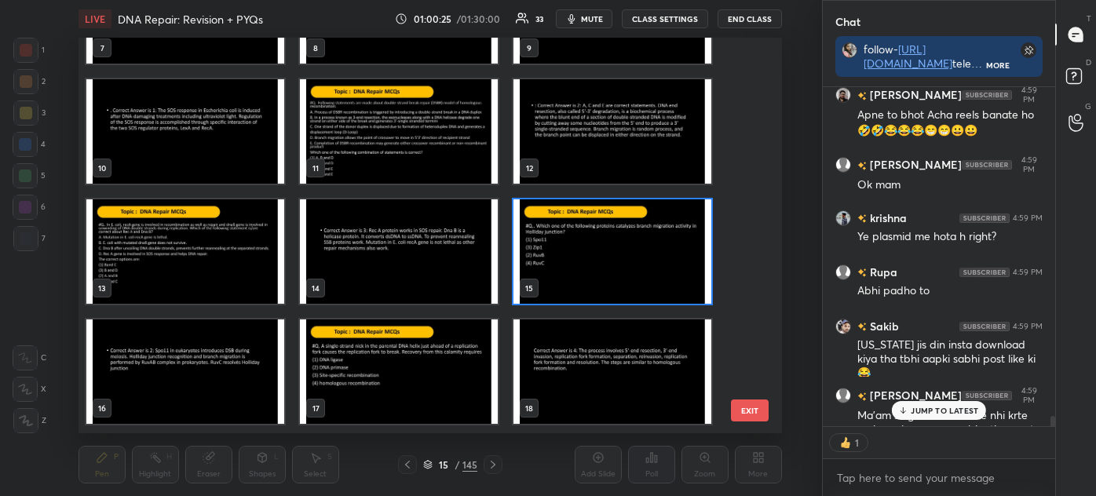
scroll to position [5, 4]
click at [582, 265] on img "grid" at bounding box center [612, 251] width 198 height 104
click at [585, 269] on img "grid" at bounding box center [612, 251] width 198 height 104
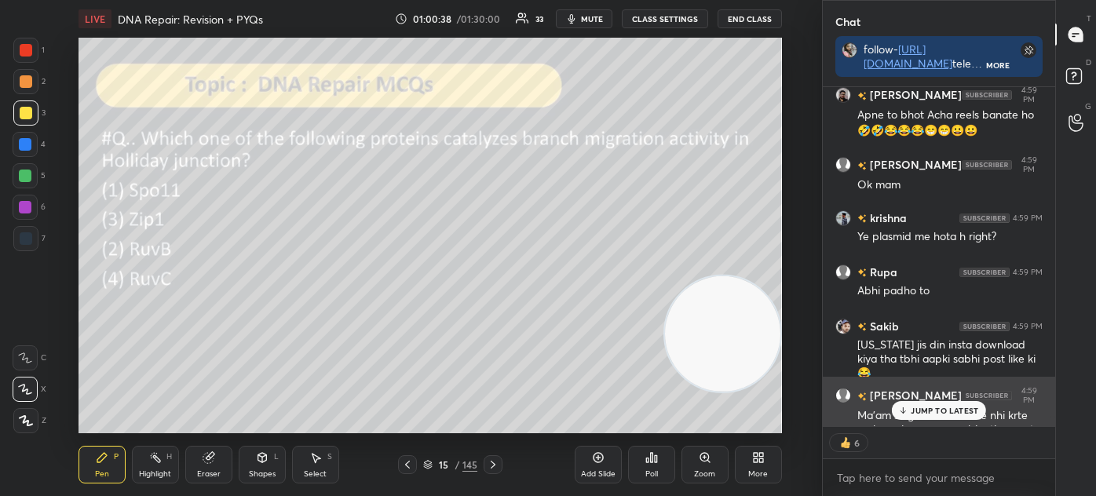
click at [943, 411] on p "JUMP TO LATEST" at bounding box center [943, 410] width 67 height 9
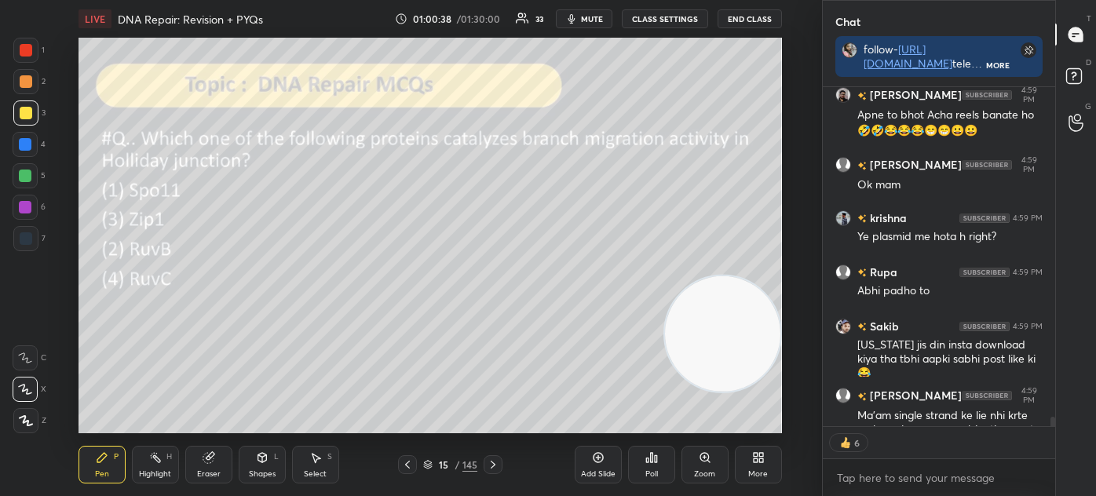
scroll to position [11818, 0]
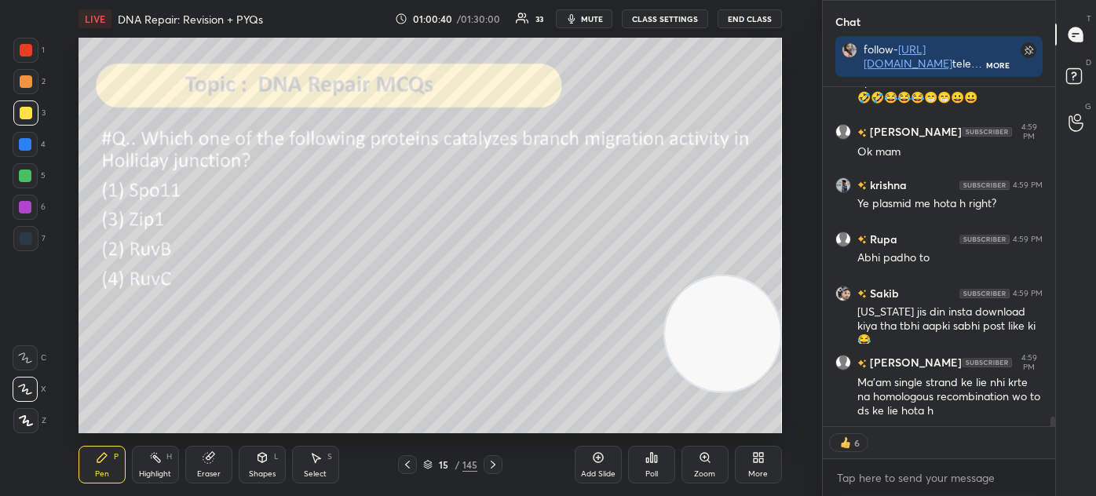
click at [430, 471] on div "15 / 145" at bounding box center [450, 465] width 54 height 14
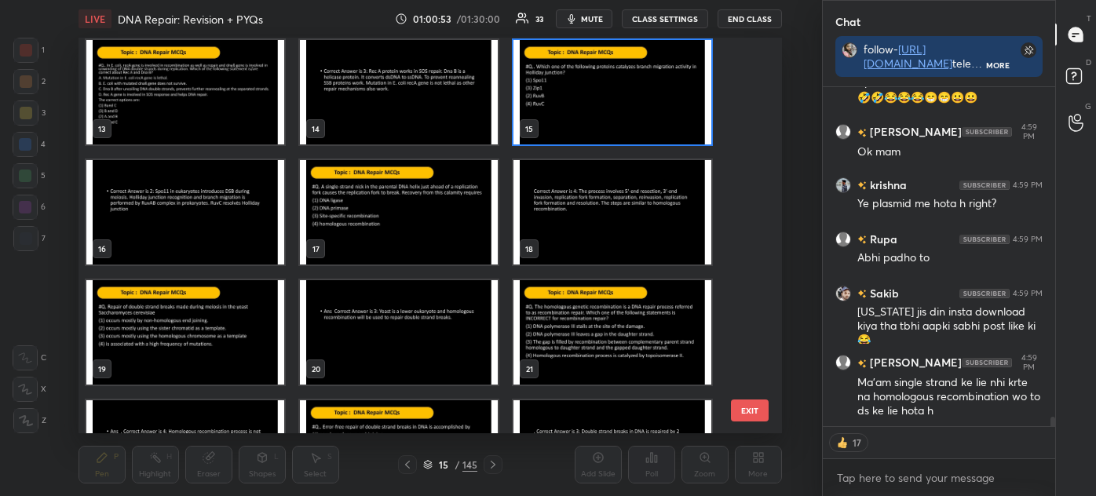
scroll to position [11872, 0]
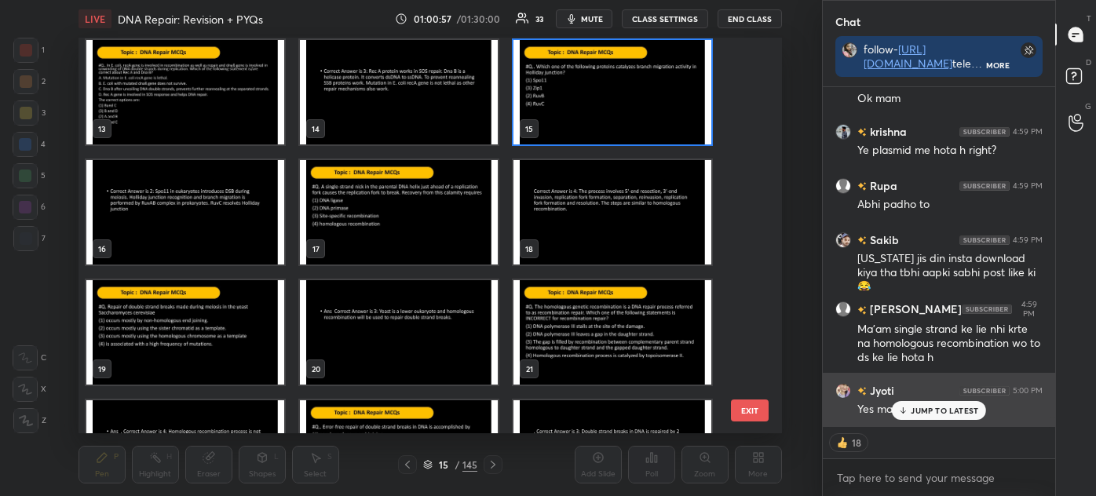
click at [943, 411] on p "JUMP TO LATEST" at bounding box center [943, 410] width 67 height 9
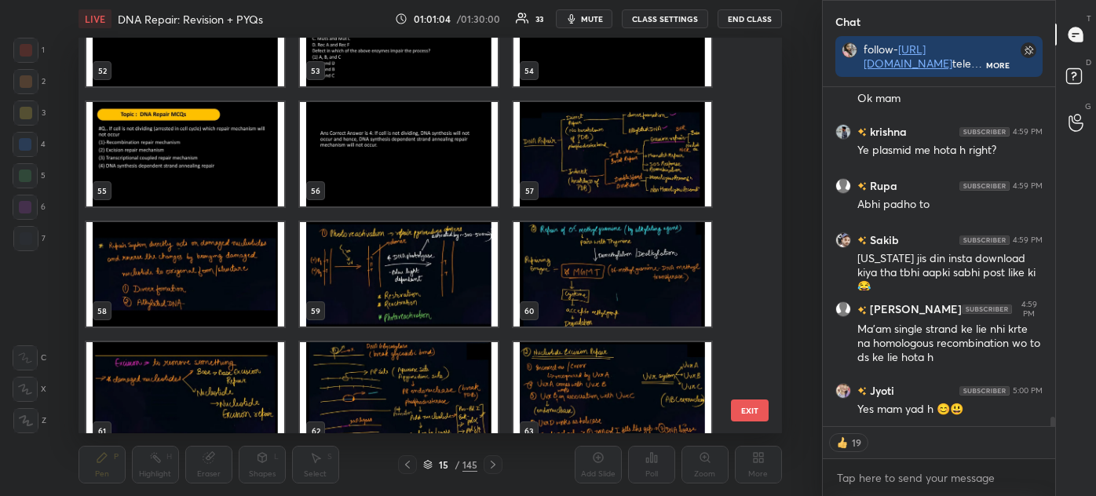
scroll to position [11888, 0]
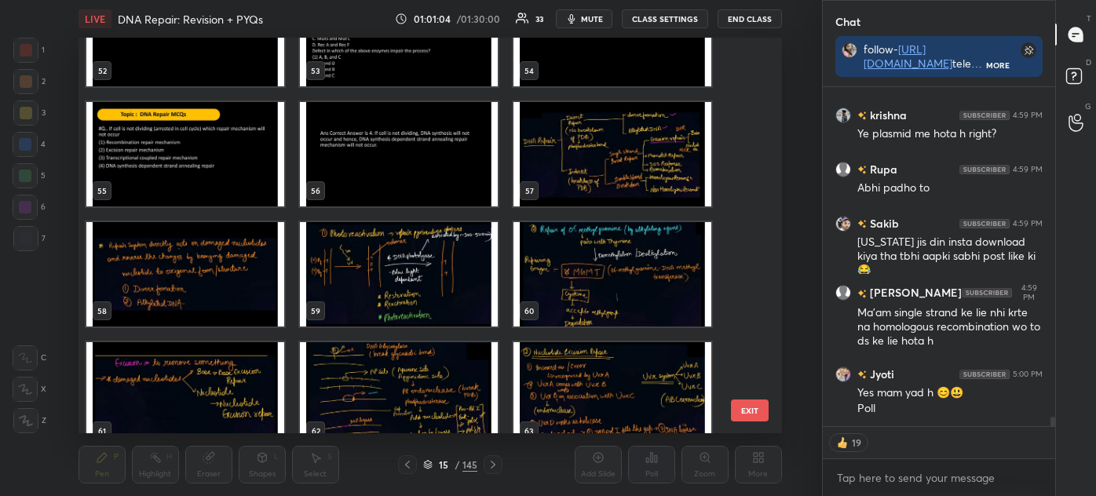
click at [604, 159] on img "grid" at bounding box center [612, 154] width 198 height 104
click at [604, 167] on img "grid" at bounding box center [612, 154] width 198 height 104
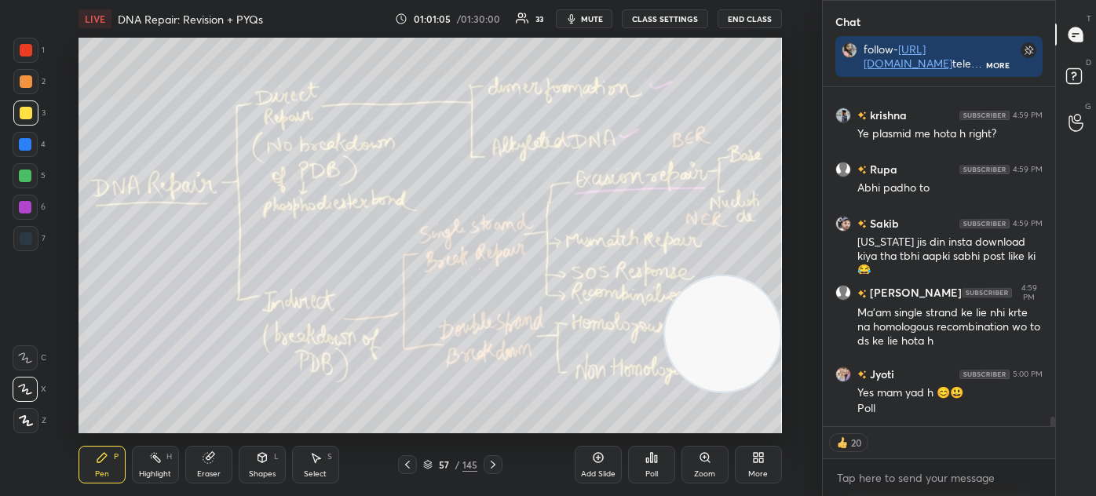
click at [607, 173] on img "grid" at bounding box center [612, 154] width 198 height 104
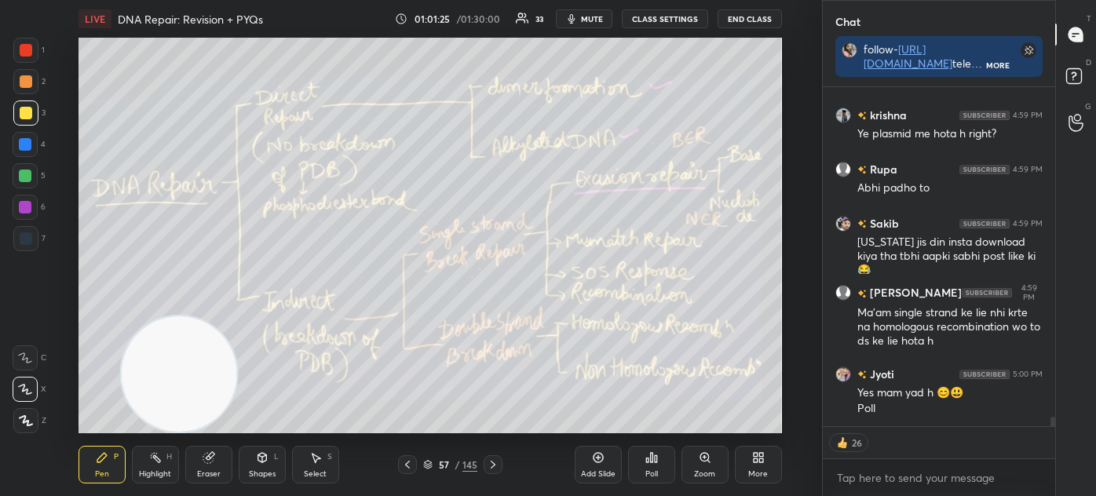
scroll to position [11942, 0]
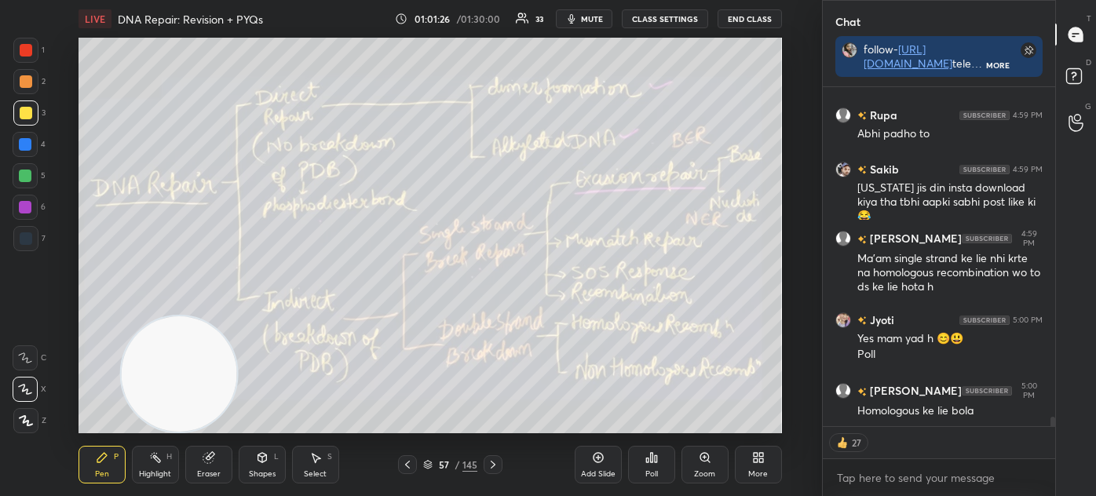
click at [431, 458] on div "57 / 145" at bounding box center [450, 465] width 54 height 14
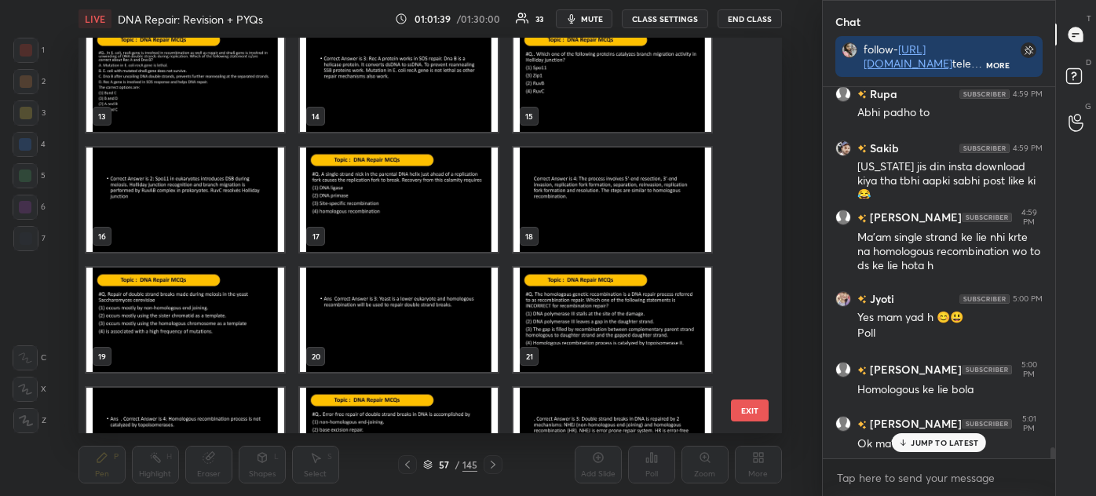
scroll to position [516, 0]
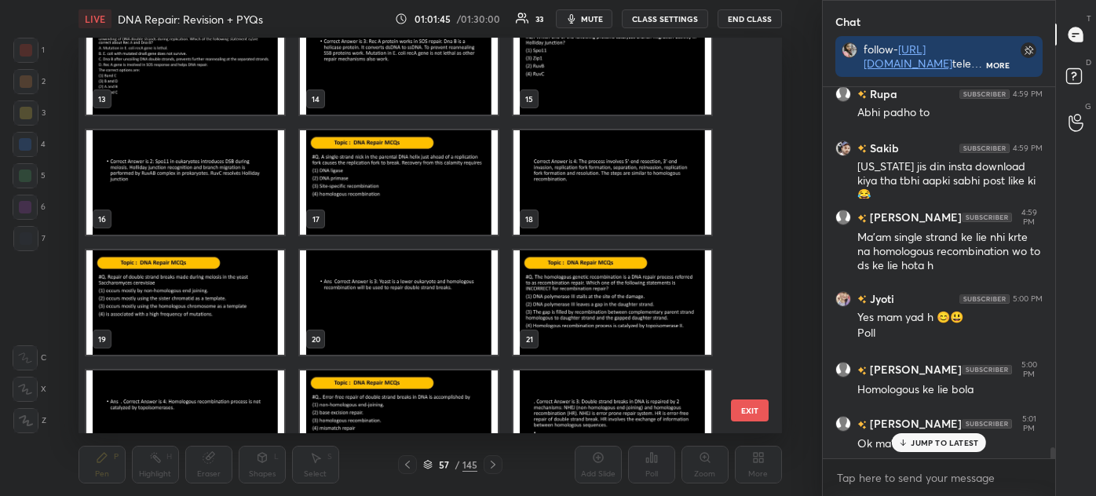
click at [610, 183] on img "grid" at bounding box center [612, 182] width 198 height 104
click at [614, 184] on img "grid" at bounding box center [612, 182] width 198 height 104
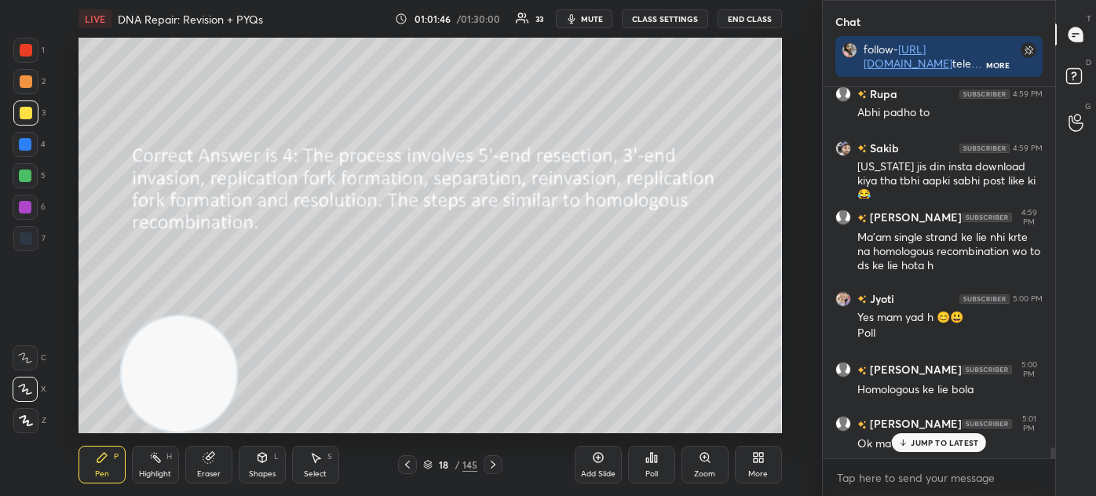
click at [414, 464] on div at bounding box center [407, 464] width 19 height 19
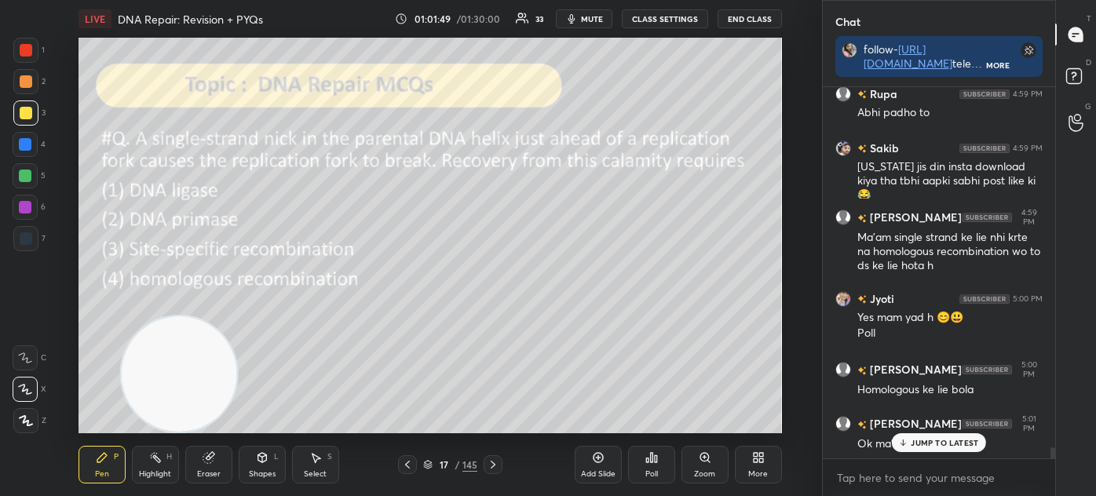
click at [210, 468] on div "Eraser" at bounding box center [208, 465] width 47 height 38
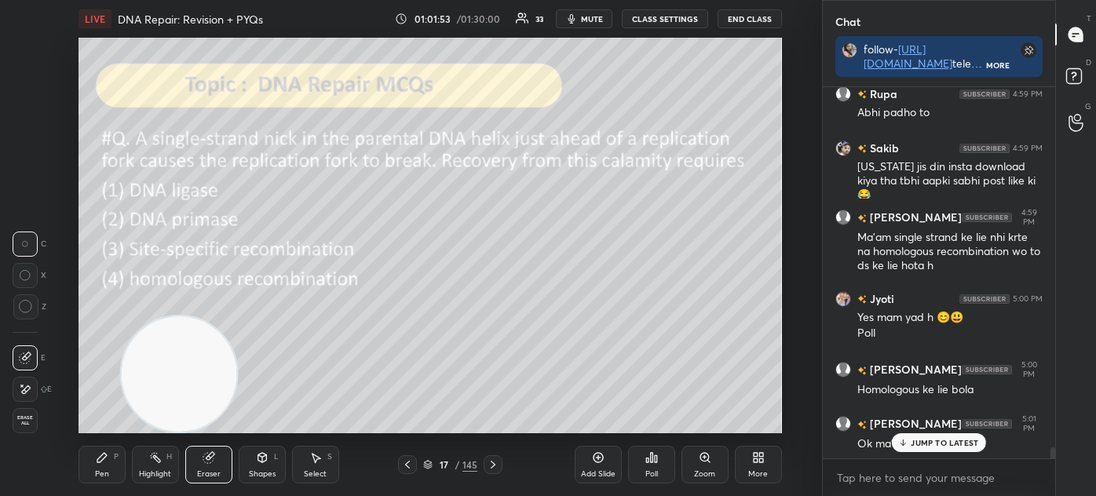
click at [100, 467] on div "Pen P" at bounding box center [101, 465] width 47 height 38
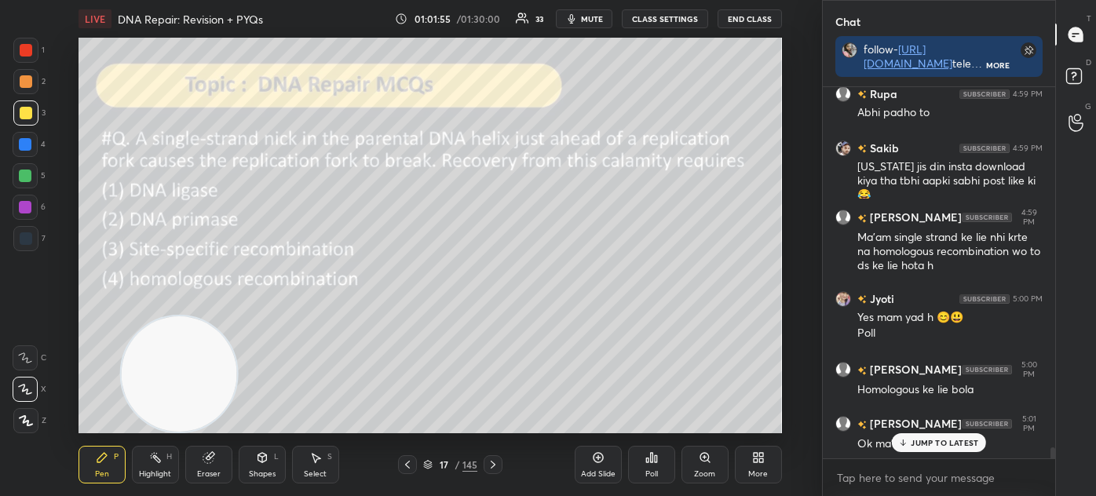
click at [487, 469] on icon at bounding box center [493, 464] width 13 height 13
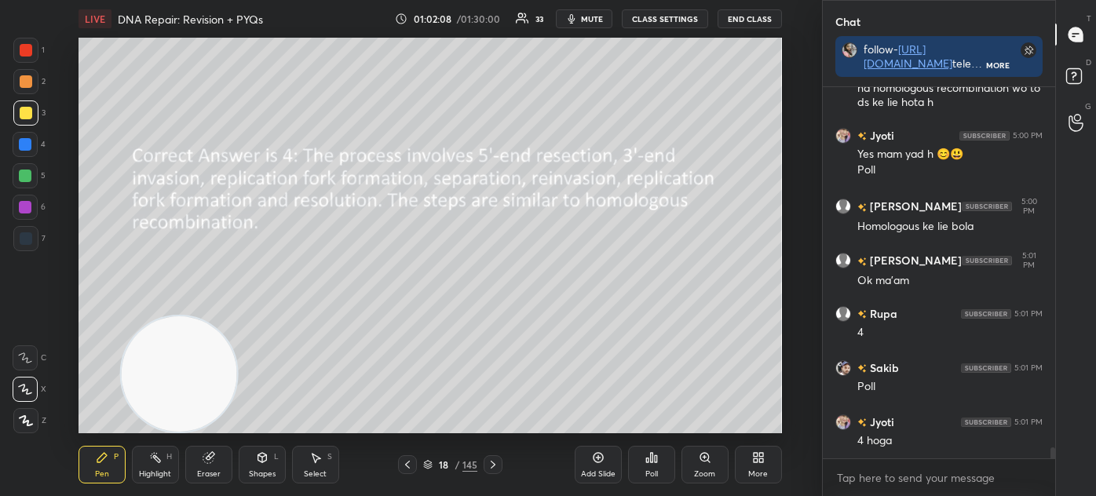
scroll to position [12181, 0]
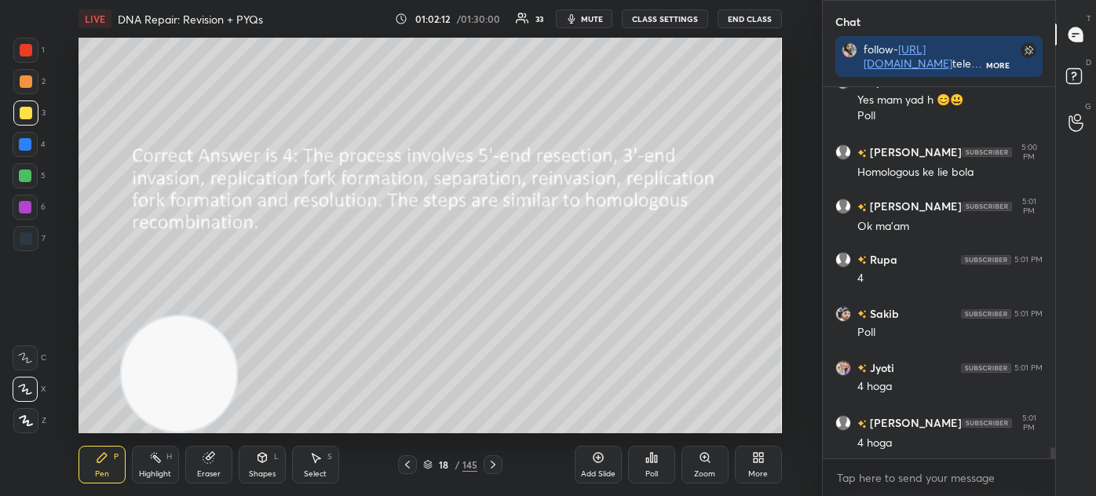
click at [425, 468] on icon at bounding box center [428, 467] width 8 height 2
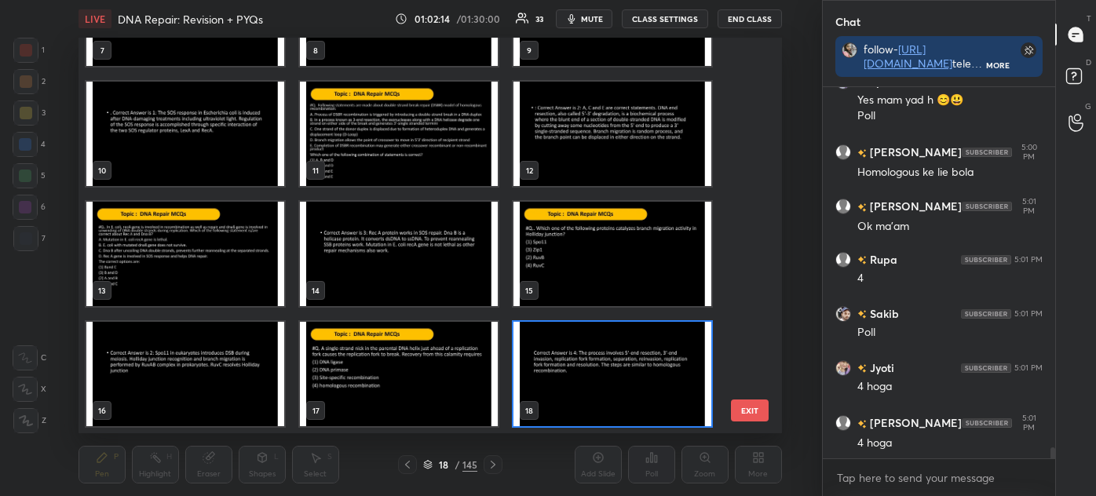
scroll to position [239, 0]
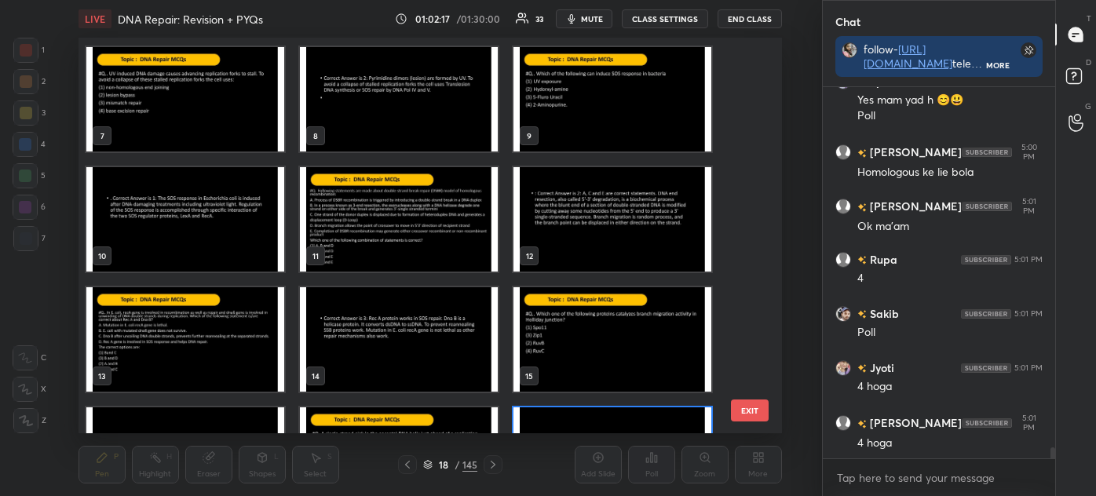
click at [544, 328] on img "grid" at bounding box center [612, 339] width 198 height 104
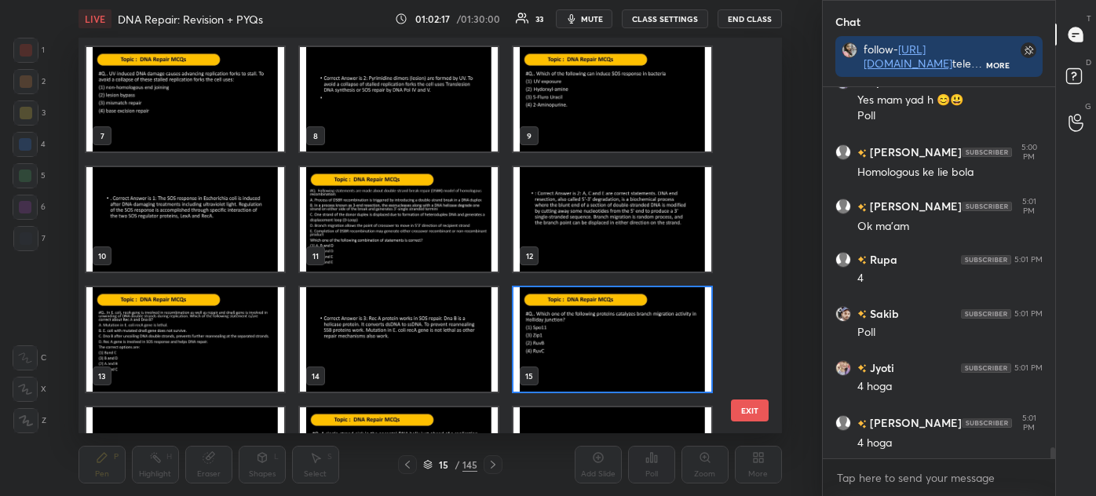
click at [548, 330] on img "grid" at bounding box center [612, 339] width 198 height 104
click at [552, 332] on img "grid" at bounding box center [612, 339] width 198 height 104
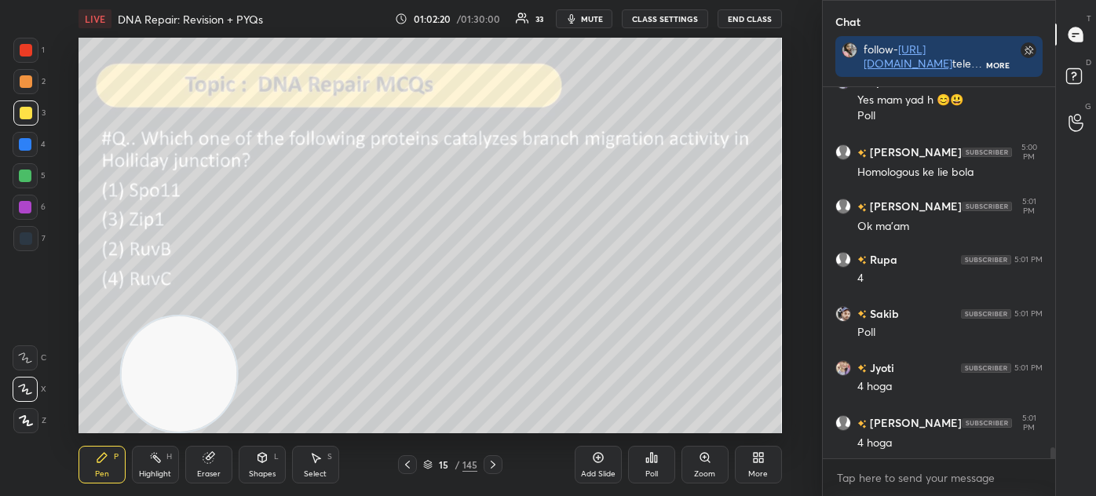
click at [429, 464] on icon at bounding box center [428, 463] width 8 height 4
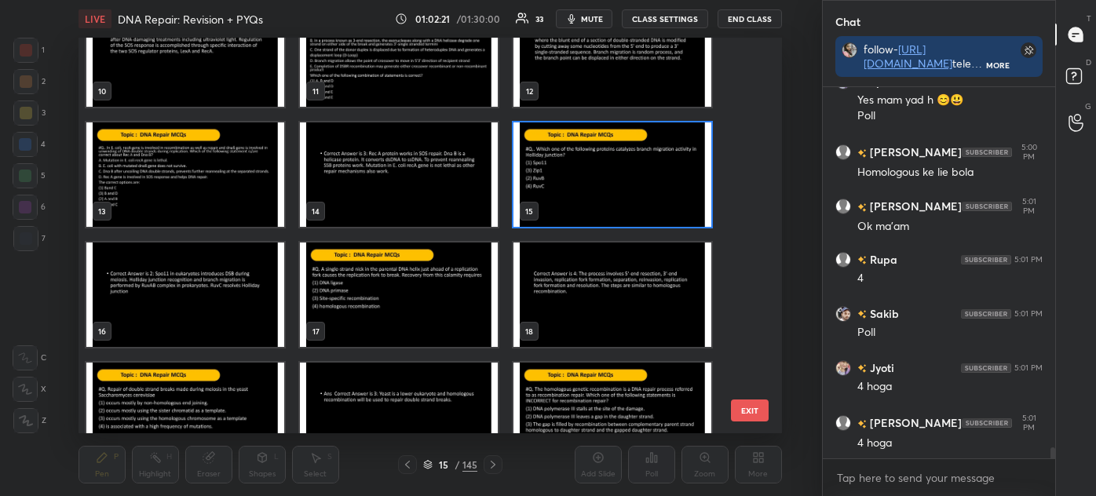
scroll to position [404, 0]
click at [613, 180] on img "grid" at bounding box center [612, 174] width 198 height 104
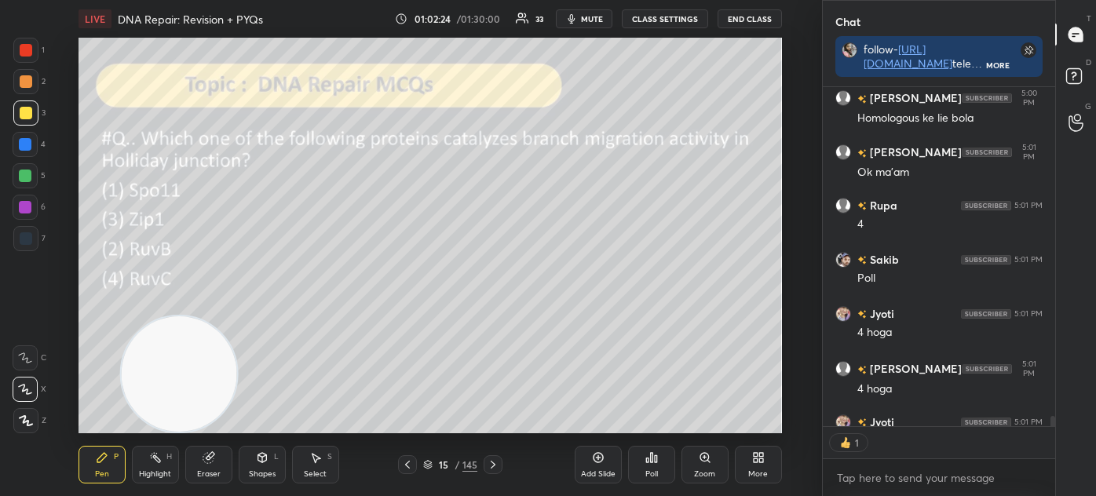
scroll to position [5, 4]
click at [613, 180] on img "grid" at bounding box center [612, 174] width 198 height 104
click at [651, 466] on div "Poll" at bounding box center [651, 465] width 47 height 38
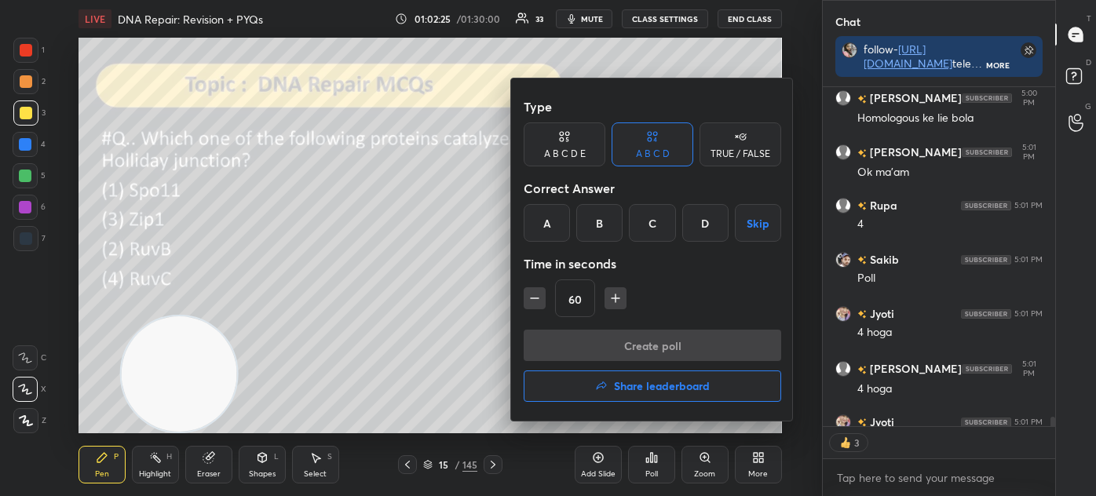
scroll to position [12322, 0]
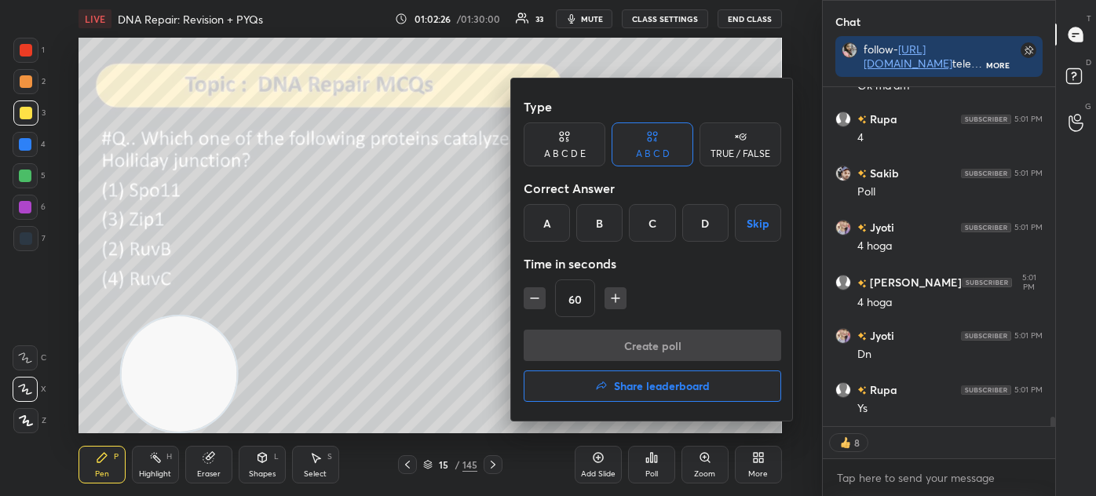
click at [651, 223] on div "C" at bounding box center [652, 223] width 46 height 38
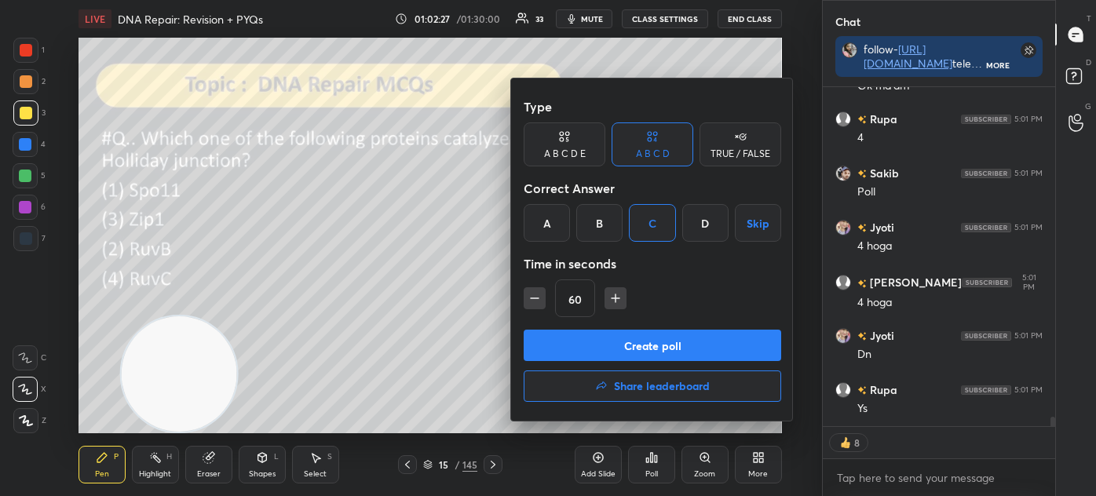
click at [651, 348] on button "Create poll" at bounding box center [651, 345] width 257 height 31
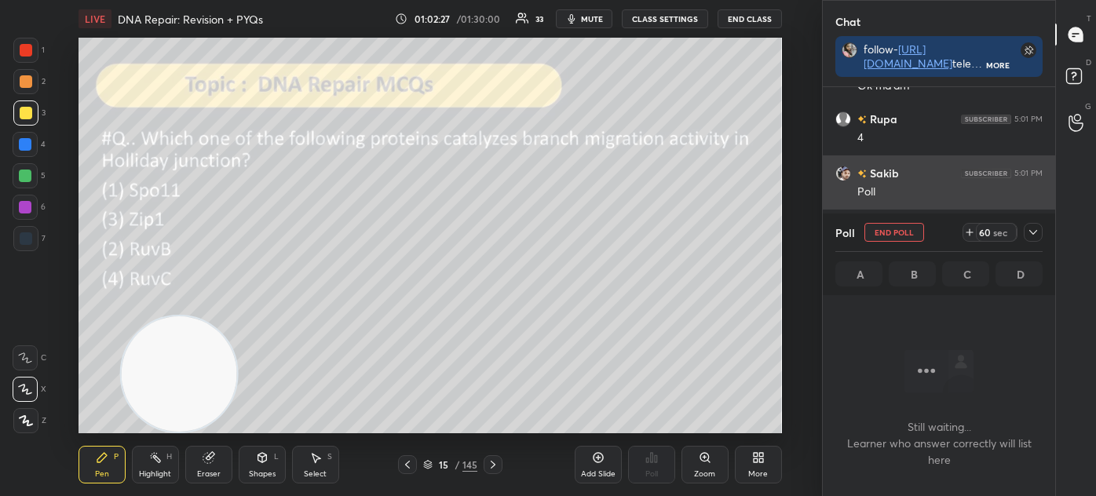
scroll to position [155, 228]
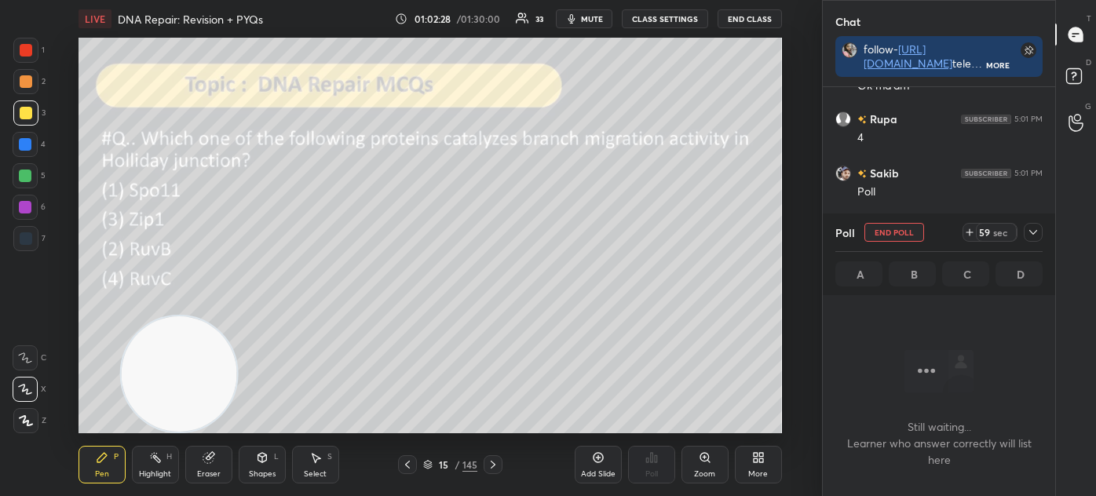
click at [1034, 229] on icon at bounding box center [1032, 232] width 13 height 13
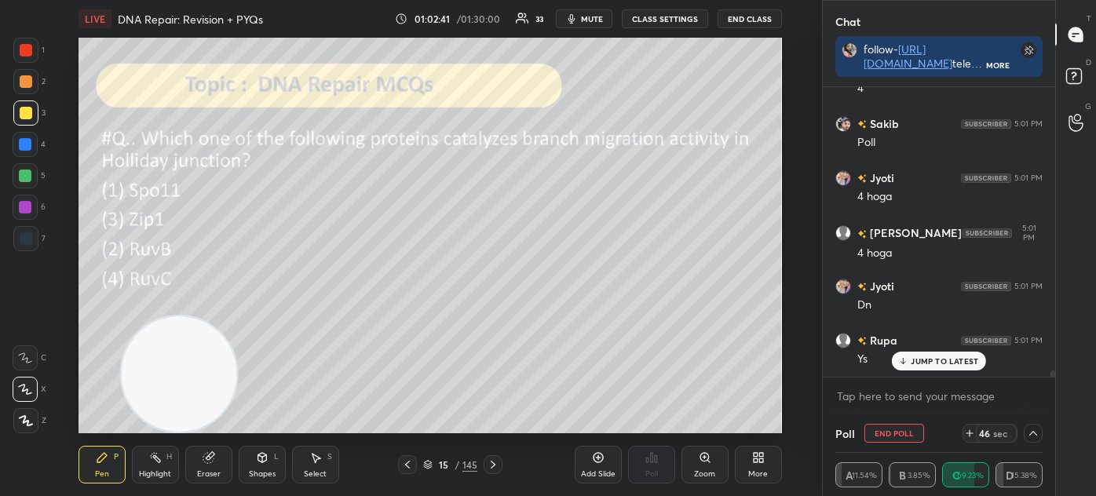
scroll to position [12424, 0]
click at [426, 466] on icon at bounding box center [428, 466] width 8 height 2
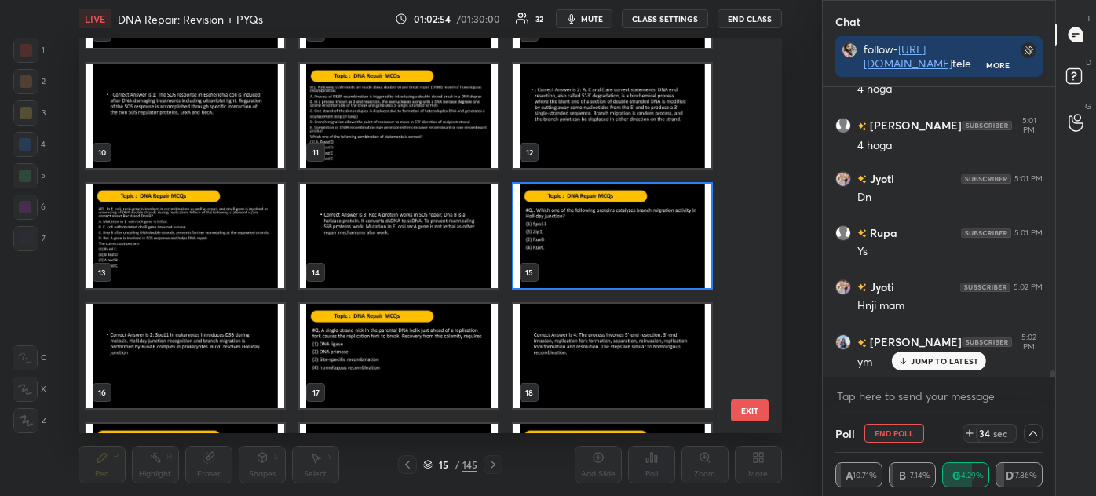
click at [568, 240] on img "grid" at bounding box center [612, 236] width 198 height 104
click at [569, 238] on img "grid" at bounding box center [612, 236] width 198 height 104
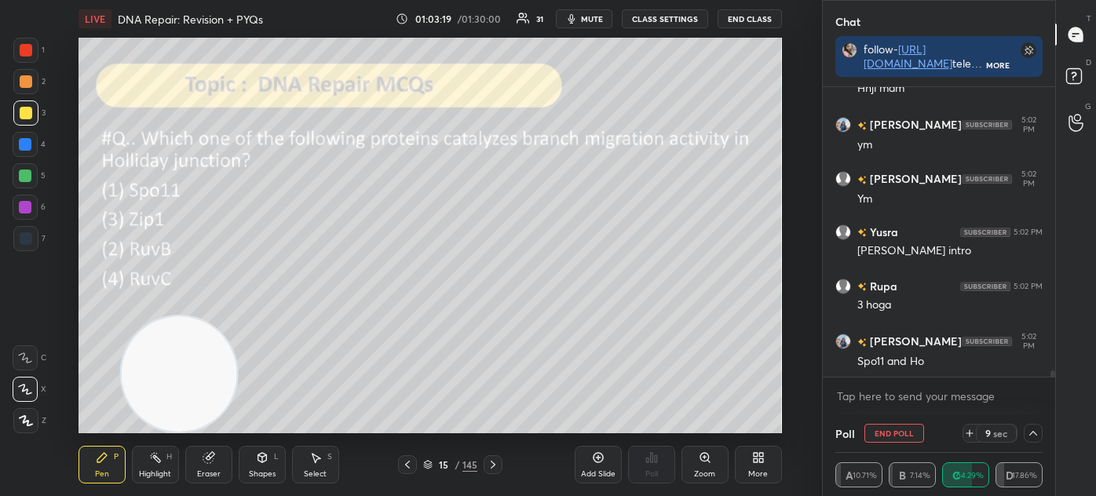
click at [431, 464] on icon at bounding box center [427, 464] width 9 height 9
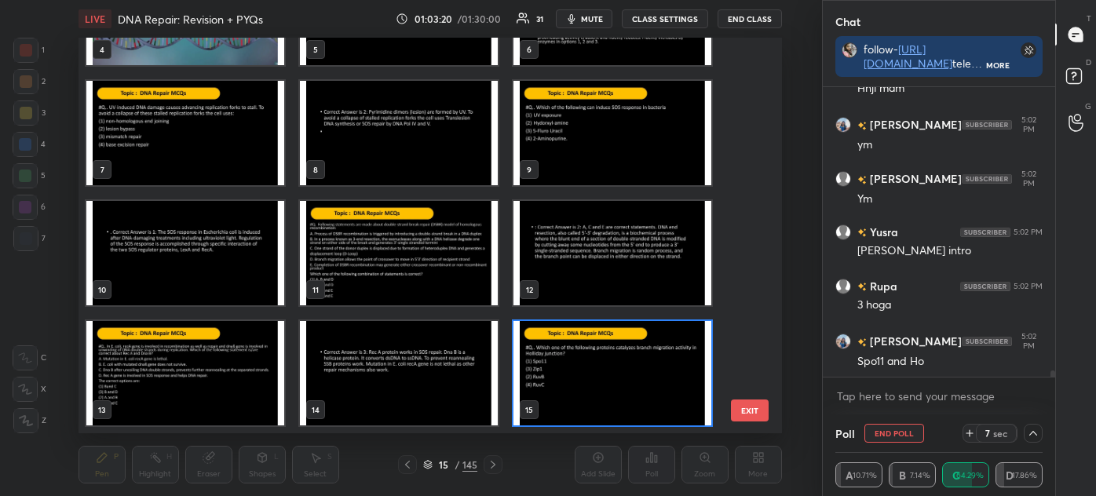
click at [574, 370] on img "grid" at bounding box center [612, 373] width 198 height 104
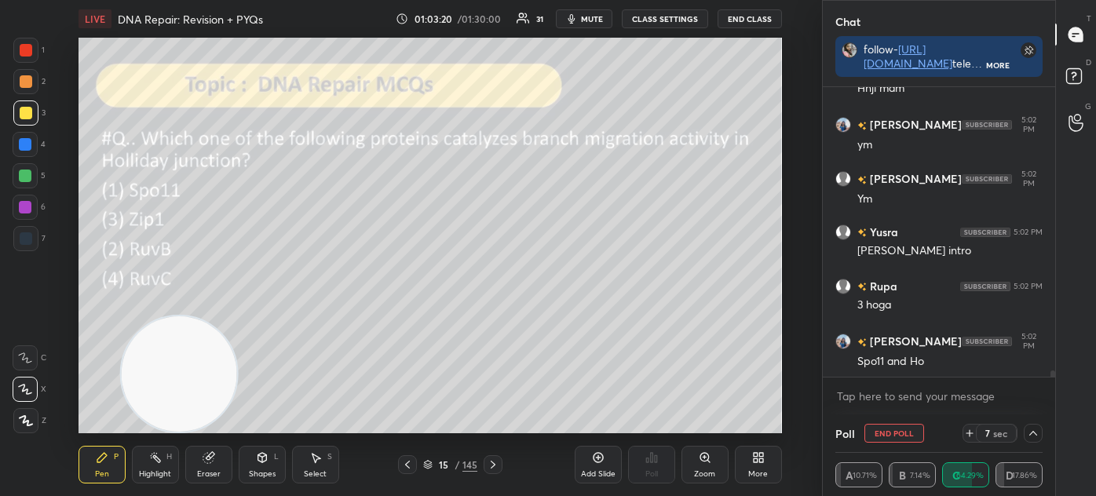
click at [576, 375] on img "grid" at bounding box center [612, 373] width 198 height 104
click at [23, 100] on div "2" at bounding box center [29, 84] width 32 height 31
click at [24, 179] on div at bounding box center [25, 176] width 13 height 13
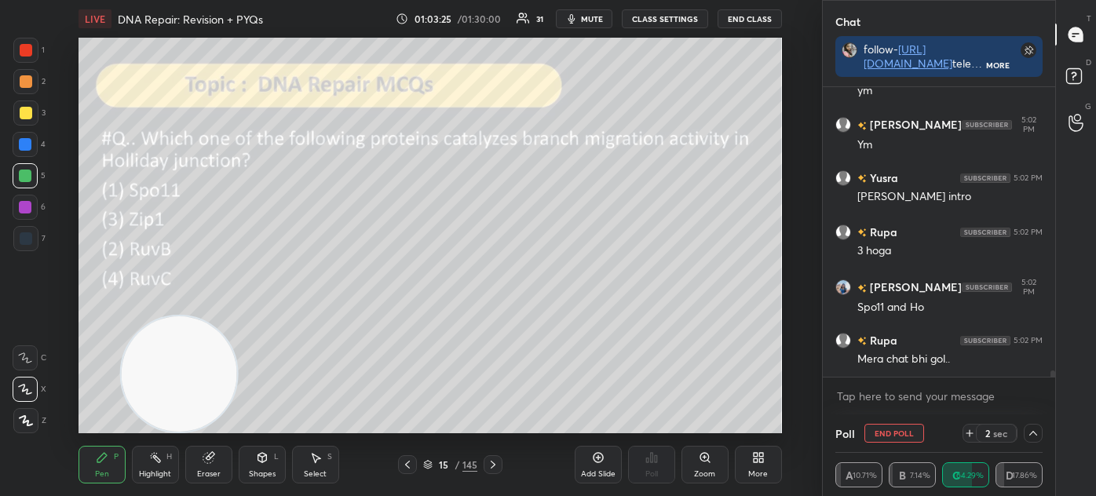
click at [429, 468] on icon at bounding box center [428, 467] width 8 height 2
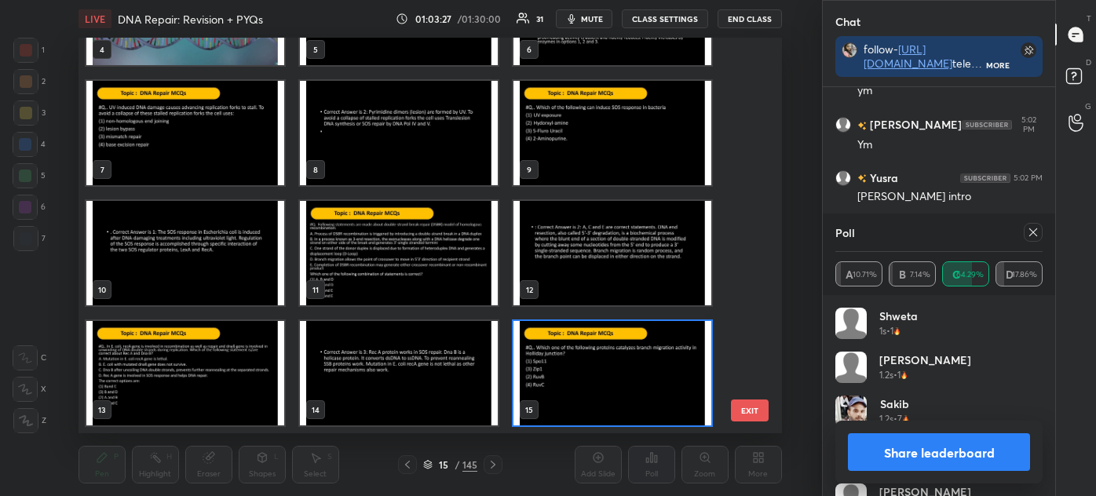
scroll to position [12817, 0]
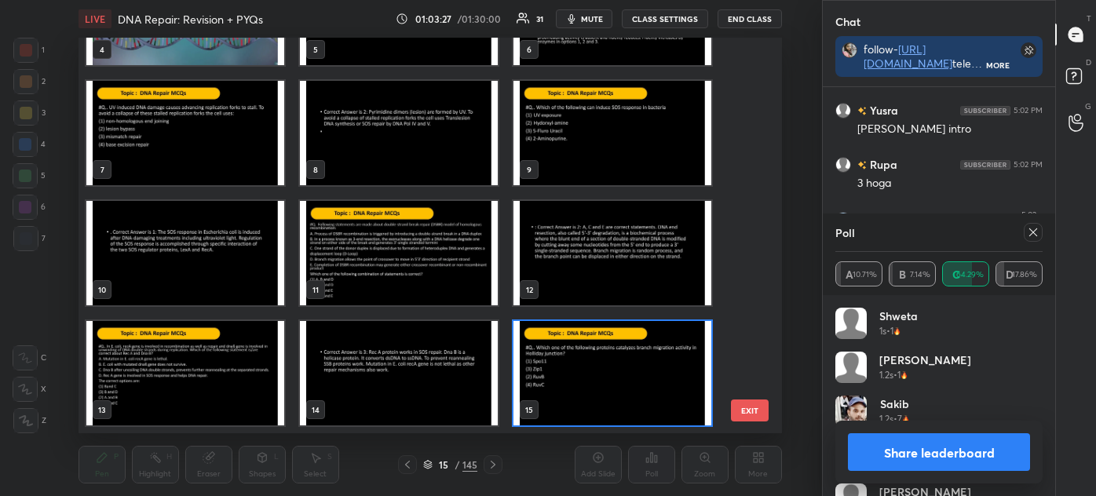
click at [249, 370] on img "grid" at bounding box center [185, 373] width 198 height 104
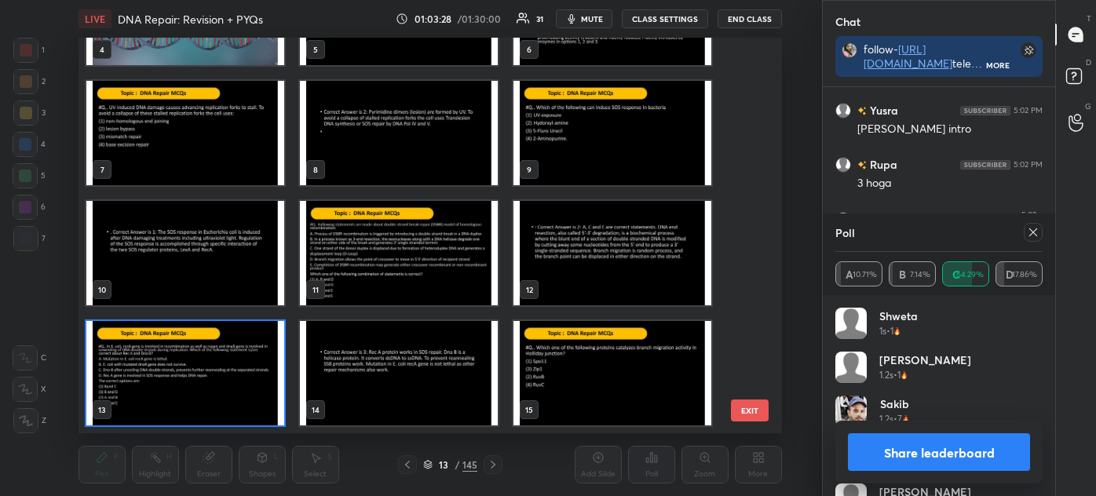
click at [246, 369] on img "grid" at bounding box center [185, 373] width 198 height 104
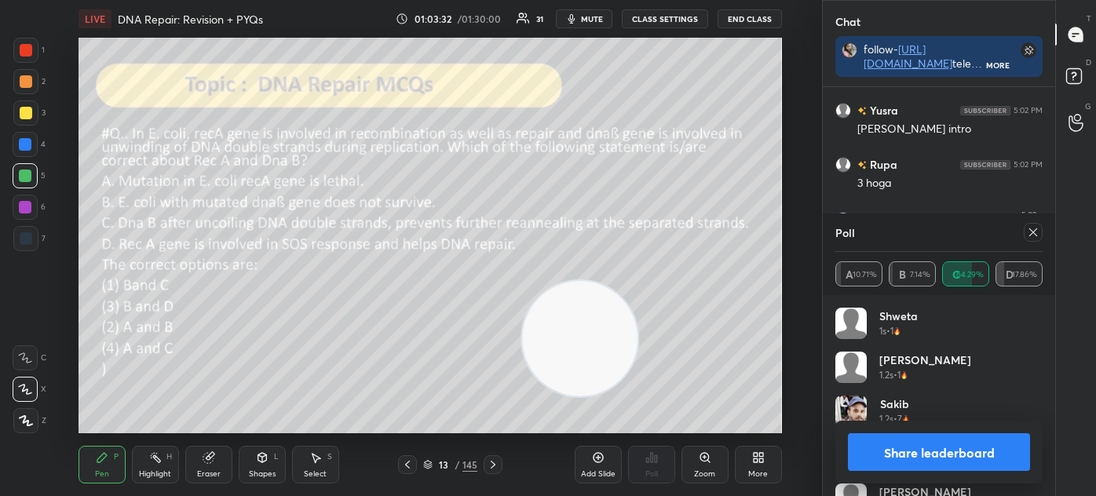
click at [1036, 232] on icon at bounding box center [1032, 232] width 13 height 13
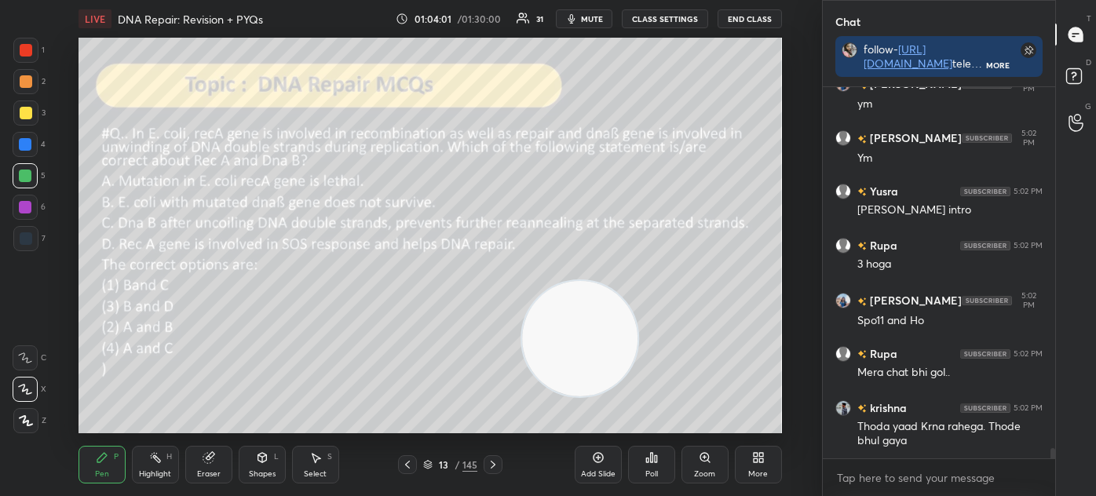
click at [20, 109] on div at bounding box center [26, 113] width 13 height 13
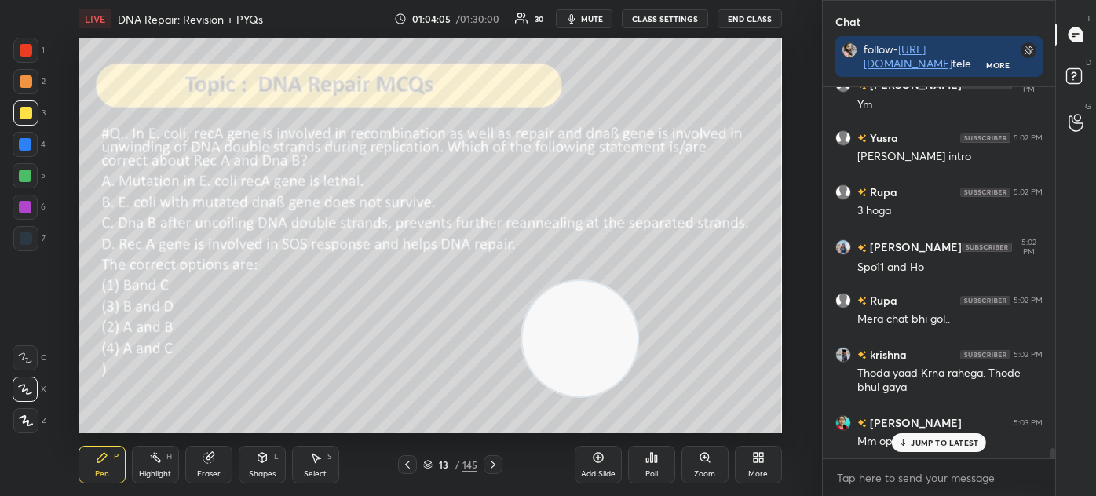
click at [427, 464] on icon at bounding box center [428, 463] width 8 height 4
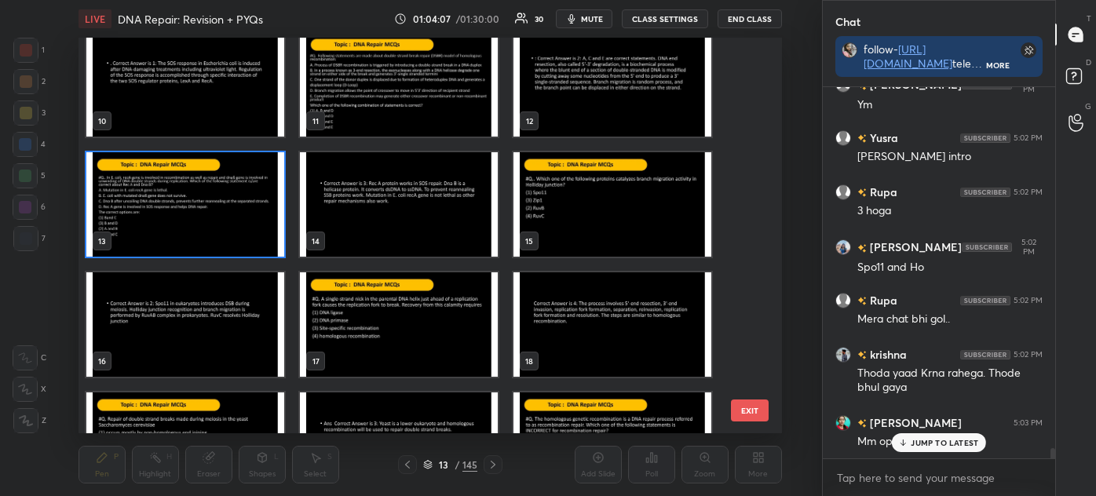
click at [209, 206] on img "grid" at bounding box center [185, 204] width 198 height 104
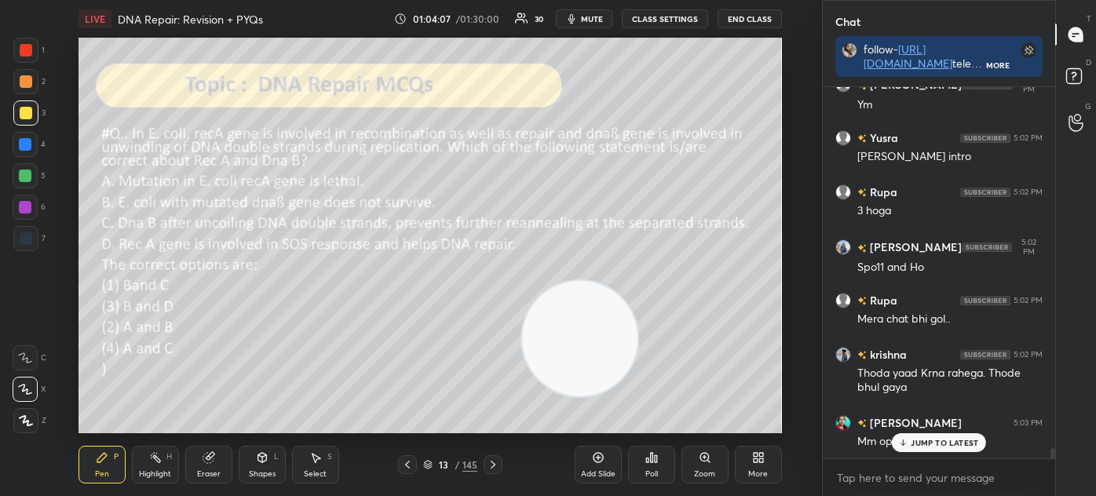
click at [213, 204] on img "grid" at bounding box center [185, 204] width 198 height 104
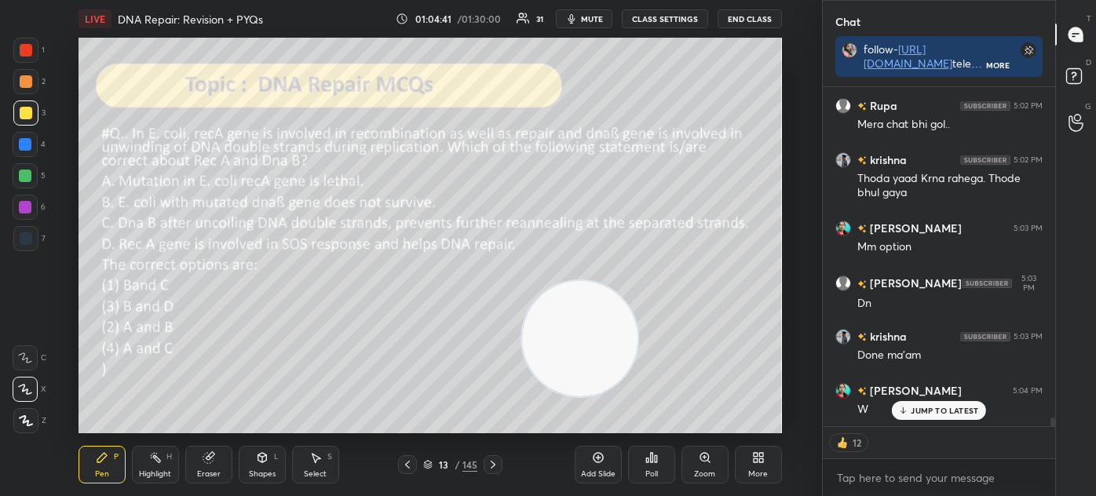
scroll to position [13040, 0]
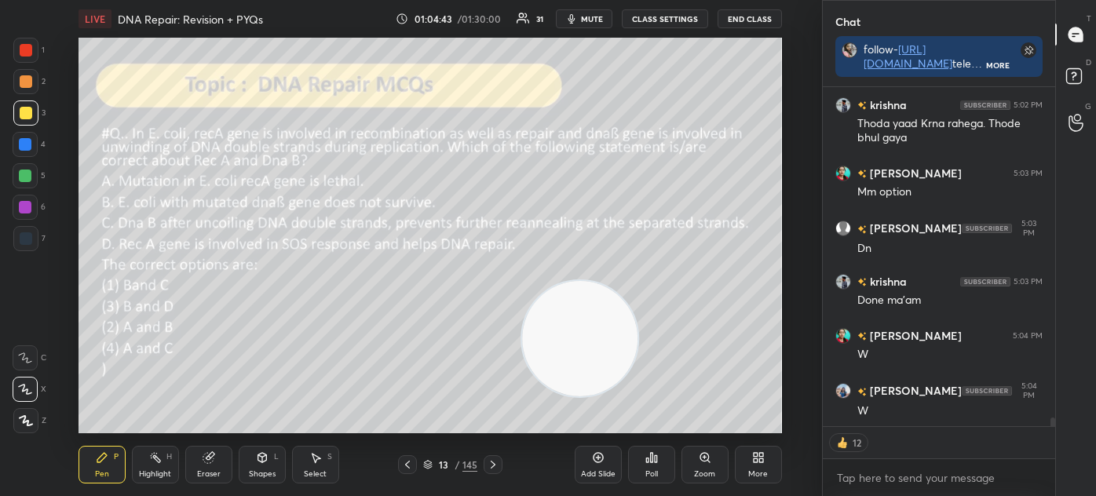
click at [431, 465] on icon at bounding box center [428, 466] width 8 height 2
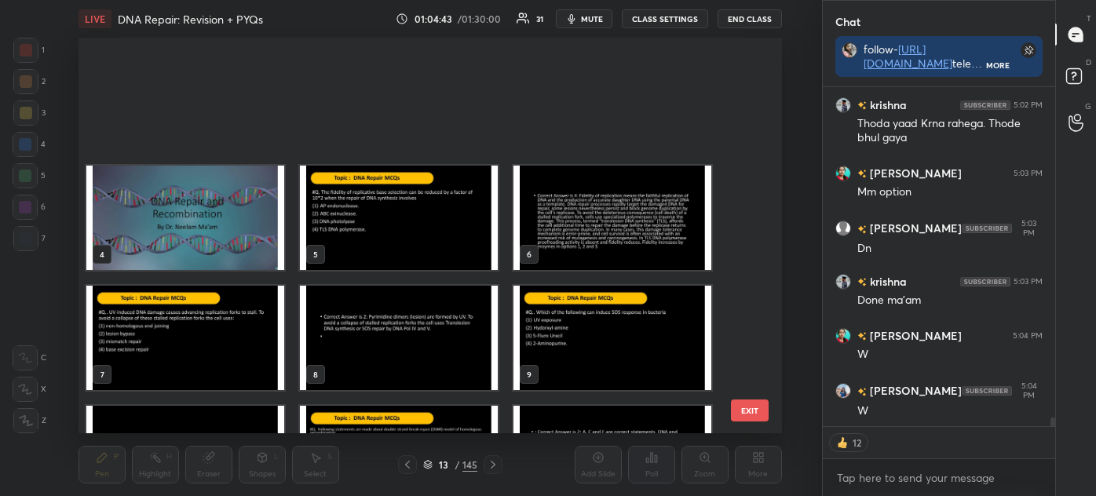
scroll to position [391, 695]
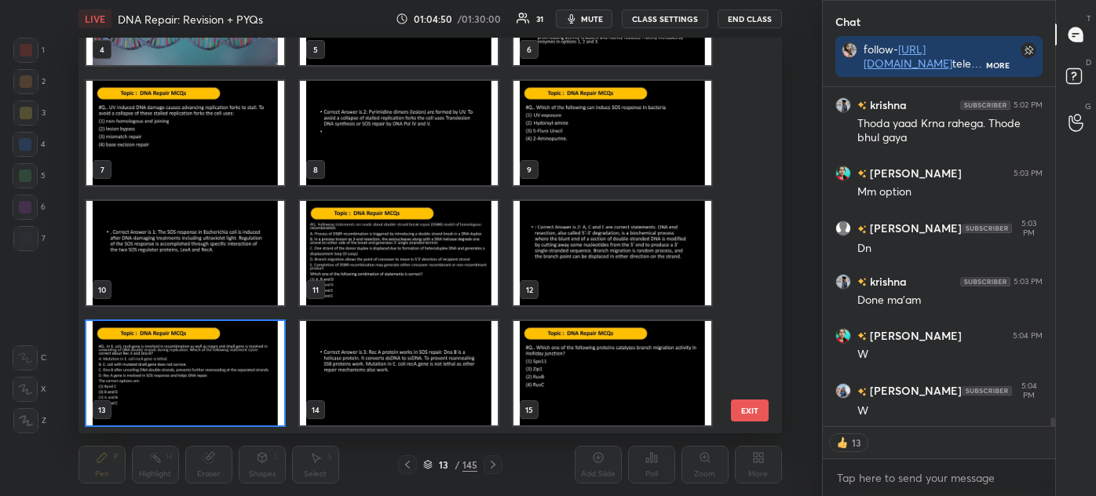
click at [197, 386] on img "grid" at bounding box center [185, 373] width 198 height 104
click at [202, 380] on img "grid" at bounding box center [185, 373] width 198 height 104
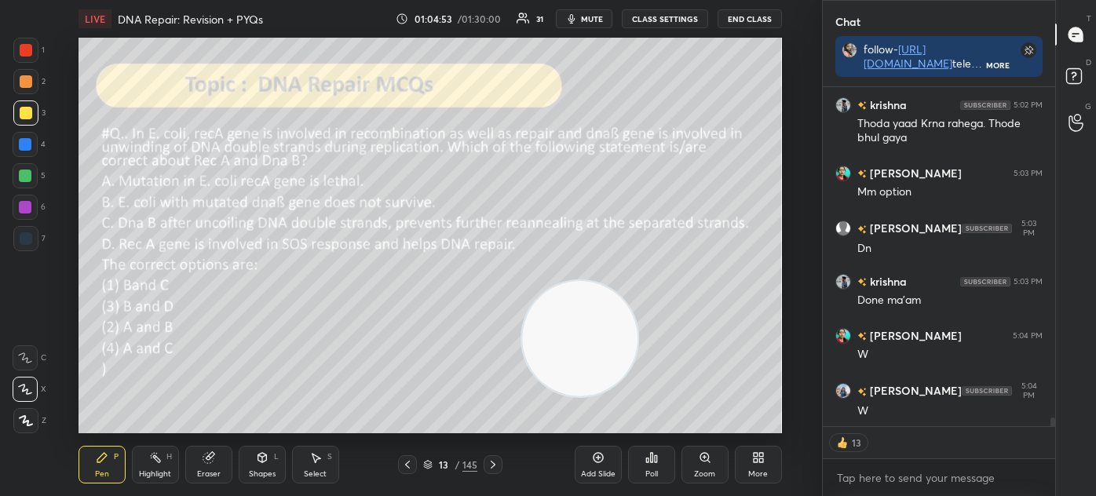
click at [665, 460] on div "Poll" at bounding box center [651, 465] width 47 height 38
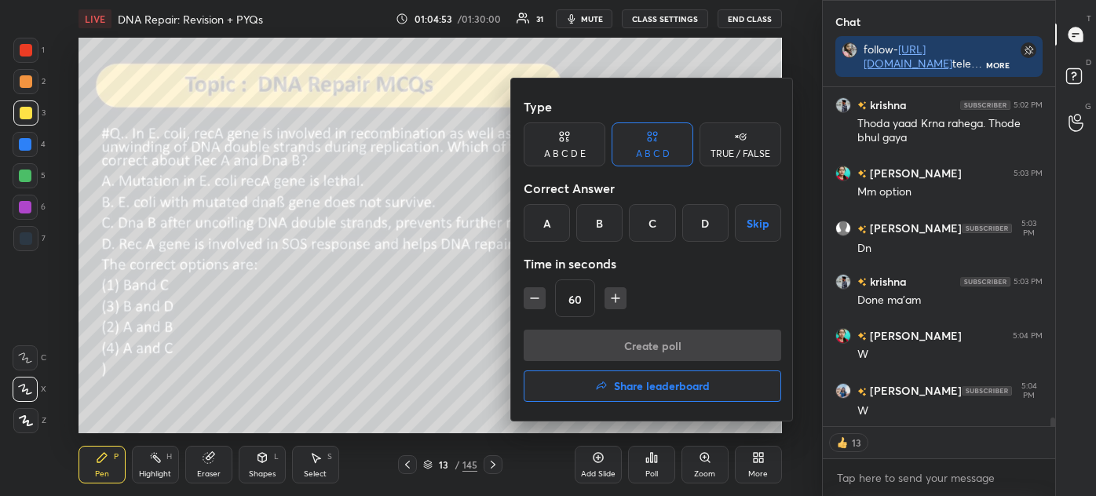
scroll to position [13094, 0]
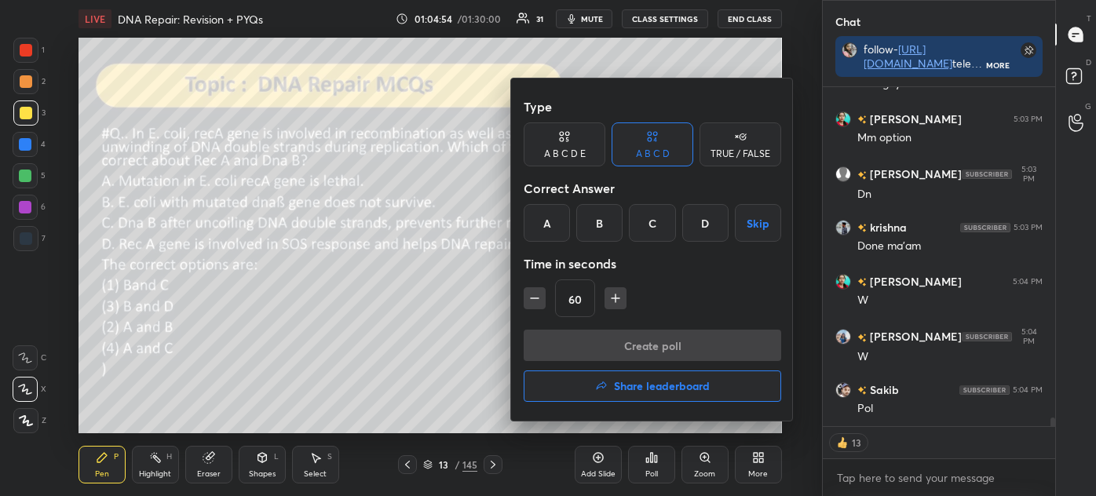
click at [609, 215] on div "B" at bounding box center [599, 223] width 46 height 38
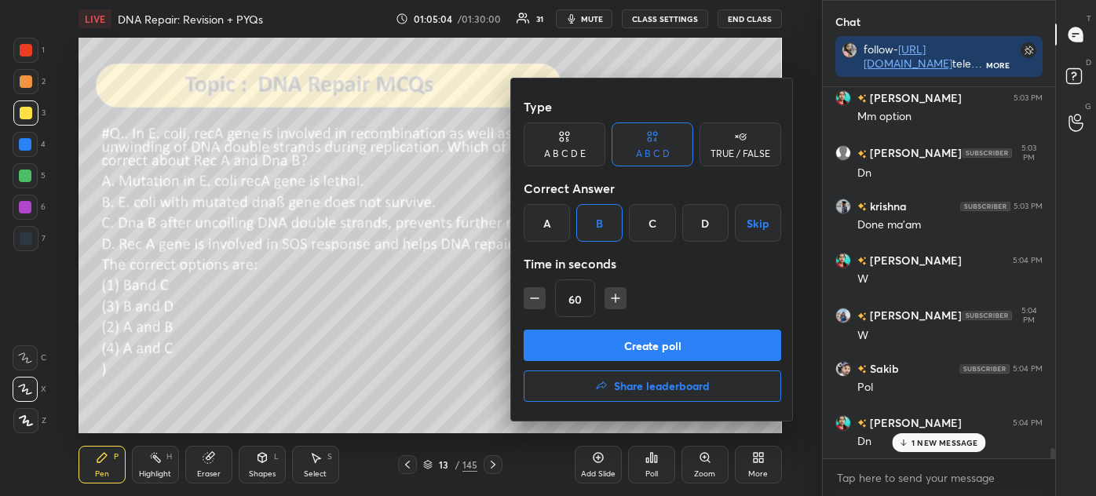
scroll to position [13169, 0]
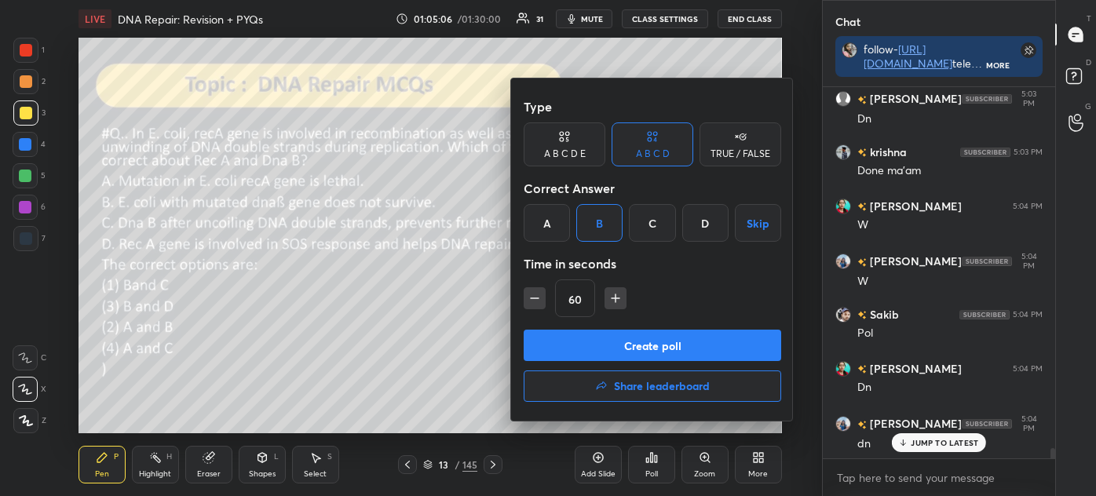
click at [662, 340] on button "Create poll" at bounding box center [651, 345] width 257 height 31
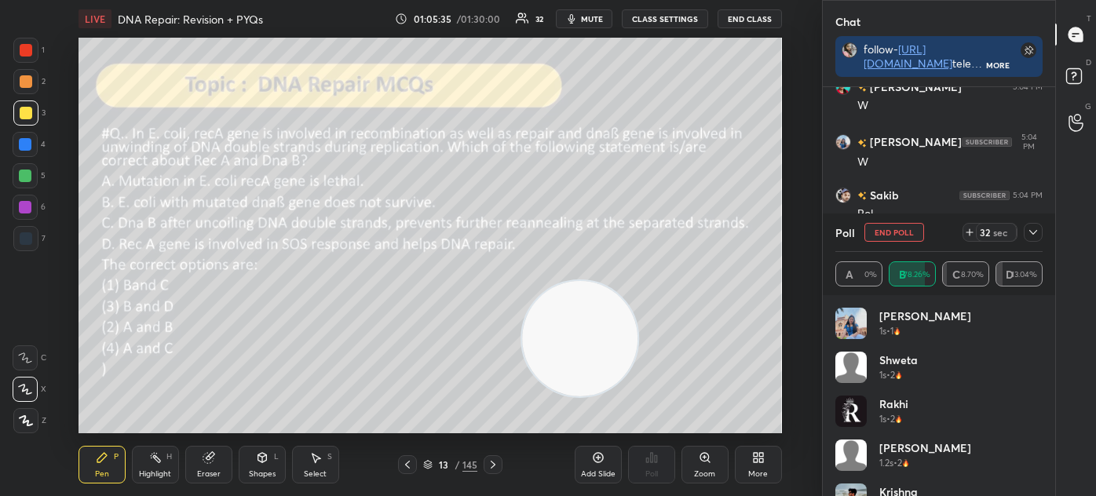
scroll to position [13342, 0]
click at [1030, 230] on icon at bounding box center [1032, 232] width 13 height 13
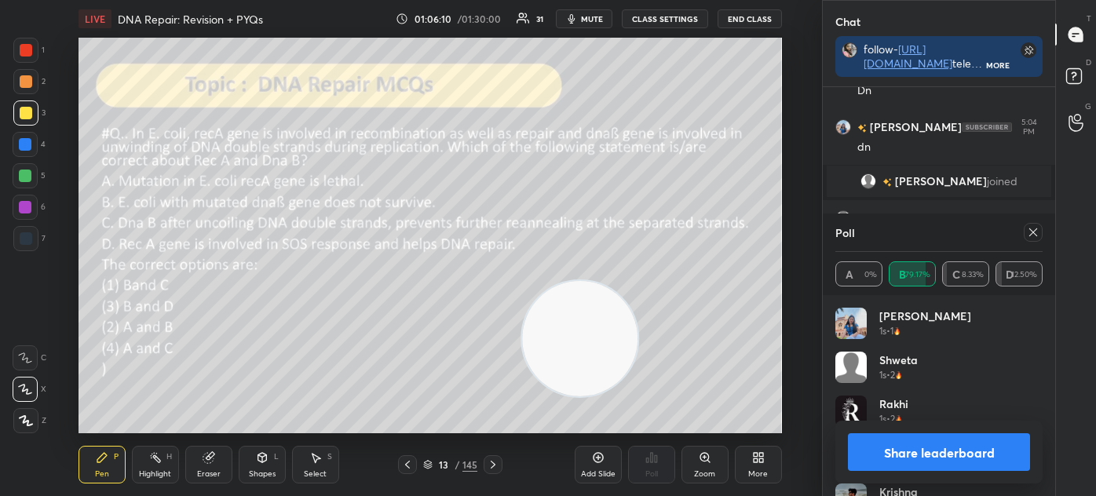
scroll to position [13520, 0]
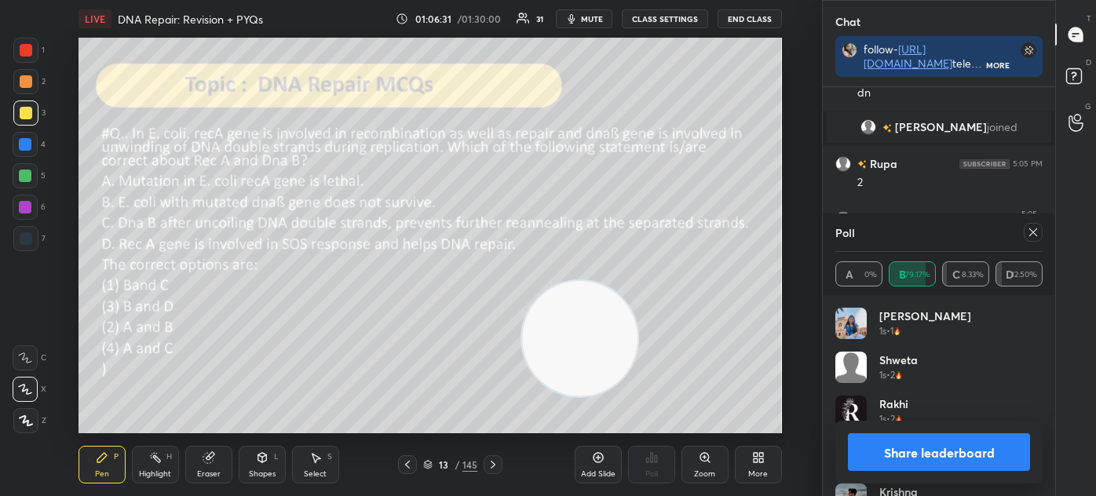
click at [1030, 228] on icon at bounding box center [1032, 232] width 13 height 13
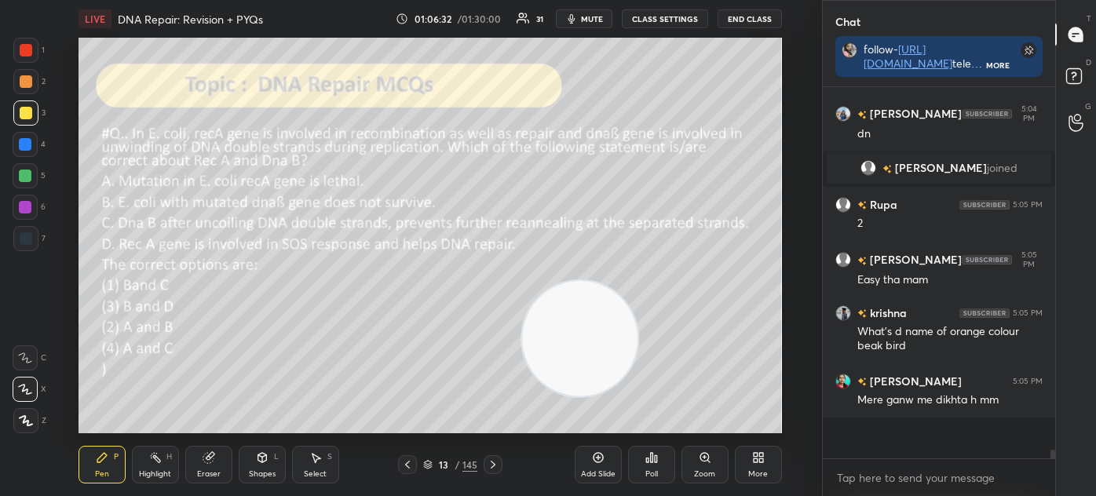
scroll to position [362, 228]
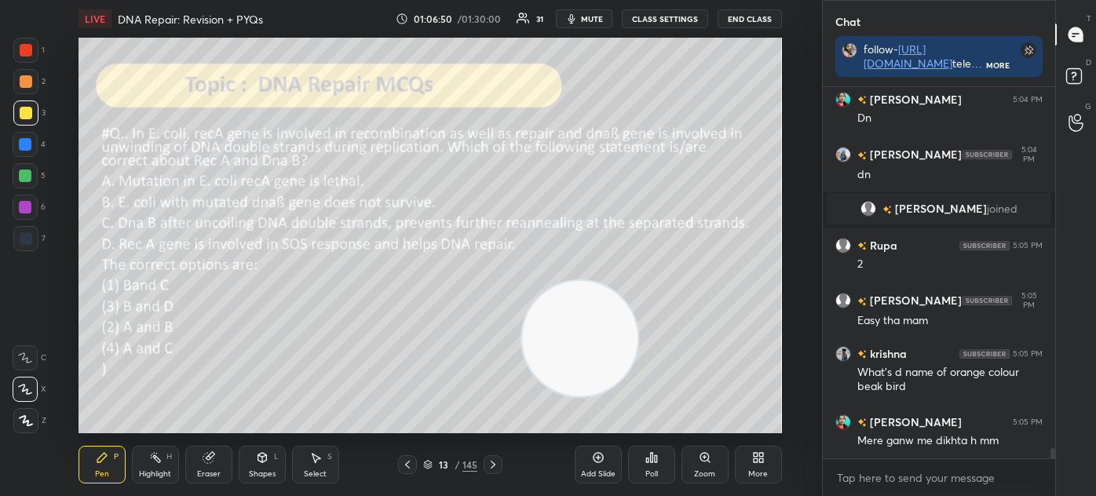
click at [28, 118] on div at bounding box center [26, 113] width 13 height 13
click at [781, 235] on div "Setting up your live class Poll for secs No correct answer Start poll" at bounding box center [429, 236] width 759 height 396
click at [428, 467] on icon at bounding box center [428, 466] width 8 height 2
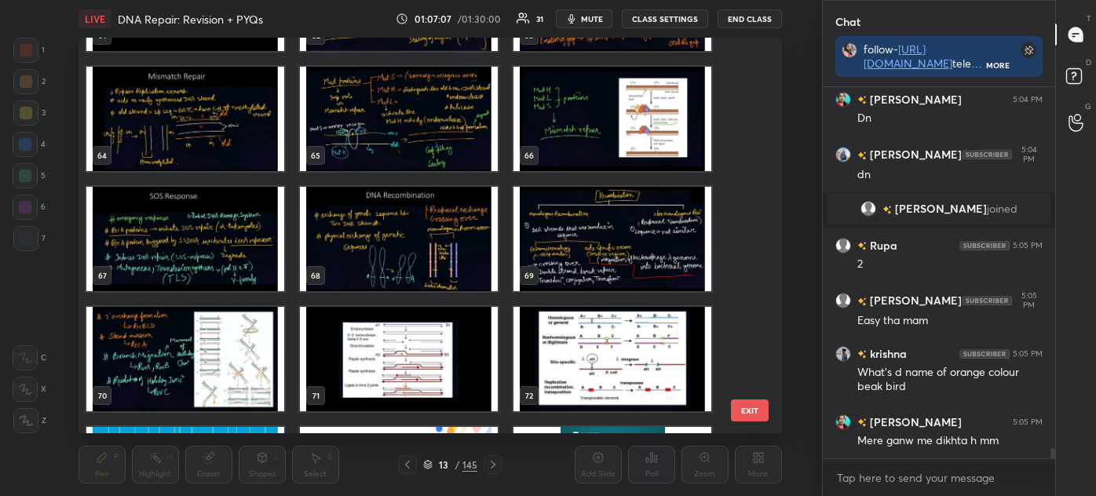
scroll to position [2496, 0]
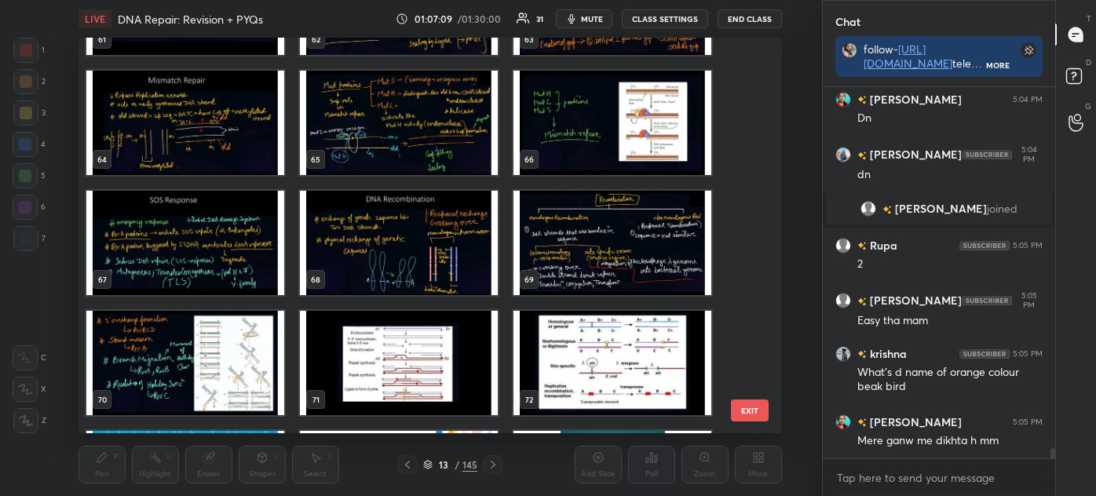
click at [177, 254] on img "grid" at bounding box center [185, 243] width 198 height 104
click at [185, 257] on img "grid" at bounding box center [185, 243] width 198 height 104
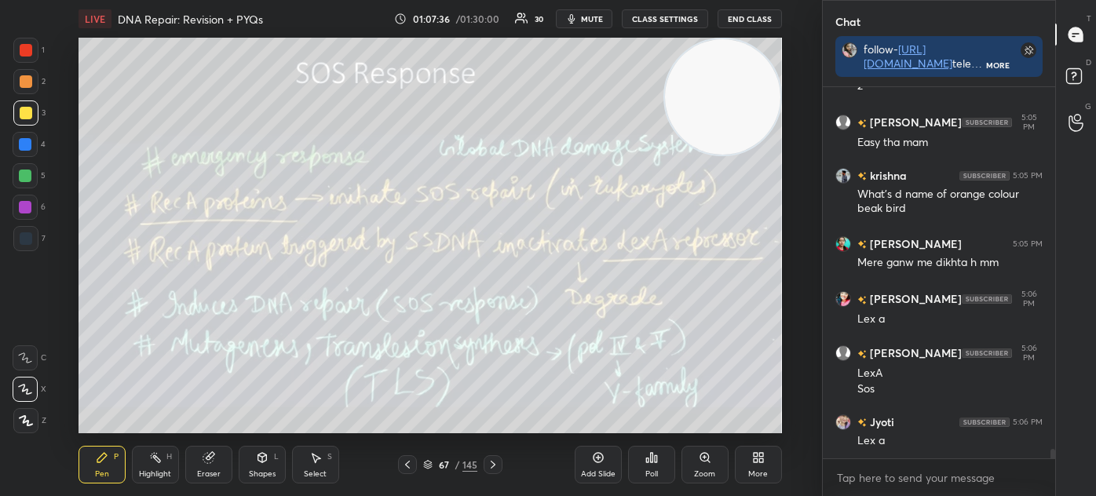
scroll to position [13671, 0]
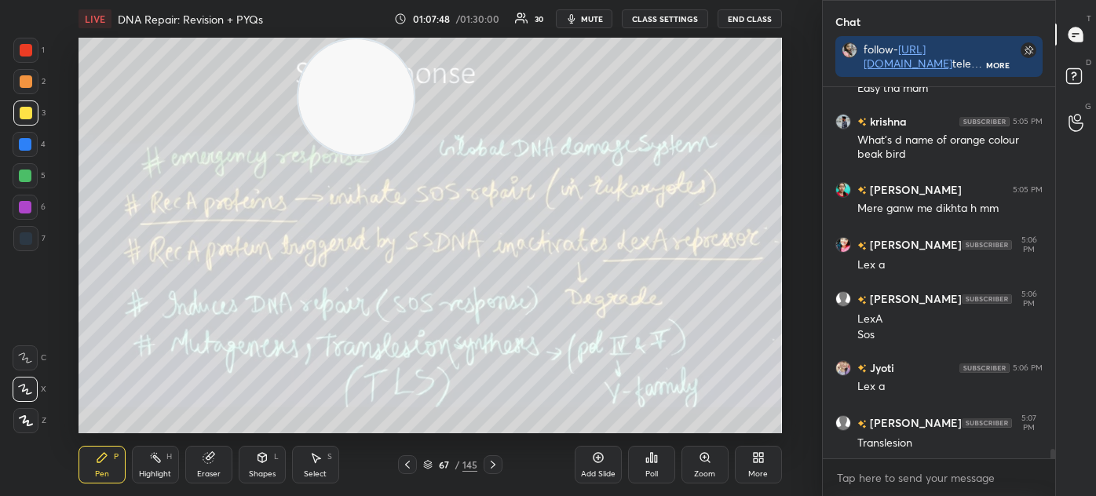
click at [436, 468] on div "67" at bounding box center [444, 464] width 16 height 9
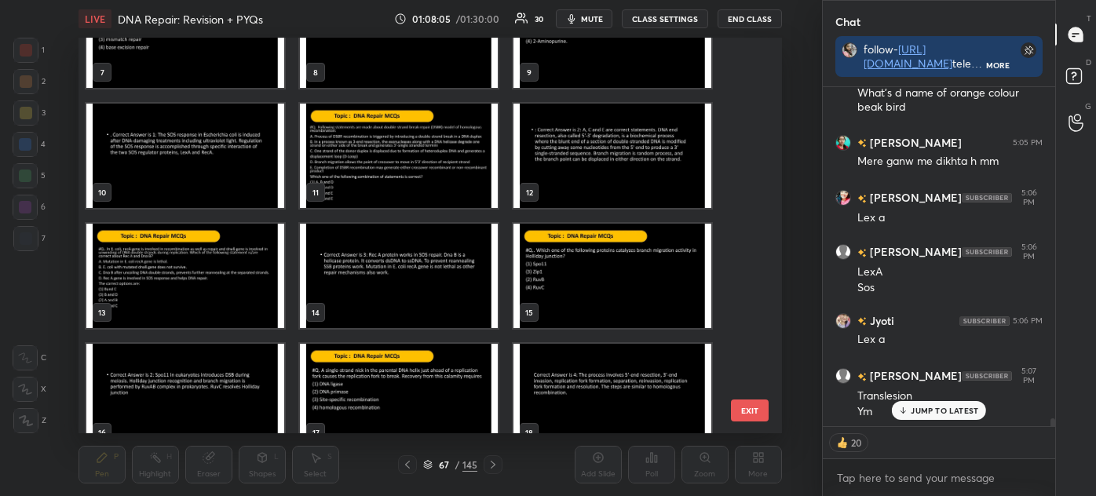
scroll to position [301, 0]
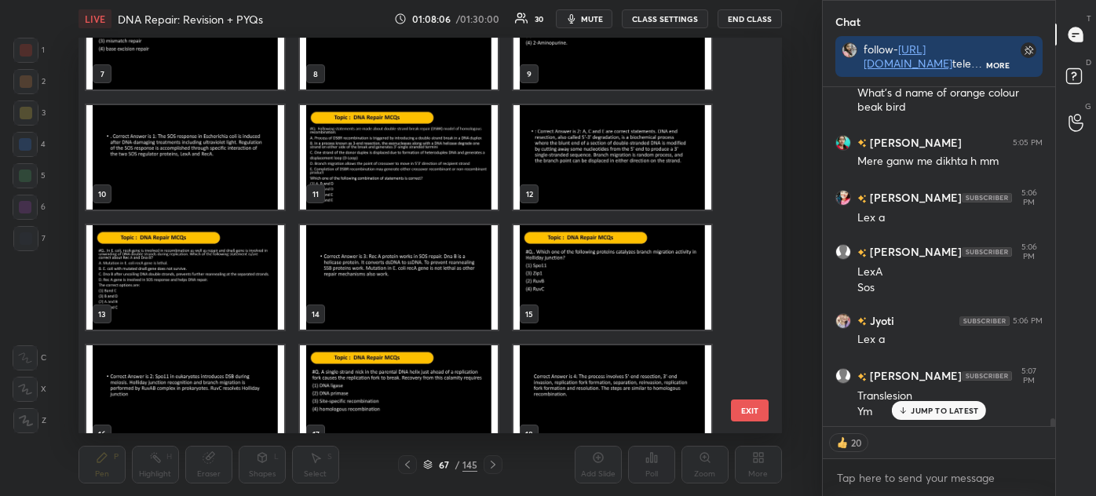
click at [410, 149] on img "grid" at bounding box center [399, 157] width 198 height 104
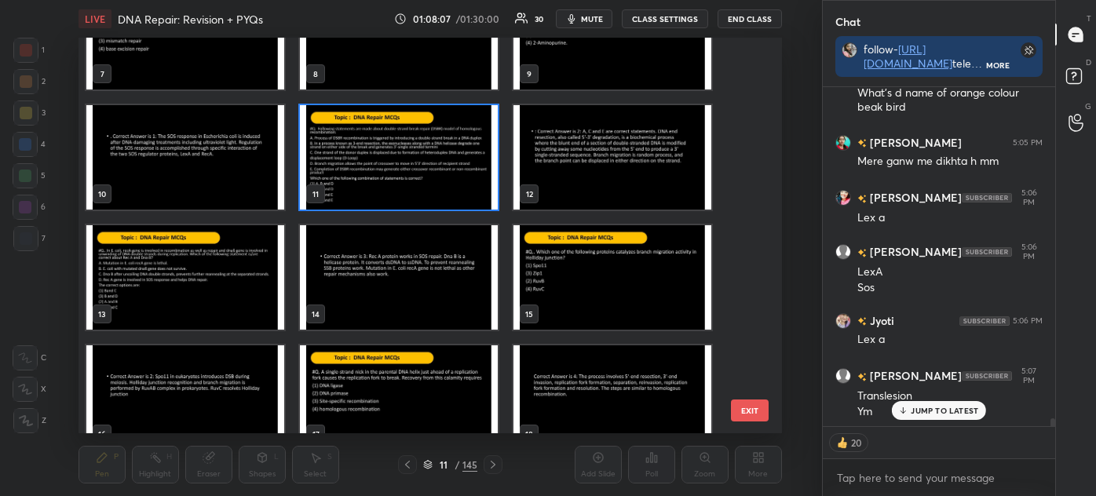
click at [410, 151] on img "grid" at bounding box center [399, 157] width 198 height 104
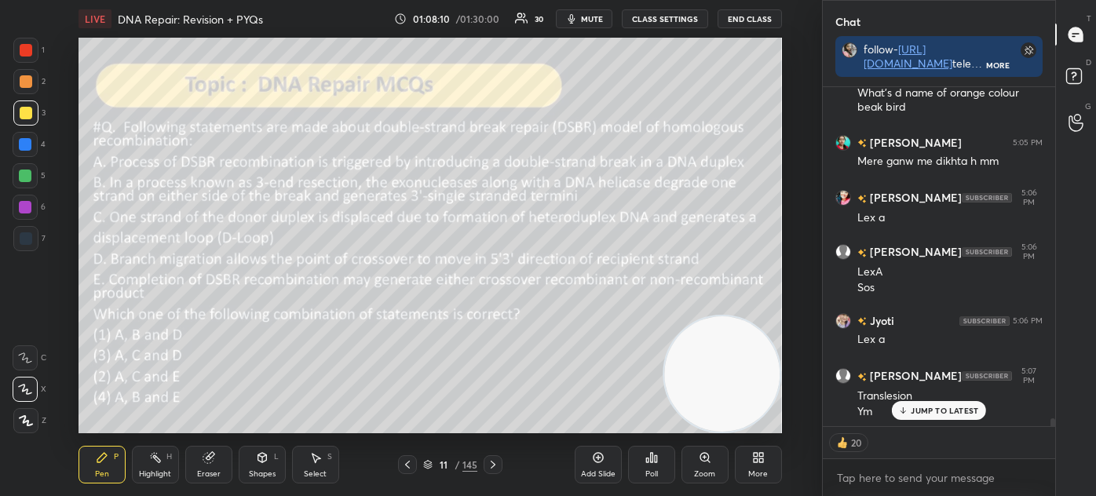
scroll to position [13772, 0]
click at [932, 409] on p "JUMP TO LATEST" at bounding box center [943, 410] width 67 height 9
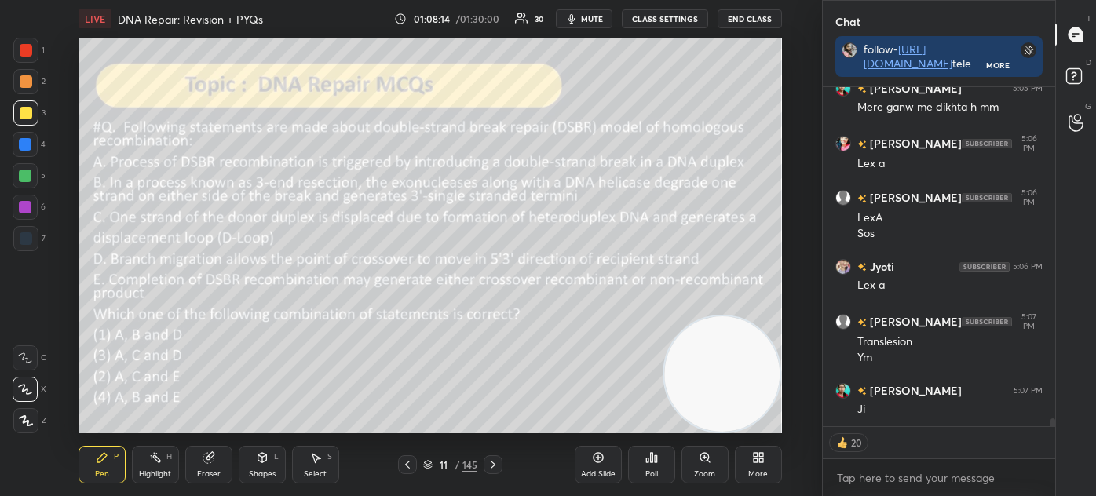
scroll to position [13740, 0]
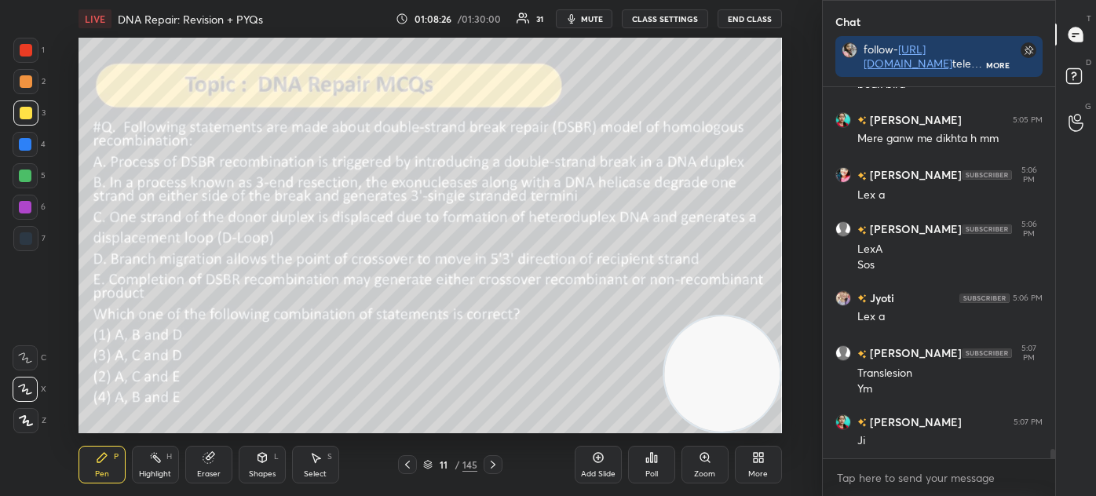
click at [432, 461] on icon at bounding box center [427, 464] width 9 height 9
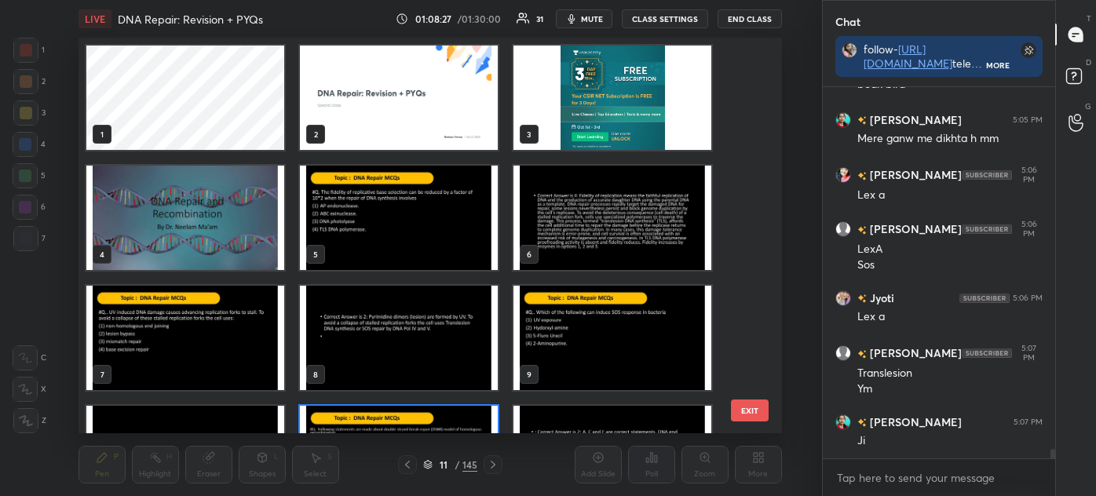
scroll to position [391, 695]
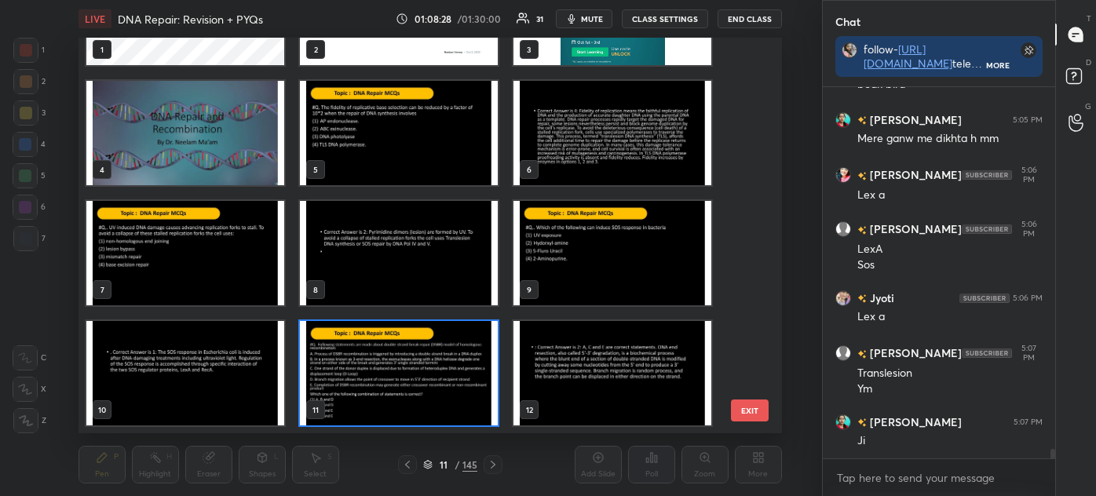
click at [422, 385] on img "grid" at bounding box center [399, 373] width 198 height 104
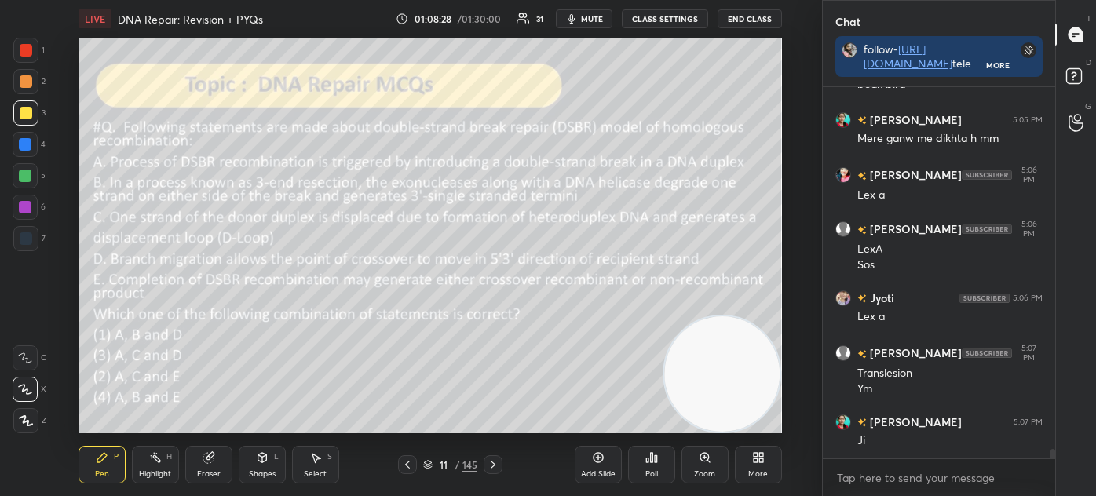
click at [428, 383] on img "grid" at bounding box center [399, 373] width 198 height 104
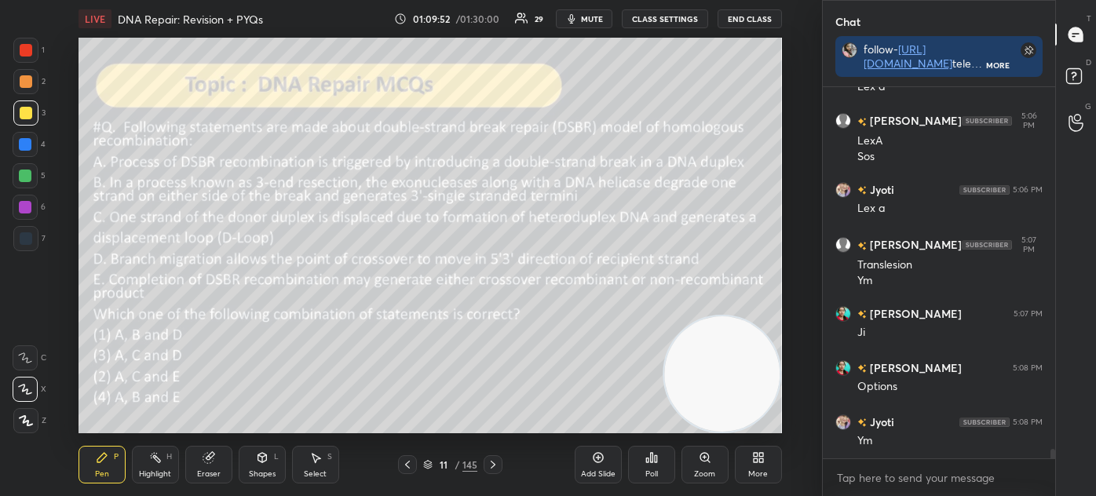
scroll to position [5, 4]
click at [647, 464] on icon at bounding box center [651, 457] width 13 height 13
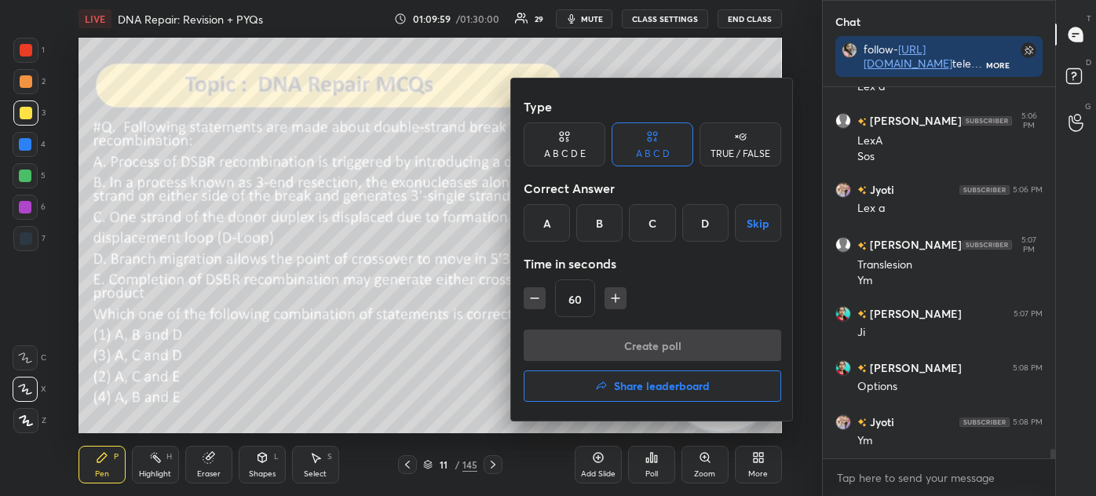
click at [660, 218] on div "C" at bounding box center [652, 223] width 46 height 38
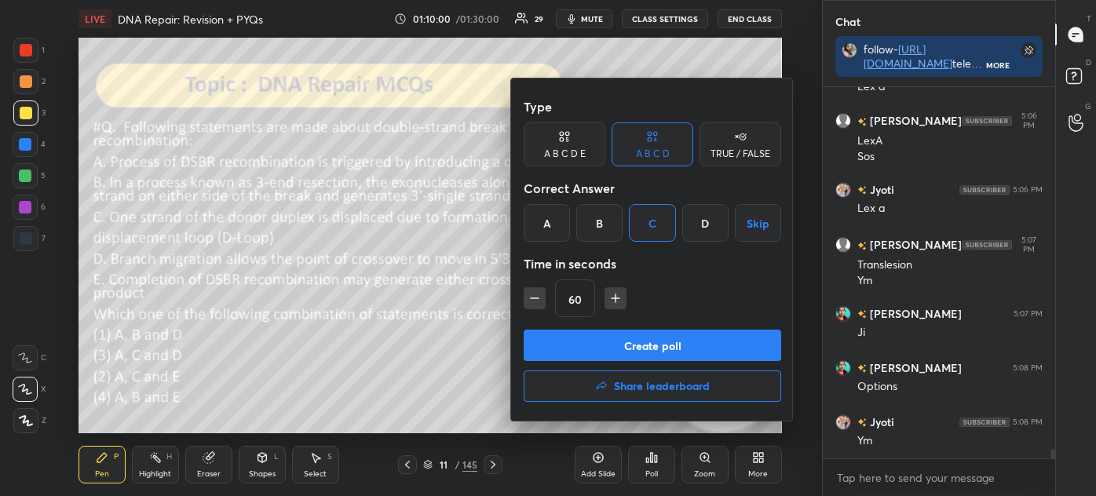
scroll to position [13903, 0]
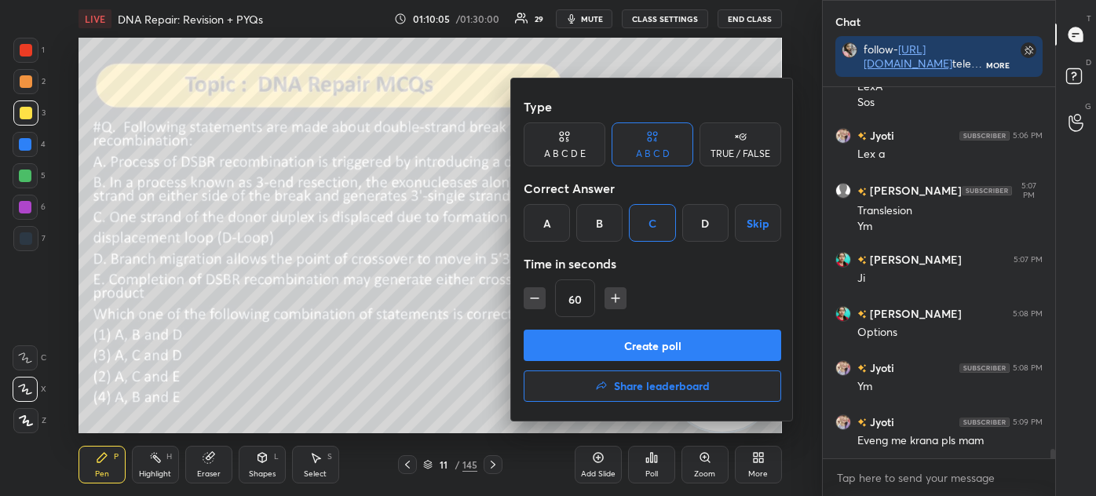
click at [623, 342] on button "Create poll" at bounding box center [651, 345] width 257 height 31
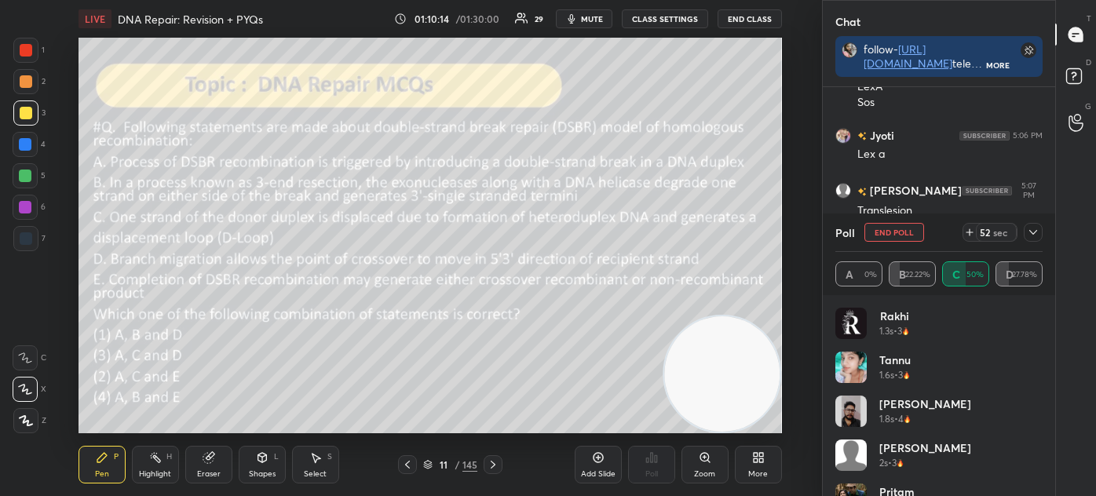
scroll to position [14038, 0]
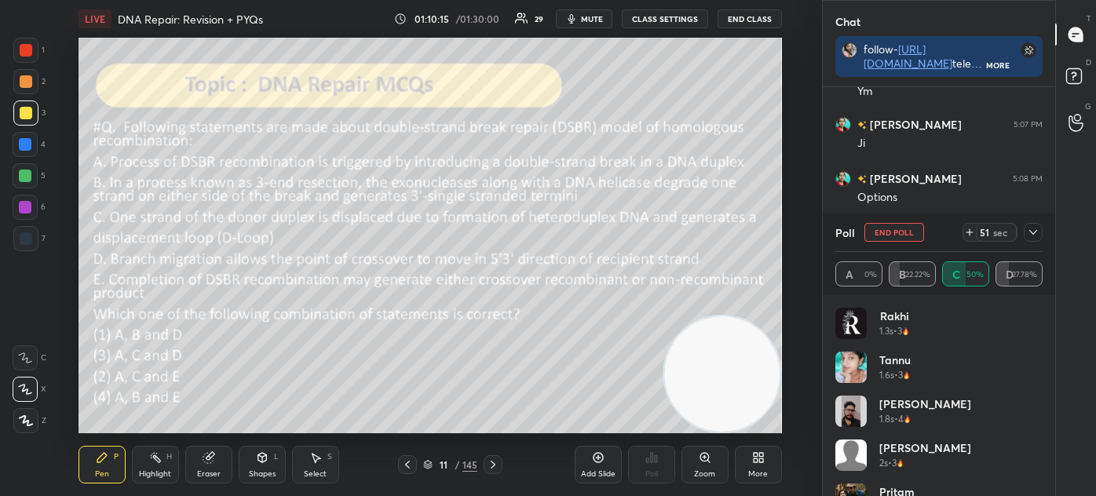
click at [1028, 235] on icon at bounding box center [1032, 232] width 13 height 13
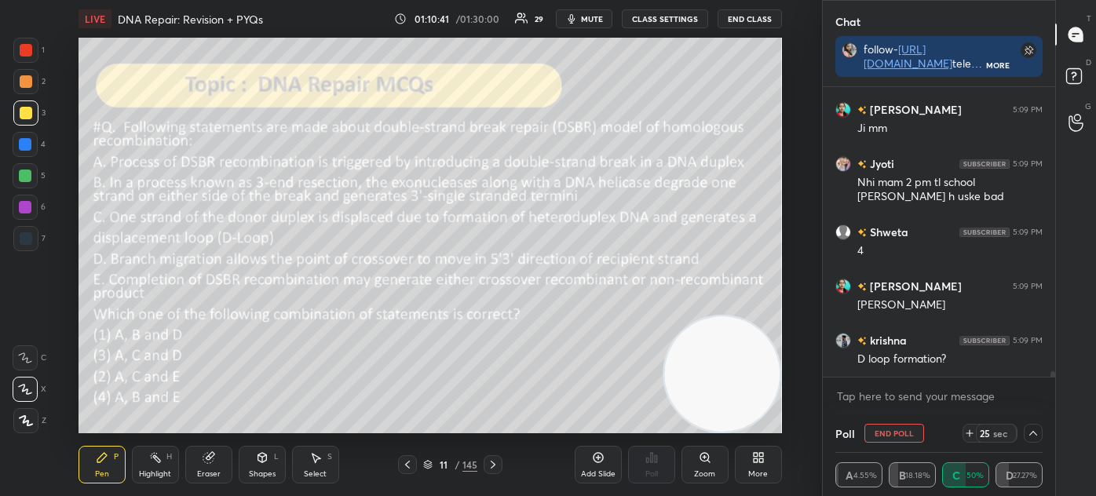
scroll to position [14323, 0]
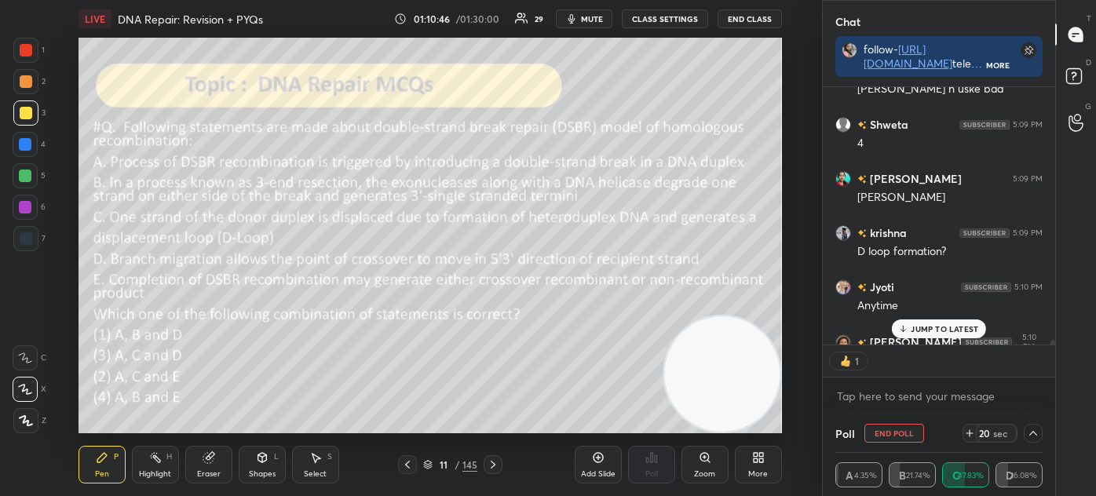
click at [428, 462] on icon at bounding box center [427, 464] width 9 height 9
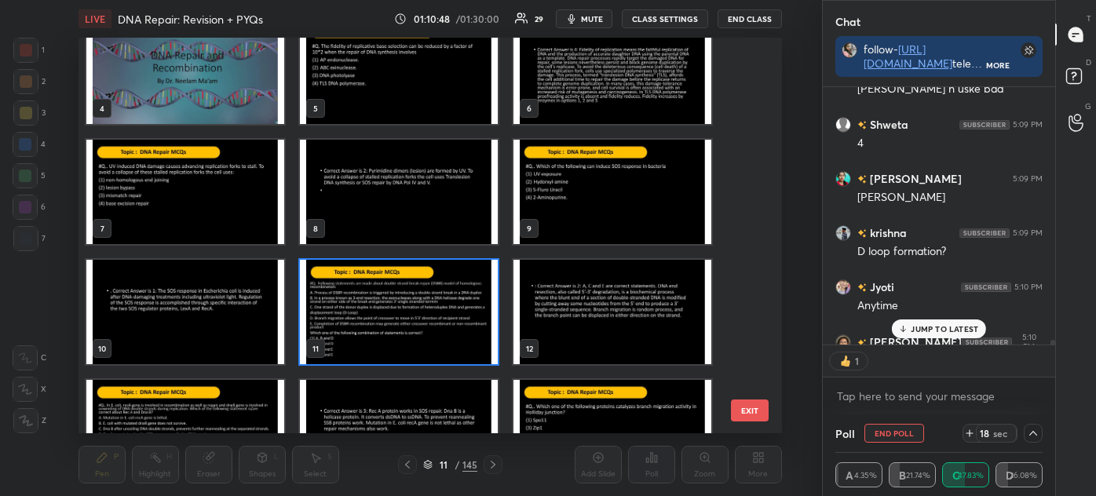
click at [418, 313] on img "grid" at bounding box center [399, 312] width 198 height 104
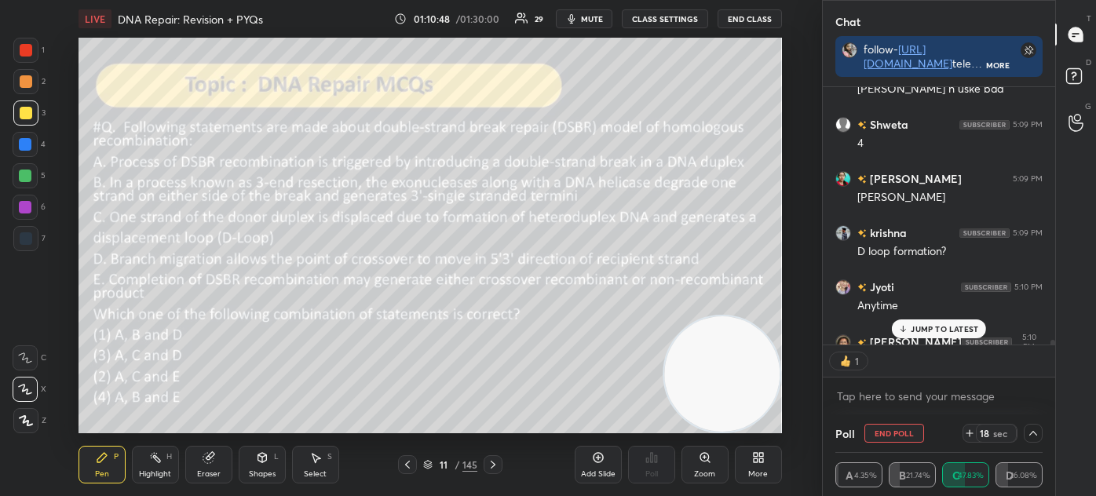
click at [418, 313] on img "grid" at bounding box center [399, 312] width 198 height 104
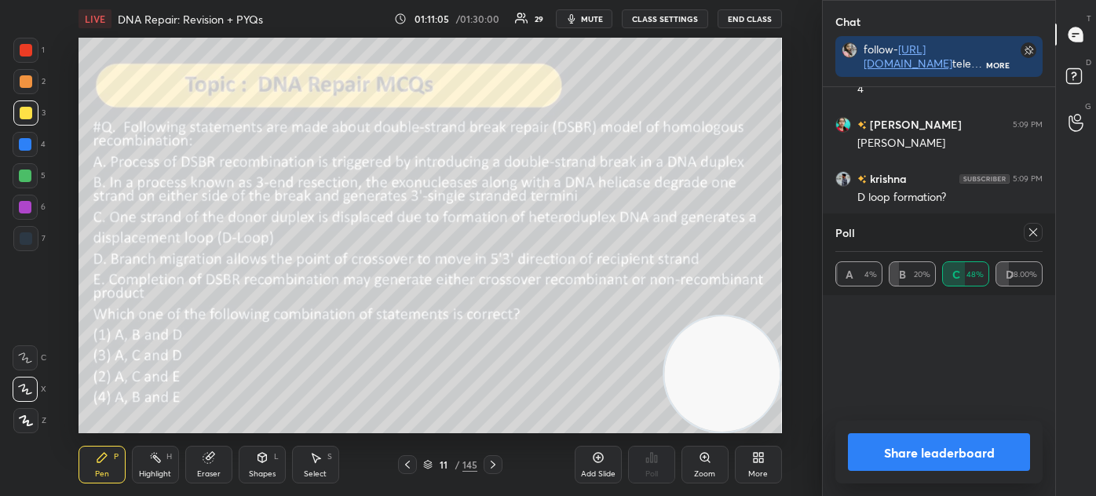
scroll to position [46, 202]
click at [680, 321] on video at bounding box center [721, 373] width 115 height 115
click at [1033, 231] on icon at bounding box center [1032, 232] width 13 height 13
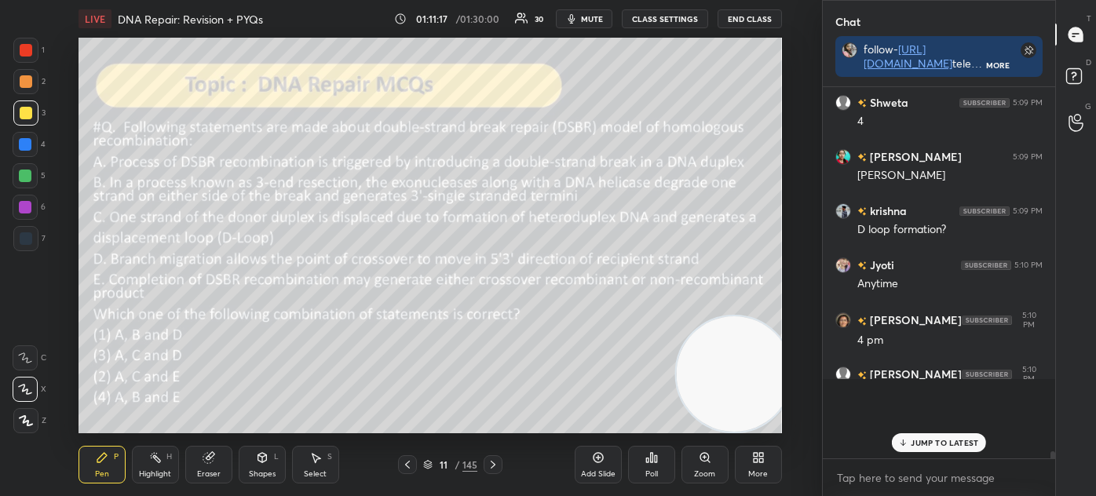
scroll to position [14355, 0]
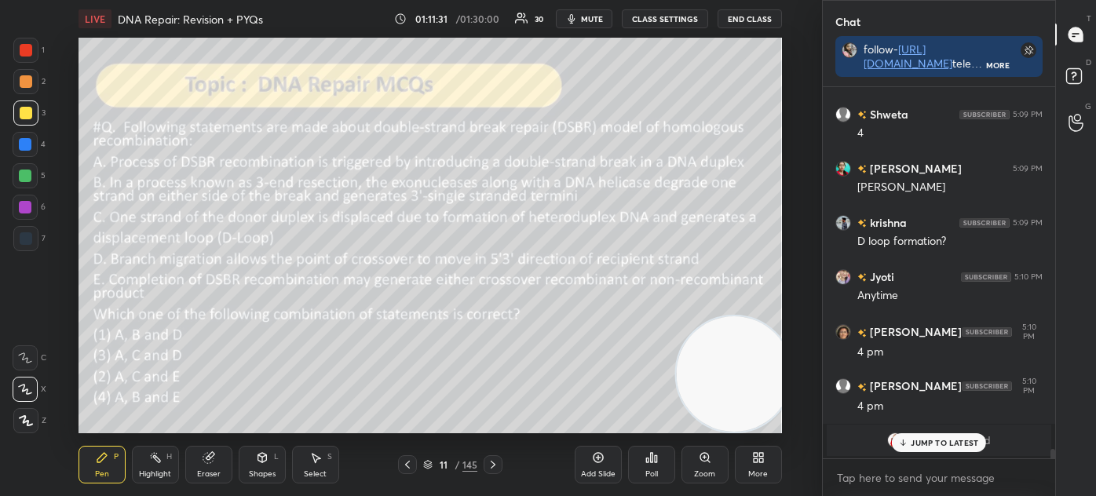
click at [430, 460] on icon at bounding box center [427, 464] width 9 height 9
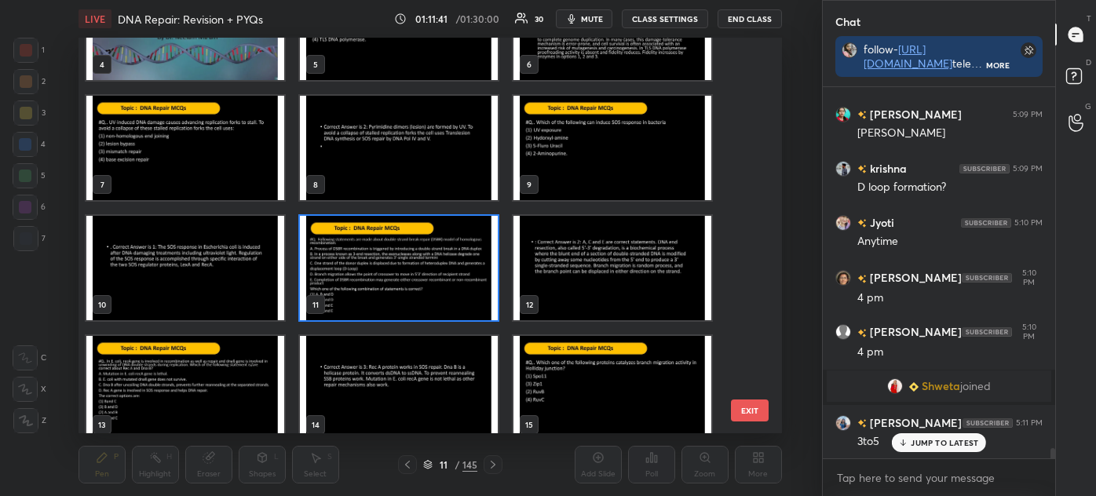
click at [595, 267] on img "grid" at bounding box center [612, 268] width 198 height 104
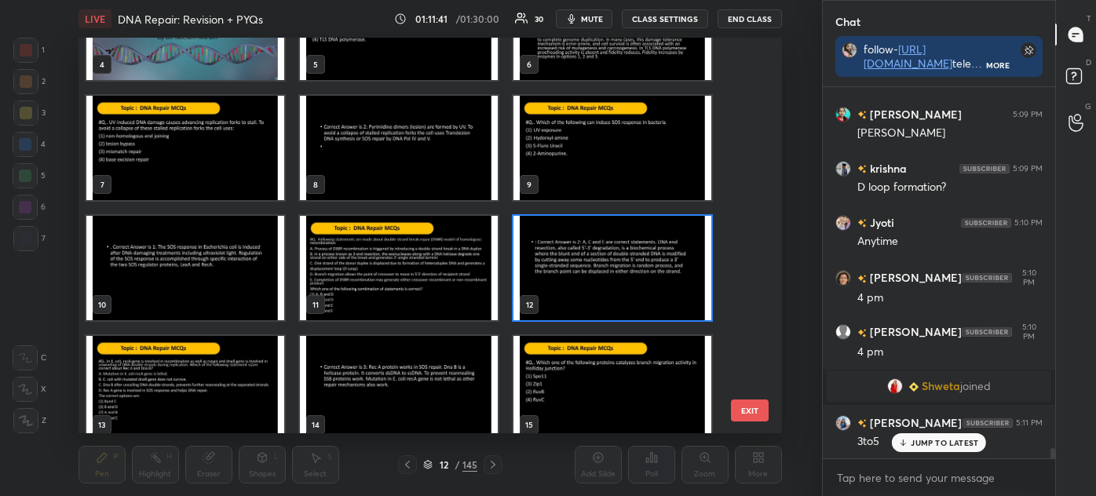
click at [600, 266] on img "grid" at bounding box center [612, 268] width 198 height 104
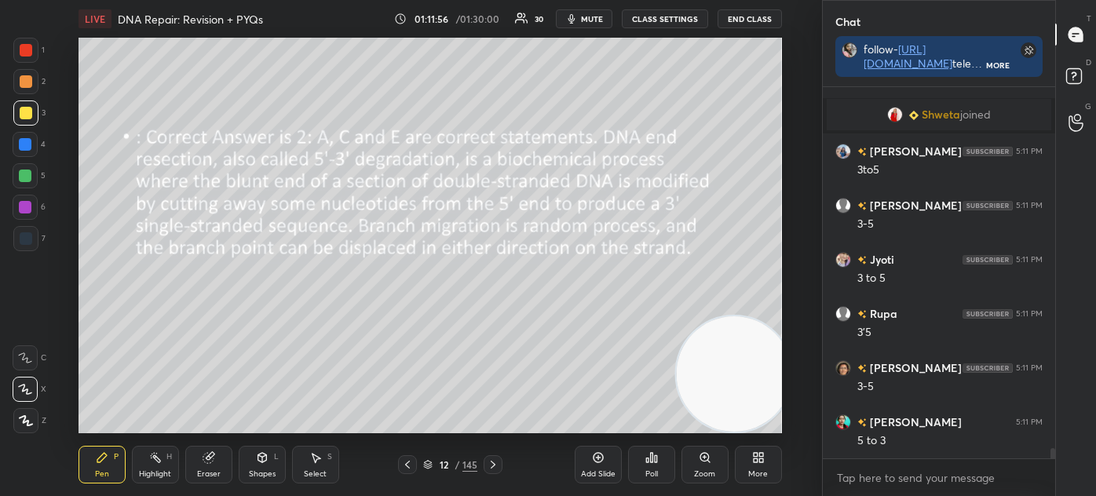
scroll to position [13685, 0]
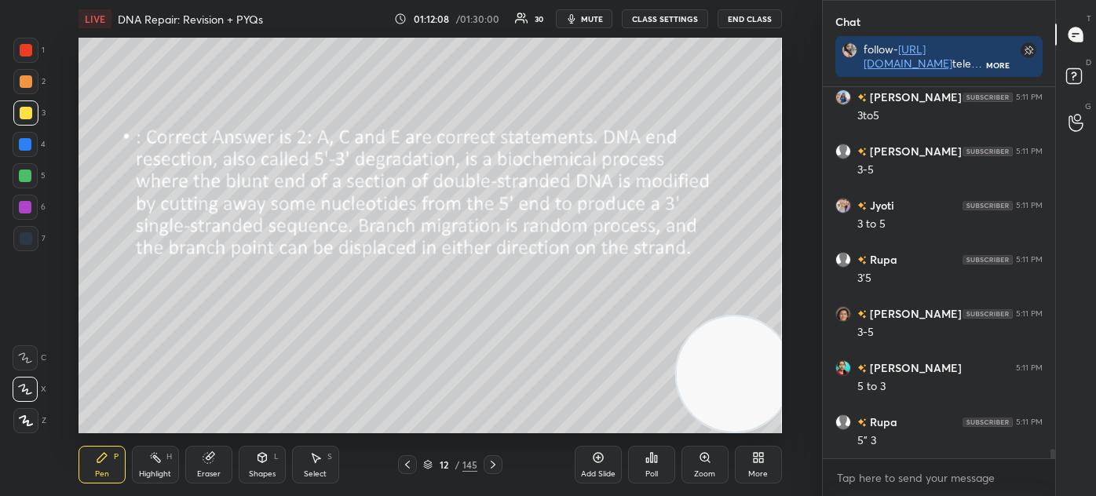
click at [408, 468] on icon at bounding box center [407, 465] width 5 height 8
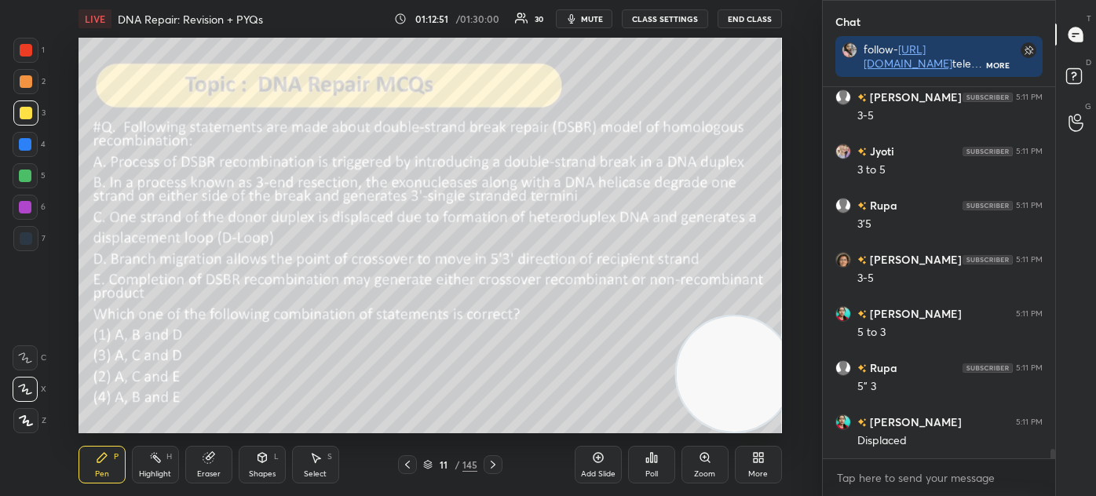
scroll to position [13793, 0]
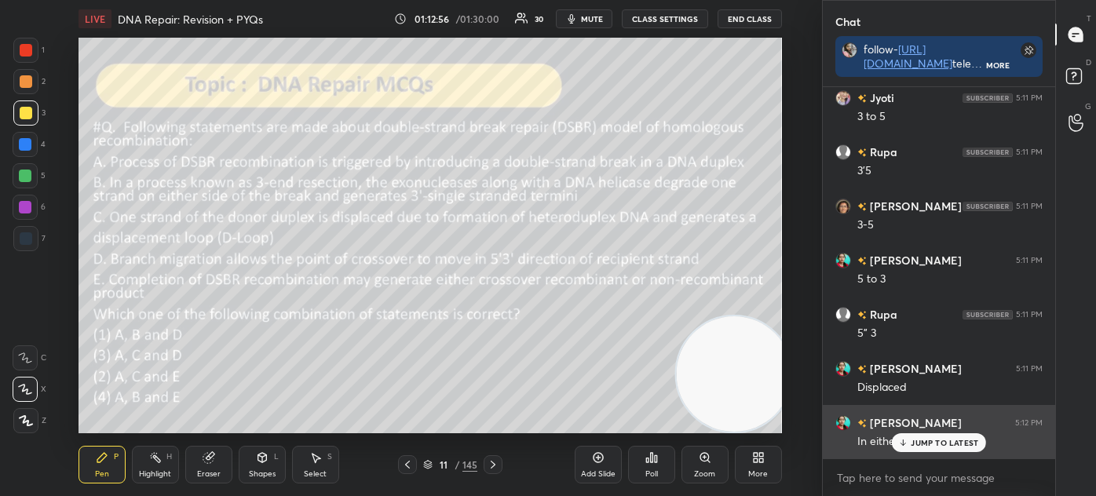
click at [913, 441] on p "JUMP TO LATEST" at bounding box center [943, 442] width 67 height 9
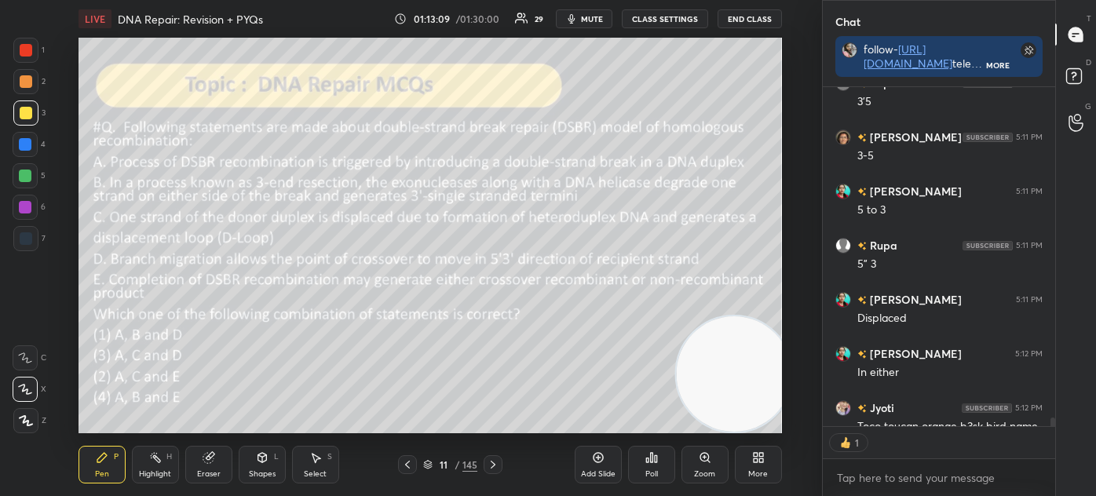
scroll to position [13893, 0]
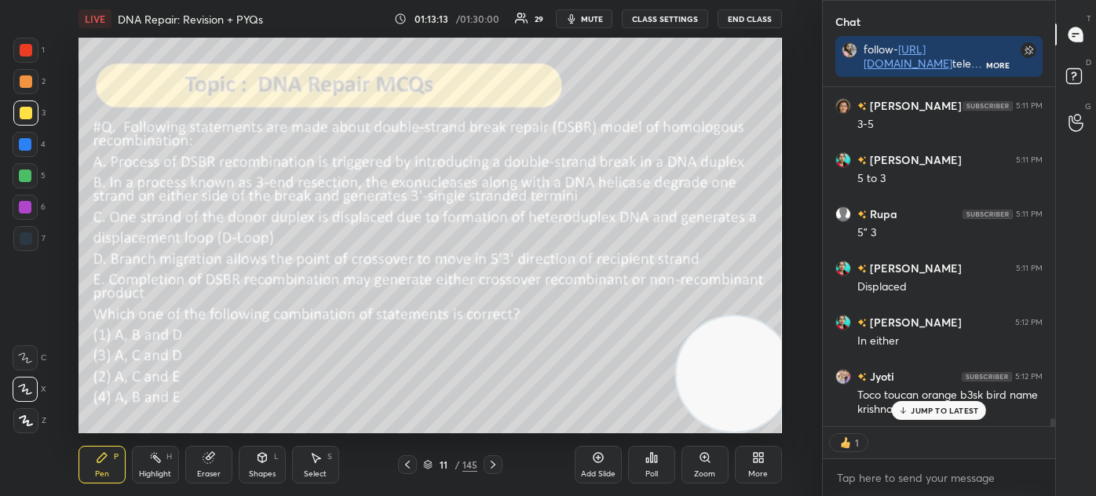
click at [498, 464] on icon at bounding box center [493, 464] width 13 height 13
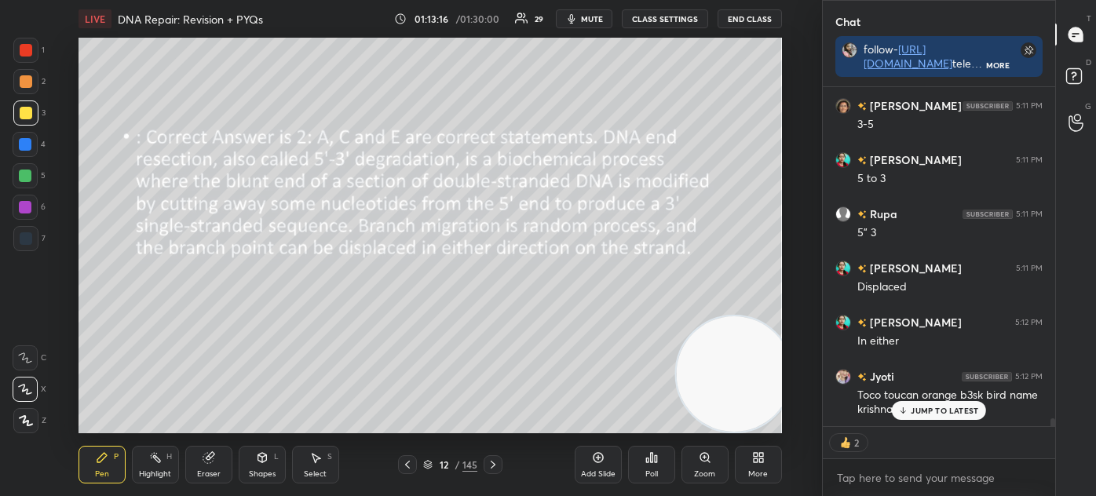
click at [405, 461] on icon at bounding box center [407, 464] width 13 height 13
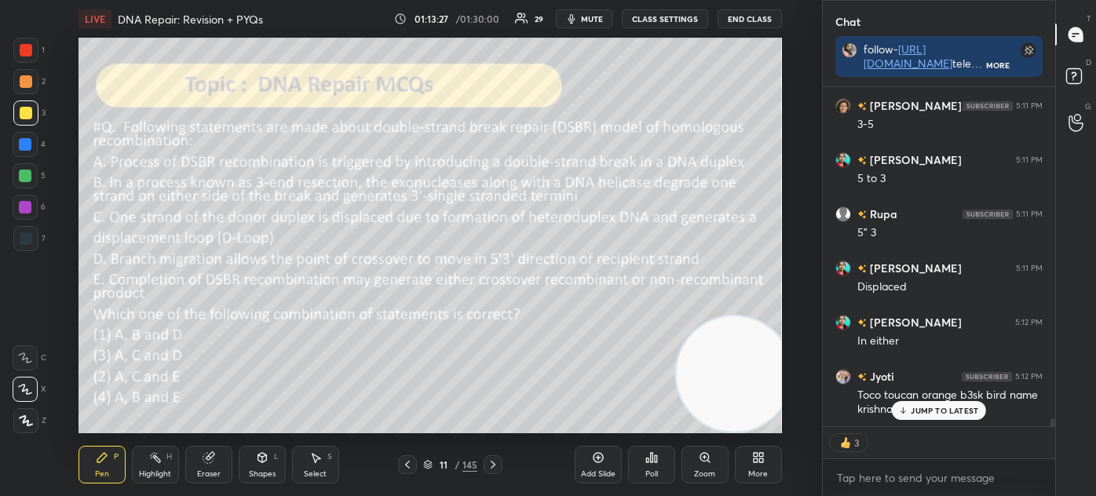
click at [427, 461] on icon at bounding box center [428, 463] width 8 height 4
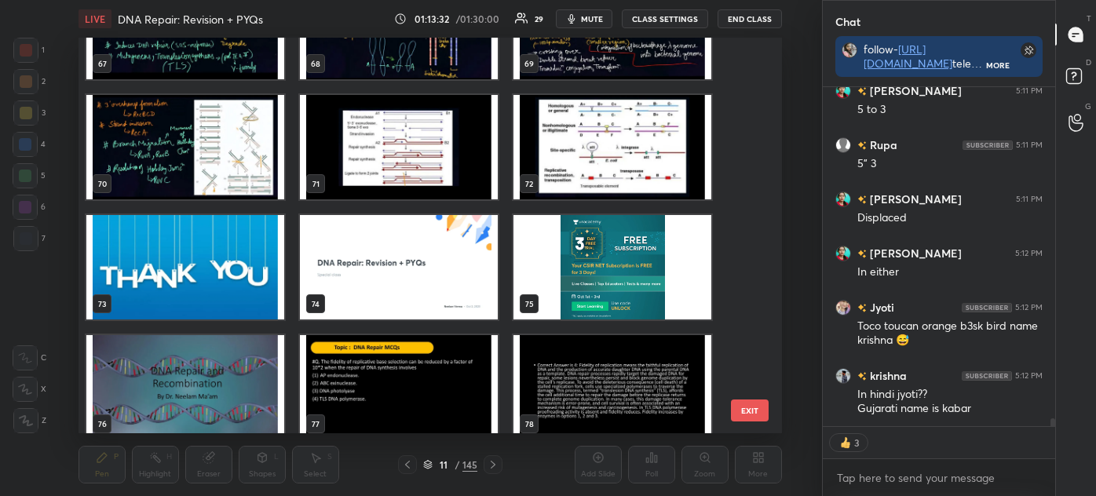
scroll to position [2733, 0]
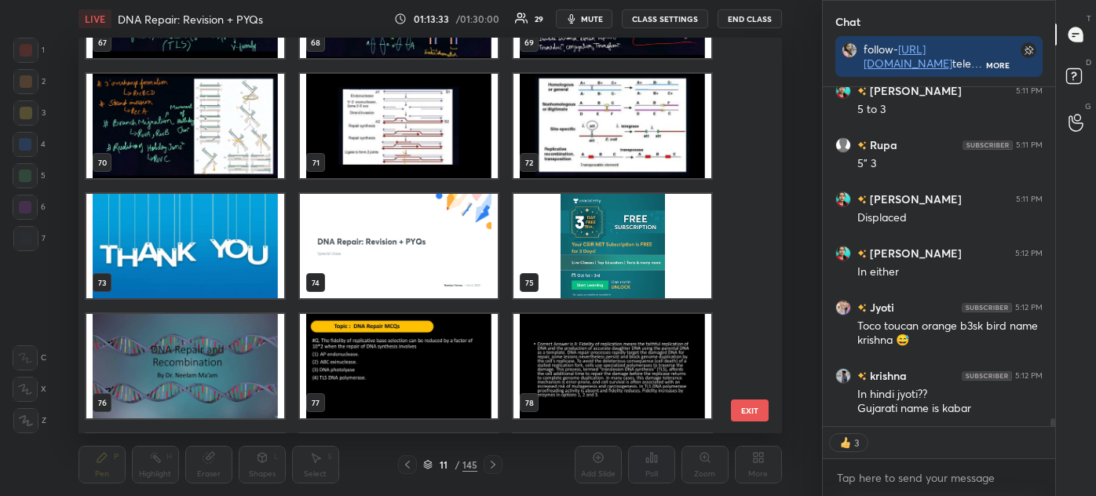
click at [197, 251] on img "grid" at bounding box center [185, 246] width 198 height 104
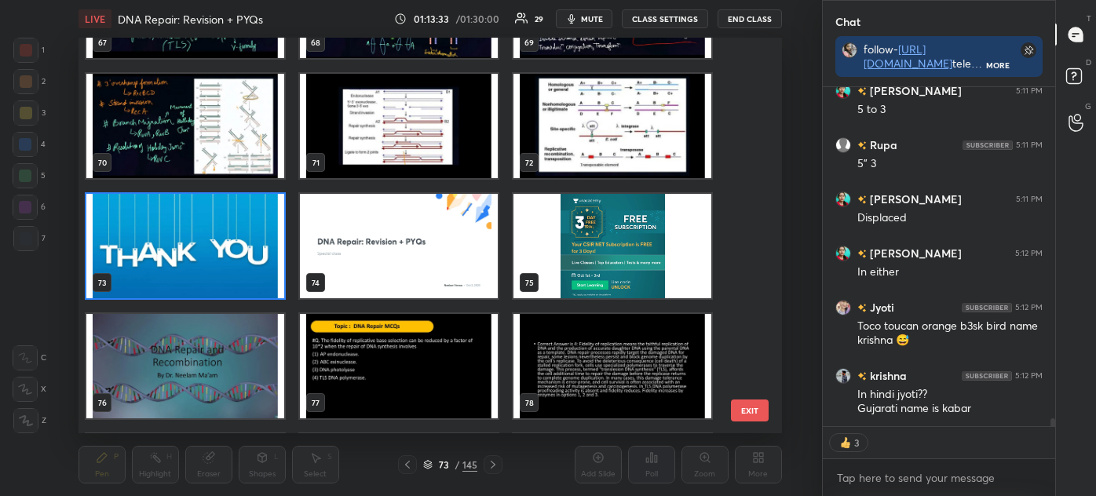
click at [197, 250] on img "grid" at bounding box center [185, 246] width 198 height 104
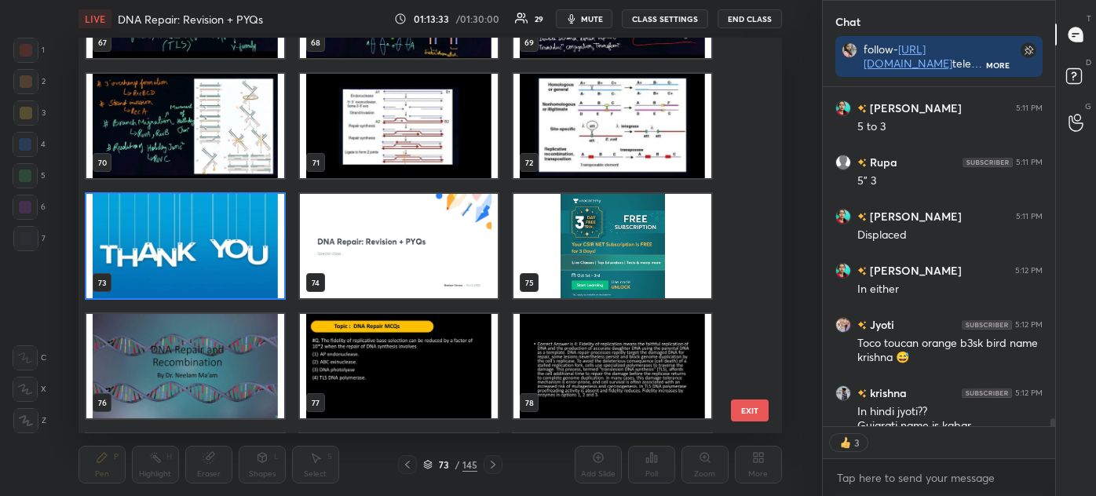
scroll to position [5, 4]
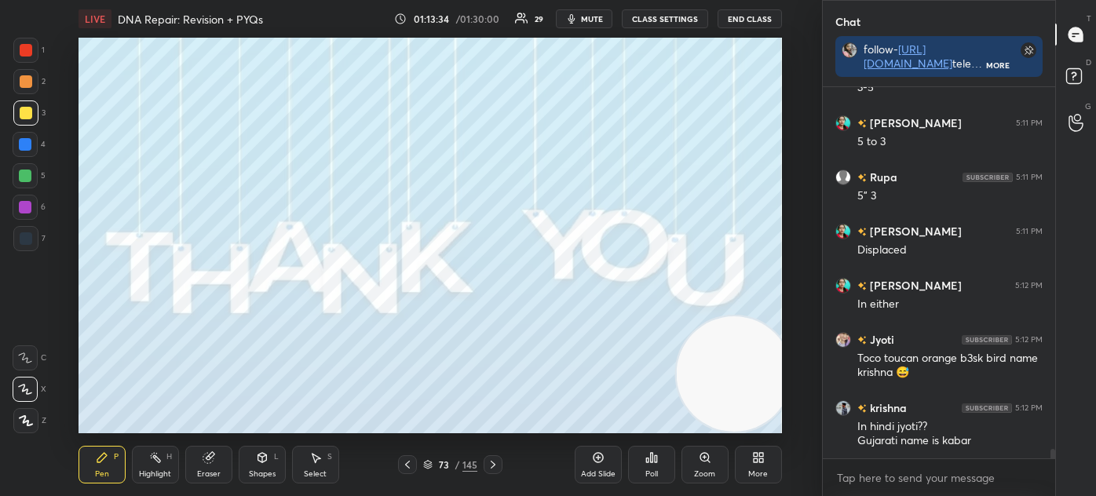
click at [432, 459] on div "73 / 145" at bounding box center [450, 465] width 54 height 14
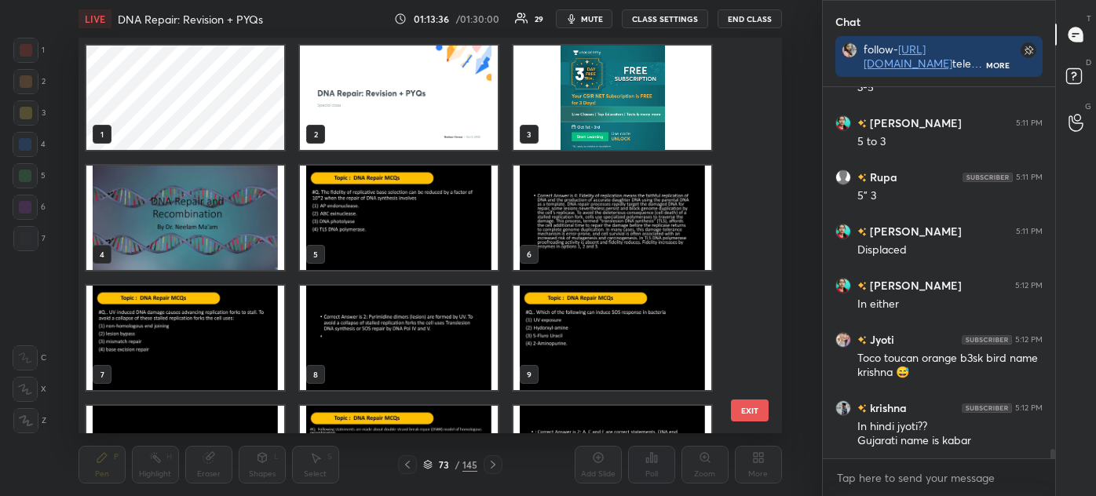
scroll to position [13984, 0]
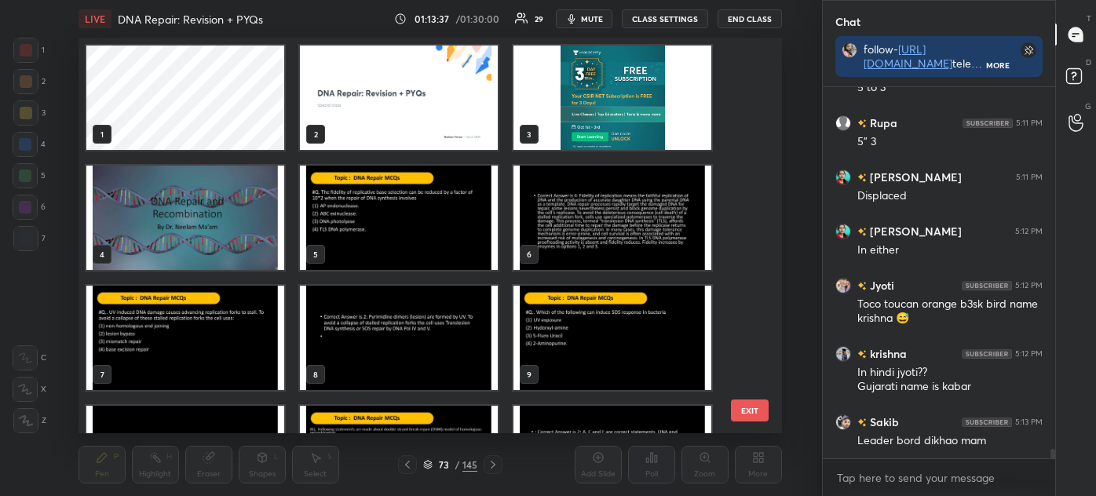
click at [641, 96] on img "grid" at bounding box center [612, 98] width 198 height 104
click at [647, 106] on img "grid" at bounding box center [612, 98] width 198 height 104
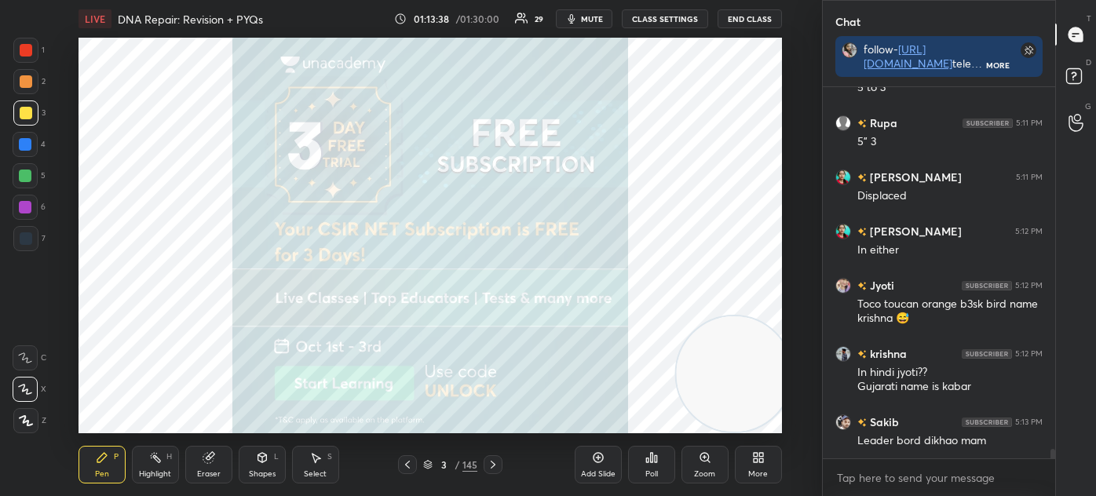
click at [649, 109] on img "grid" at bounding box center [612, 98] width 198 height 104
click at [658, 462] on div "Poll" at bounding box center [651, 465] width 47 height 38
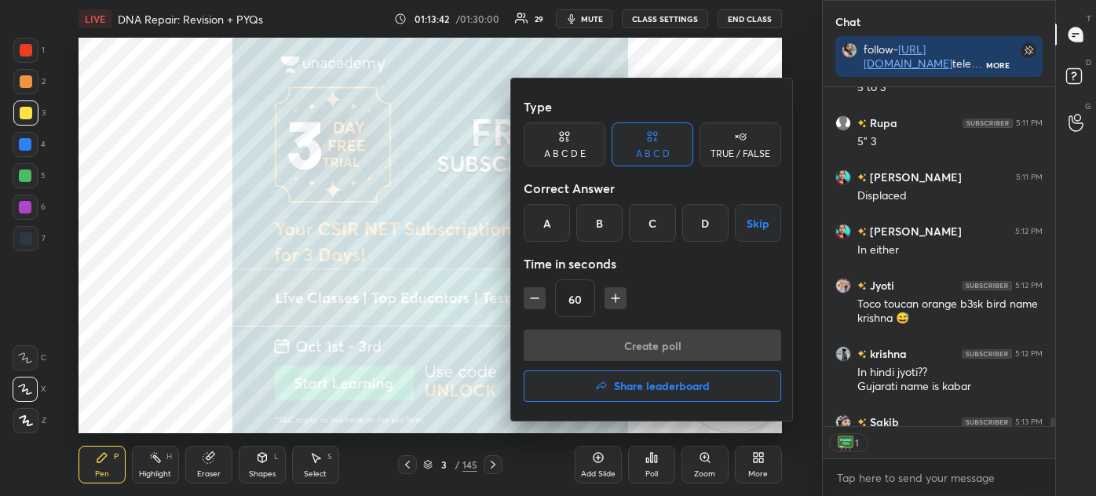
click at [660, 384] on h4 "Share leaderboard" at bounding box center [662, 386] width 96 height 11
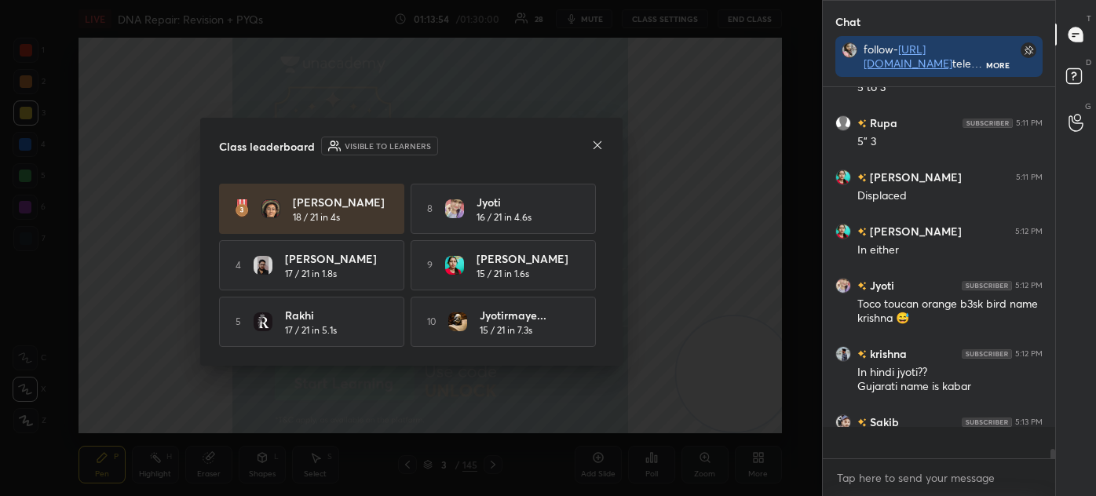
scroll to position [366, 228]
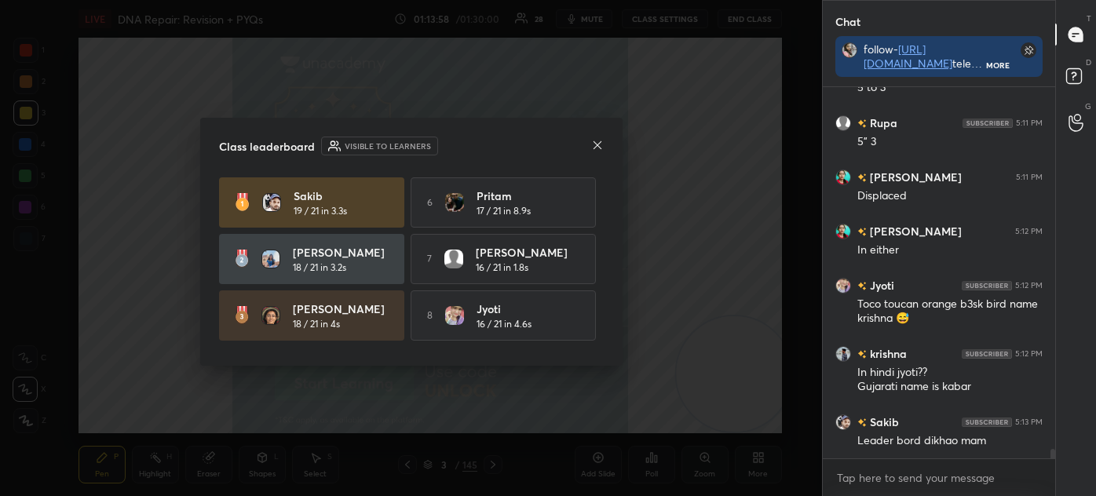
click at [589, 141] on div "Class leaderboard Visible to learners" at bounding box center [411, 146] width 385 height 19
click at [594, 141] on icon at bounding box center [596, 144] width 8 height 8
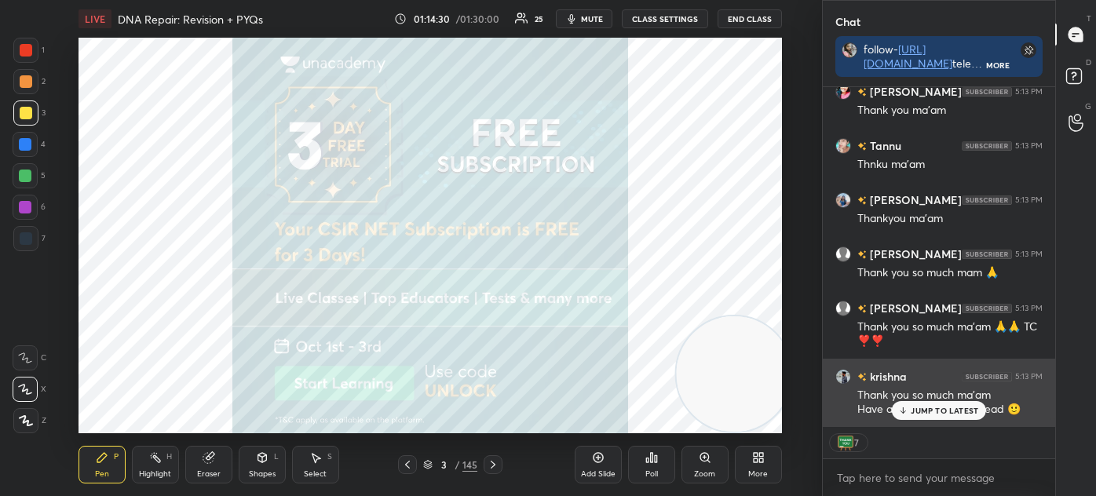
click at [924, 408] on p "JUMP TO LATEST" at bounding box center [943, 410] width 67 height 9
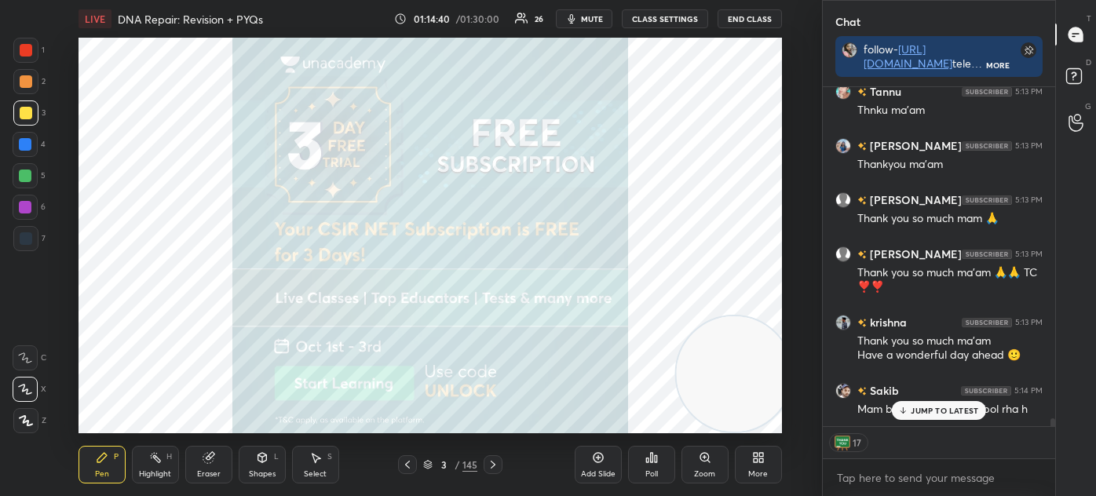
scroll to position [14586, 0]
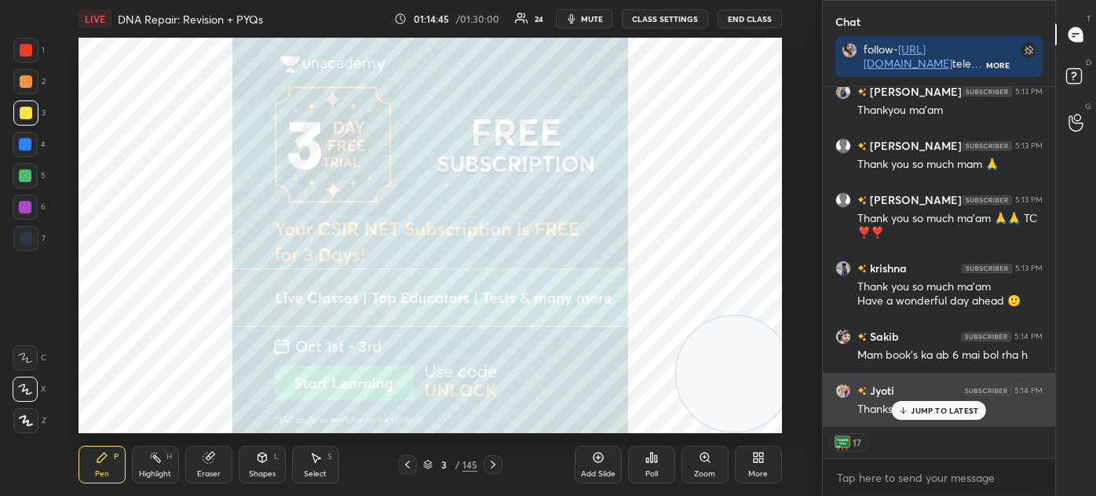
click at [946, 414] on p "JUMP TO LATEST" at bounding box center [943, 410] width 67 height 9
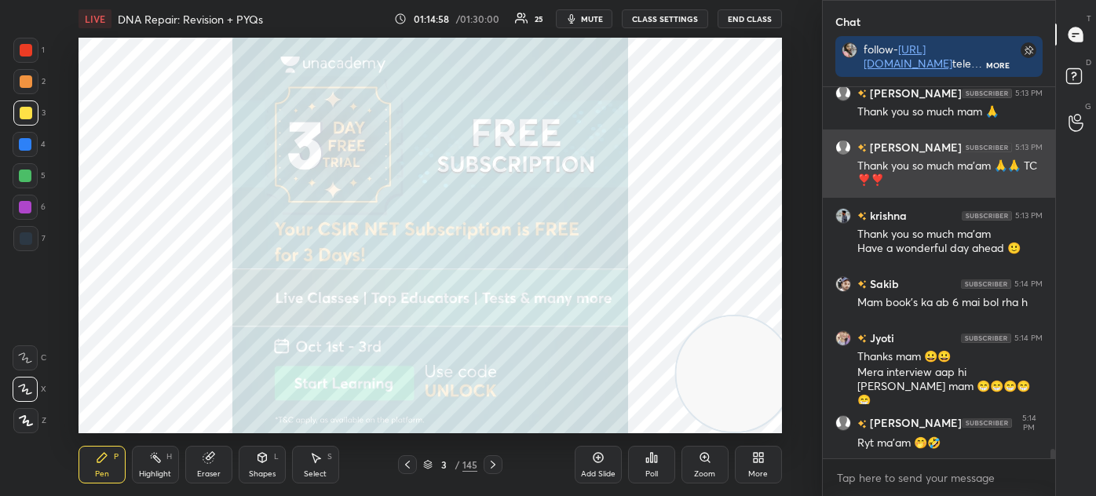
scroll to position [14692, 0]
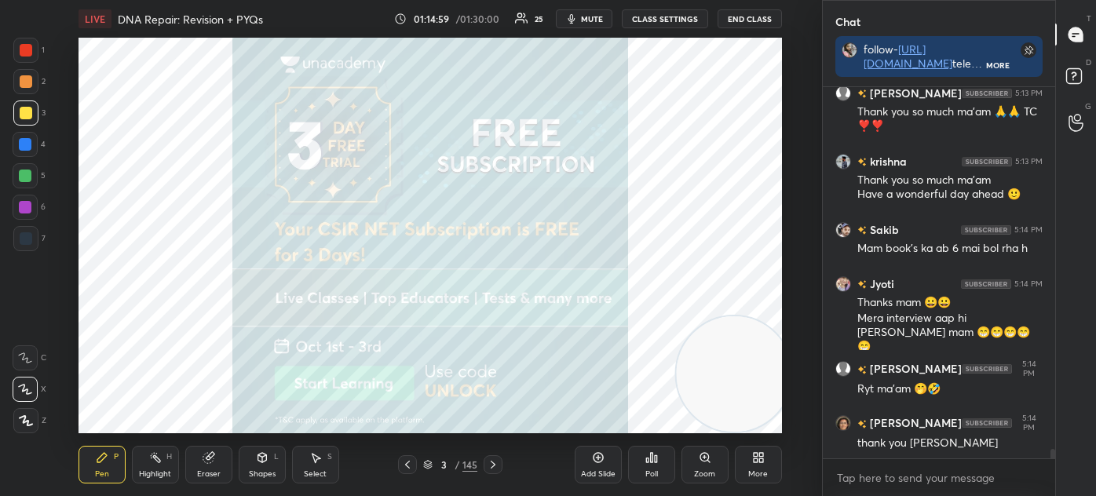
click at [34, 231] on div at bounding box center [25, 238] width 25 height 25
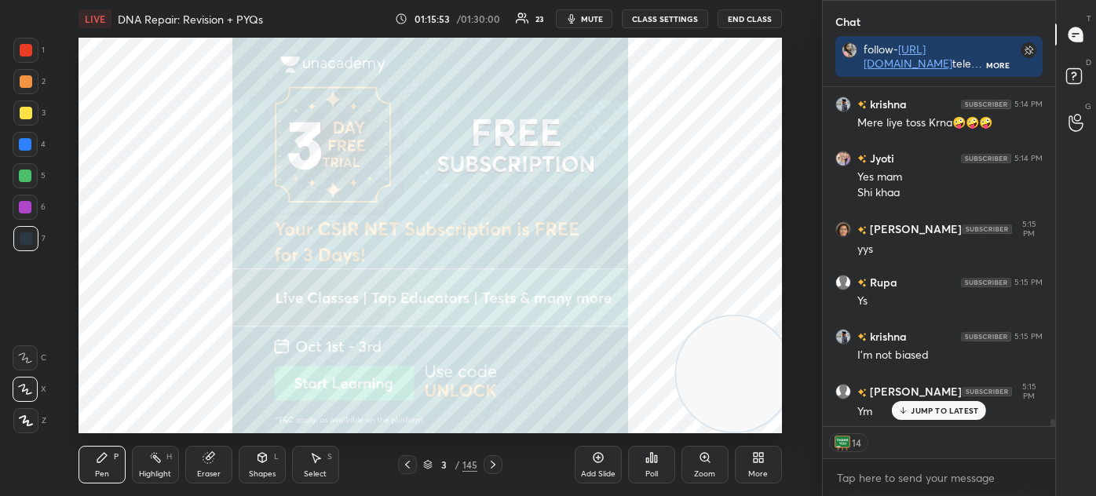
scroll to position [15241, 0]
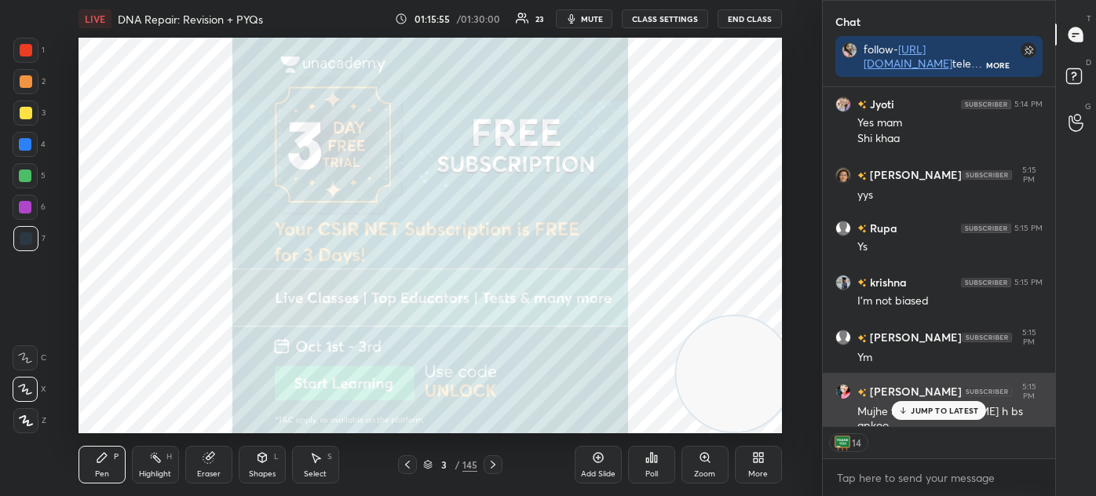
click at [929, 410] on p "JUMP TO LATEST" at bounding box center [943, 410] width 67 height 9
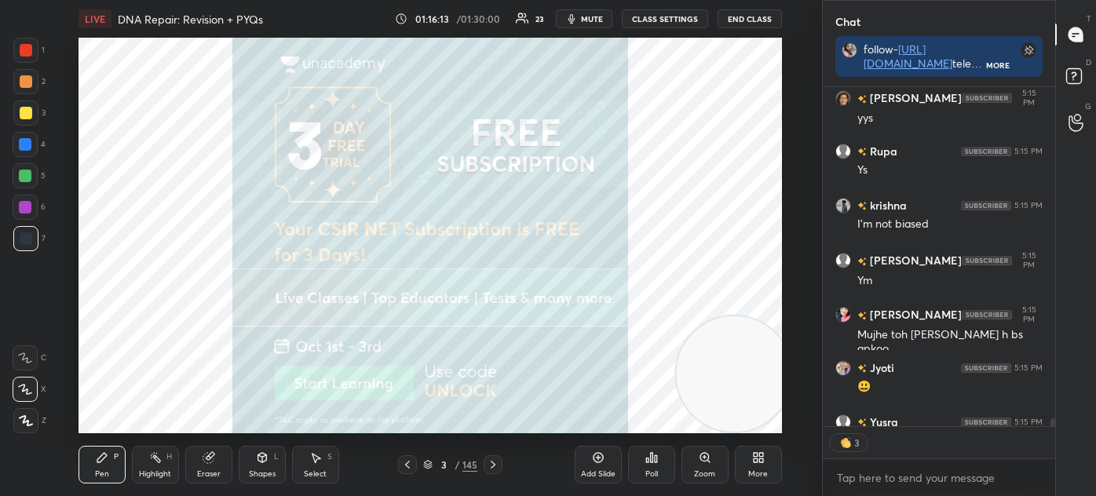
scroll to position [15404, 0]
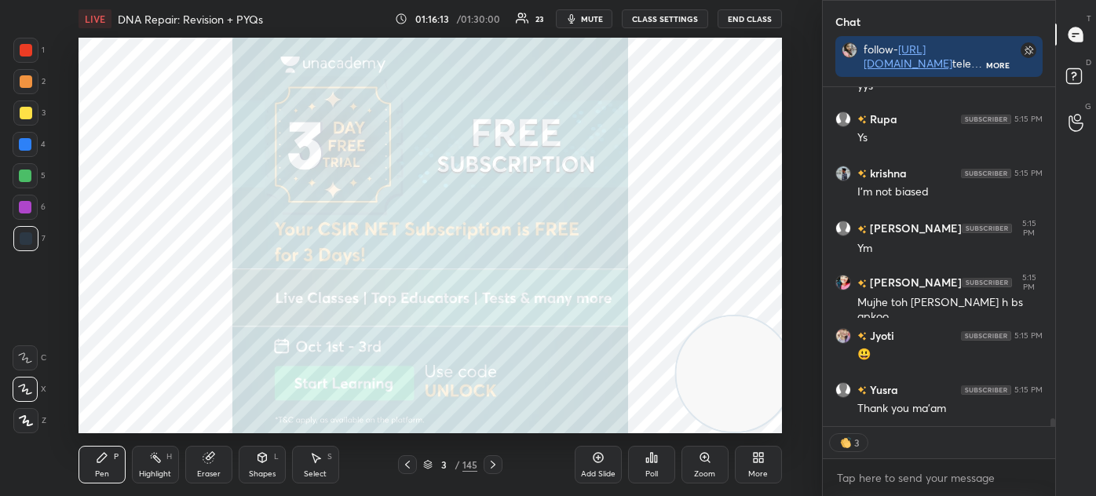
click at [408, 462] on icon at bounding box center [407, 465] width 5 height 8
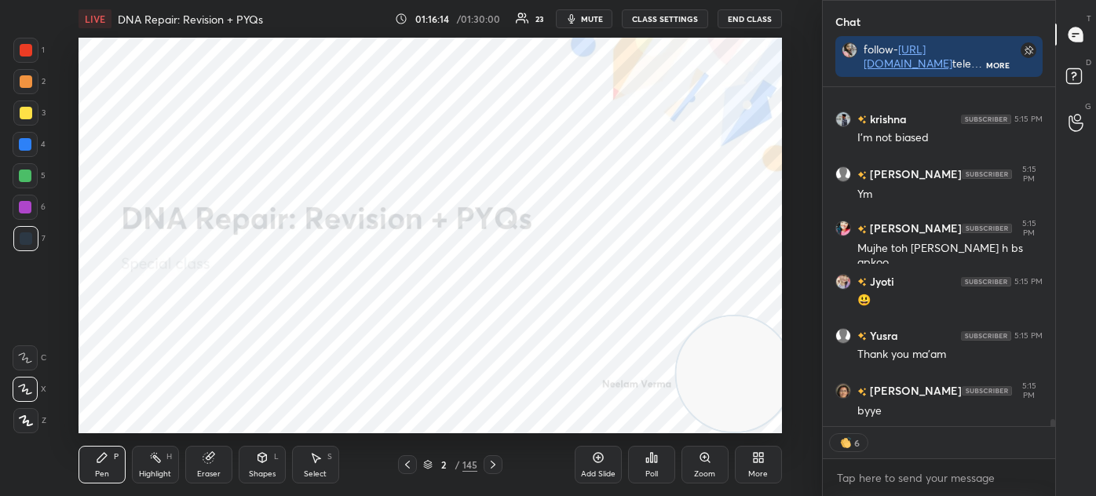
click at [405, 464] on icon at bounding box center [407, 464] width 13 height 13
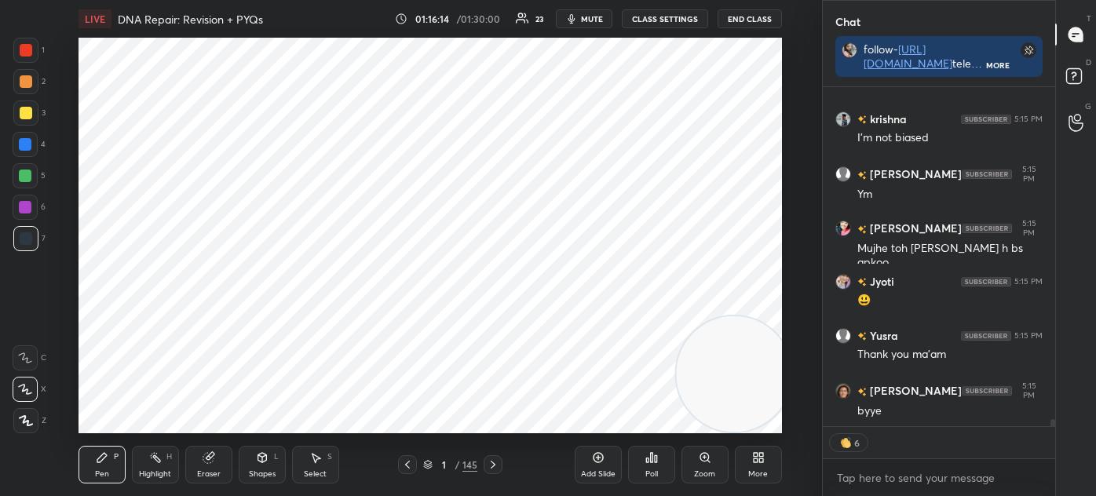
scroll to position [15458, 0]
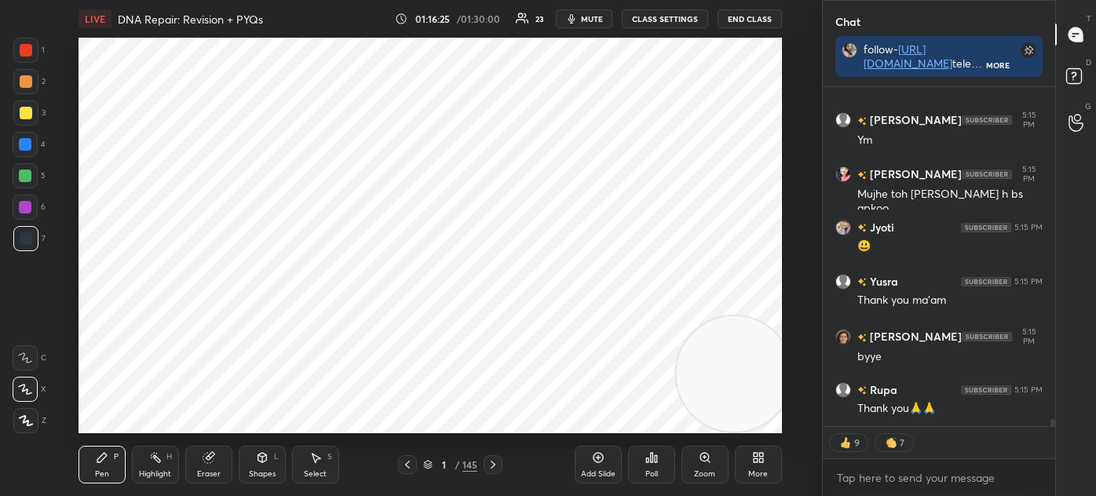
click at [433, 463] on div "1 / 145" at bounding box center [450, 465] width 54 height 14
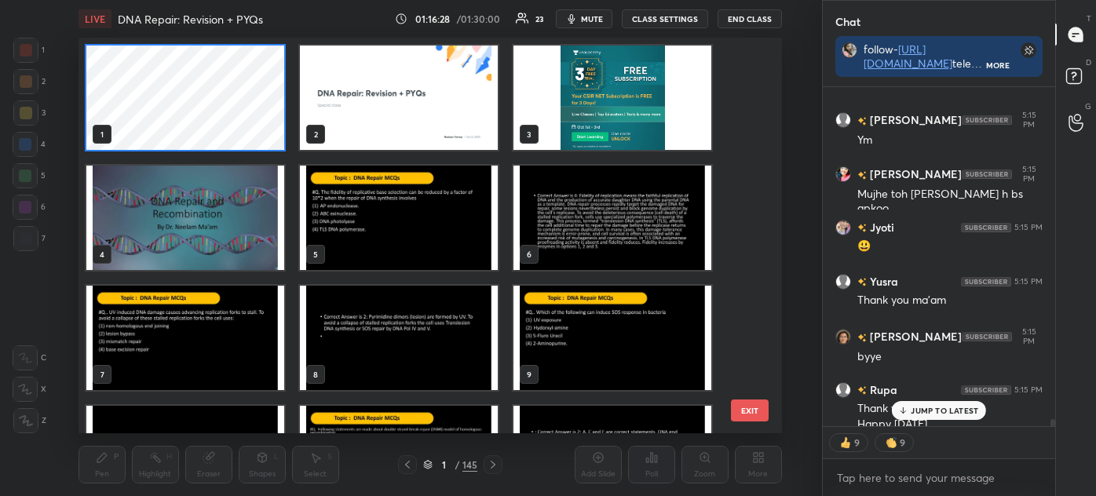
scroll to position [15473, 0]
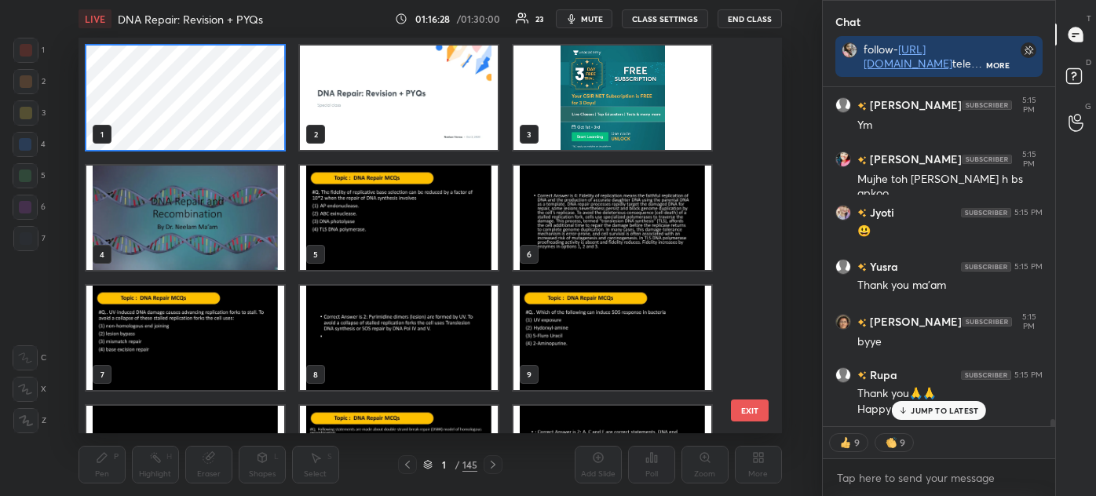
click at [189, 231] on img "grid" at bounding box center [185, 218] width 198 height 104
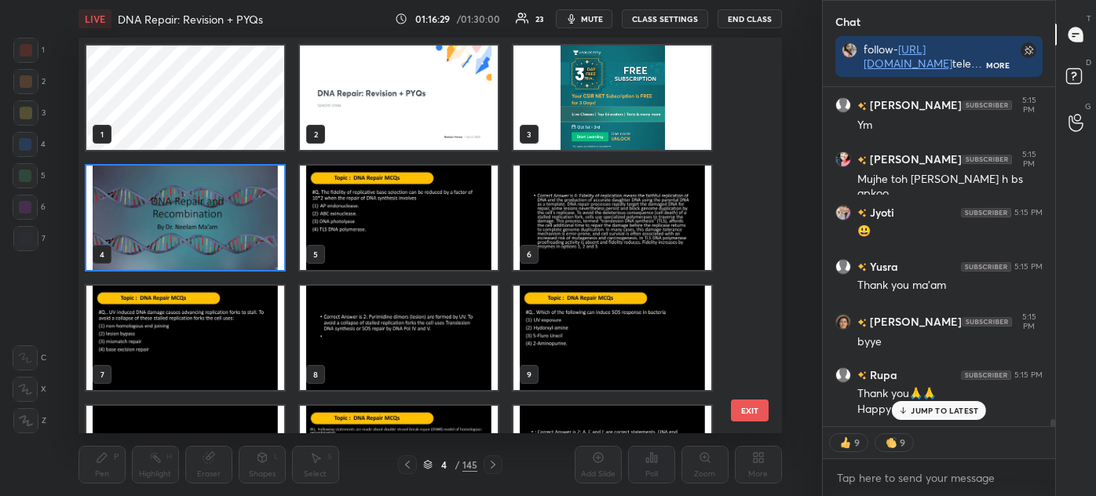
click at [196, 232] on img "grid" at bounding box center [185, 218] width 198 height 104
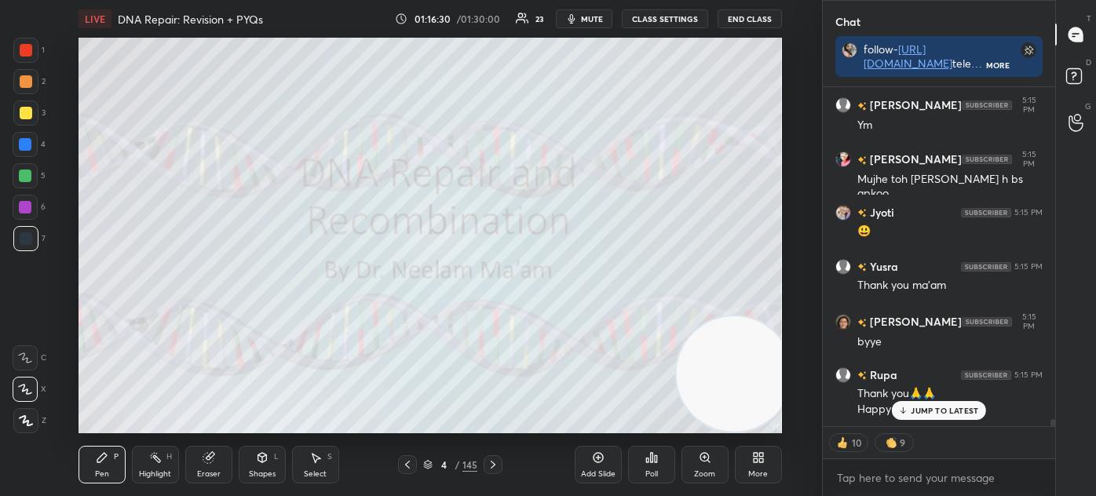
click at [258, 468] on div "Shapes L" at bounding box center [262, 465] width 47 height 38
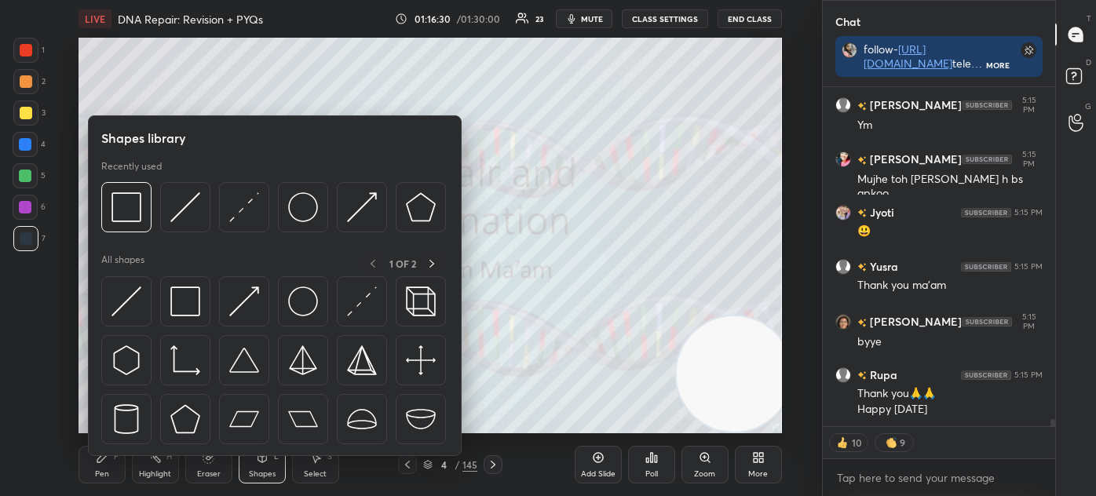
scroll to position [15527, 0]
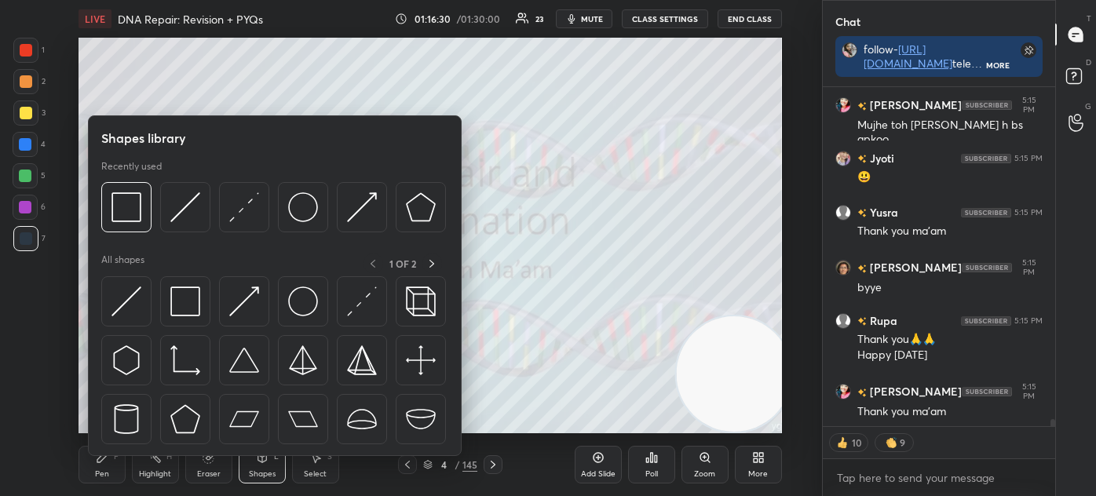
click at [191, 303] on img at bounding box center [185, 301] width 30 height 30
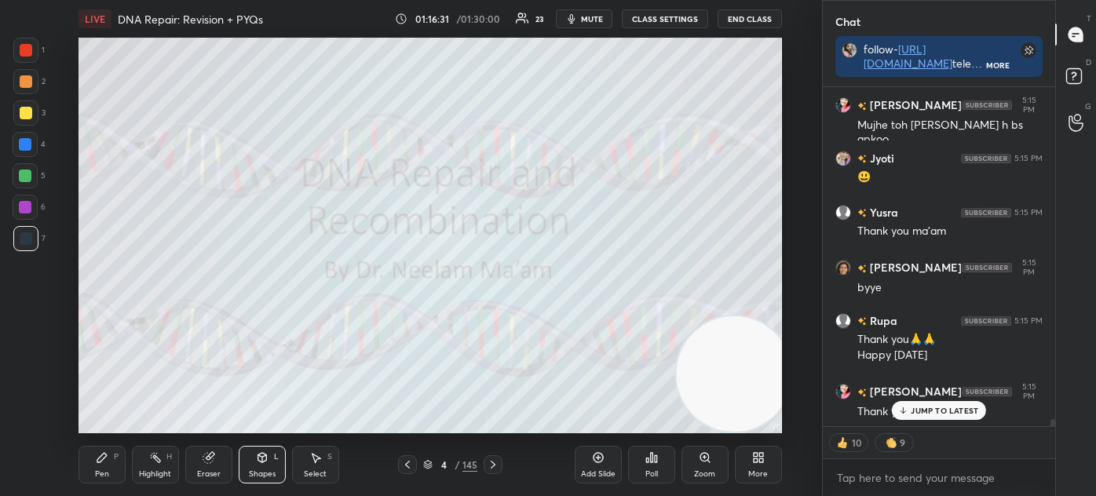
click at [27, 104] on div at bounding box center [25, 112] width 25 height 25
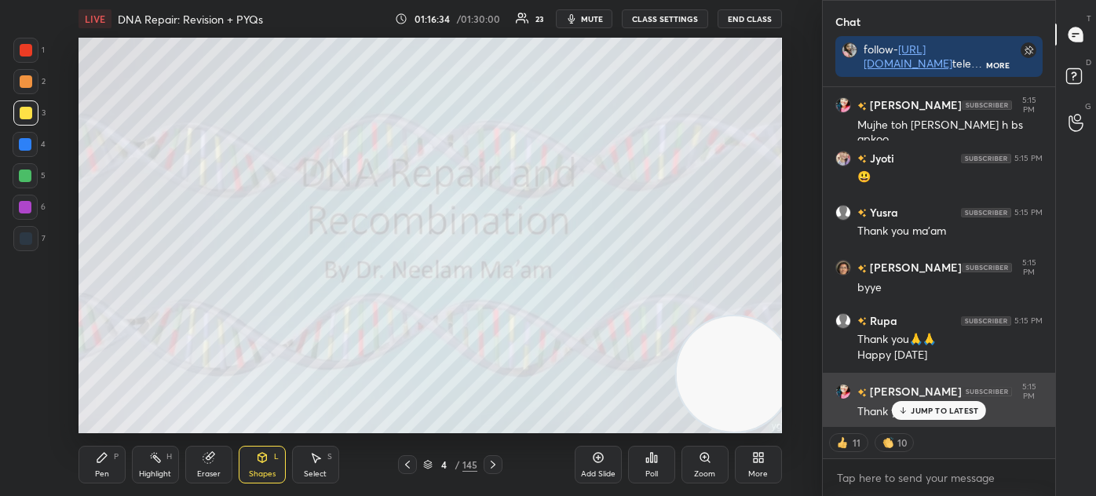
click at [921, 415] on p "JUMP TO LATEST" at bounding box center [943, 410] width 67 height 9
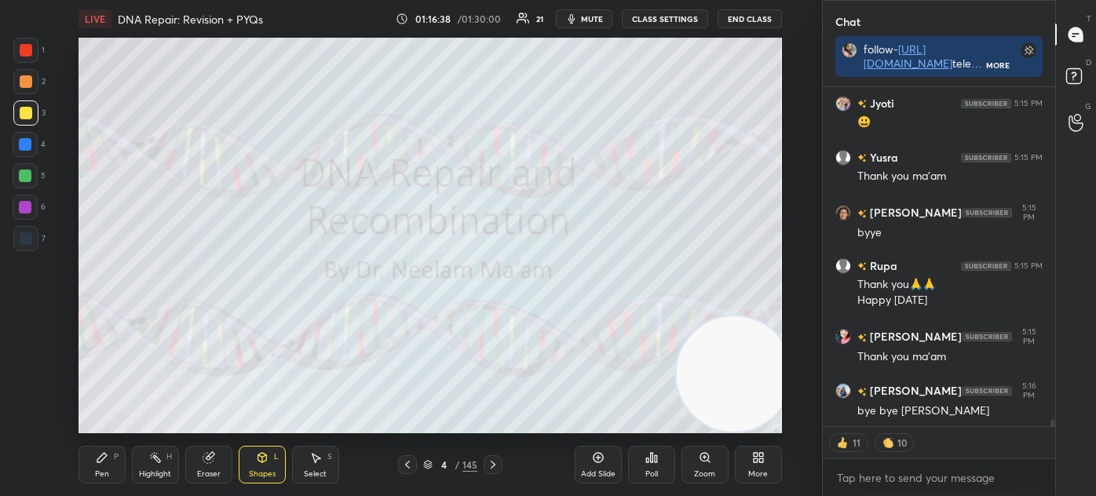
scroll to position [5, 4]
click at [770, 16] on button "End Class" at bounding box center [749, 18] width 64 height 19
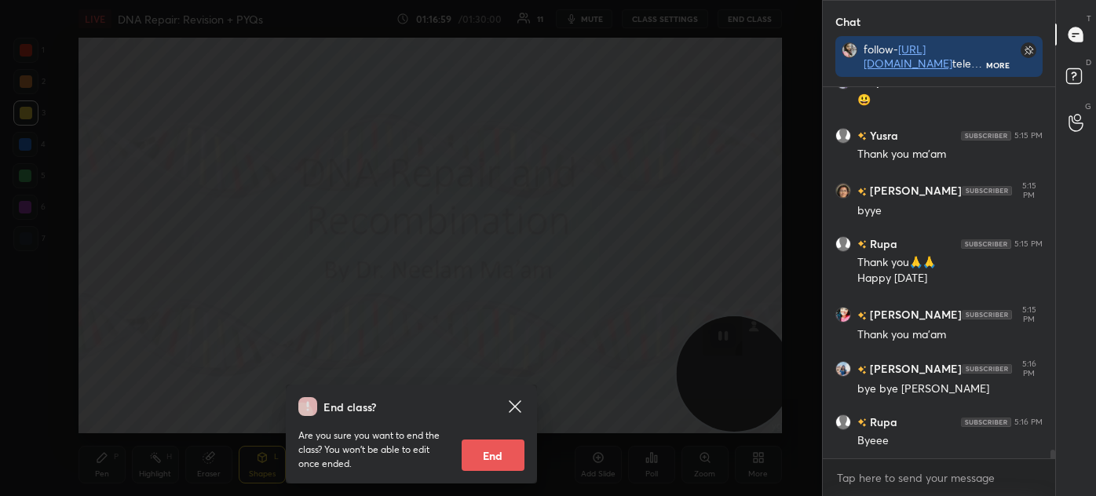
scroll to position [5, 4]
click at [491, 450] on button "End" at bounding box center [492, 454] width 63 height 31
type textarea "x"
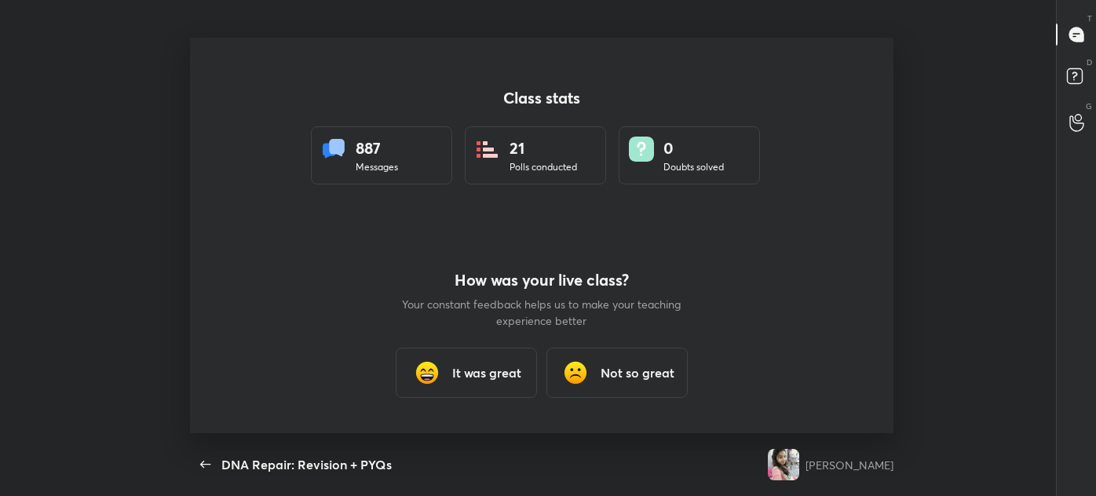
scroll to position [396, 915]
click at [482, 366] on h3 "It was great" at bounding box center [486, 372] width 69 height 19
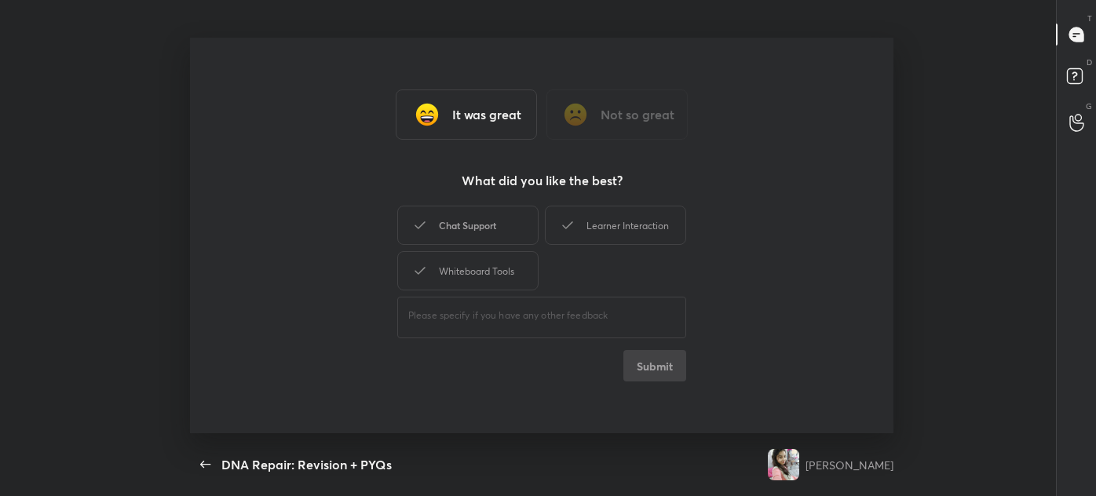
click at [487, 215] on div "Chat Support" at bounding box center [467, 225] width 141 height 39
click at [479, 281] on div "Whiteboard Tools" at bounding box center [467, 270] width 141 height 39
click at [597, 248] on div "Chat Support Learner Interaction Whiteboard Tools" at bounding box center [541, 247] width 289 height 91
click at [613, 221] on div "Learner Interaction" at bounding box center [615, 225] width 141 height 39
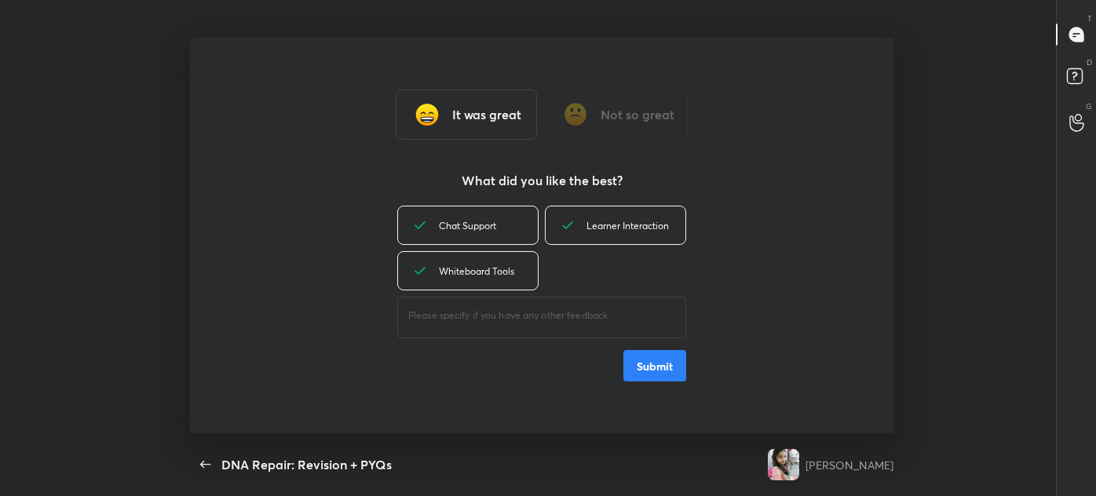
click at [662, 372] on button "Submit" at bounding box center [654, 365] width 63 height 31
